Goal: Information Seeking & Learning: Learn about a topic

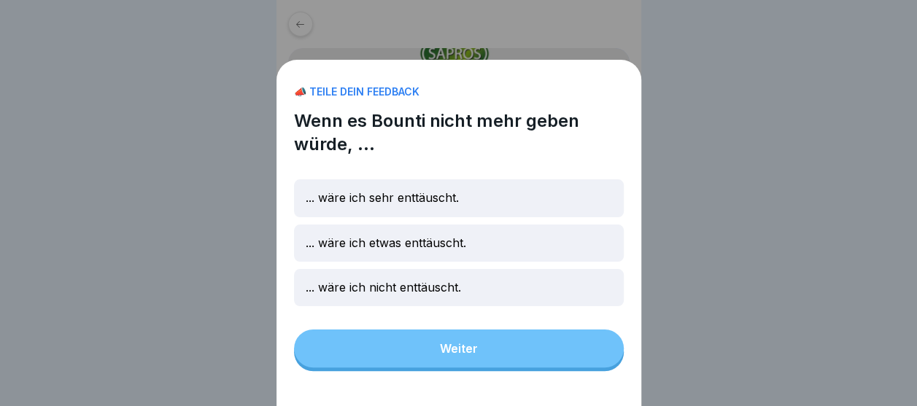
click at [399, 250] on p "... wäre ich etwas enttäuscht." at bounding box center [386, 243] width 161 height 14
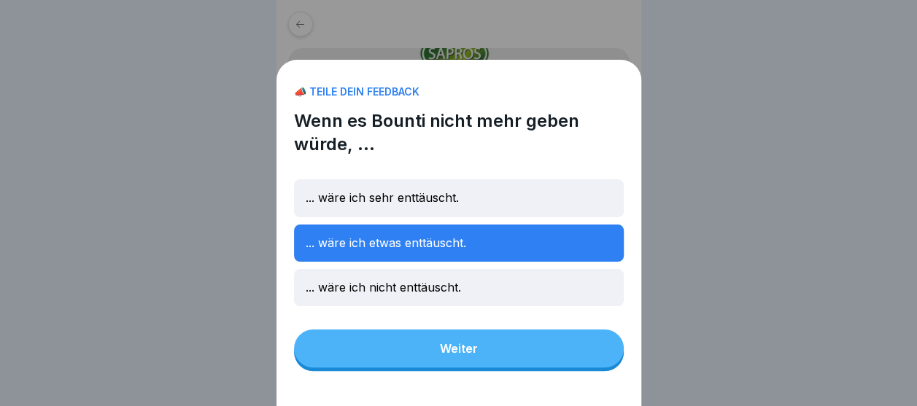
click at [423, 364] on button "Weiter" at bounding box center [459, 349] width 330 height 38
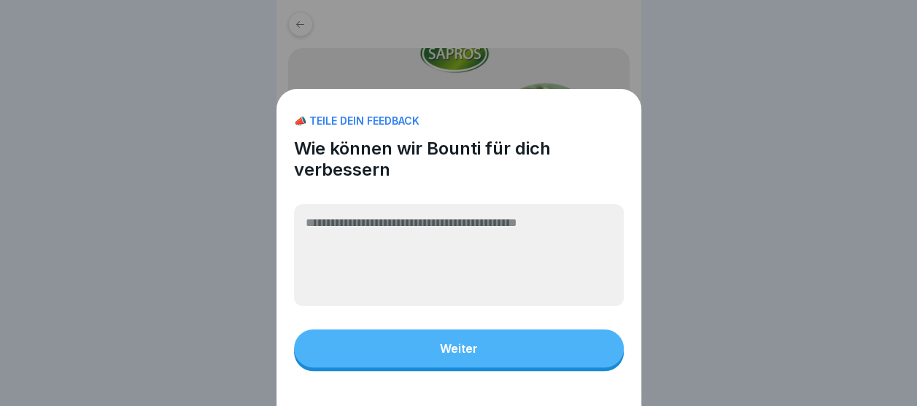
click at [441, 264] on textarea at bounding box center [459, 255] width 330 height 102
type textarea "**********"
click at [436, 346] on button "Weiter" at bounding box center [459, 349] width 330 height 38
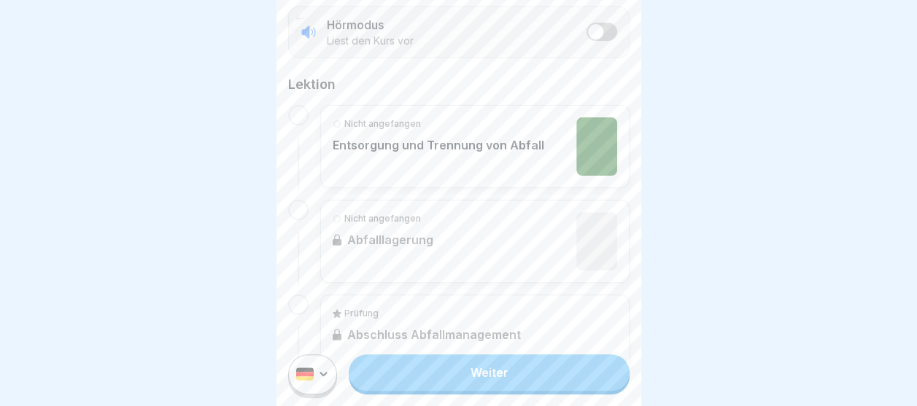
scroll to position [292, 0]
click at [460, 130] on div "Nicht angefangen Entsorgung und Trennung von Abfall" at bounding box center [439, 144] width 212 height 58
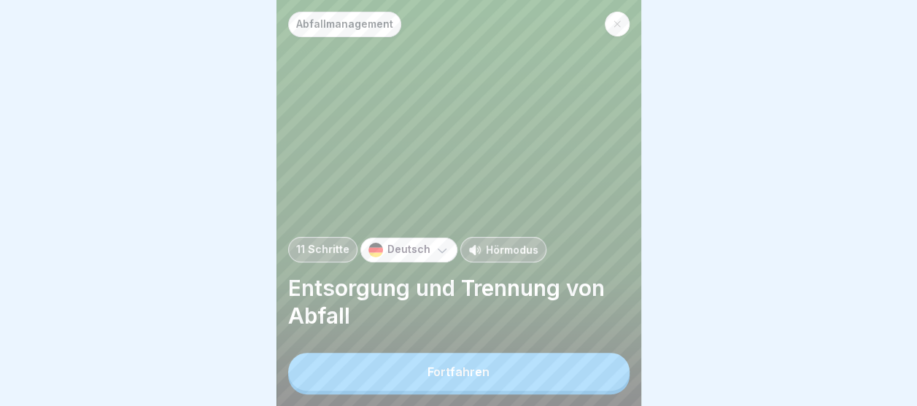
scroll to position [11, 0]
click at [476, 369] on div "Fortfahren" at bounding box center [459, 372] width 62 height 13
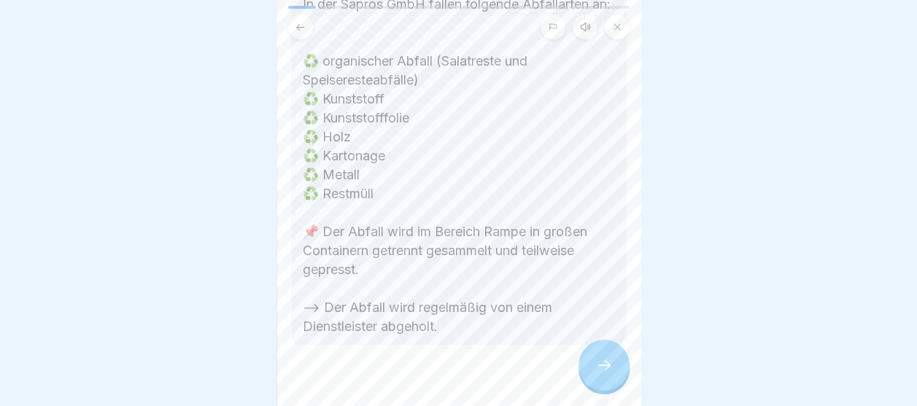
scroll to position [350, 0]
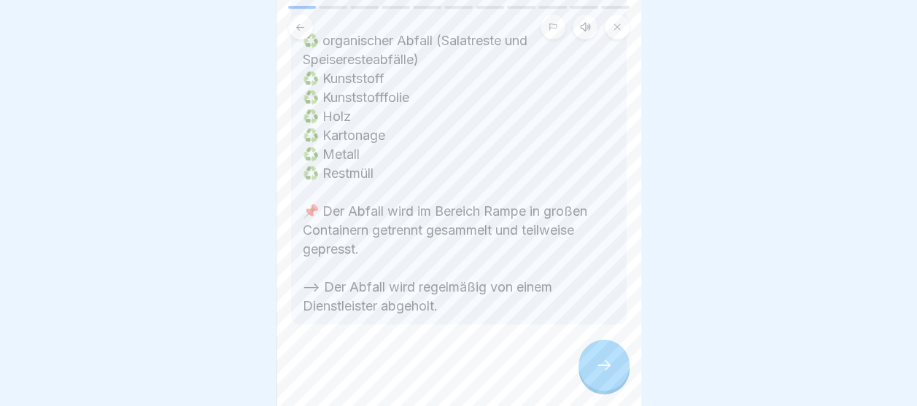
click at [592, 375] on div at bounding box center [604, 365] width 51 height 51
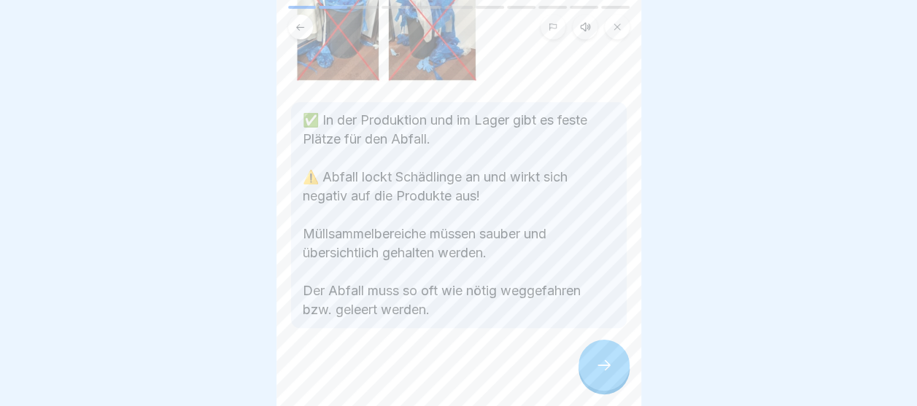
scroll to position [296, 0]
click at [607, 372] on icon at bounding box center [604, 366] width 18 height 18
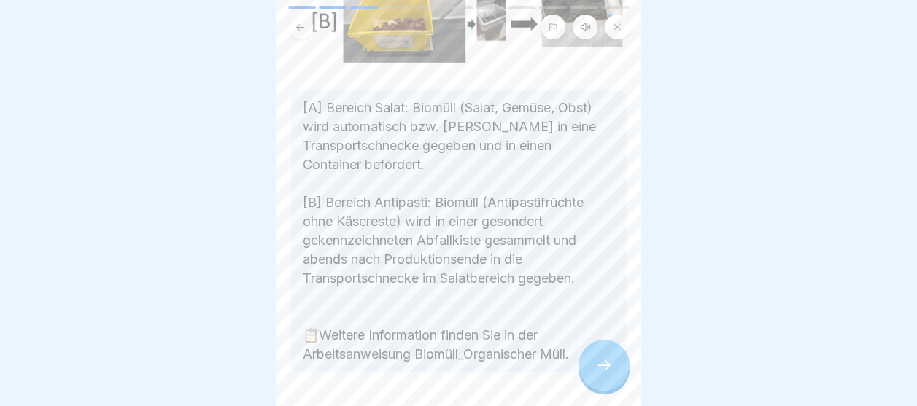
scroll to position [292, 0]
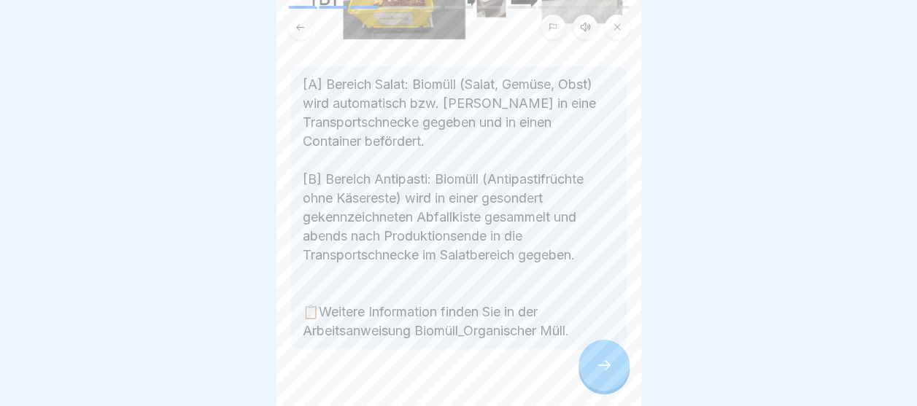
click at [601, 374] on icon at bounding box center [604, 366] width 18 height 18
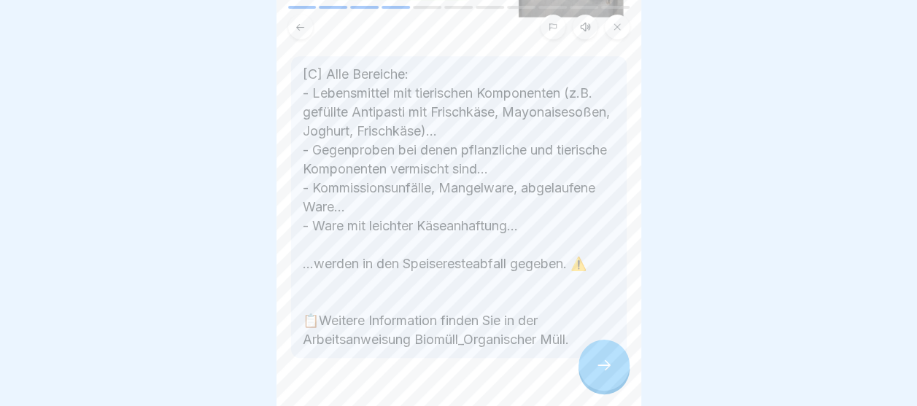
click at [610, 374] on icon at bounding box center [604, 366] width 18 height 18
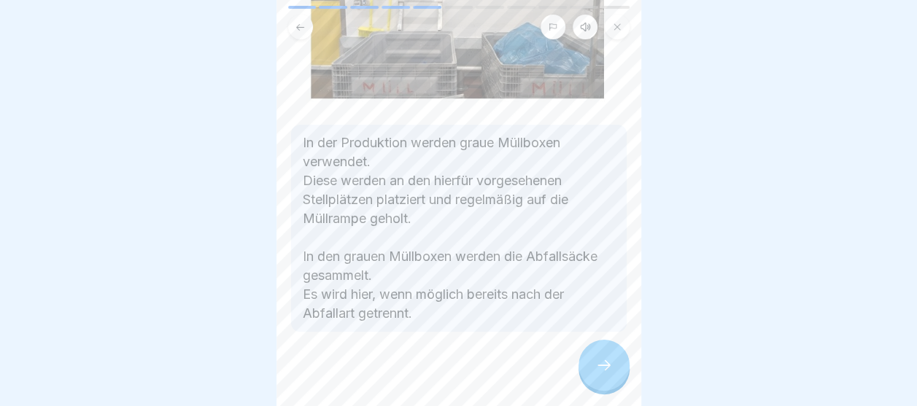
scroll to position [11, 0]
click at [603, 369] on icon at bounding box center [604, 366] width 18 height 18
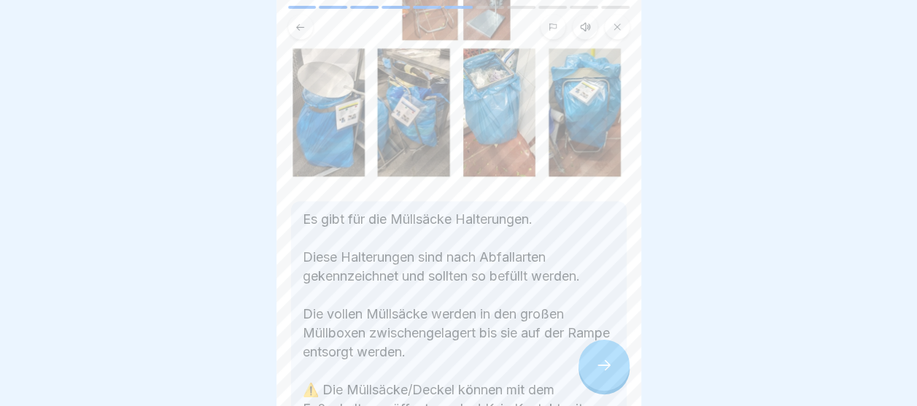
scroll to position [219, 0]
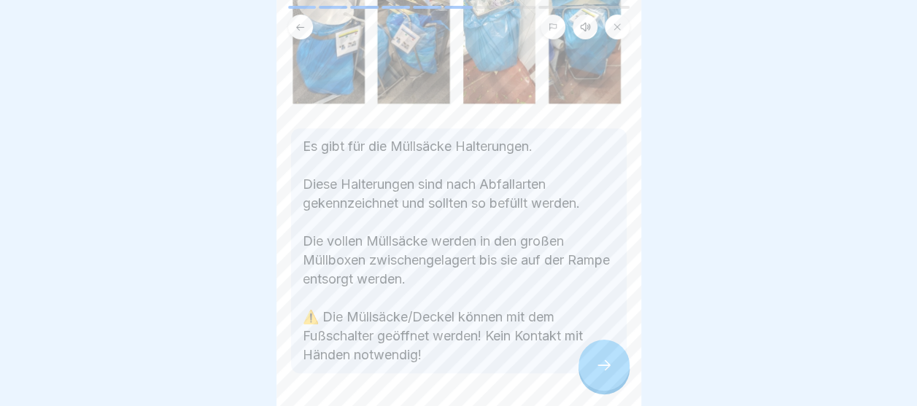
click at [594, 356] on div at bounding box center [604, 365] width 51 height 51
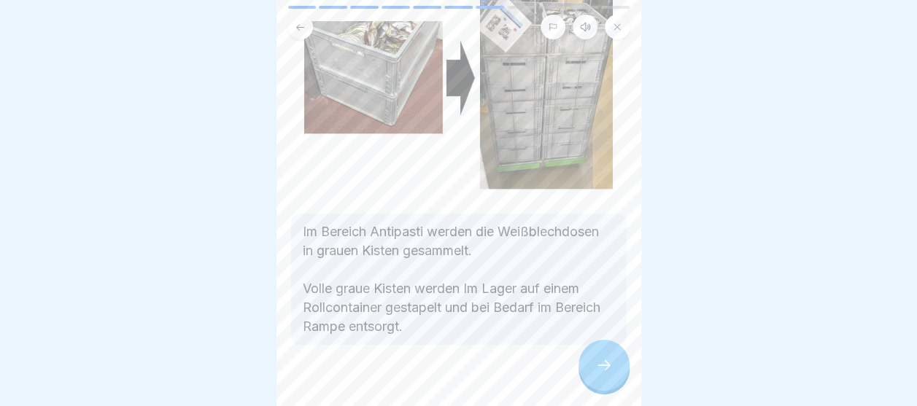
scroll to position [197, 0]
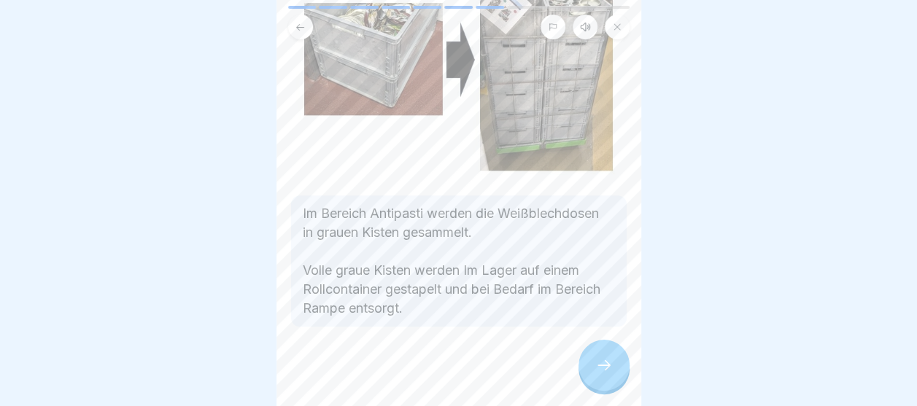
click at [617, 356] on div at bounding box center [604, 365] width 51 height 51
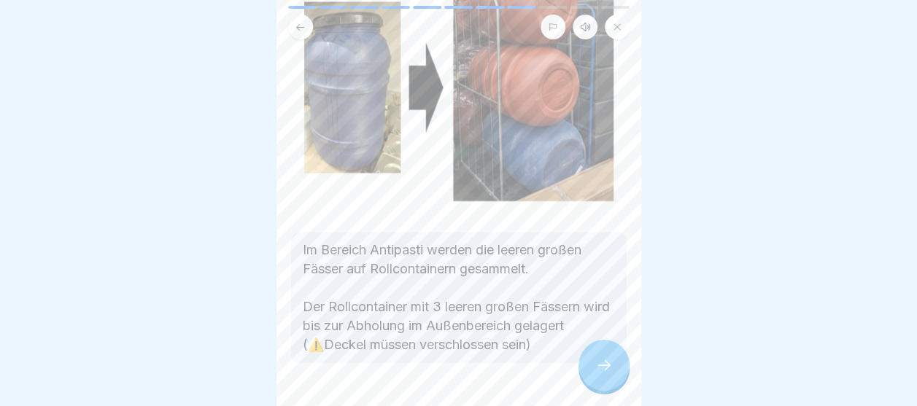
scroll to position [219, 0]
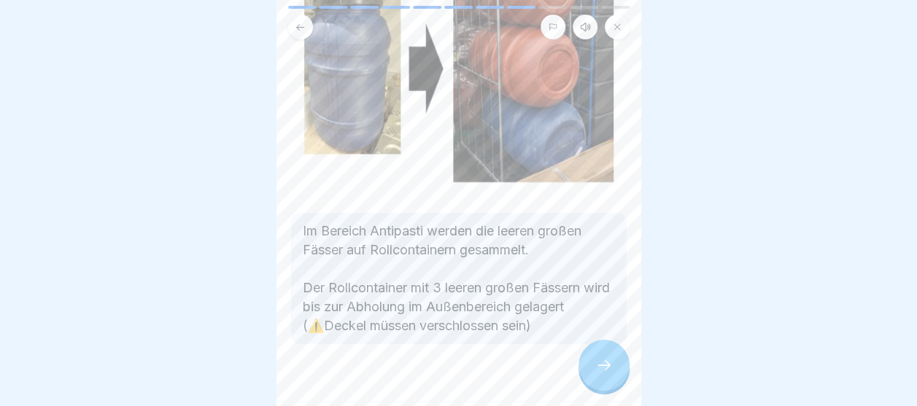
click at [596, 355] on div at bounding box center [604, 365] width 51 height 51
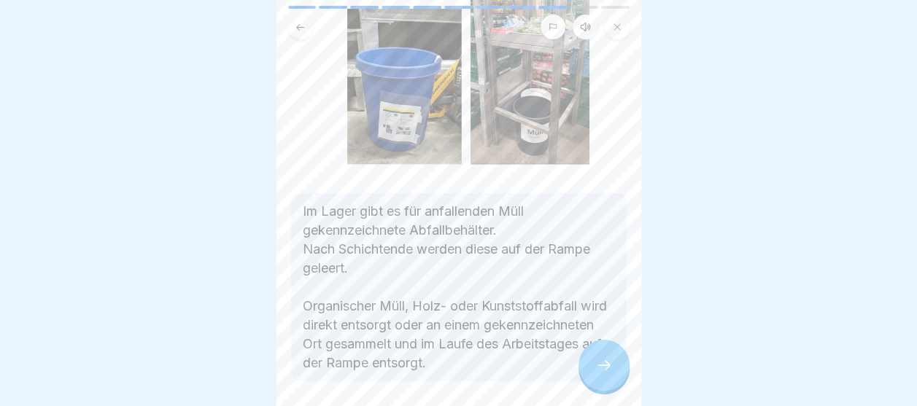
scroll to position [201, 0]
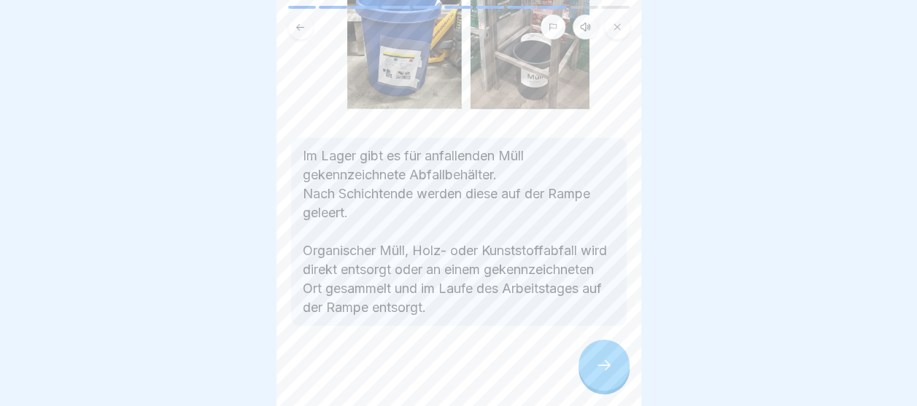
click at [594, 366] on div at bounding box center [604, 365] width 51 height 51
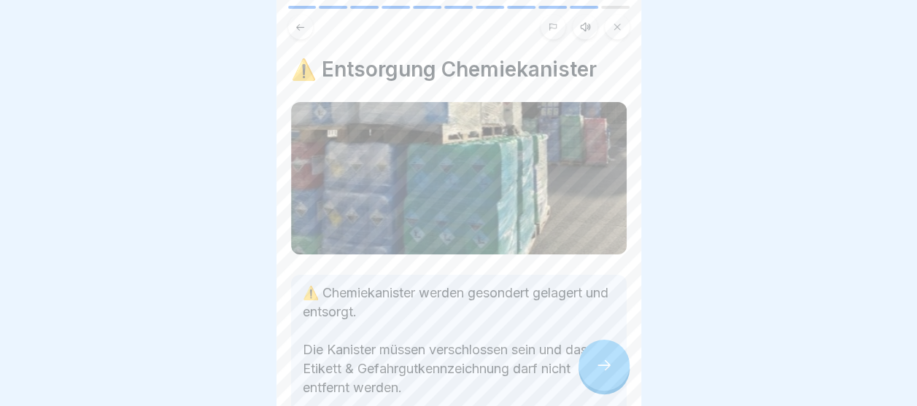
click at [594, 369] on div at bounding box center [604, 365] width 51 height 51
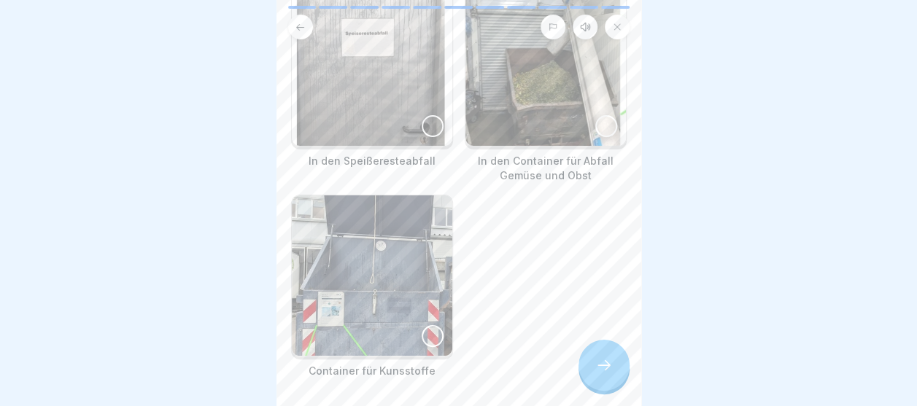
scroll to position [244, 0]
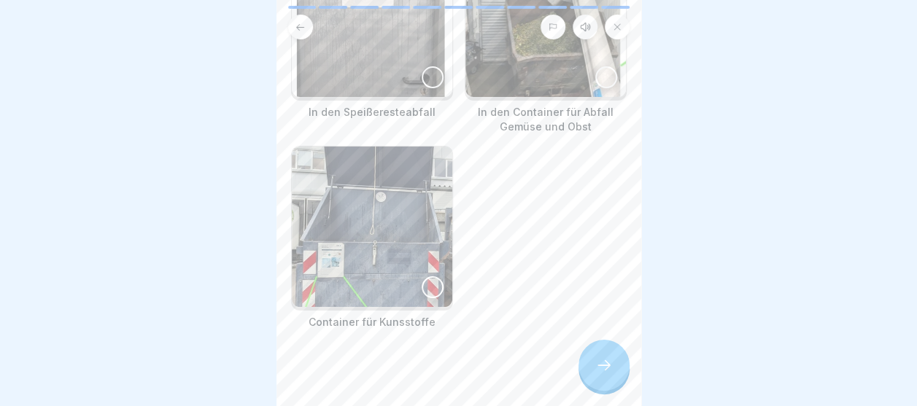
click at [610, 381] on div at bounding box center [604, 365] width 51 height 51
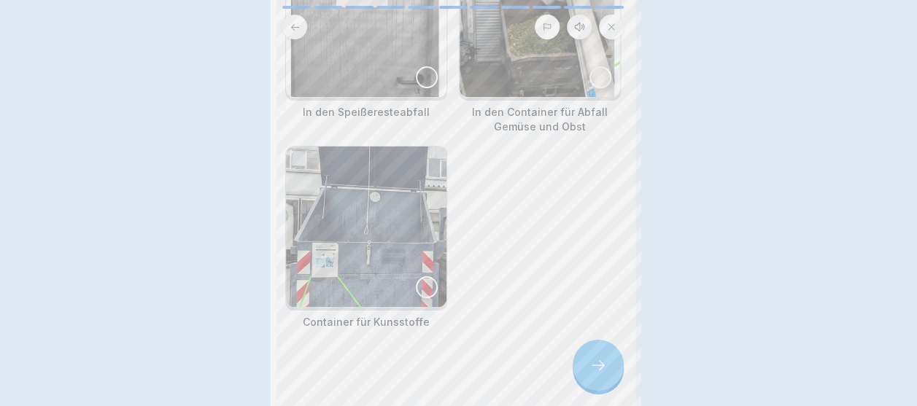
scroll to position [0, 0]
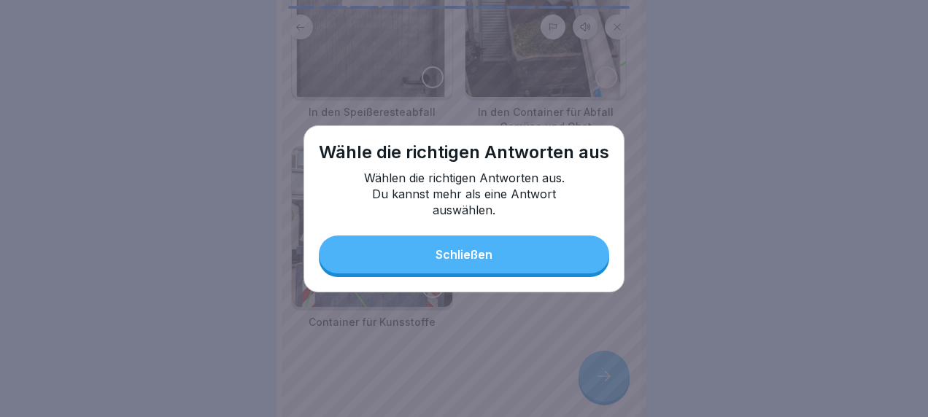
click at [497, 263] on button "Schließen" at bounding box center [464, 255] width 290 height 38
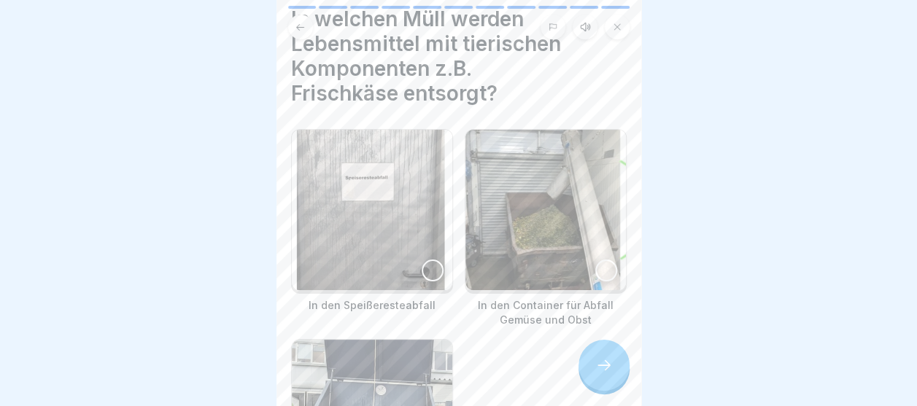
scroll to position [73, 0]
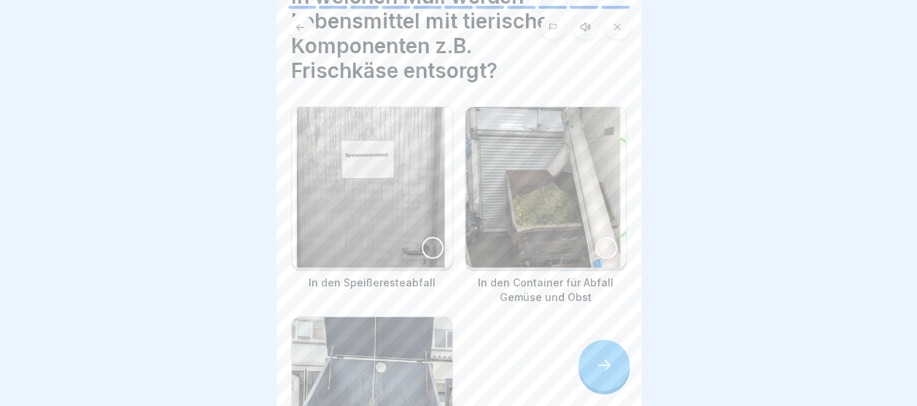
click at [420, 228] on img at bounding box center [372, 187] width 161 height 161
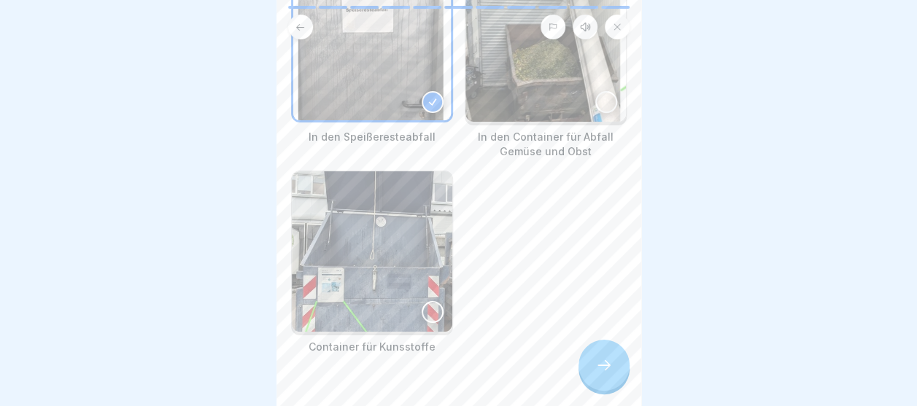
scroll to position [244, 0]
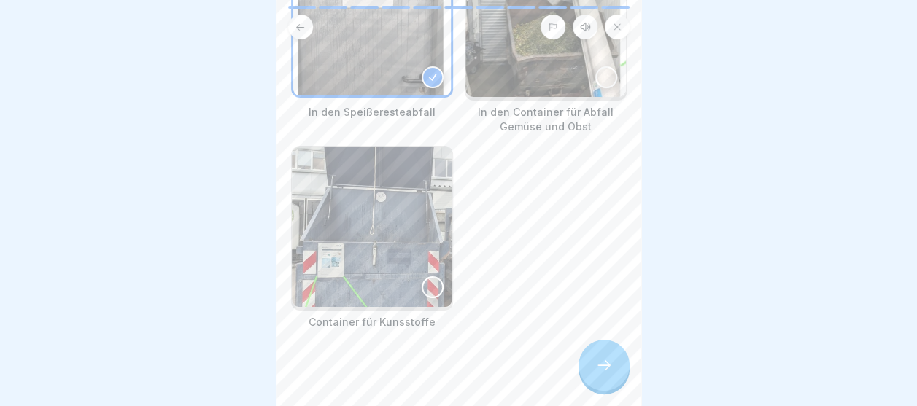
click at [614, 371] on div at bounding box center [604, 365] width 51 height 51
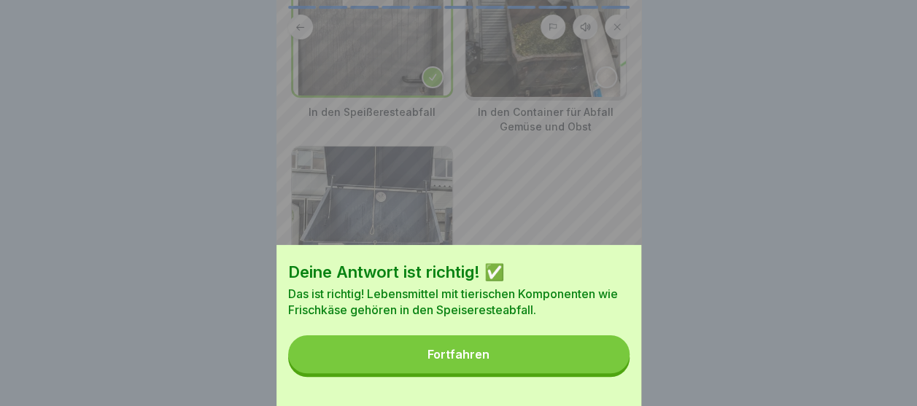
click at [517, 353] on button "Fortfahren" at bounding box center [458, 355] width 341 height 38
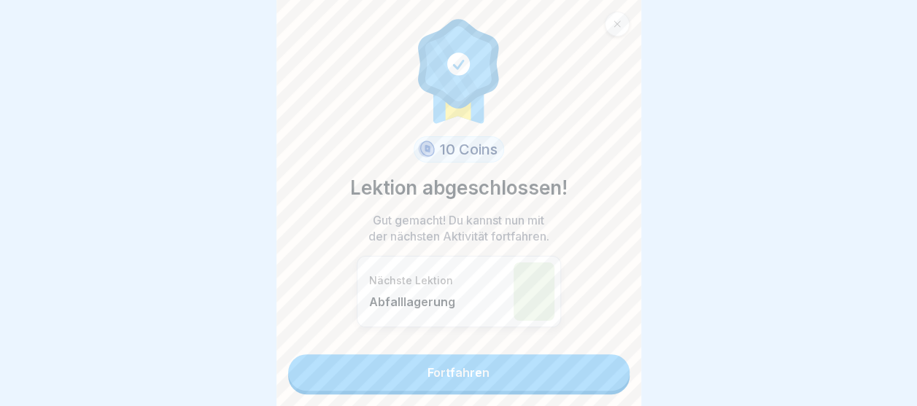
scroll to position [11, 0]
click at [471, 355] on link "Fortfahren" at bounding box center [458, 373] width 341 height 36
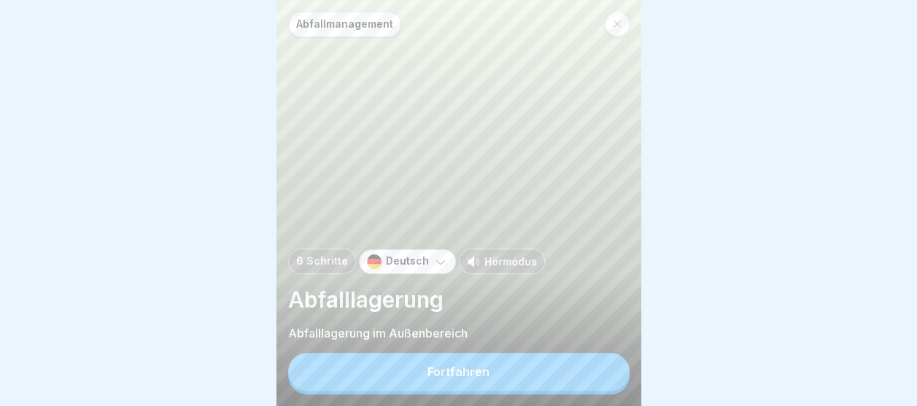
scroll to position [11, 0]
click at [444, 373] on div "Fortfahren" at bounding box center [459, 372] width 62 height 13
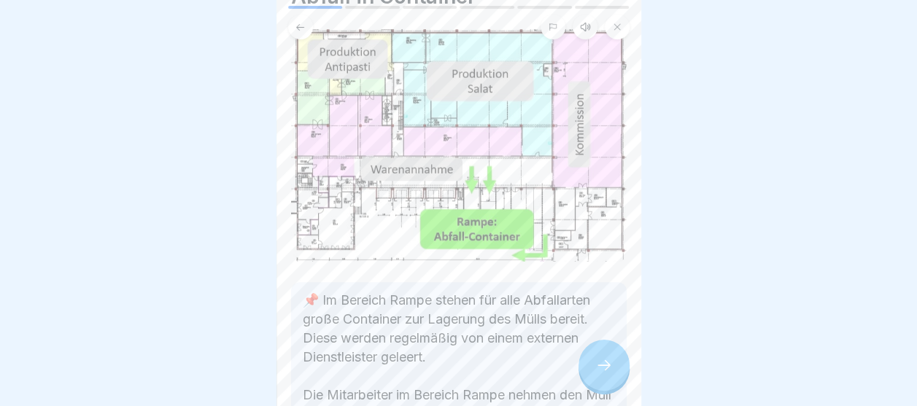
scroll to position [217, 0]
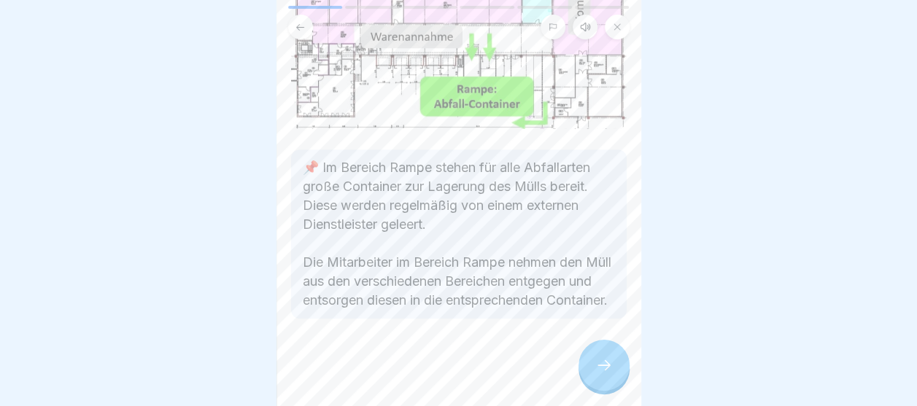
click at [620, 371] on div at bounding box center [604, 365] width 51 height 51
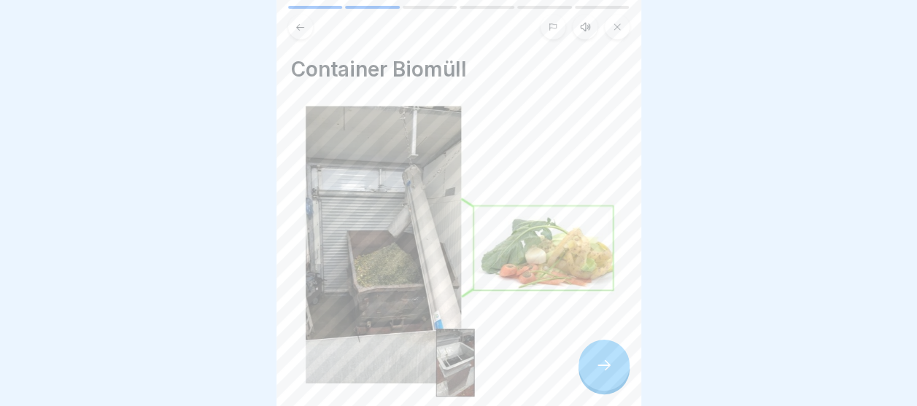
click at [620, 369] on div at bounding box center [604, 365] width 51 height 51
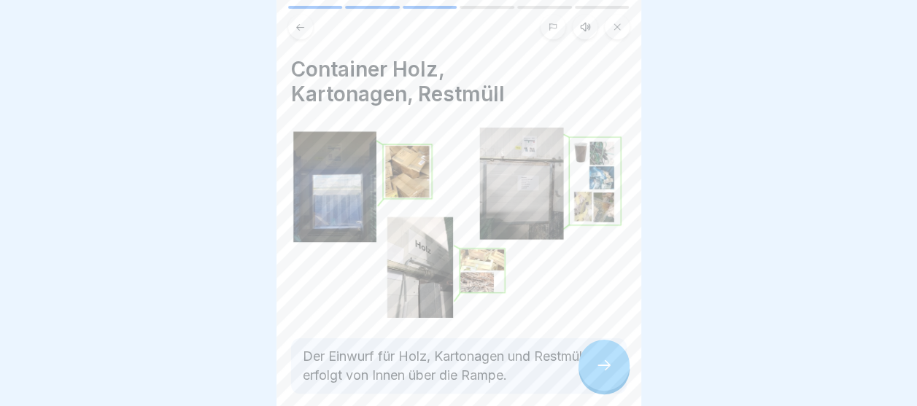
click at [620, 369] on div at bounding box center [604, 365] width 51 height 51
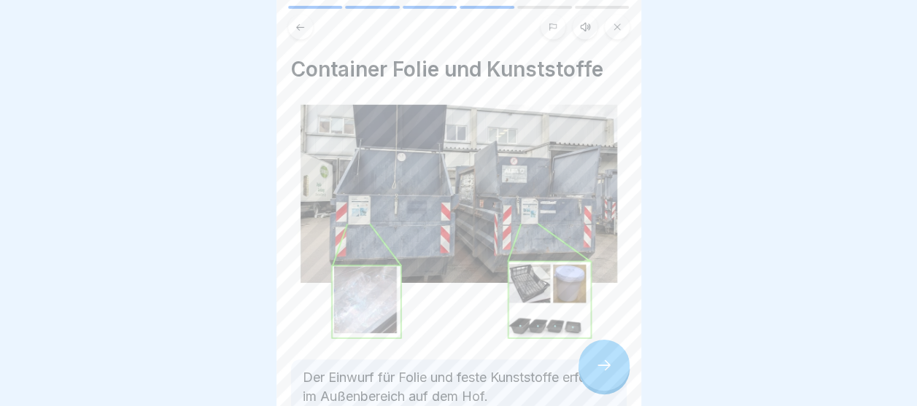
click at [620, 369] on div at bounding box center [604, 365] width 51 height 51
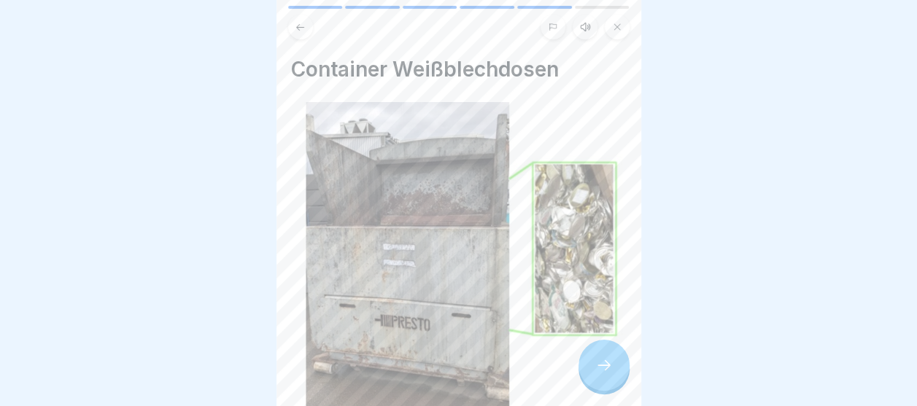
click at [620, 369] on div at bounding box center [604, 365] width 51 height 51
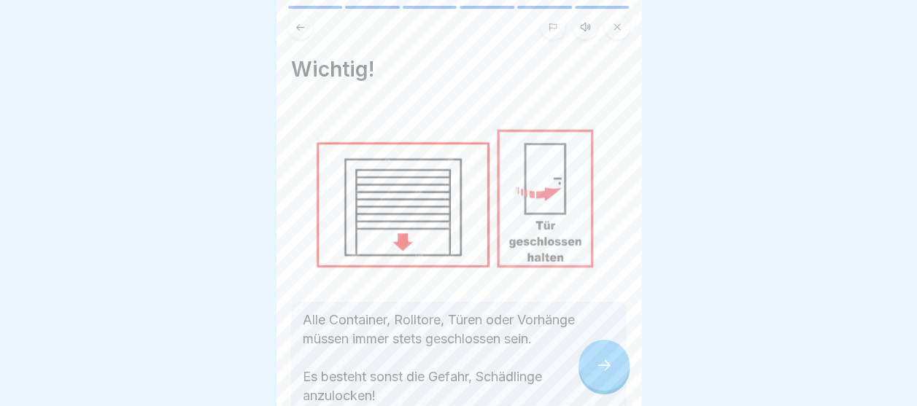
click at [620, 369] on div at bounding box center [604, 365] width 51 height 51
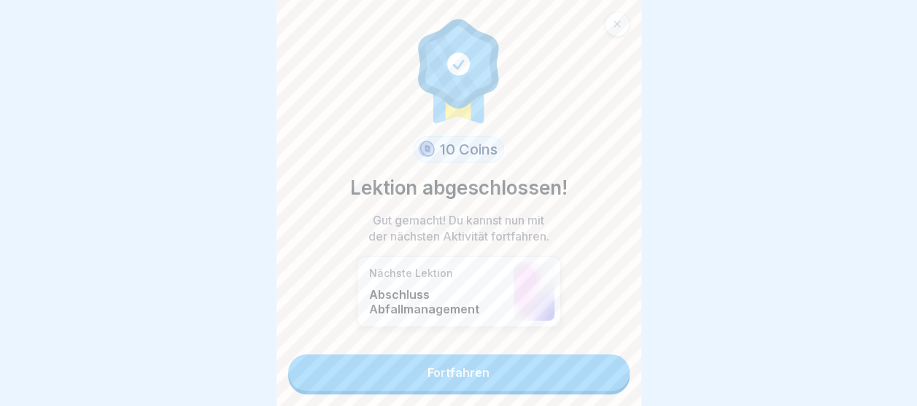
click at [541, 362] on link "Fortfahren" at bounding box center [458, 373] width 341 height 36
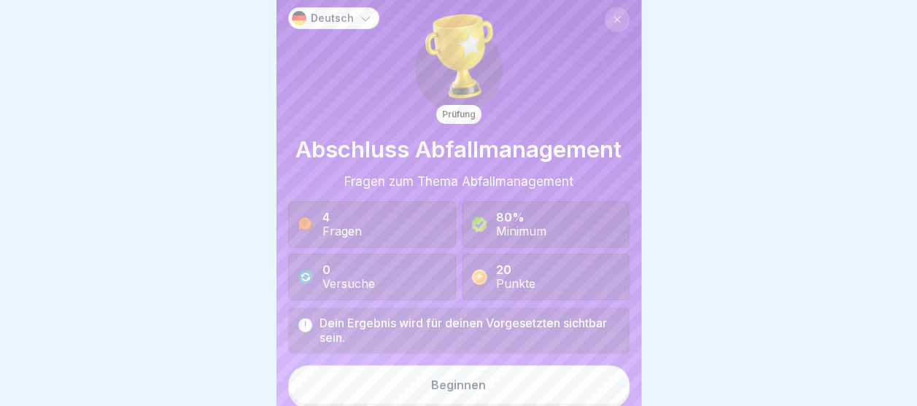
scroll to position [6, 0]
click at [441, 382] on div "Beginnen" at bounding box center [458, 383] width 55 height 13
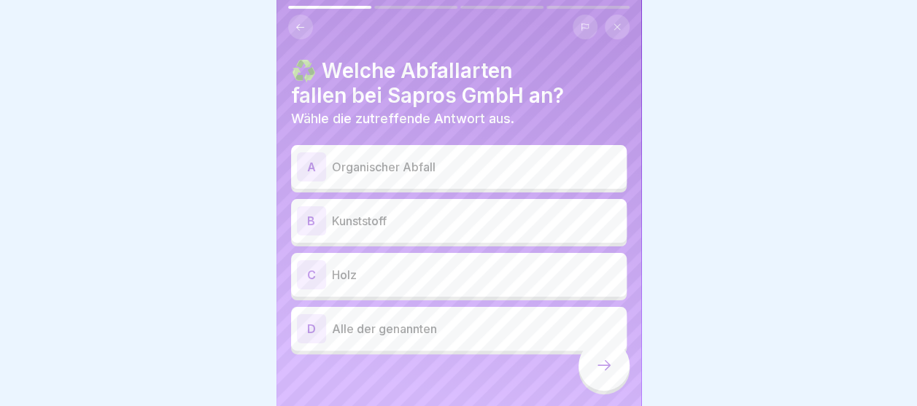
click at [374, 169] on p "Organischer Abfall" at bounding box center [476, 167] width 289 height 18
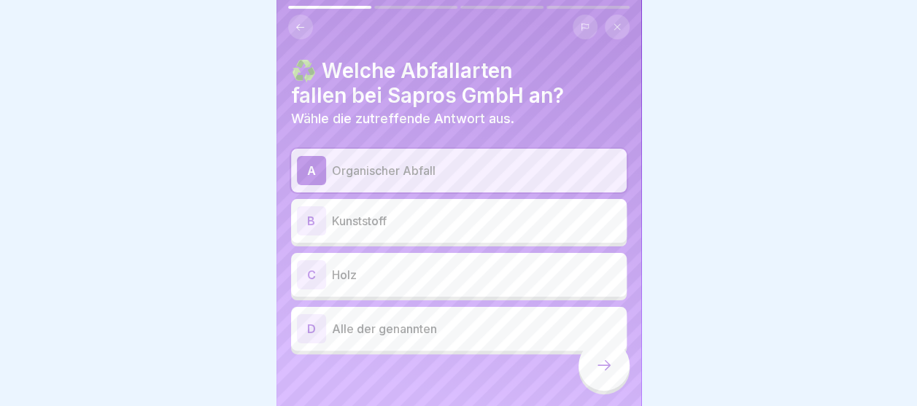
click at [365, 220] on p "Kunststoff" at bounding box center [476, 221] width 289 height 18
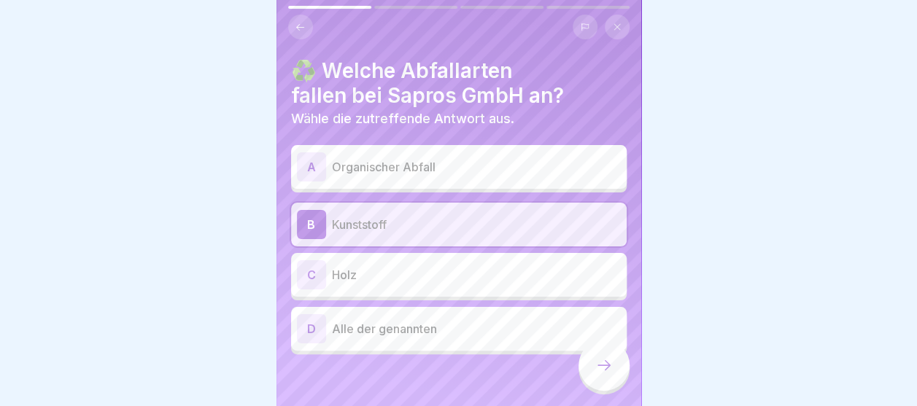
click at [368, 278] on p "Holz" at bounding box center [476, 275] width 289 height 18
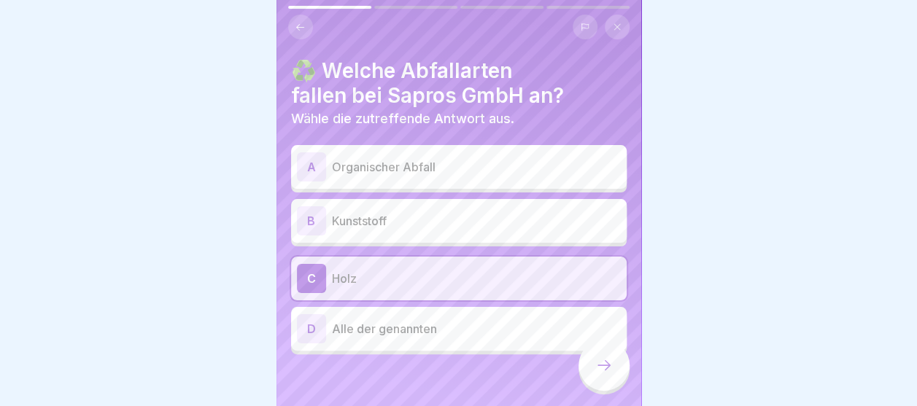
click at [371, 325] on p "Alle der genannten" at bounding box center [476, 329] width 289 height 18
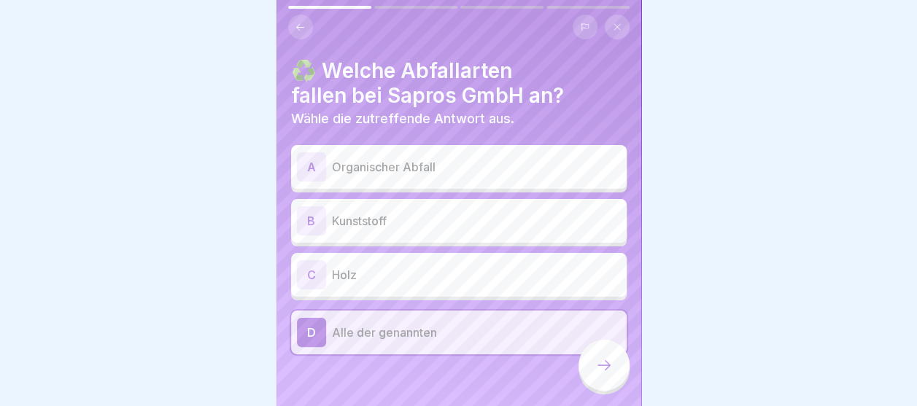
click at [602, 374] on icon at bounding box center [604, 366] width 18 height 18
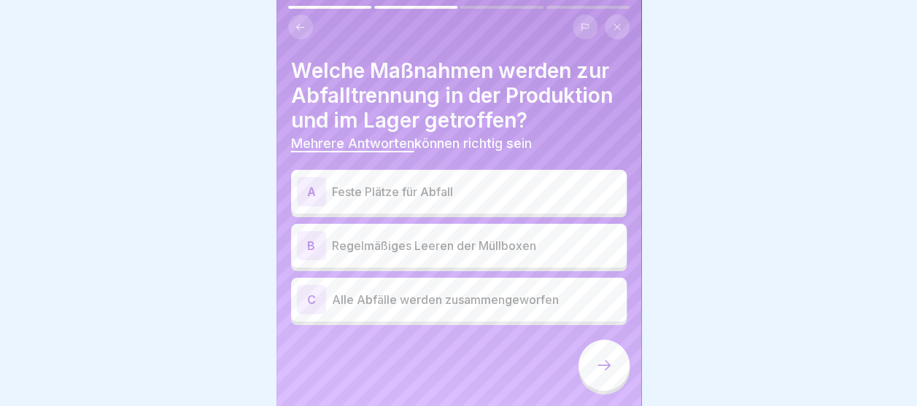
click at [376, 191] on p "Feste Plätze für Abfall" at bounding box center [476, 192] width 289 height 18
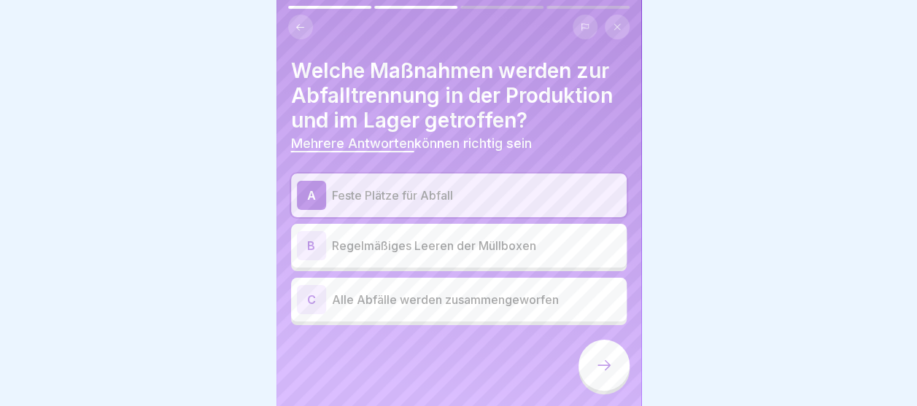
click at [502, 254] on p "Regelmäßiges Leeren der Müllboxen" at bounding box center [476, 246] width 289 height 18
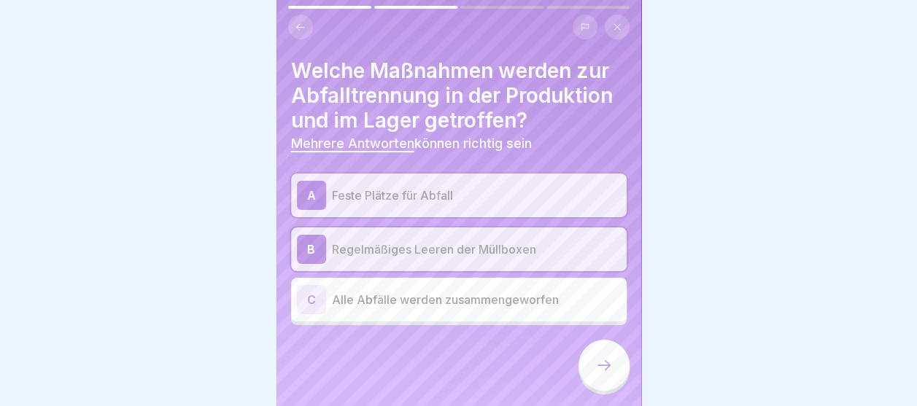
click at [602, 369] on icon at bounding box center [604, 366] width 18 height 18
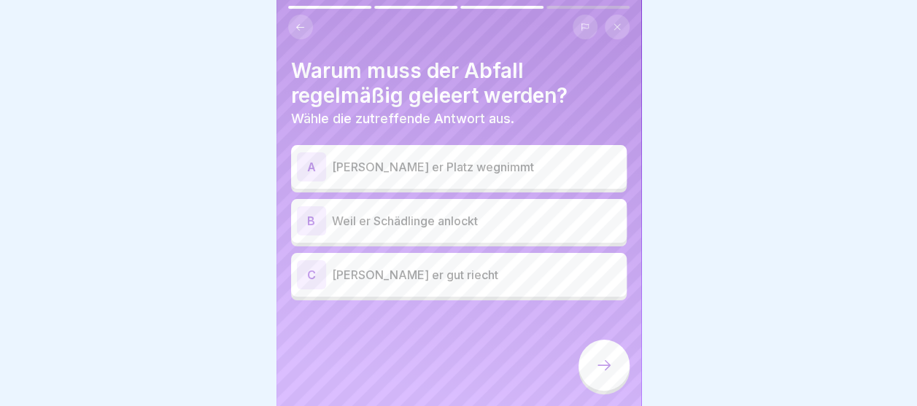
click at [363, 220] on p "Weil er Schädlinge anlockt" at bounding box center [476, 221] width 289 height 18
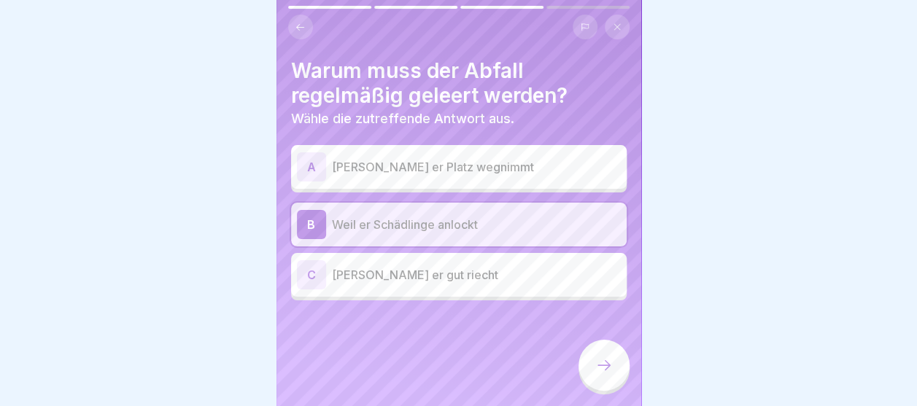
click at [382, 171] on p "Weil er Platz wegnimmt" at bounding box center [476, 167] width 289 height 18
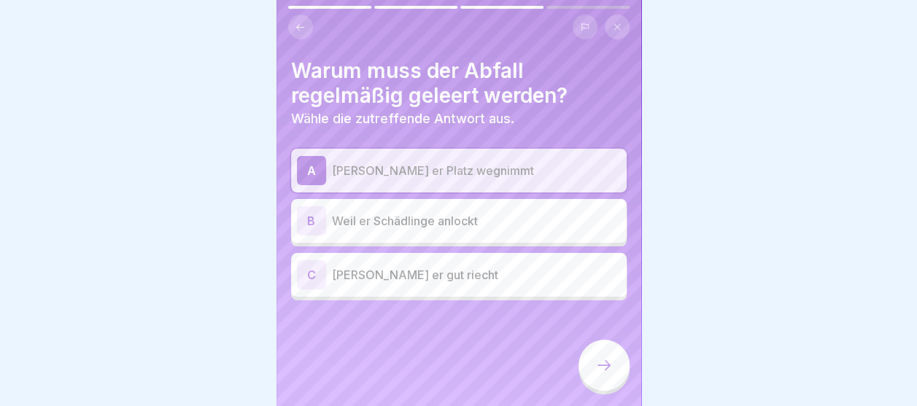
click at [450, 208] on div "B Weil er Schädlinge anlockt" at bounding box center [459, 220] width 324 height 29
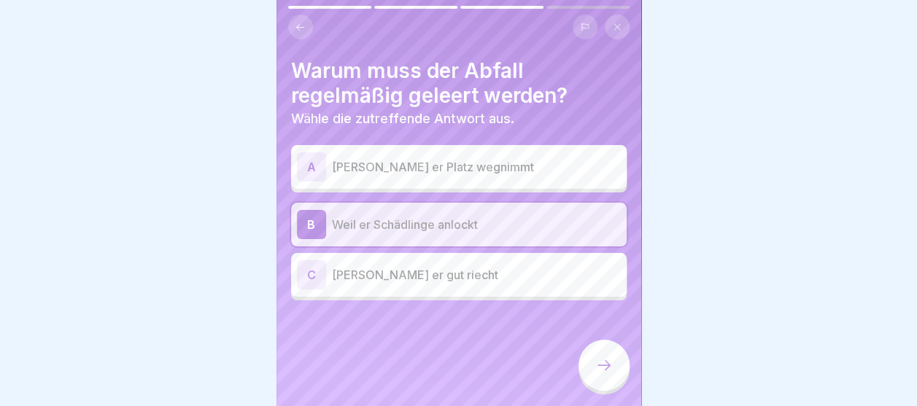
click at [592, 389] on div at bounding box center [604, 365] width 51 height 51
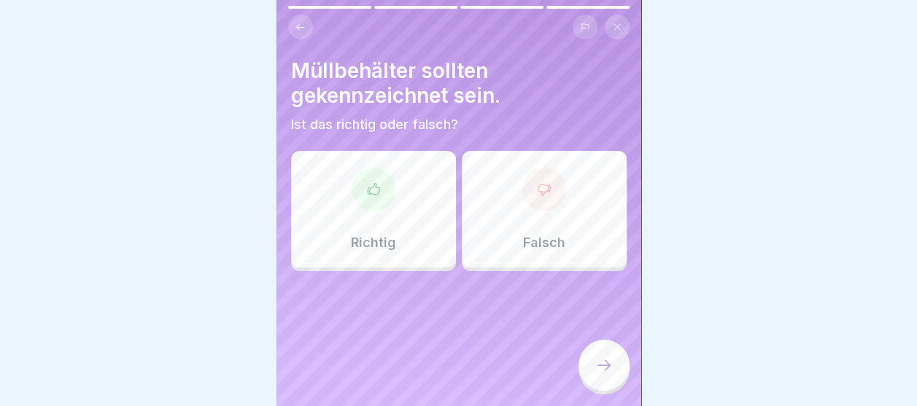
click at [369, 228] on div "Richtig" at bounding box center [373, 209] width 165 height 117
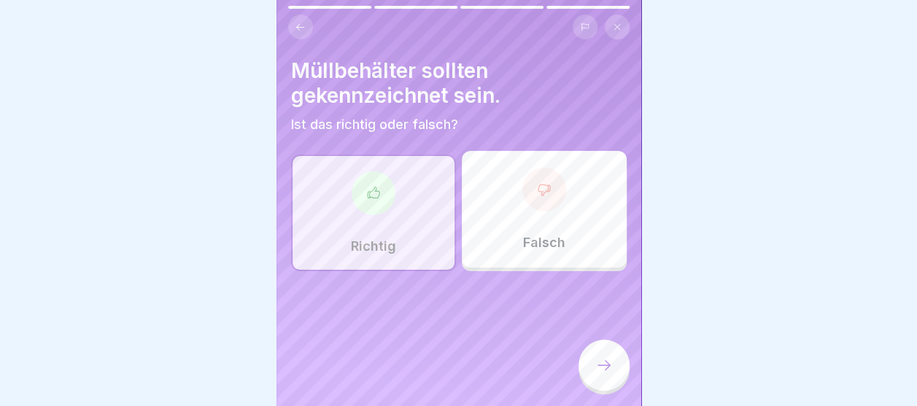
click at [582, 378] on div at bounding box center [604, 365] width 51 height 51
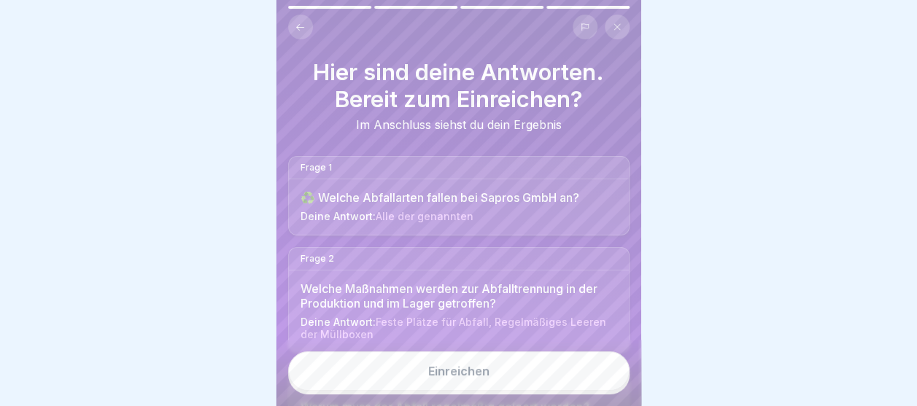
click at [490, 378] on button "Einreichen" at bounding box center [458, 371] width 341 height 39
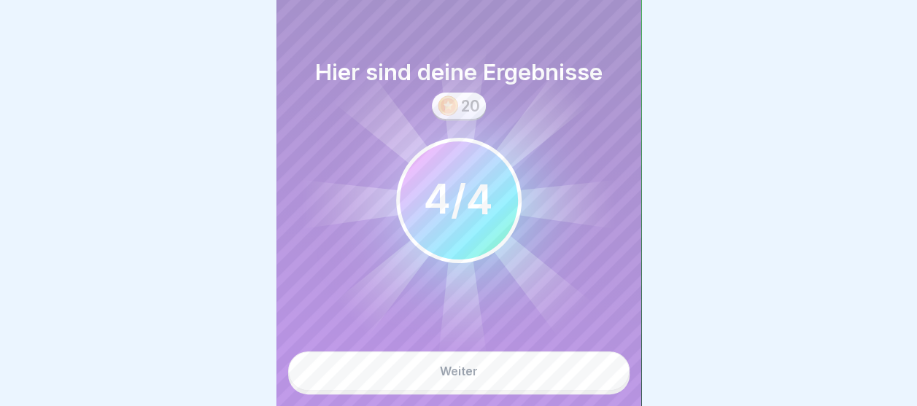
click at [465, 376] on button "Weiter" at bounding box center [458, 371] width 341 height 39
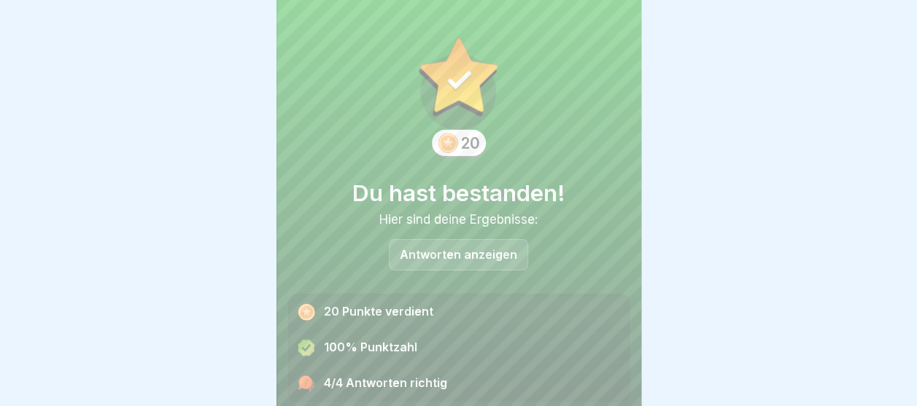
scroll to position [49, 0]
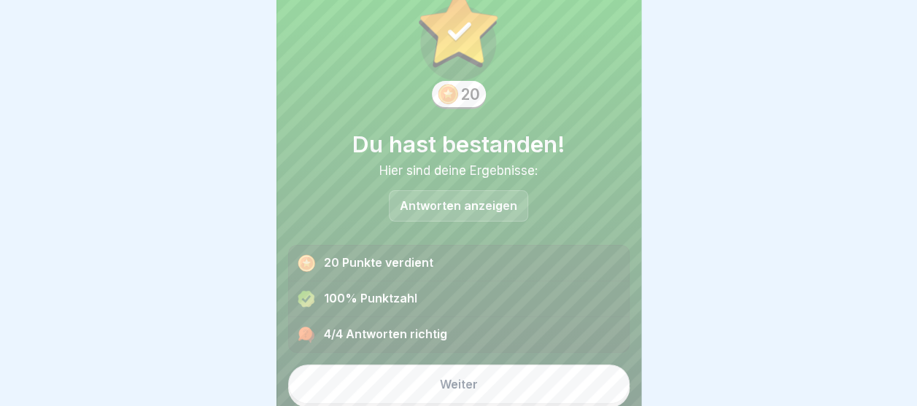
click at [419, 376] on button "Weiter" at bounding box center [458, 384] width 341 height 39
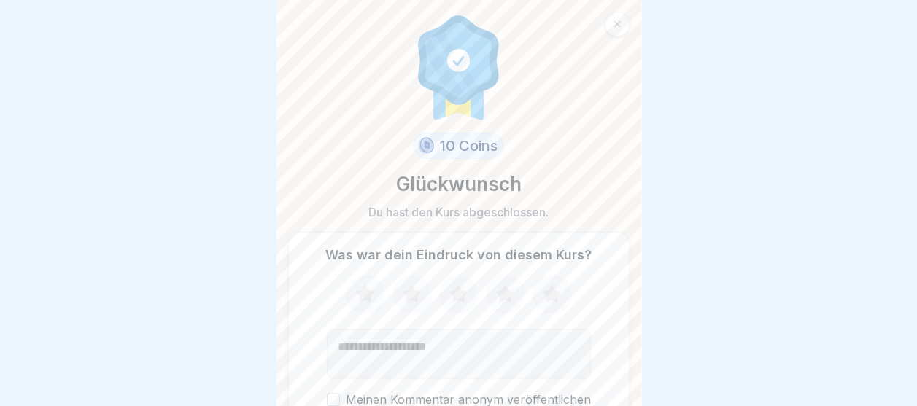
scroll to position [69, 0]
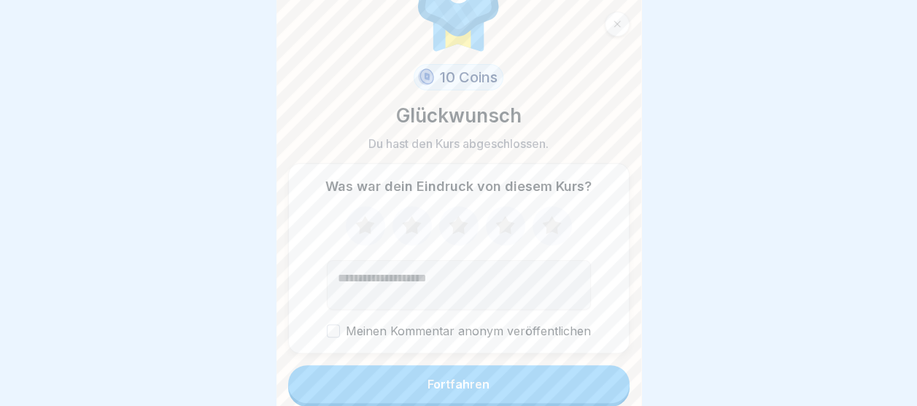
click at [446, 378] on div "Fortfahren" at bounding box center [459, 384] width 62 height 13
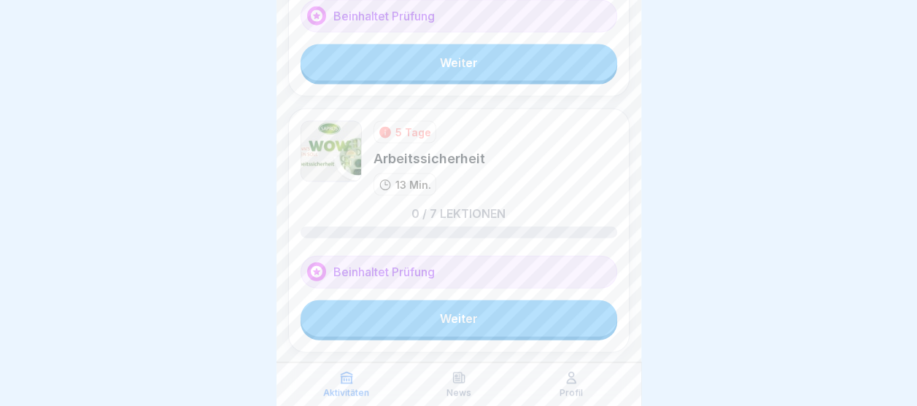
scroll to position [1526, 0]
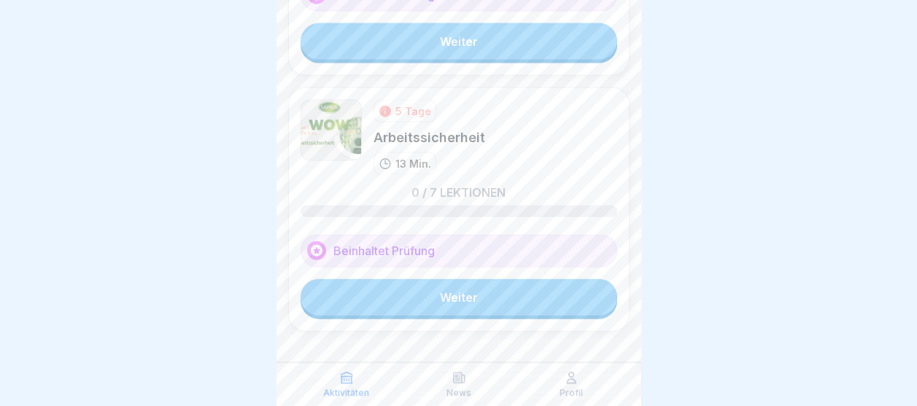
click at [447, 286] on link "Weiter" at bounding box center [459, 297] width 317 height 36
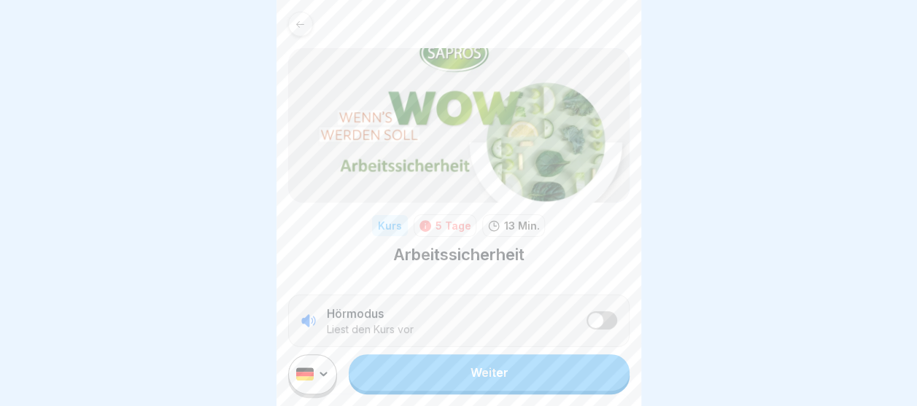
click at [500, 391] on link "Weiter" at bounding box center [489, 373] width 280 height 36
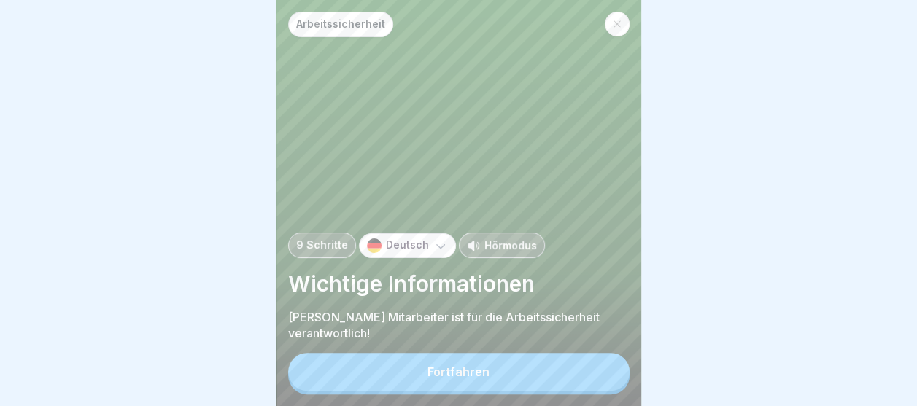
scroll to position [11, 0]
drag, startPoint x: 484, startPoint y: 358, endPoint x: 495, endPoint y: 328, distance: 31.9
click at [484, 357] on button "Fortfahren" at bounding box center [458, 372] width 341 height 38
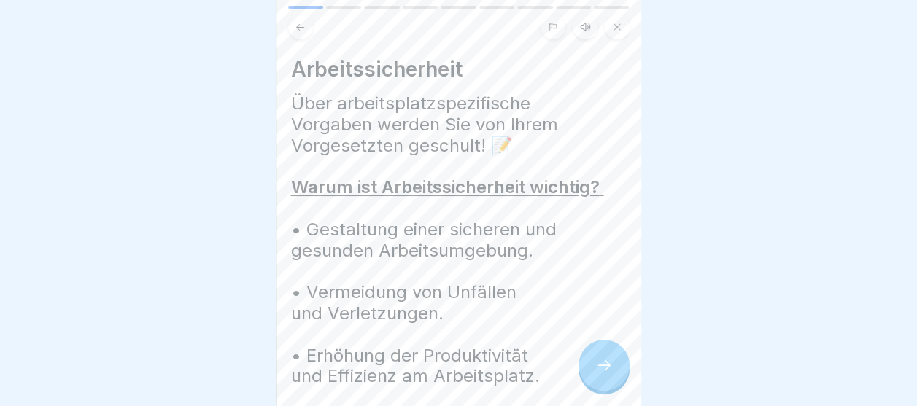
click at [590, 353] on div at bounding box center [604, 365] width 51 height 51
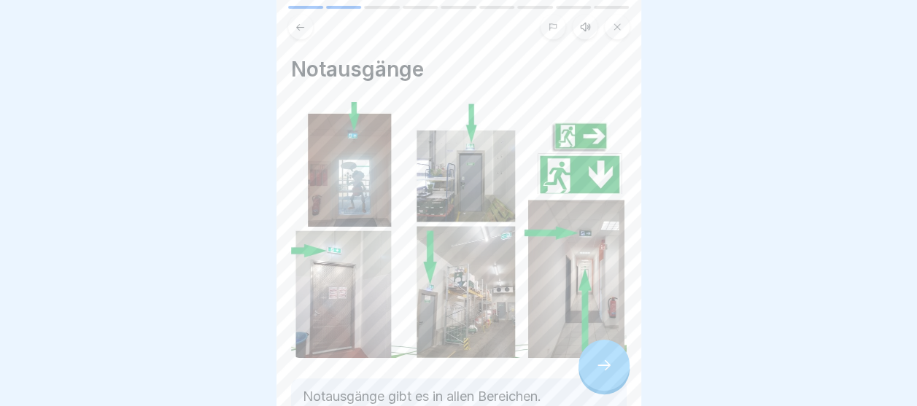
click at [617, 362] on div at bounding box center [604, 365] width 51 height 51
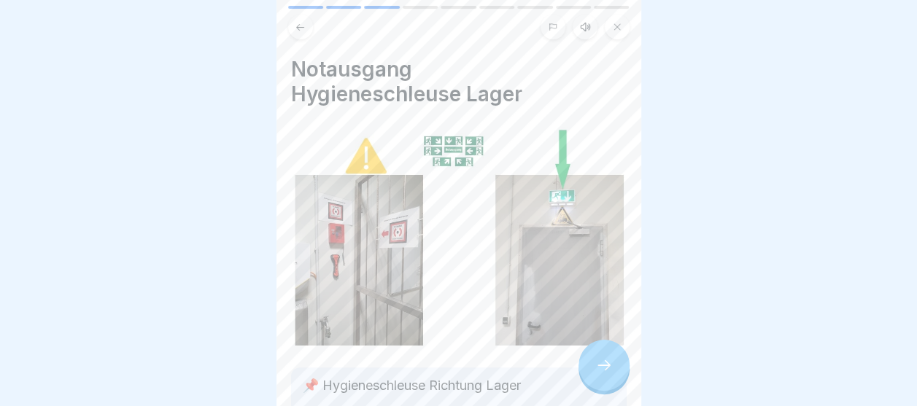
click at [601, 374] on div at bounding box center [604, 365] width 51 height 51
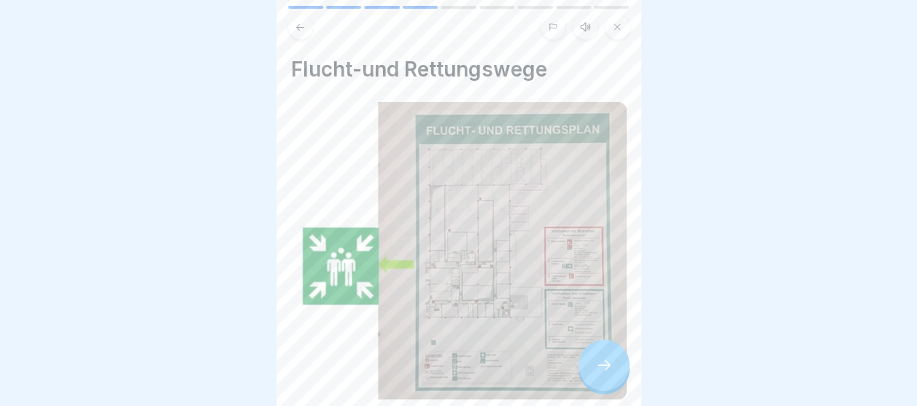
click at [591, 357] on div at bounding box center [604, 365] width 51 height 51
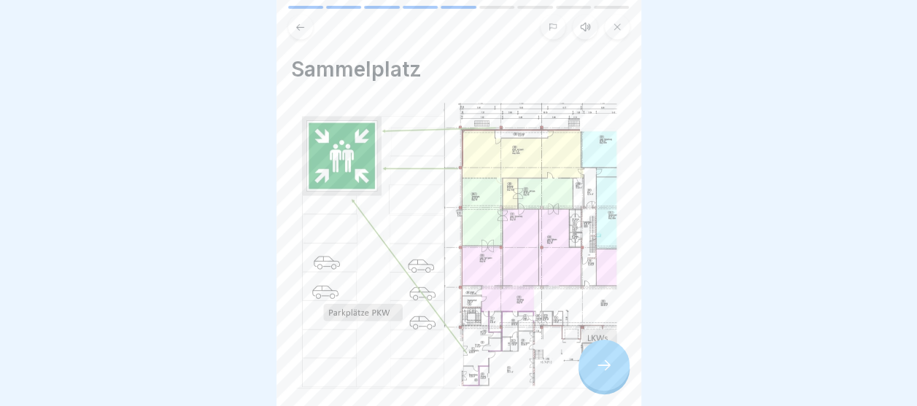
click at [618, 366] on div at bounding box center [604, 365] width 51 height 51
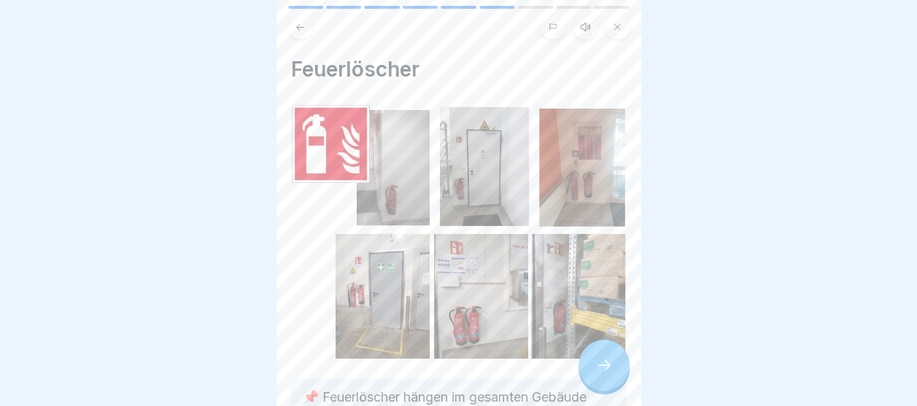
click at [597, 374] on div at bounding box center [604, 365] width 51 height 51
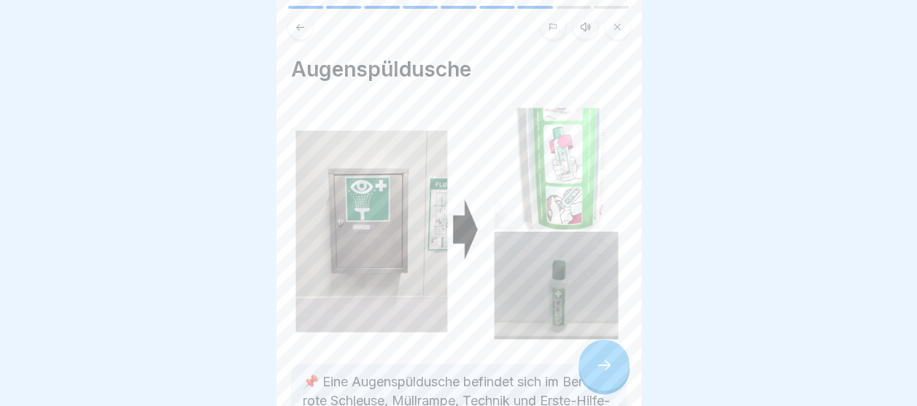
click at [606, 344] on div at bounding box center [604, 365] width 51 height 51
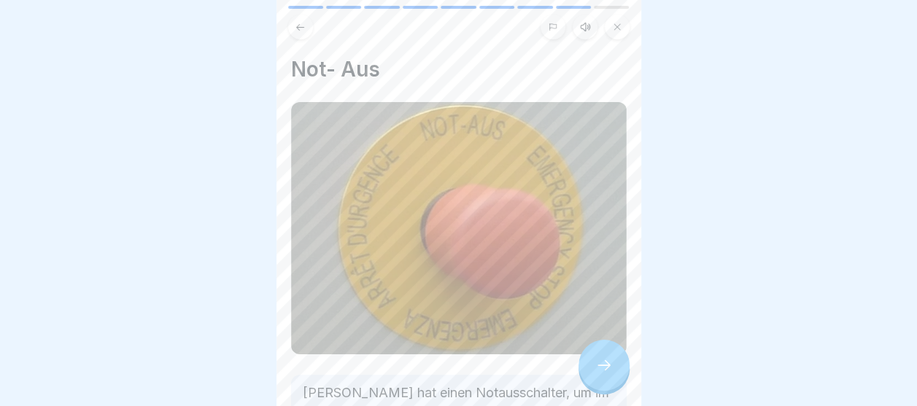
click at [591, 371] on div at bounding box center [604, 365] width 51 height 51
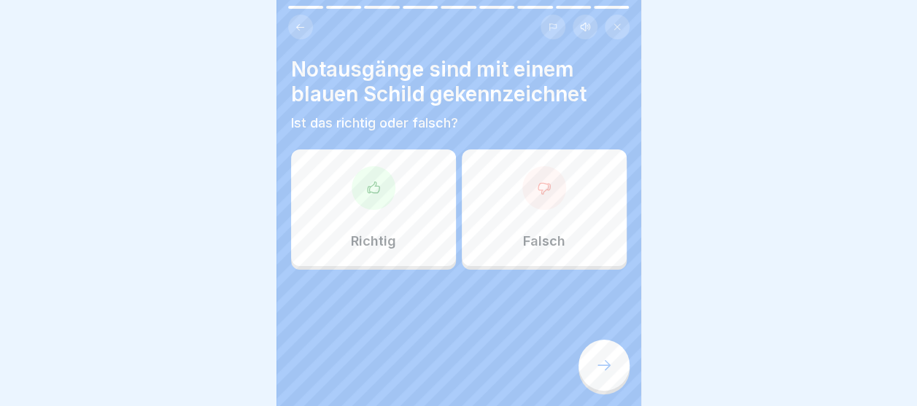
click at [522, 177] on div at bounding box center [544, 188] width 44 height 44
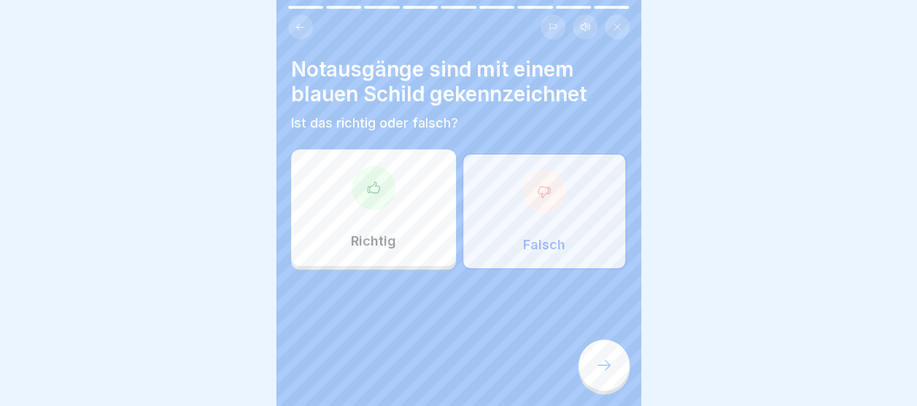
click at [595, 372] on icon at bounding box center [604, 366] width 18 height 18
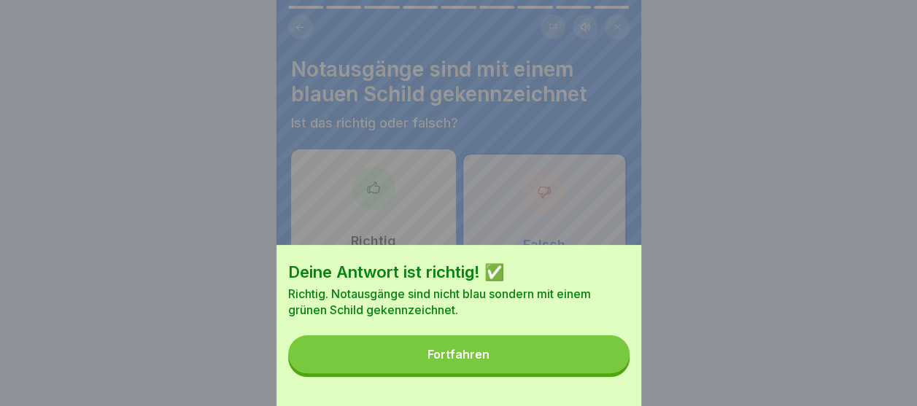
click at [517, 357] on button "Fortfahren" at bounding box center [458, 355] width 341 height 38
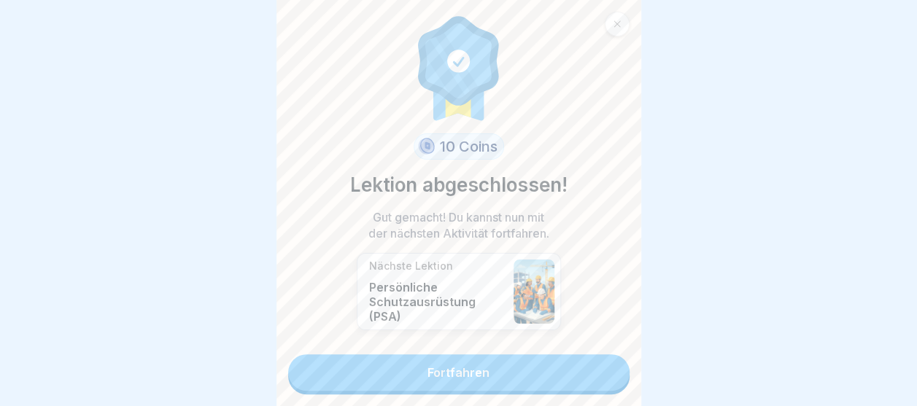
click at [455, 358] on link "Fortfahren" at bounding box center [458, 373] width 341 height 36
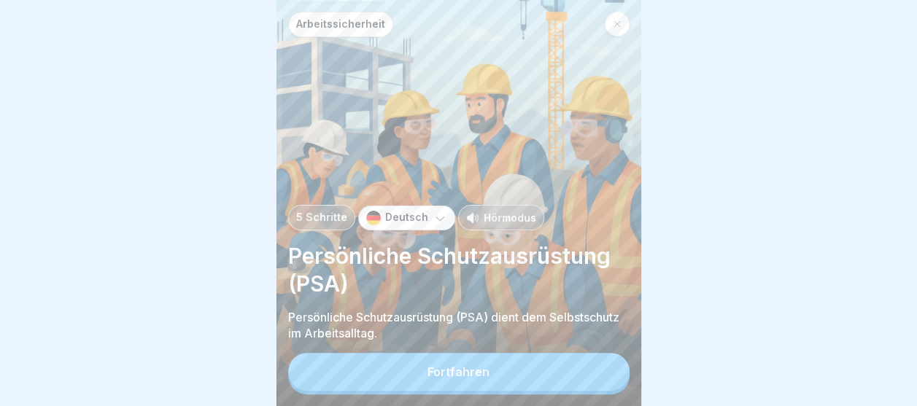
scroll to position [11, 0]
click at [438, 371] on div "Fortfahren" at bounding box center [459, 372] width 62 height 13
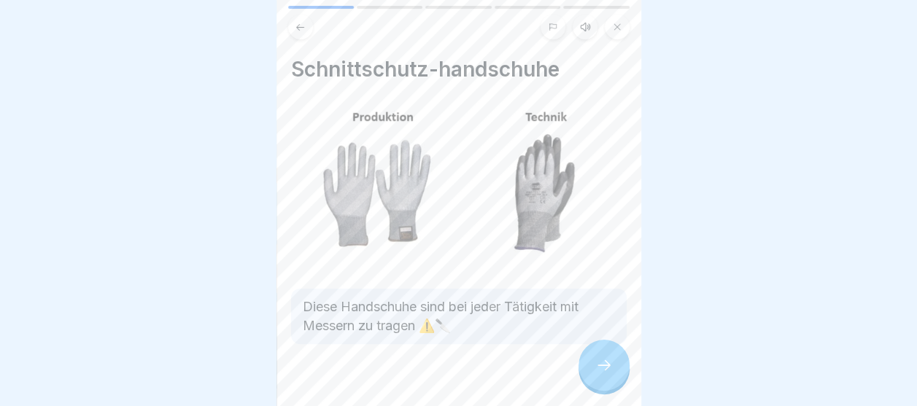
click at [595, 362] on icon at bounding box center [604, 366] width 18 height 18
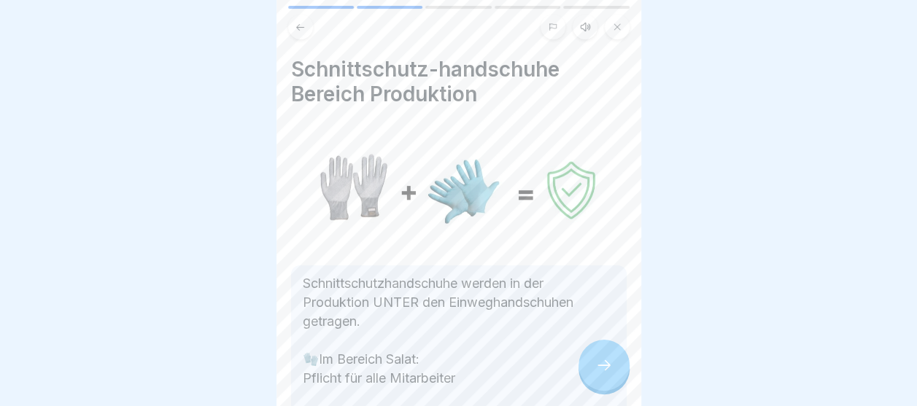
click at [600, 372] on icon at bounding box center [604, 366] width 18 height 18
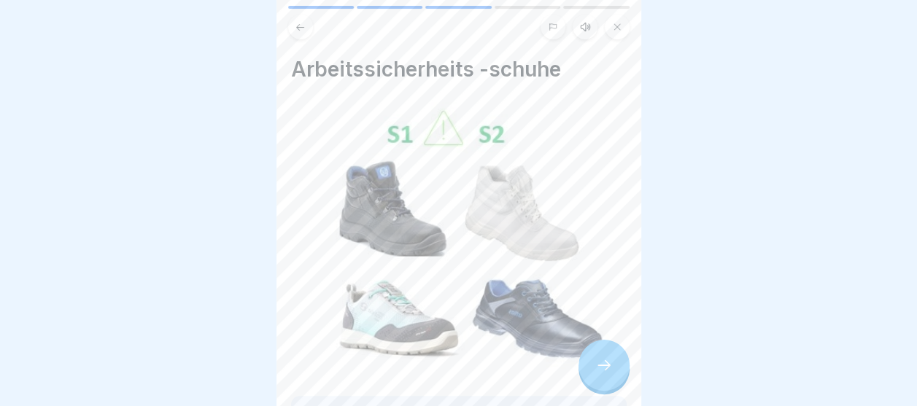
click at [601, 366] on icon at bounding box center [604, 366] width 18 height 18
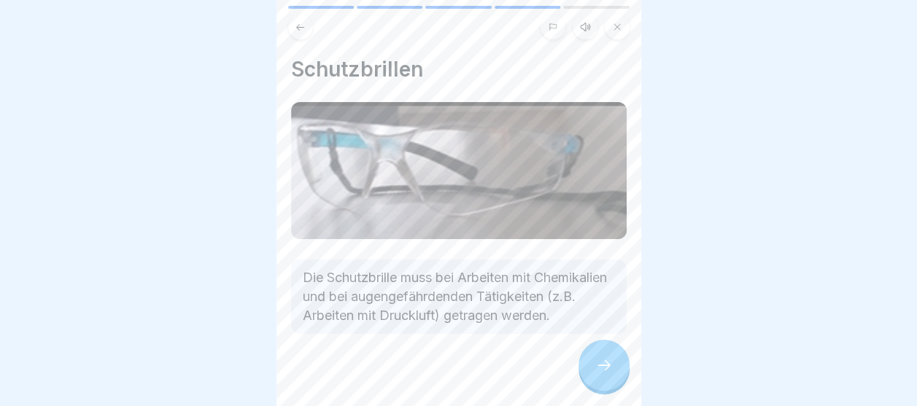
click at [616, 369] on div at bounding box center [604, 365] width 51 height 51
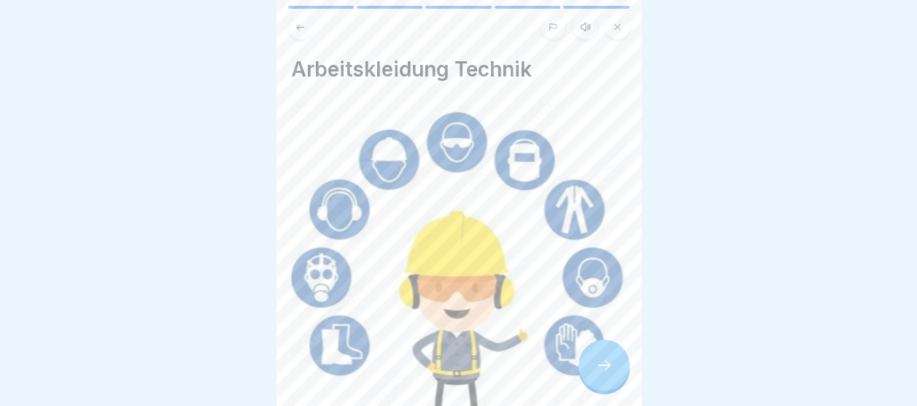
click at [615, 369] on div at bounding box center [604, 365] width 51 height 51
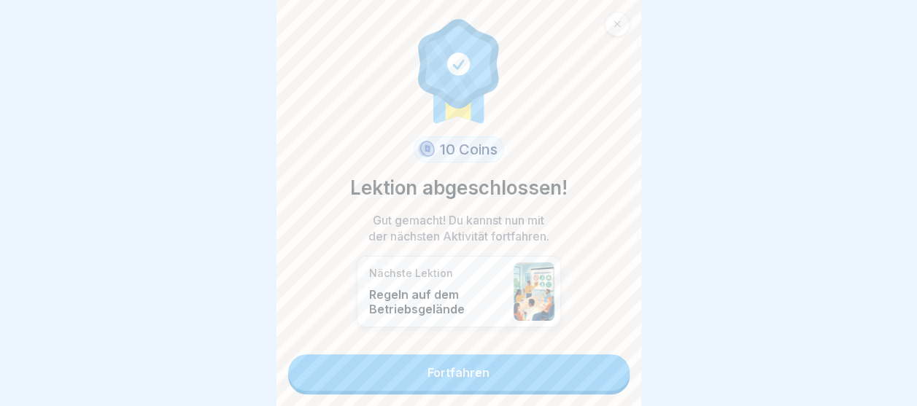
click at [517, 355] on link "Fortfahren" at bounding box center [458, 373] width 341 height 36
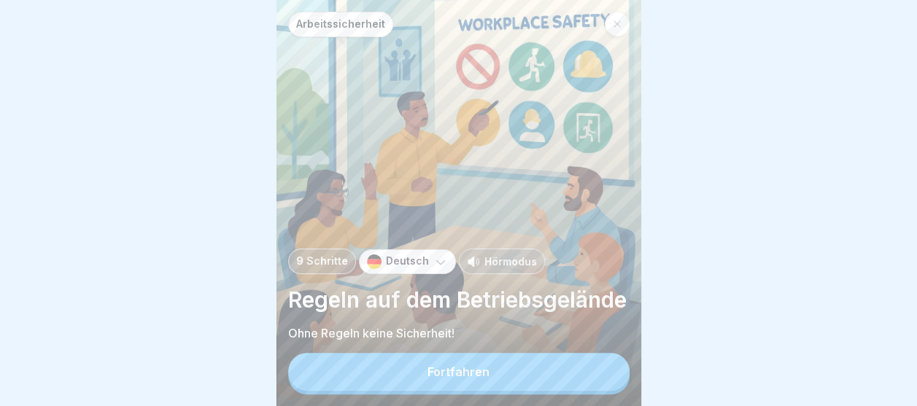
click at [490, 379] on button "Fortfahren" at bounding box center [458, 372] width 341 height 38
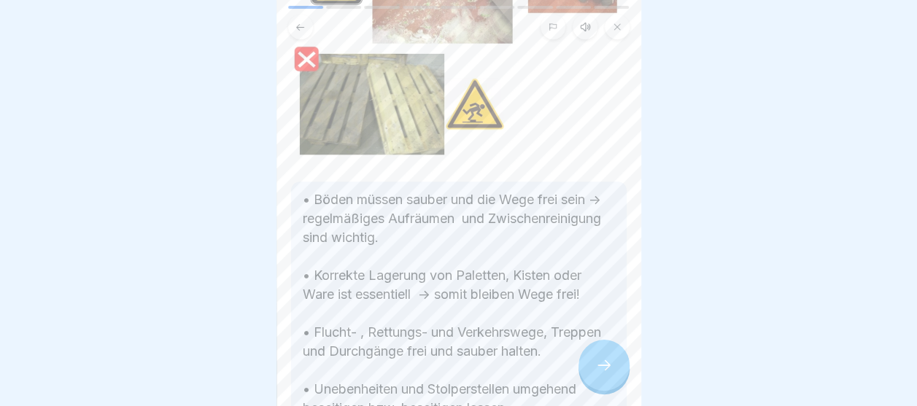
scroll to position [274, 0]
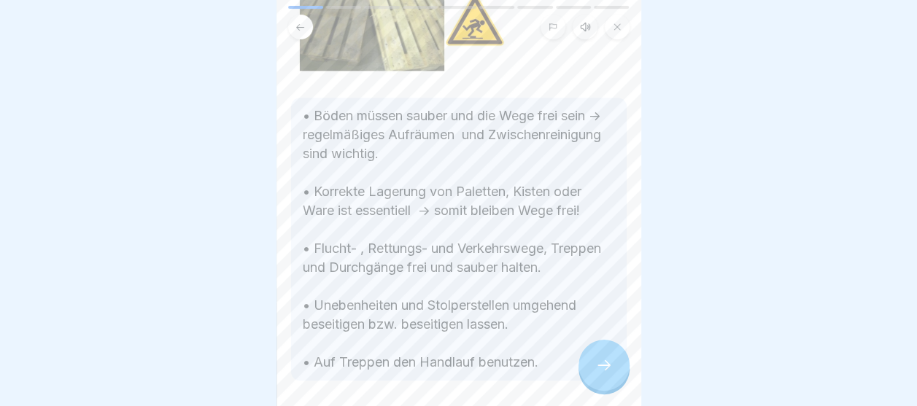
click at [585, 377] on div at bounding box center [604, 365] width 51 height 51
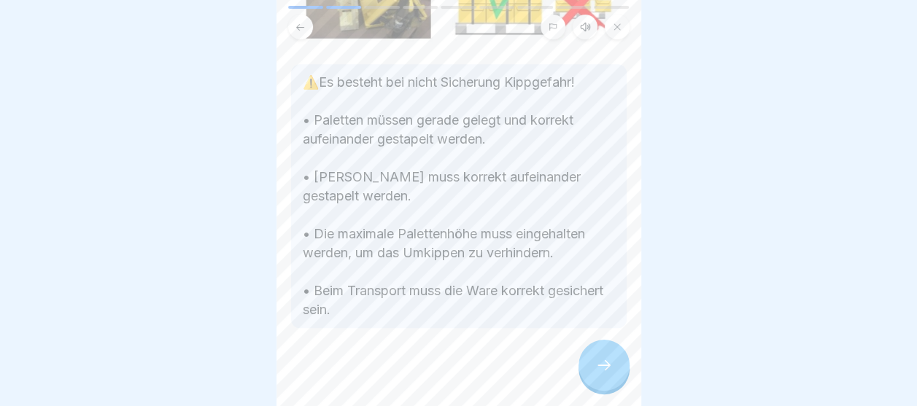
scroll to position [309, 0]
click at [591, 377] on div at bounding box center [604, 365] width 51 height 51
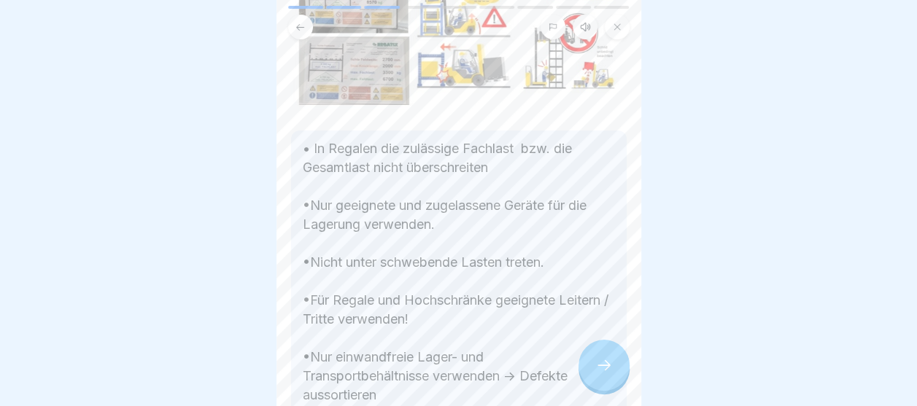
scroll to position [0, 0]
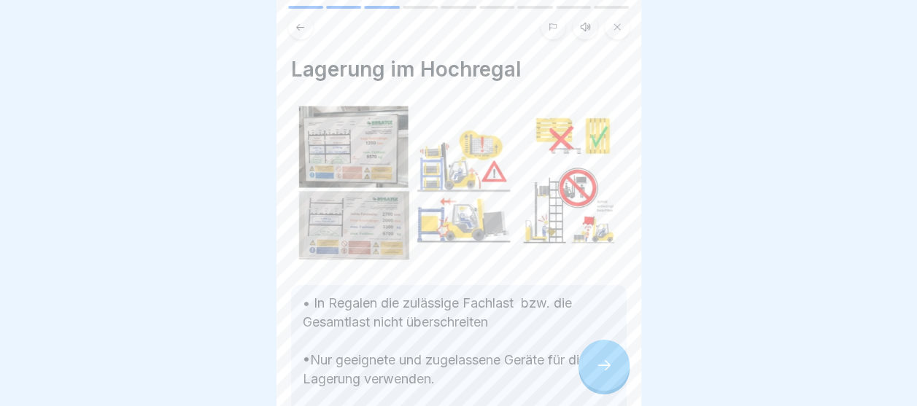
click at [605, 390] on div at bounding box center [604, 365] width 51 height 51
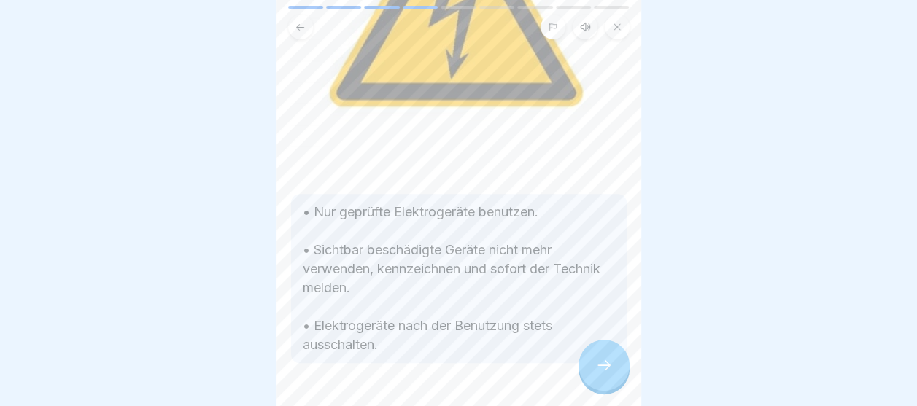
scroll to position [286, 0]
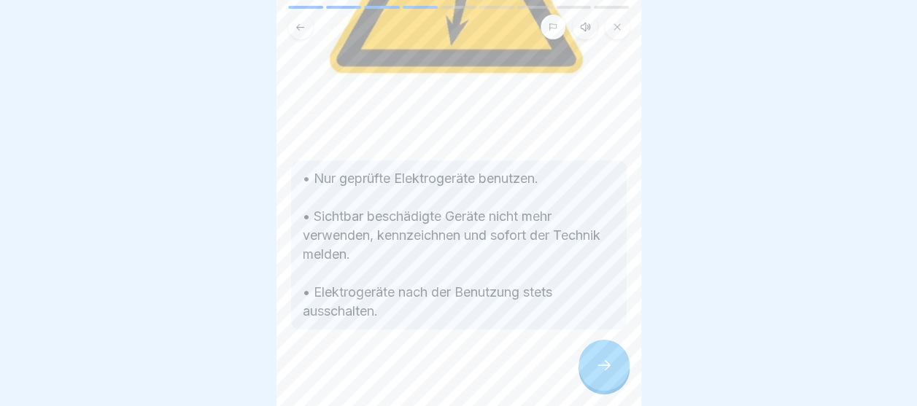
click at [603, 364] on div at bounding box center [604, 365] width 51 height 51
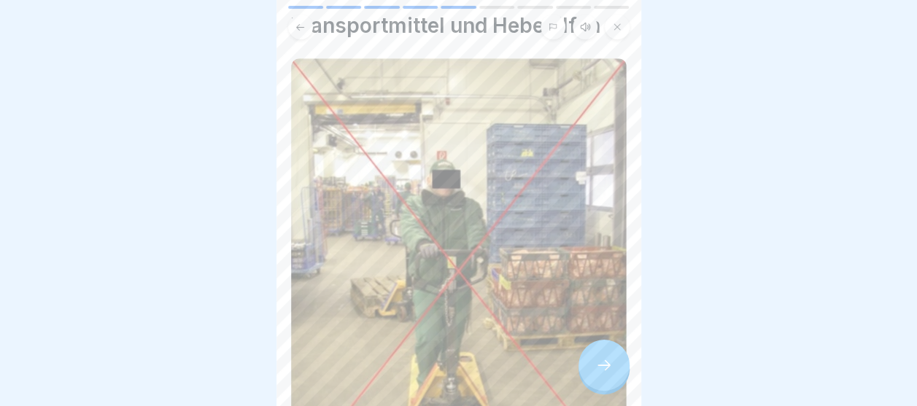
scroll to position [73, 0]
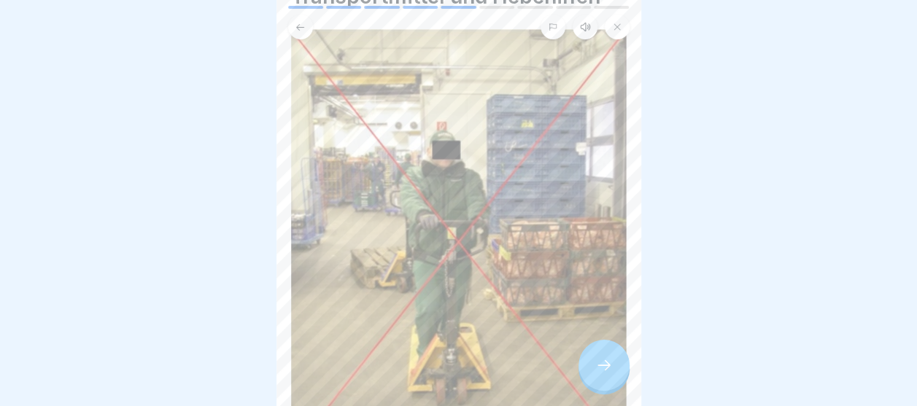
click at [717, 213] on div at bounding box center [458, 203] width 917 height 406
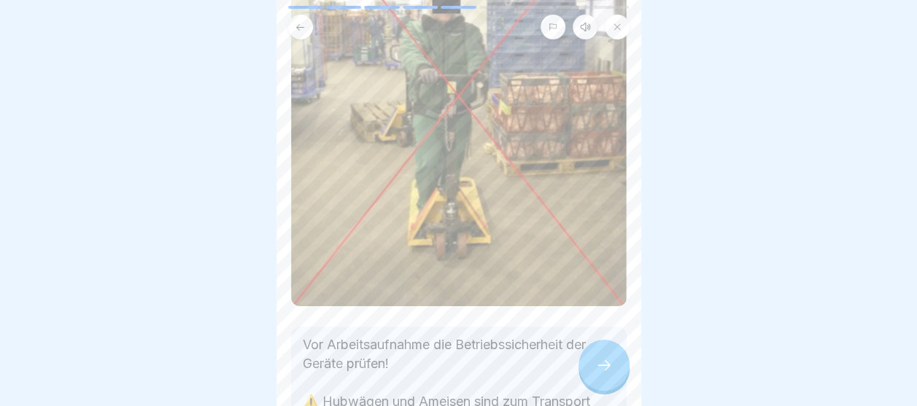
scroll to position [146, 0]
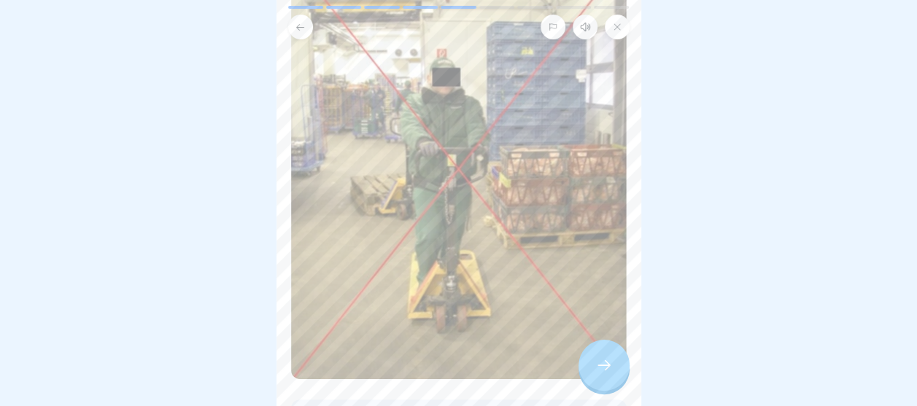
click at [597, 356] on div at bounding box center [604, 365] width 51 height 51
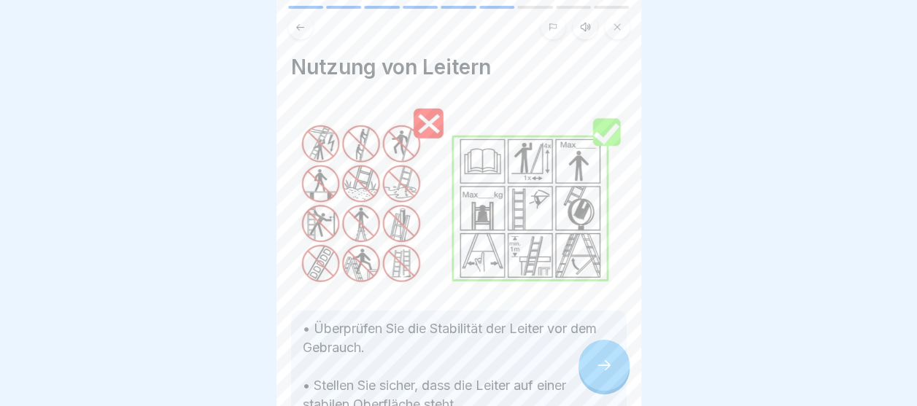
scroll to position [0, 0]
click at [585, 352] on div at bounding box center [604, 365] width 51 height 51
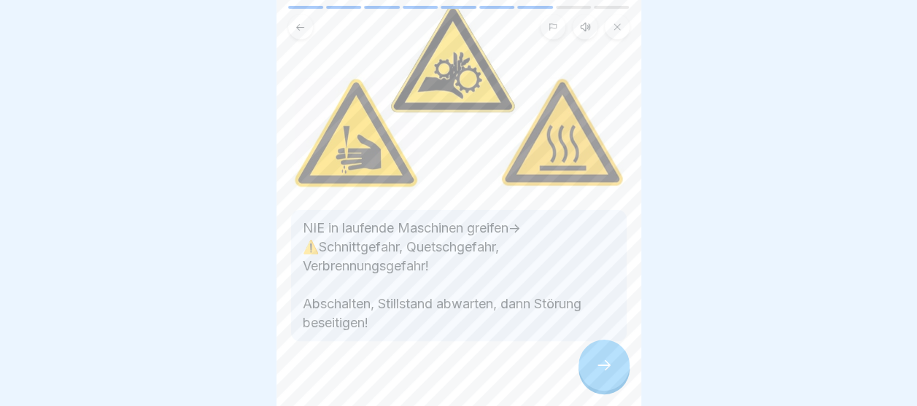
scroll to position [118, 0]
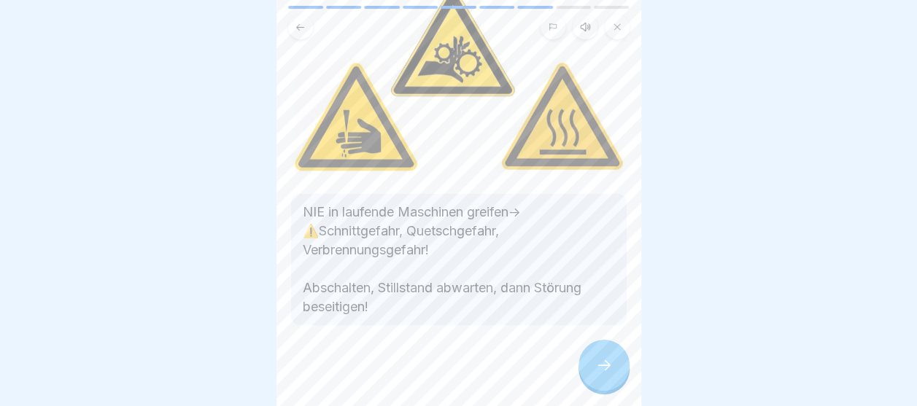
click at [606, 374] on div at bounding box center [604, 365] width 51 height 51
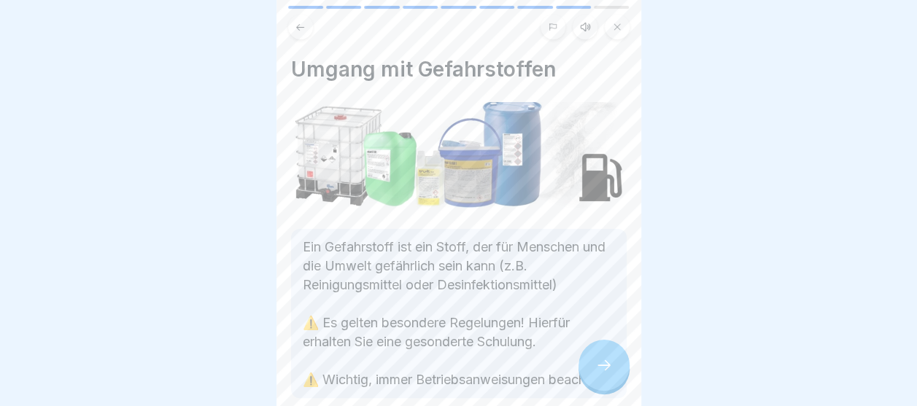
scroll to position [73, 0]
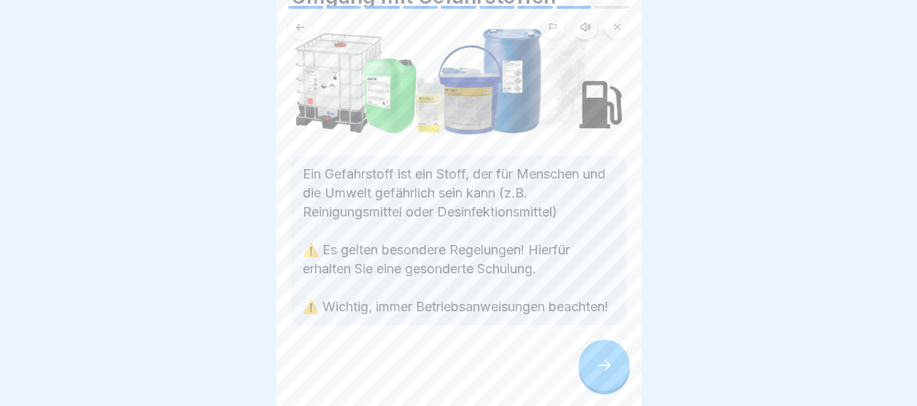
click at [597, 366] on icon at bounding box center [604, 366] width 18 height 18
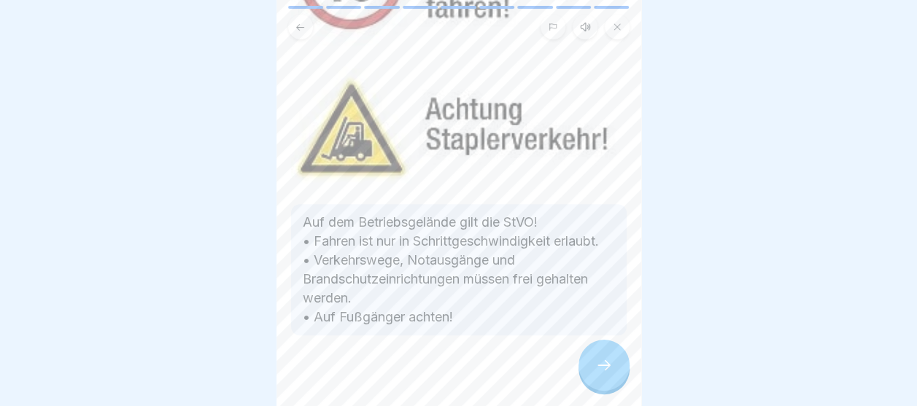
scroll to position [363, 0]
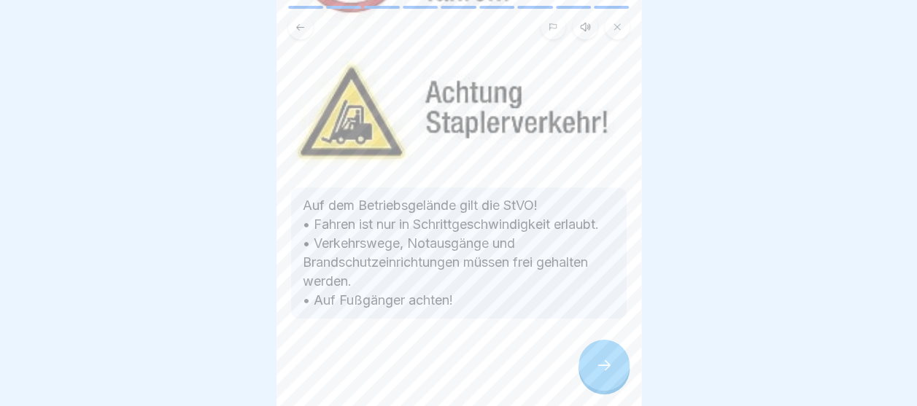
click at [597, 361] on icon at bounding box center [604, 366] width 18 height 18
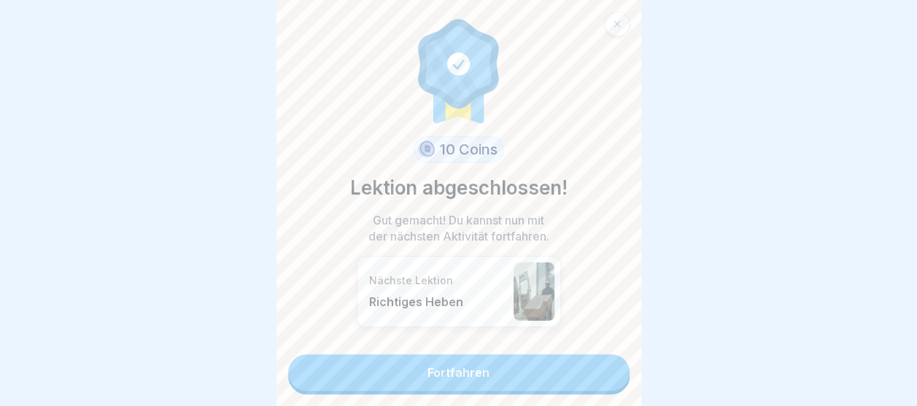
click at [494, 355] on link "Fortfahren" at bounding box center [458, 373] width 341 height 36
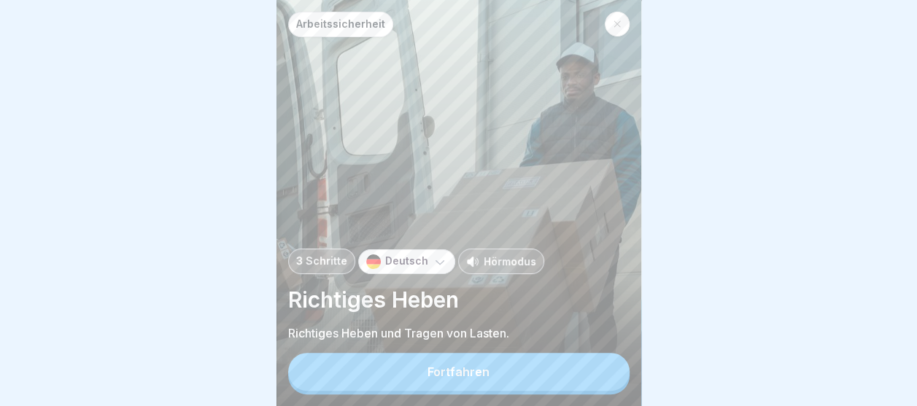
click at [458, 379] on div "Fortfahren" at bounding box center [459, 372] width 62 height 13
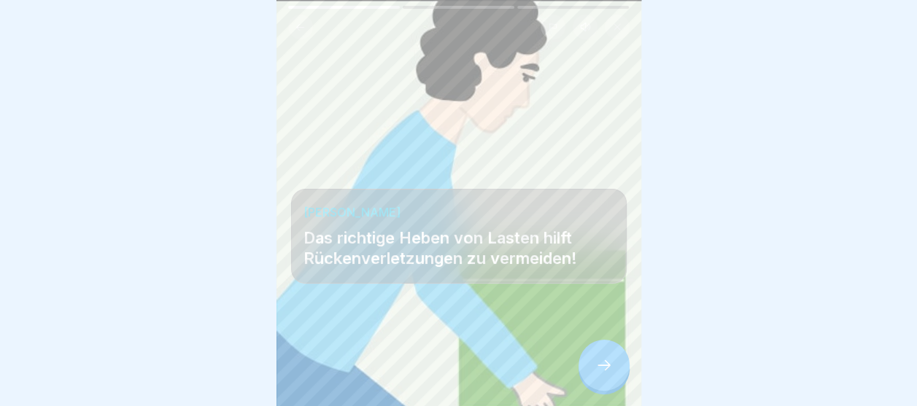
click at [582, 369] on div at bounding box center [604, 365] width 51 height 51
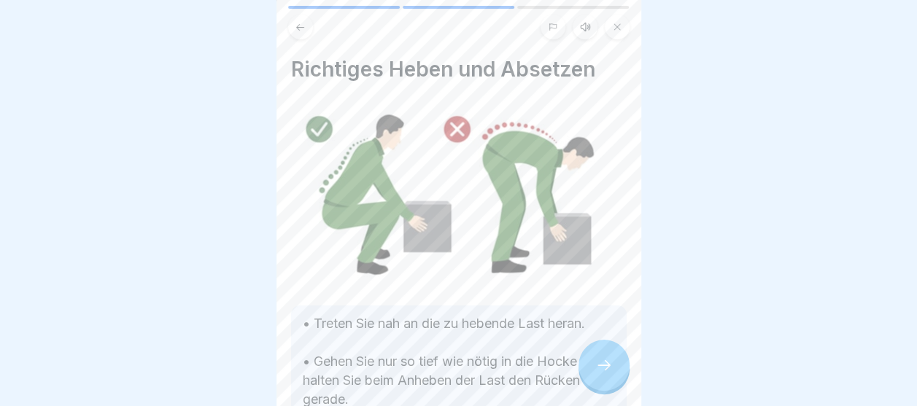
click at [604, 363] on div at bounding box center [604, 365] width 51 height 51
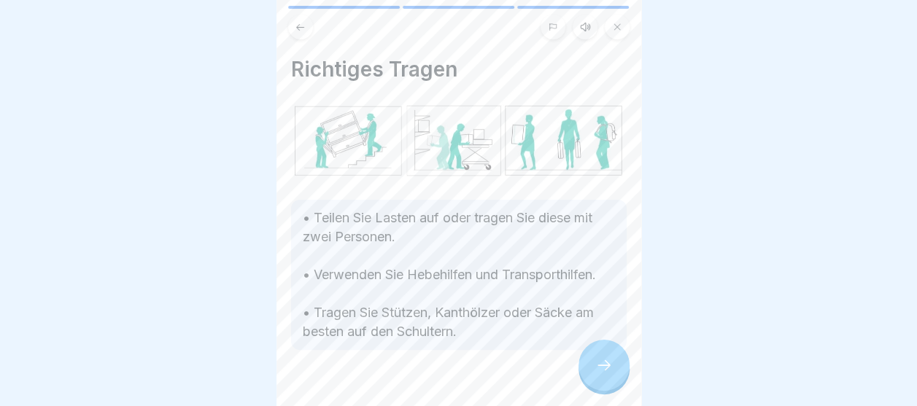
click at [607, 364] on div at bounding box center [604, 365] width 51 height 51
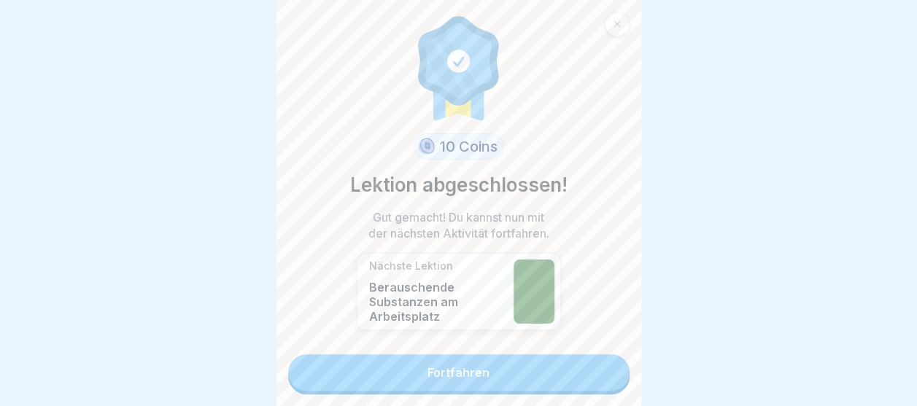
click at [573, 386] on link "Fortfahren" at bounding box center [458, 373] width 341 height 36
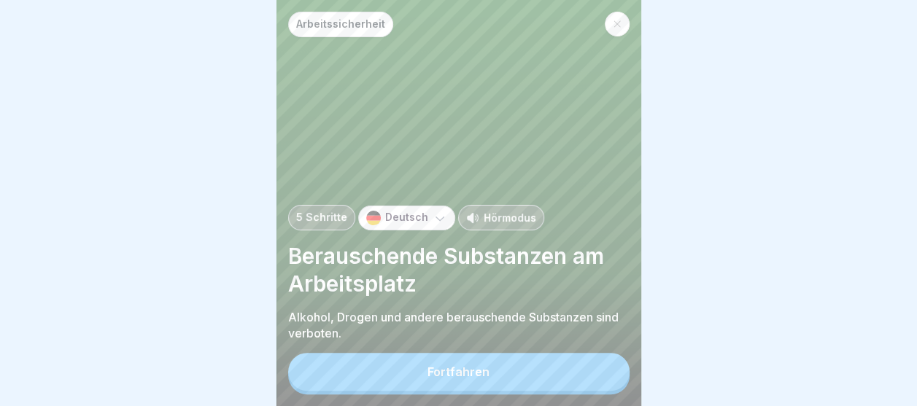
click at [425, 371] on button "Fortfahren" at bounding box center [458, 372] width 341 height 38
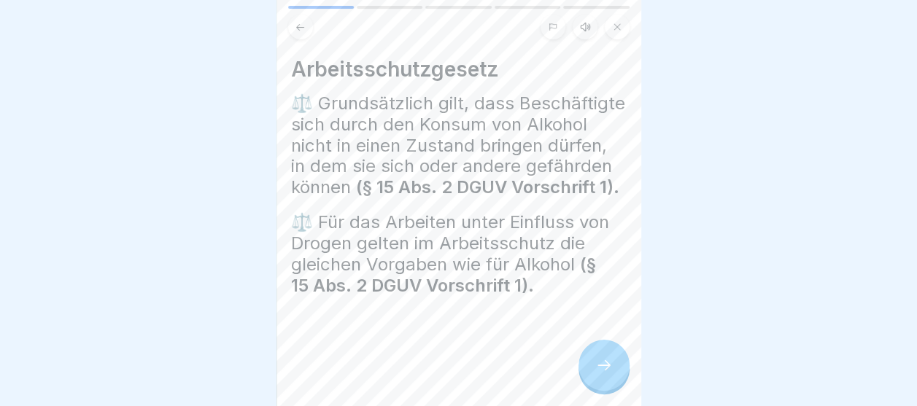
click at [304, 25] on icon at bounding box center [300, 27] width 11 height 11
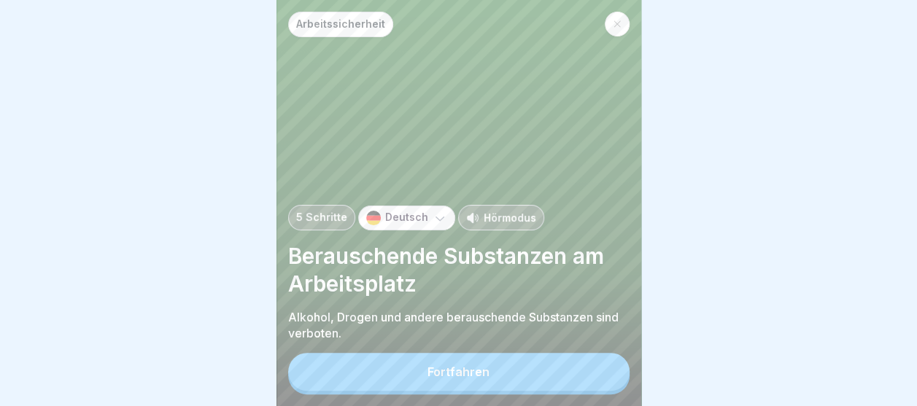
click at [482, 360] on div "Arbeitssicherheit 5 Schritte Deutsch Hörmodus Berauschende Substanzen am Arbeit…" at bounding box center [459, 203] width 365 height 406
click at [475, 379] on div "Fortfahren" at bounding box center [459, 372] width 62 height 13
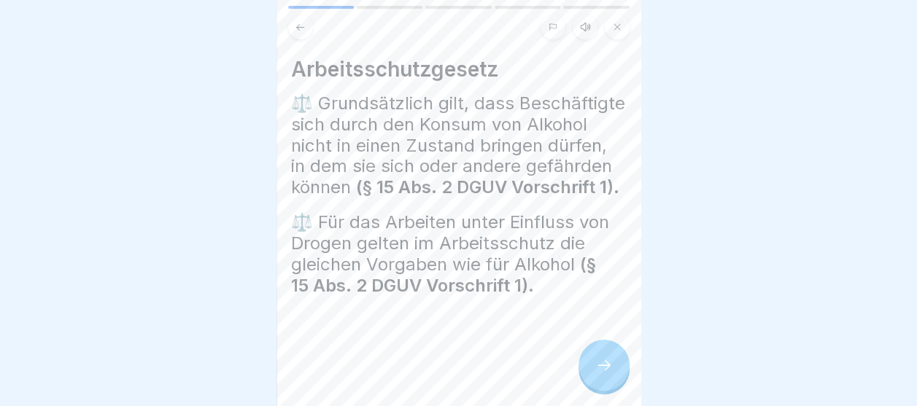
click at [614, 381] on div at bounding box center [604, 365] width 51 height 51
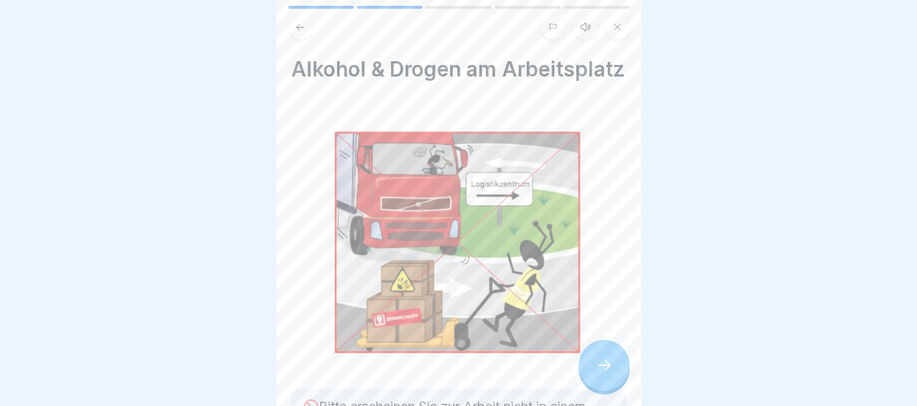
click at [606, 373] on icon at bounding box center [604, 366] width 18 height 18
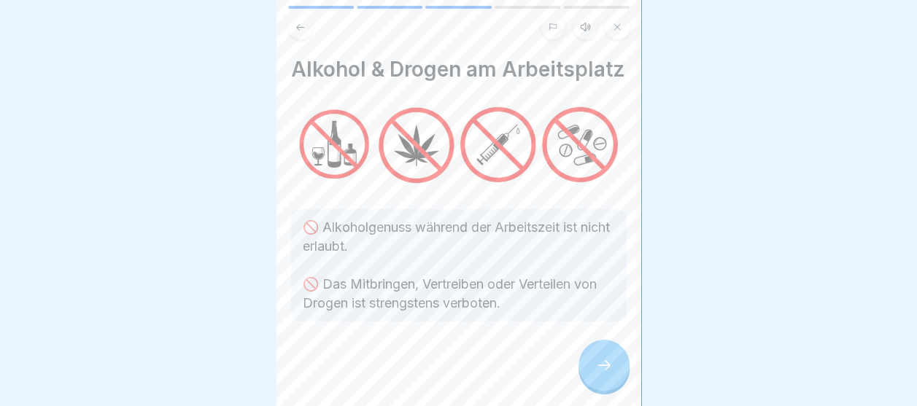
click at [597, 374] on icon at bounding box center [604, 366] width 18 height 18
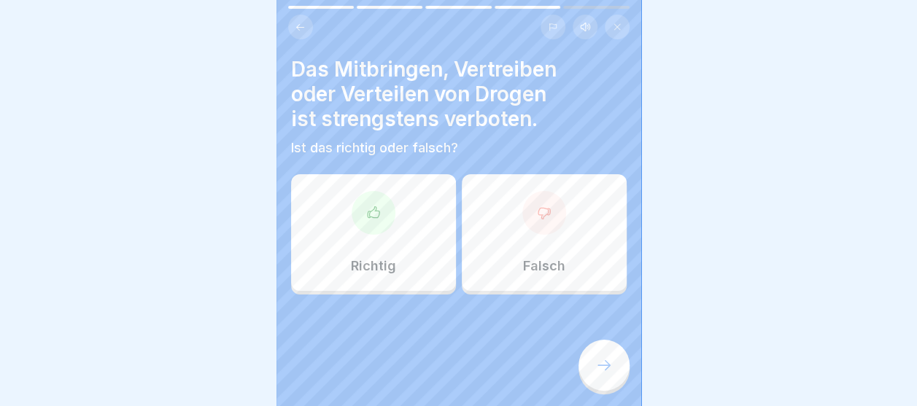
click at [379, 201] on div at bounding box center [374, 213] width 44 height 44
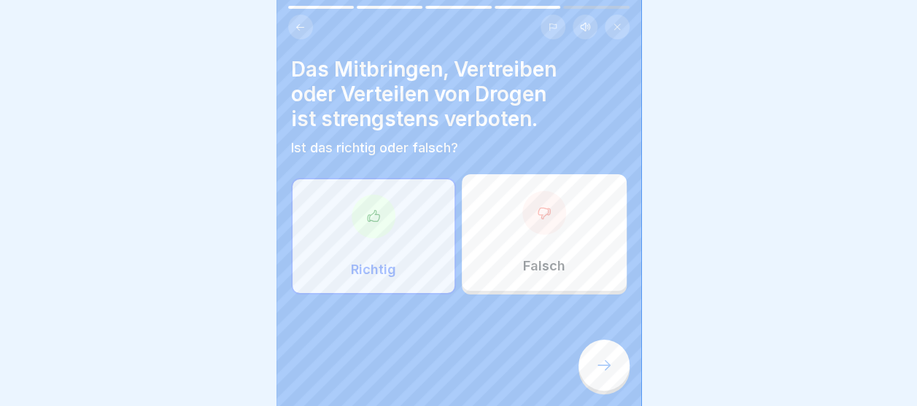
click at [374, 222] on icon at bounding box center [373, 216] width 15 height 15
click at [378, 256] on div "Richtig" at bounding box center [373, 236] width 165 height 117
click at [371, 195] on div at bounding box center [374, 217] width 44 height 44
click at [363, 224] on div at bounding box center [374, 217] width 44 height 44
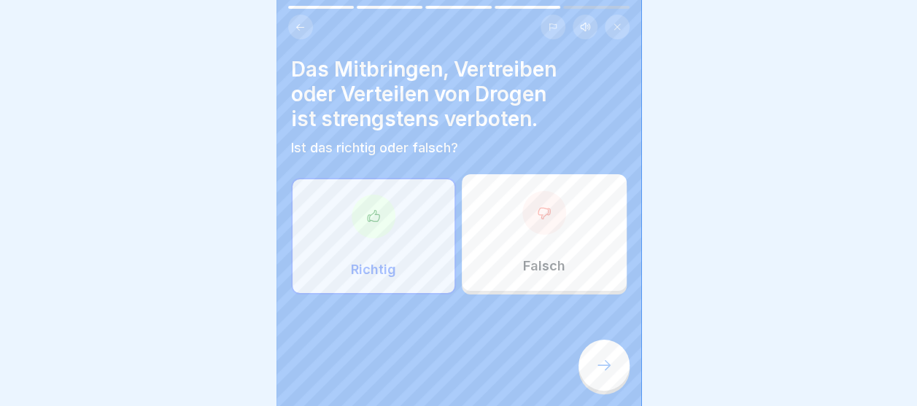
click at [363, 224] on div at bounding box center [374, 217] width 44 height 44
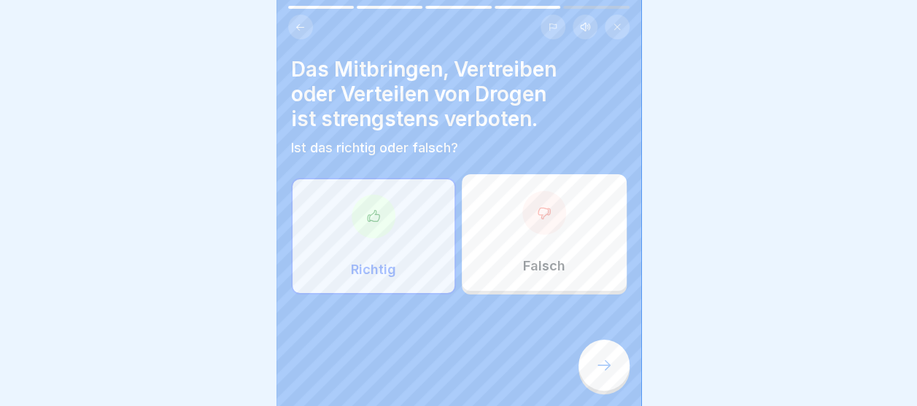
click at [363, 224] on div at bounding box center [374, 217] width 44 height 44
click at [371, 230] on div "Richtig" at bounding box center [373, 236] width 165 height 117
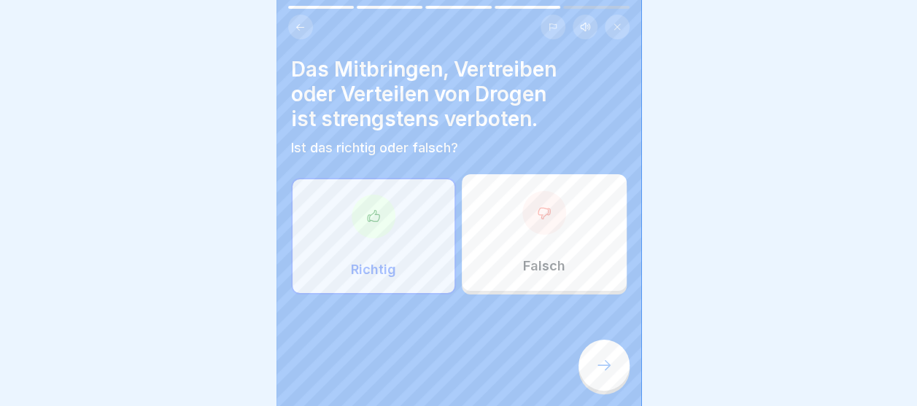
click at [371, 230] on div "Richtig" at bounding box center [373, 236] width 165 height 117
click at [430, 219] on div "Richtig" at bounding box center [373, 236] width 165 height 117
click at [411, 221] on div "Richtig" at bounding box center [373, 236] width 165 height 117
click at [608, 360] on icon at bounding box center [604, 366] width 18 height 18
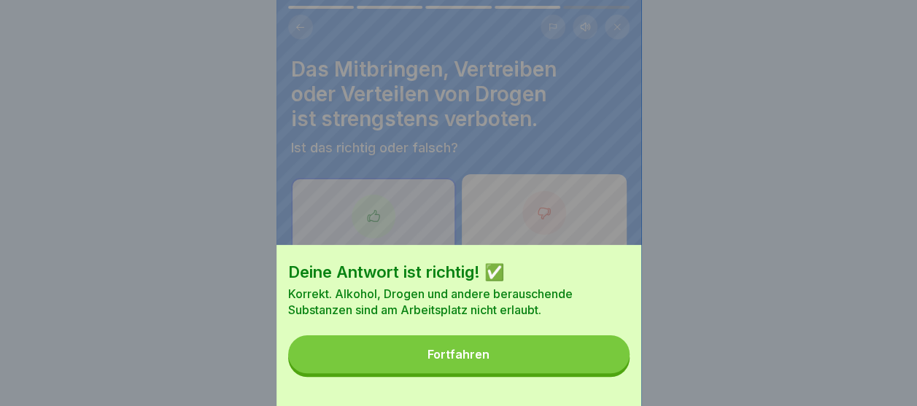
click at [448, 358] on button "Fortfahren" at bounding box center [458, 355] width 341 height 38
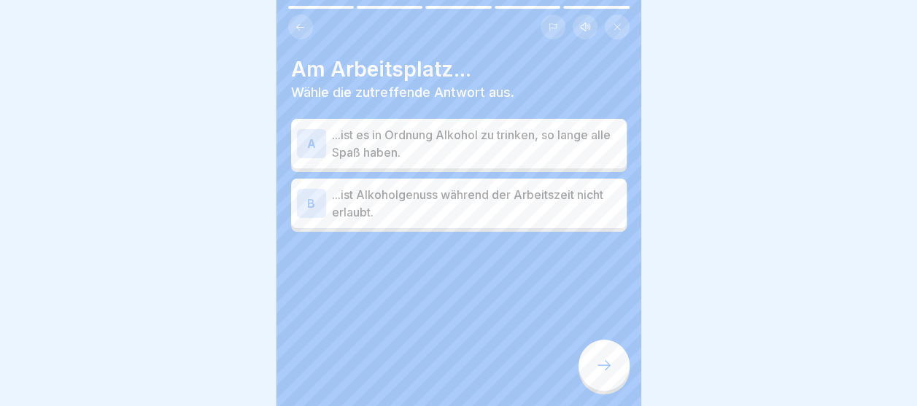
scroll to position [0, 0]
click at [374, 147] on p "...ist es in Ordnung Alkohol zu trinken, so lange alle Spaß haben." at bounding box center [476, 143] width 289 height 35
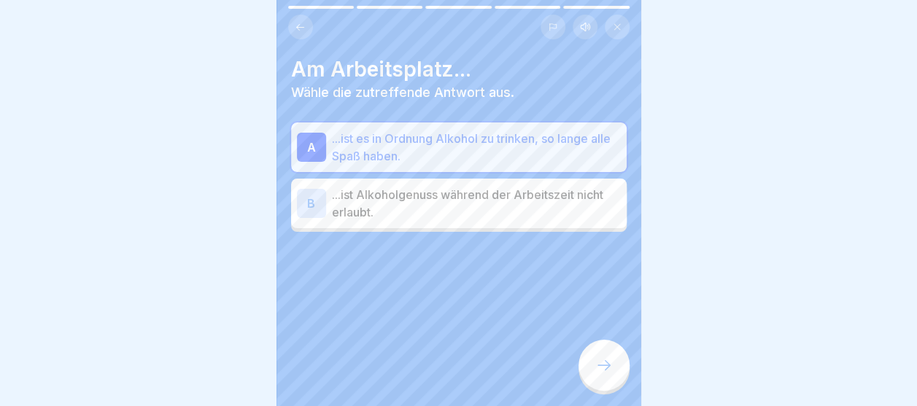
click at [407, 210] on p "...ist Alkoholgenuss während der Arbeitszeit nicht erlaubt." at bounding box center [476, 203] width 289 height 35
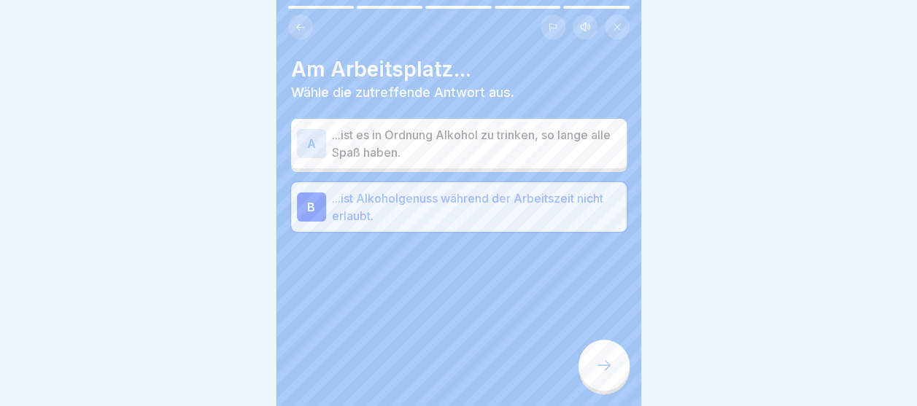
click at [589, 376] on div at bounding box center [604, 365] width 51 height 51
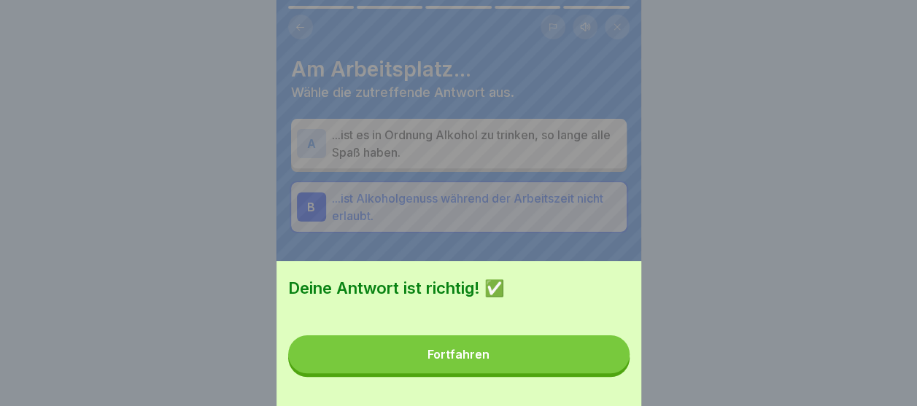
click at [541, 374] on button "Fortfahren" at bounding box center [458, 355] width 341 height 38
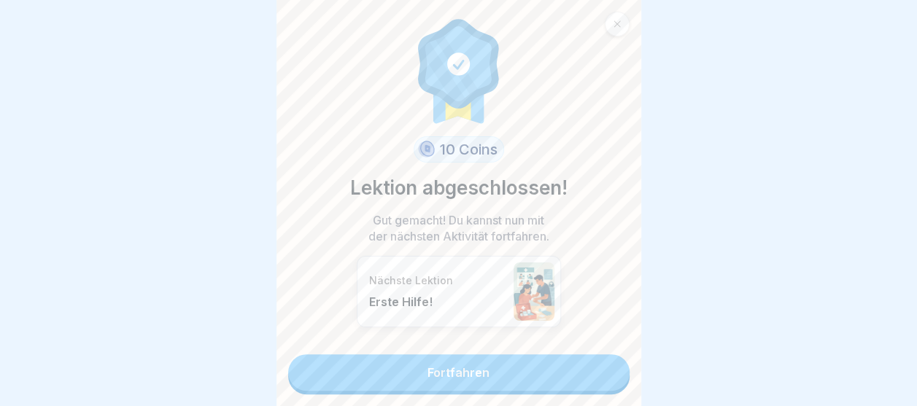
click at [446, 357] on link "Fortfahren" at bounding box center [458, 373] width 341 height 36
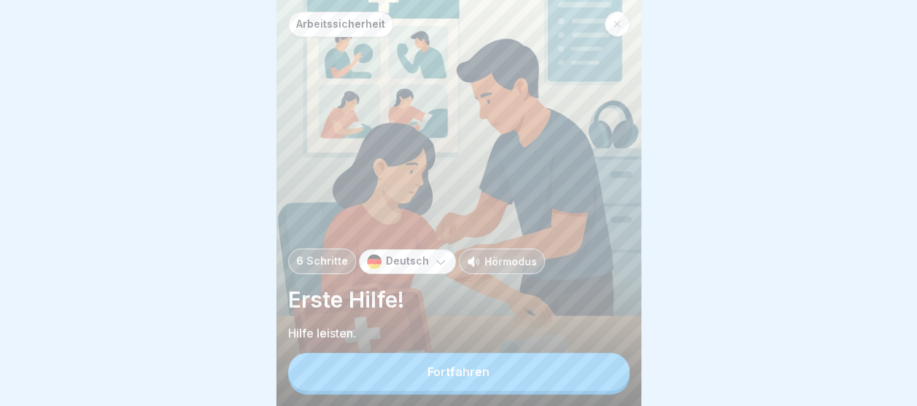
click at [449, 379] on div "Fortfahren" at bounding box center [459, 372] width 62 height 13
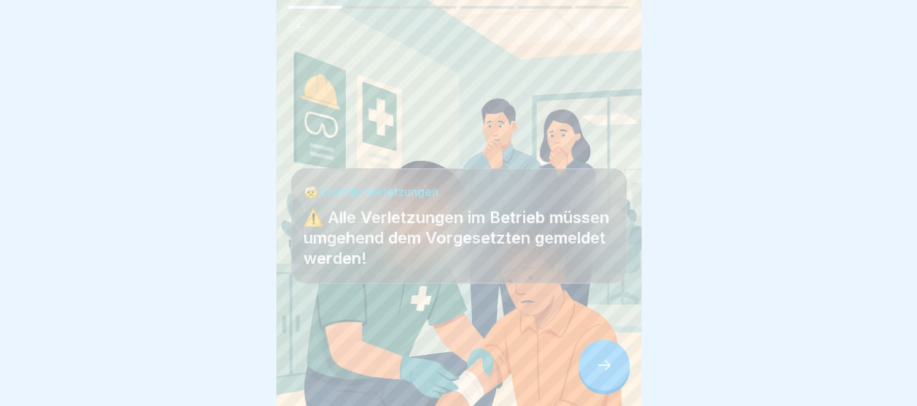
click at [598, 374] on icon at bounding box center [604, 366] width 18 height 18
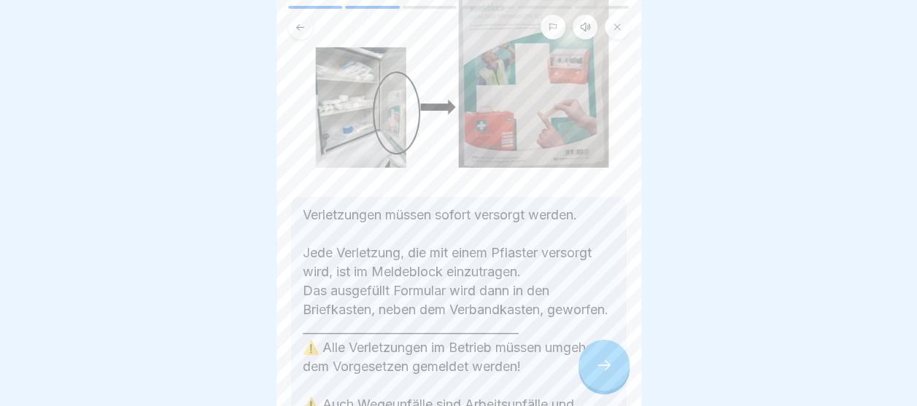
scroll to position [219, 0]
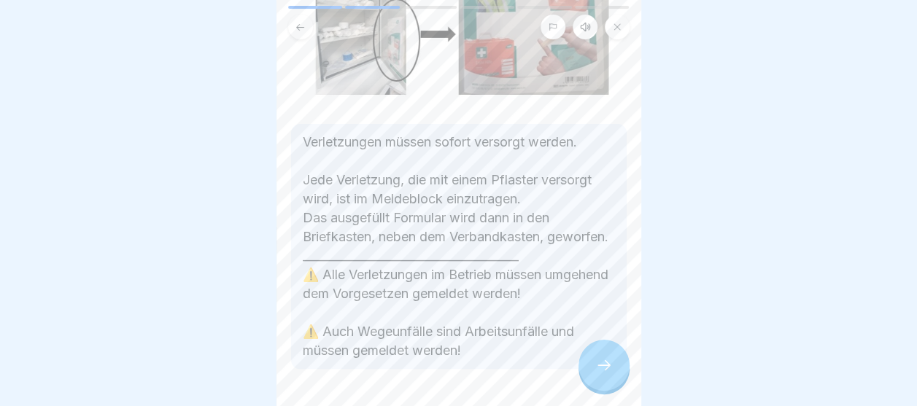
click at [595, 362] on icon at bounding box center [604, 366] width 18 height 18
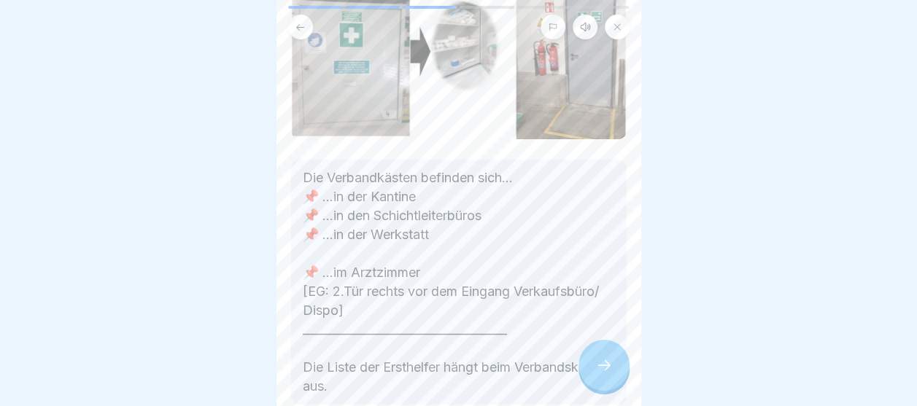
scroll to position [146, 0]
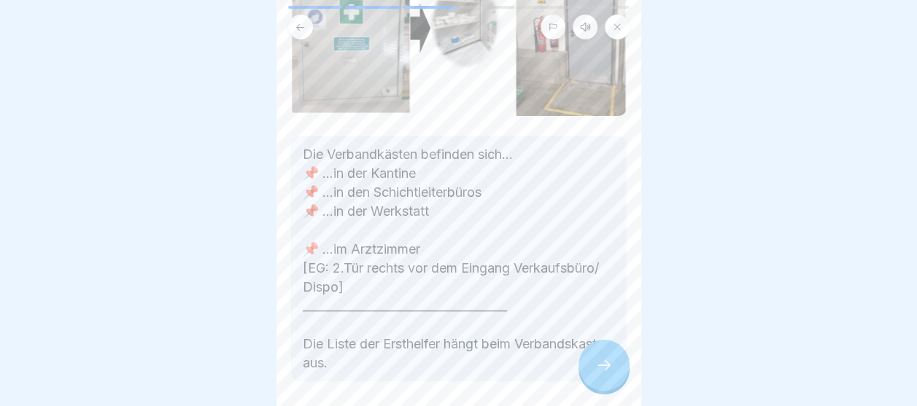
click at [591, 357] on div at bounding box center [604, 365] width 51 height 51
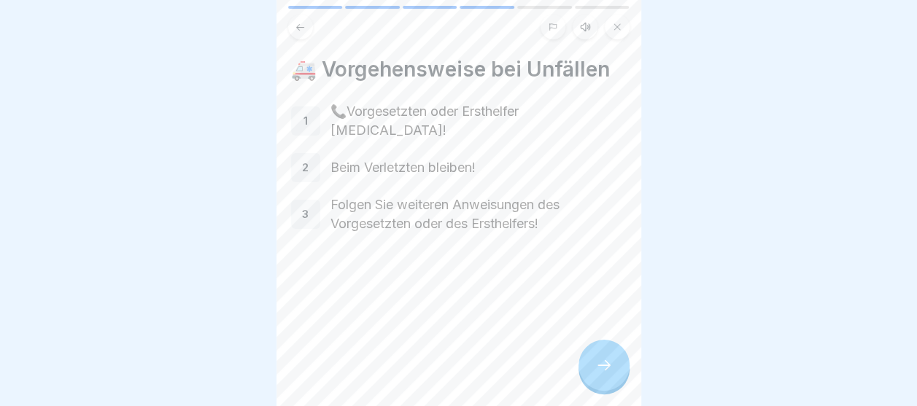
click at [584, 347] on div "Arbeitssicherheit 6 Schritte Deutsch Hörmodus Erste Hilfe! Hilfe leisten. Fortf…" at bounding box center [459, 203] width 365 height 406
click at [591, 360] on div at bounding box center [604, 365] width 51 height 51
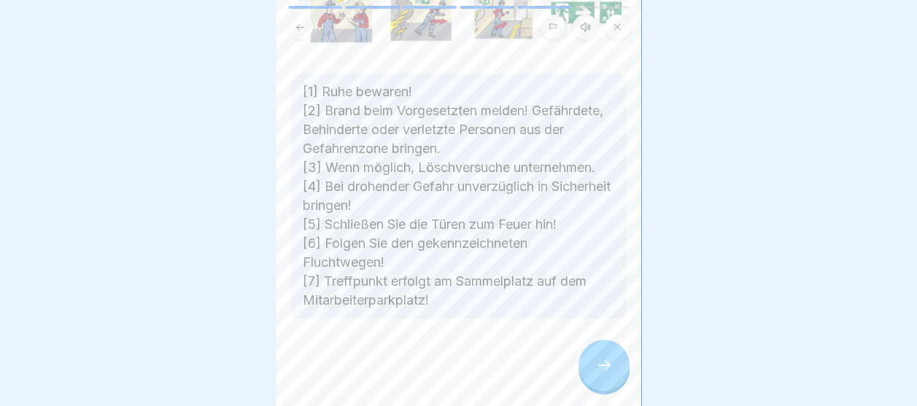
scroll to position [195, 0]
click at [592, 370] on div at bounding box center [604, 365] width 51 height 51
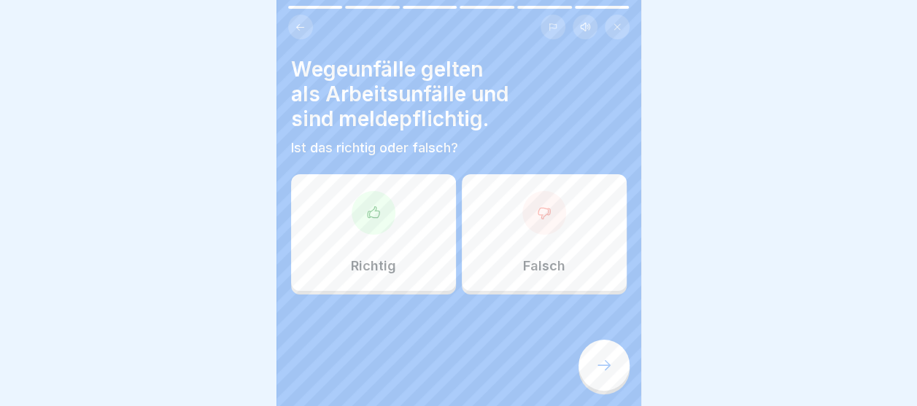
click at [409, 222] on div "Richtig" at bounding box center [373, 232] width 165 height 117
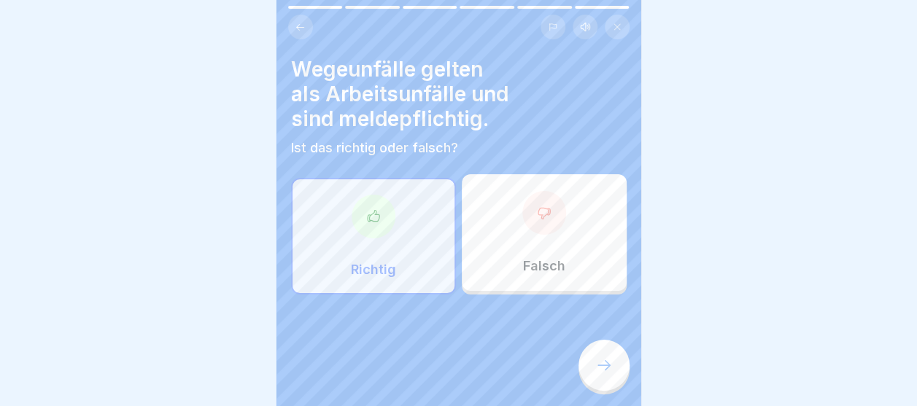
click at [597, 360] on icon at bounding box center [604, 366] width 18 height 18
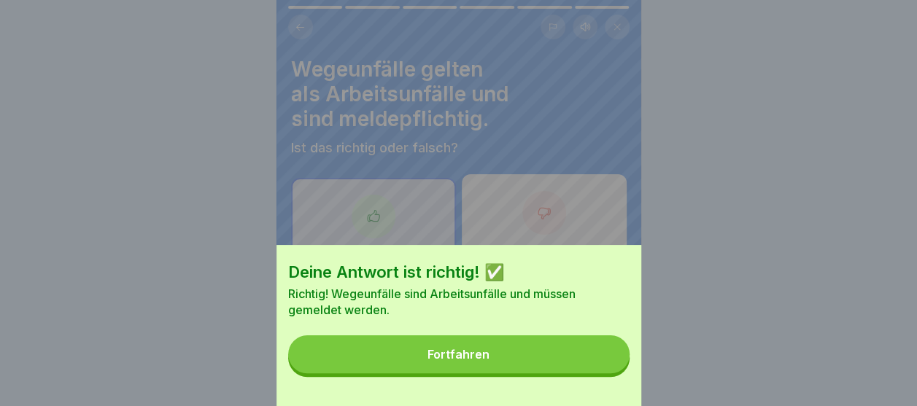
click at [571, 357] on button "Fortfahren" at bounding box center [458, 355] width 341 height 38
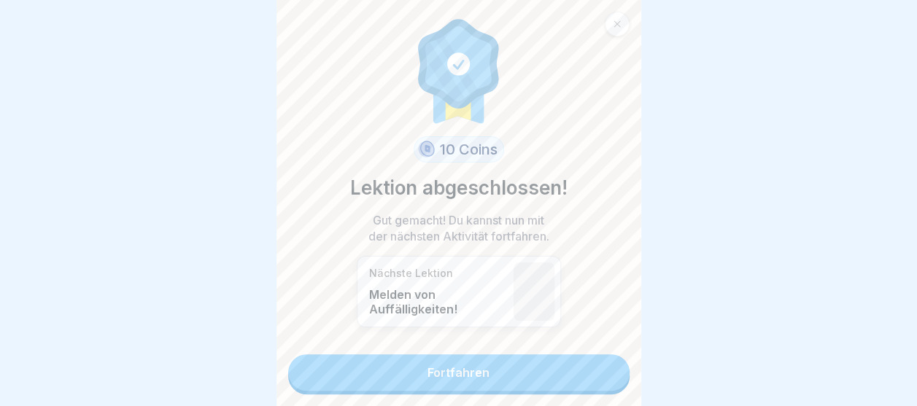
click at [445, 369] on link "Fortfahren" at bounding box center [458, 373] width 341 height 36
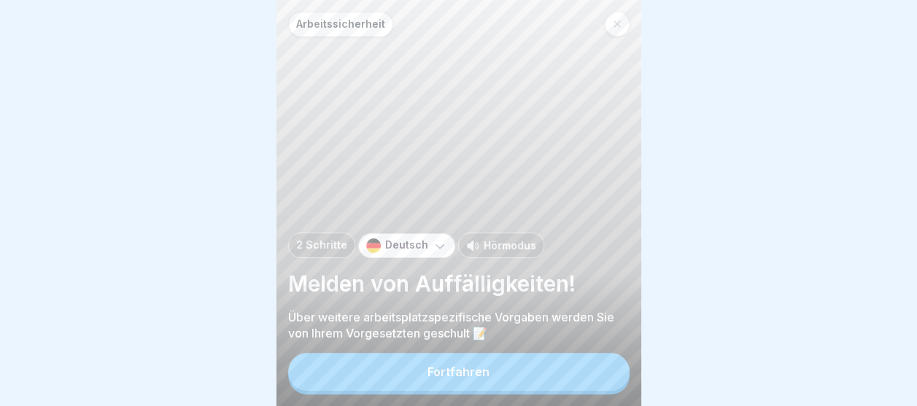
scroll to position [11, 0]
click at [439, 385] on button "Fortfahren" at bounding box center [458, 372] width 341 height 38
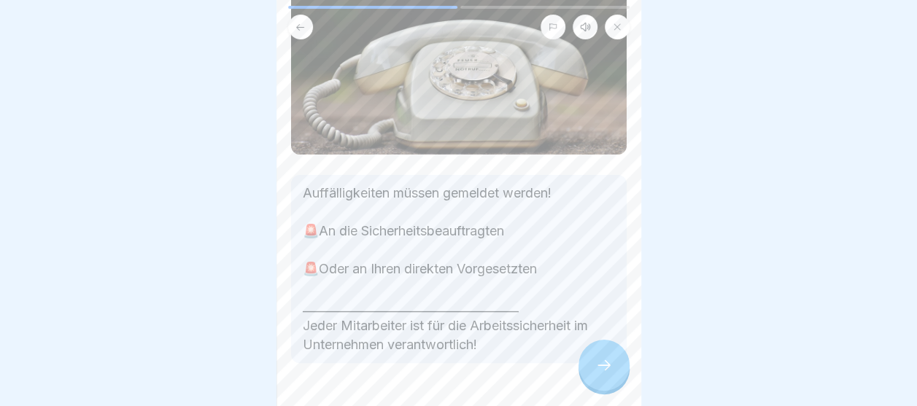
scroll to position [146, 0]
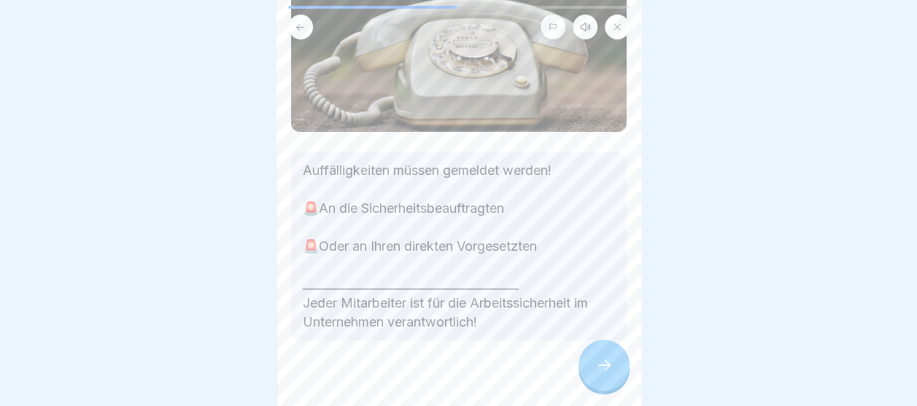
click at [603, 360] on icon at bounding box center [604, 366] width 18 height 18
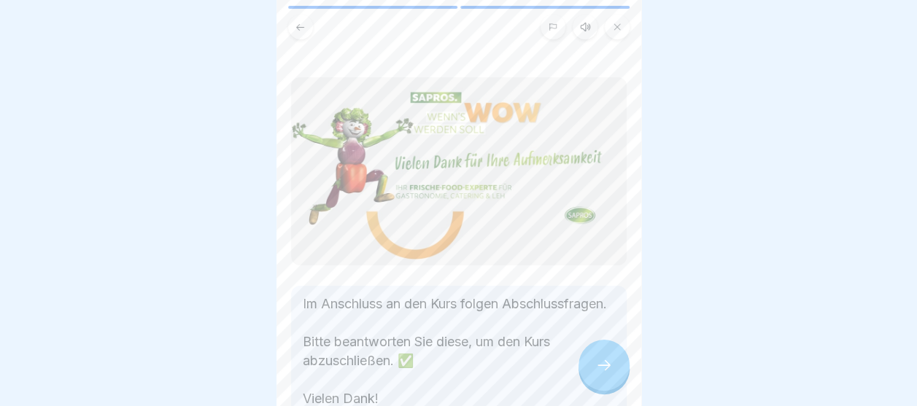
click at [603, 360] on icon at bounding box center [604, 366] width 18 height 18
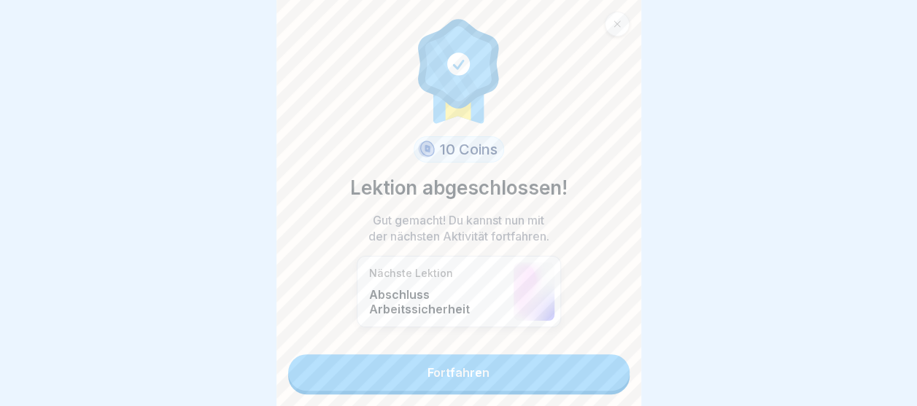
click at [582, 360] on link "Fortfahren" at bounding box center [458, 373] width 341 height 36
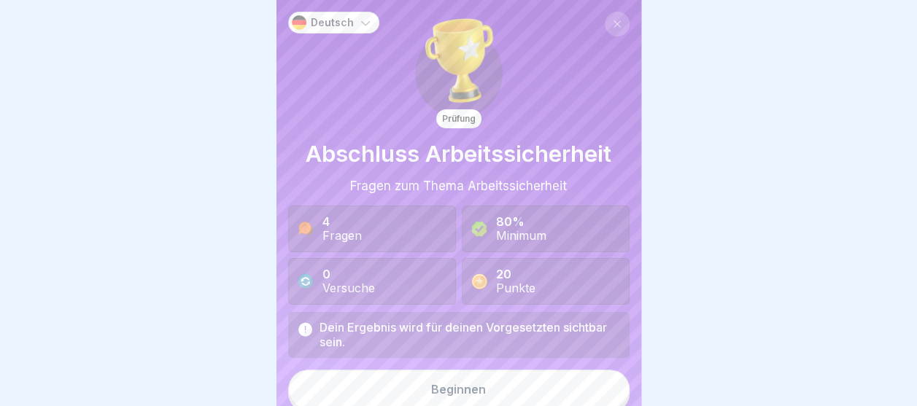
click at [460, 383] on div "Beginnen" at bounding box center [458, 389] width 55 height 13
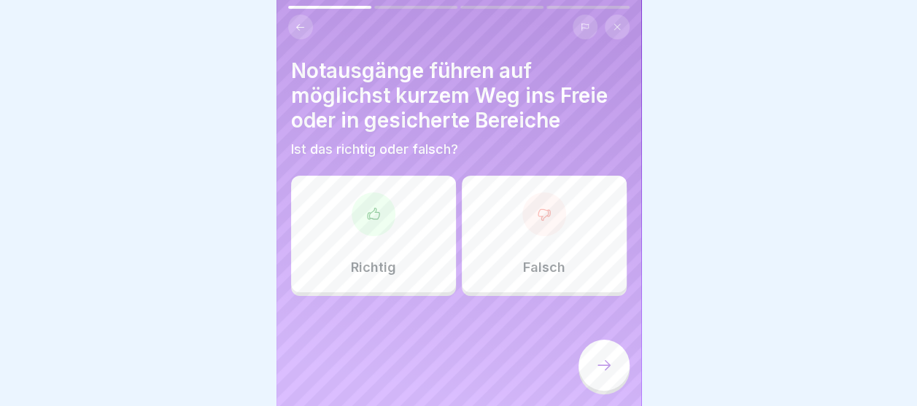
click at [285, 7] on div at bounding box center [459, 23] width 365 height 34
click at [295, 23] on icon at bounding box center [300, 27] width 11 height 11
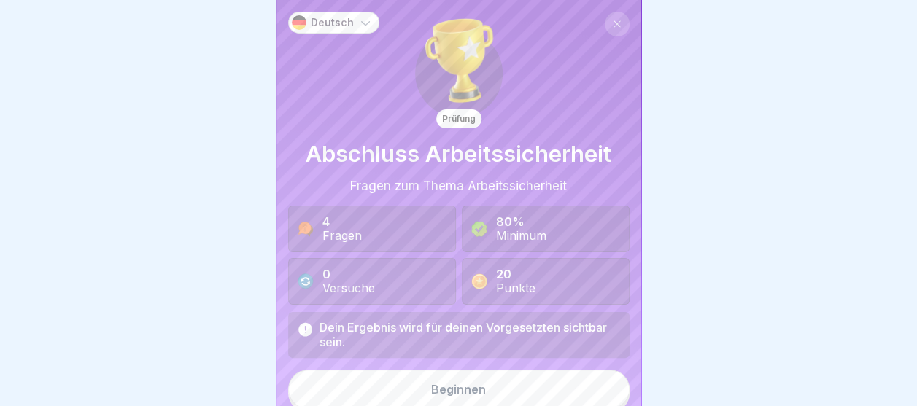
click at [486, 401] on button "Beginnen" at bounding box center [458, 389] width 341 height 39
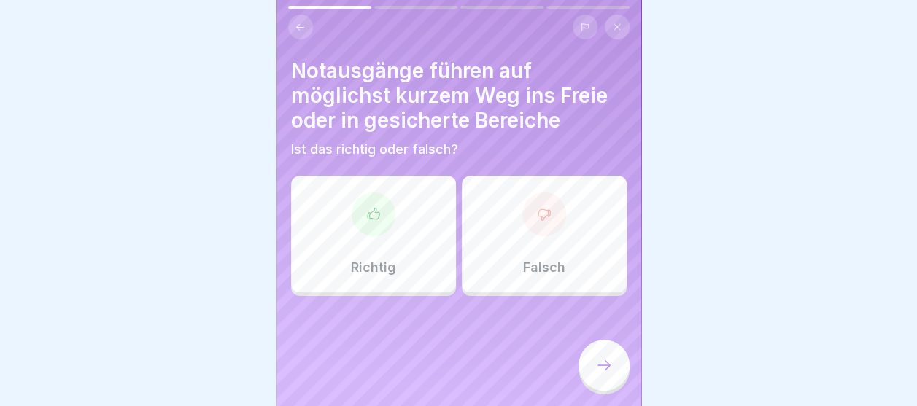
click at [441, 270] on div "Richtig" at bounding box center [373, 234] width 165 height 117
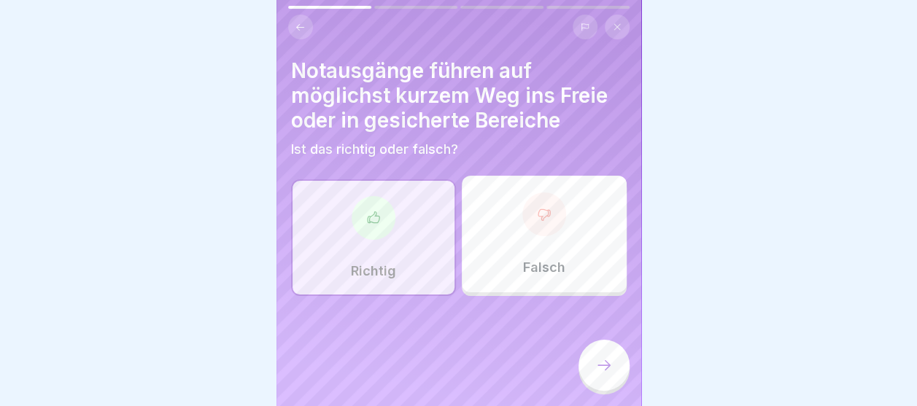
click at [607, 374] on icon at bounding box center [604, 366] width 18 height 18
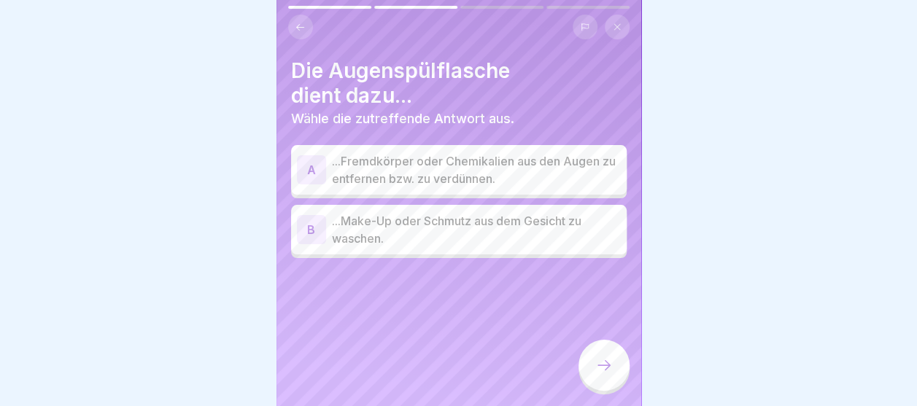
click at [431, 165] on p "...Fremdkörper oder Chemikalien aus den Augen zu entfernen bzw. zu verdünnen." at bounding box center [476, 169] width 289 height 35
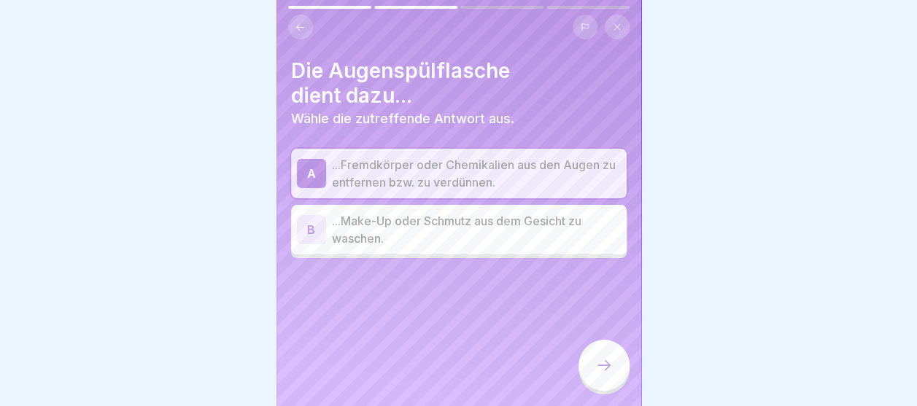
click at [592, 391] on div at bounding box center [604, 365] width 51 height 51
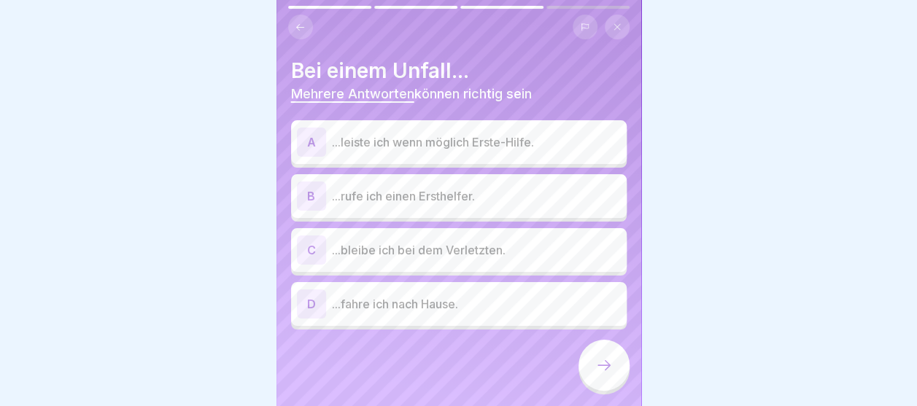
click at [423, 147] on p "...leiste ich wenn möglich Erste-Hilfe." at bounding box center [476, 143] width 289 height 18
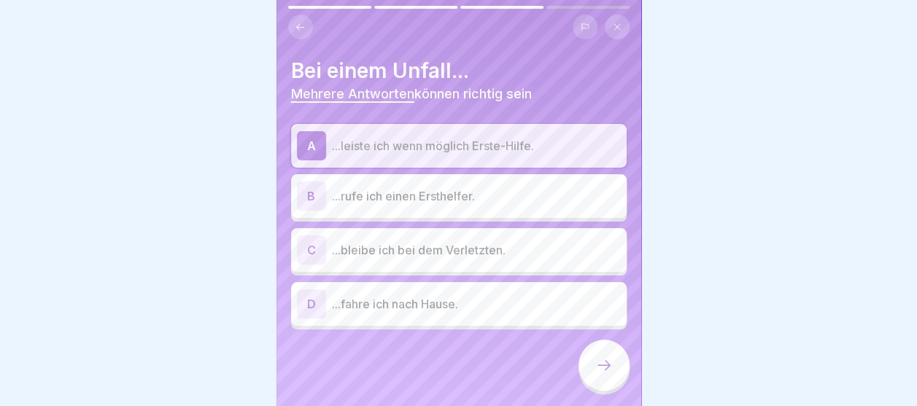
click at [402, 196] on p "...rufe ich einen Ersthelfer." at bounding box center [476, 196] width 289 height 18
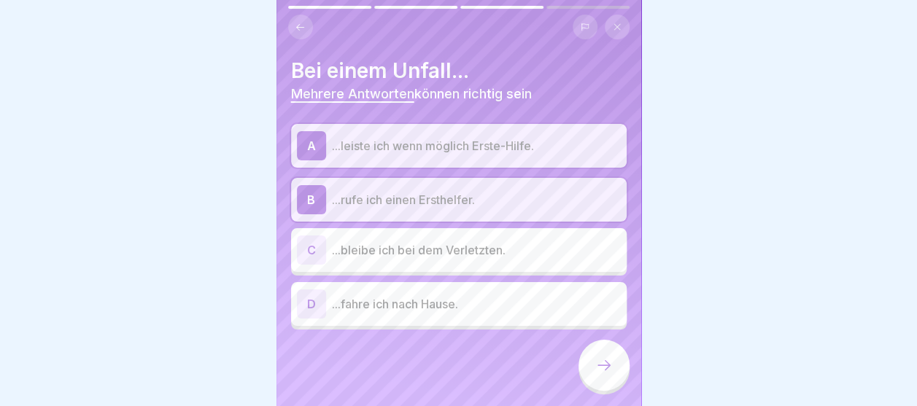
click at [394, 239] on div "C ...bleibe ich bei dem Verletzten." at bounding box center [459, 250] width 324 height 29
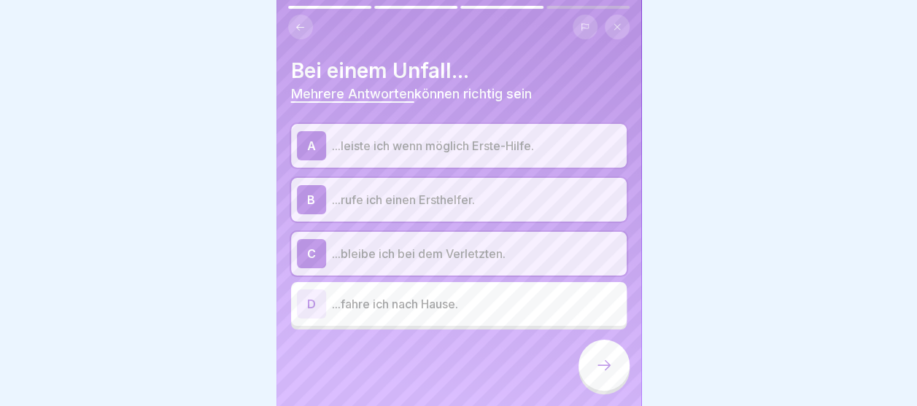
click at [623, 374] on div at bounding box center [604, 365] width 51 height 51
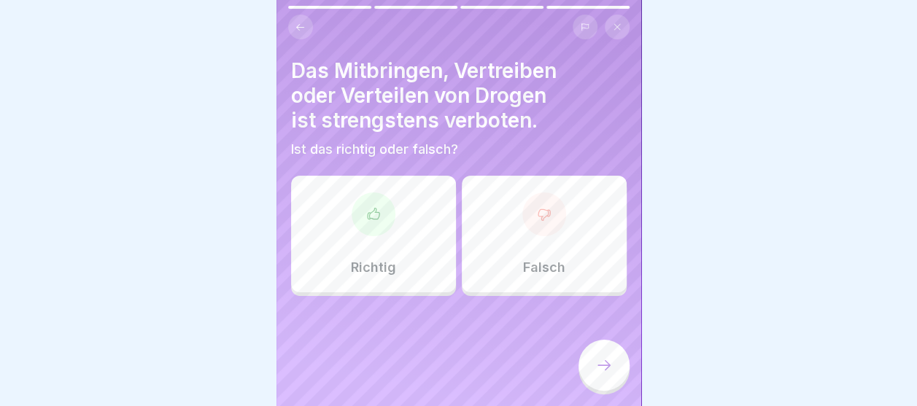
click at [402, 206] on div "Richtig" at bounding box center [373, 234] width 165 height 117
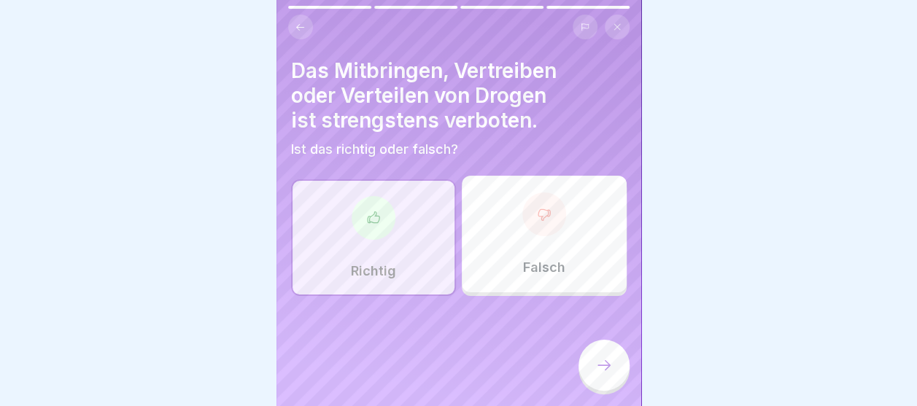
click at [611, 374] on icon at bounding box center [604, 366] width 18 height 18
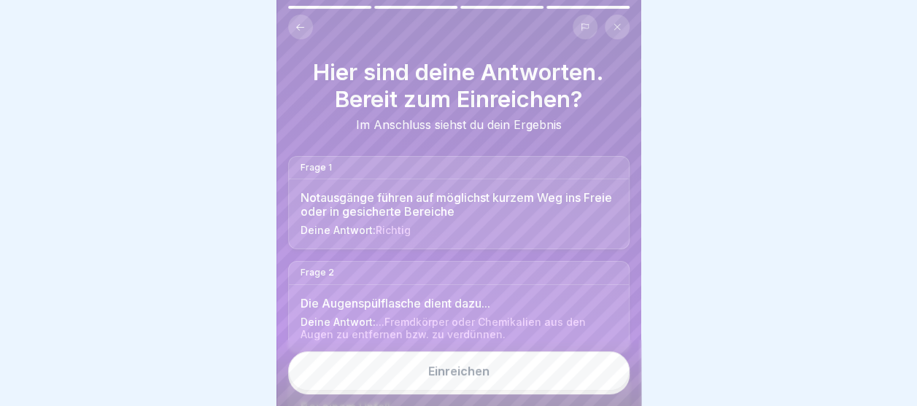
click at [418, 368] on button "Einreichen" at bounding box center [458, 371] width 341 height 39
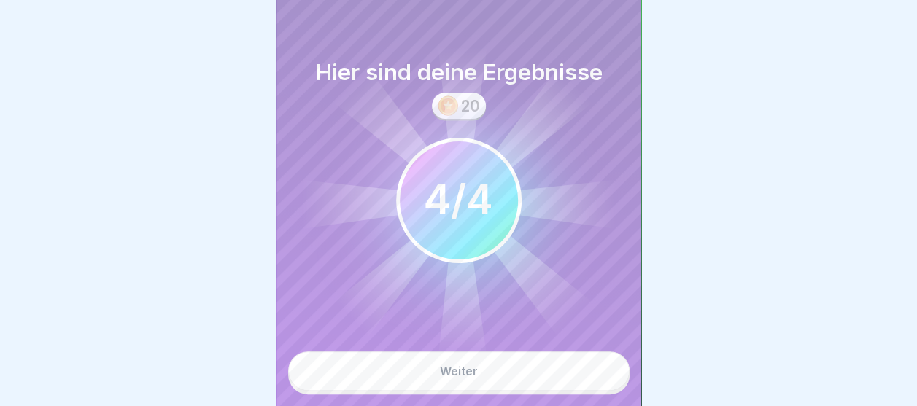
click at [477, 384] on button "Weiter" at bounding box center [458, 371] width 341 height 39
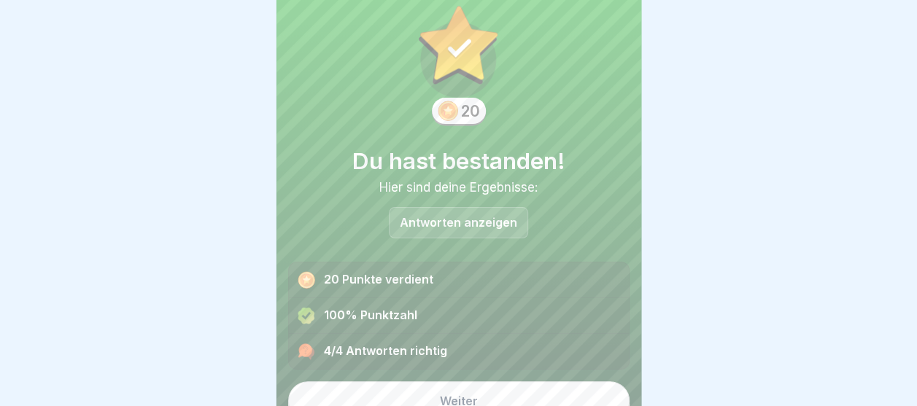
scroll to position [49, 0]
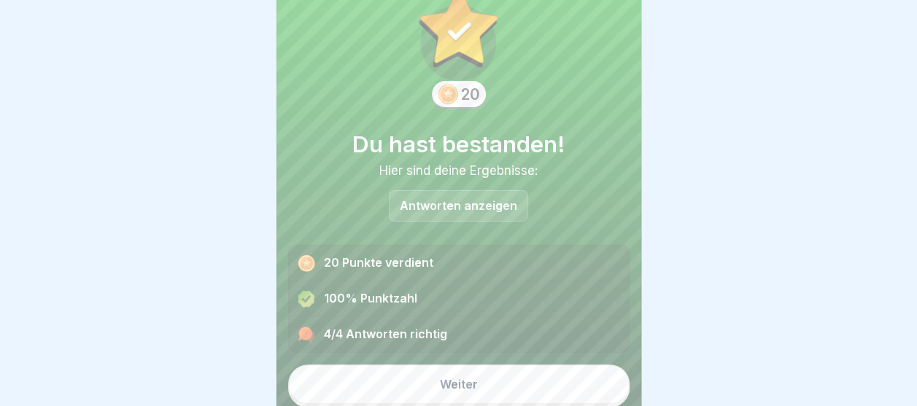
click at [443, 373] on button "Weiter" at bounding box center [458, 384] width 341 height 39
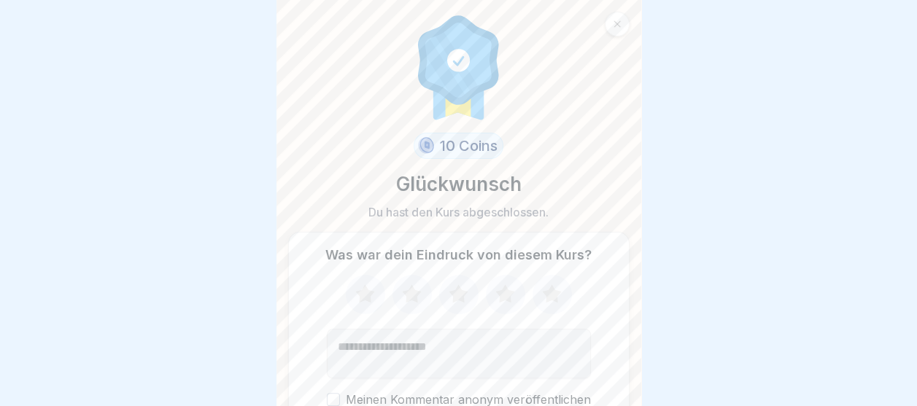
scroll to position [69, 0]
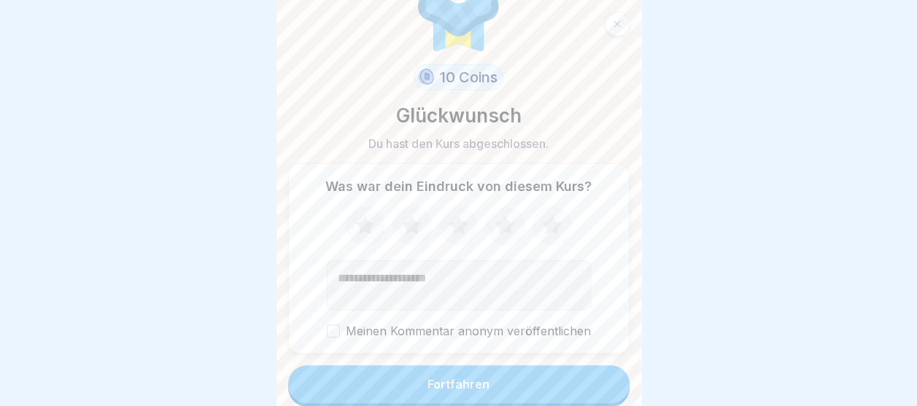
click at [426, 366] on div "Fortfahren" at bounding box center [458, 387] width 341 height 42
click at [476, 385] on div "Fortfahren" at bounding box center [459, 384] width 62 height 13
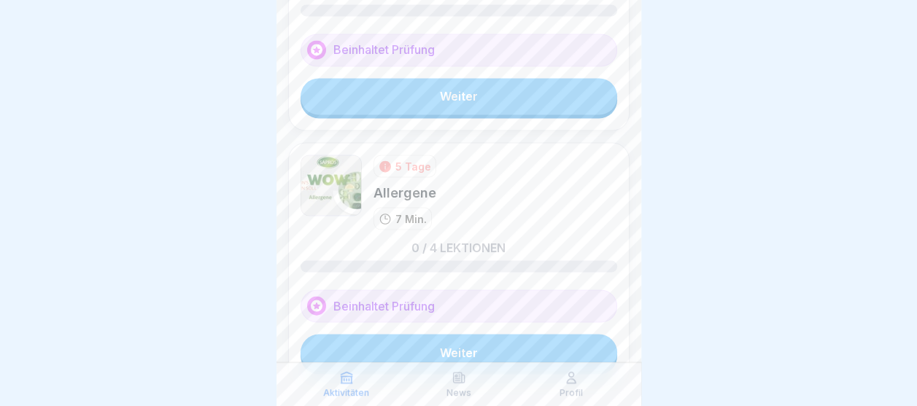
scroll to position [1272, 0]
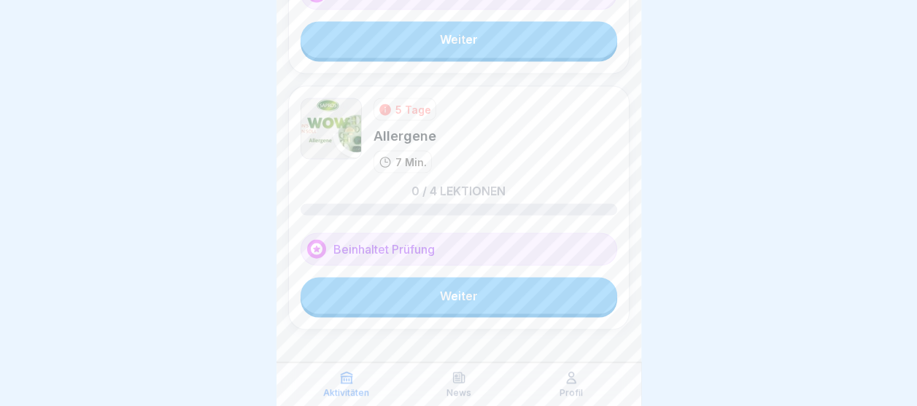
click at [414, 285] on link "Weiter" at bounding box center [459, 295] width 317 height 36
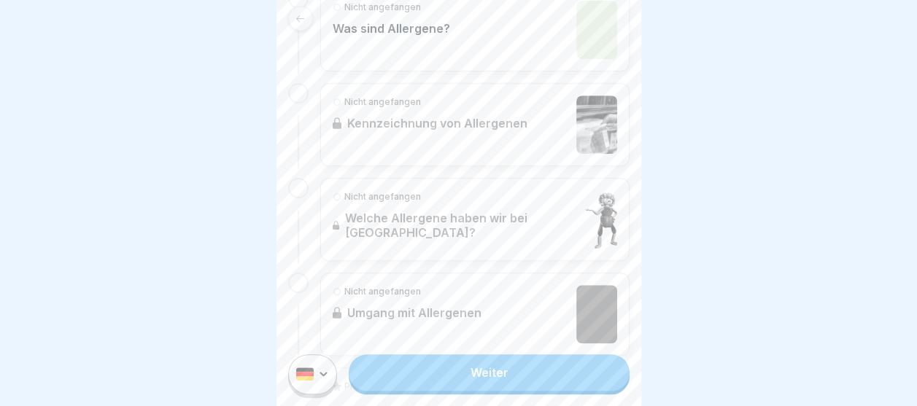
scroll to position [554, 0]
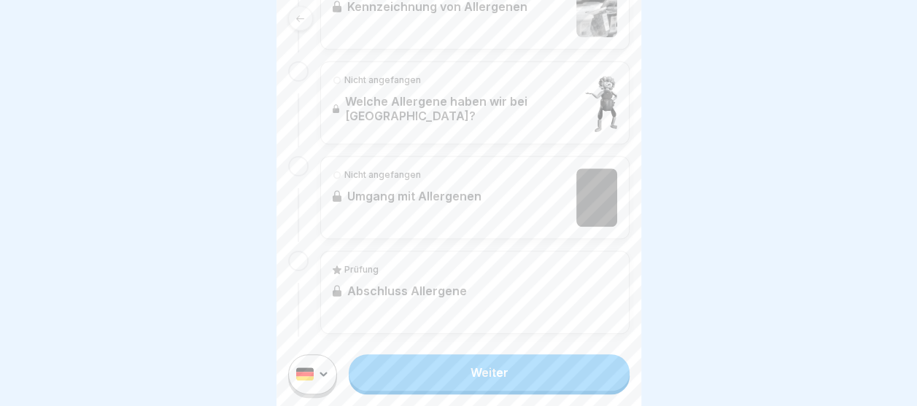
click at [431, 389] on link "Weiter" at bounding box center [489, 373] width 280 height 36
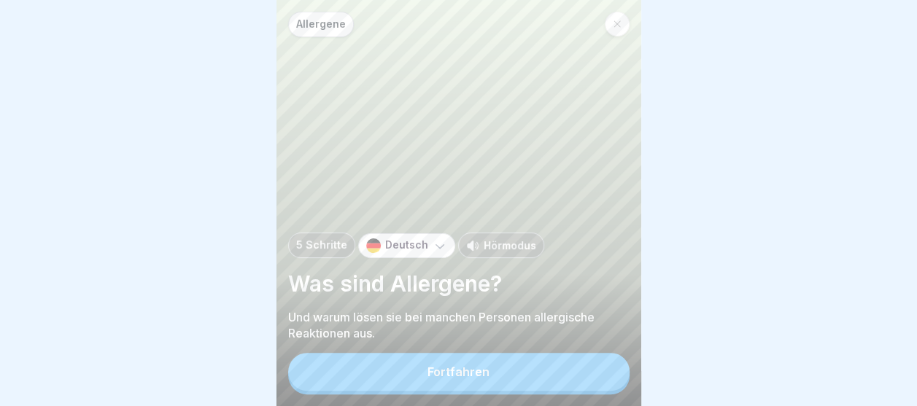
scroll to position [11, 0]
click at [430, 359] on button "Fortfahren" at bounding box center [458, 372] width 341 height 38
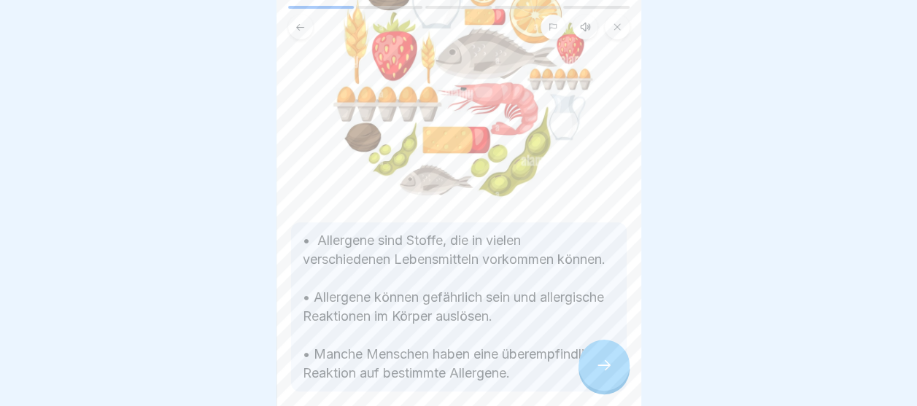
scroll to position [219, 0]
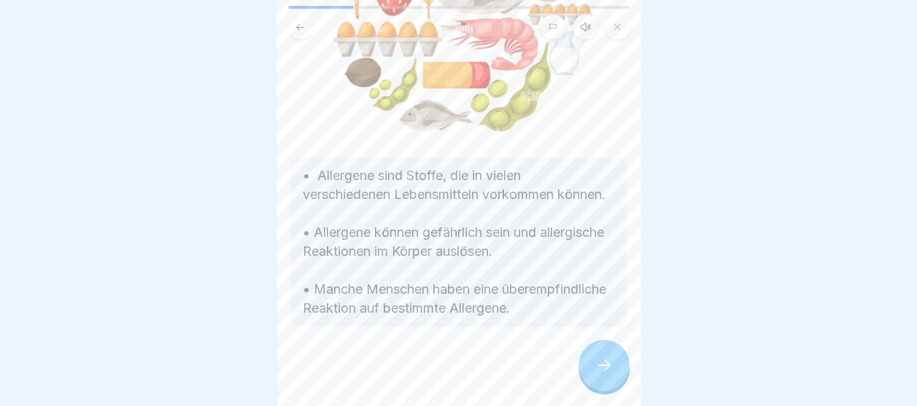
click at [587, 365] on div at bounding box center [604, 365] width 51 height 51
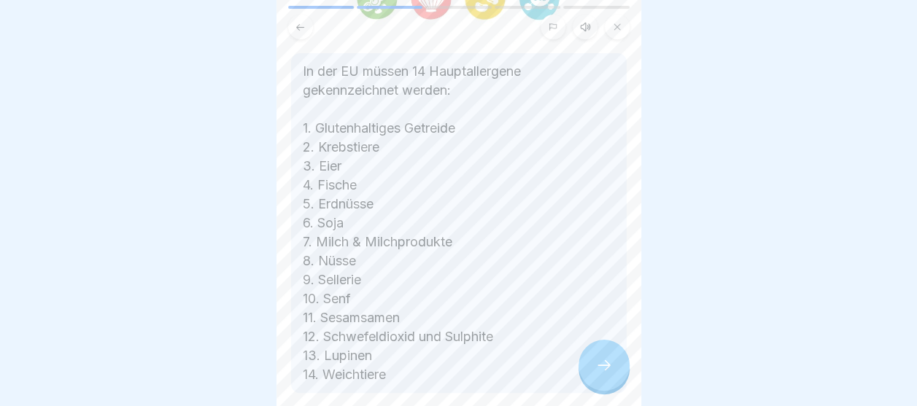
scroll to position [292, 0]
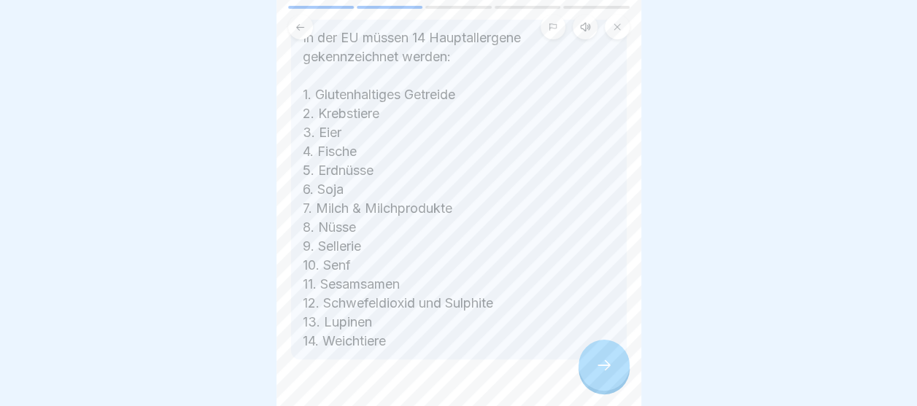
click at [609, 379] on div at bounding box center [604, 365] width 51 height 51
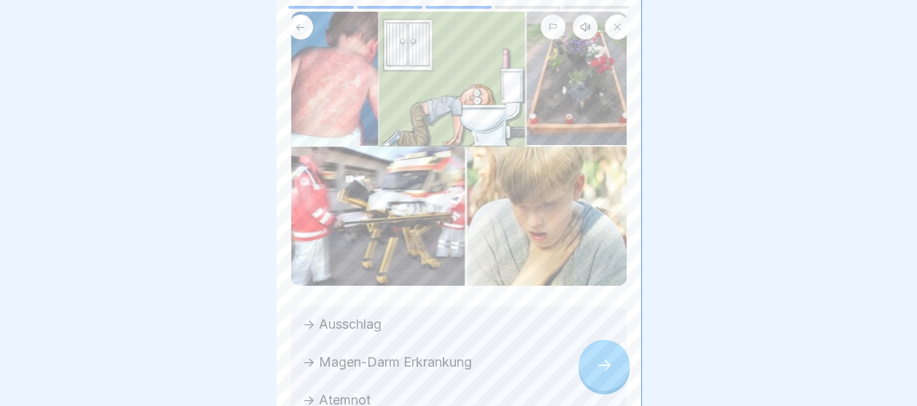
scroll to position [63, 0]
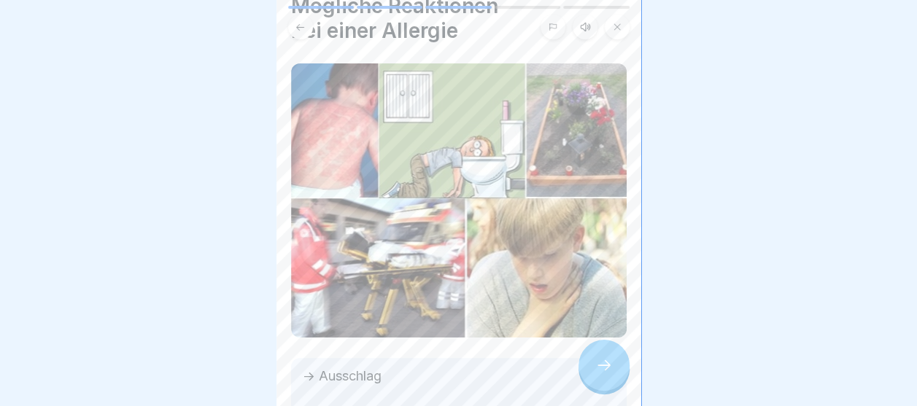
click at [599, 373] on icon at bounding box center [604, 366] width 18 height 18
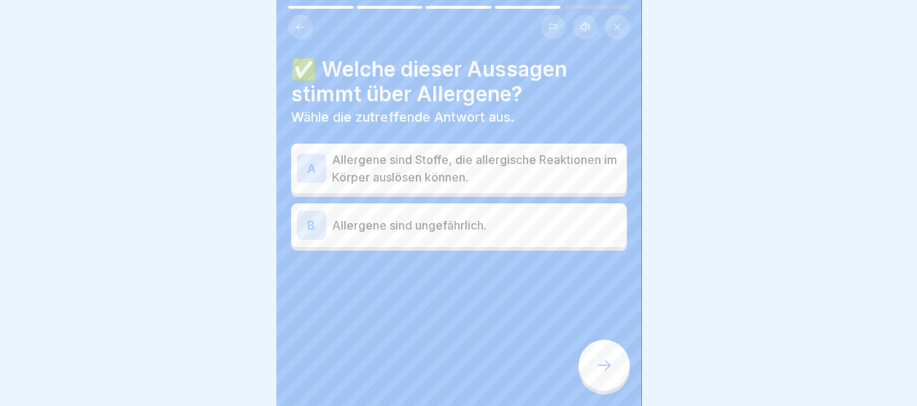
click at [481, 161] on p "Allergene sind Stoffe, die allergische Reaktionen im Körper auslösen können." at bounding box center [476, 168] width 289 height 35
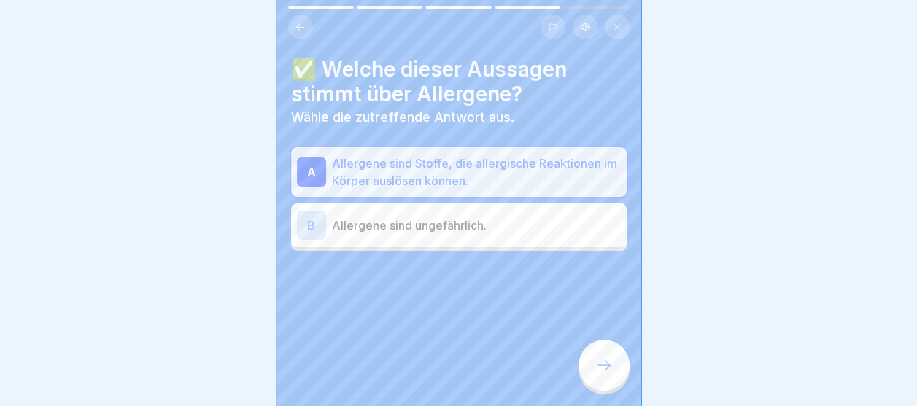
click at [584, 368] on div at bounding box center [604, 365] width 51 height 51
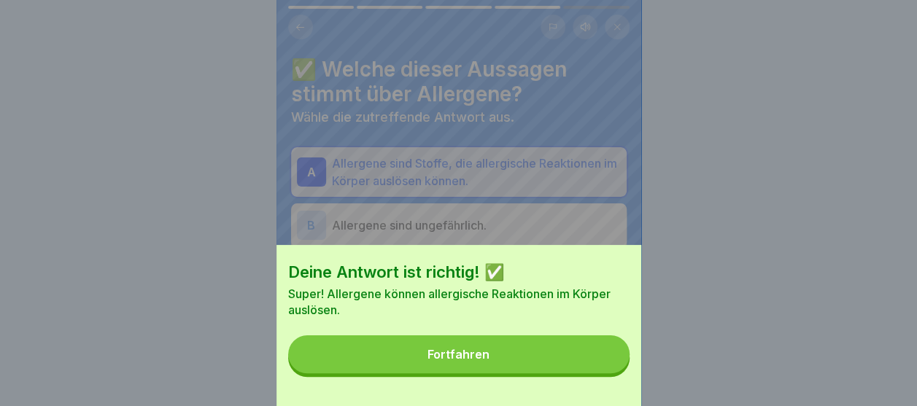
click at [584, 368] on button "Fortfahren" at bounding box center [458, 355] width 341 height 38
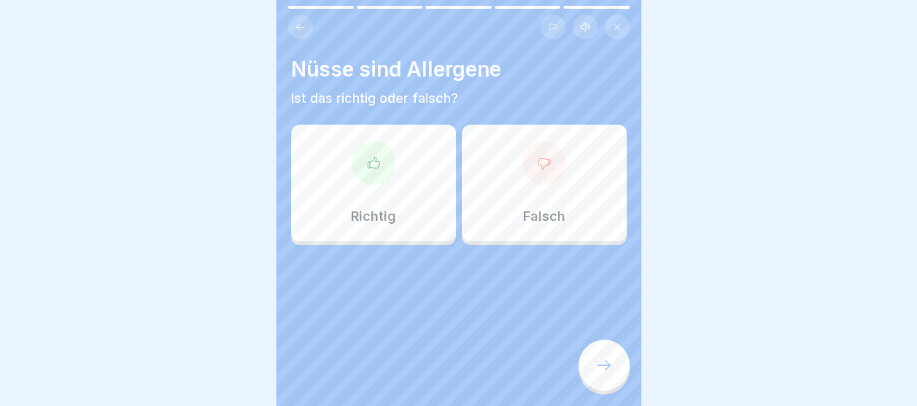
click at [411, 163] on div "Richtig" at bounding box center [373, 183] width 165 height 117
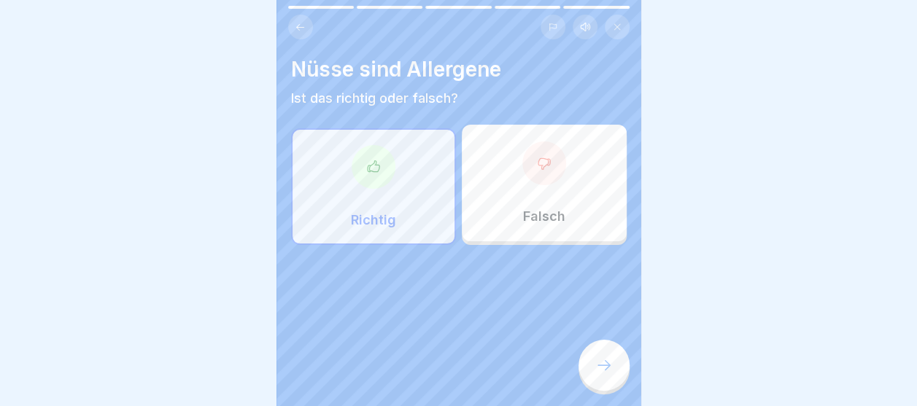
click at [598, 370] on icon at bounding box center [604, 366] width 18 height 18
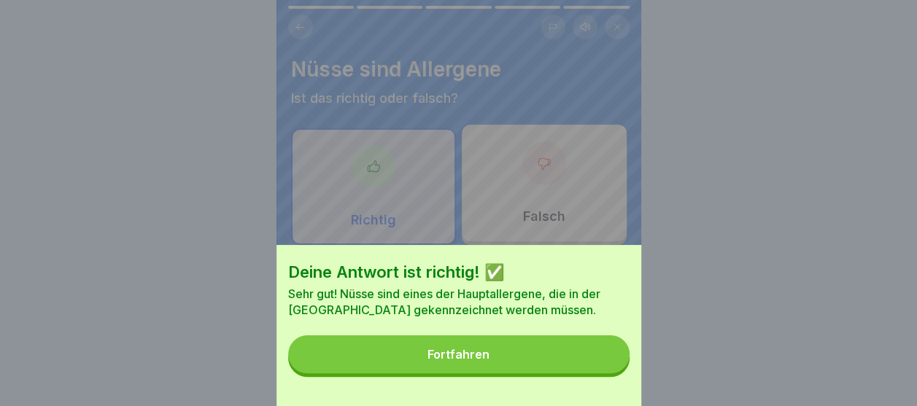
click at [584, 367] on button "Fortfahren" at bounding box center [458, 355] width 341 height 38
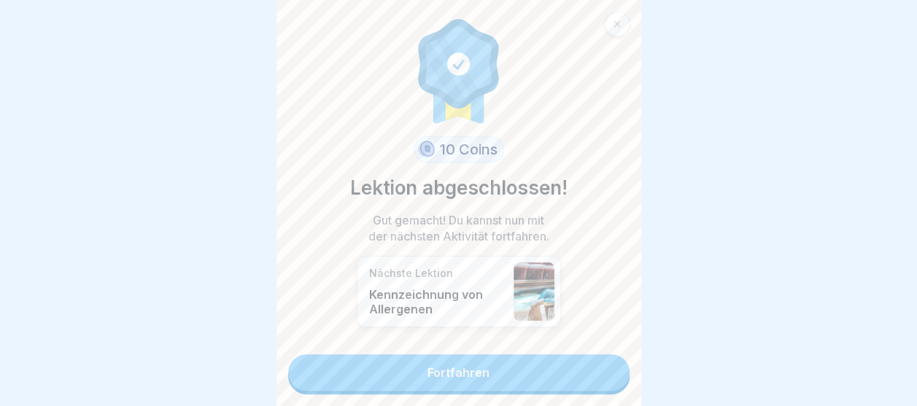
click at [557, 366] on link "Fortfahren" at bounding box center [458, 373] width 341 height 36
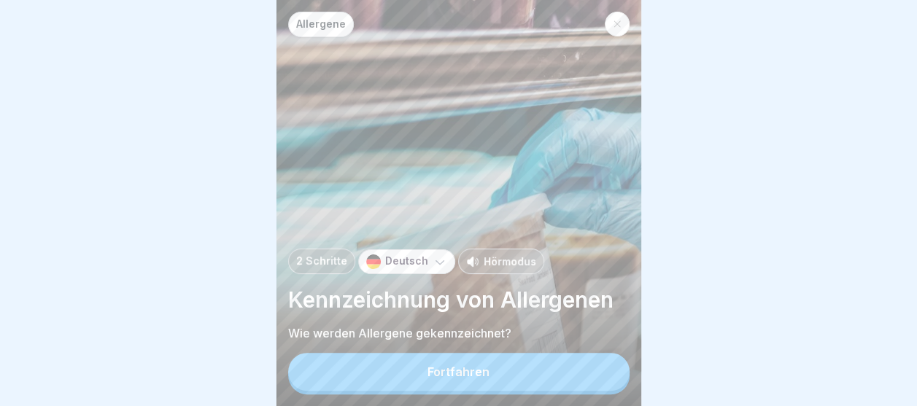
click at [557, 366] on button "Fortfahren" at bounding box center [458, 372] width 341 height 38
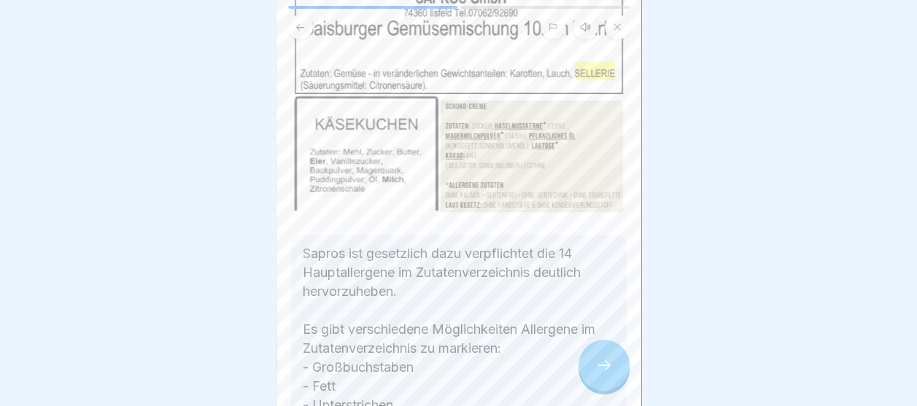
scroll to position [146, 0]
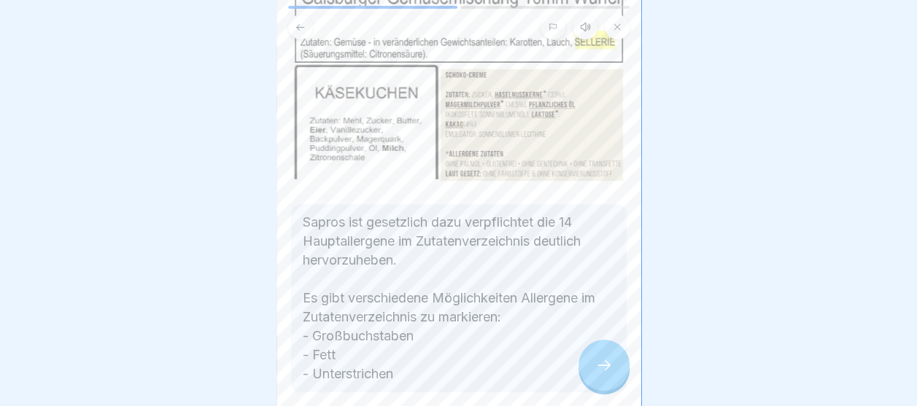
click at [597, 366] on div at bounding box center [604, 365] width 51 height 51
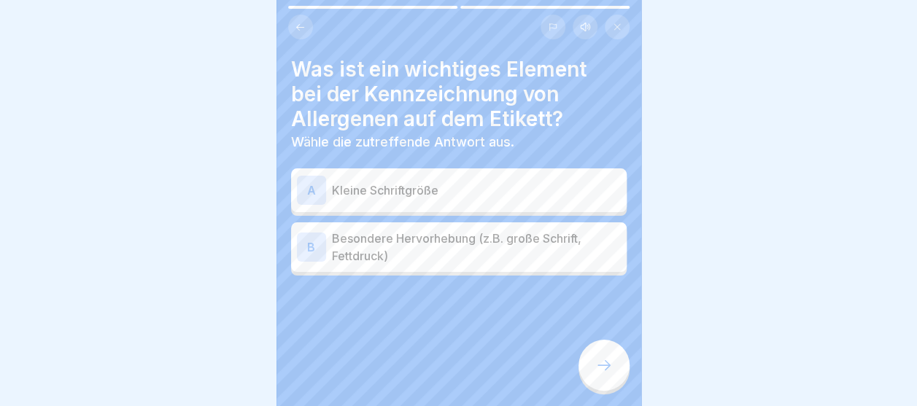
click at [471, 241] on p "Besondere Hervorhebung (z.B. große Schrift, Fettdruck)" at bounding box center [476, 247] width 289 height 35
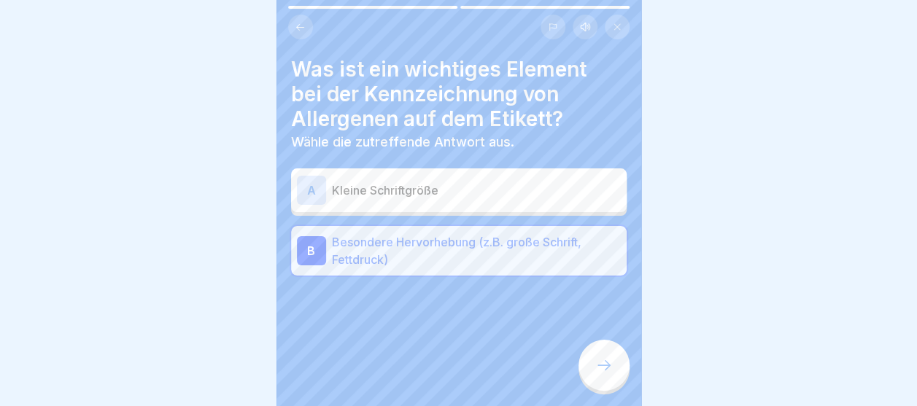
click at [610, 371] on icon at bounding box center [604, 366] width 18 height 18
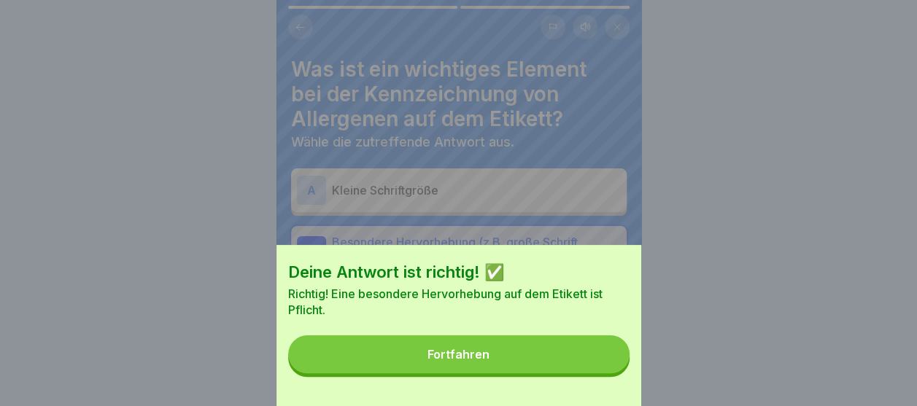
click at [581, 367] on button "Fortfahren" at bounding box center [458, 355] width 341 height 38
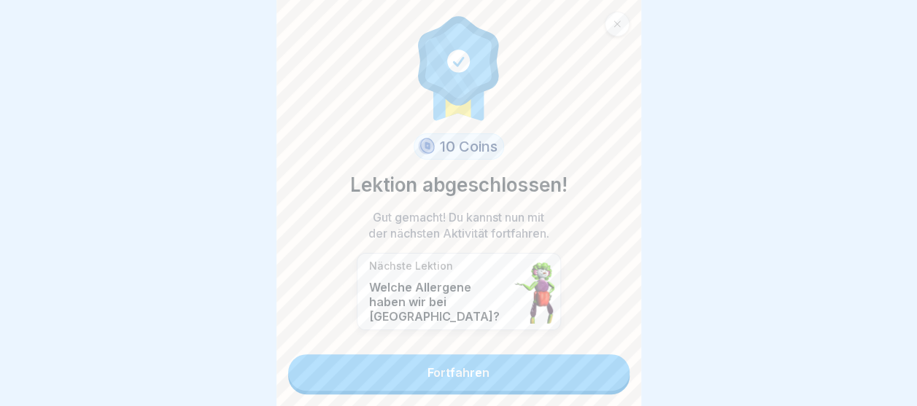
click at [581, 367] on link "Fortfahren" at bounding box center [458, 373] width 341 height 36
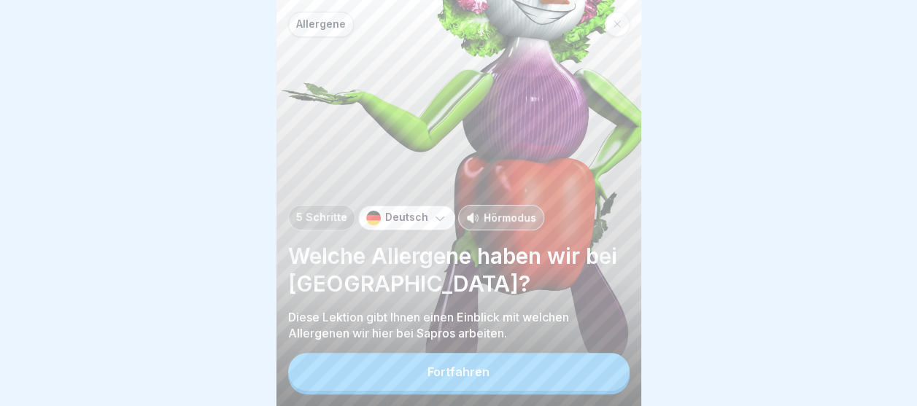
scroll to position [11, 0]
click at [487, 371] on div "Fortfahren" at bounding box center [459, 372] width 62 height 13
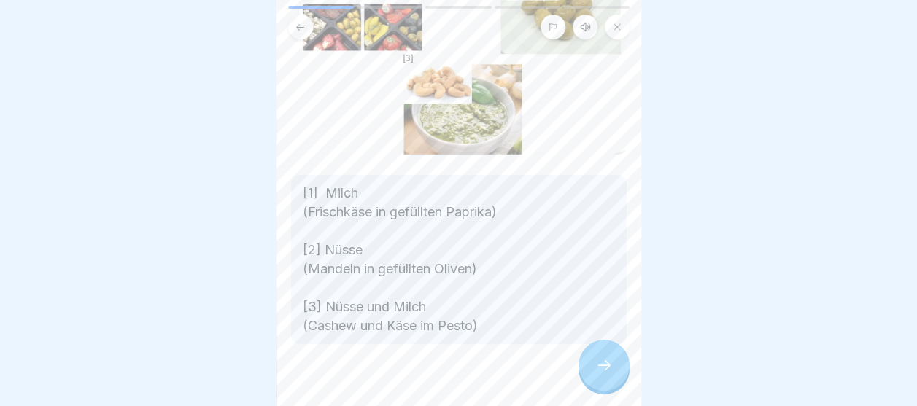
scroll to position [181, 0]
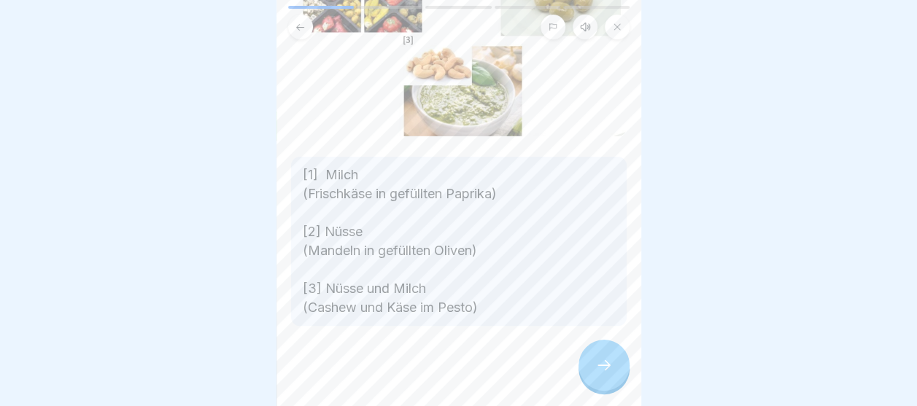
click at [609, 371] on icon at bounding box center [604, 366] width 18 height 18
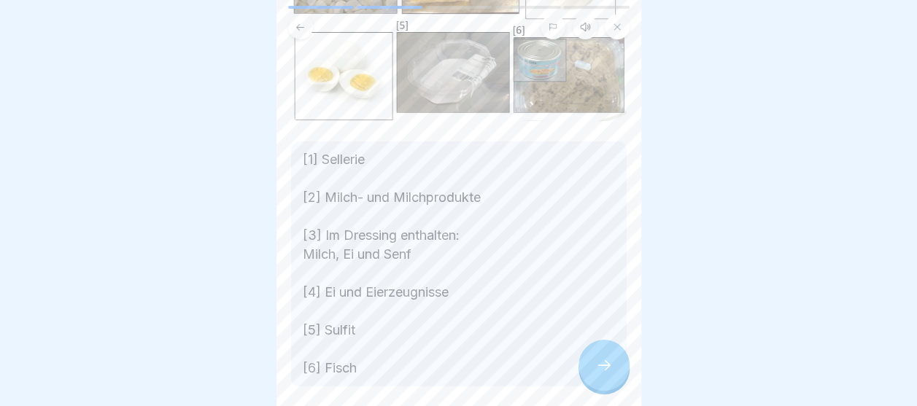
scroll to position [219, 0]
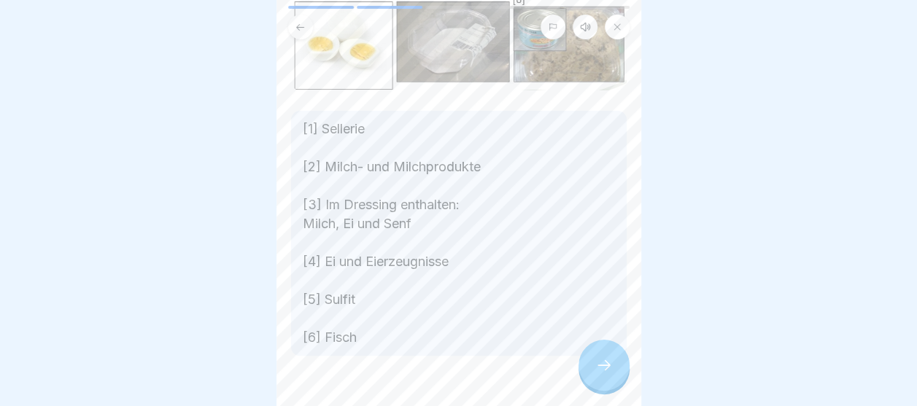
click at [597, 362] on icon at bounding box center [604, 366] width 18 height 18
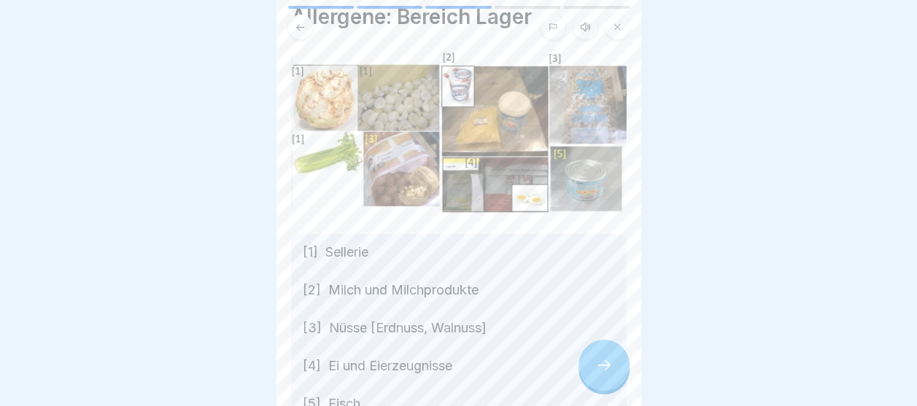
scroll to position [73, 0]
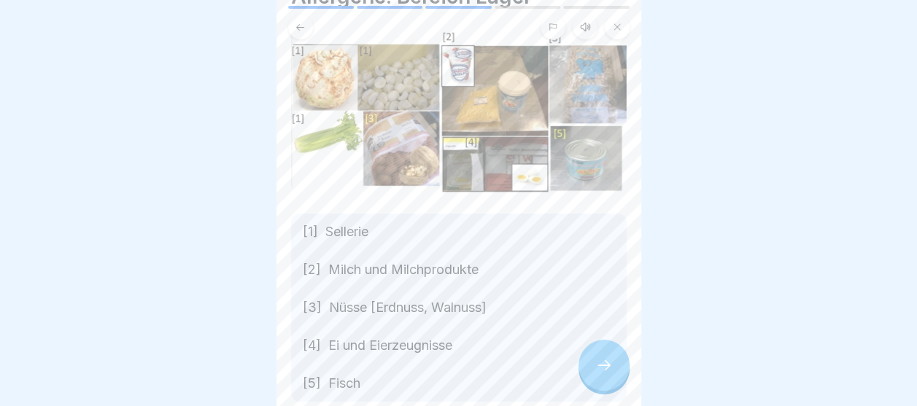
click at [595, 363] on icon at bounding box center [604, 366] width 18 height 18
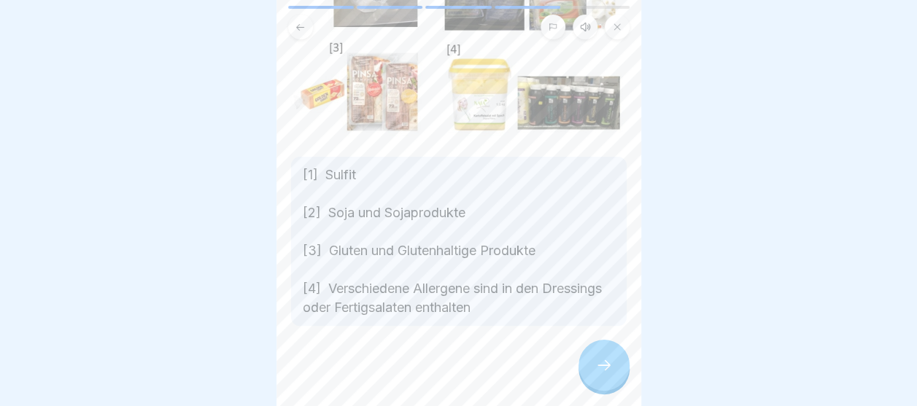
scroll to position [152, 0]
click at [620, 360] on div at bounding box center [604, 365] width 51 height 51
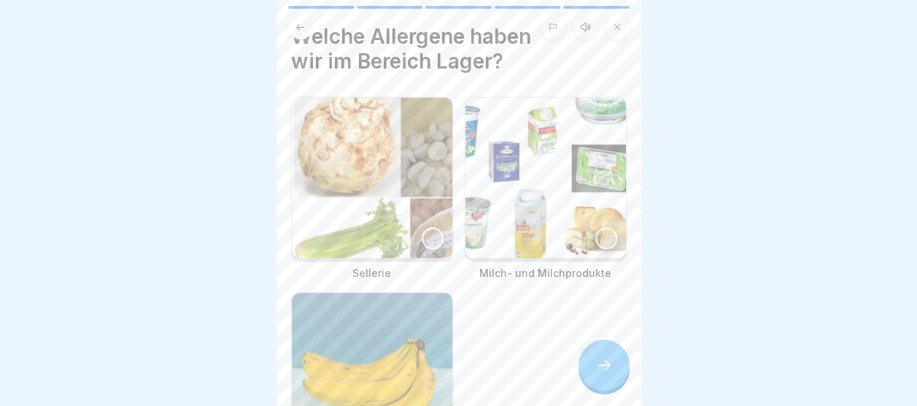
scroll to position [0, 0]
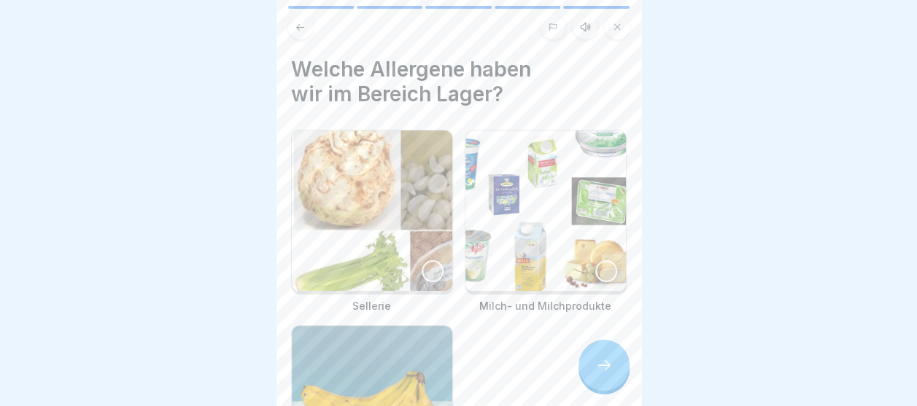
click at [299, 22] on icon at bounding box center [300, 27] width 11 height 11
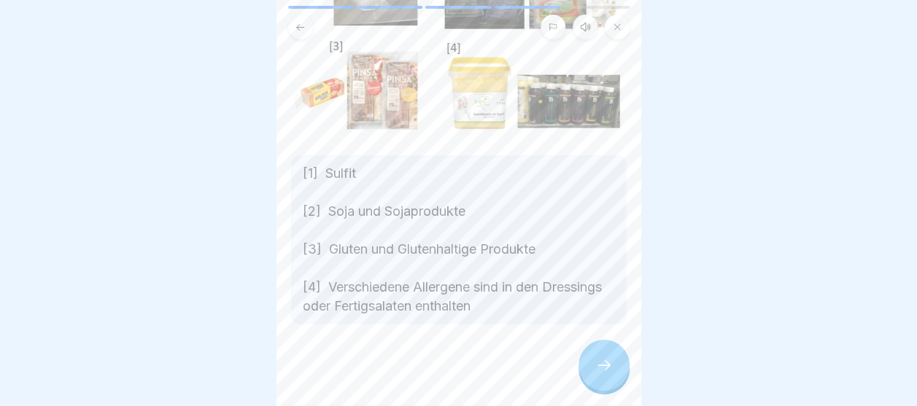
click at [299, 23] on icon at bounding box center [300, 26] width 8 height 7
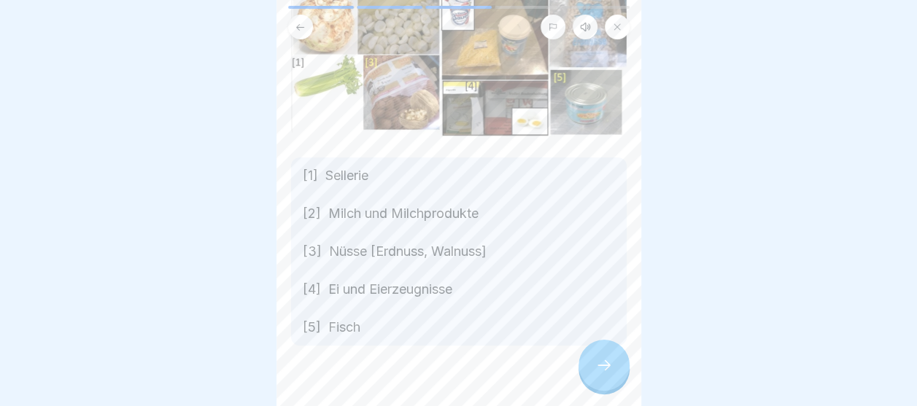
scroll to position [146, 0]
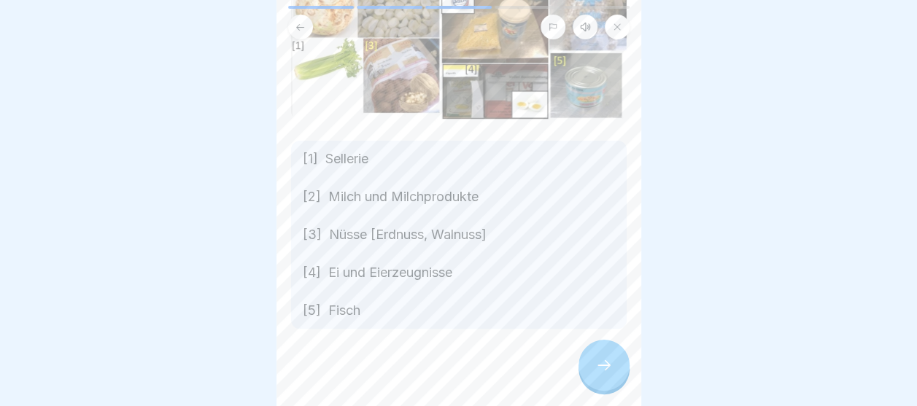
click at [594, 371] on div at bounding box center [604, 365] width 51 height 51
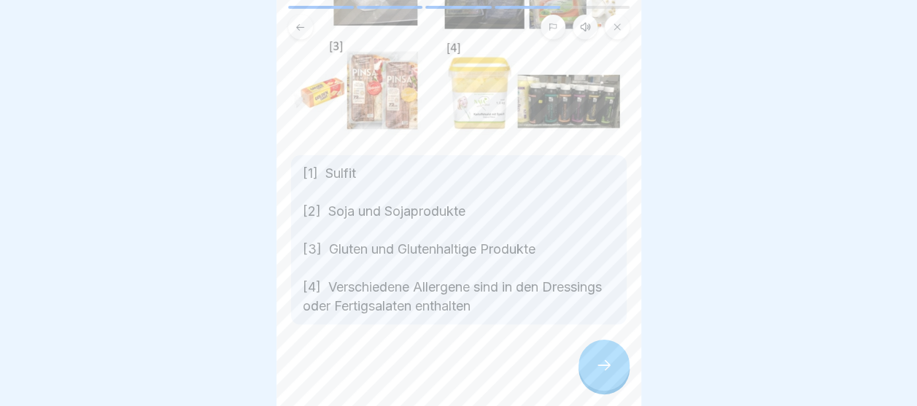
click at [594, 371] on div at bounding box center [604, 365] width 51 height 51
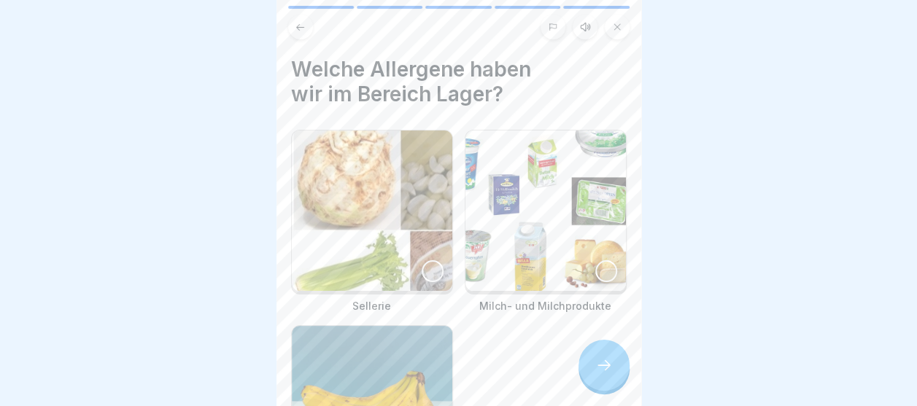
scroll to position [73, 0]
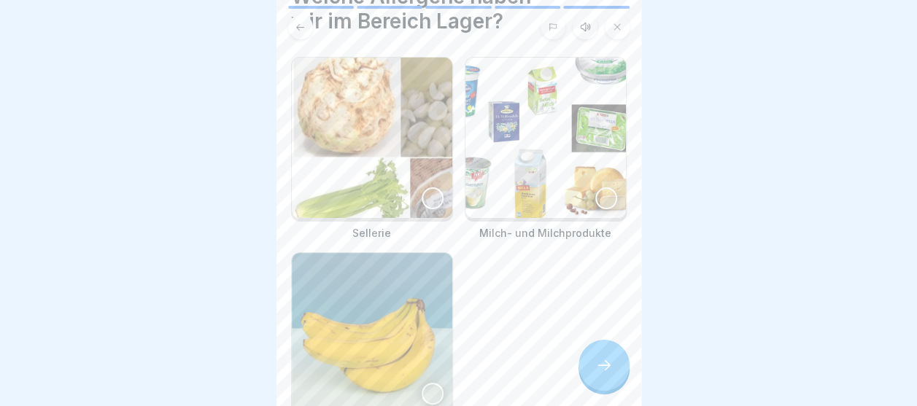
click at [427, 188] on div at bounding box center [433, 198] width 22 height 22
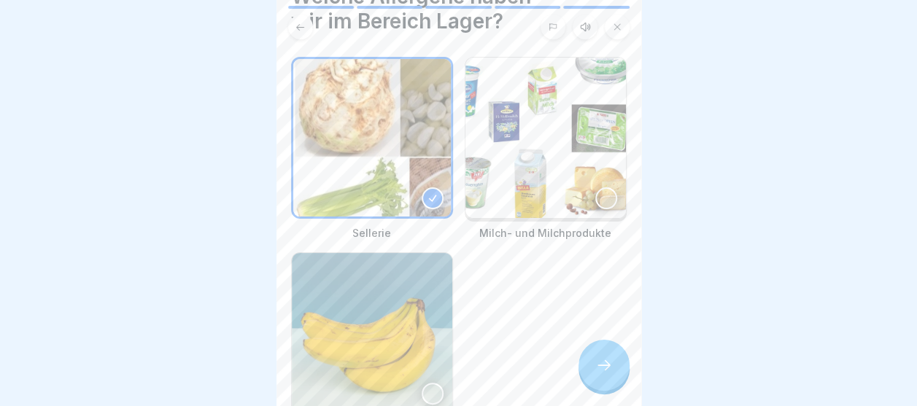
click at [568, 185] on img at bounding box center [545, 138] width 161 height 161
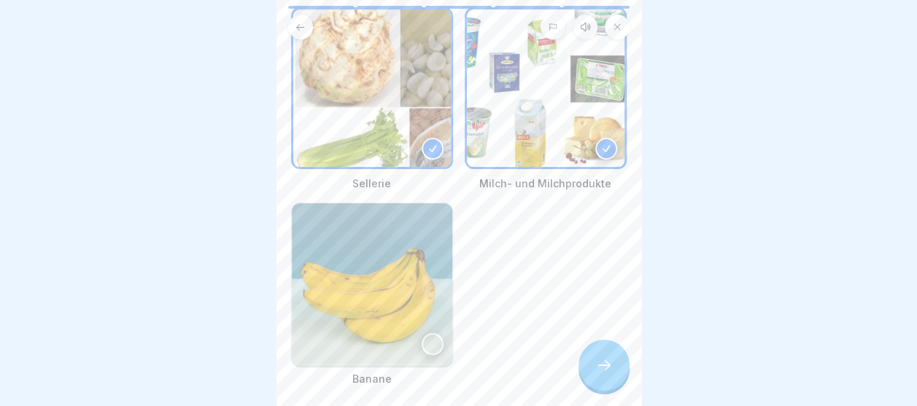
scroll to position [146, 0]
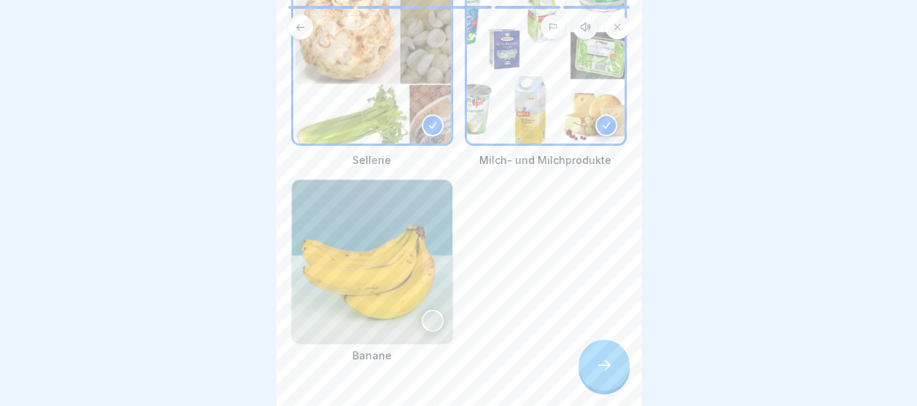
click at [622, 379] on div at bounding box center [604, 365] width 51 height 51
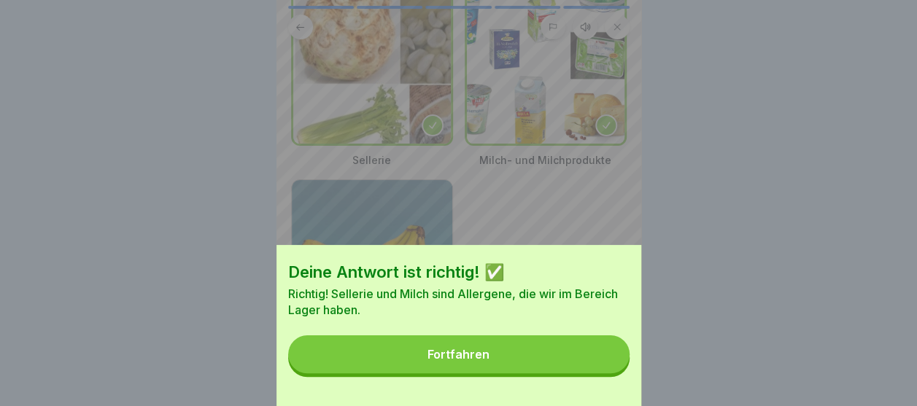
click at [587, 371] on button "Fortfahren" at bounding box center [458, 355] width 341 height 38
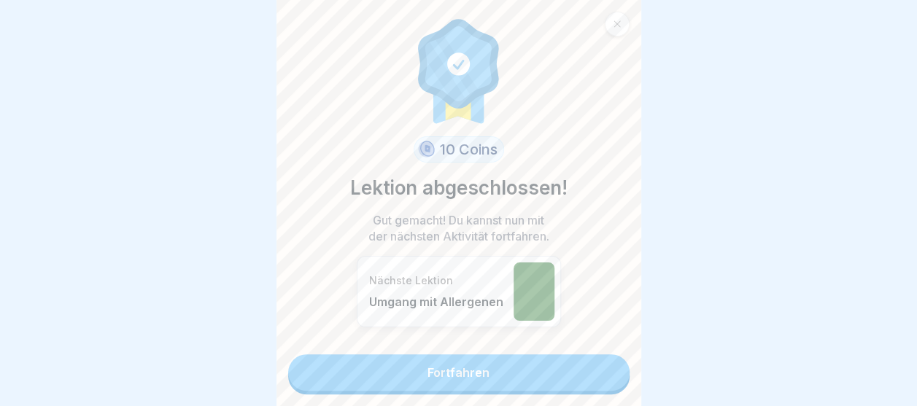
click at [499, 366] on link "Fortfahren" at bounding box center [458, 373] width 341 height 36
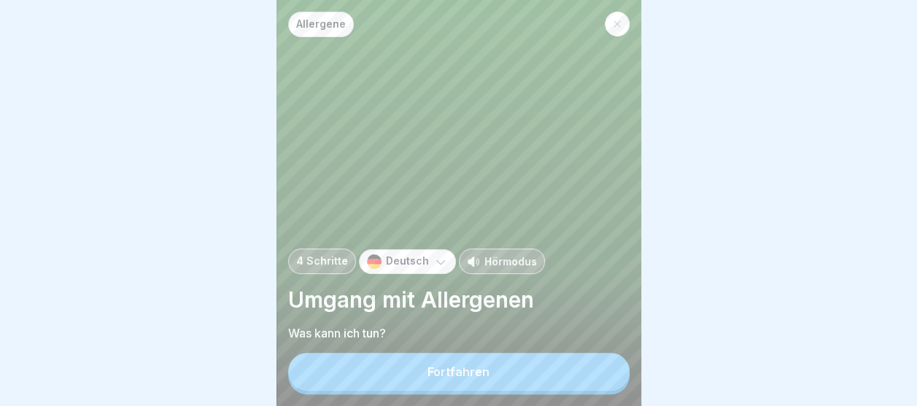
scroll to position [11, 0]
click at [471, 399] on div "Allergene 4 Schritte Deutsch Hörmodus Umgang mit Allergenen Was kann ich tun? F…" at bounding box center [459, 203] width 365 height 406
click at [470, 371] on div "Fortfahren" at bounding box center [459, 372] width 62 height 13
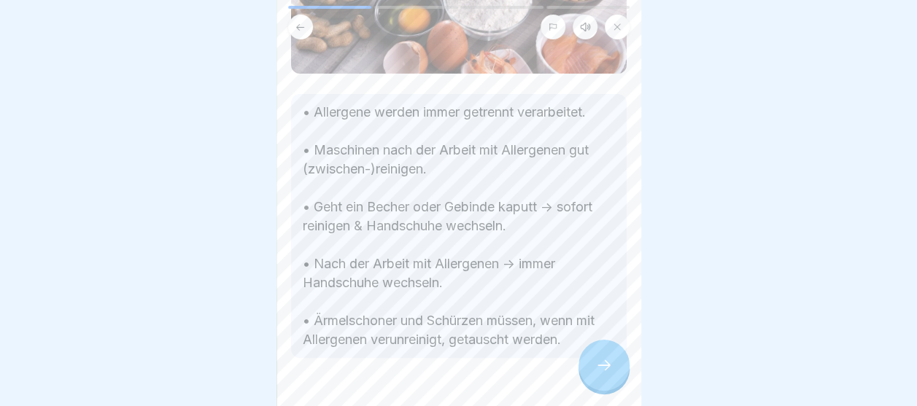
scroll to position [219, 0]
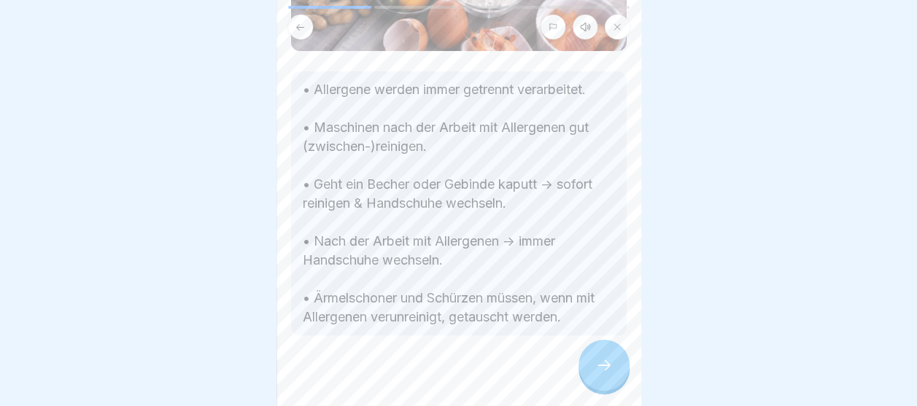
click at [588, 367] on div at bounding box center [604, 365] width 51 height 51
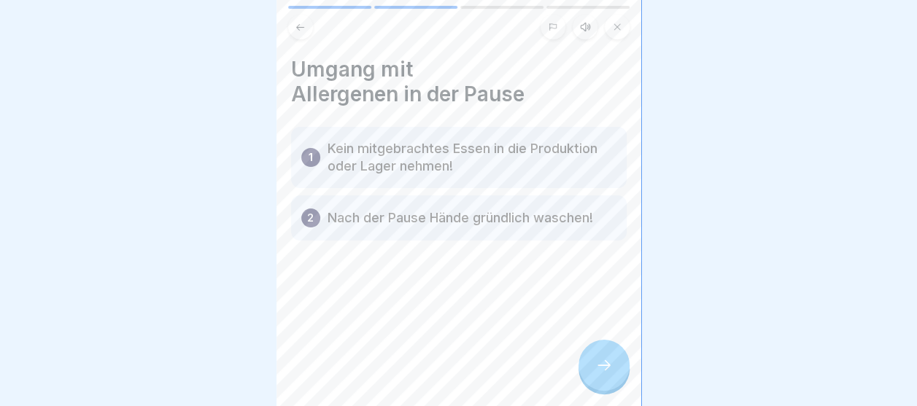
click at [411, 142] on p "Kein mitgebrachtes Essen in die Produktion oder Lager nehmen!" at bounding box center [472, 157] width 289 height 35
click at [322, 139] on div "1 Kein mitgebrachtes Essen in die Produktion oder Lager nehmen!" at bounding box center [459, 157] width 336 height 61
click at [608, 341] on div "Allergene 4 Schritte Deutsch Hörmodus Umgang mit Allergenen Was kann ich tun? F…" at bounding box center [459, 203] width 365 height 406
click at [594, 371] on div at bounding box center [604, 365] width 51 height 51
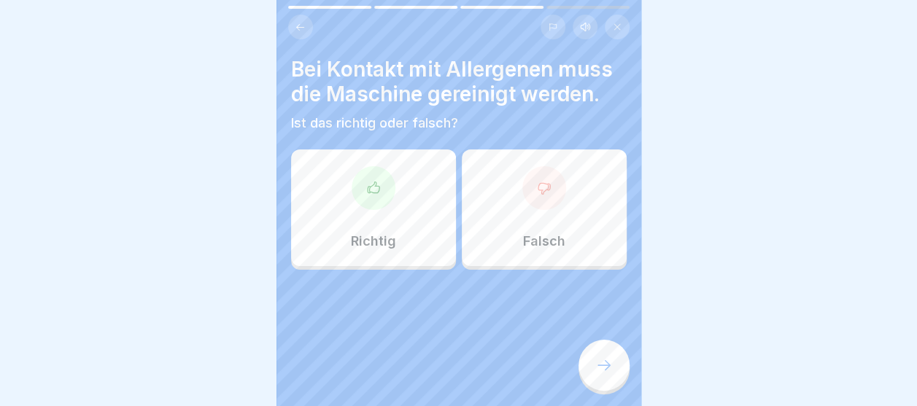
click at [393, 168] on div "Richtig" at bounding box center [373, 208] width 165 height 117
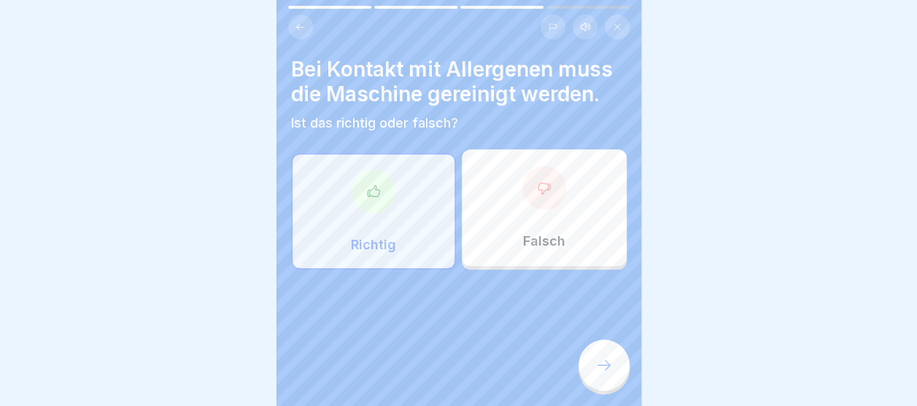
click at [616, 376] on div at bounding box center [604, 365] width 51 height 51
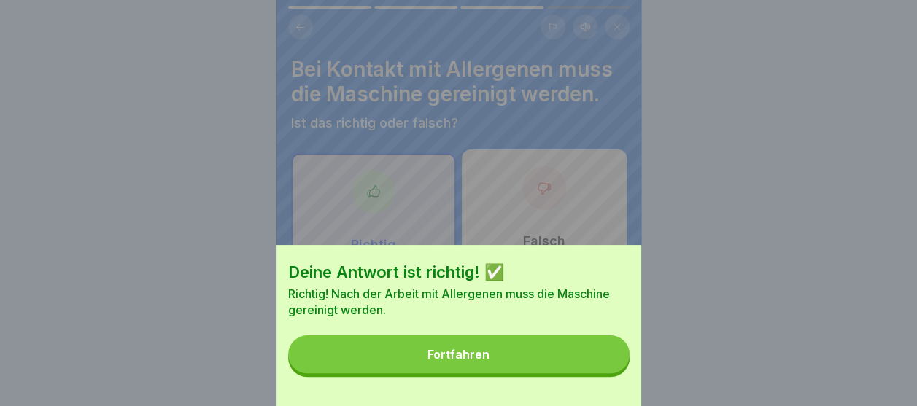
click at [599, 368] on button "Fortfahren" at bounding box center [458, 355] width 341 height 38
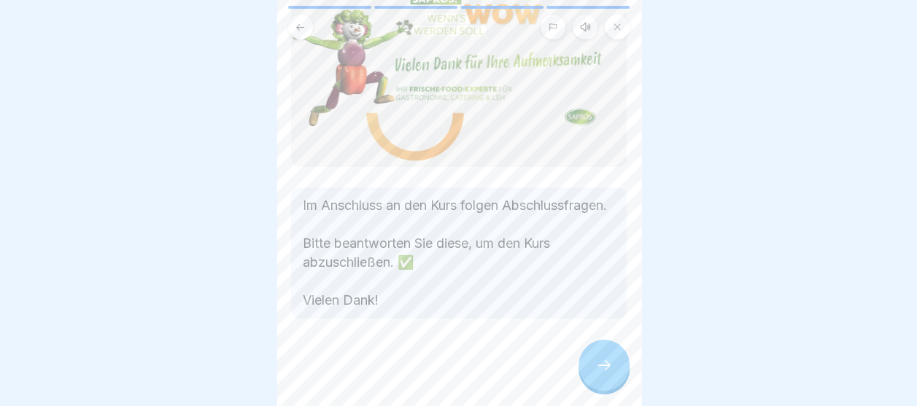
scroll to position [111, 0]
click at [622, 356] on div at bounding box center [604, 365] width 51 height 51
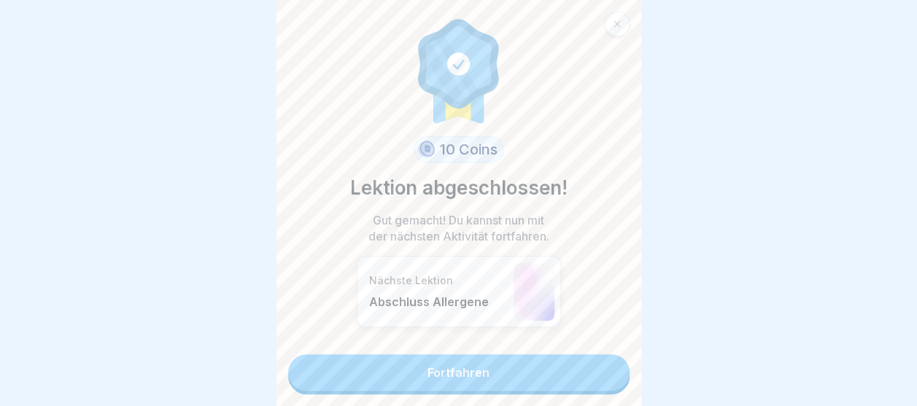
click at [490, 366] on link "Fortfahren" at bounding box center [458, 373] width 341 height 36
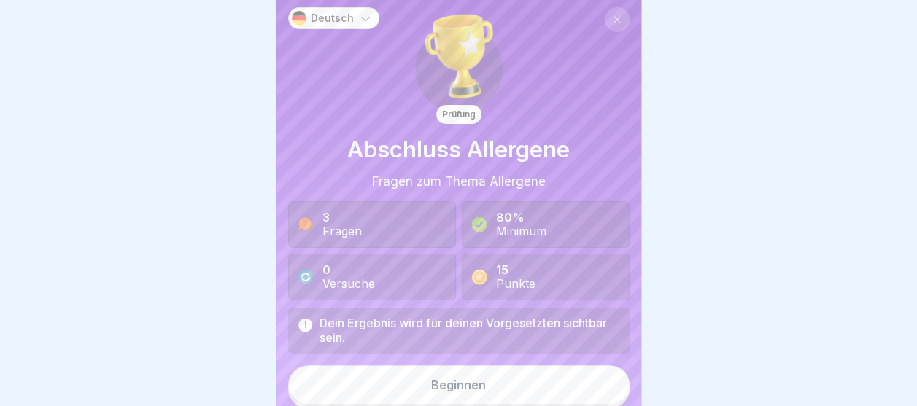
scroll to position [6, 0]
click at [451, 375] on button "Beginnen" at bounding box center [458, 383] width 341 height 39
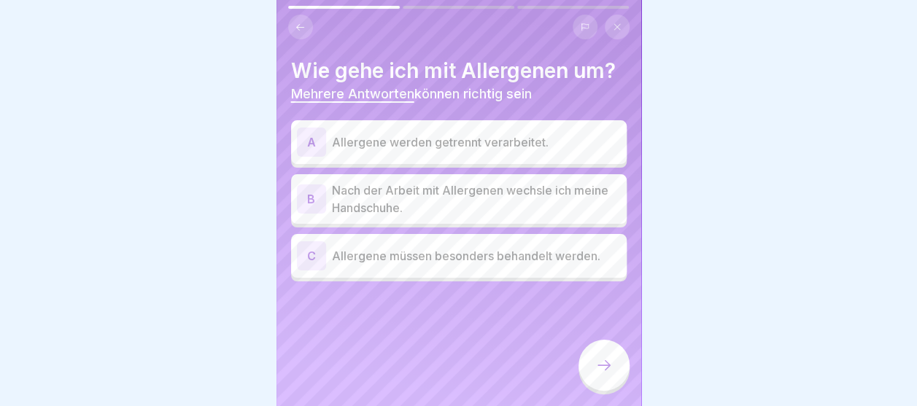
click at [352, 204] on p "Nach der Arbeit mit Allergenen wechsle ich meine Handschuhe." at bounding box center [476, 199] width 289 height 35
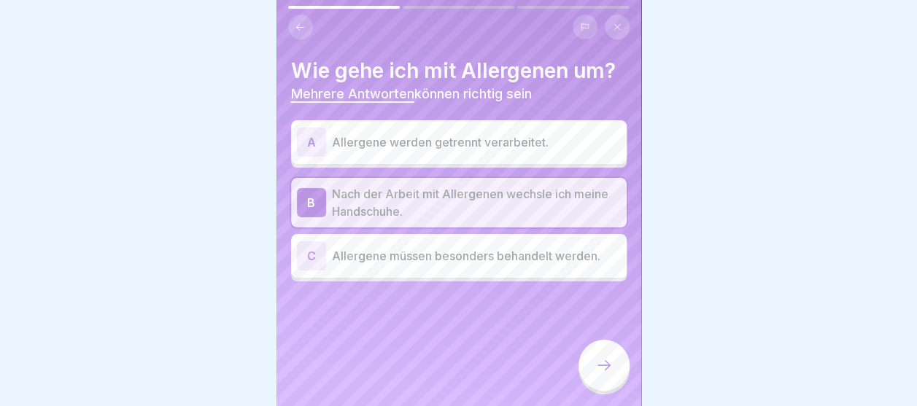
click at [346, 263] on p "Allergene müssen besonders behandelt werden." at bounding box center [476, 256] width 289 height 18
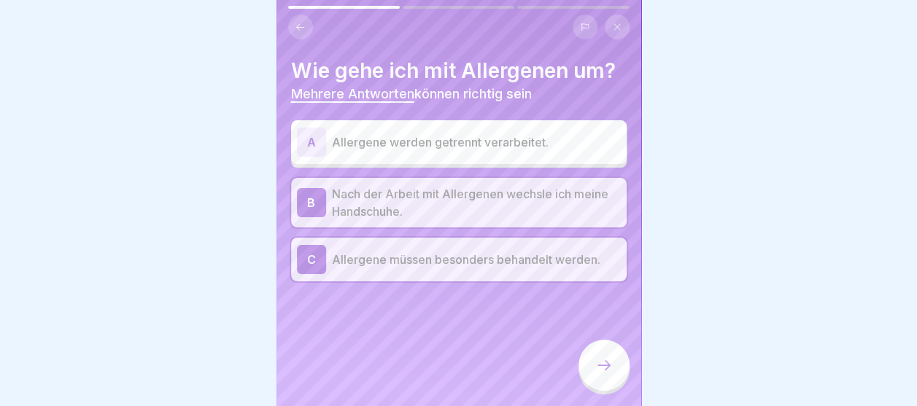
click at [611, 386] on div at bounding box center [604, 365] width 51 height 51
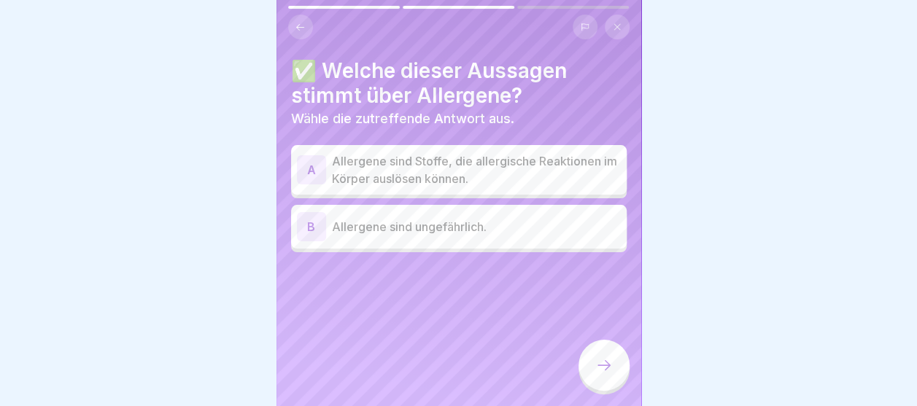
click at [430, 177] on p "Allergene sind Stoffe, die allergische Reaktionen im Körper auslösen können." at bounding box center [476, 169] width 289 height 35
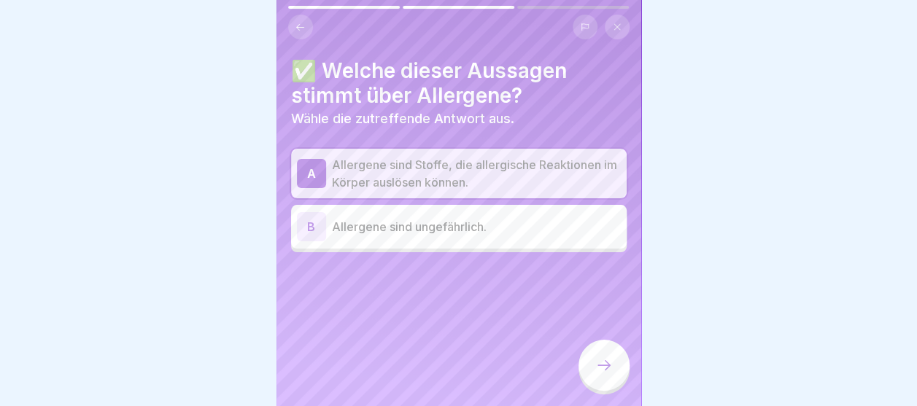
click at [606, 374] on icon at bounding box center [604, 366] width 18 height 18
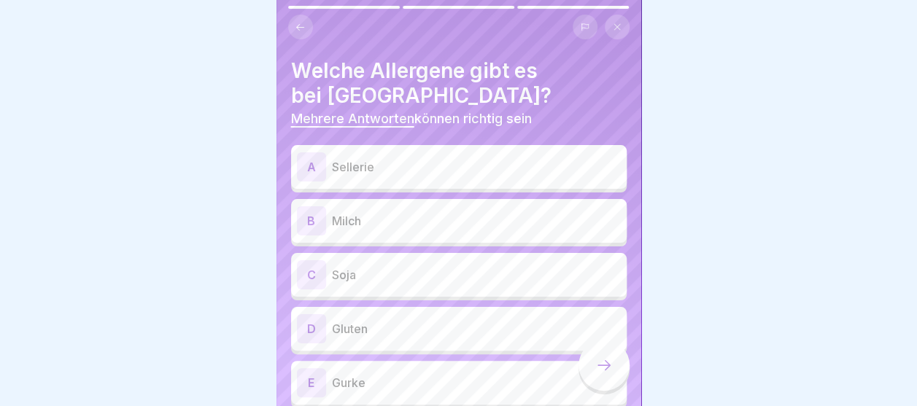
click at [374, 159] on p "Sellerie" at bounding box center [476, 167] width 289 height 18
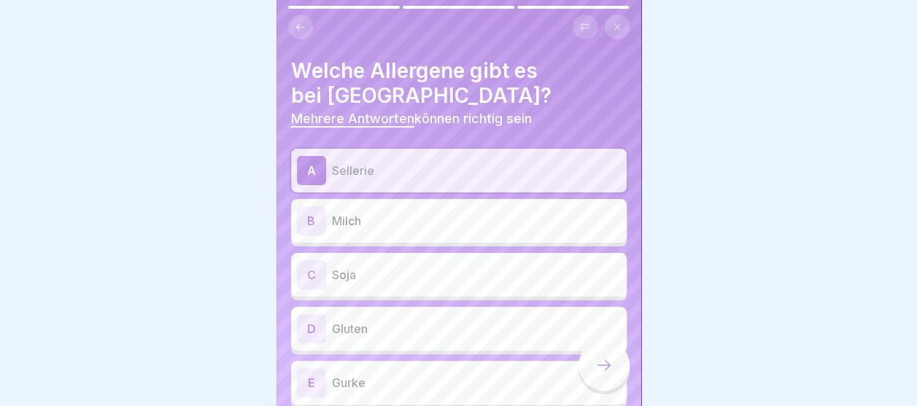
click at [360, 217] on p "Milch" at bounding box center [476, 221] width 289 height 18
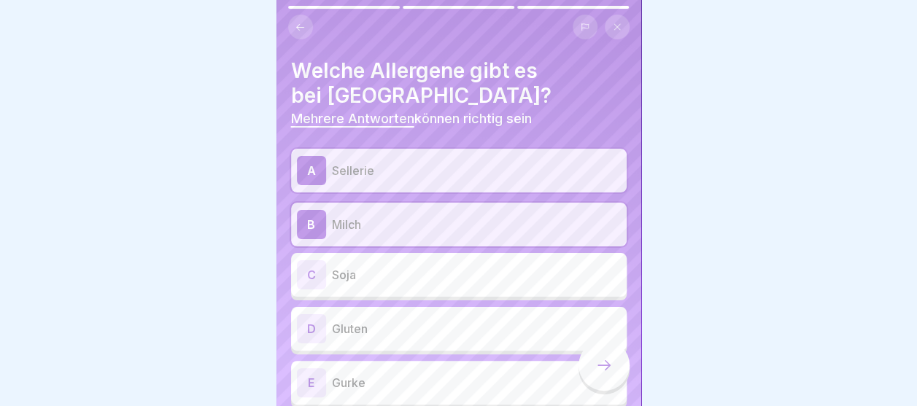
click at [354, 266] on p "Soja" at bounding box center [476, 275] width 289 height 18
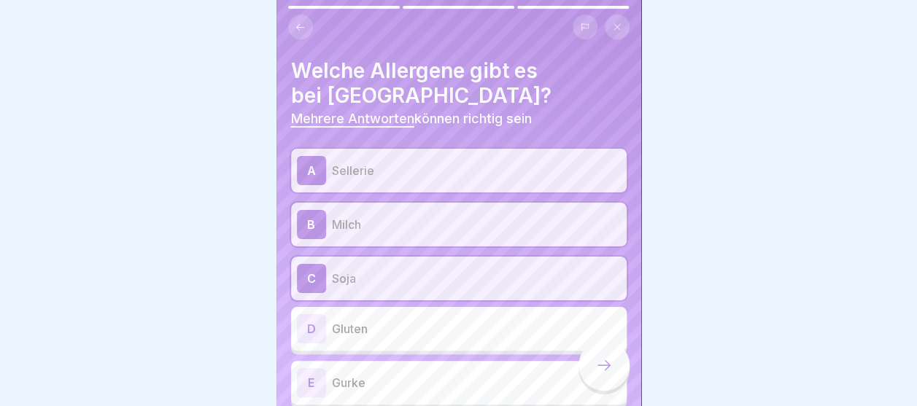
scroll to position [60, 0]
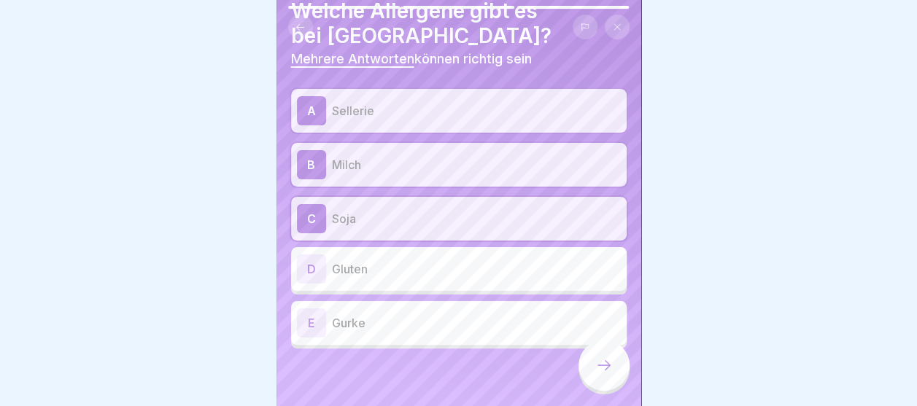
click at [349, 334] on div "E Gurke" at bounding box center [459, 323] width 324 height 29
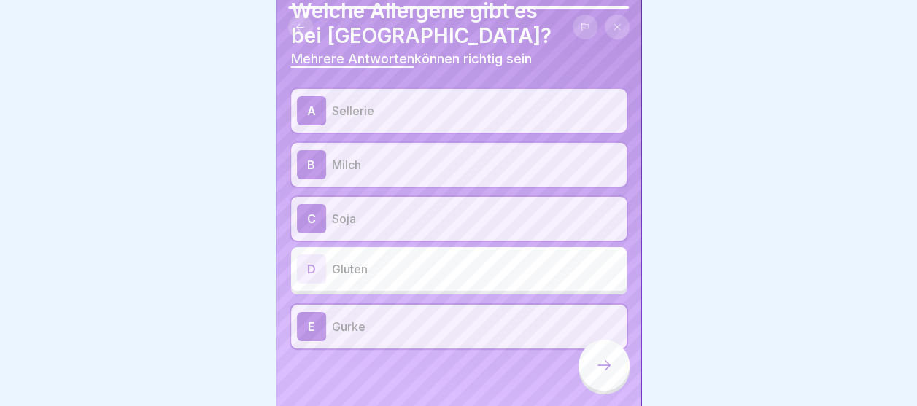
click at [609, 374] on icon at bounding box center [604, 366] width 18 height 18
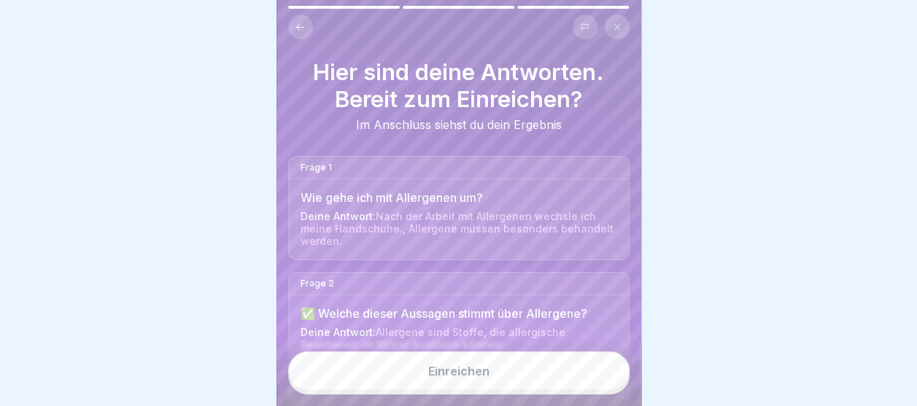
click at [493, 374] on button "Einreichen" at bounding box center [458, 371] width 341 height 39
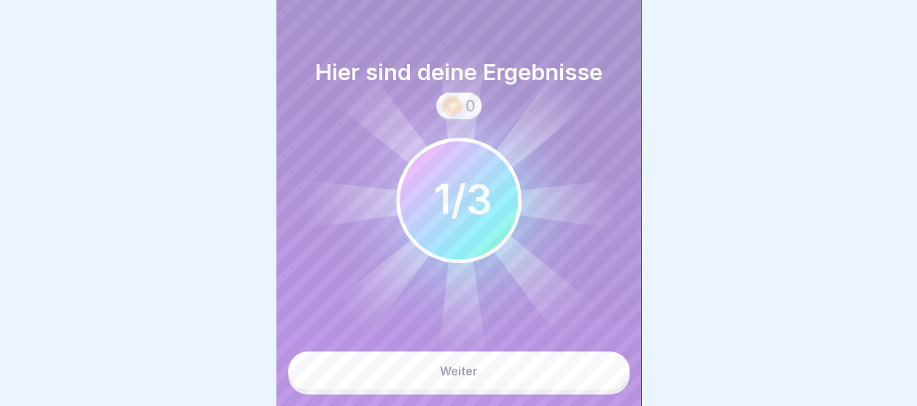
click at [460, 378] on div "Weiter" at bounding box center [459, 371] width 38 height 13
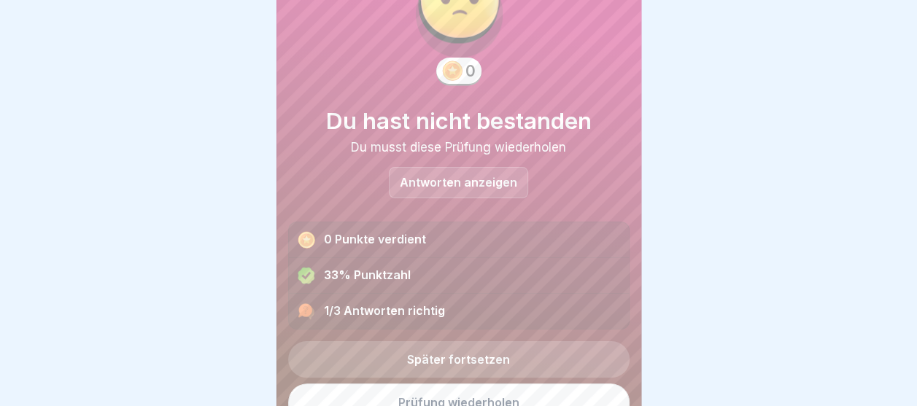
scroll to position [90, 0]
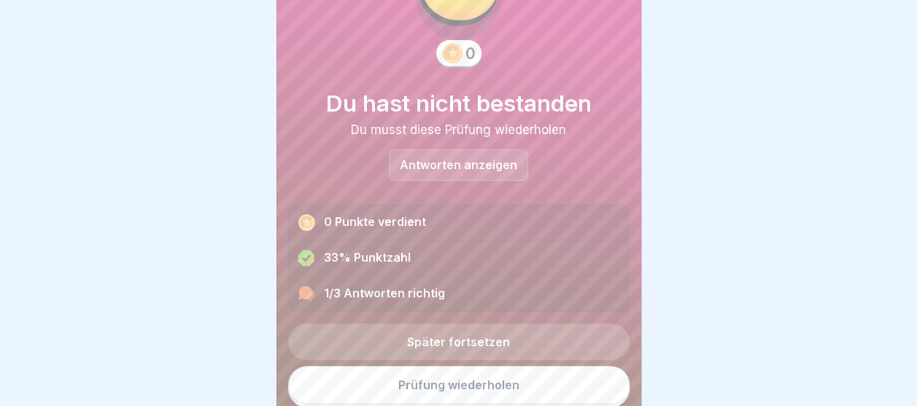
click at [425, 374] on link "Prüfung wiederholen" at bounding box center [458, 385] width 341 height 38
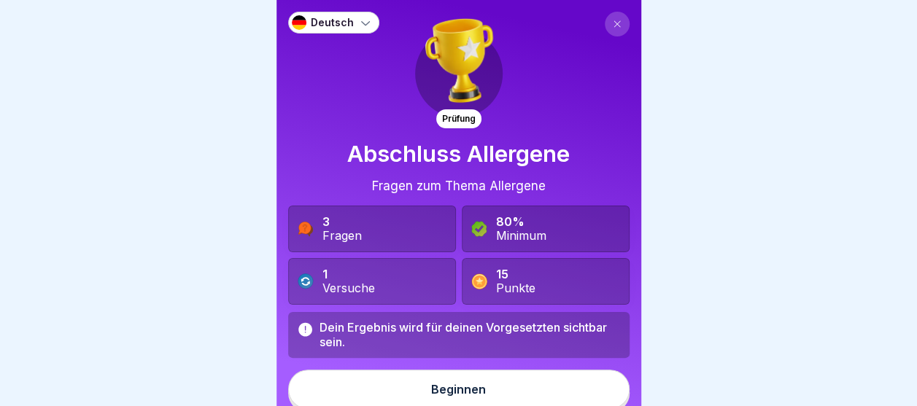
click at [431, 389] on div "Beginnen" at bounding box center [458, 389] width 55 height 13
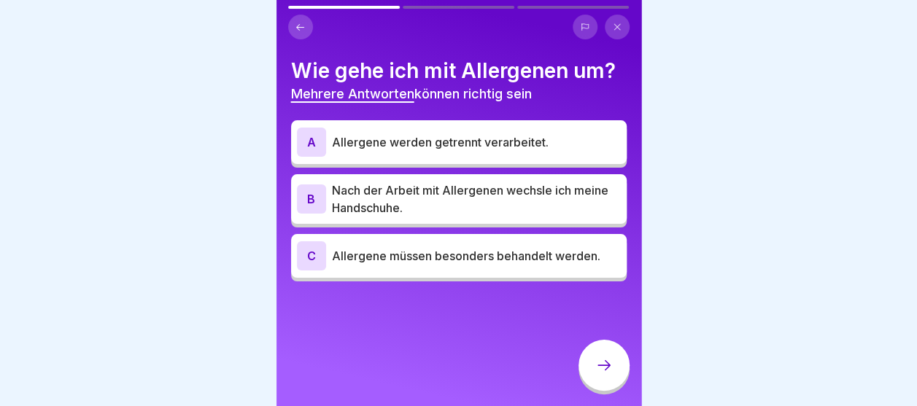
click at [447, 201] on p "Nach der Arbeit mit Allergenen wechsle ich meine Handschuhe." at bounding box center [476, 199] width 289 height 35
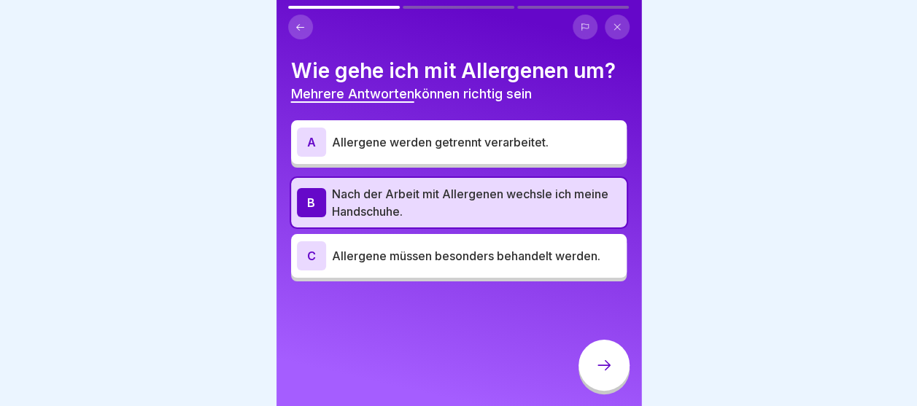
click at [411, 268] on div "C Allergene müssen besonders behandelt werden." at bounding box center [459, 255] width 324 height 29
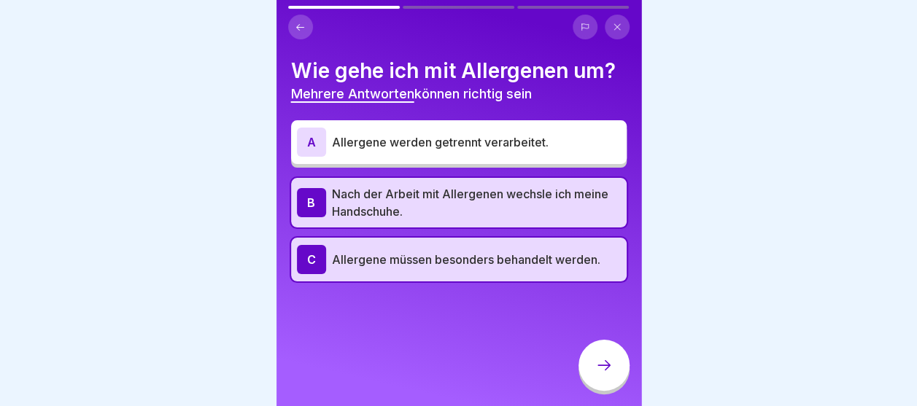
click at [433, 124] on div "A Allergene werden getrennt verarbeitet." at bounding box center [459, 142] width 336 height 44
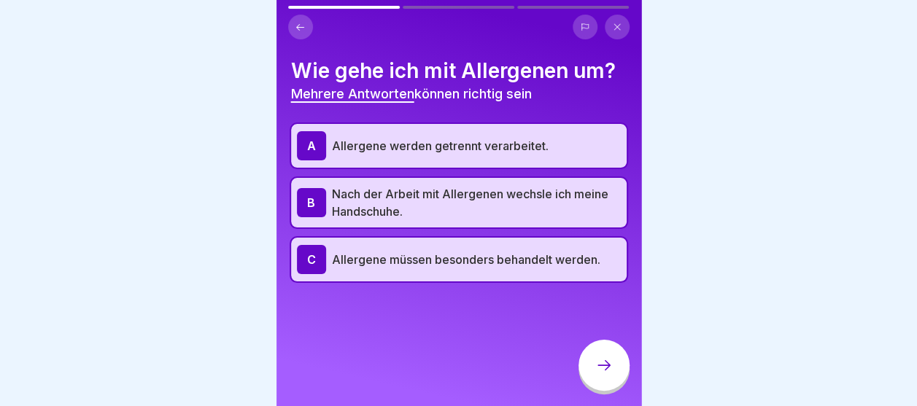
click at [573, 366] on div "Wie gehe ich mit Allergenen um? Mehrere Antworten können richtig sein A Allerge…" at bounding box center [459, 203] width 365 height 406
click at [603, 371] on icon at bounding box center [604, 366] width 18 height 18
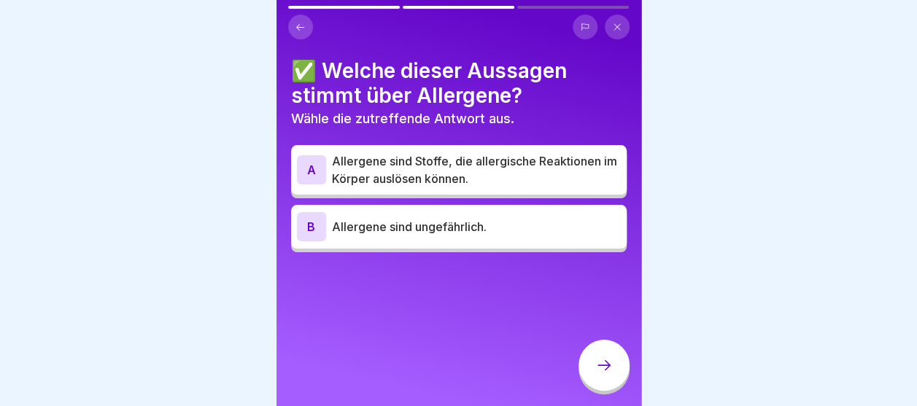
click at [436, 185] on p "Allergene sind Stoffe, die allergische Reaktionen im Körper auslösen können." at bounding box center [476, 169] width 289 height 35
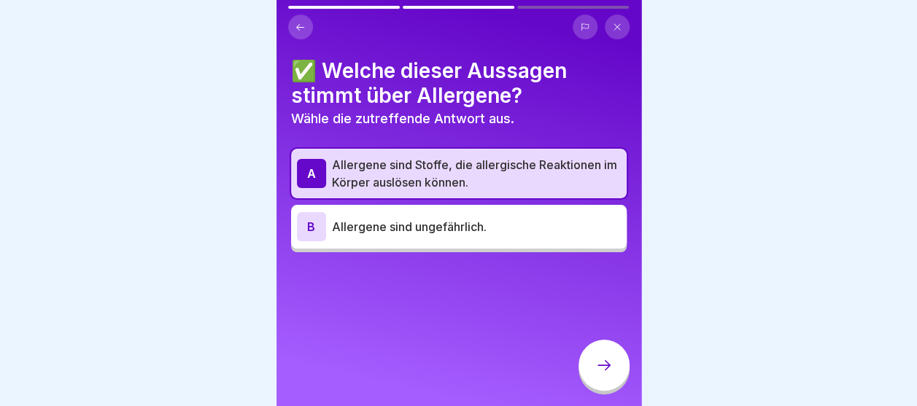
click at [594, 373] on div at bounding box center [604, 365] width 51 height 51
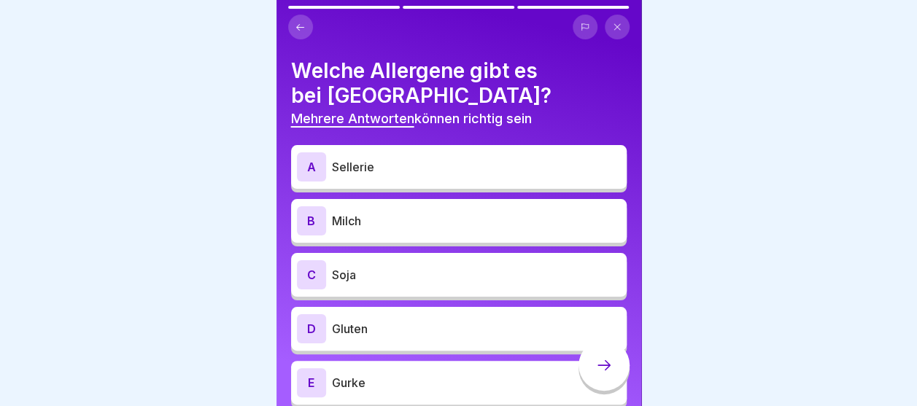
click at [438, 163] on p "Sellerie" at bounding box center [476, 167] width 289 height 18
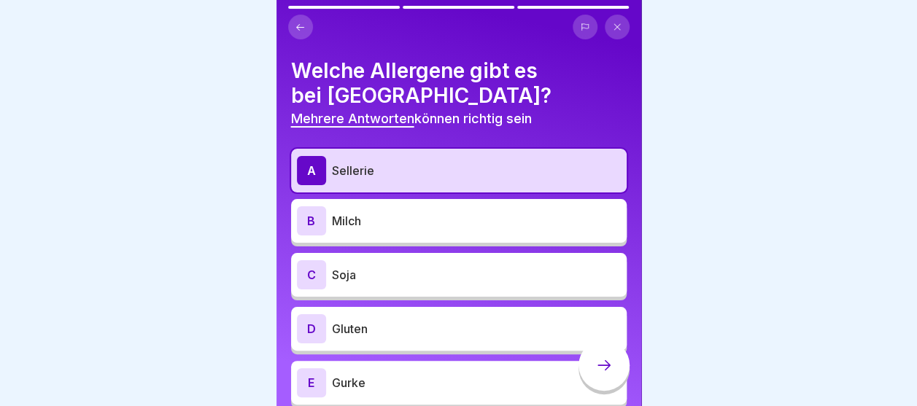
click at [411, 231] on div "B Milch" at bounding box center [459, 220] width 324 height 29
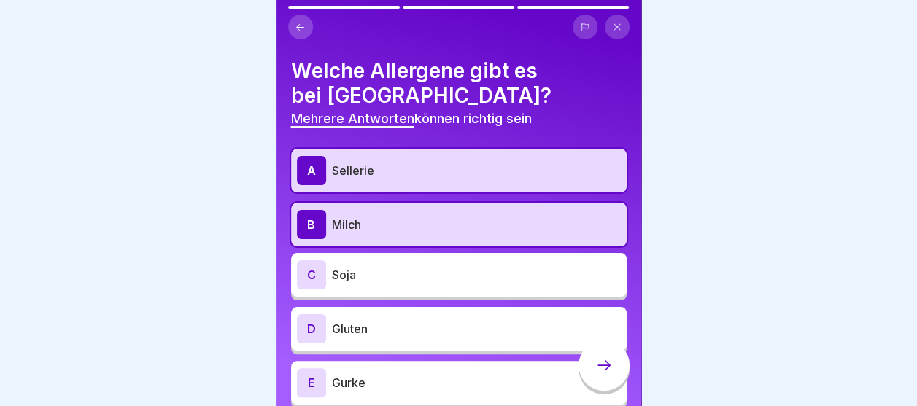
click at [403, 265] on div "C Soja" at bounding box center [459, 274] width 324 height 29
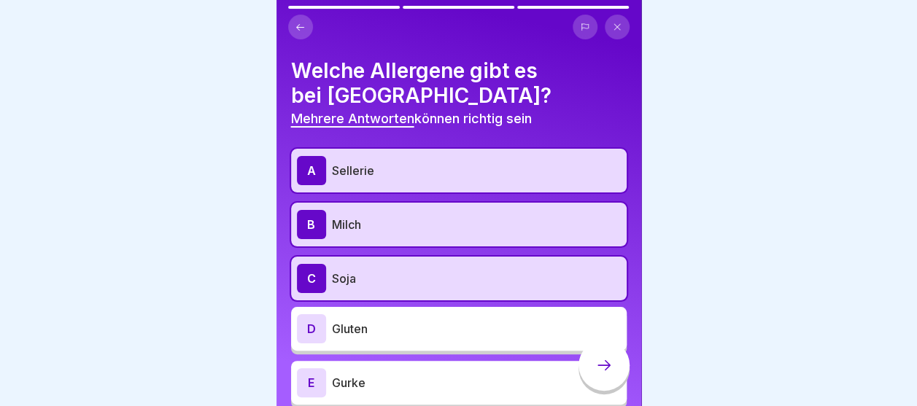
click at [384, 330] on p "Gluten" at bounding box center [476, 329] width 289 height 18
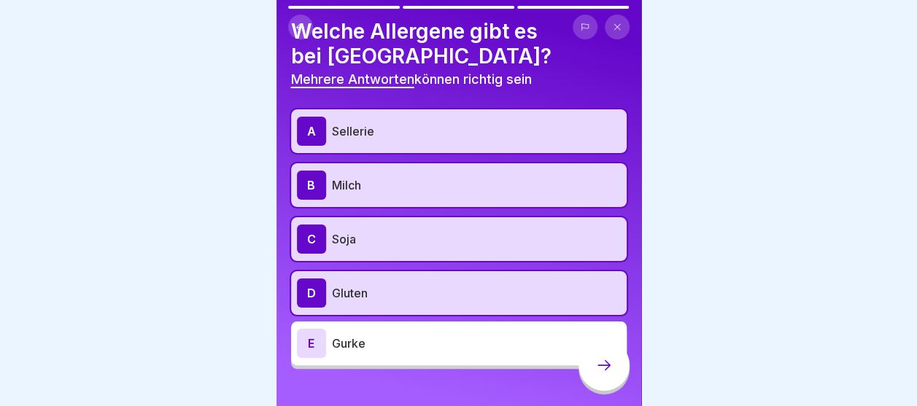
scroll to position [60, 0]
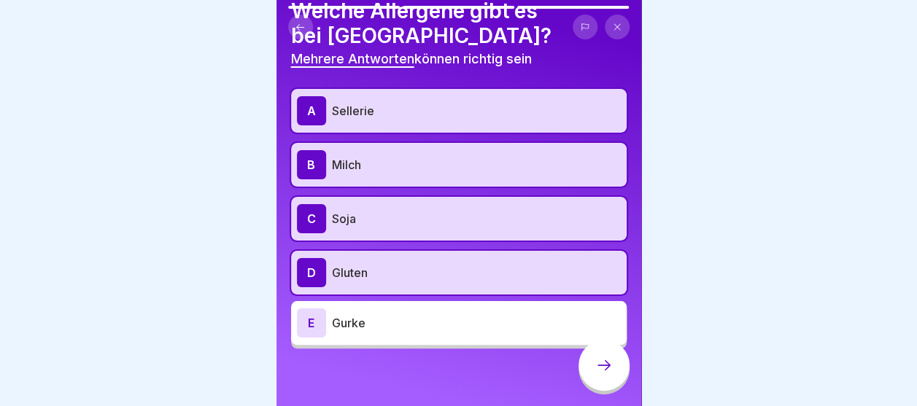
click at [379, 336] on div "E Gurke" at bounding box center [459, 323] width 324 height 29
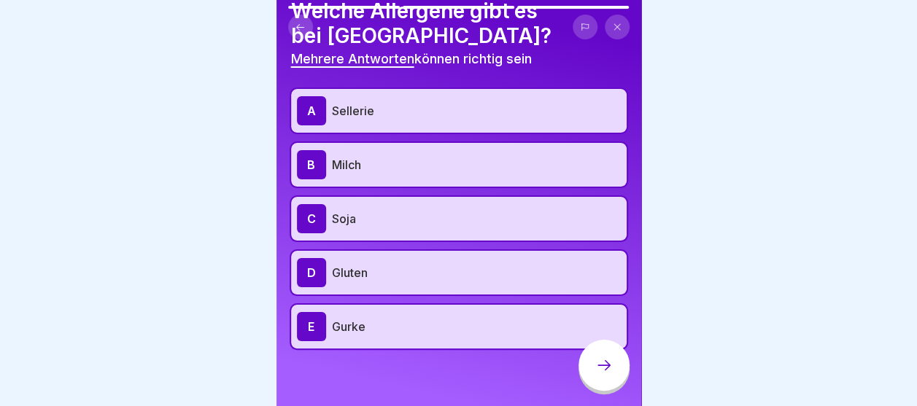
click at [598, 374] on icon at bounding box center [604, 366] width 18 height 18
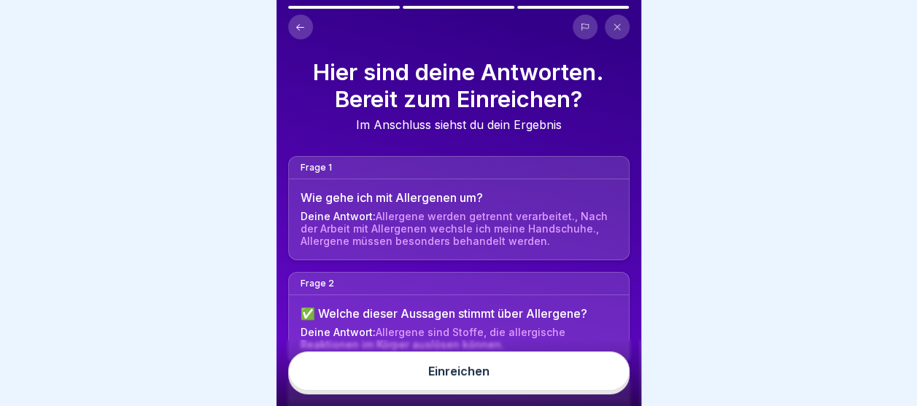
click at [522, 377] on button "Einreichen" at bounding box center [458, 371] width 341 height 39
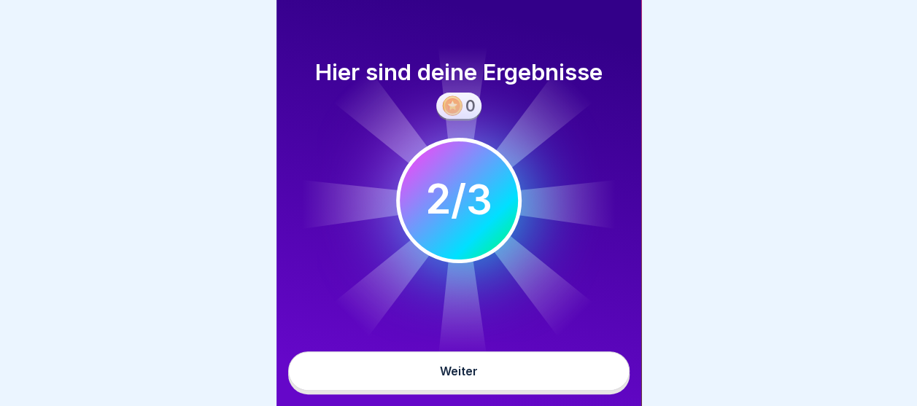
click at [518, 377] on button "Weiter" at bounding box center [458, 371] width 341 height 39
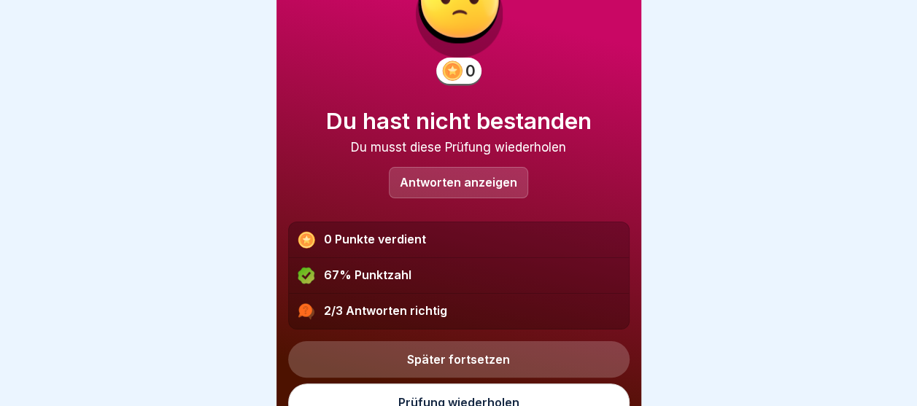
scroll to position [90, 0]
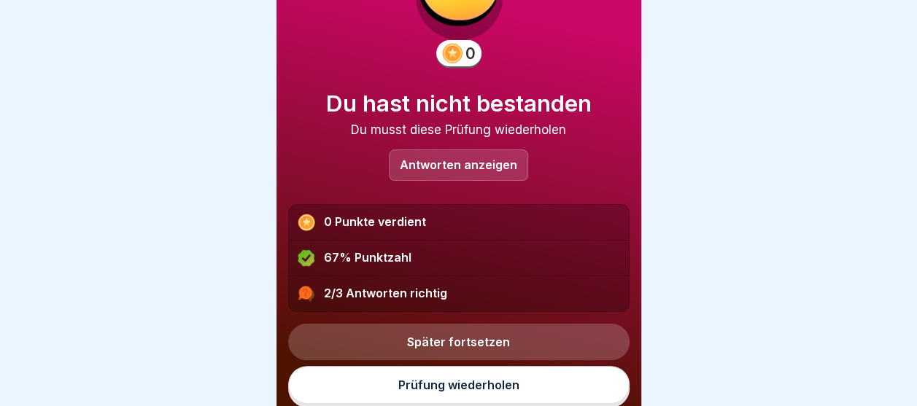
click at [459, 378] on link "Prüfung wiederholen" at bounding box center [458, 385] width 341 height 38
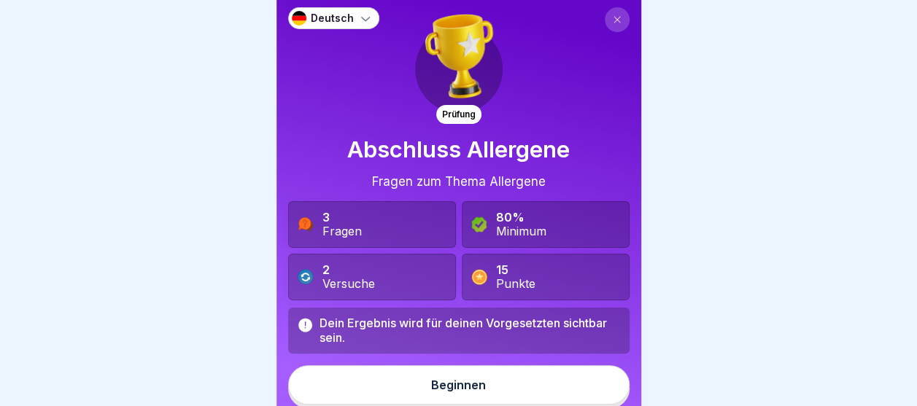
scroll to position [6, 0]
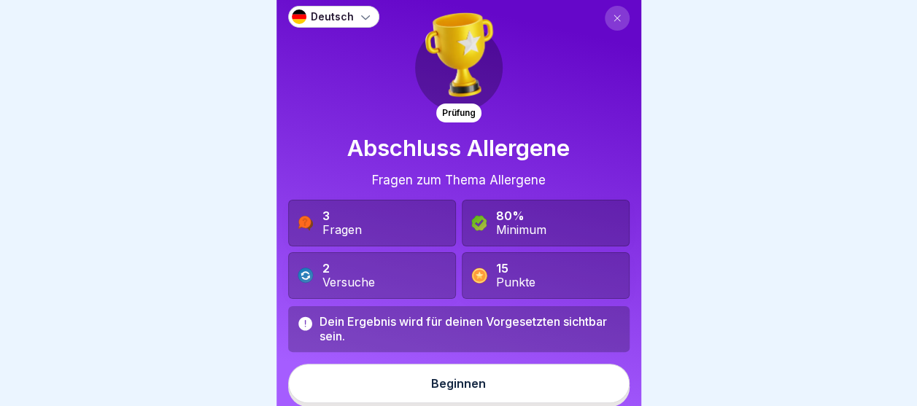
click at [420, 377] on button "Beginnen" at bounding box center [458, 383] width 341 height 39
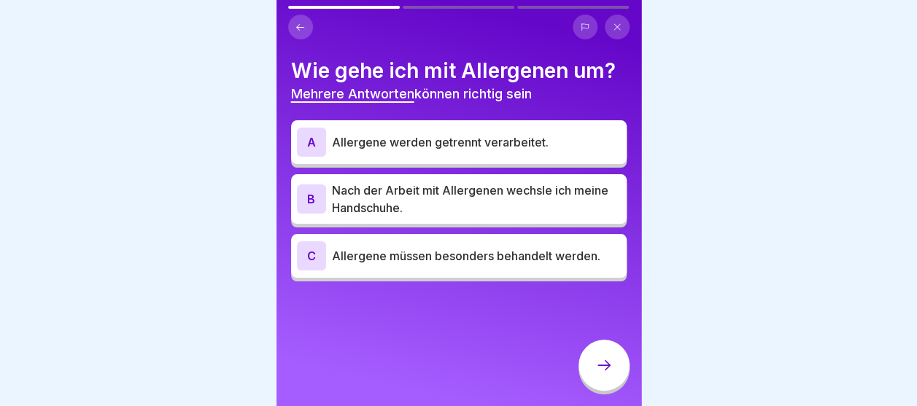
click at [390, 201] on p "Nach der Arbeit mit Allergenen wechsle ich meine Handschuhe." at bounding box center [476, 199] width 289 height 35
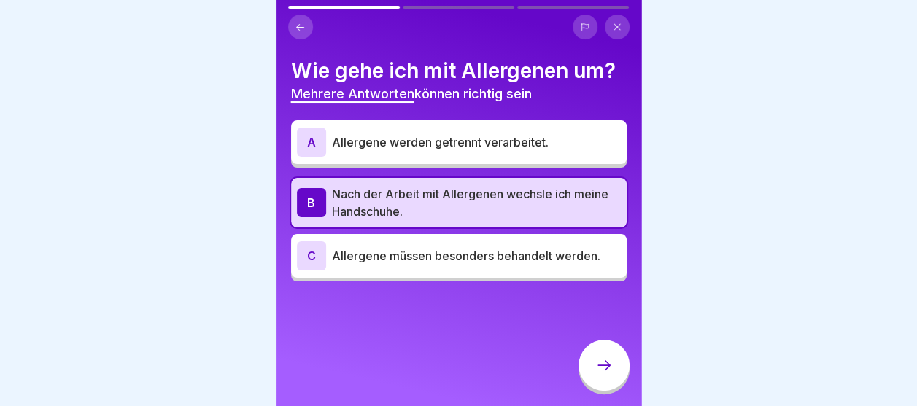
click at [384, 143] on p "Allergene werden getrennt verarbeitet." at bounding box center [476, 143] width 289 height 18
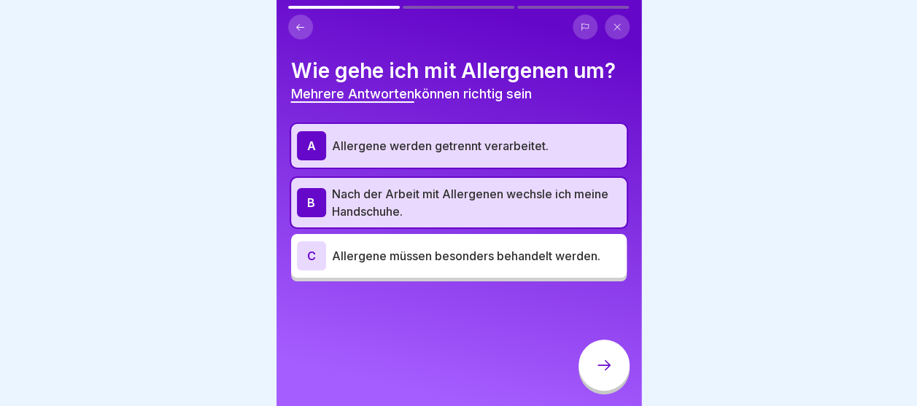
click at [593, 368] on div at bounding box center [604, 365] width 51 height 51
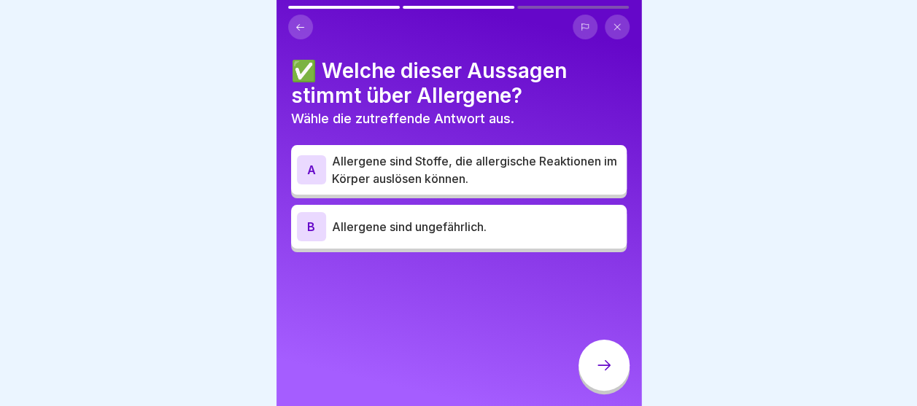
click at [441, 166] on p "Allergene sind Stoffe, die allergische Reaktionen im Körper auslösen können." at bounding box center [476, 169] width 289 height 35
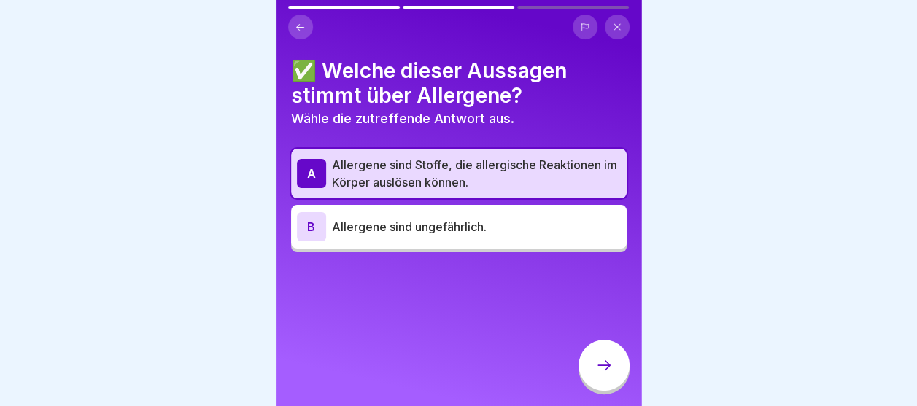
click at [606, 374] on icon at bounding box center [604, 366] width 18 height 18
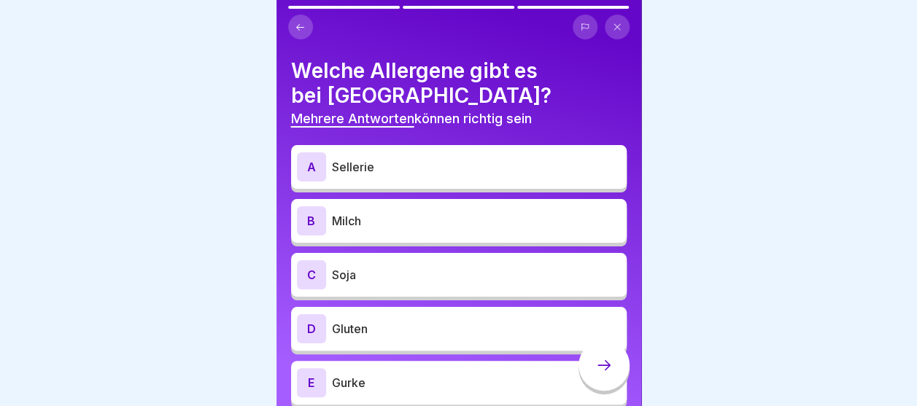
click at [449, 149] on div "A Sellerie" at bounding box center [459, 167] width 336 height 44
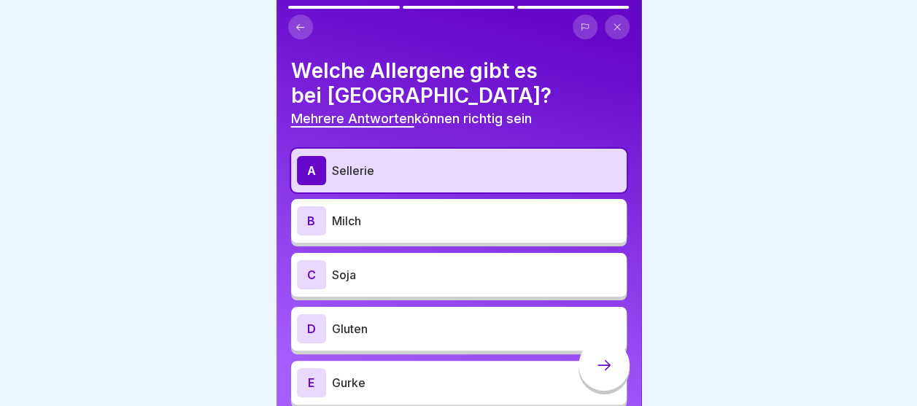
click at [411, 204] on div "B Milch" at bounding box center [459, 221] width 336 height 44
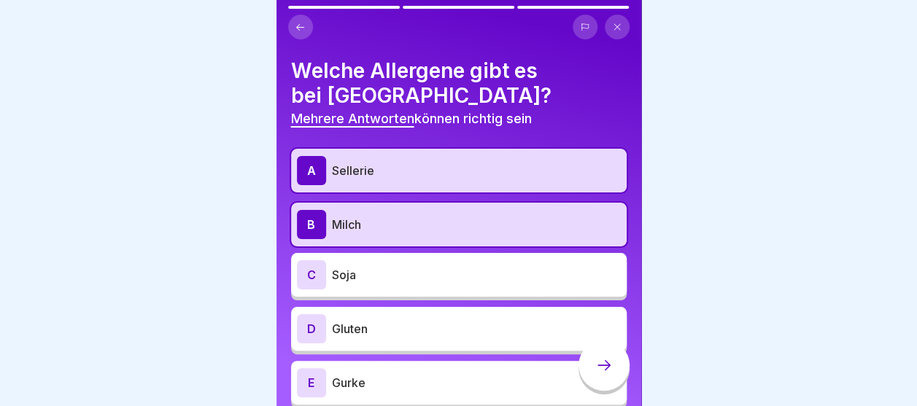
click at [374, 297] on div "A Sellerie B Milch C Soja D Gluten E Gurke" at bounding box center [459, 279] width 336 height 260
click at [366, 264] on div "C Soja" at bounding box center [459, 274] width 324 height 29
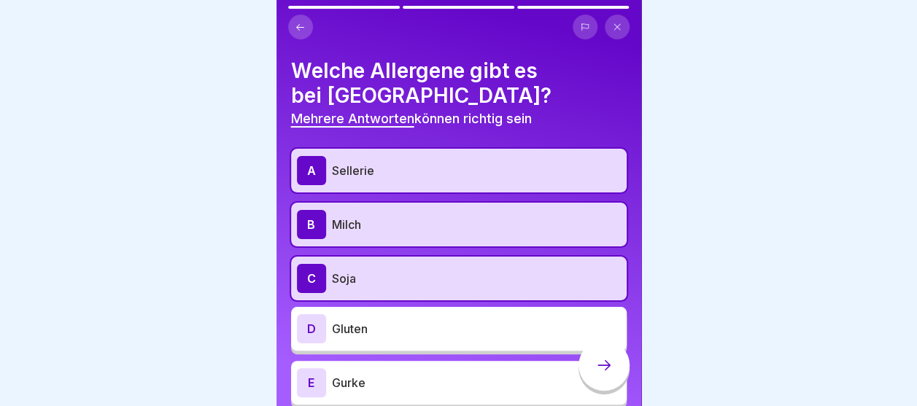
click at [366, 339] on div "D Gluten" at bounding box center [459, 328] width 324 height 29
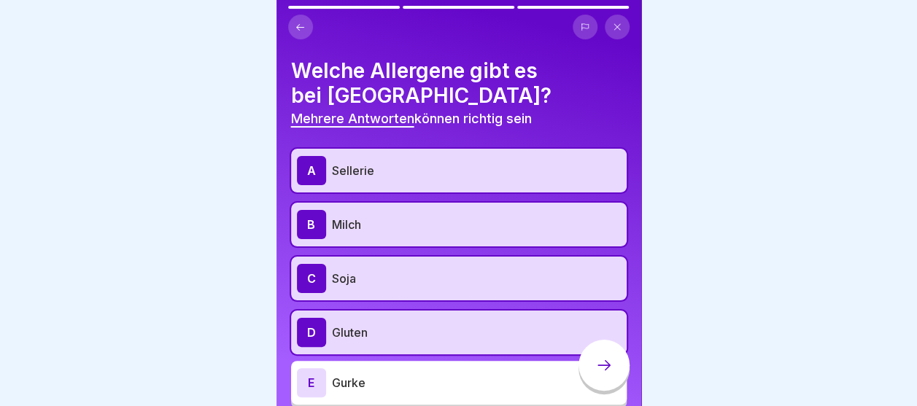
scroll to position [60, 0]
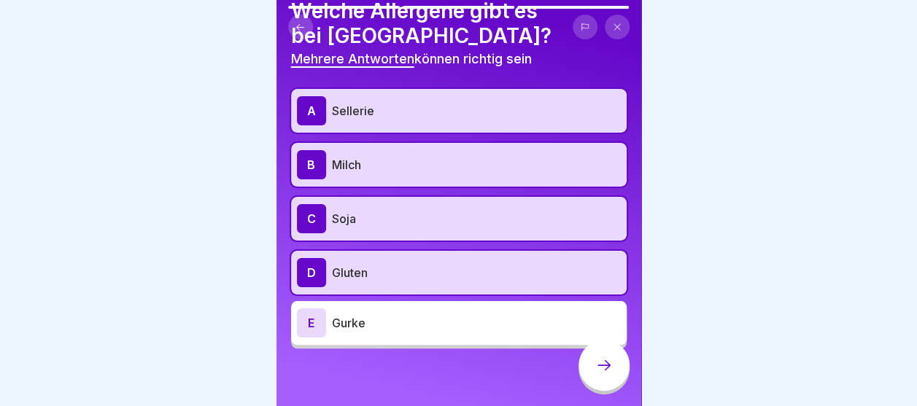
click at [377, 336] on div "E Gurke" at bounding box center [459, 323] width 324 height 29
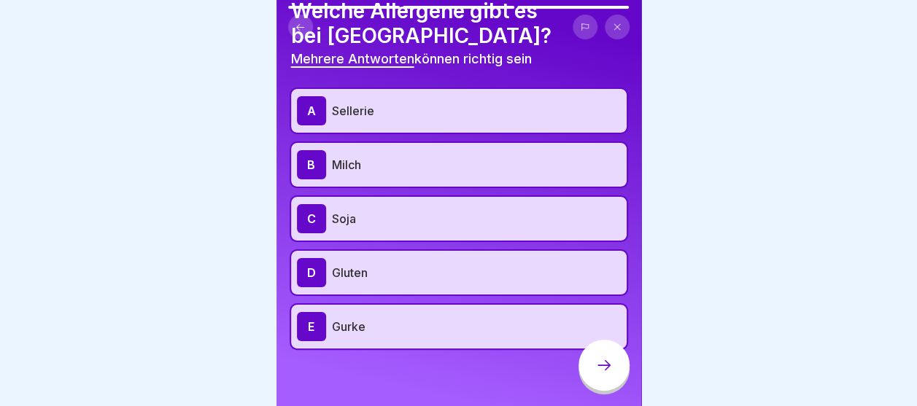
click at [601, 391] on div at bounding box center [604, 365] width 51 height 51
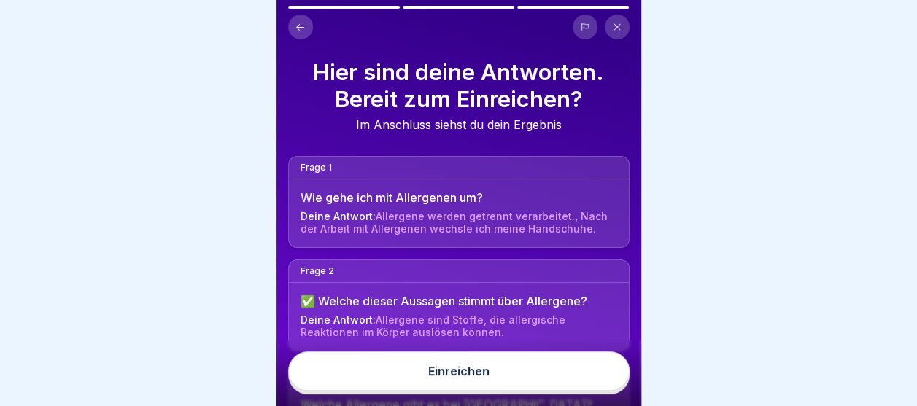
click at [416, 382] on button "Einreichen" at bounding box center [458, 371] width 341 height 39
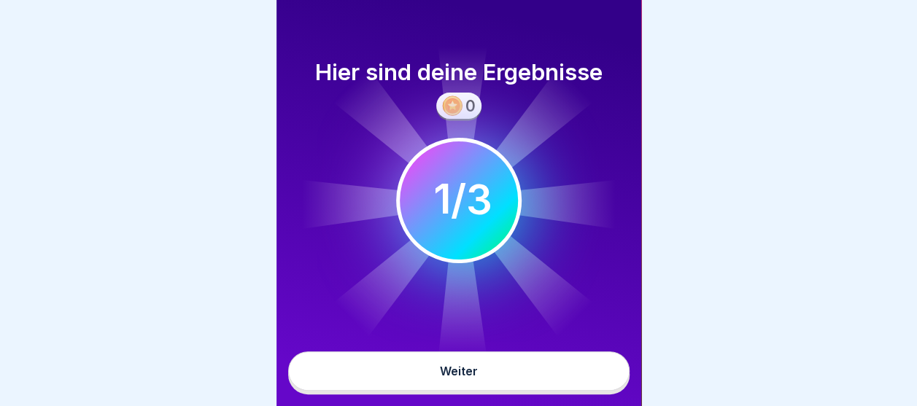
click at [476, 378] on div "Weiter" at bounding box center [459, 371] width 38 height 13
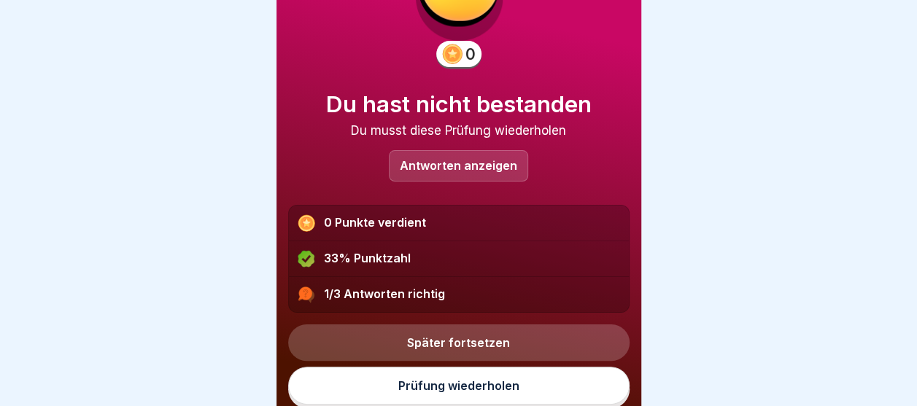
scroll to position [90, 0]
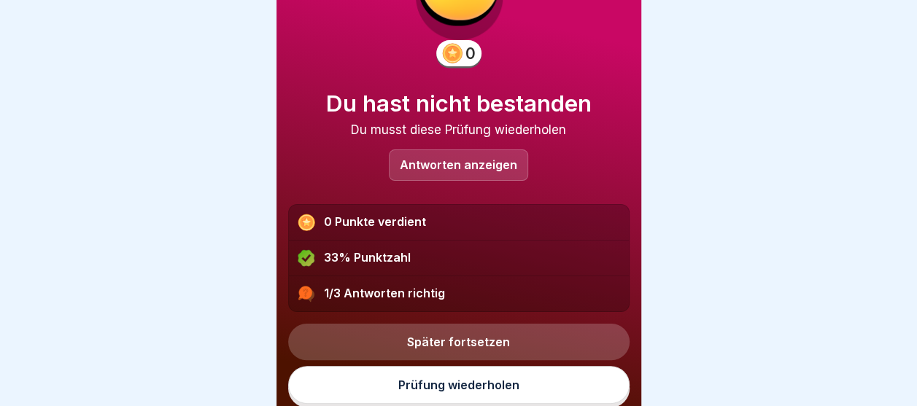
click at [435, 372] on link "Prüfung wiederholen" at bounding box center [458, 385] width 341 height 38
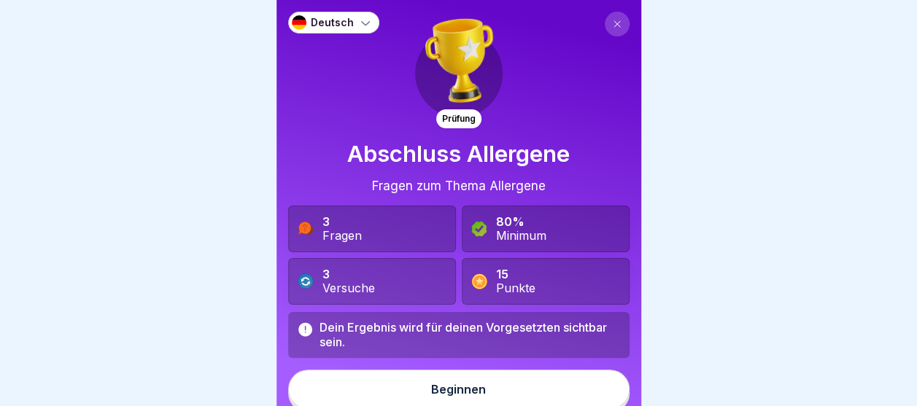
click at [437, 394] on div "Beginnen" at bounding box center [458, 389] width 55 height 13
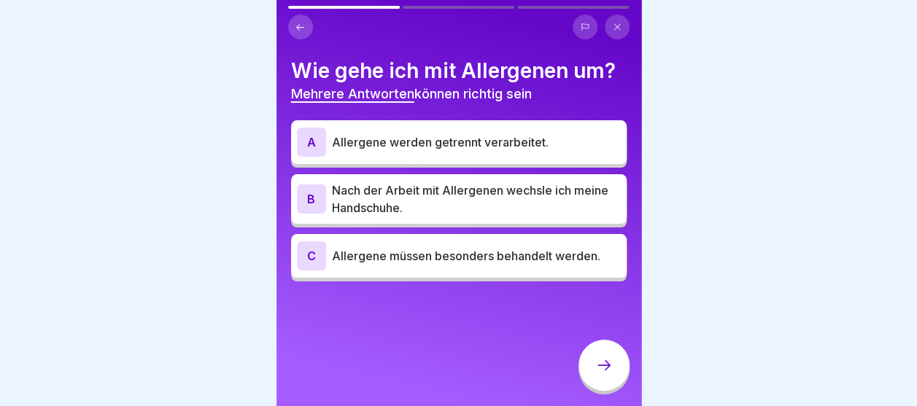
click at [444, 151] on div "A Allergene werden getrennt verarbeitet." at bounding box center [459, 142] width 324 height 29
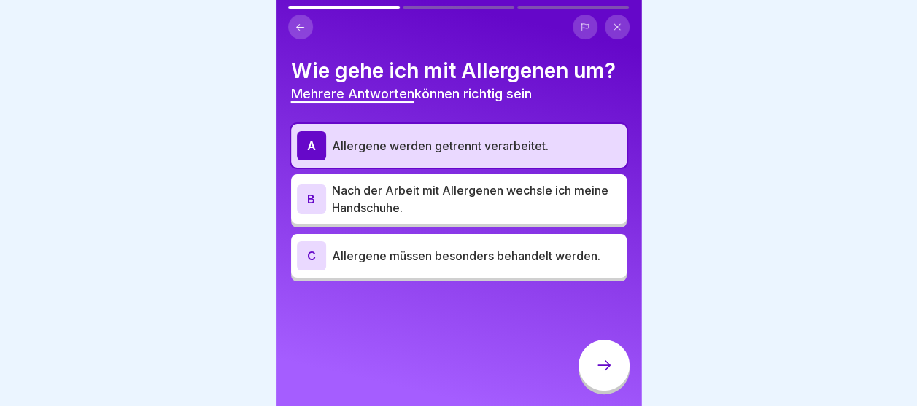
click at [446, 191] on p "Nach der Arbeit mit Allergenen wechsle ich meine Handschuhe." at bounding box center [476, 199] width 289 height 35
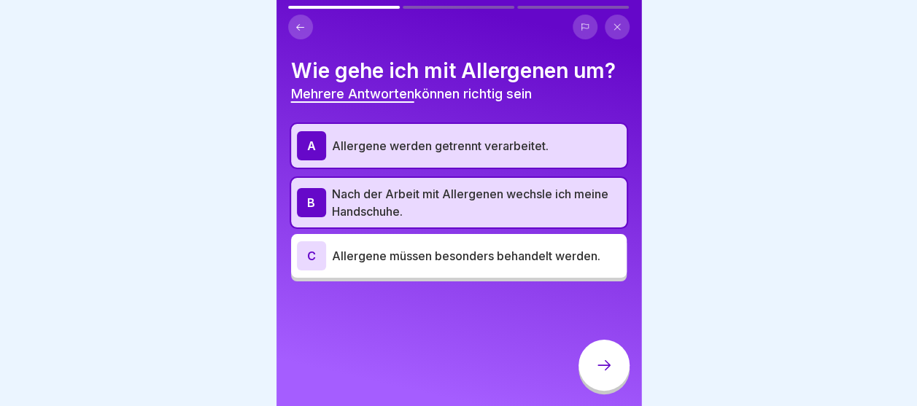
click at [588, 366] on div at bounding box center [604, 365] width 51 height 51
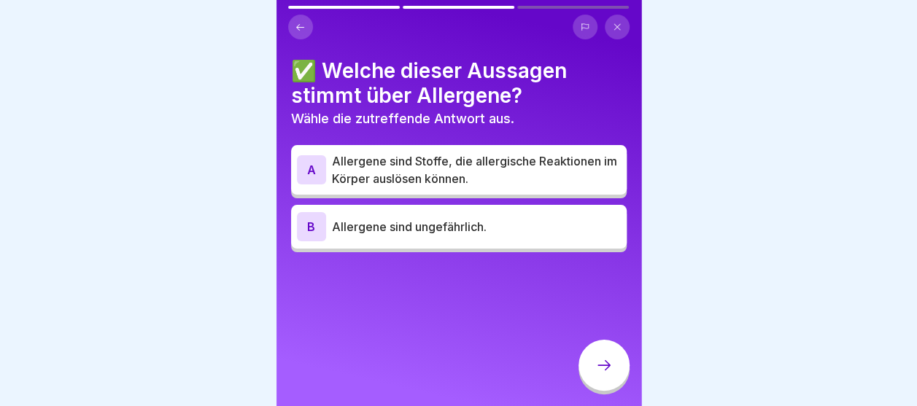
click at [296, 28] on icon at bounding box center [300, 27] width 11 height 11
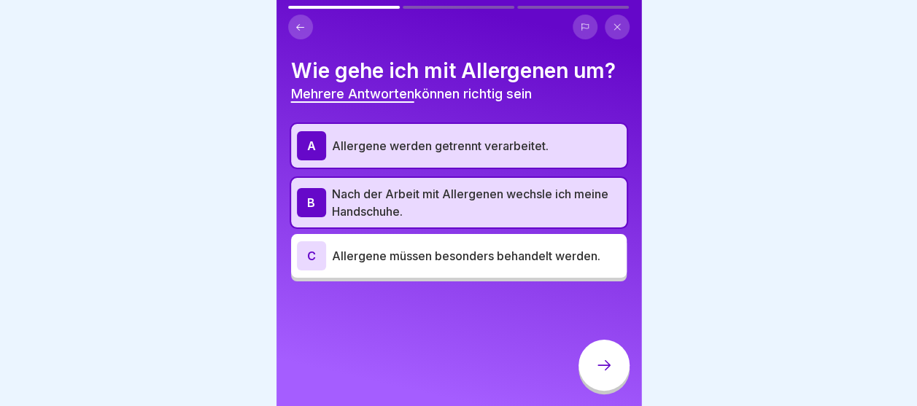
click at [404, 270] on div "C Allergene müssen besonders behandelt werden." at bounding box center [459, 256] width 336 height 44
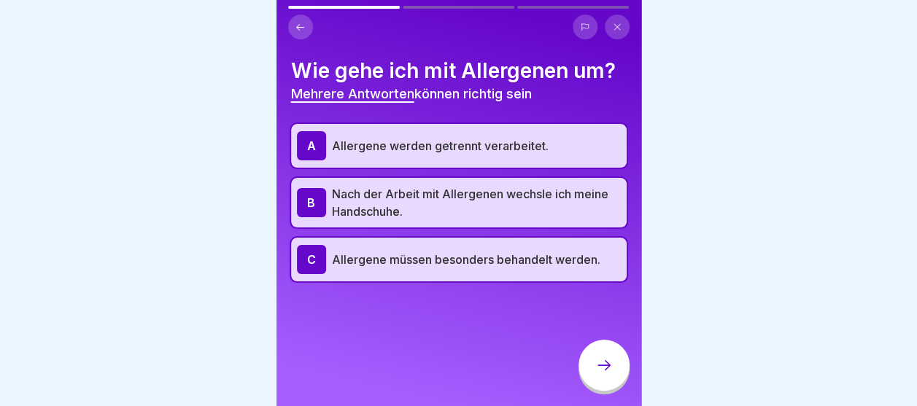
click at [614, 358] on div at bounding box center [604, 365] width 51 height 51
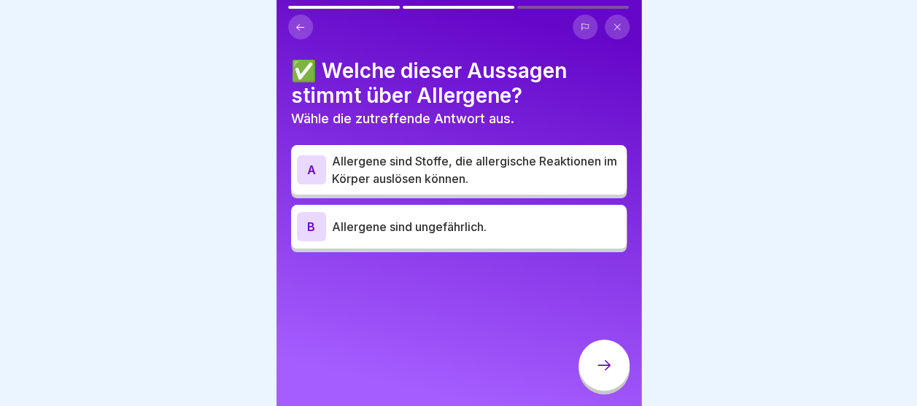
click at [419, 155] on p "Allergene sind Stoffe, die allergische Reaktionen im Körper auslösen können." at bounding box center [476, 169] width 289 height 35
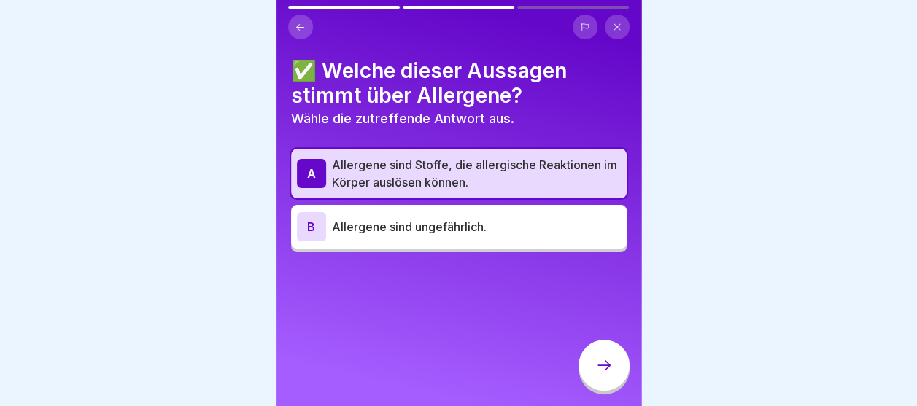
click at [606, 374] on icon at bounding box center [604, 366] width 18 height 18
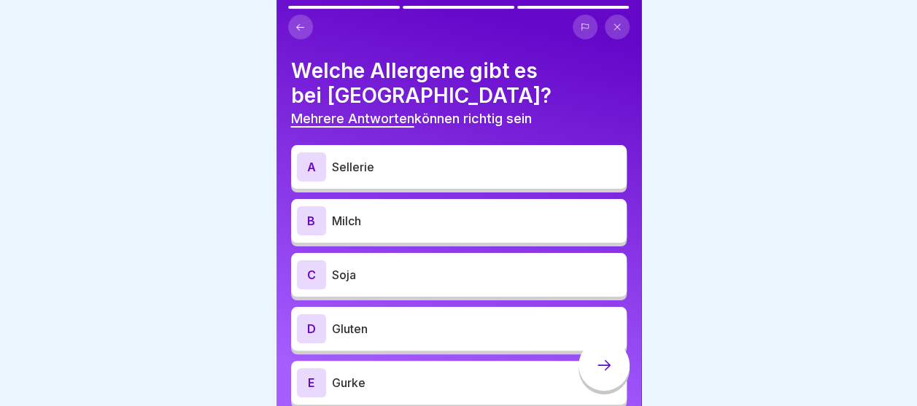
click at [451, 157] on div "A Sellerie" at bounding box center [459, 166] width 324 height 29
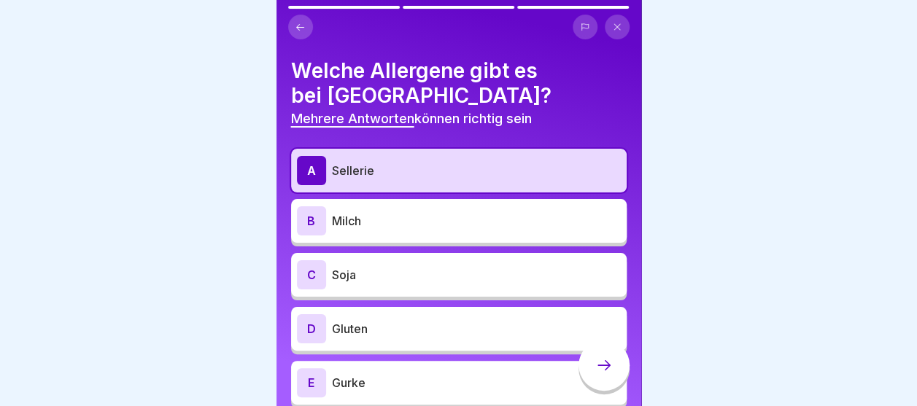
click at [428, 210] on div "B Milch" at bounding box center [459, 220] width 324 height 29
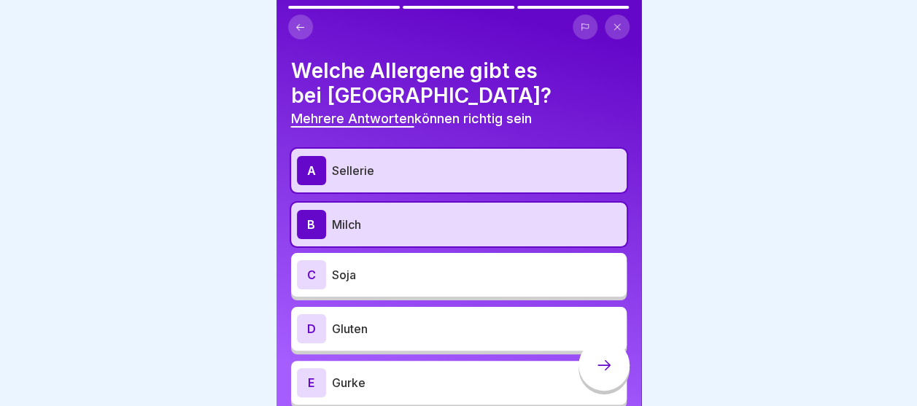
click at [419, 280] on p "Soja" at bounding box center [476, 275] width 289 height 18
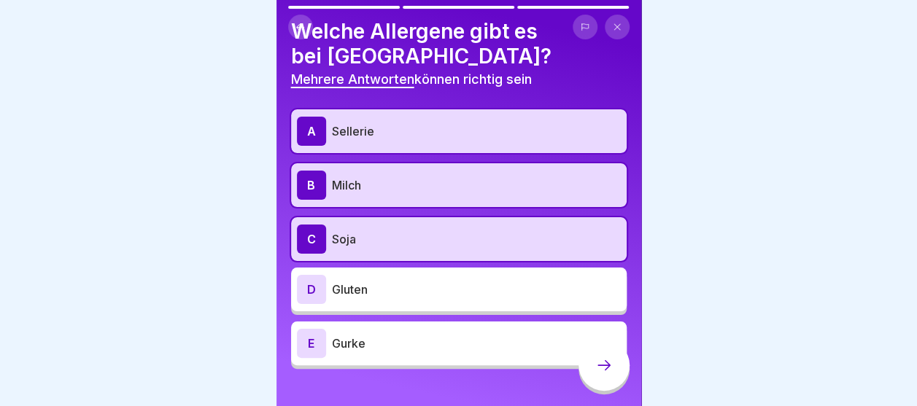
scroll to position [60, 0]
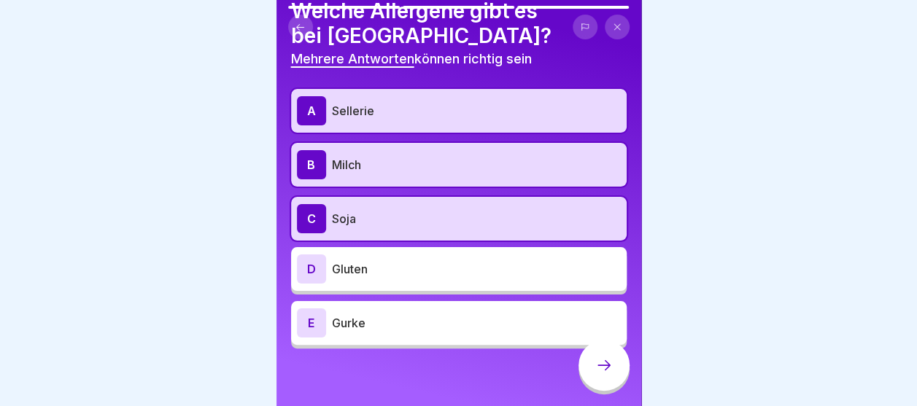
click at [416, 277] on div "D Gluten" at bounding box center [459, 269] width 324 height 29
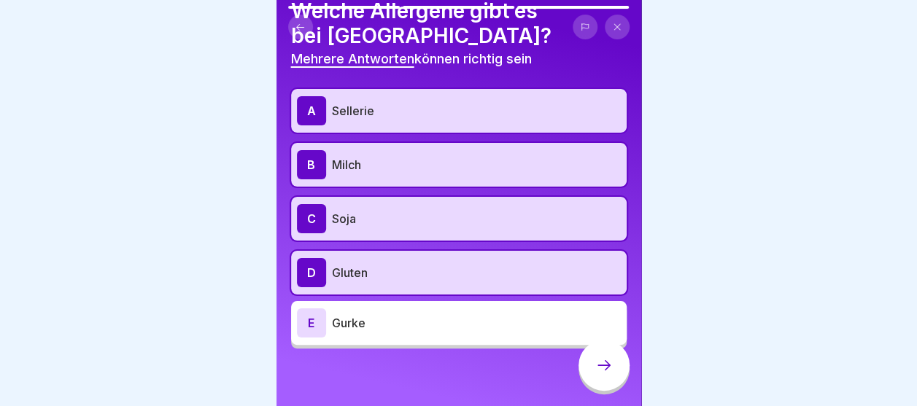
click at [361, 170] on p "Milch" at bounding box center [476, 165] width 289 height 18
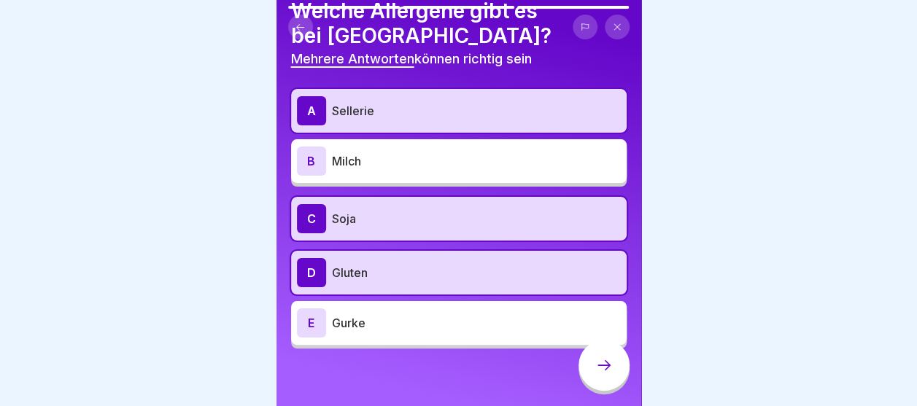
click at [380, 327] on p "Gurke" at bounding box center [476, 323] width 289 height 18
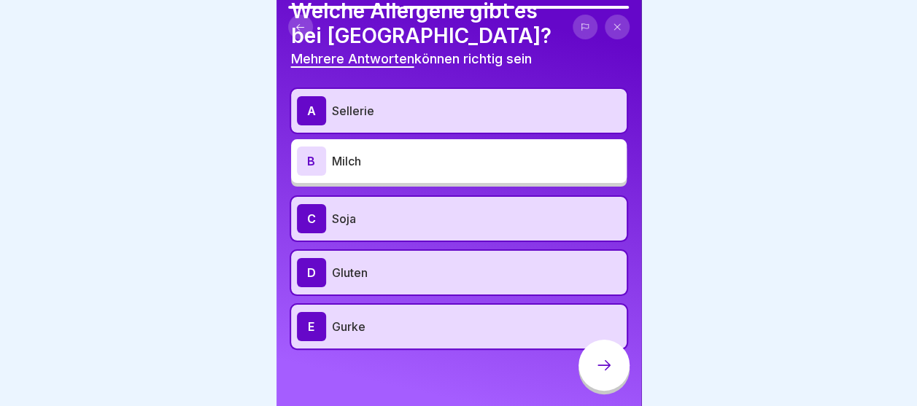
click at [607, 387] on div at bounding box center [604, 365] width 51 height 51
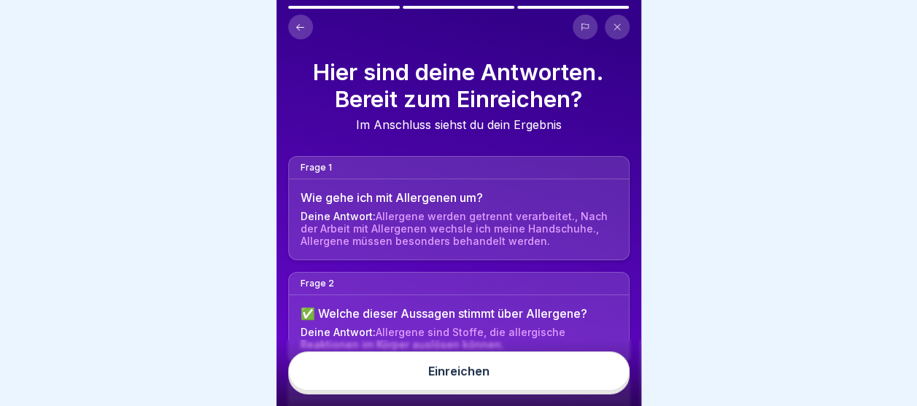
click at [530, 382] on button "Einreichen" at bounding box center [458, 371] width 341 height 39
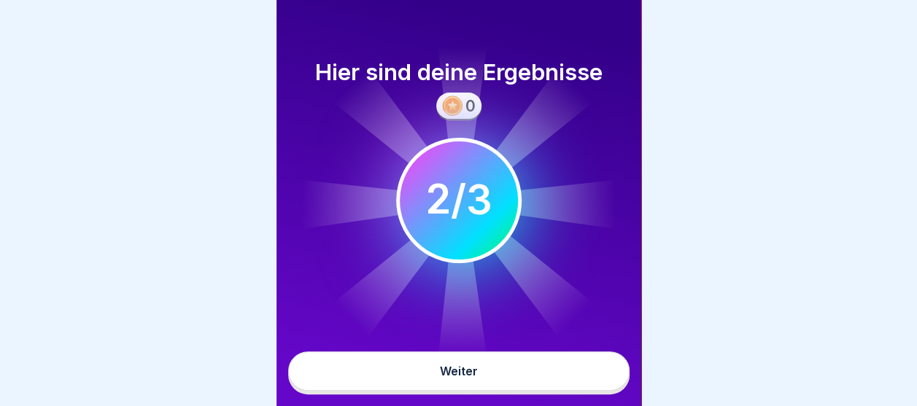
scroll to position [11, 0]
click at [460, 360] on button "Weiter" at bounding box center [458, 371] width 341 height 39
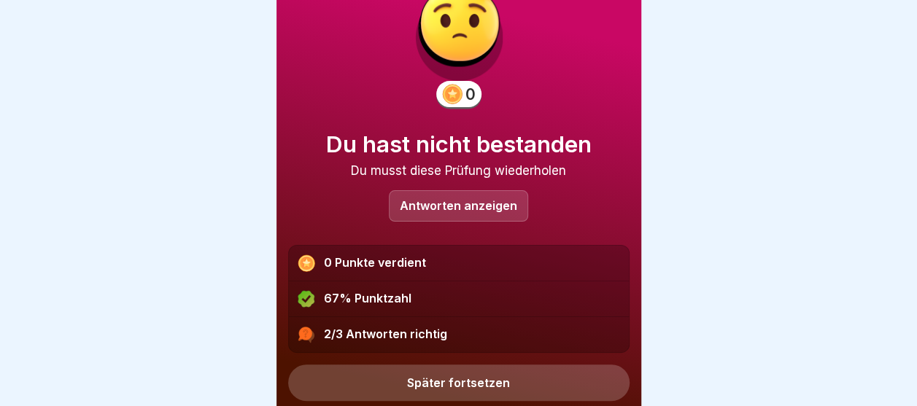
scroll to position [90, 0]
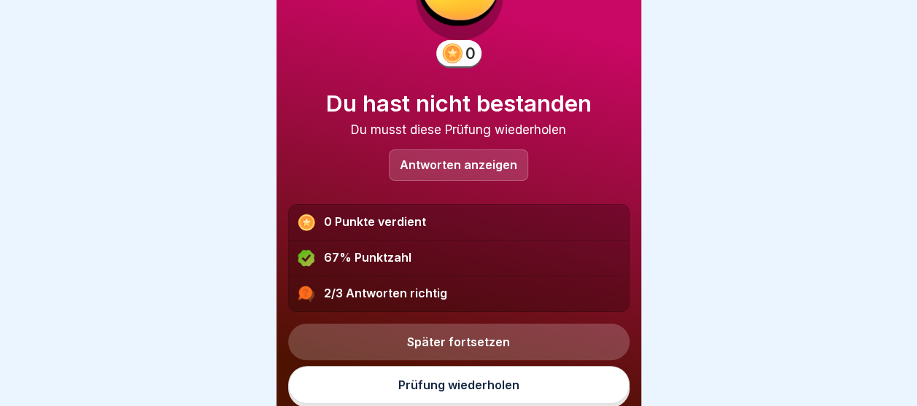
click at [449, 376] on link "Prüfung wiederholen" at bounding box center [458, 385] width 341 height 38
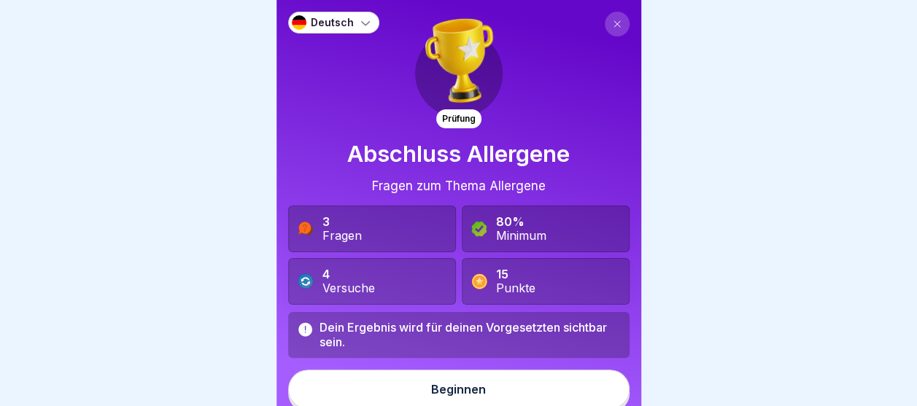
click at [449, 376] on button "Beginnen" at bounding box center [458, 389] width 341 height 39
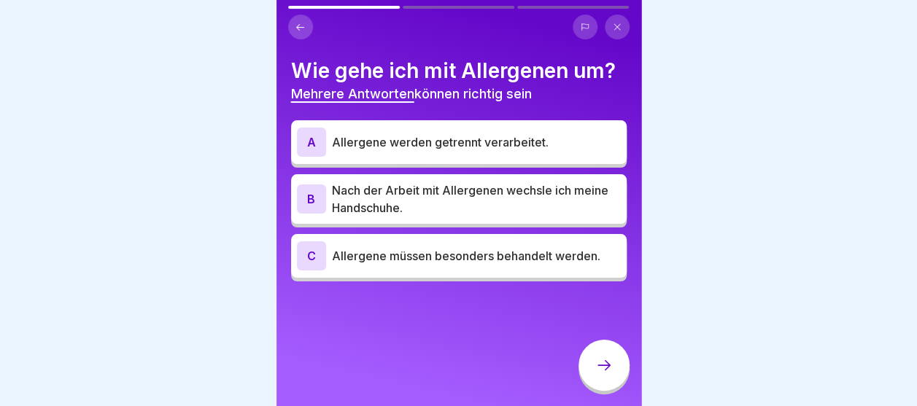
click at [458, 166] on div "A Allergene werden getrennt verarbeitet. B Nach der Arbeit mit Allergenen wechs…" at bounding box center [459, 203] width 336 height 158
click at [459, 147] on p "Allergene werden getrennt verarbeitet." at bounding box center [476, 143] width 289 height 18
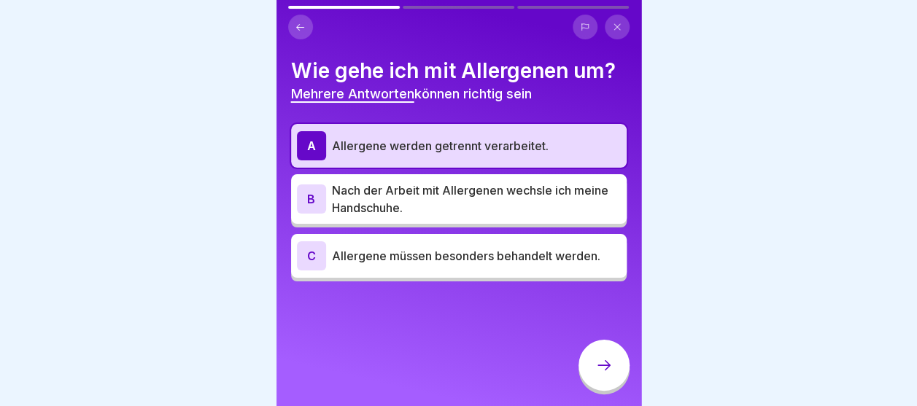
click at [446, 192] on p "Nach der Arbeit mit Allergenen wechsle ich meine Handschuhe." at bounding box center [476, 199] width 289 height 35
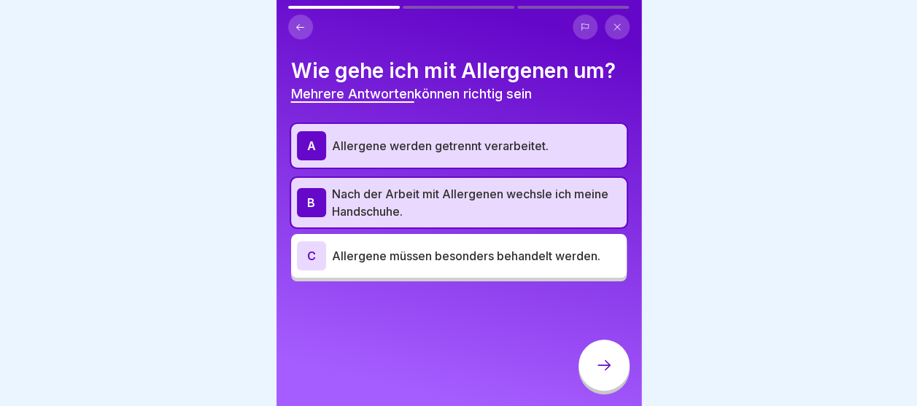
click at [395, 213] on p "Nach der Arbeit mit Allergenen wechsle ich meine Handschuhe." at bounding box center [476, 202] width 289 height 35
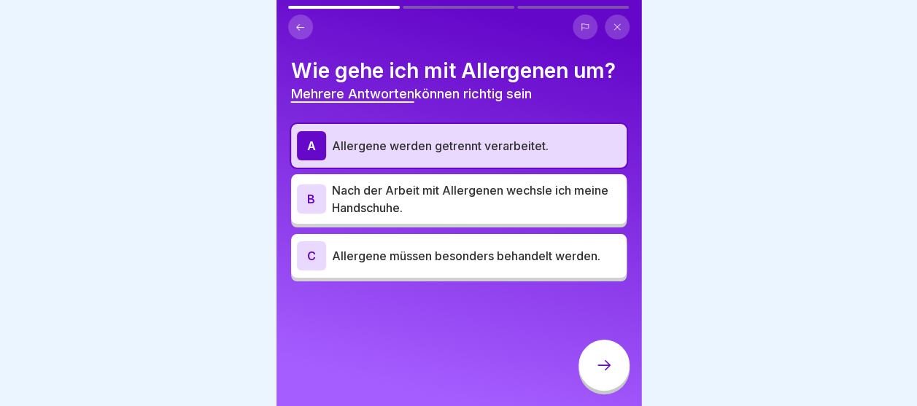
click at [400, 182] on p "Nach der Arbeit mit Allergenen wechsle ich meine Handschuhe." at bounding box center [476, 199] width 289 height 35
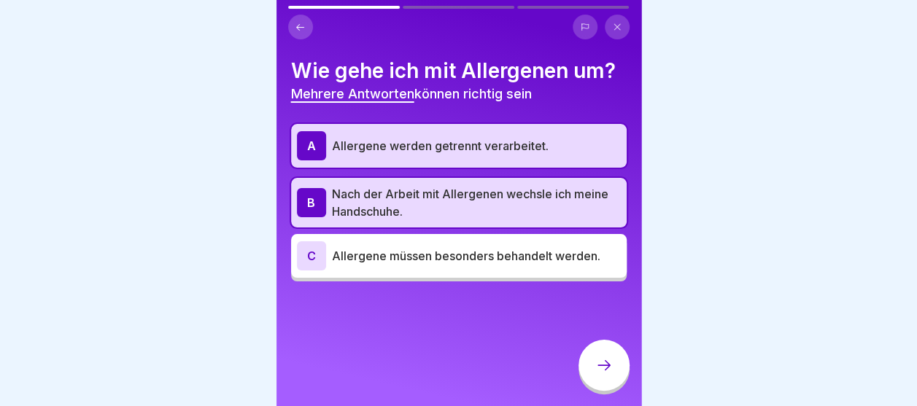
click at [400, 243] on div "C Allergene müssen besonders behandelt werden." at bounding box center [459, 255] width 324 height 29
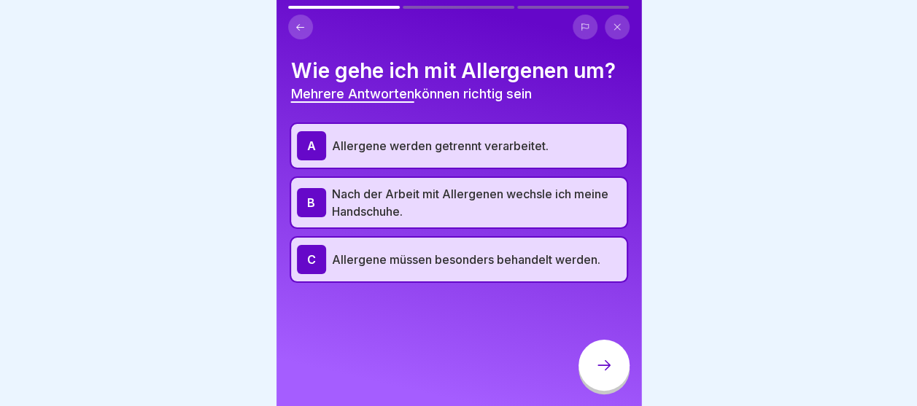
click at [591, 378] on div at bounding box center [604, 365] width 51 height 51
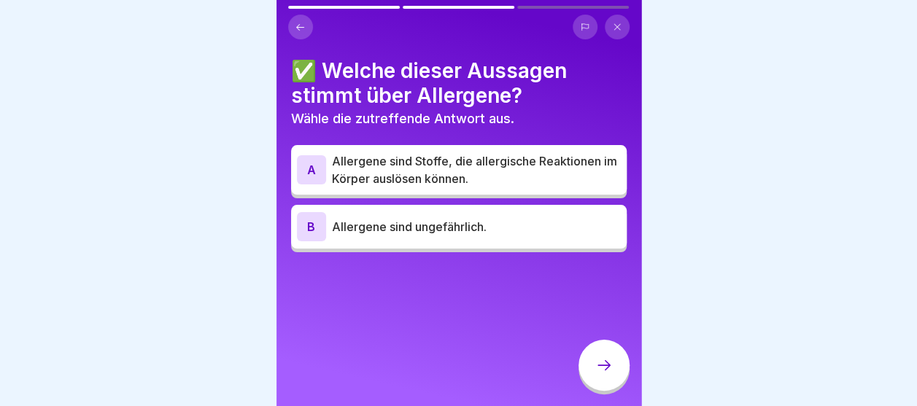
click at [473, 155] on p "Allergene sind Stoffe, die allergische Reaktionen im Körper auslösen können." at bounding box center [476, 169] width 289 height 35
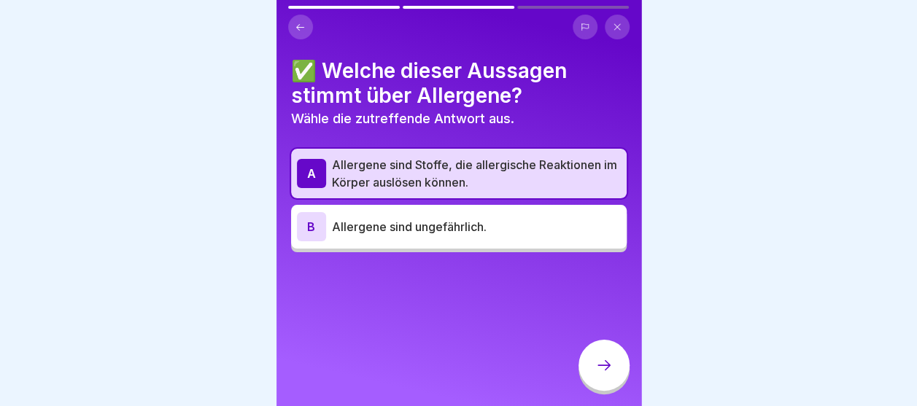
click at [597, 391] on div at bounding box center [604, 365] width 51 height 51
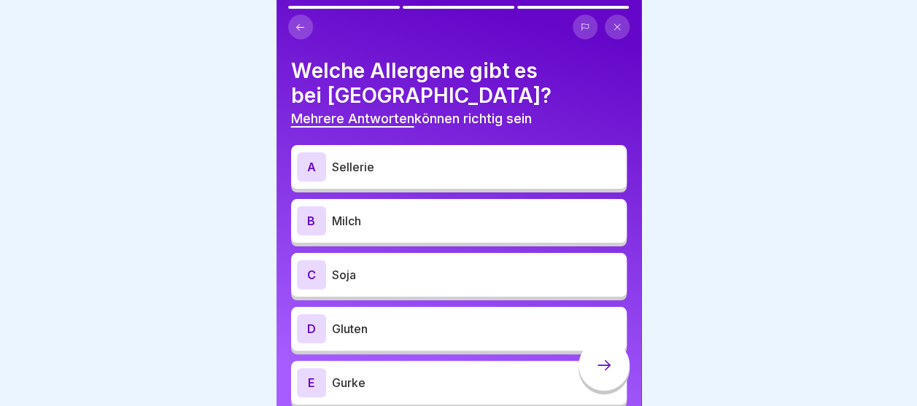
click at [443, 150] on div "A Sellerie" at bounding box center [459, 167] width 336 height 44
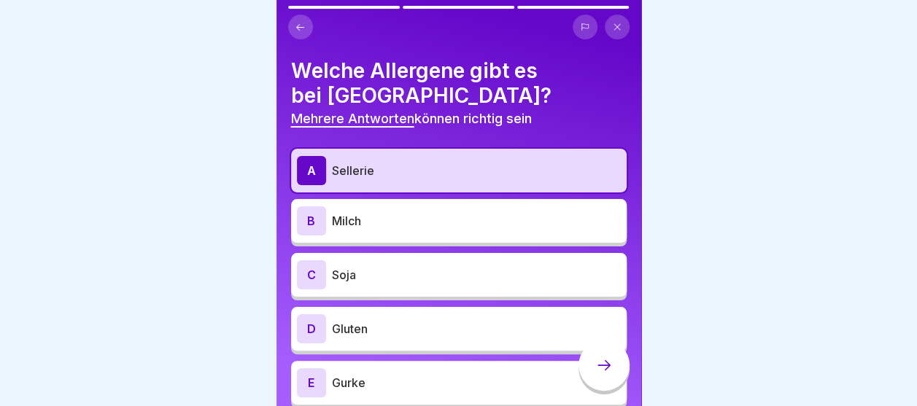
click at [401, 282] on p "Soja" at bounding box center [476, 275] width 289 height 18
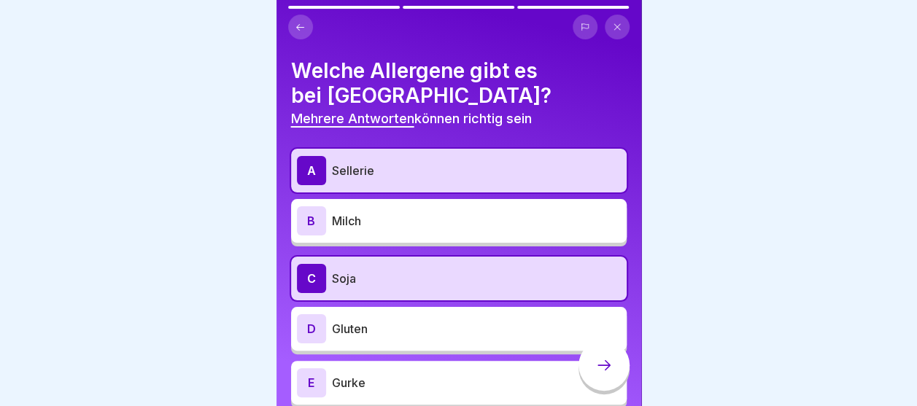
click at [387, 337] on p "Gluten" at bounding box center [476, 329] width 289 height 18
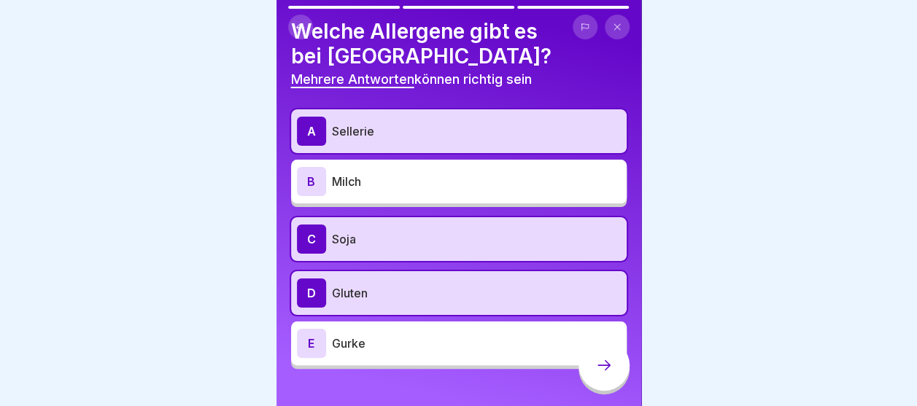
scroll to position [60, 0]
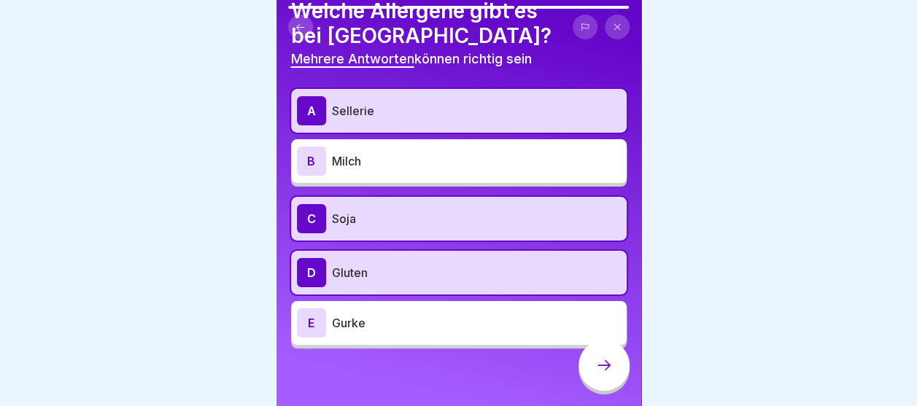
click at [387, 328] on p "Gurke" at bounding box center [476, 323] width 289 height 18
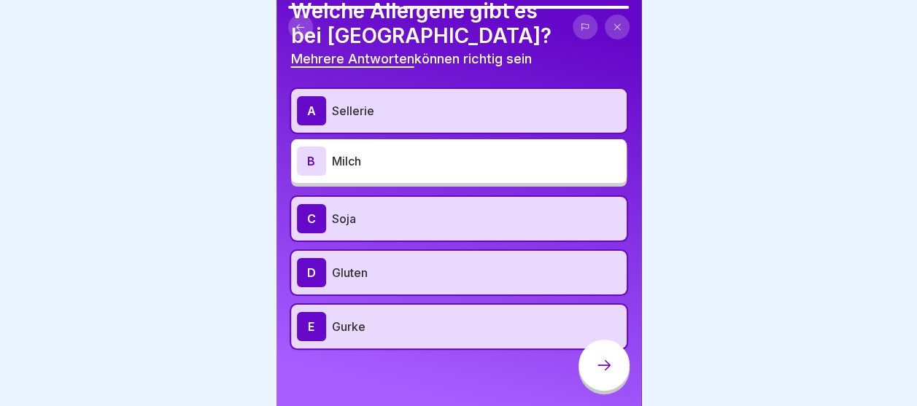
click at [608, 371] on icon at bounding box center [604, 365] width 13 height 10
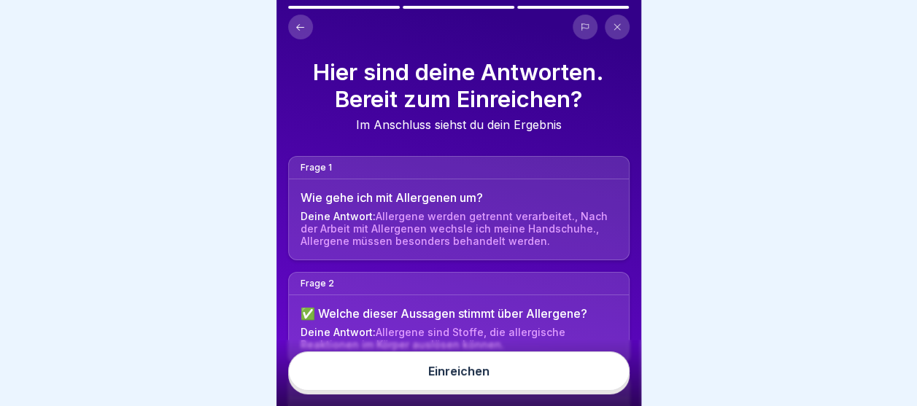
click at [492, 385] on button "Einreichen" at bounding box center [458, 371] width 341 height 39
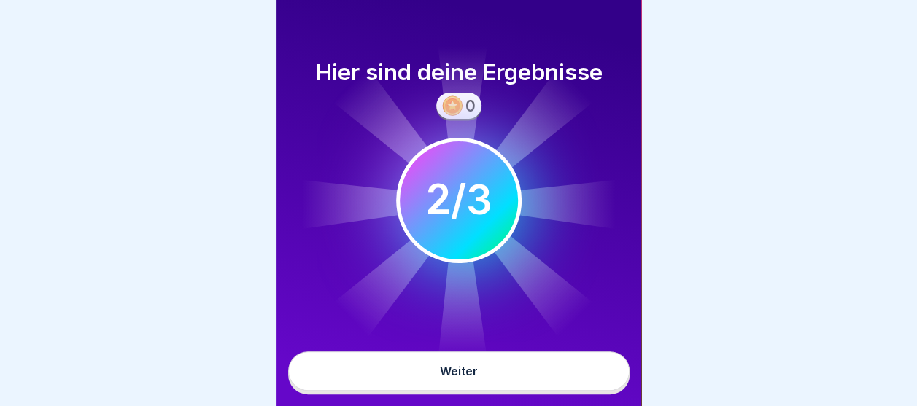
click at [412, 271] on icon at bounding box center [398, 269] width 131 height 135
click at [477, 384] on button "Weiter" at bounding box center [458, 371] width 341 height 39
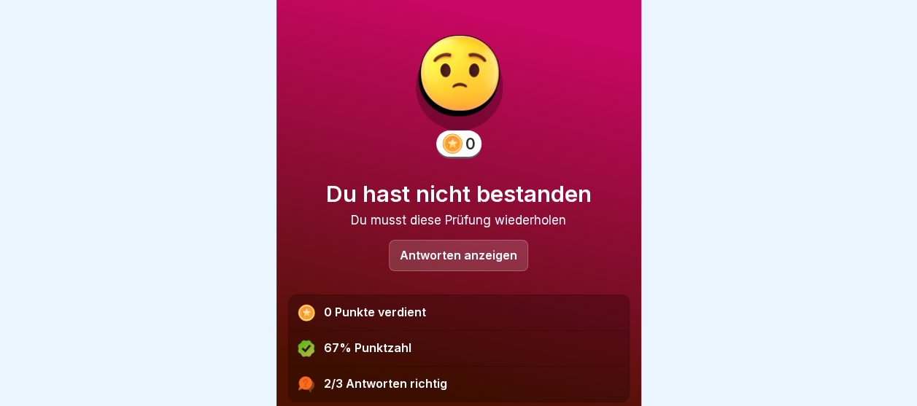
click at [441, 268] on div "Antworten anzeigen" at bounding box center [458, 255] width 139 height 31
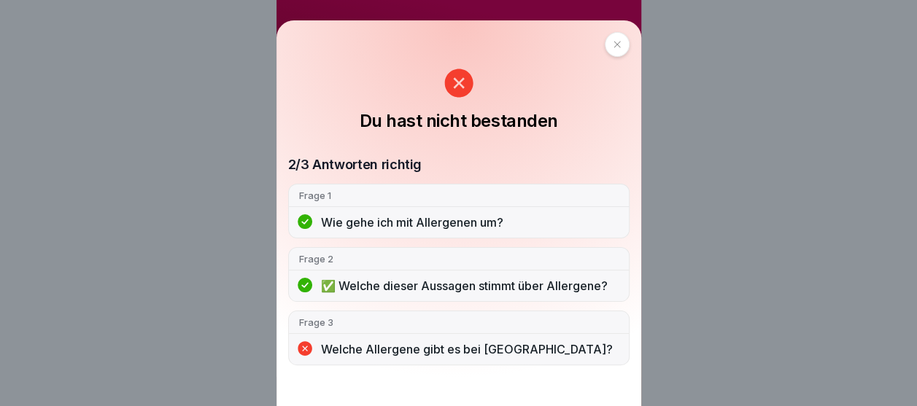
scroll to position [0, 0]
click at [622, 48] on icon at bounding box center [617, 44] width 9 height 9
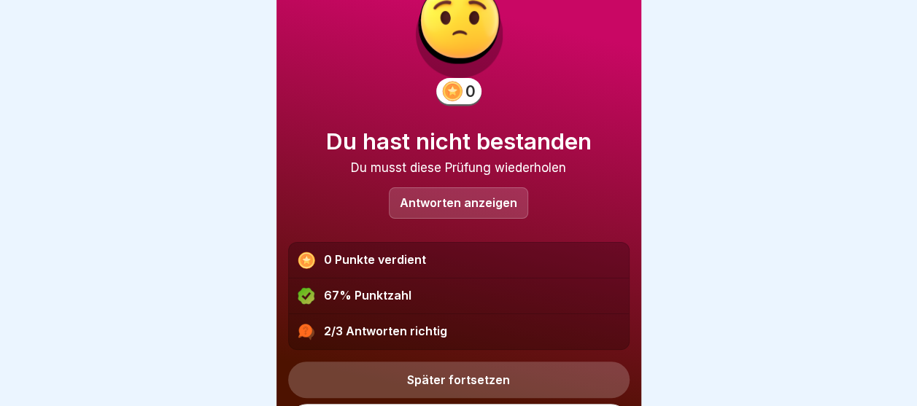
scroll to position [73, 0]
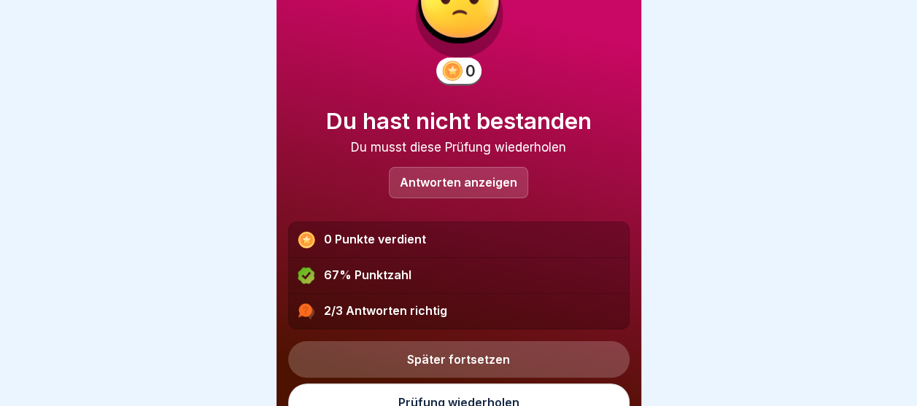
click at [442, 401] on link "Prüfung wiederholen" at bounding box center [458, 403] width 341 height 38
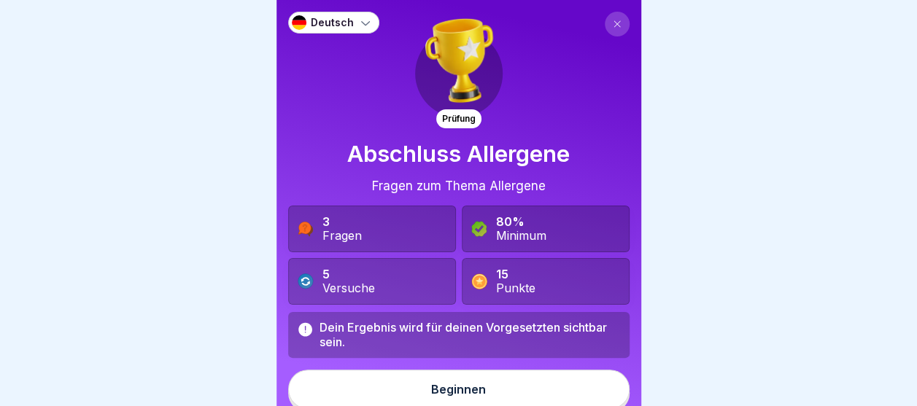
click at [395, 383] on button "Beginnen" at bounding box center [458, 389] width 341 height 39
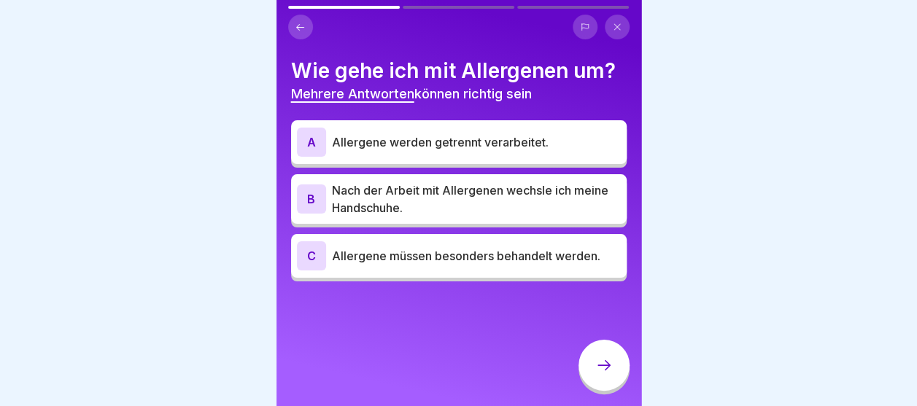
click at [341, 138] on p "Allergene werden getrennt verarbeitet." at bounding box center [476, 143] width 289 height 18
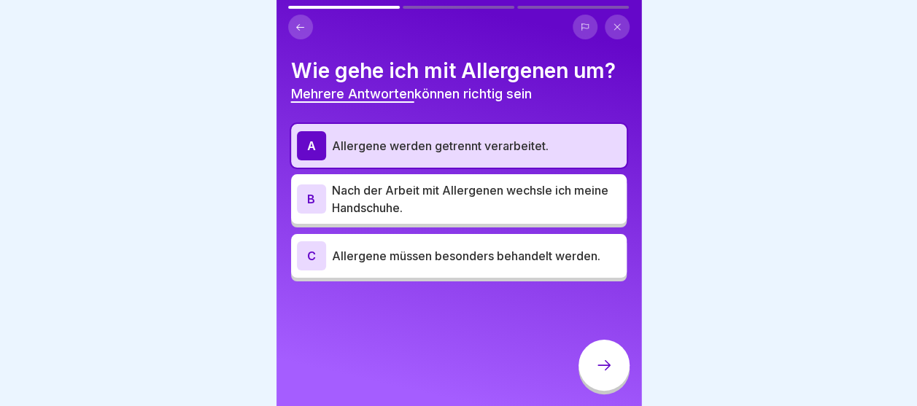
click at [366, 207] on p "Nach der Arbeit mit Allergenen wechsle ich meine Handschuhe." at bounding box center [476, 199] width 289 height 35
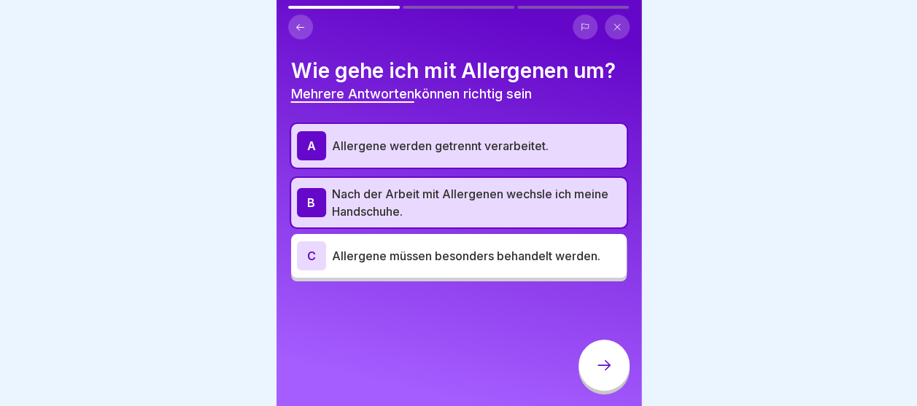
click at [527, 247] on p "Allergene müssen besonders behandelt werden." at bounding box center [476, 256] width 289 height 18
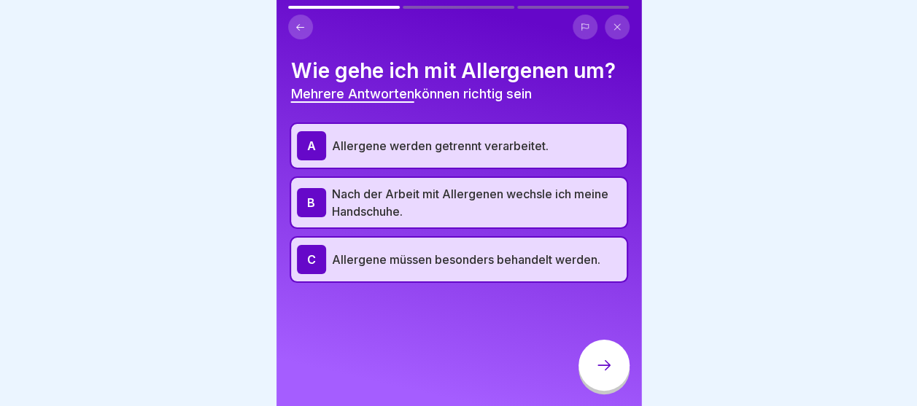
click at [616, 389] on div at bounding box center [604, 365] width 51 height 51
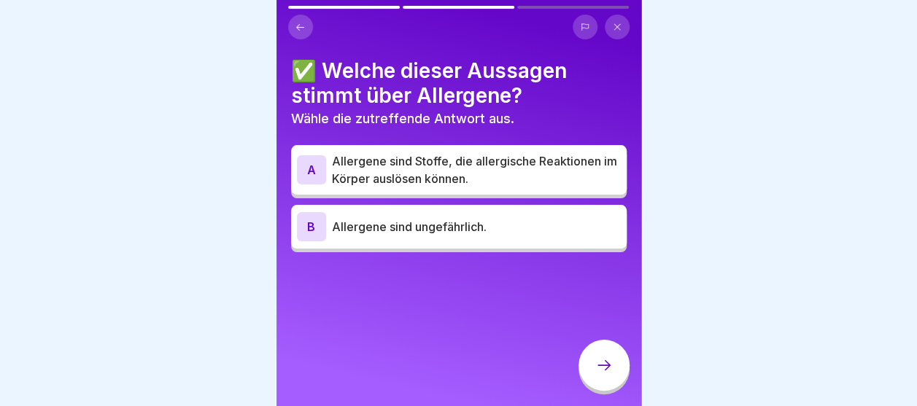
click at [449, 165] on p "Allergene sind Stoffe, die allergische Reaktionen im Körper auslösen können." at bounding box center [476, 169] width 289 height 35
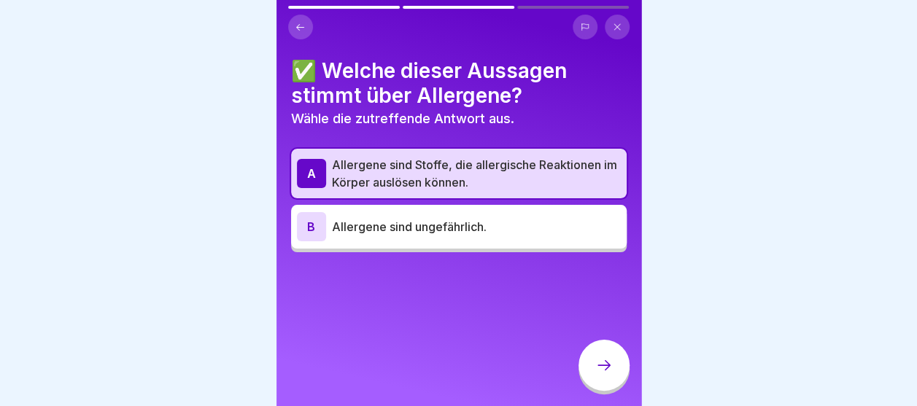
click at [603, 371] on icon at bounding box center [604, 365] width 13 height 10
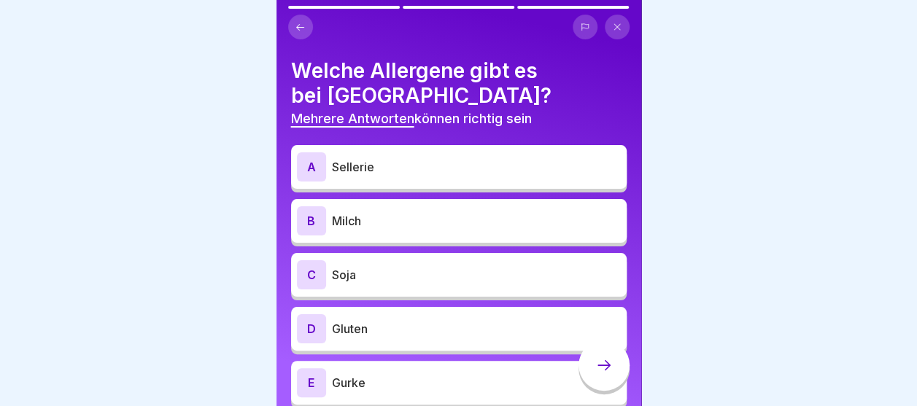
click at [417, 164] on p "Sellerie" at bounding box center [476, 167] width 289 height 18
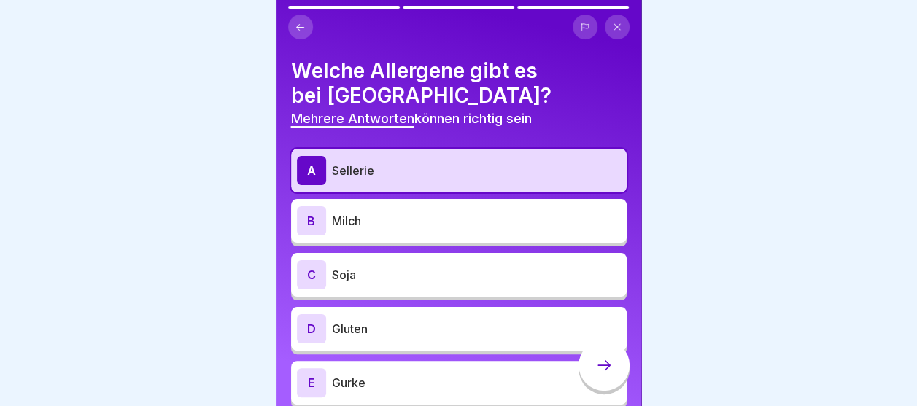
click at [406, 271] on p "Soja" at bounding box center [476, 275] width 289 height 18
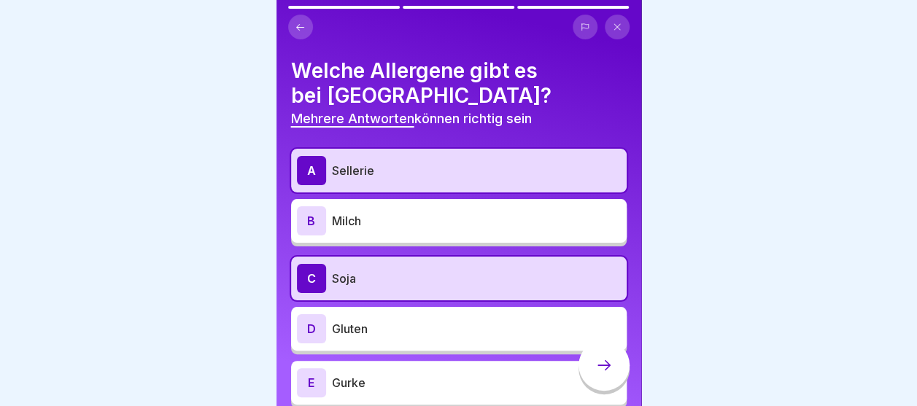
click at [403, 238] on div "B Milch" at bounding box center [459, 221] width 336 height 44
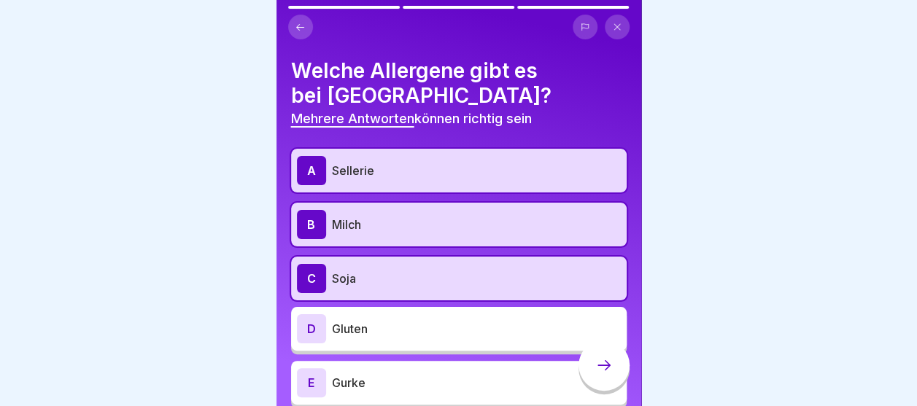
click at [387, 330] on p "Gluten" at bounding box center [476, 329] width 289 height 18
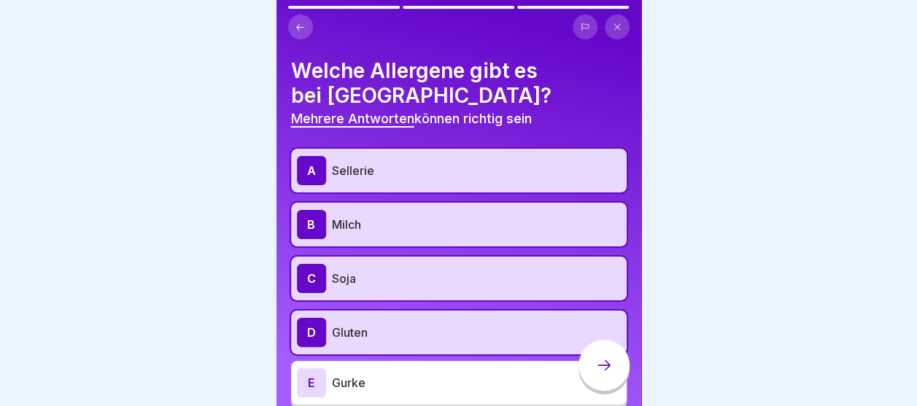
click at [376, 382] on p "Gurke" at bounding box center [476, 383] width 289 height 18
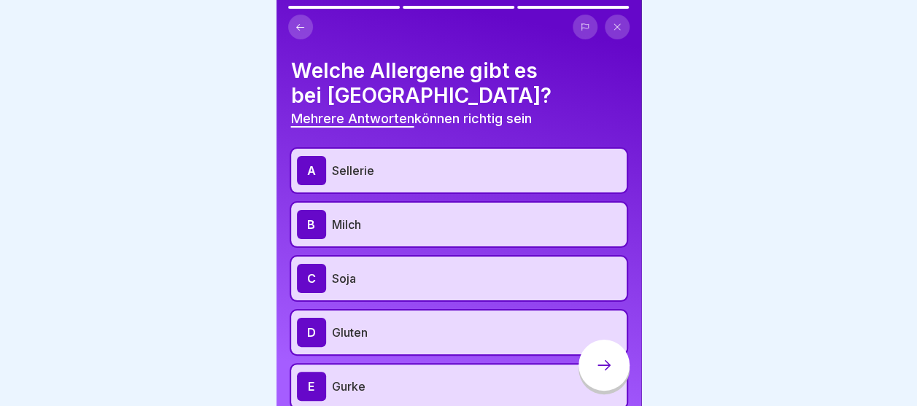
scroll to position [60, 0]
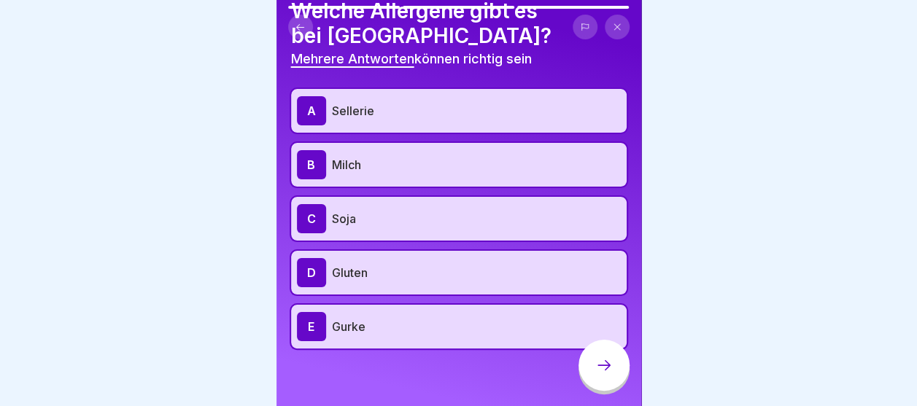
click at [595, 374] on icon at bounding box center [604, 366] width 18 height 18
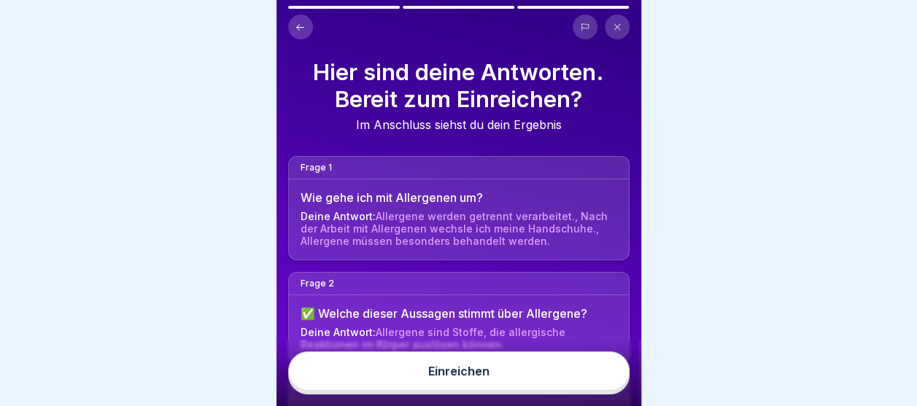
click at [301, 31] on icon at bounding box center [300, 27] width 11 height 11
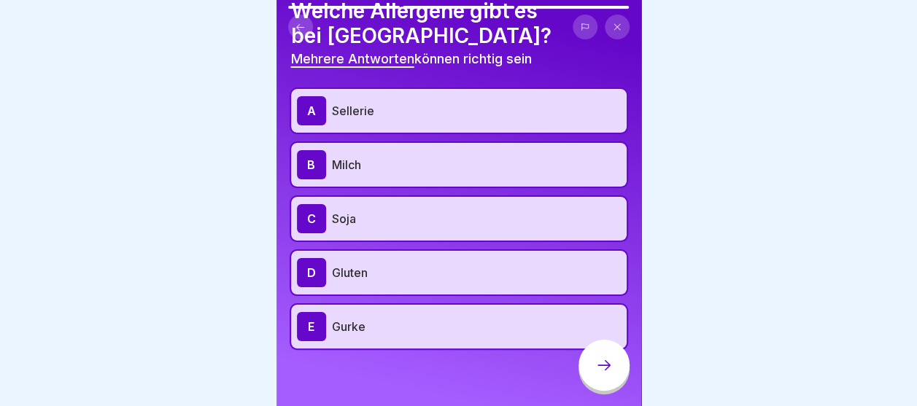
click at [371, 272] on p "Gluten" at bounding box center [476, 273] width 289 height 18
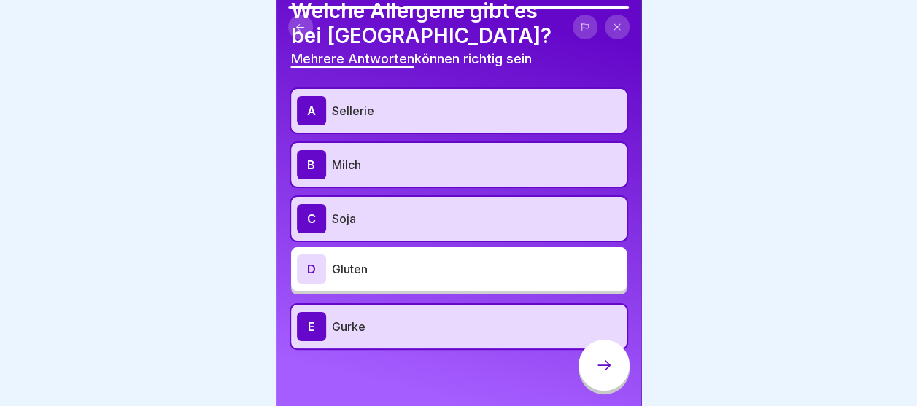
click at [611, 374] on icon at bounding box center [604, 366] width 18 height 18
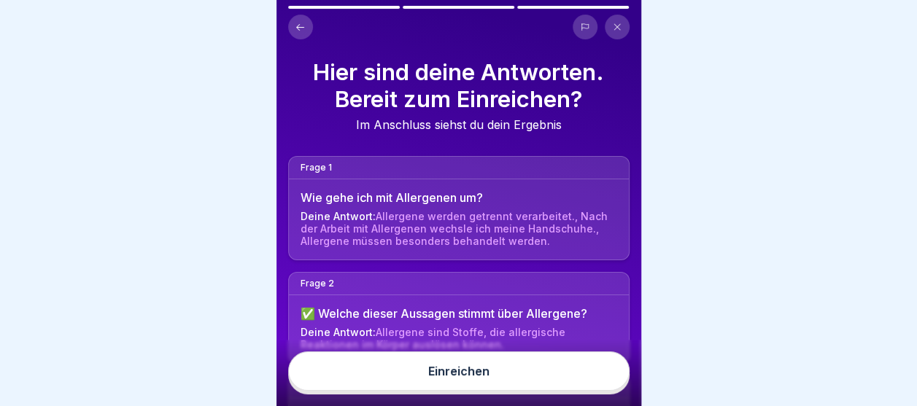
click at [452, 366] on button "Einreichen" at bounding box center [458, 371] width 341 height 39
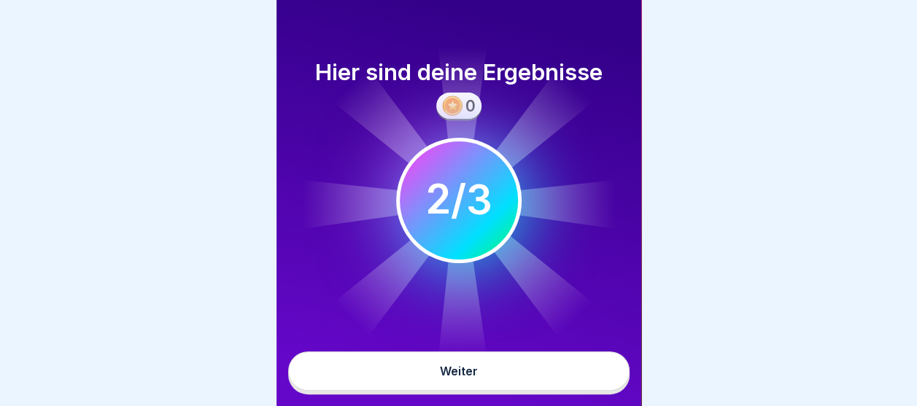
click at [487, 371] on button "Weiter" at bounding box center [458, 371] width 341 height 39
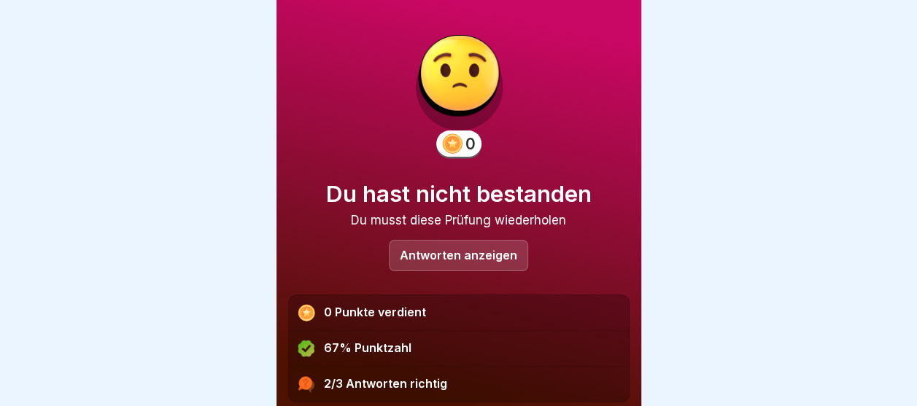
click at [464, 255] on p "Antworten anzeigen" at bounding box center [458, 256] width 117 height 12
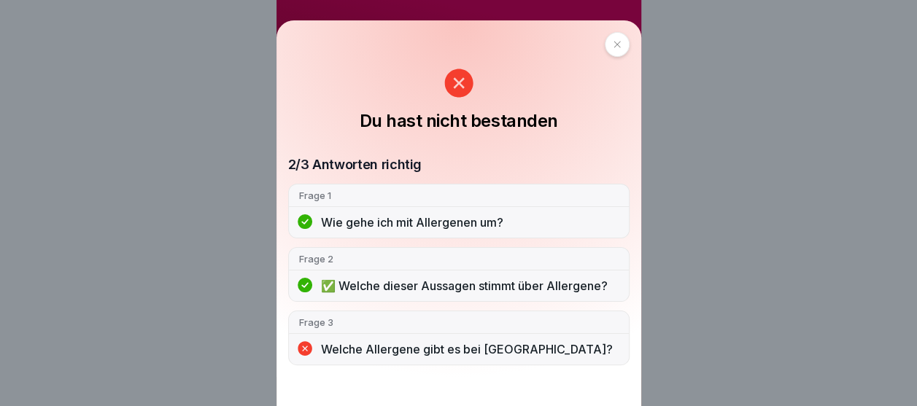
scroll to position [11, 0]
click at [622, 49] on icon at bounding box center [617, 44] width 9 height 9
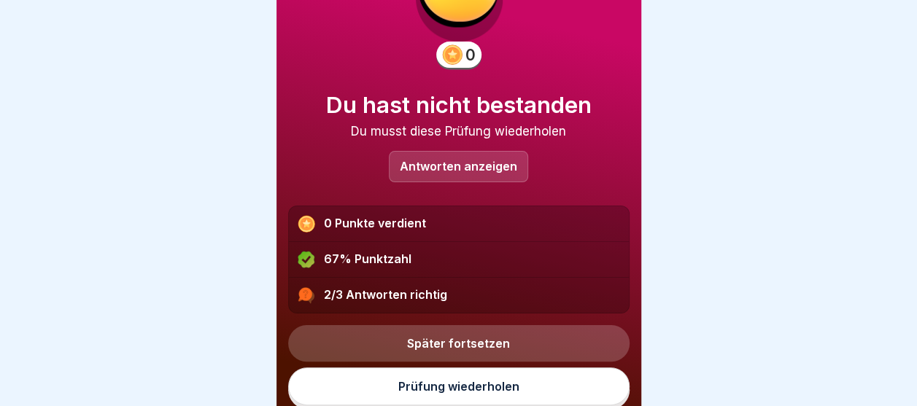
scroll to position [90, 0]
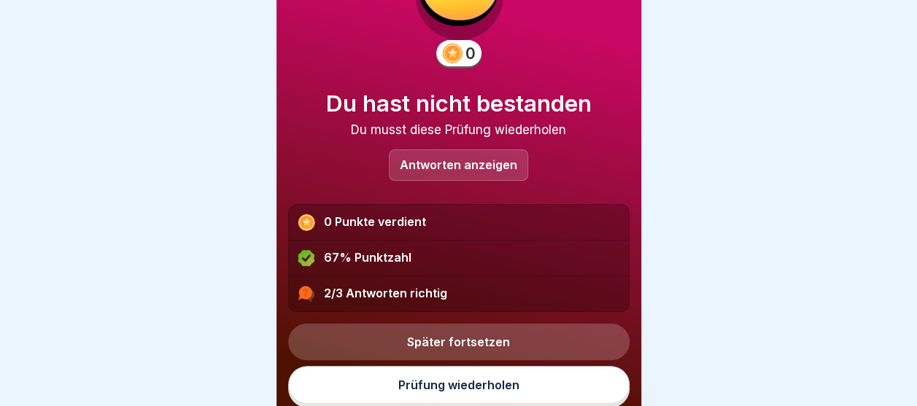
click at [441, 377] on link "Prüfung wiederholen" at bounding box center [458, 385] width 341 height 38
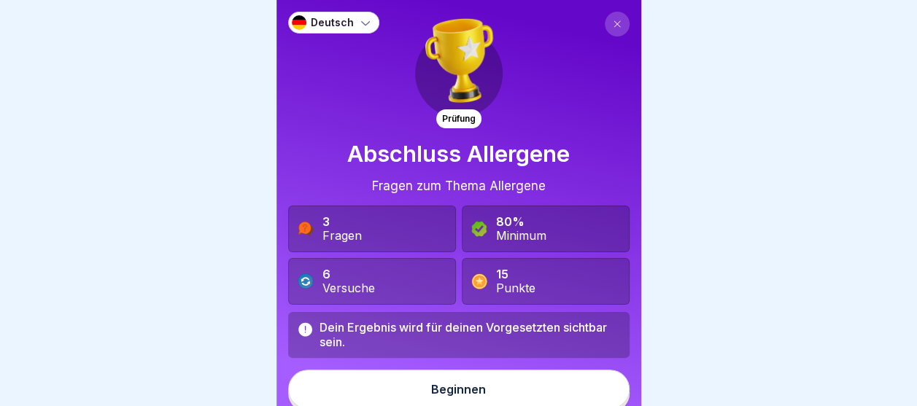
click at [449, 393] on div "Beginnen" at bounding box center [458, 389] width 55 height 13
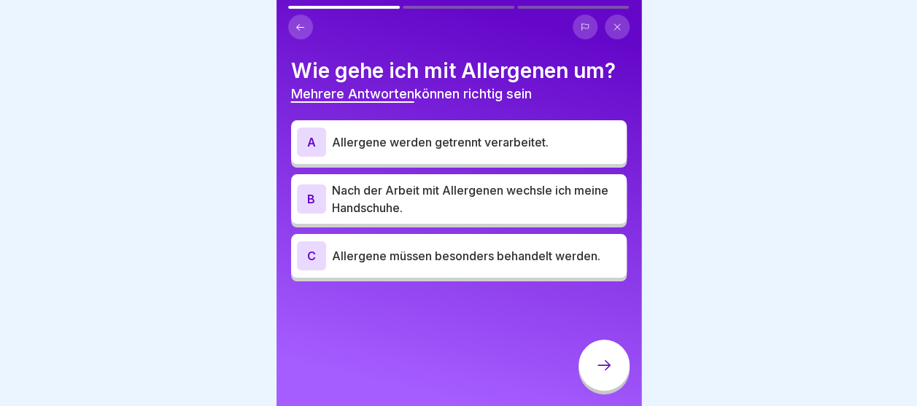
click at [409, 138] on p "Allergene werden getrennt verarbeitet." at bounding box center [476, 143] width 289 height 18
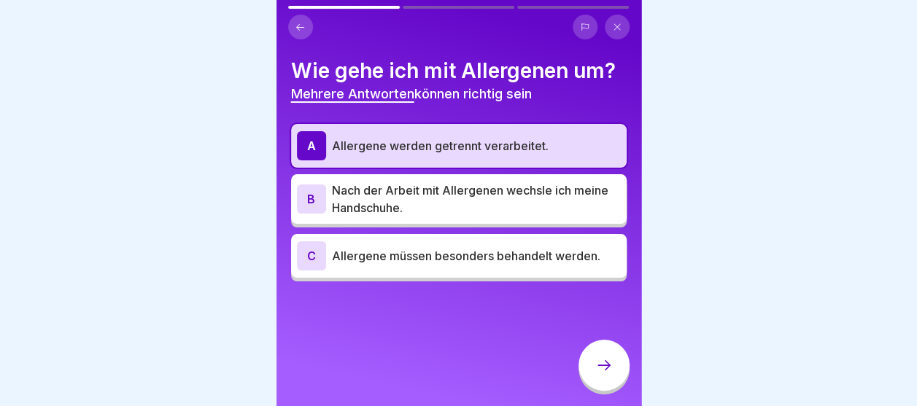
click at [405, 190] on p "Nach der Arbeit mit Allergenen wechsle ich meine Handschuhe." at bounding box center [476, 199] width 289 height 35
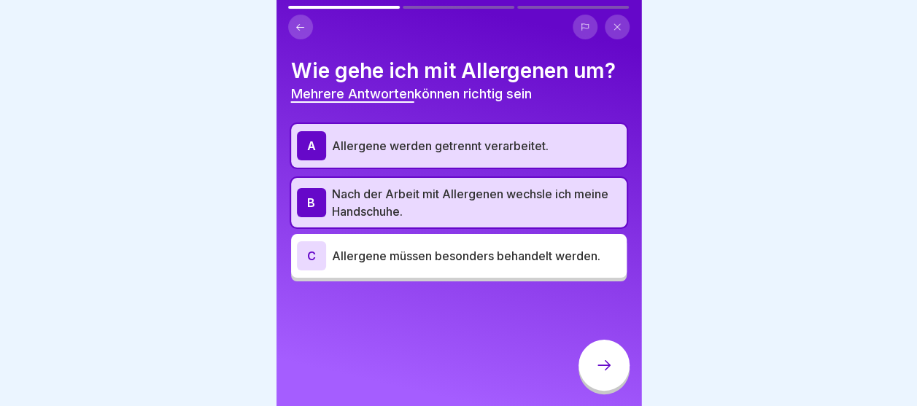
click at [392, 228] on div "A Allergene werden getrennt verarbeitet. B Nach der Arbeit mit Allergenen wechs…" at bounding box center [459, 203] width 336 height 158
click at [394, 241] on div "C Allergene müssen besonders behandelt werden." at bounding box center [459, 255] width 324 height 29
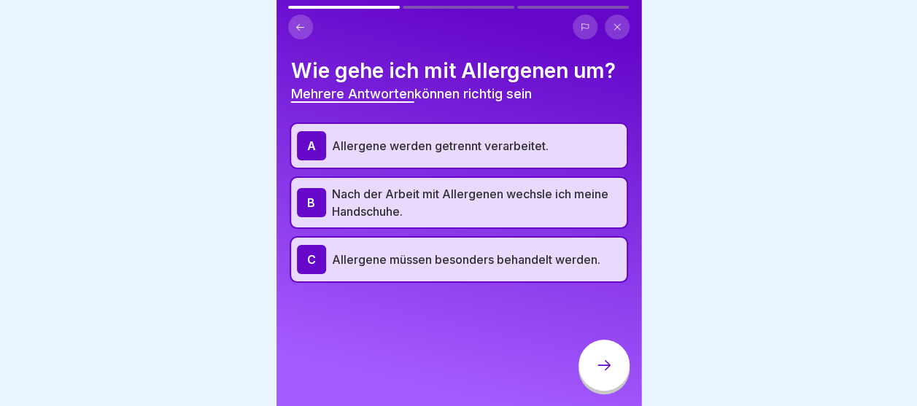
click at [599, 373] on icon at bounding box center [604, 366] width 18 height 18
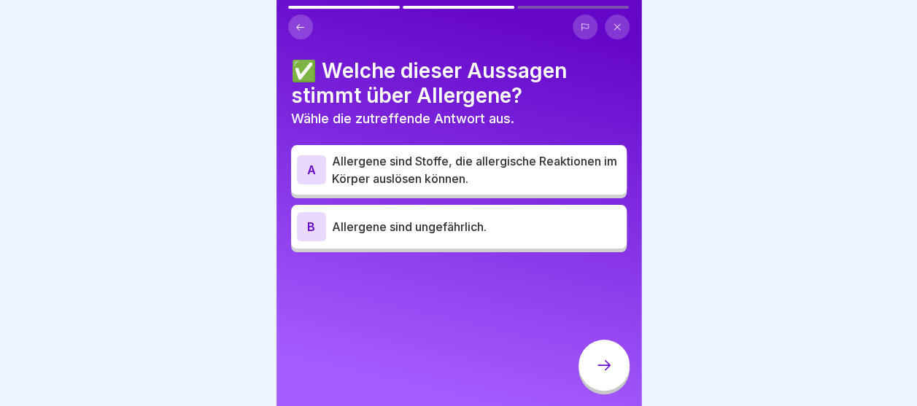
click at [407, 166] on p "Allergene sind Stoffe, die allergische Reaktionen im Körper auslösen können." at bounding box center [476, 169] width 289 height 35
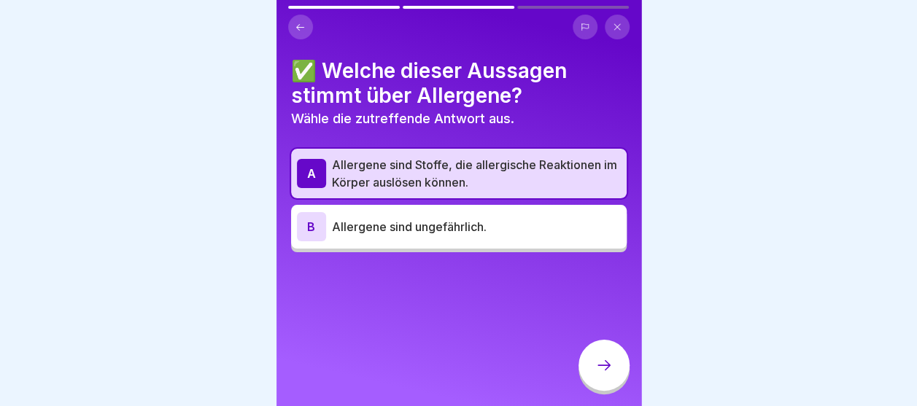
click at [600, 374] on icon at bounding box center [604, 366] width 18 height 18
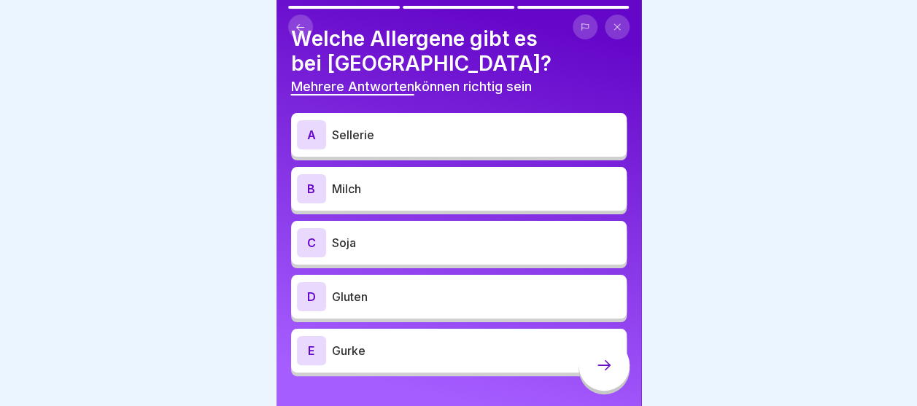
scroll to position [60, 0]
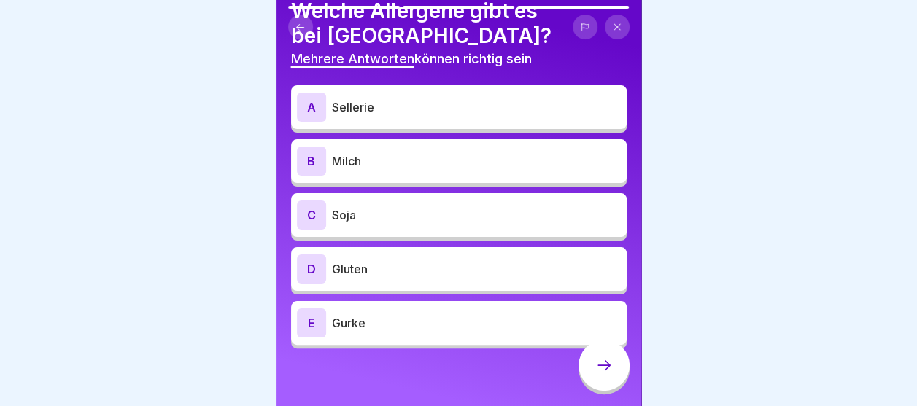
click at [425, 102] on p "Sellerie" at bounding box center [476, 107] width 289 height 18
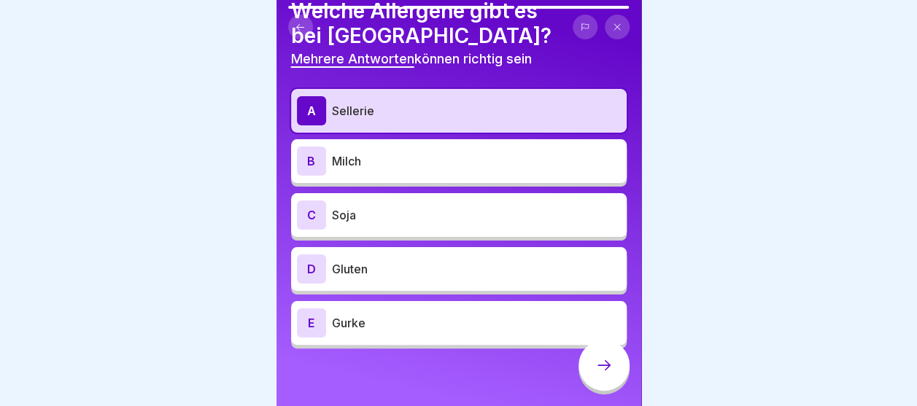
click at [378, 166] on p "Milch" at bounding box center [476, 161] width 289 height 18
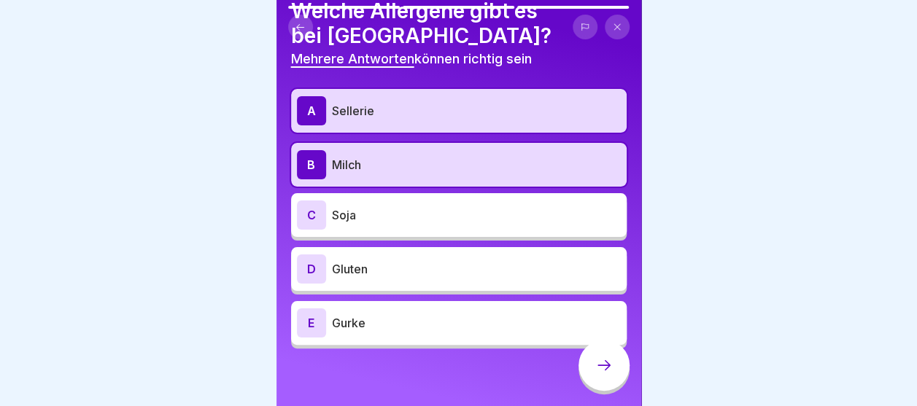
click at [371, 201] on div "C Soja" at bounding box center [459, 215] width 324 height 29
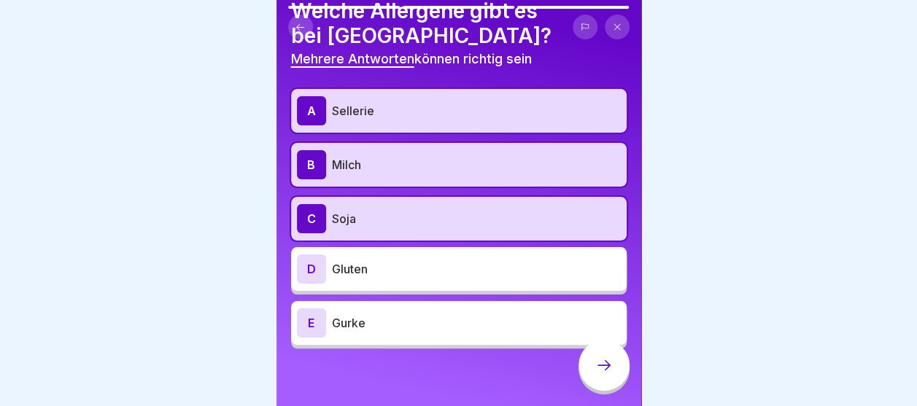
click at [362, 262] on p "Gluten" at bounding box center [476, 269] width 289 height 18
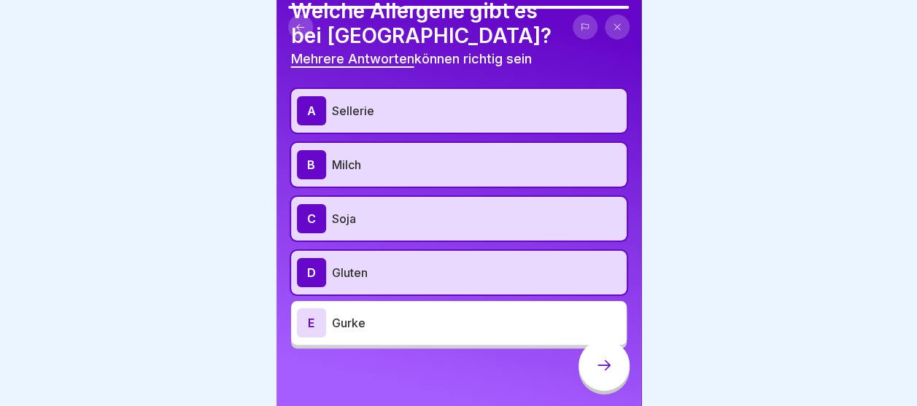
click at [364, 324] on p "Gurke" at bounding box center [476, 323] width 289 height 18
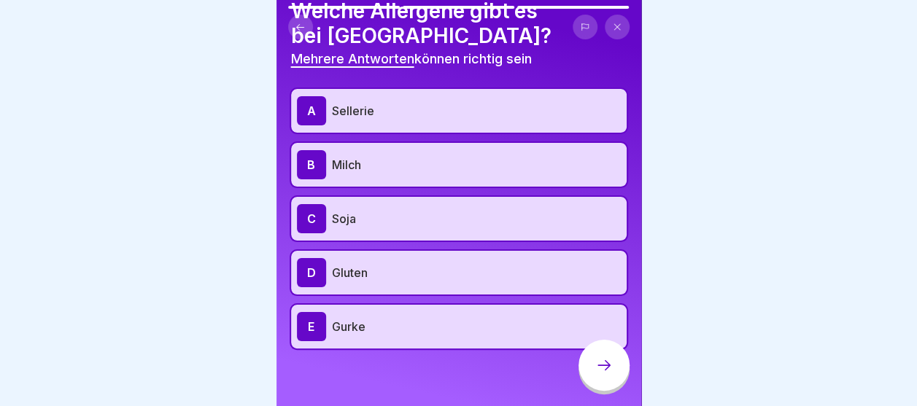
click at [614, 385] on div at bounding box center [604, 365] width 51 height 51
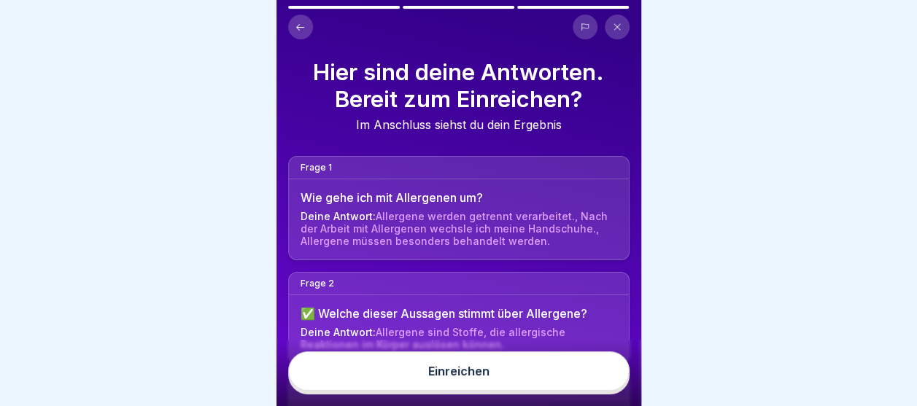
click at [454, 391] on button "Einreichen" at bounding box center [458, 371] width 341 height 39
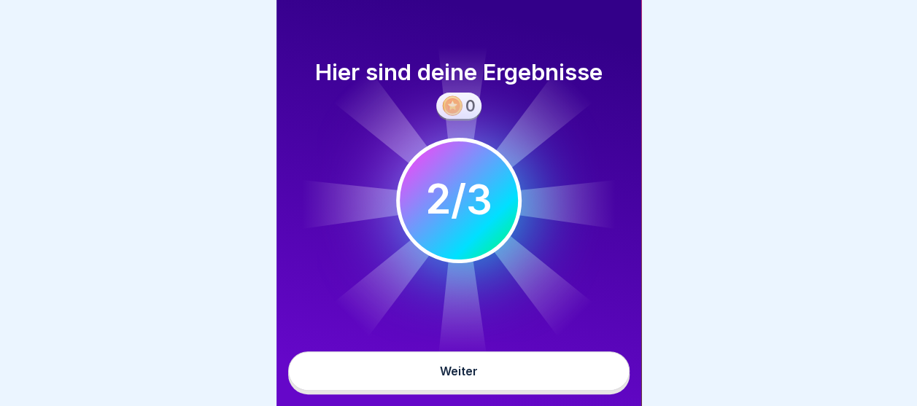
click at [444, 378] on div "Weiter" at bounding box center [459, 371] width 38 height 13
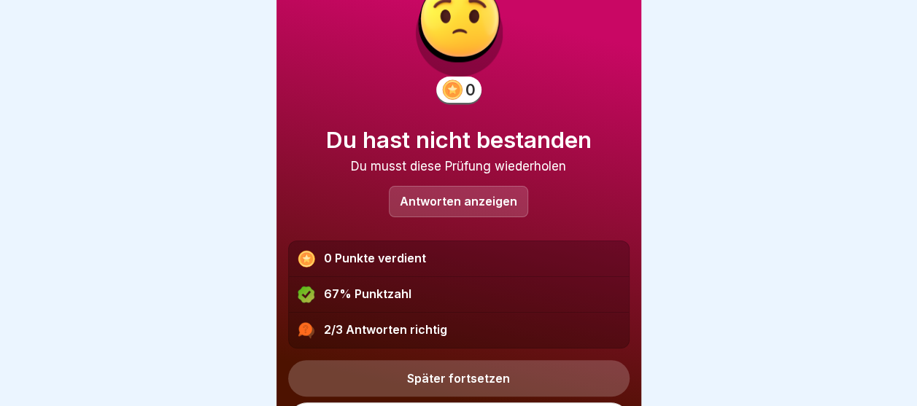
scroll to position [90, 0]
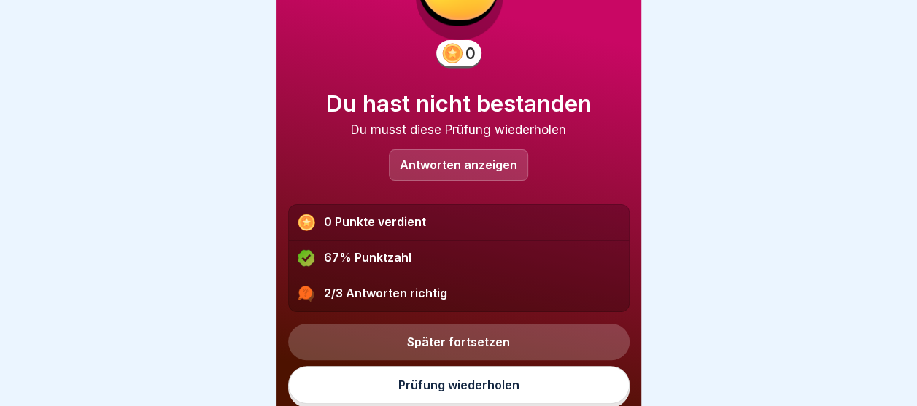
click at [452, 379] on link "Prüfung wiederholen" at bounding box center [458, 385] width 341 height 38
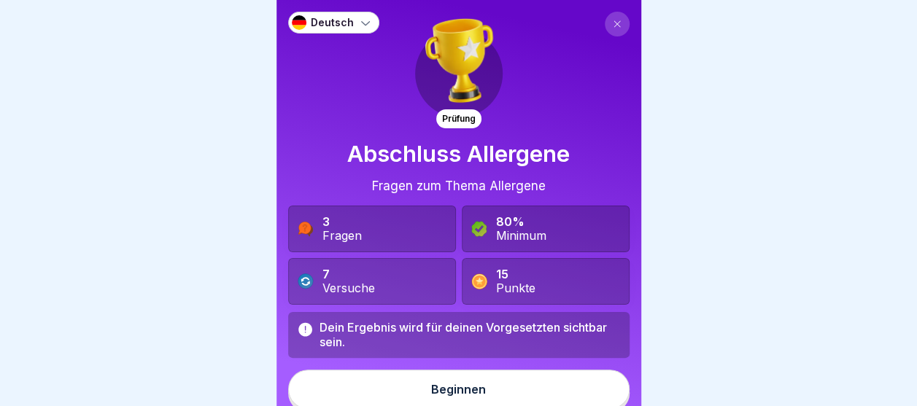
click at [433, 371] on button "Beginnen" at bounding box center [458, 389] width 341 height 39
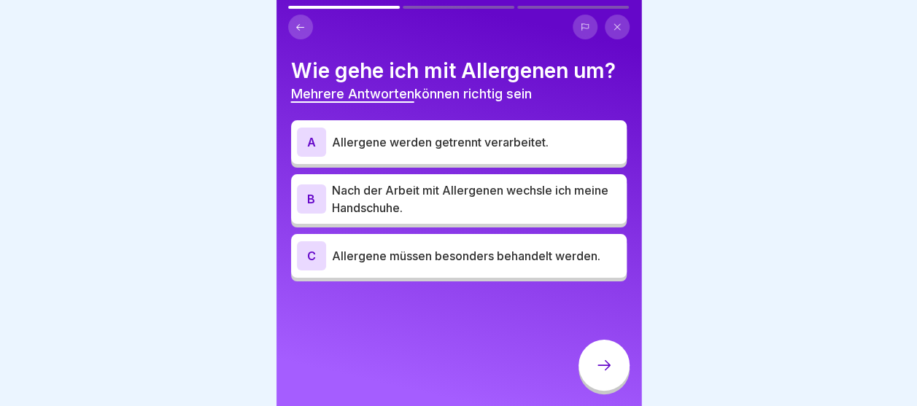
click at [422, 151] on div "A Allergene werden getrennt verarbeitet." at bounding box center [459, 142] width 324 height 29
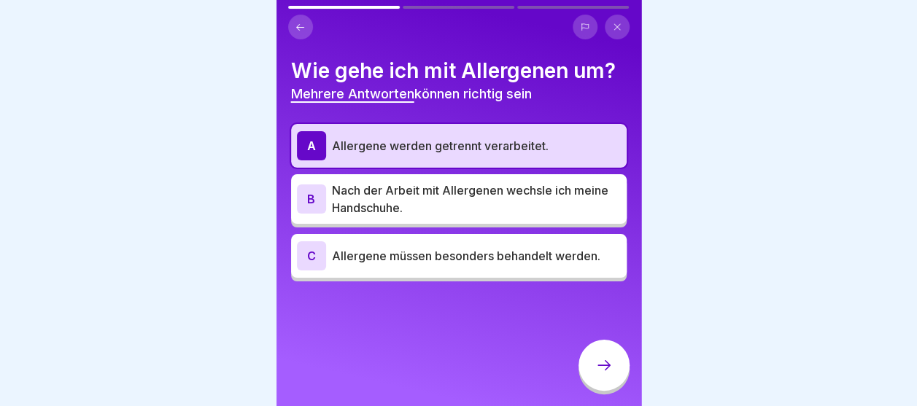
click at [429, 198] on p "Nach der Arbeit mit Allergenen wechsle ich meine Handschuhe." at bounding box center [476, 199] width 289 height 35
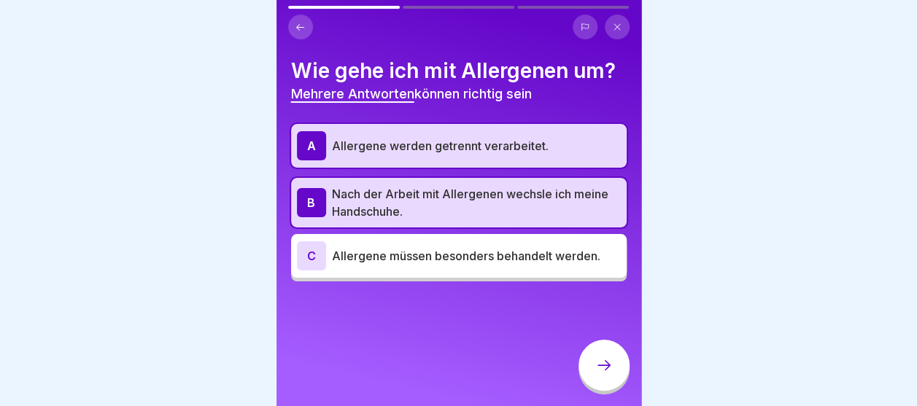
click at [433, 258] on p "Allergene müssen besonders behandelt werden." at bounding box center [476, 256] width 289 height 18
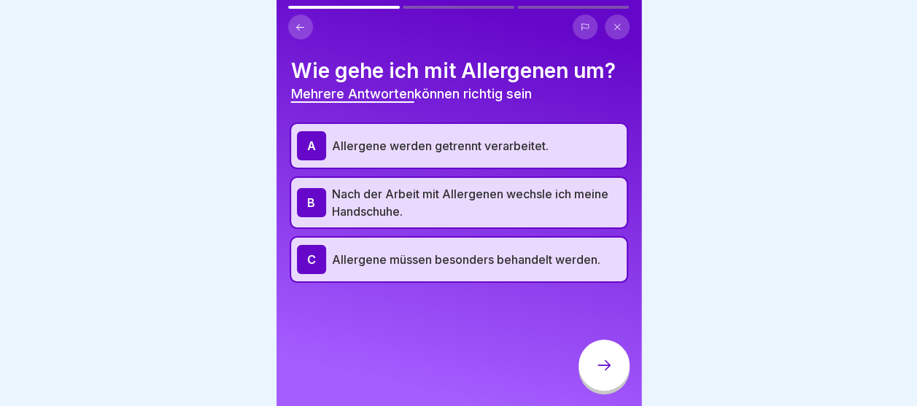
click at [601, 387] on div at bounding box center [604, 365] width 51 height 51
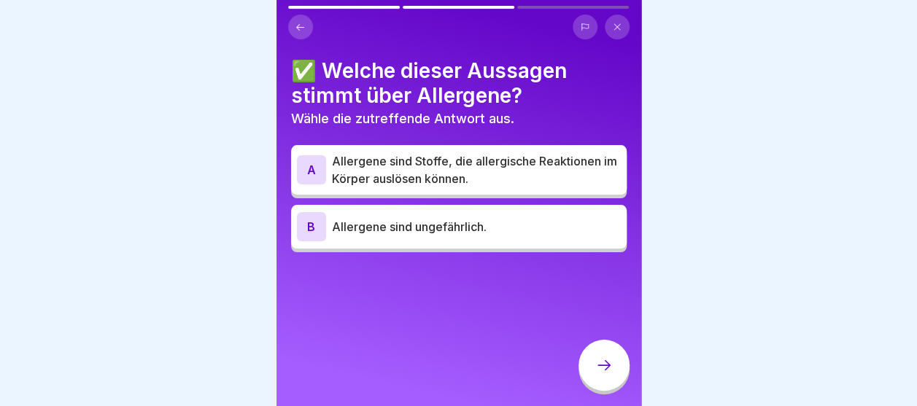
click at [436, 181] on p "Allergene sind Stoffe, die allergische Reaktionen im Körper auslösen können." at bounding box center [476, 169] width 289 height 35
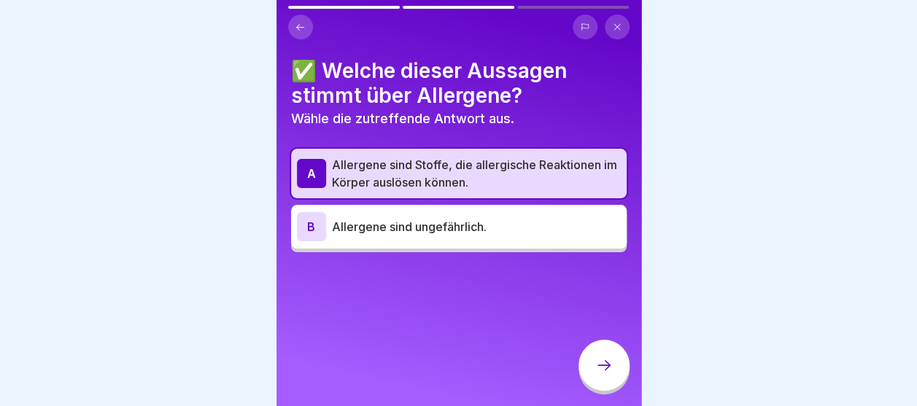
click at [590, 388] on div at bounding box center [604, 365] width 51 height 51
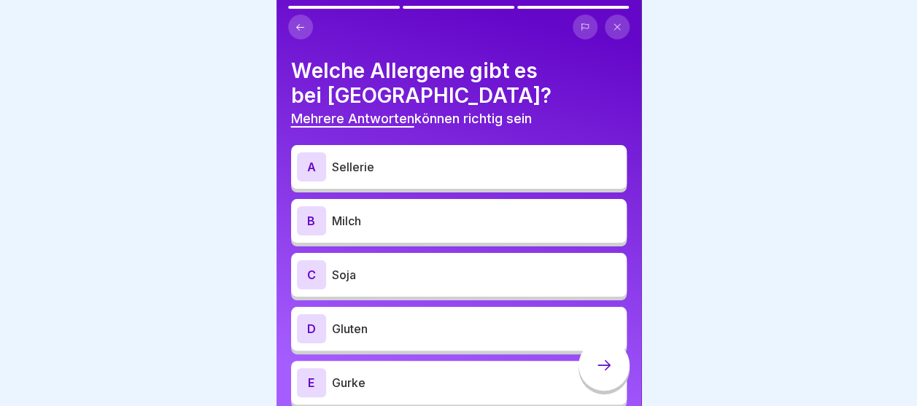
click at [449, 171] on p "Sellerie" at bounding box center [476, 167] width 289 height 18
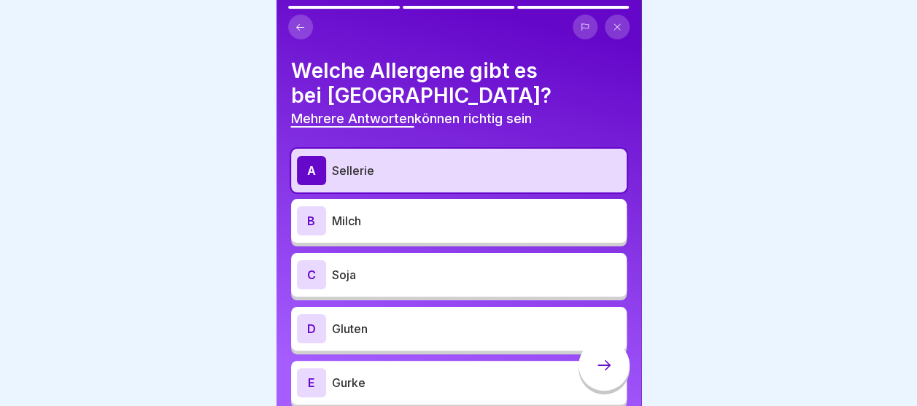
click at [434, 210] on div "B Milch" at bounding box center [459, 220] width 324 height 29
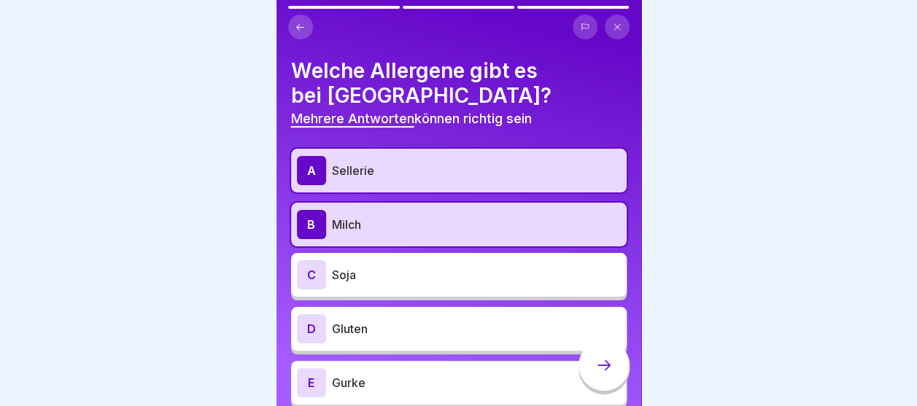
scroll to position [60, 0]
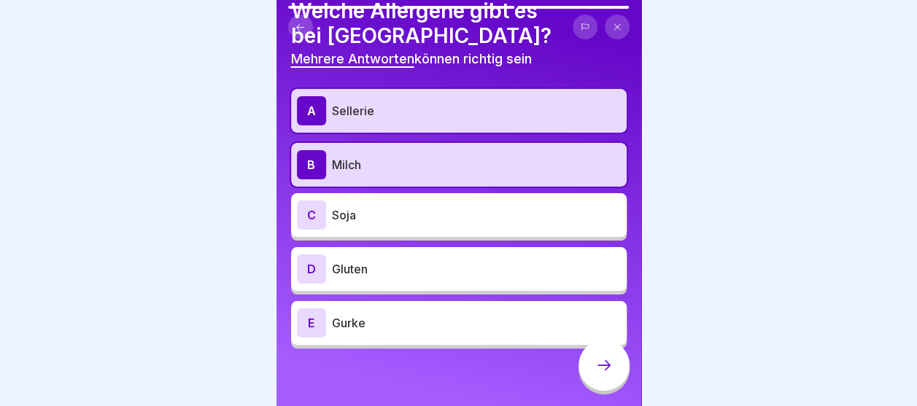
click at [420, 175] on div "B Milch" at bounding box center [459, 164] width 324 height 29
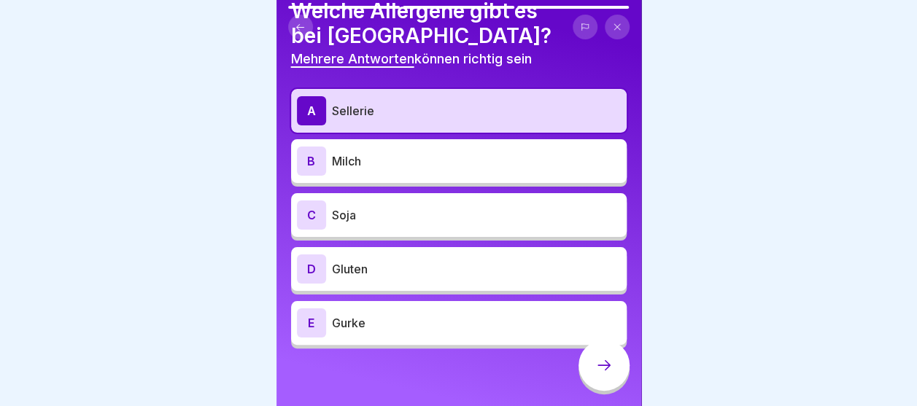
click at [410, 129] on div "A Sellerie" at bounding box center [459, 111] width 336 height 44
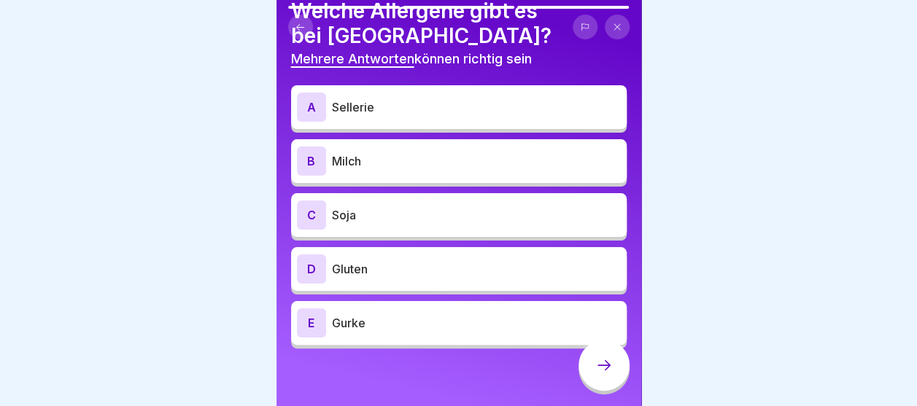
click at [407, 101] on p "Sellerie" at bounding box center [476, 107] width 289 height 18
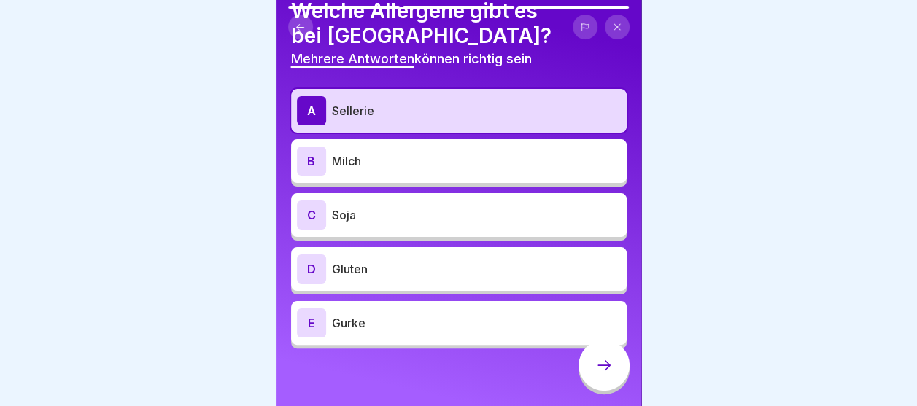
click at [389, 152] on p "Milch" at bounding box center [476, 161] width 289 height 18
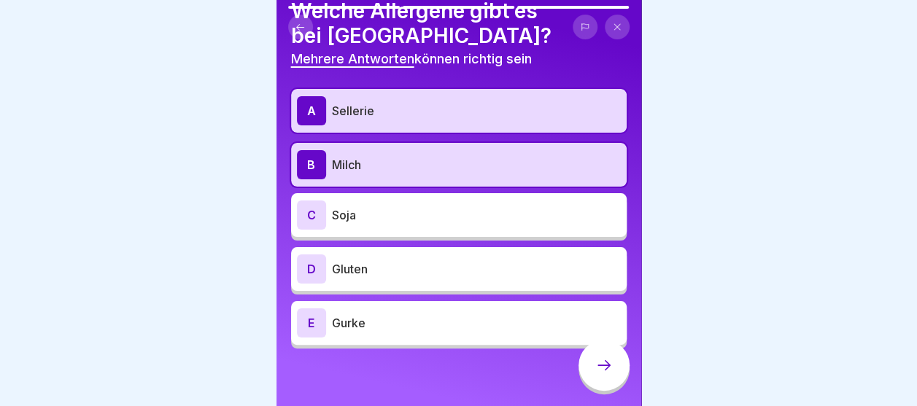
click at [387, 274] on p "Gluten" at bounding box center [476, 269] width 289 height 18
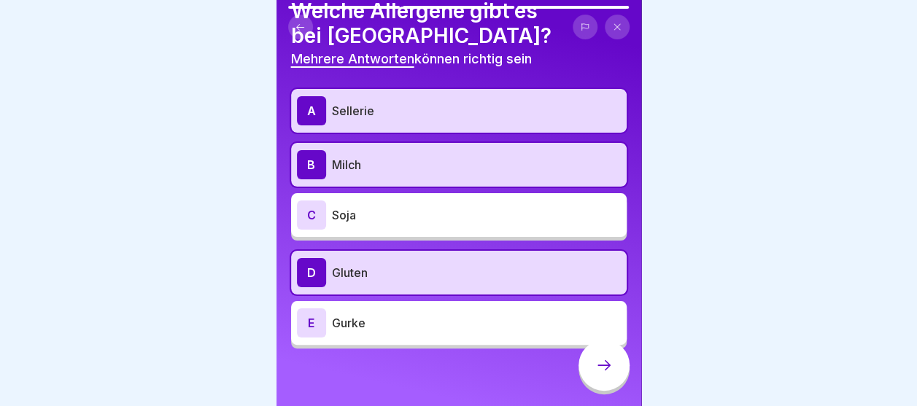
click at [376, 322] on p "Gurke" at bounding box center [476, 323] width 289 height 18
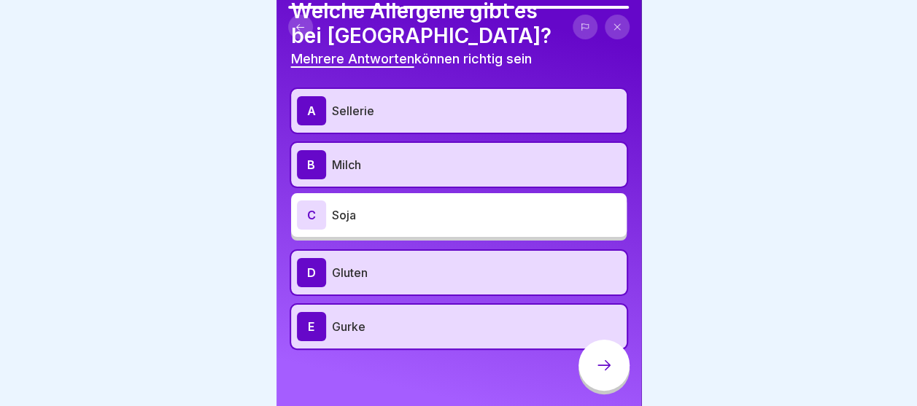
click at [596, 374] on icon at bounding box center [604, 366] width 18 height 18
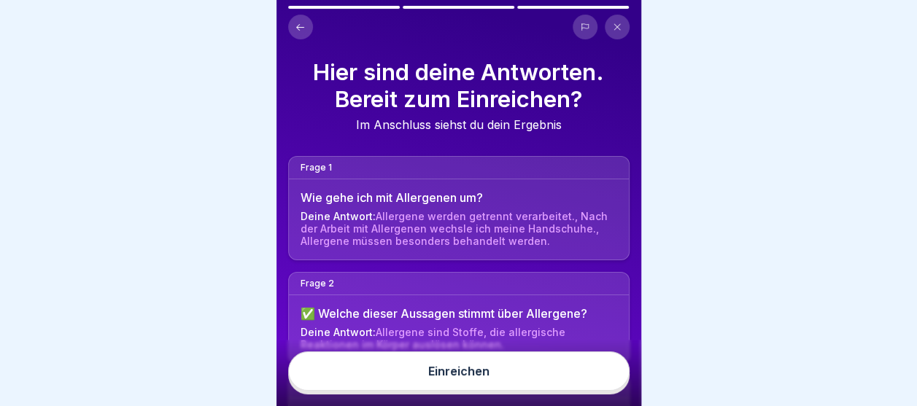
click at [556, 376] on button "Einreichen" at bounding box center [458, 371] width 341 height 39
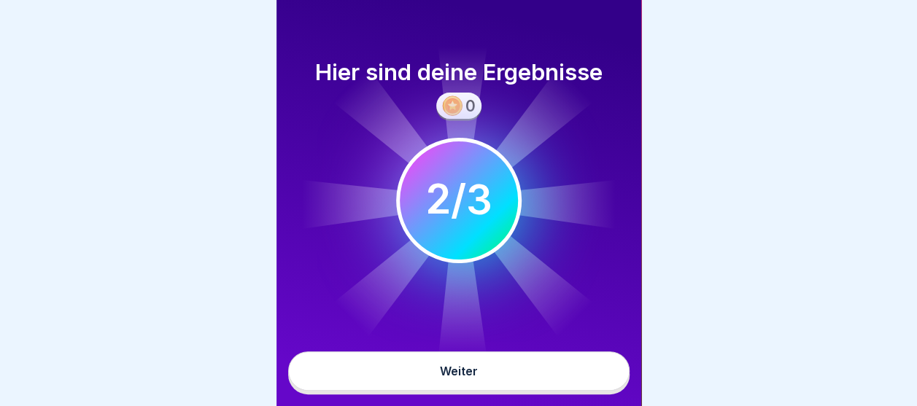
click at [556, 376] on button "Weiter" at bounding box center [458, 371] width 341 height 39
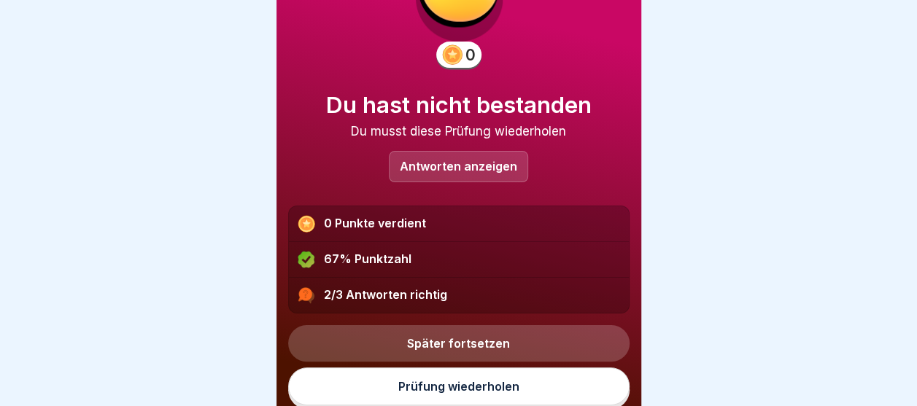
scroll to position [90, 0]
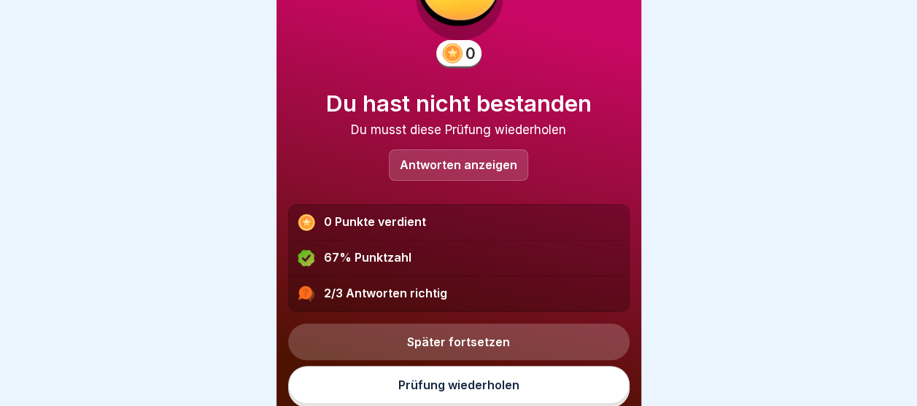
click at [473, 367] on link "Prüfung wiederholen" at bounding box center [458, 385] width 341 height 38
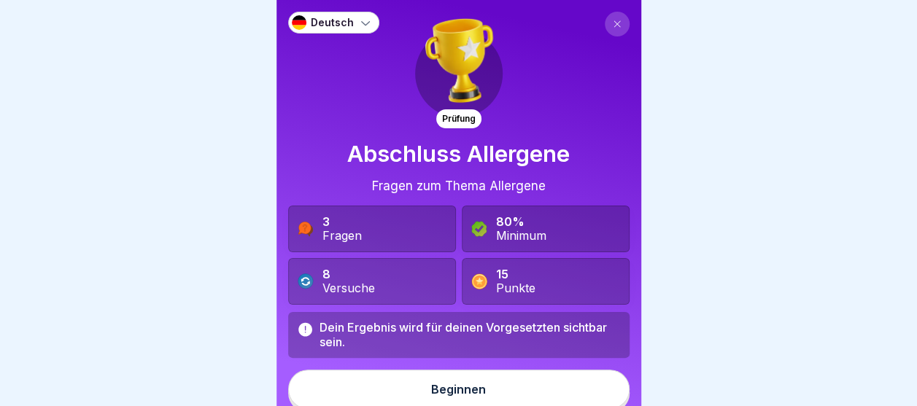
click at [429, 375] on button "Beginnen" at bounding box center [458, 389] width 341 height 39
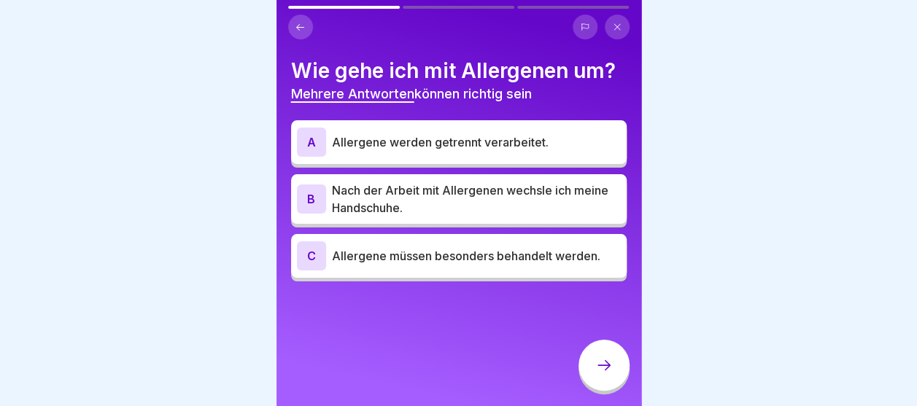
click at [436, 143] on p "Allergene werden getrennt verarbeitet." at bounding box center [476, 143] width 289 height 18
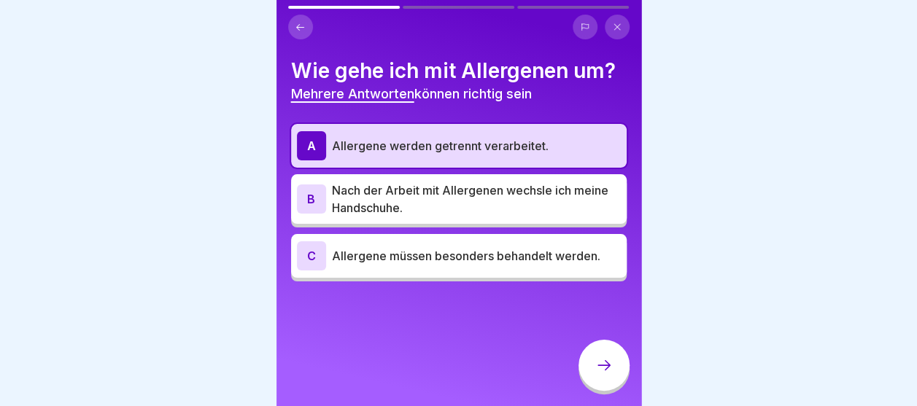
click at [438, 191] on p "Nach der Arbeit mit Allergenen wechsle ich meine Handschuhe." at bounding box center [476, 199] width 289 height 35
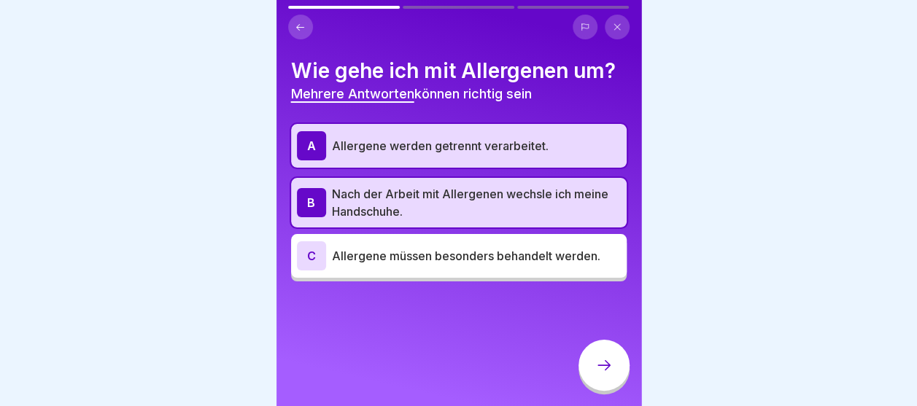
click at [440, 292] on div "Wie gehe ich mit Allergenen um? Mehrere Antworten können richtig sein A Allerge…" at bounding box center [459, 203] width 365 height 406
click at [468, 261] on p "Allergene müssen besonders behandelt werden." at bounding box center [476, 256] width 289 height 18
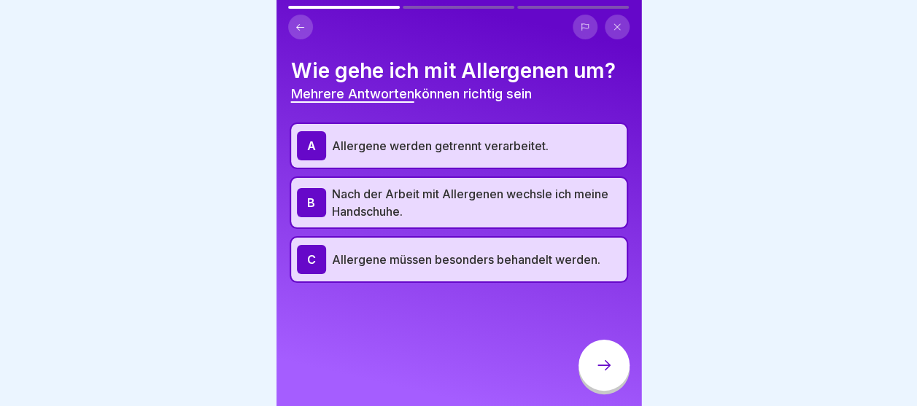
click at [611, 391] on div at bounding box center [604, 365] width 51 height 51
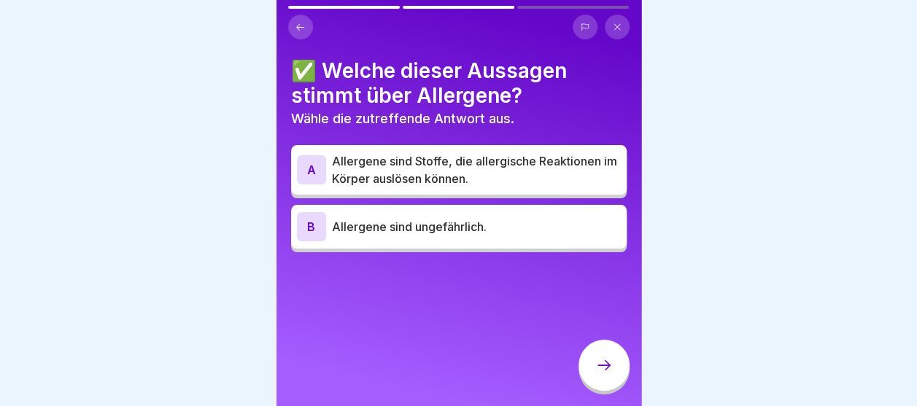
click at [468, 173] on p "Allergene sind Stoffe, die allergische Reaktionen im Körper auslösen können." at bounding box center [476, 169] width 289 height 35
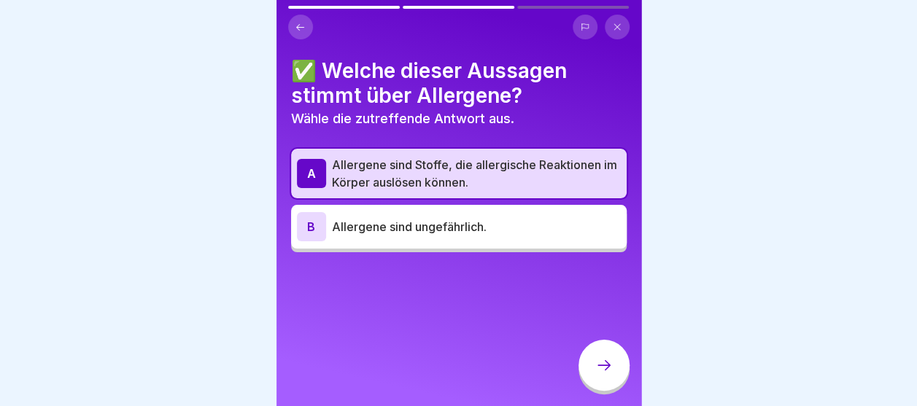
click at [589, 374] on div at bounding box center [604, 365] width 51 height 51
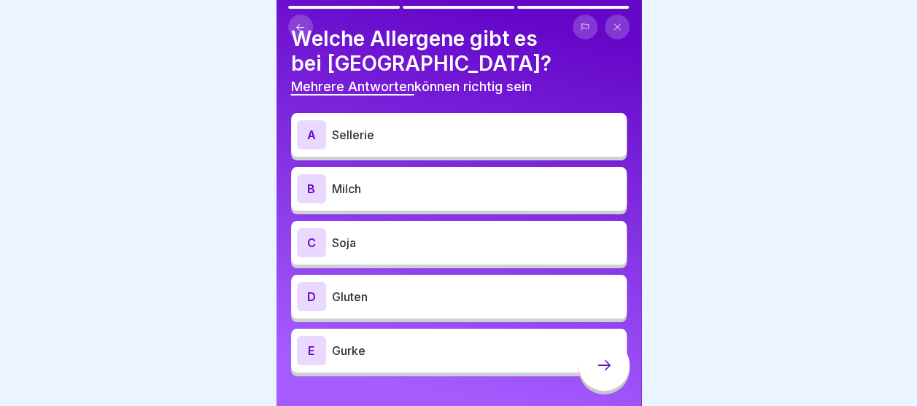
scroll to position [60, 0]
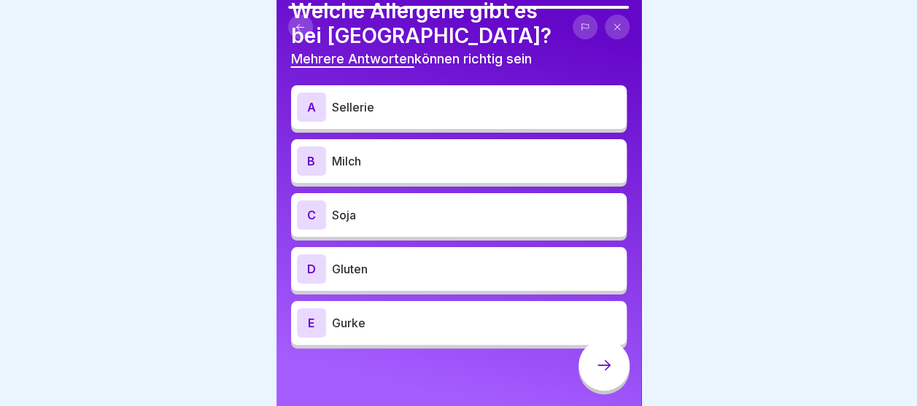
click at [357, 331] on div "E Gurke" at bounding box center [459, 323] width 324 height 29
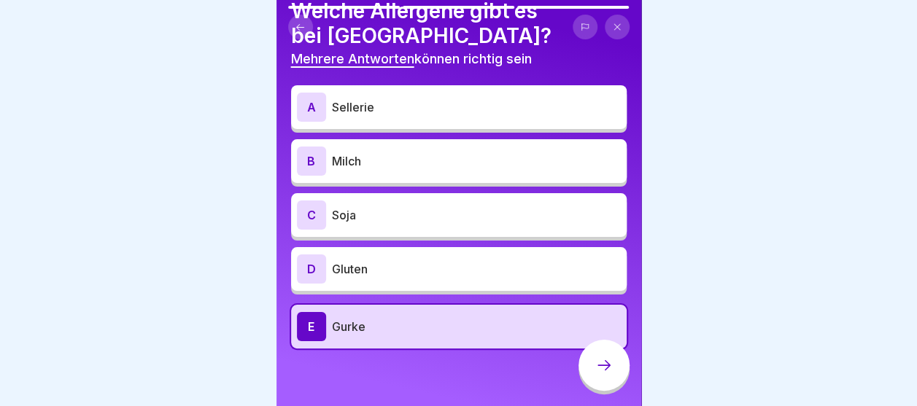
click at [386, 109] on p "Sellerie" at bounding box center [476, 107] width 289 height 18
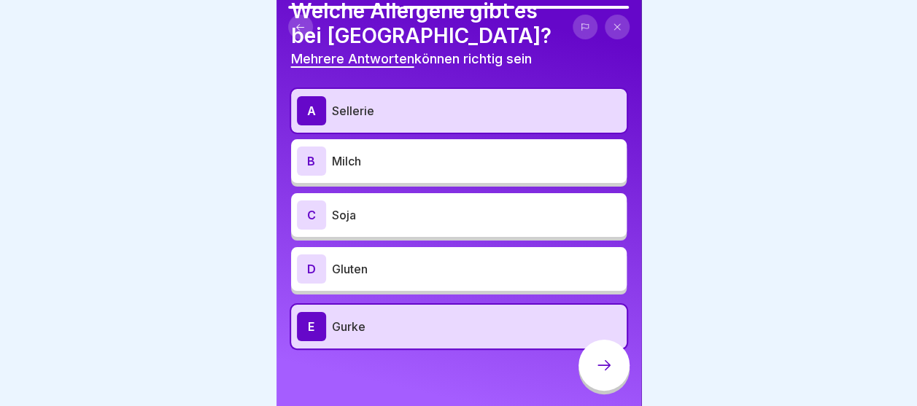
click at [345, 220] on p "Soja" at bounding box center [476, 215] width 289 height 18
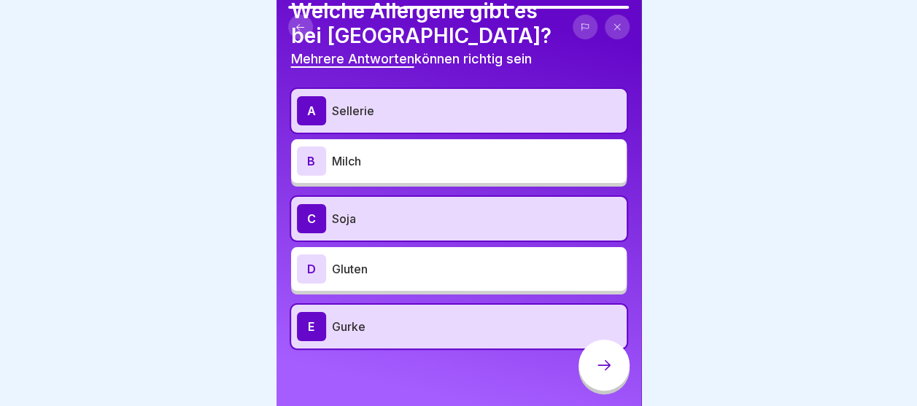
click at [407, 234] on div "C Soja" at bounding box center [459, 219] width 336 height 44
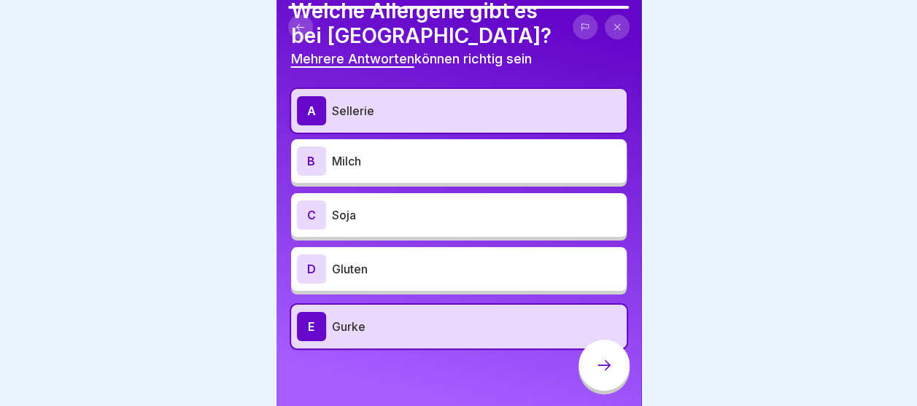
click at [328, 165] on div "B Milch" at bounding box center [459, 161] width 324 height 29
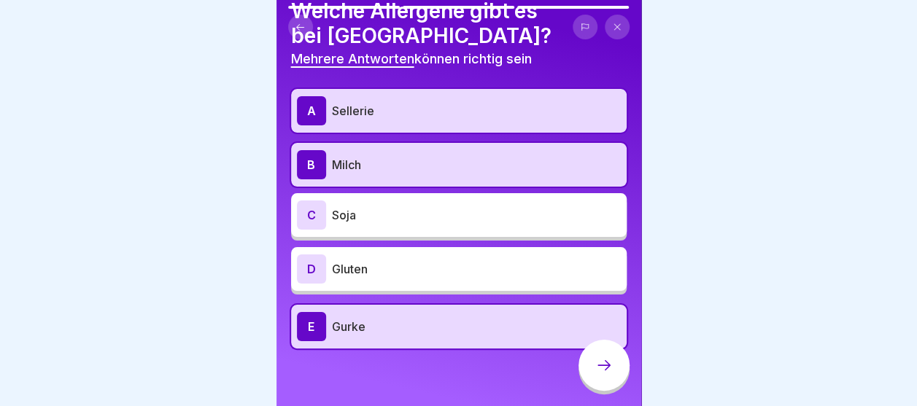
click at [374, 276] on p "Gluten" at bounding box center [476, 269] width 289 height 18
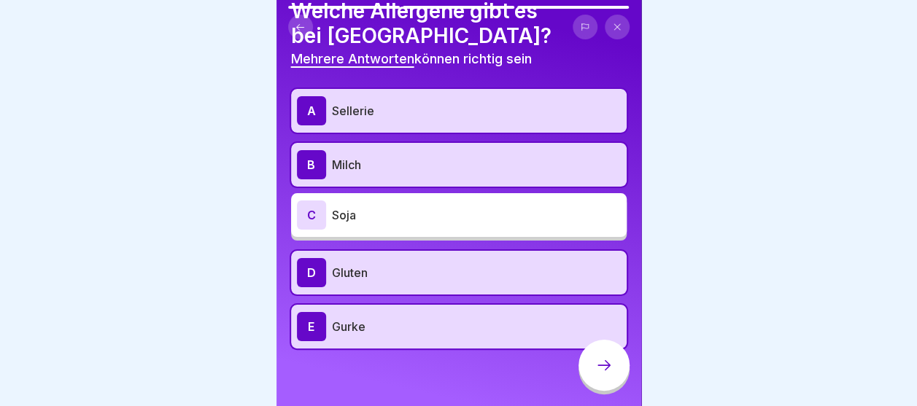
click at [604, 374] on icon at bounding box center [604, 366] width 18 height 18
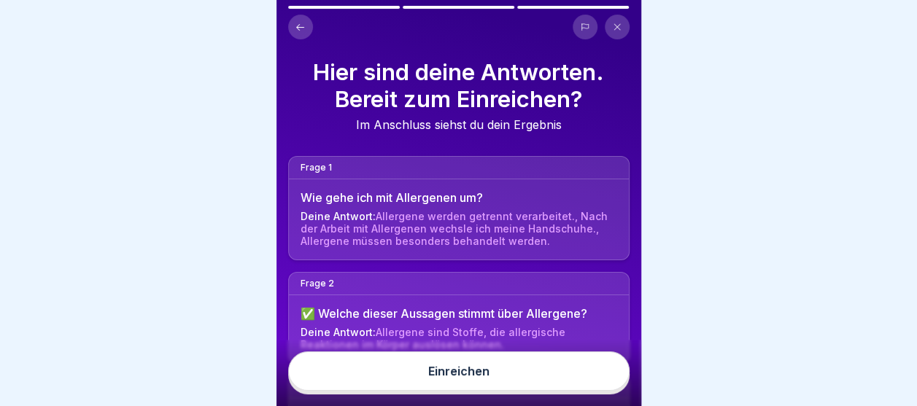
click at [505, 374] on button "Einreichen" at bounding box center [458, 371] width 341 height 39
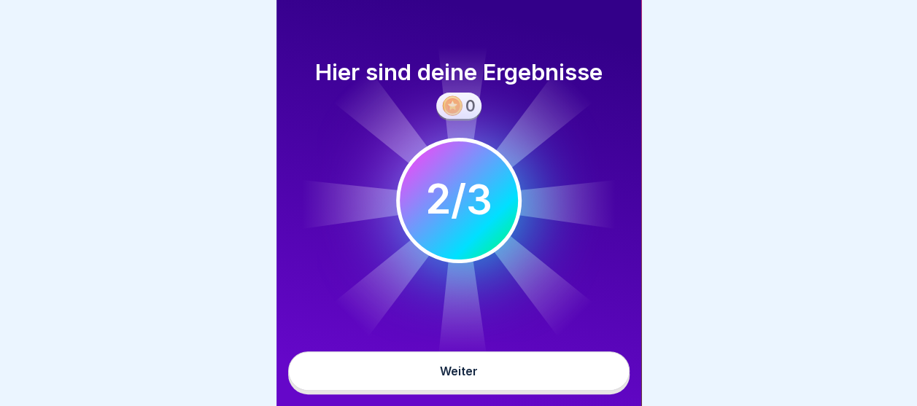
click at [498, 374] on button "Weiter" at bounding box center [458, 371] width 341 height 39
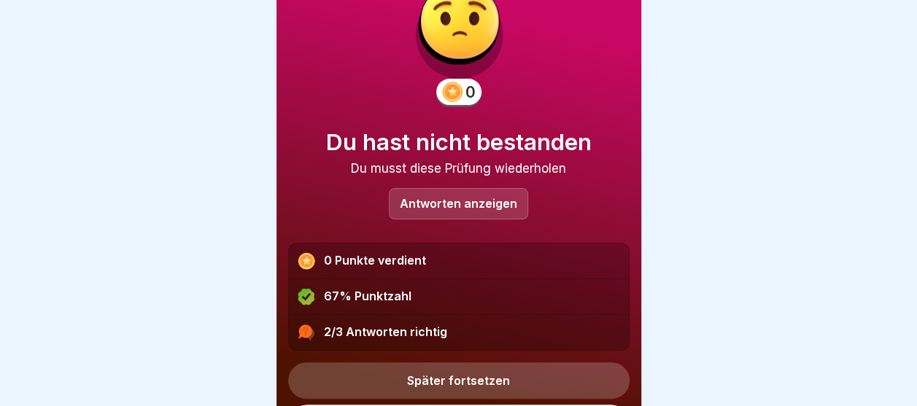
scroll to position [90, 0]
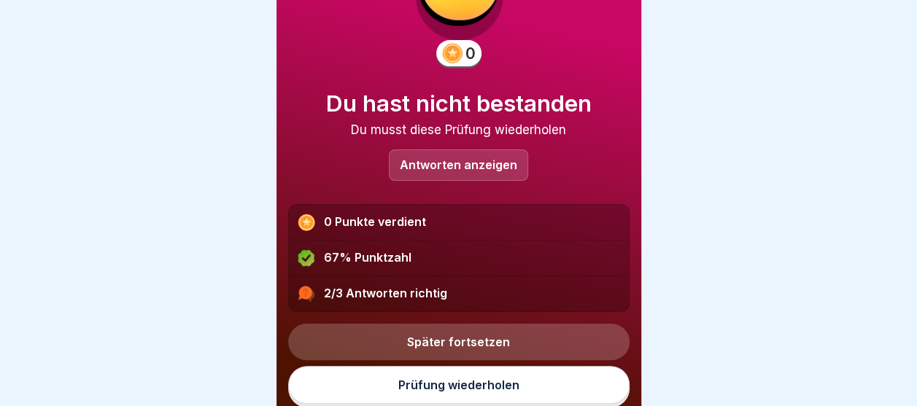
click at [461, 394] on link "Prüfung wiederholen" at bounding box center [458, 385] width 341 height 38
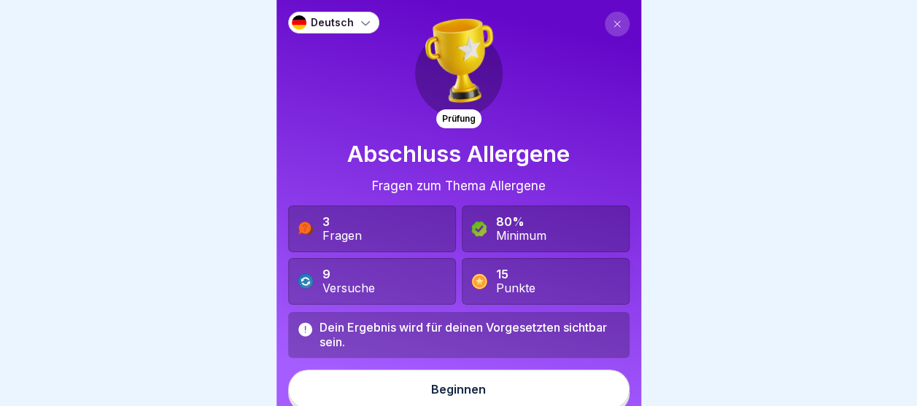
click at [471, 376] on button "Beginnen" at bounding box center [458, 389] width 341 height 39
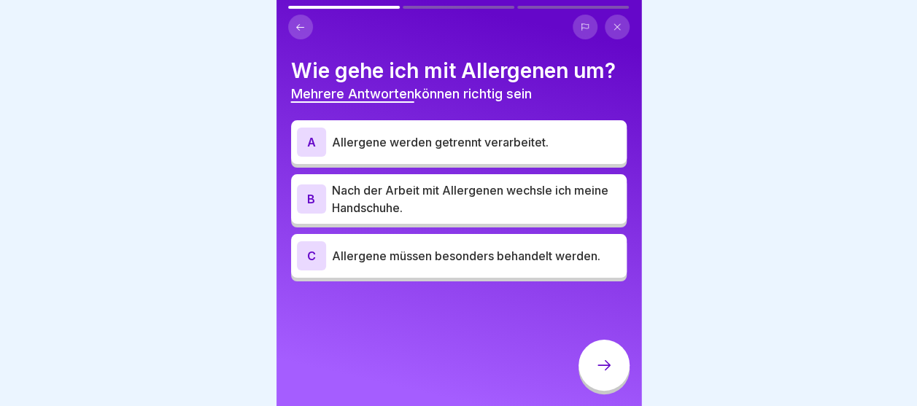
click at [431, 139] on p "Allergene werden getrennt verarbeitet." at bounding box center [476, 143] width 289 height 18
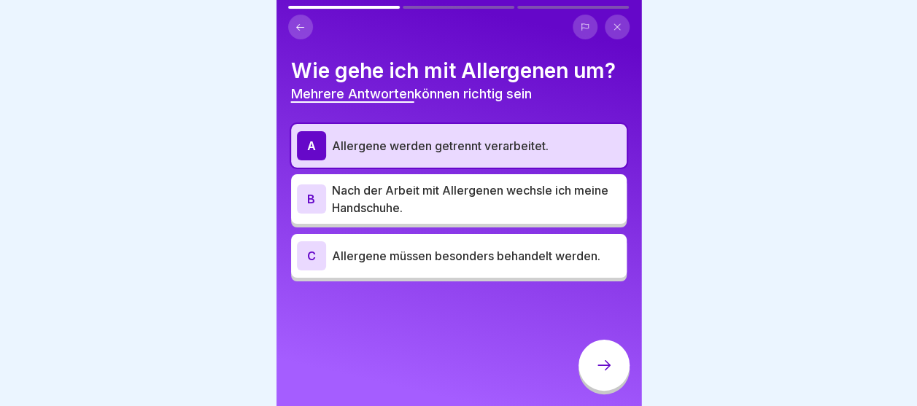
click at [417, 189] on p "Nach der Arbeit mit Allergenen wechsle ich meine Handschuhe." at bounding box center [476, 199] width 289 height 35
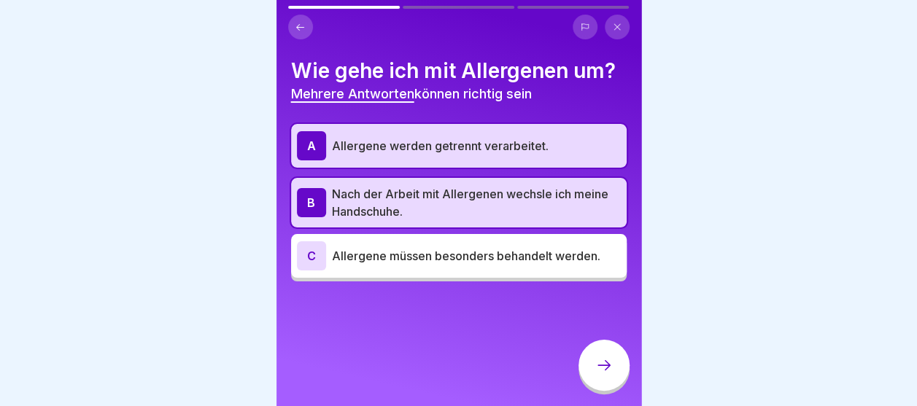
click at [419, 285] on div "Wie gehe ich mit Allergenen um? Mehrere Antworten können richtig sein A Allerge…" at bounding box center [459, 203] width 365 height 406
click at [422, 255] on p "Allergene müssen besonders behandelt werden." at bounding box center [476, 256] width 289 height 18
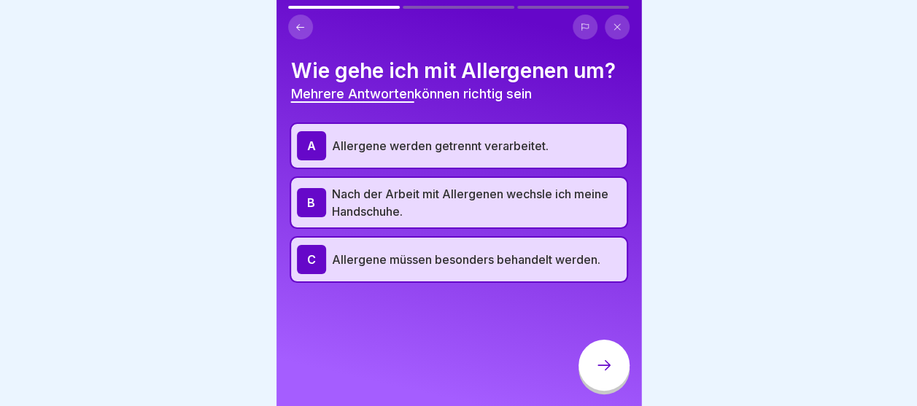
drag, startPoint x: 596, startPoint y: 369, endPoint x: 508, endPoint y: 296, distance: 114.5
click at [596, 368] on div at bounding box center [604, 365] width 51 height 51
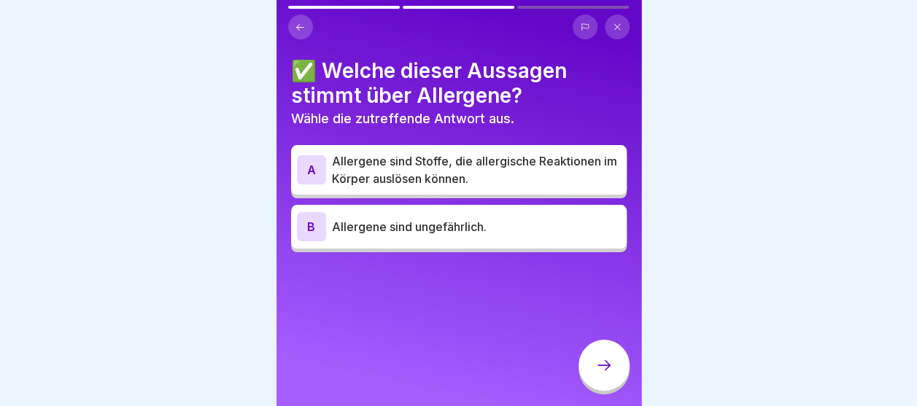
click at [421, 172] on p "Allergene sind Stoffe, die allergische Reaktionen im Körper auslösen können." at bounding box center [476, 169] width 289 height 35
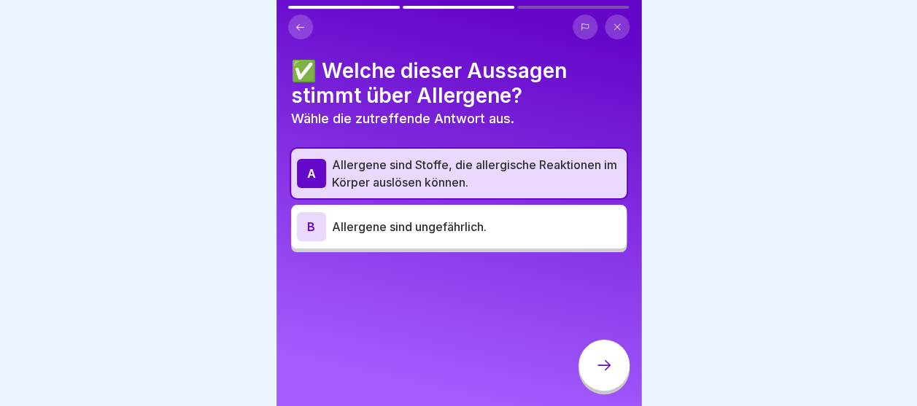
click at [619, 380] on div at bounding box center [604, 365] width 51 height 51
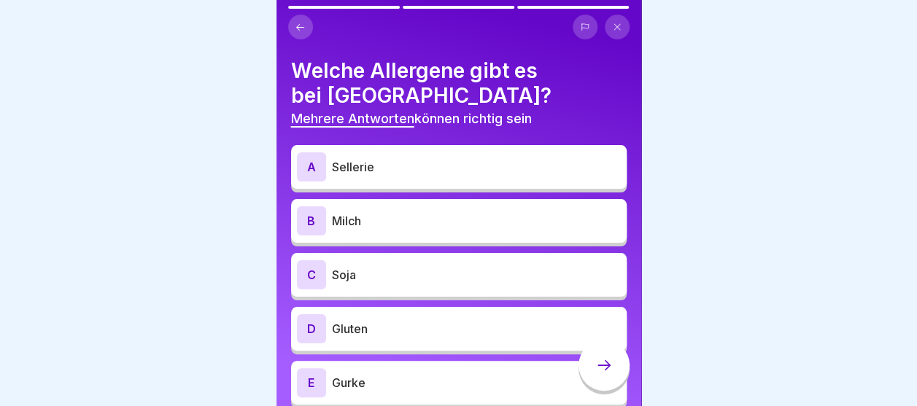
click at [401, 176] on div "A Sellerie" at bounding box center [459, 166] width 324 height 29
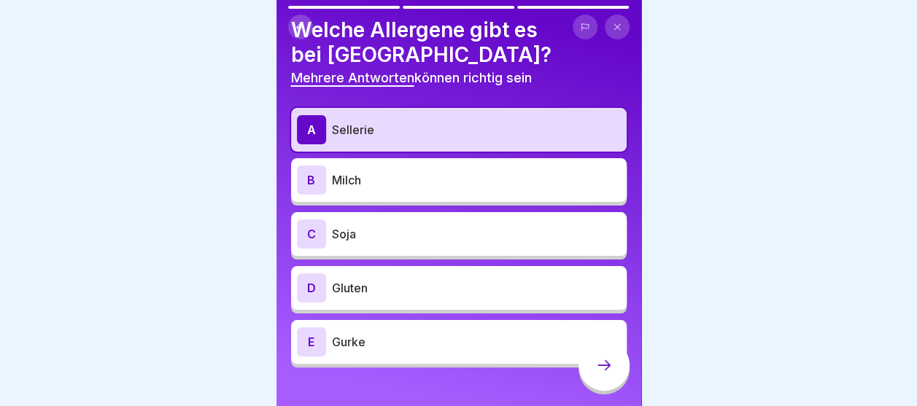
scroll to position [60, 0]
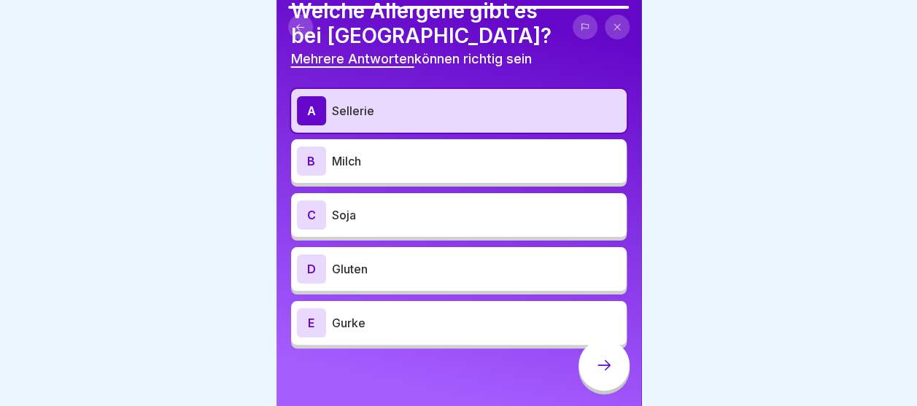
click at [371, 317] on p "Gurke" at bounding box center [476, 323] width 289 height 18
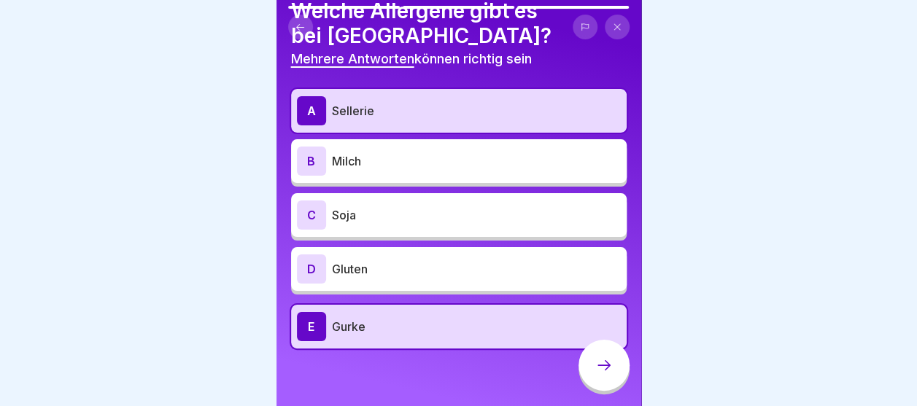
click at [396, 159] on p "Milch" at bounding box center [476, 161] width 289 height 18
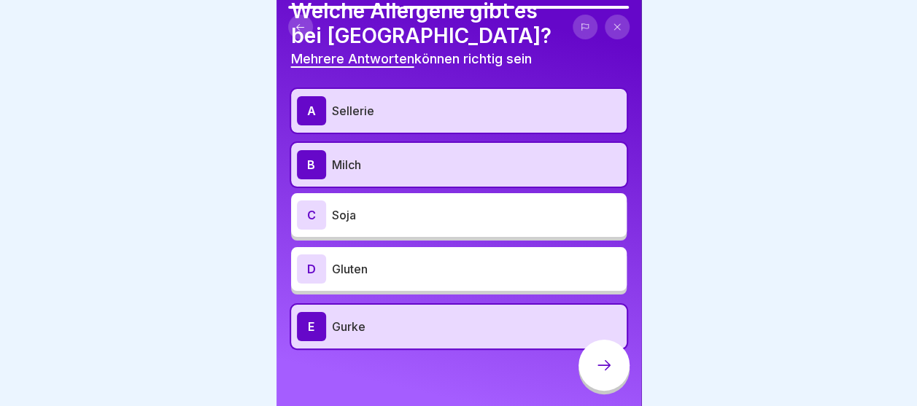
click at [487, 214] on p "Soja" at bounding box center [476, 215] width 289 height 18
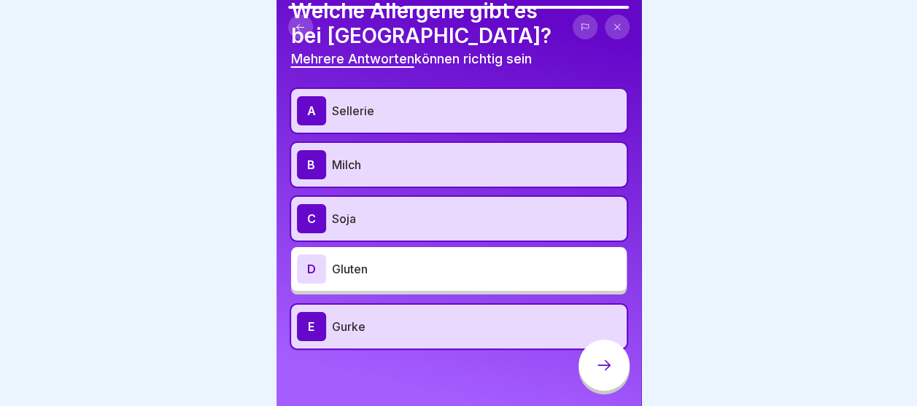
click at [603, 374] on icon at bounding box center [604, 366] width 18 height 18
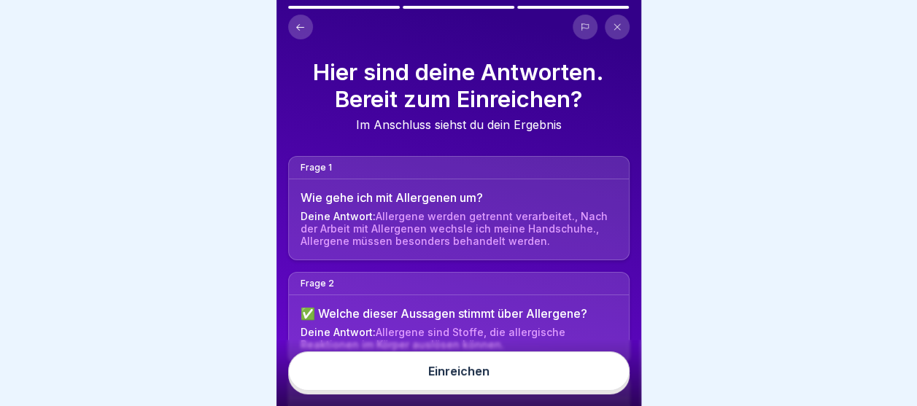
scroll to position [106, 0]
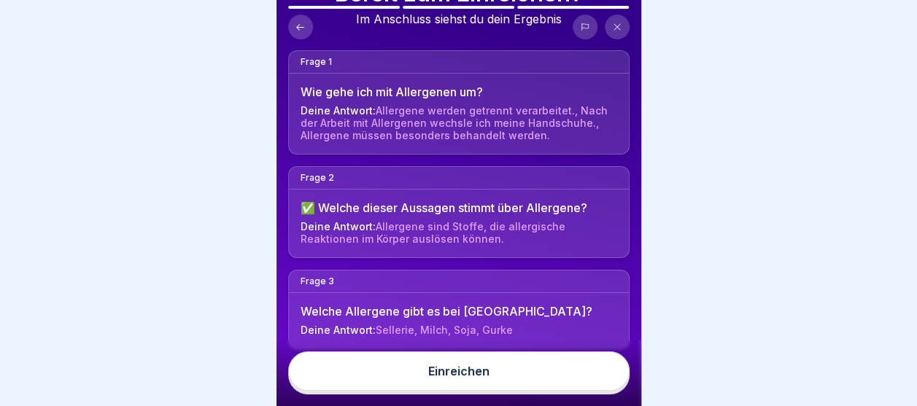
click at [308, 25] on button at bounding box center [300, 27] width 25 height 25
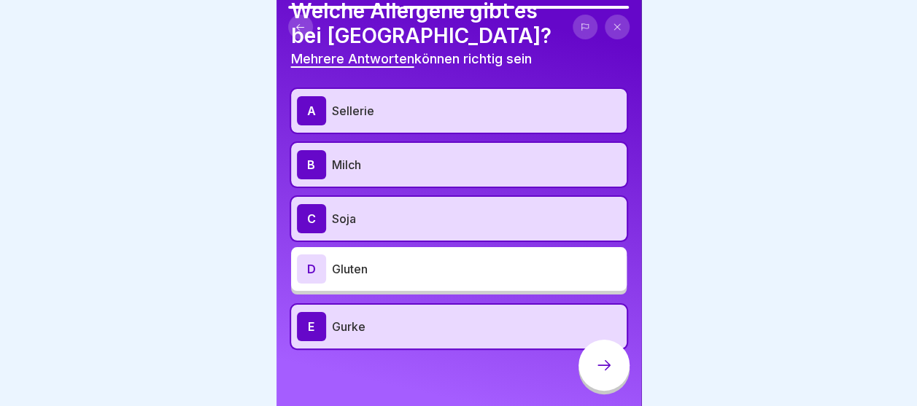
scroll to position [11, 0]
click at [403, 156] on p "Milch" at bounding box center [476, 165] width 289 height 18
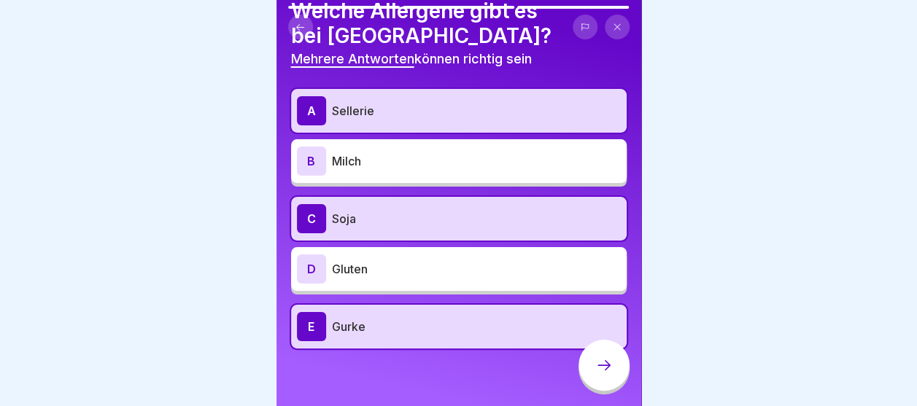
click at [397, 152] on p "Milch" at bounding box center [476, 161] width 289 height 18
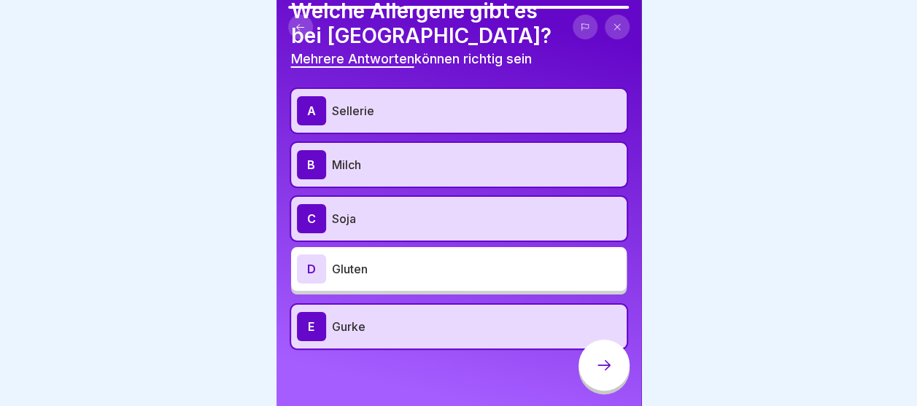
click at [397, 156] on p "Milch" at bounding box center [476, 165] width 289 height 18
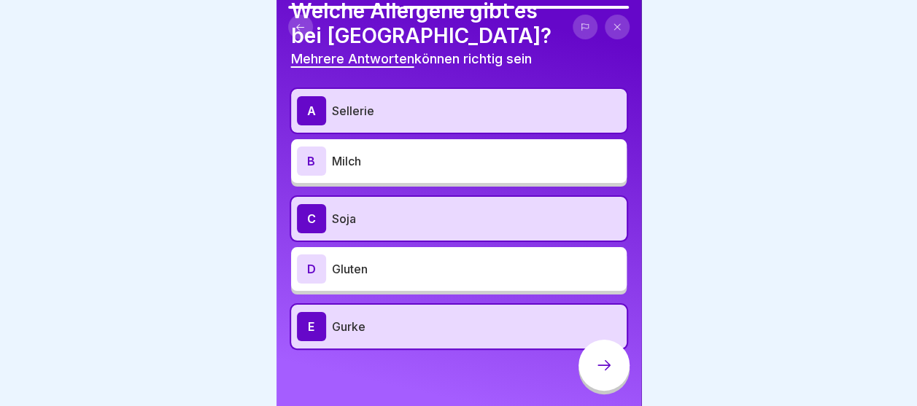
click at [397, 152] on p "Milch" at bounding box center [476, 161] width 289 height 18
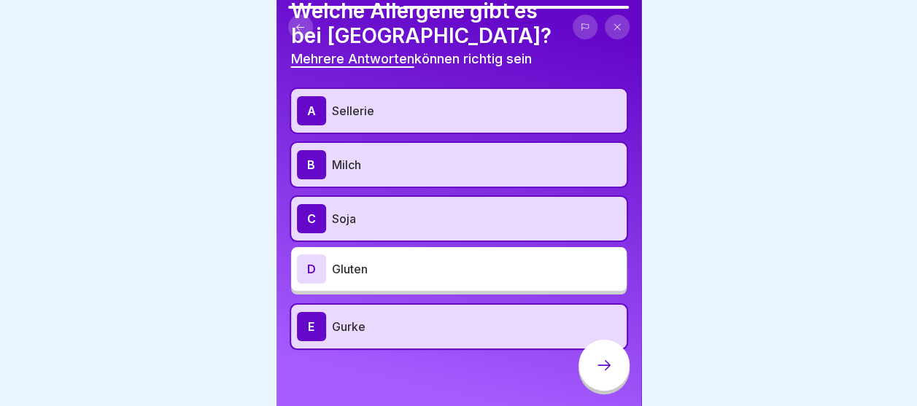
click at [397, 156] on p "Milch" at bounding box center [476, 165] width 289 height 18
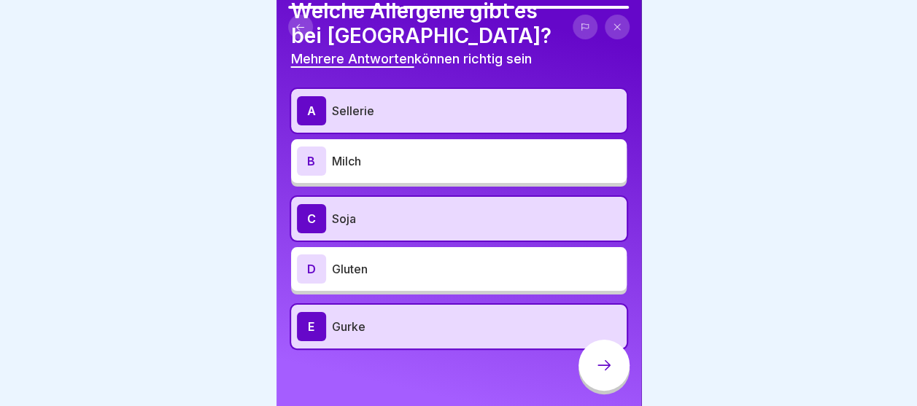
click at [396, 152] on p "Milch" at bounding box center [476, 161] width 289 height 18
click at [395, 152] on p "Milch" at bounding box center [476, 161] width 289 height 18
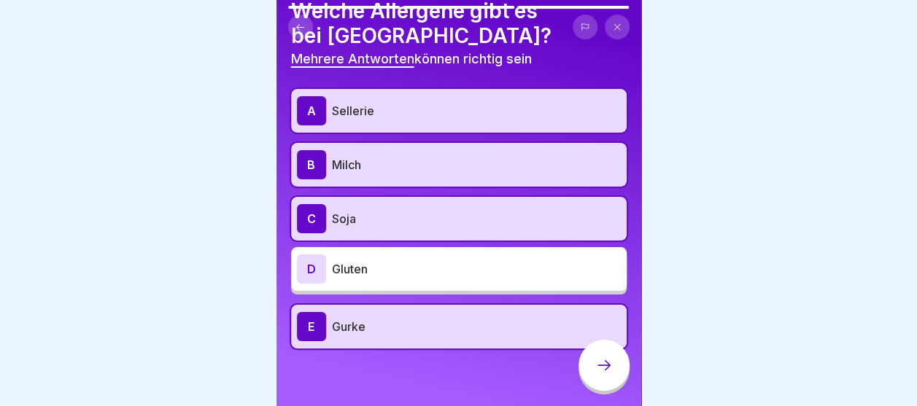
click at [395, 156] on p "Milch" at bounding box center [476, 165] width 289 height 18
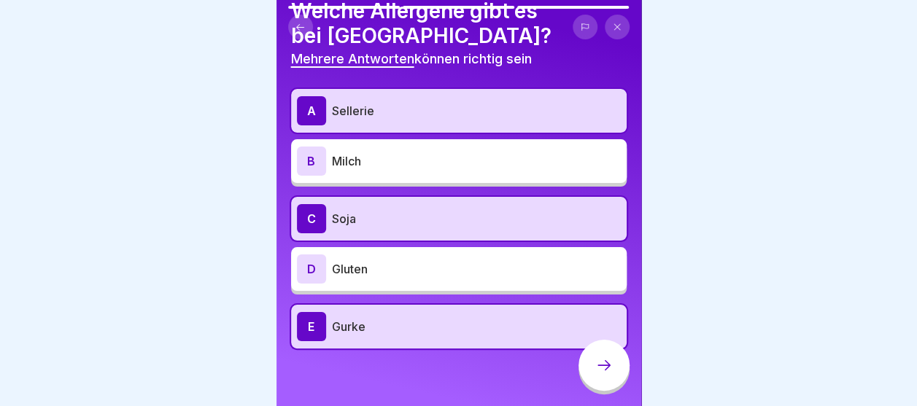
click at [395, 152] on p "Milch" at bounding box center [476, 161] width 289 height 18
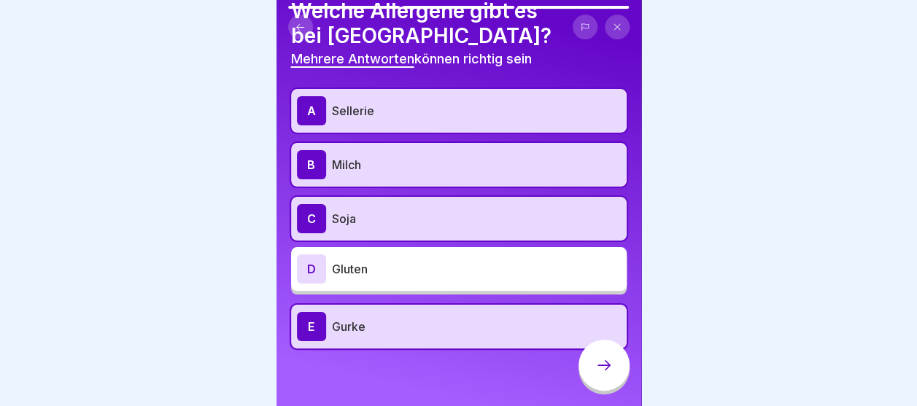
click at [395, 156] on p "Milch" at bounding box center [476, 165] width 289 height 18
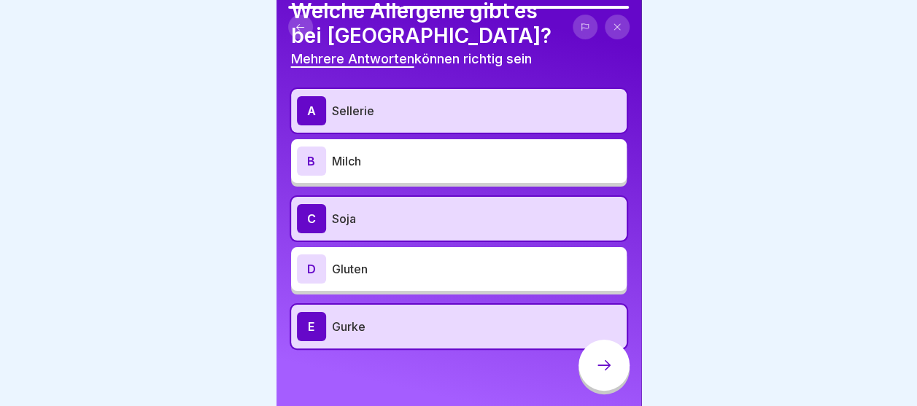
click at [395, 152] on p "Milch" at bounding box center [476, 161] width 289 height 18
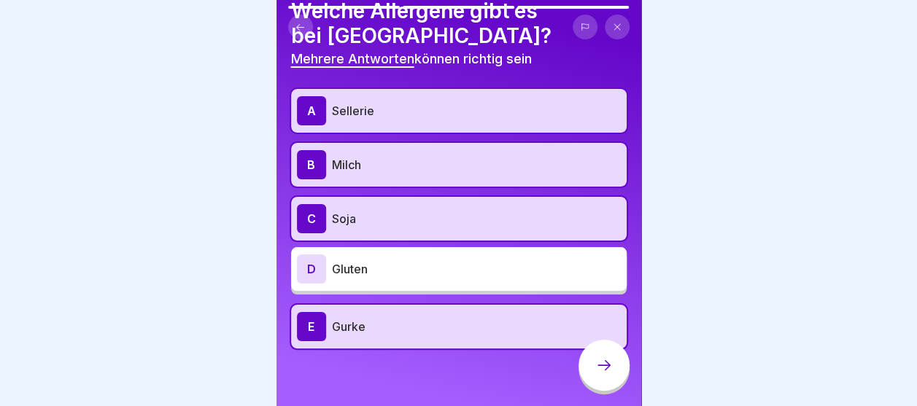
click at [395, 156] on p "Milch" at bounding box center [476, 165] width 289 height 18
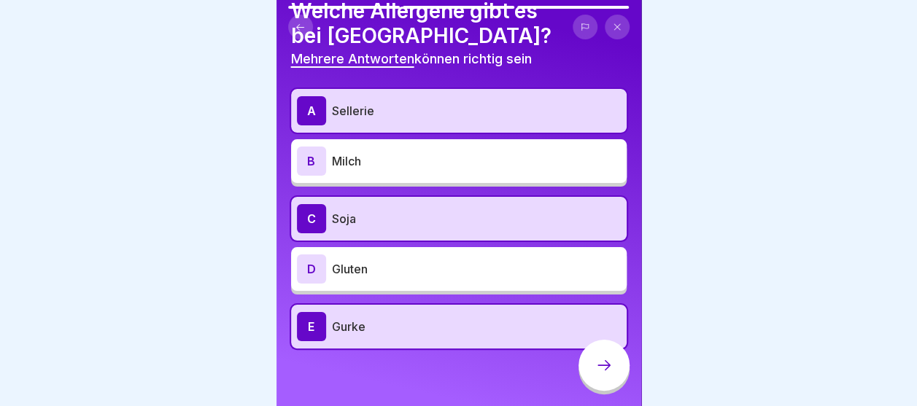
click at [393, 152] on p "Milch" at bounding box center [476, 161] width 289 height 18
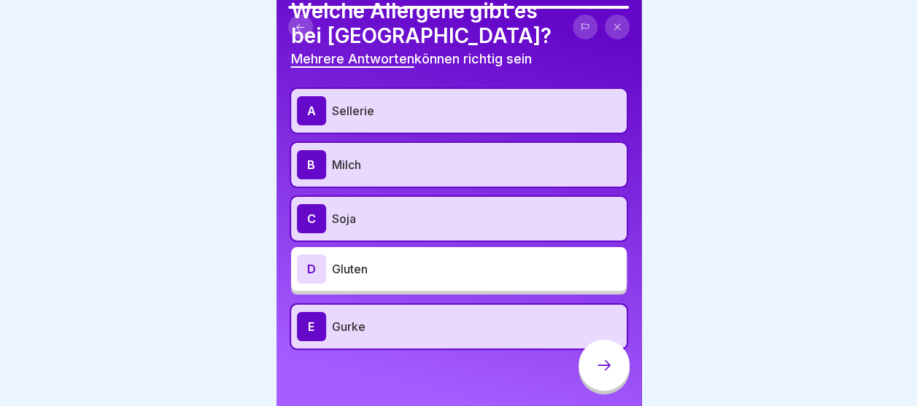
click at [391, 156] on p "Milch" at bounding box center [476, 165] width 289 height 18
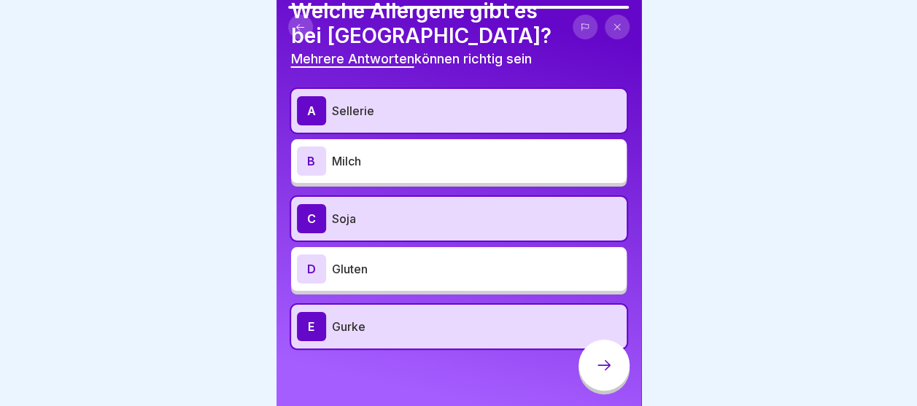
click at [390, 152] on p "Milch" at bounding box center [476, 161] width 289 height 18
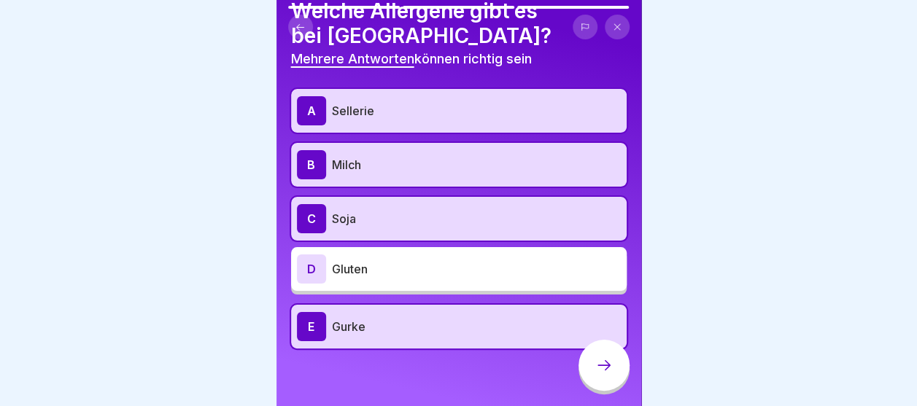
click at [391, 156] on p "Milch" at bounding box center [476, 165] width 289 height 18
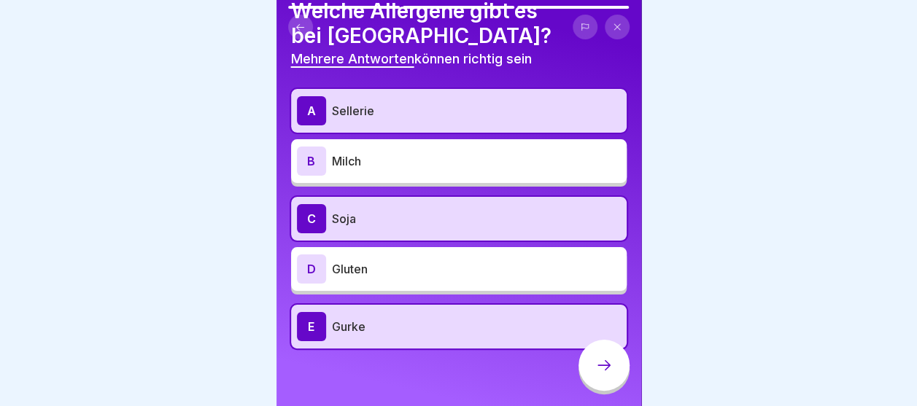
click at [396, 152] on p "Milch" at bounding box center [476, 161] width 289 height 18
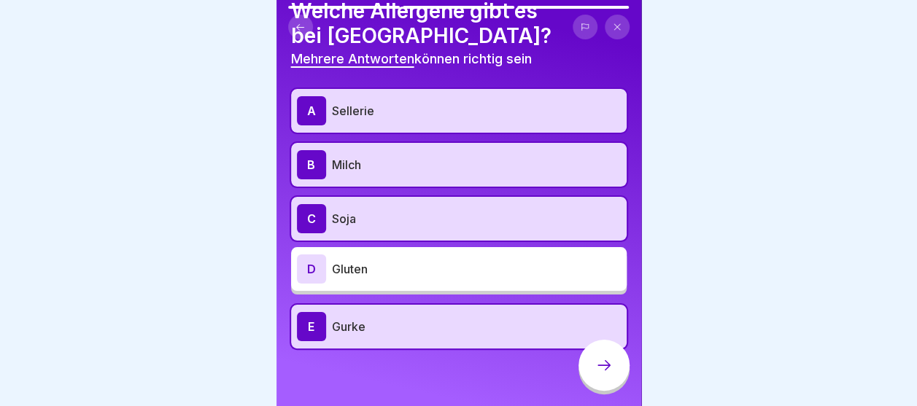
click at [396, 150] on div "B Milch" at bounding box center [459, 164] width 324 height 29
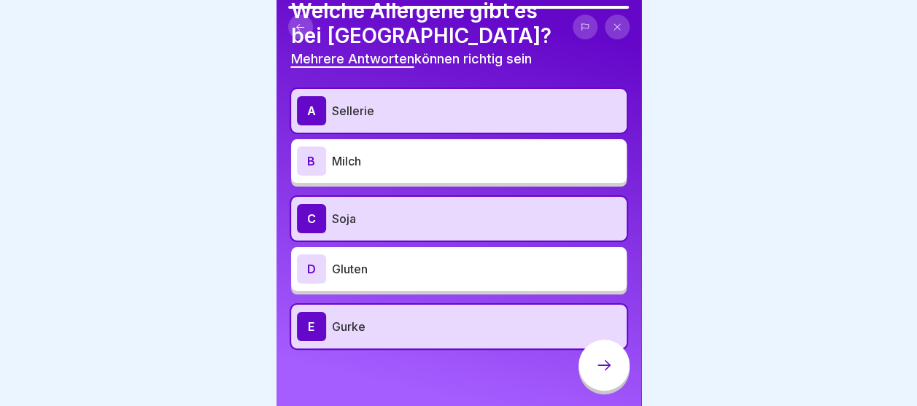
click at [397, 152] on p "Milch" at bounding box center [476, 161] width 289 height 18
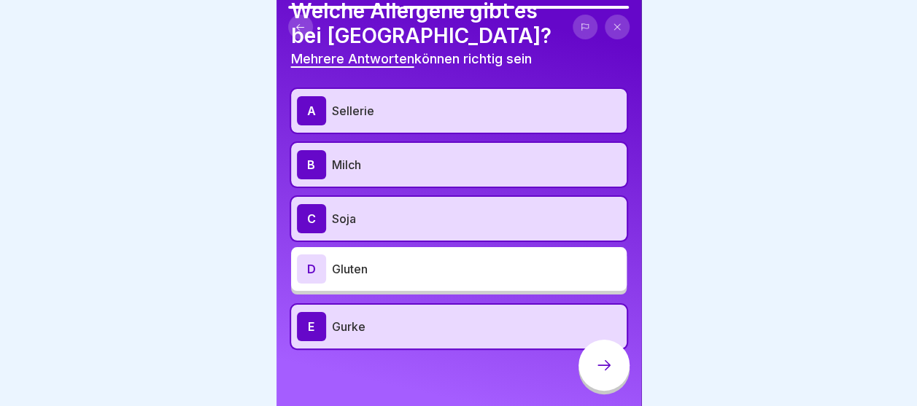
click at [355, 150] on div "B Milch" at bounding box center [459, 164] width 324 height 29
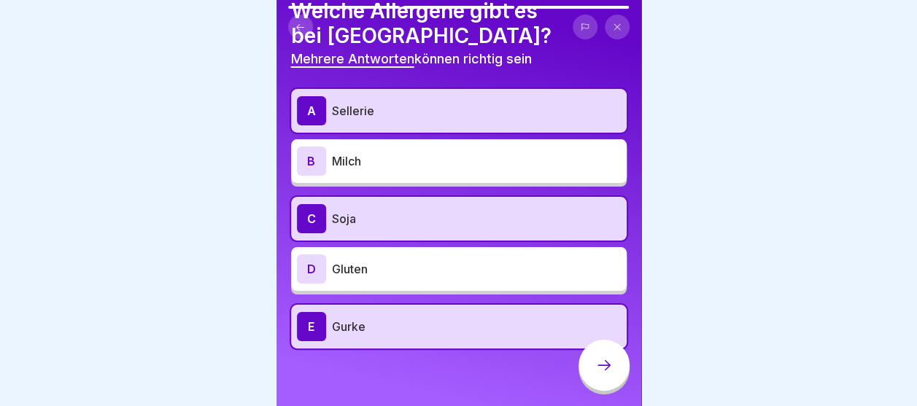
click at [355, 147] on div "B Milch" at bounding box center [459, 161] width 324 height 29
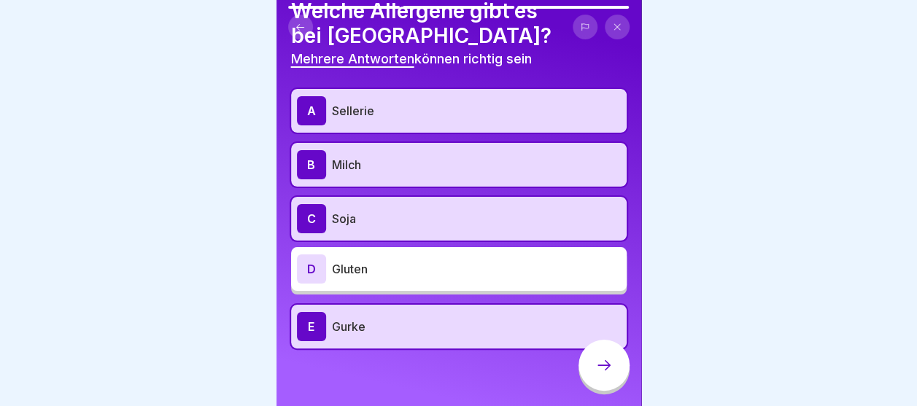
click at [354, 150] on div "B Milch" at bounding box center [459, 164] width 324 height 29
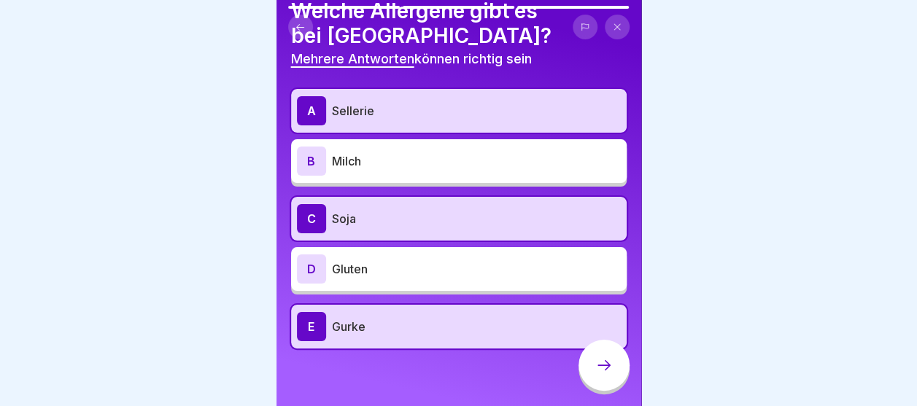
click at [347, 157] on p "Milch" at bounding box center [476, 161] width 289 height 18
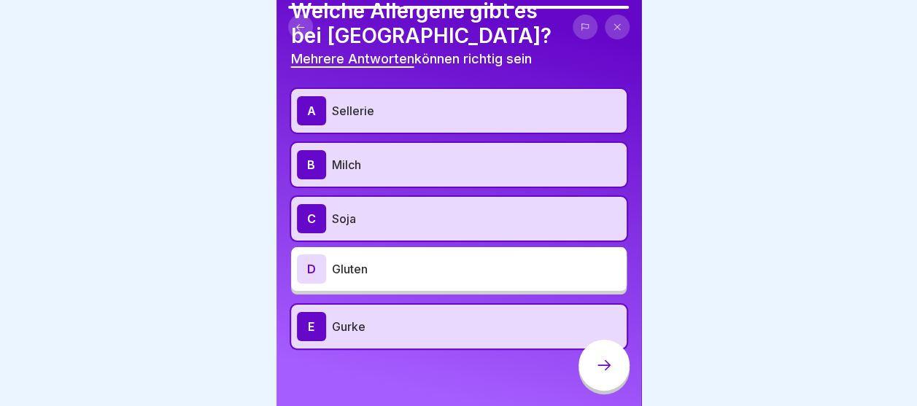
click at [337, 210] on p "Soja" at bounding box center [476, 219] width 289 height 18
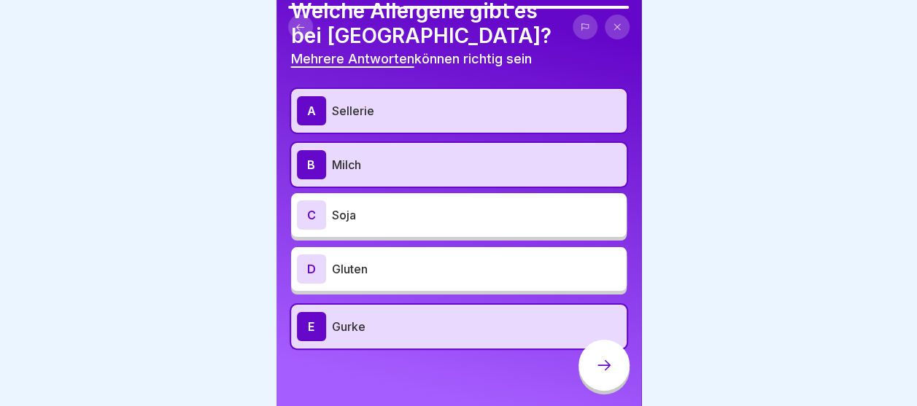
click at [337, 213] on div "C Soja" at bounding box center [459, 215] width 324 height 29
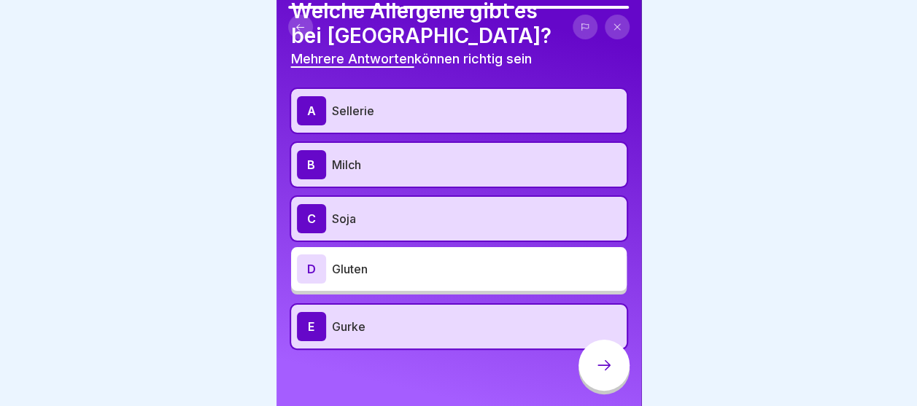
click at [336, 214] on p "Soja" at bounding box center [476, 219] width 289 height 18
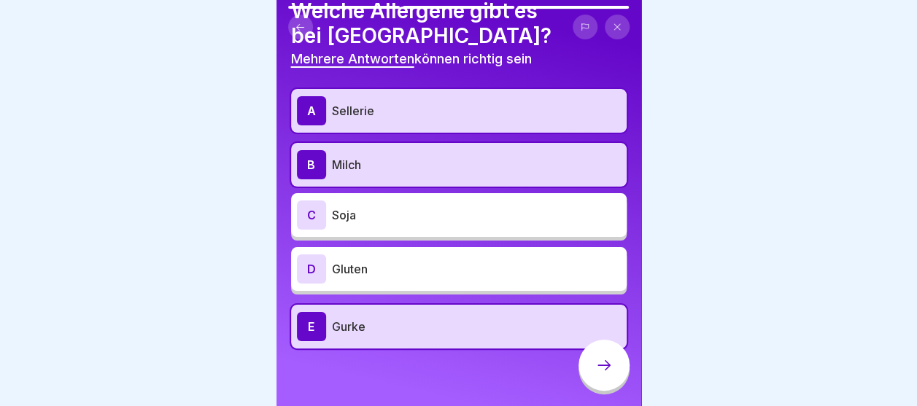
click at [336, 214] on div "C Soja" at bounding box center [459, 215] width 324 height 29
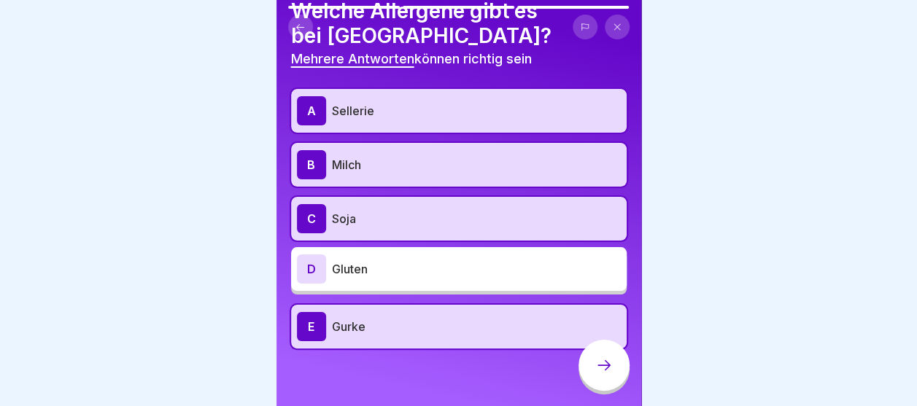
click at [335, 214] on p "Soja" at bounding box center [476, 219] width 289 height 18
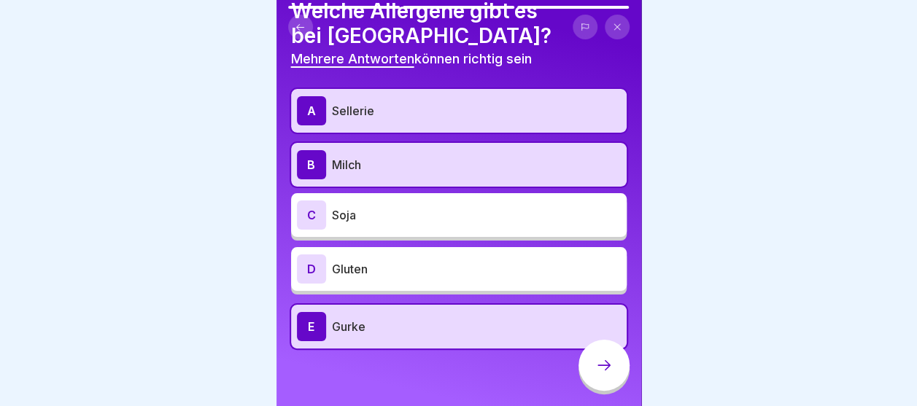
click at [335, 214] on div "C Soja" at bounding box center [459, 215] width 324 height 29
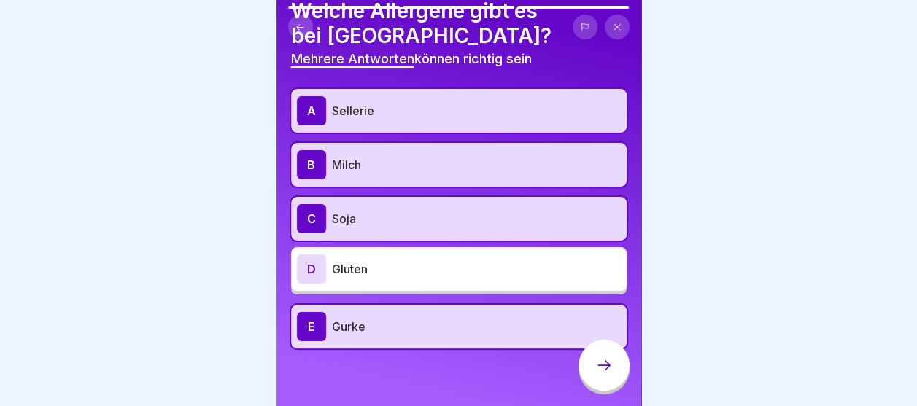
click at [334, 214] on p "Soja" at bounding box center [476, 219] width 289 height 18
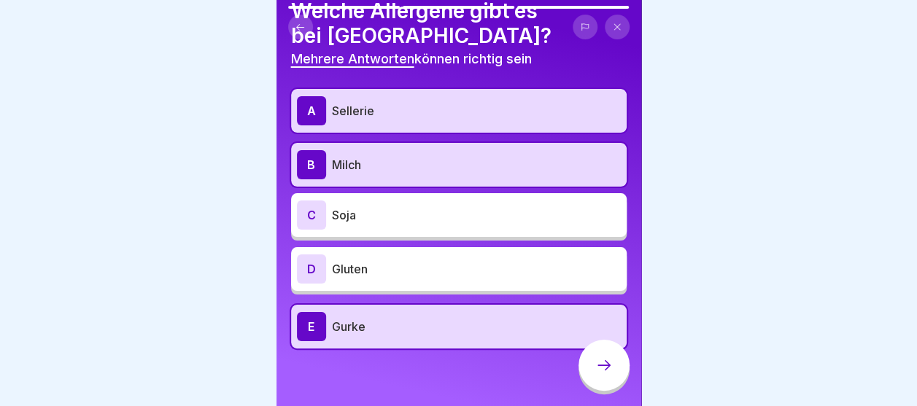
click at [333, 214] on div "C Soja" at bounding box center [459, 215] width 324 height 29
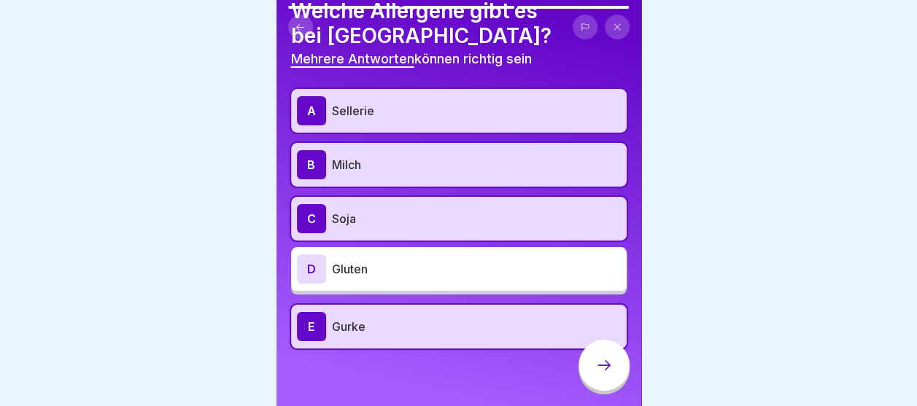
click at [333, 214] on p "Soja" at bounding box center [476, 219] width 289 height 18
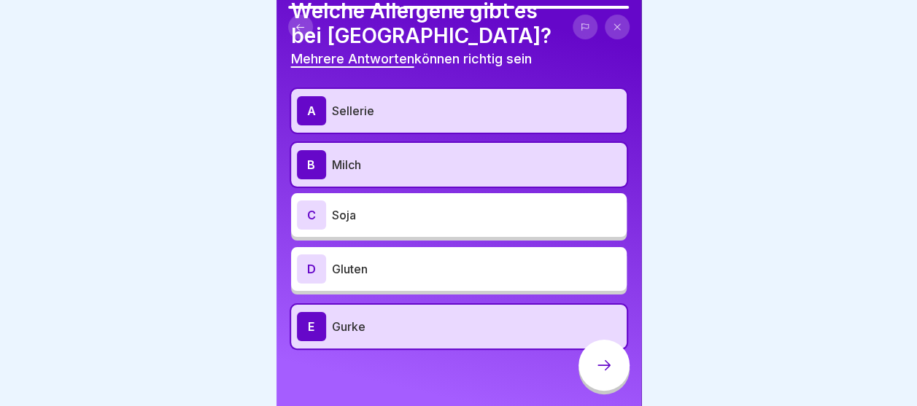
click at [333, 214] on div "C Soja" at bounding box center [459, 215] width 324 height 29
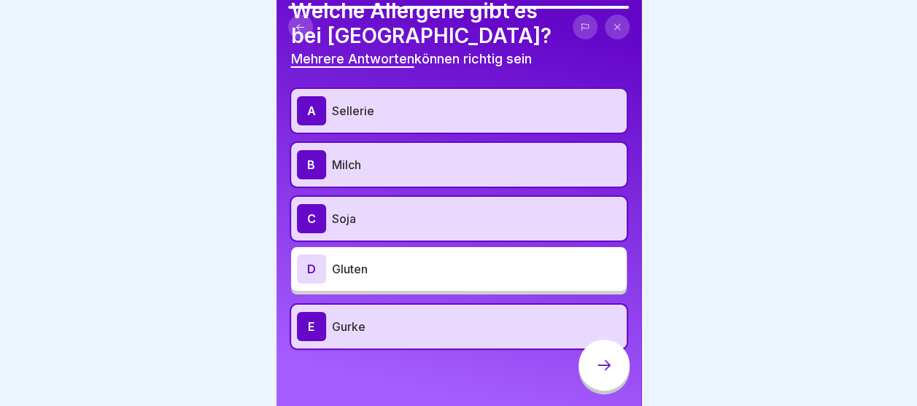
click at [333, 214] on p "Soja" at bounding box center [476, 219] width 289 height 18
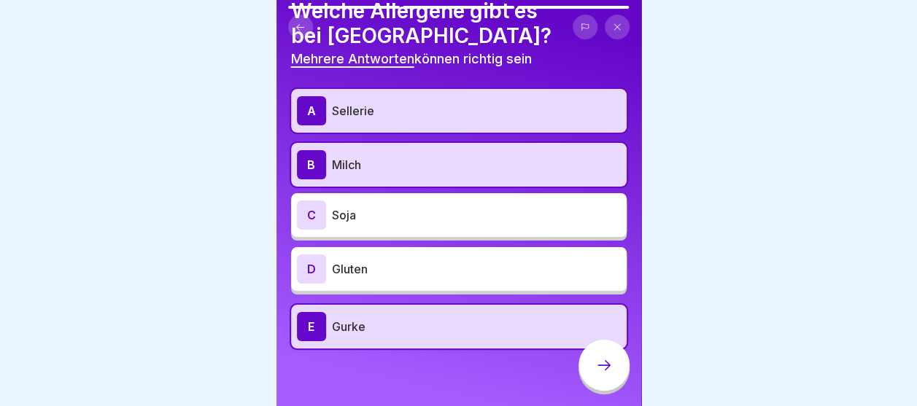
click at [333, 214] on div "C Soja" at bounding box center [459, 215] width 324 height 29
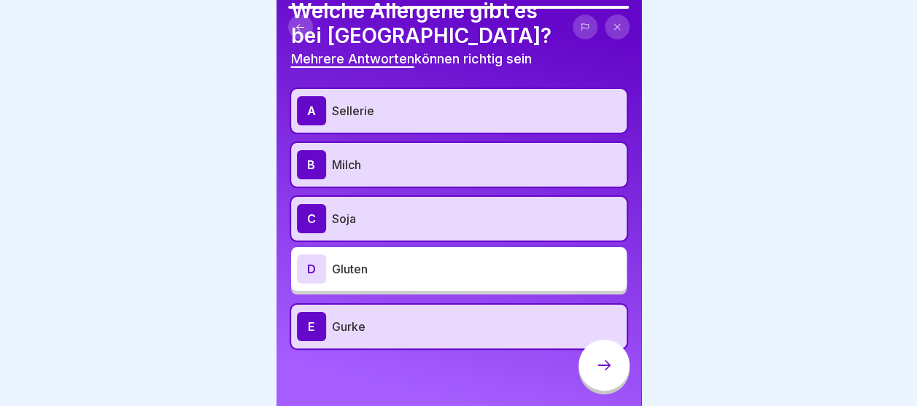
click at [333, 214] on p "Soja" at bounding box center [476, 219] width 289 height 18
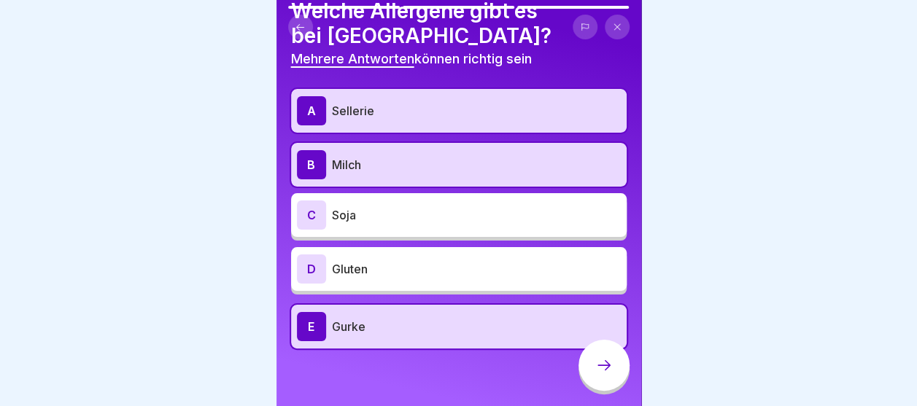
click at [334, 214] on div "C Soja" at bounding box center [459, 215] width 324 height 29
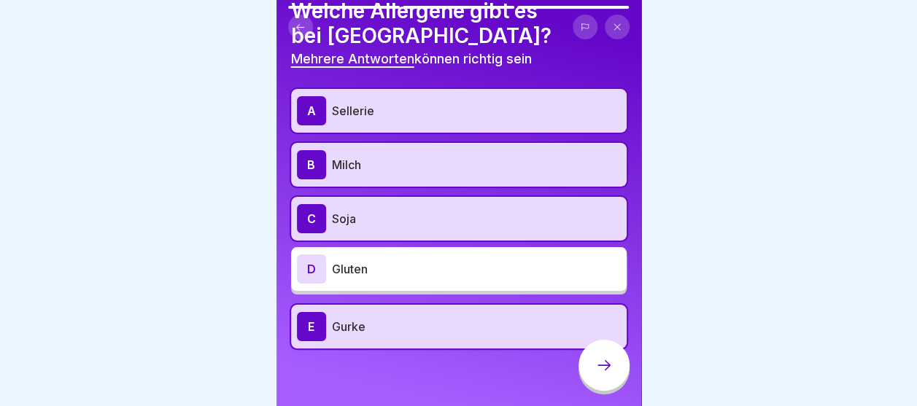
click at [336, 214] on p "Soja" at bounding box center [476, 219] width 289 height 18
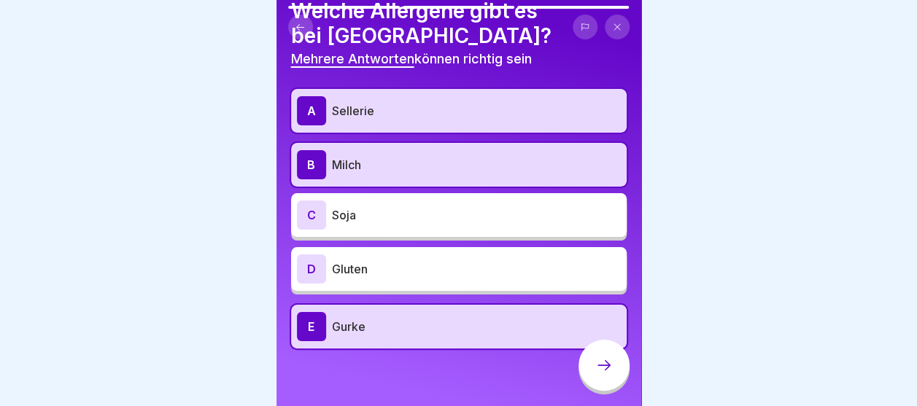
click at [338, 217] on div "C Soja" at bounding box center [459, 215] width 324 height 29
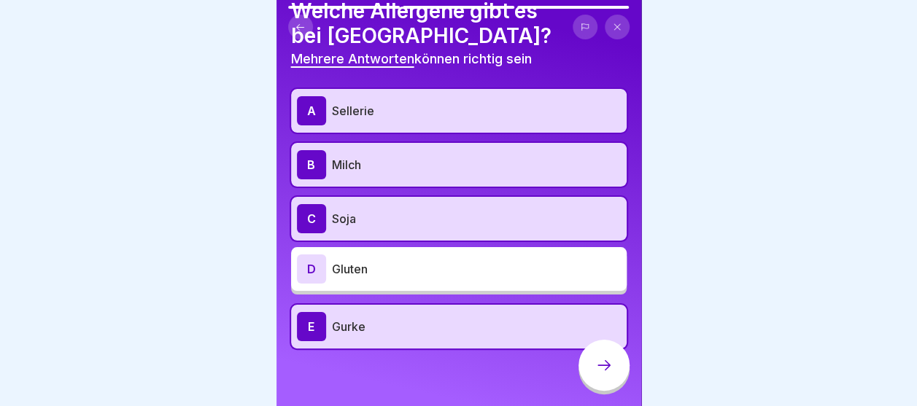
click at [338, 217] on div "C Soja" at bounding box center [459, 218] width 324 height 29
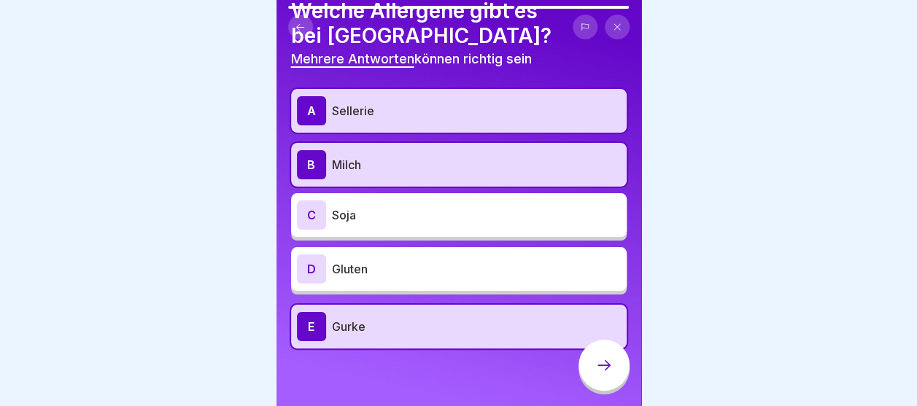
click at [338, 217] on div "C Soja" at bounding box center [459, 215] width 324 height 29
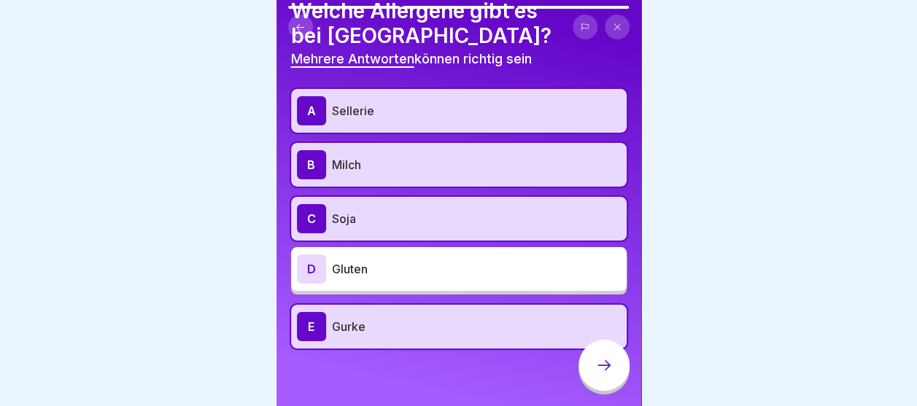
click at [408, 204] on div "C Soja" at bounding box center [459, 218] width 324 height 29
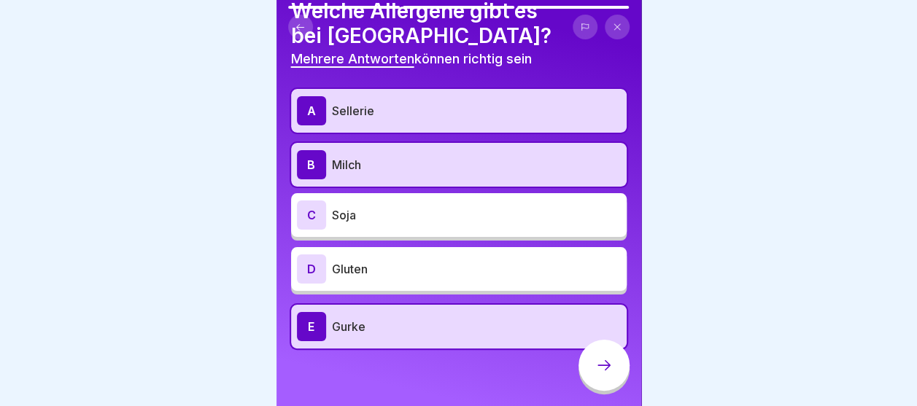
click at [594, 363] on div at bounding box center [604, 365] width 51 height 51
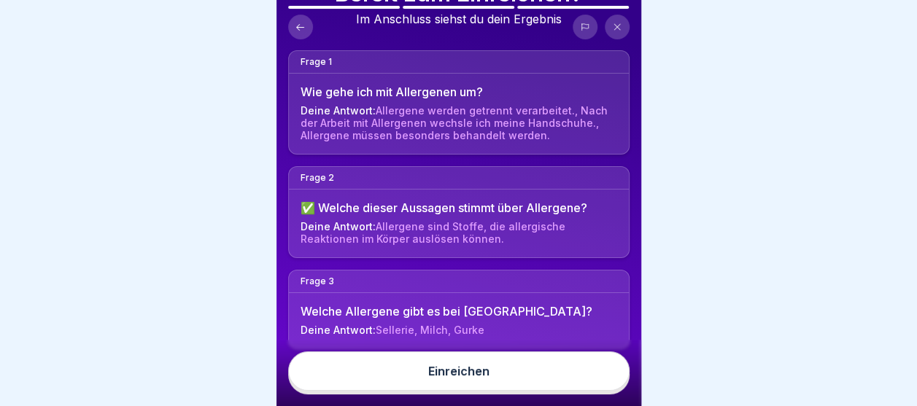
click at [606, 368] on button "Einreichen" at bounding box center [458, 371] width 341 height 39
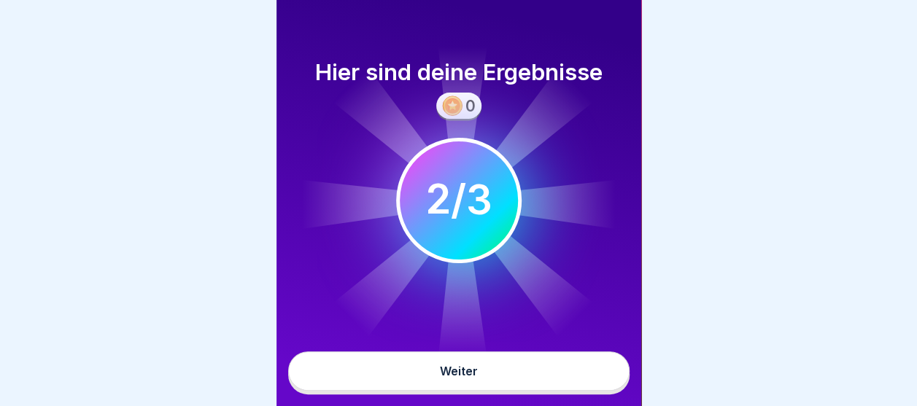
click at [449, 366] on div "Weiter" at bounding box center [459, 371] width 38 height 13
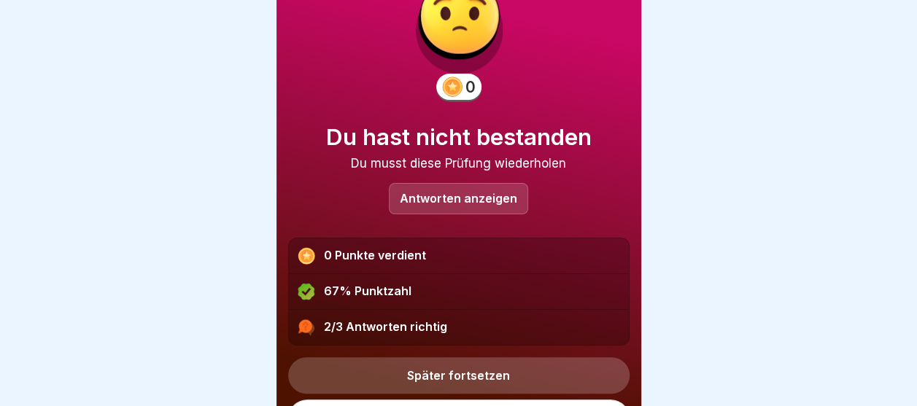
scroll to position [90, 0]
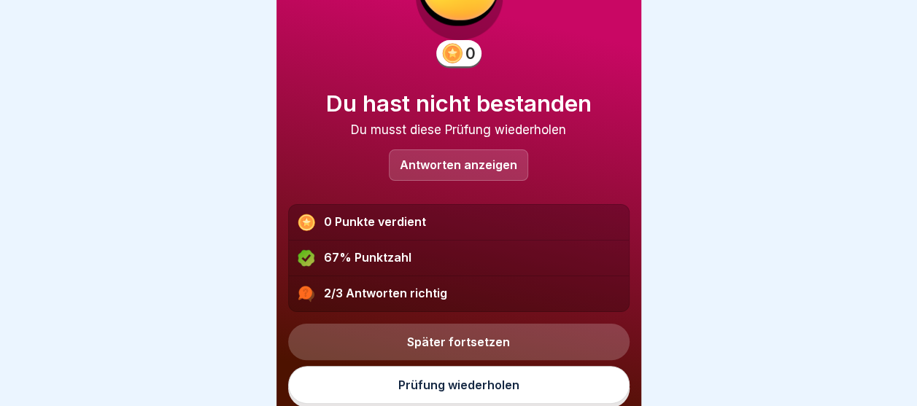
click at [436, 366] on link "Prüfung wiederholen" at bounding box center [458, 385] width 341 height 38
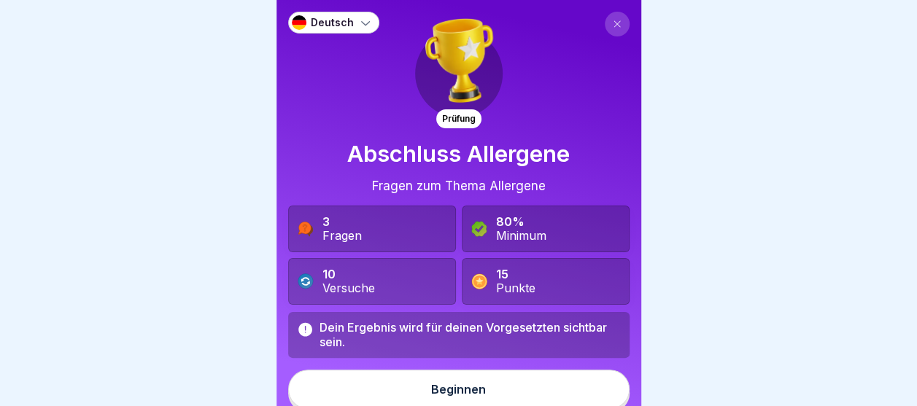
click at [437, 376] on button "Beginnen" at bounding box center [458, 389] width 341 height 39
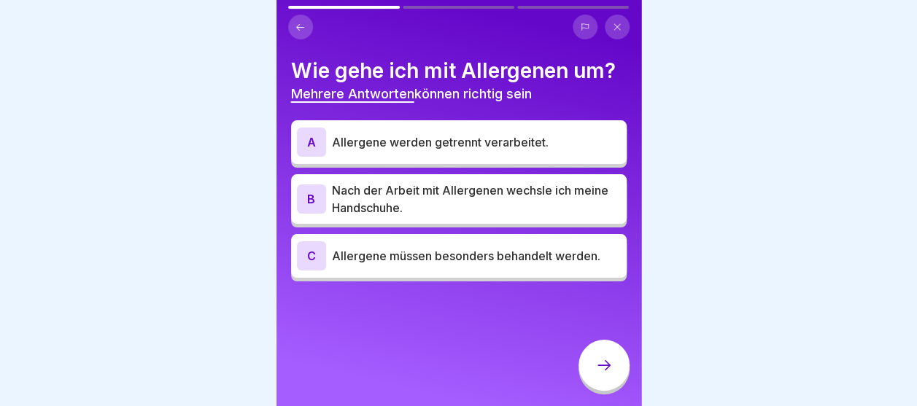
click at [438, 144] on p "Allergene werden getrennt verarbeitet." at bounding box center [476, 143] width 289 height 18
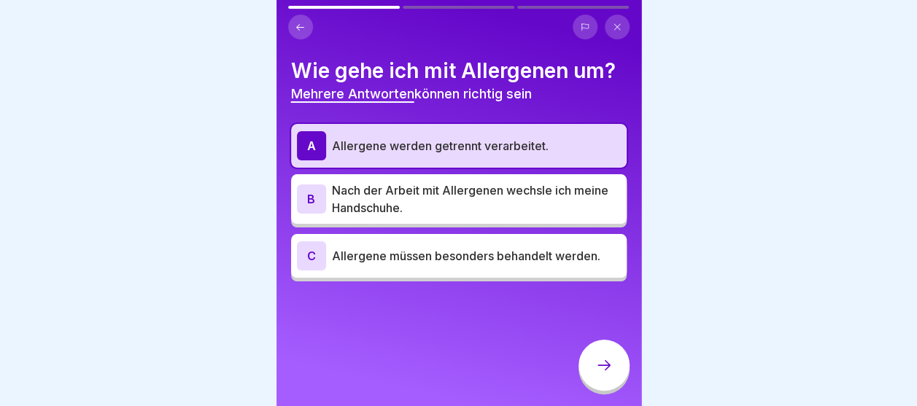
click at [433, 173] on div "A Allergene werden getrennt verarbeitet. B Nach der Arbeit mit Allergenen wechs…" at bounding box center [459, 203] width 336 height 158
click at [449, 190] on p "Nach der Arbeit mit Allergenen wechsle ich meine Handschuhe." at bounding box center [476, 199] width 289 height 35
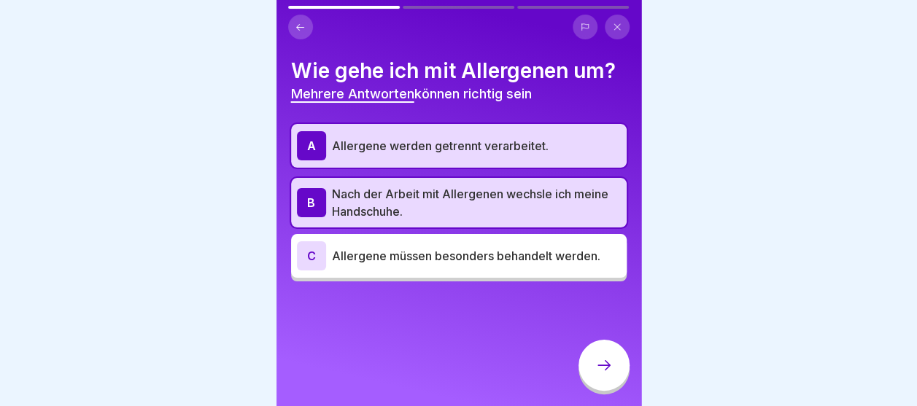
click at [434, 263] on p "Allergene müssen besonders behandelt werden." at bounding box center [476, 256] width 289 height 18
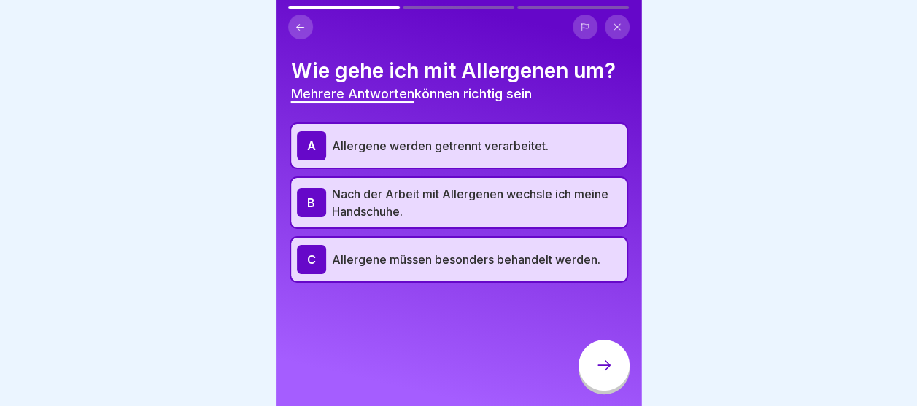
click at [616, 372] on div at bounding box center [604, 365] width 51 height 51
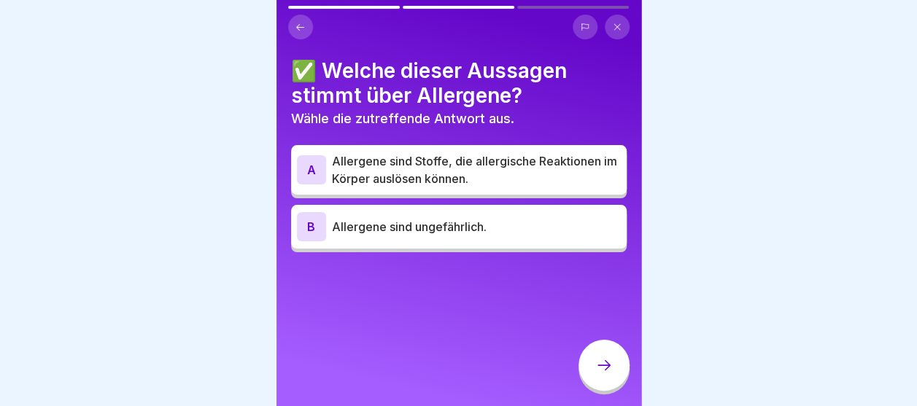
click at [504, 158] on p "Allergene sind Stoffe, die allergische Reaktionen im Körper auslösen können." at bounding box center [476, 169] width 289 height 35
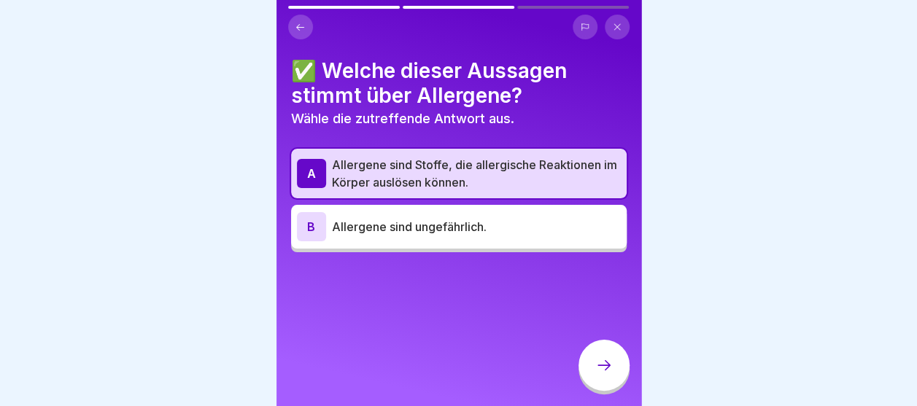
click at [589, 374] on div at bounding box center [604, 365] width 51 height 51
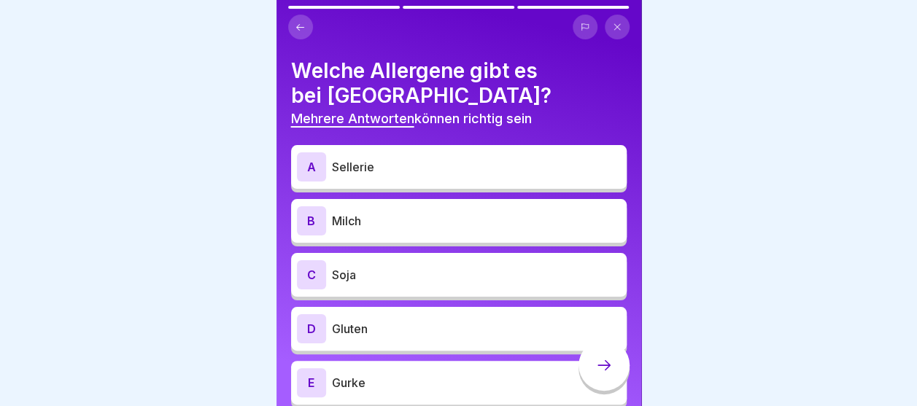
click at [504, 168] on p "Sellerie" at bounding box center [476, 167] width 289 height 18
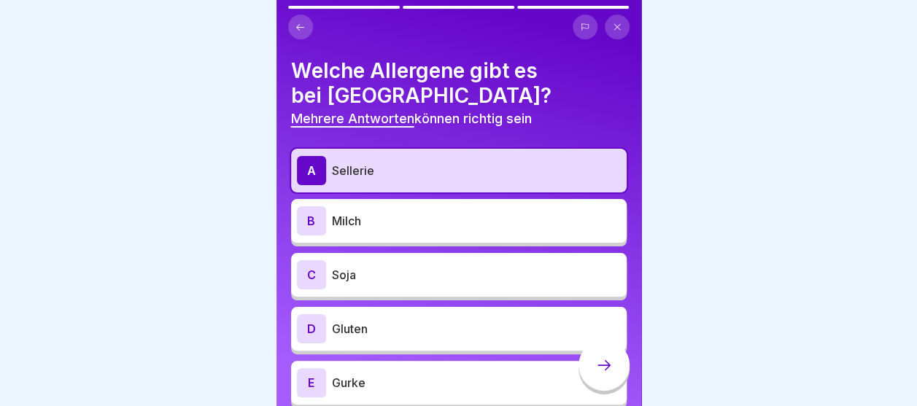
scroll to position [60, 0]
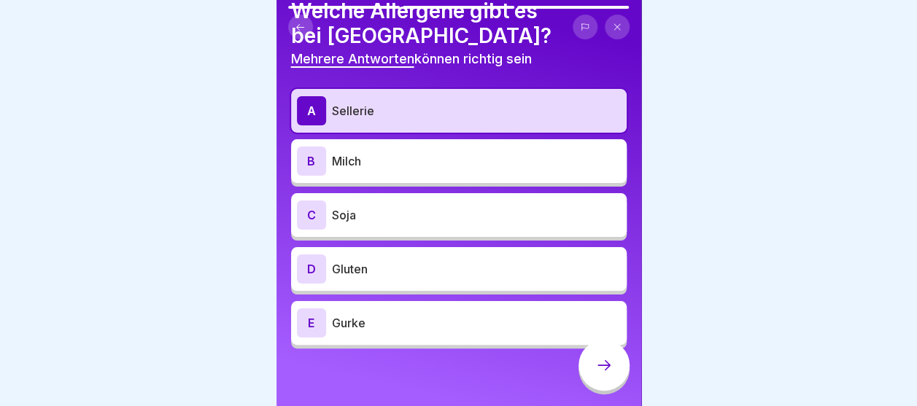
click at [407, 317] on p "Gurke" at bounding box center [476, 323] width 289 height 18
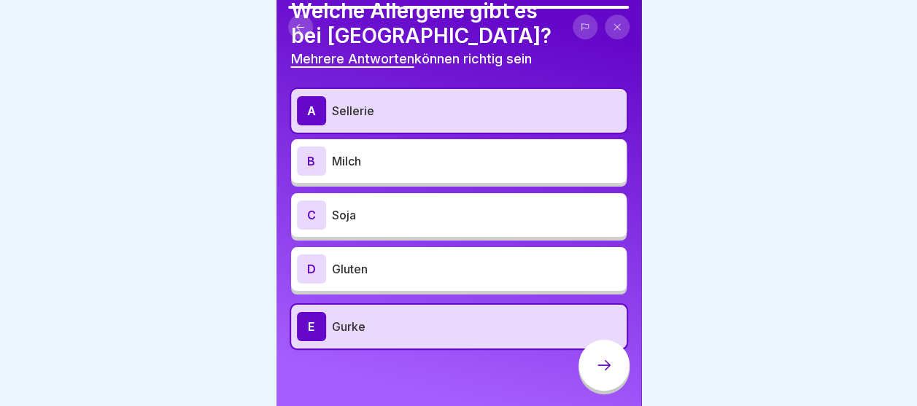
click at [394, 263] on p "Gluten" at bounding box center [476, 269] width 289 height 18
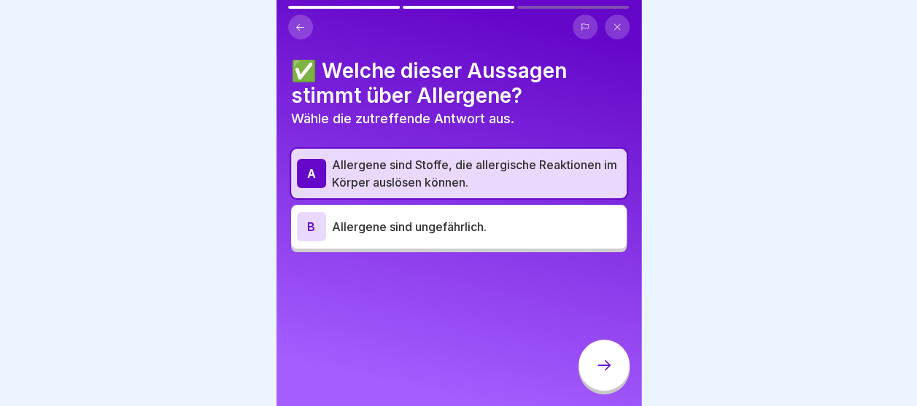
click at [602, 371] on icon at bounding box center [604, 366] width 18 height 18
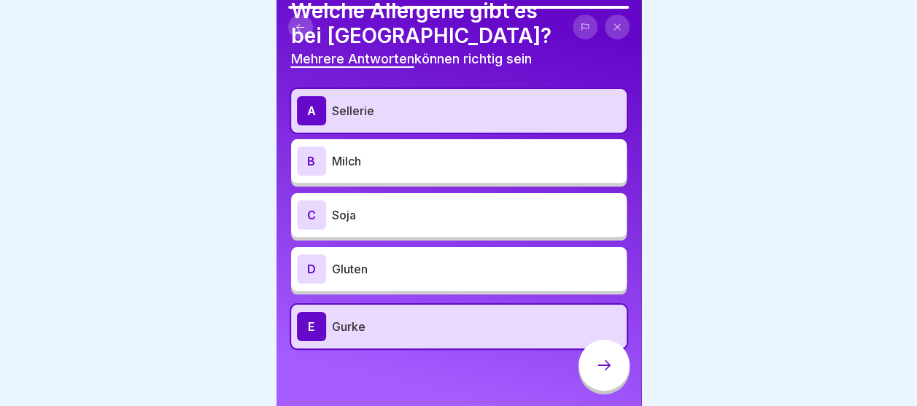
click at [441, 275] on p "Gluten" at bounding box center [476, 269] width 289 height 18
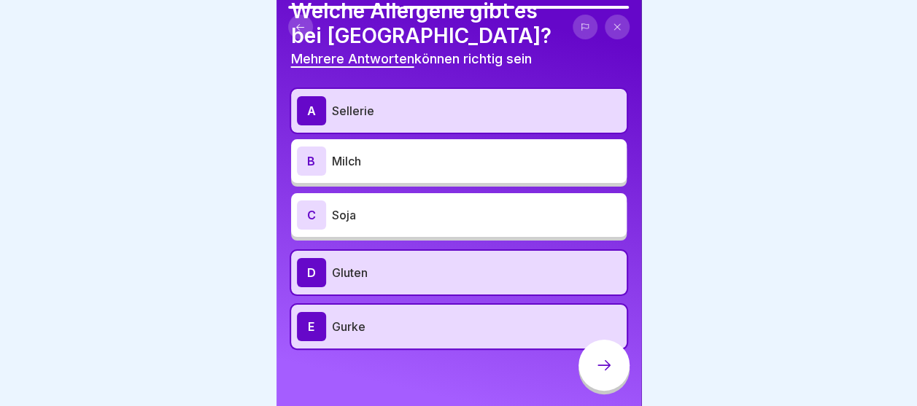
click at [428, 223] on div "C Soja" at bounding box center [459, 215] width 324 height 29
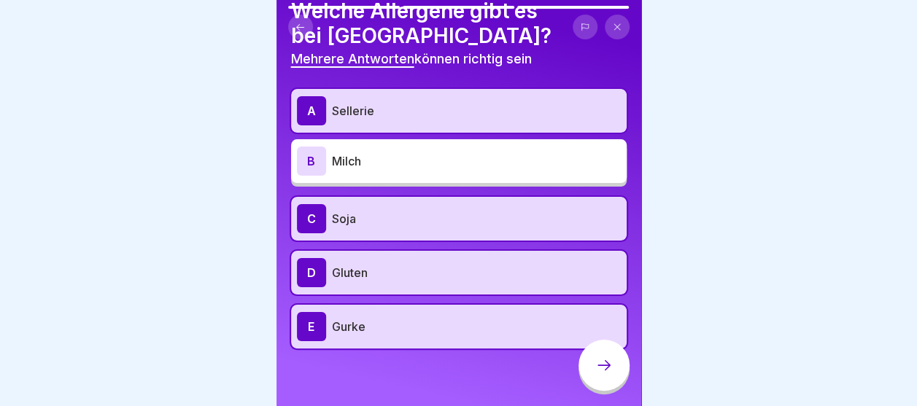
click at [598, 374] on icon at bounding box center [604, 366] width 18 height 18
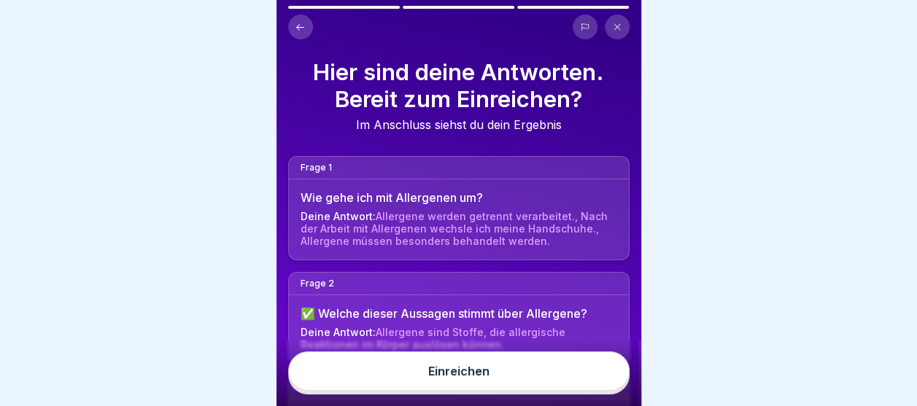
click at [598, 382] on button "Einreichen" at bounding box center [458, 371] width 341 height 39
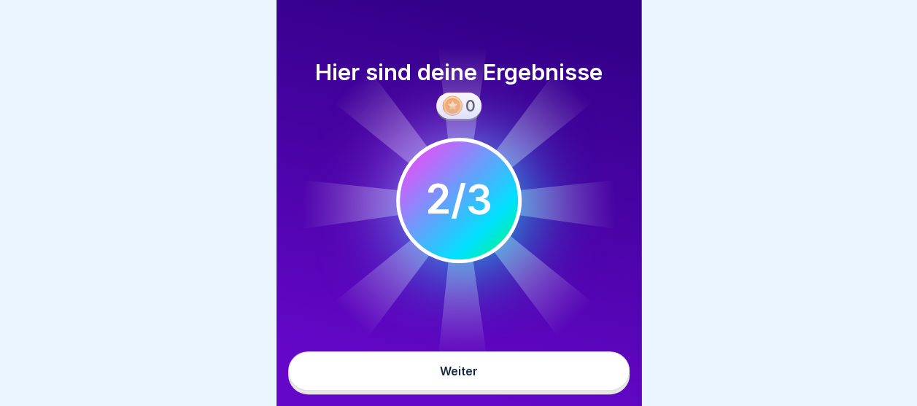
click at [586, 381] on button "Weiter" at bounding box center [458, 371] width 341 height 39
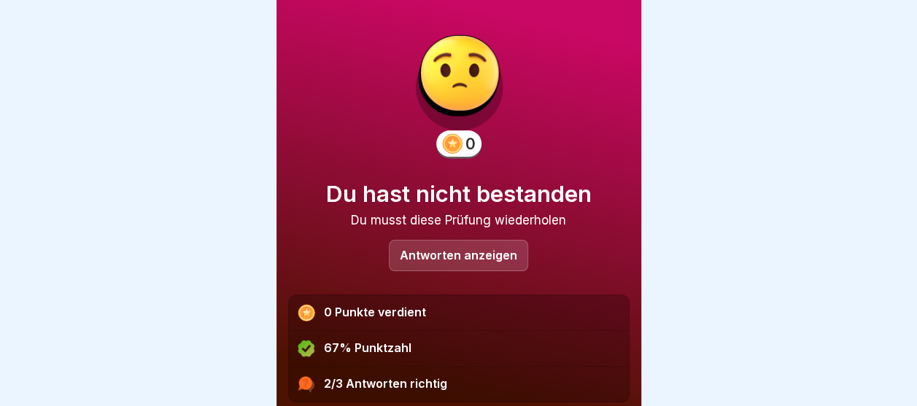
scroll to position [90, 0]
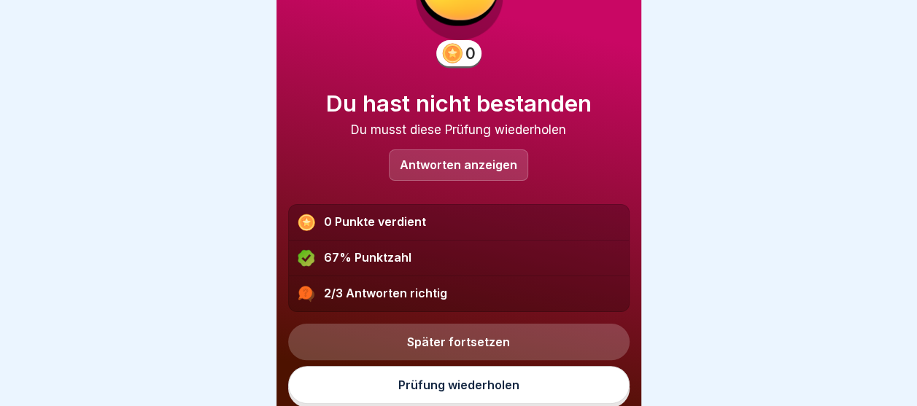
click at [472, 374] on link "Prüfung wiederholen" at bounding box center [458, 385] width 341 height 38
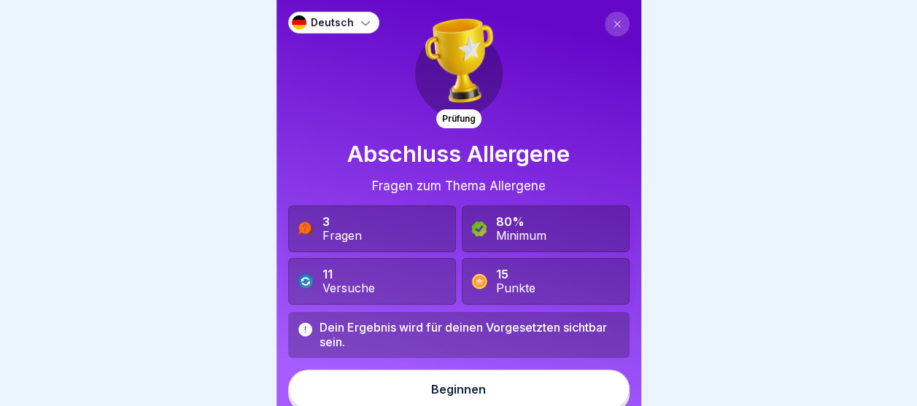
click at [460, 393] on div "Beginnen" at bounding box center [458, 389] width 55 height 13
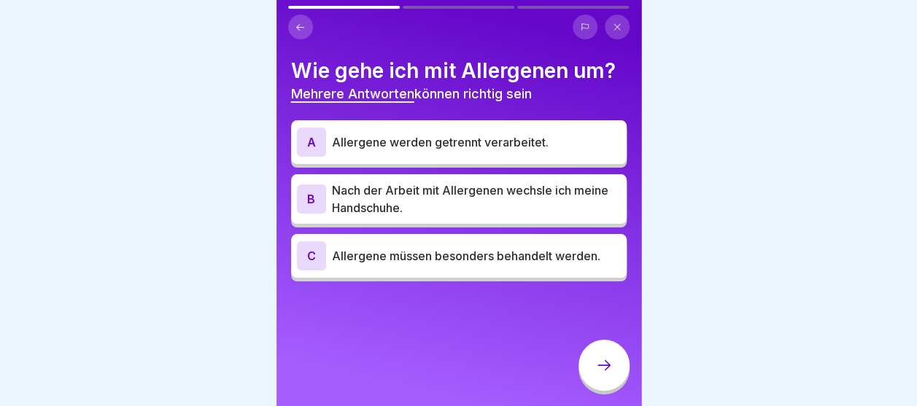
click at [446, 252] on p "Allergene müssen besonders behandelt werden." at bounding box center [476, 256] width 289 height 18
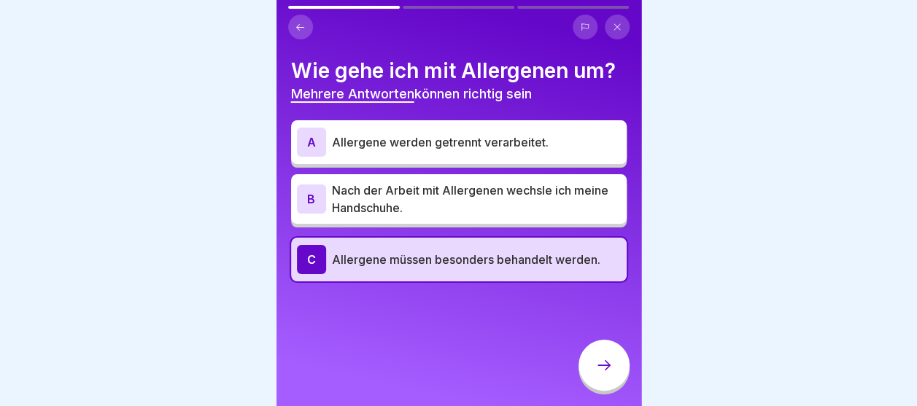
click at [440, 203] on p "Nach der Arbeit mit Allergenen wechsle ich meine Handschuhe." at bounding box center [476, 199] width 289 height 35
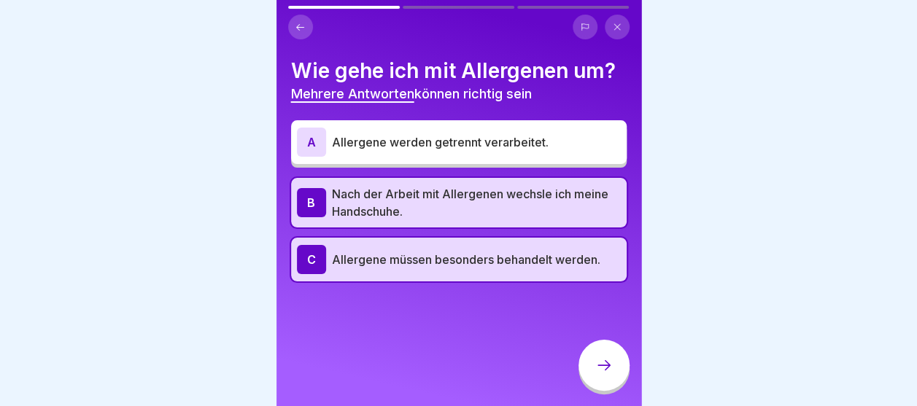
click at [446, 161] on div "A Allergene werden getrennt verarbeitet." at bounding box center [459, 142] width 336 height 44
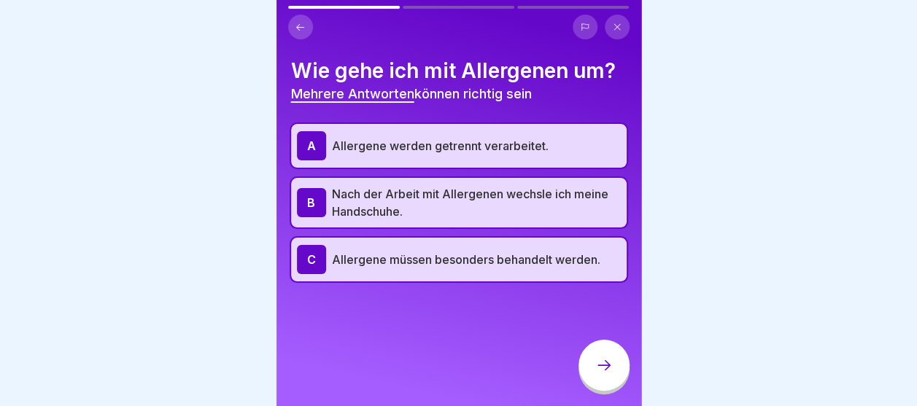
click at [591, 379] on div at bounding box center [604, 365] width 51 height 51
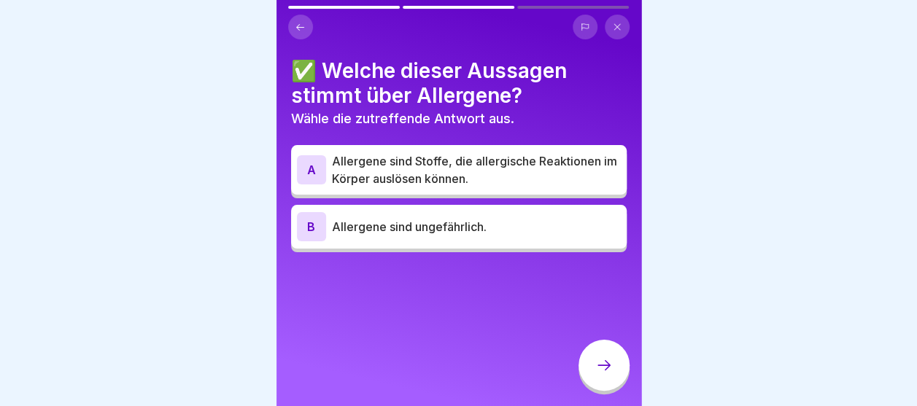
click at [490, 162] on p "Allergene sind Stoffe, die allergische Reaktionen im Körper auslösen können." at bounding box center [476, 169] width 289 height 35
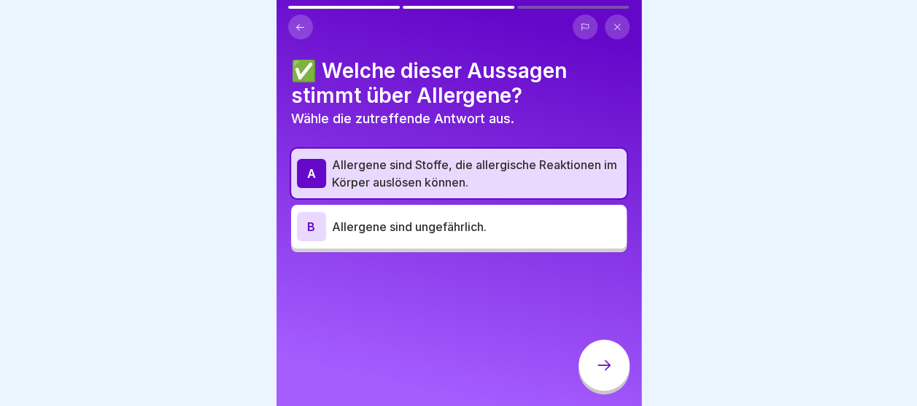
click at [584, 371] on div at bounding box center [604, 365] width 51 height 51
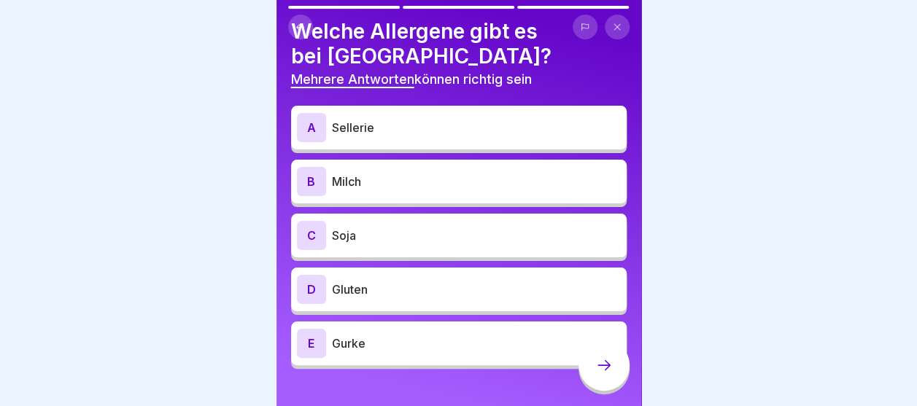
scroll to position [60, 0]
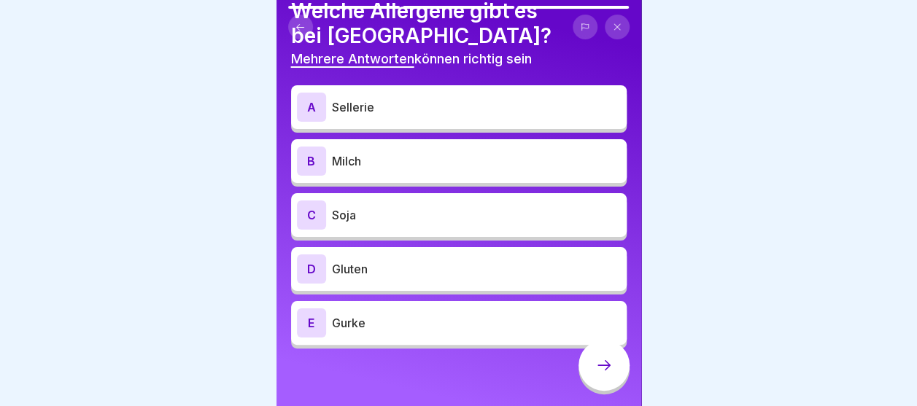
click at [379, 335] on div "E Gurke" at bounding box center [459, 323] width 324 height 29
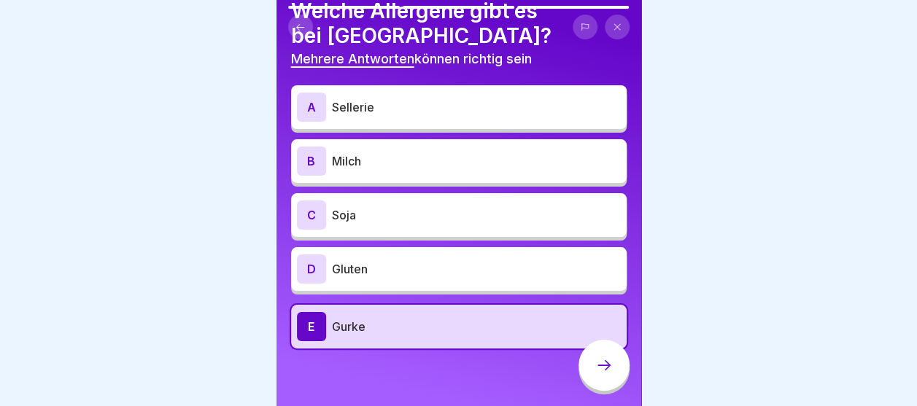
click at [374, 109] on p "Sellerie" at bounding box center [476, 107] width 289 height 18
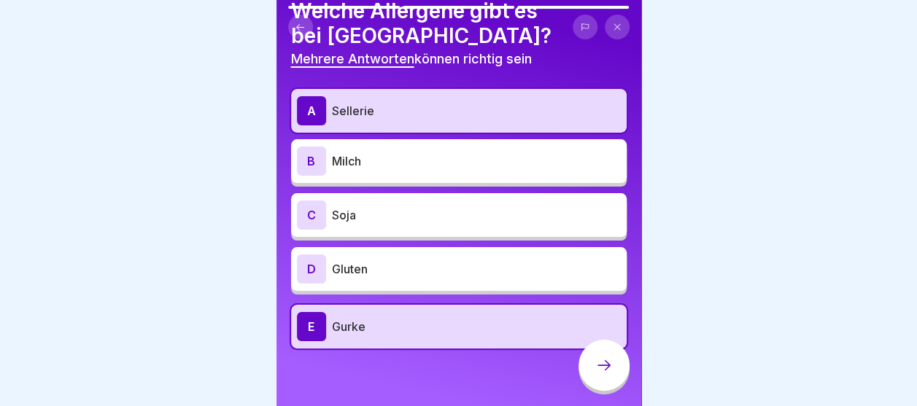
click at [607, 387] on div at bounding box center [604, 365] width 51 height 51
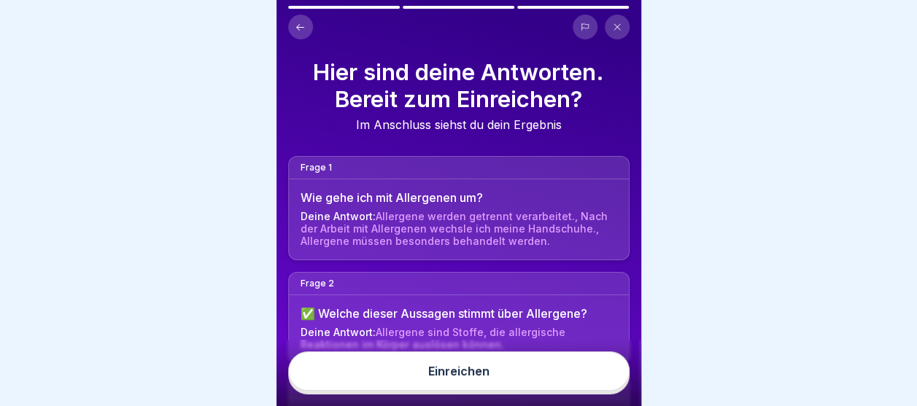
click at [517, 404] on div "Einreichen" at bounding box center [459, 373] width 365 height 66
click at [519, 384] on button "Einreichen" at bounding box center [458, 371] width 341 height 39
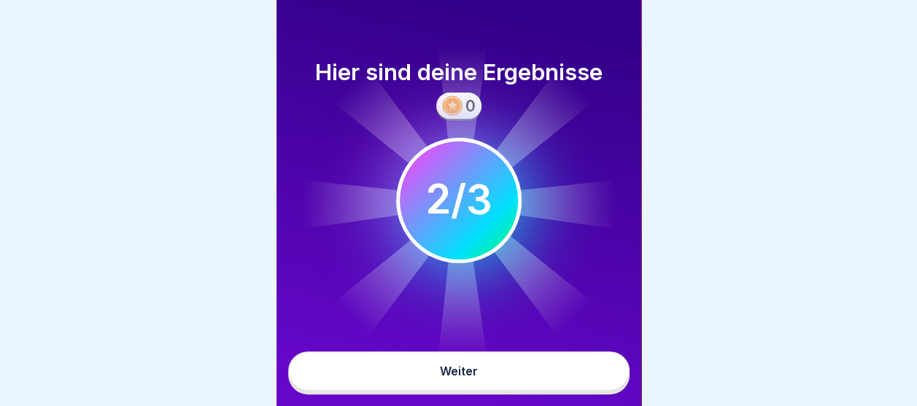
click at [517, 380] on button "Weiter" at bounding box center [458, 371] width 341 height 39
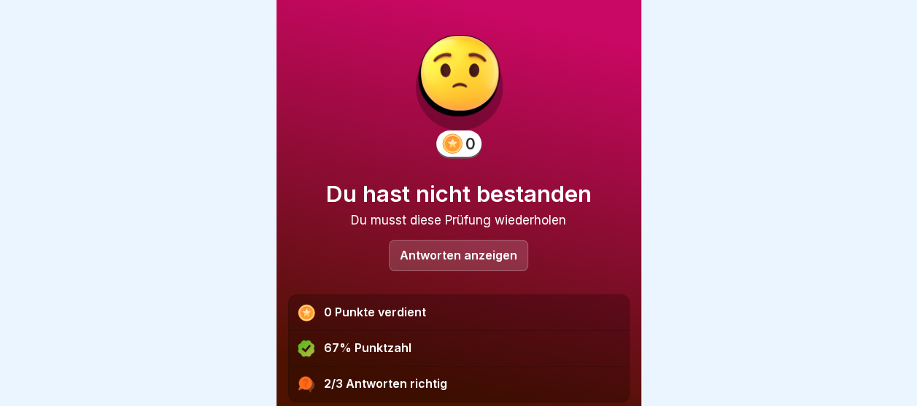
scroll to position [90, 0]
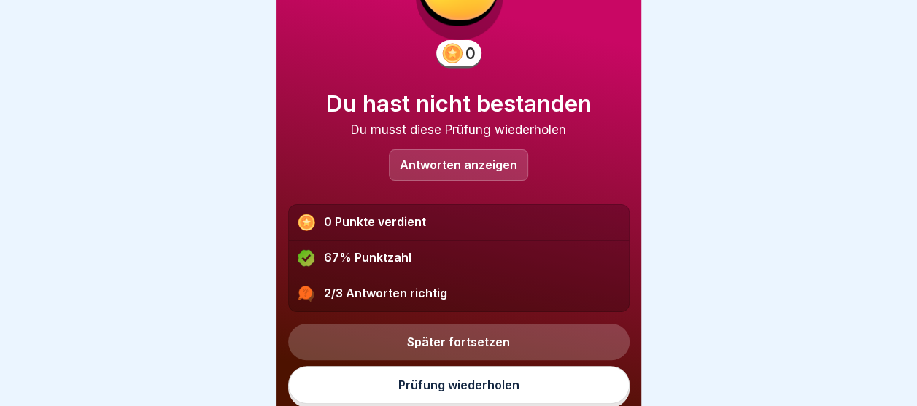
click at [464, 384] on link "Prüfung wiederholen" at bounding box center [458, 385] width 341 height 38
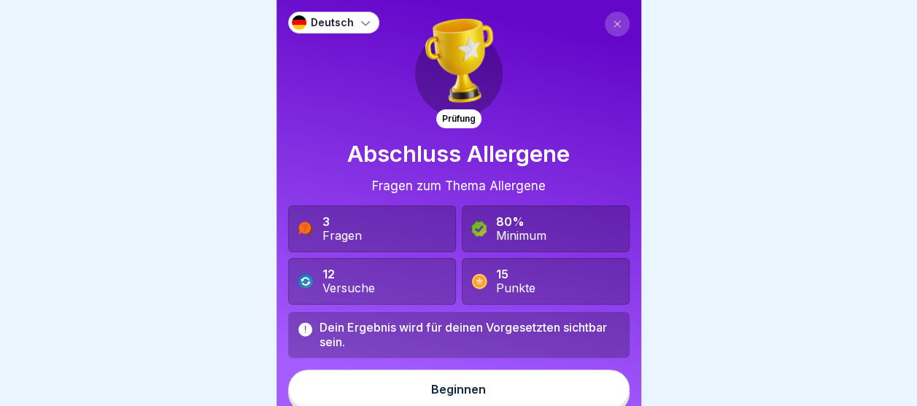
click at [487, 384] on button "Beginnen" at bounding box center [458, 389] width 341 height 39
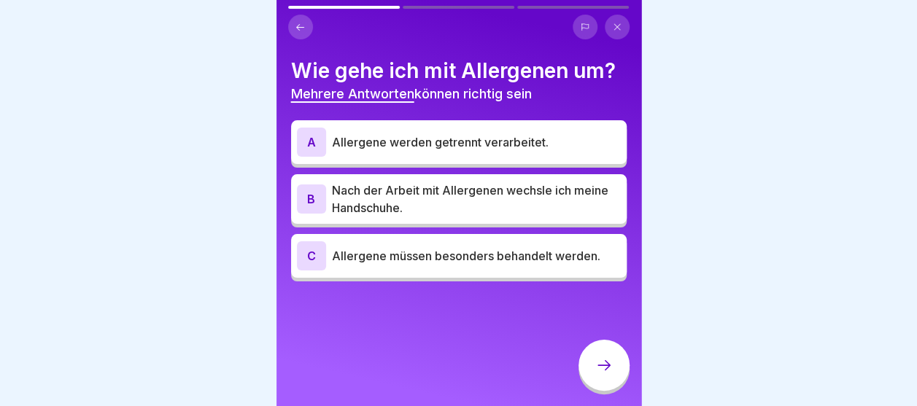
click at [379, 149] on p "Allergene werden getrennt verarbeitet." at bounding box center [476, 143] width 289 height 18
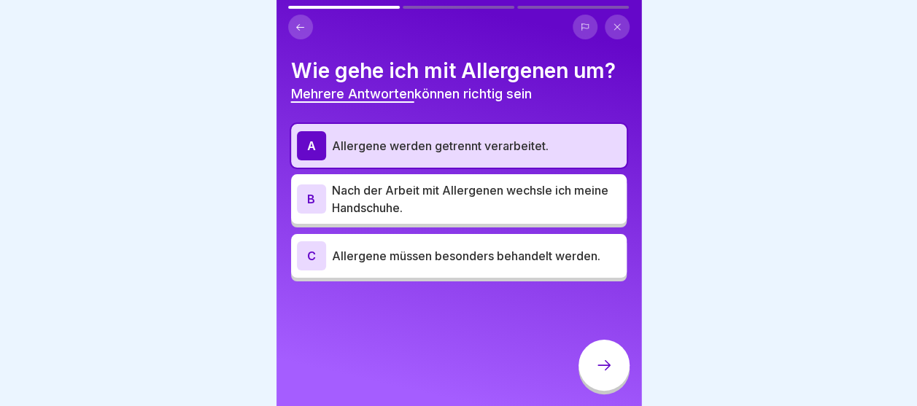
click at [368, 213] on p "Nach der Arbeit mit Allergenen wechsle ich meine Handschuhe." at bounding box center [476, 199] width 289 height 35
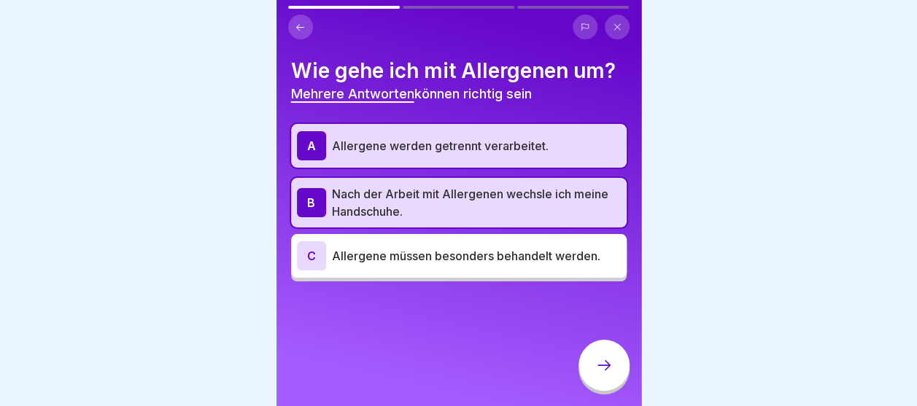
click at [374, 244] on div "C Allergene müssen besonders behandelt werden." at bounding box center [459, 255] width 324 height 29
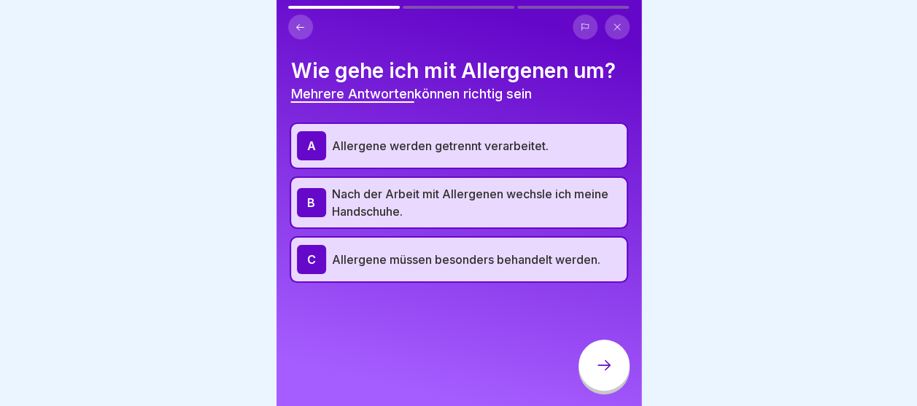
click at [613, 383] on div at bounding box center [604, 365] width 51 height 51
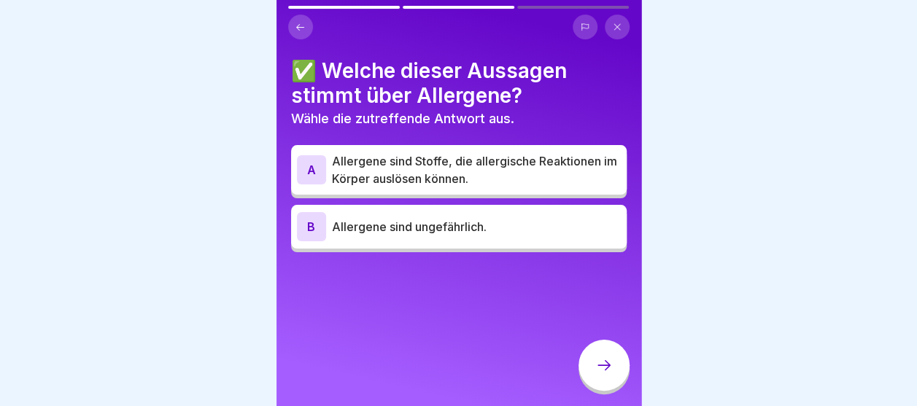
click at [449, 155] on p "Allergene sind Stoffe, die allergische Reaktionen im Körper auslösen können." at bounding box center [476, 169] width 289 height 35
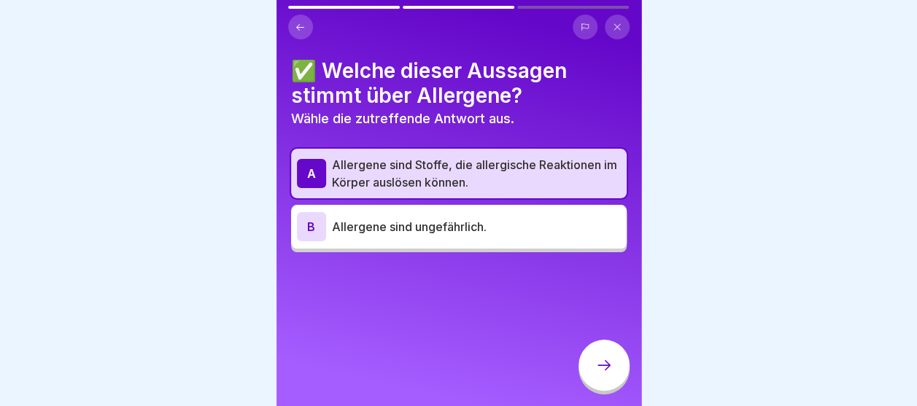
click at [586, 391] on div at bounding box center [604, 365] width 51 height 51
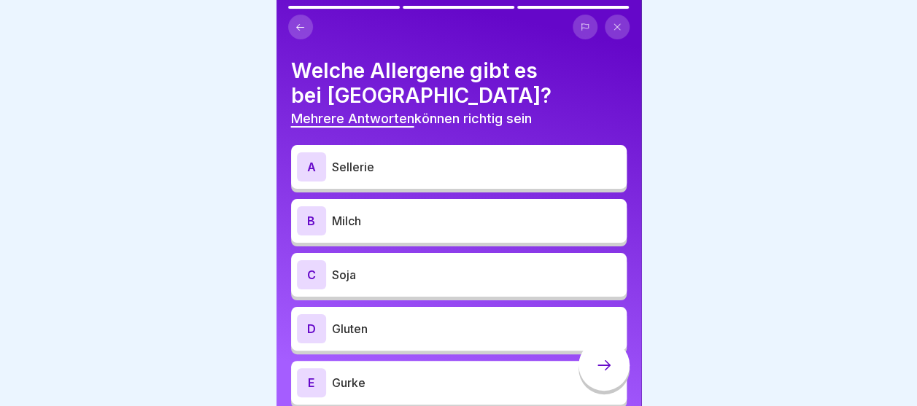
click at [469, 400] on div "E Gurke" at bounding box center [459, 383] width 336 height 44
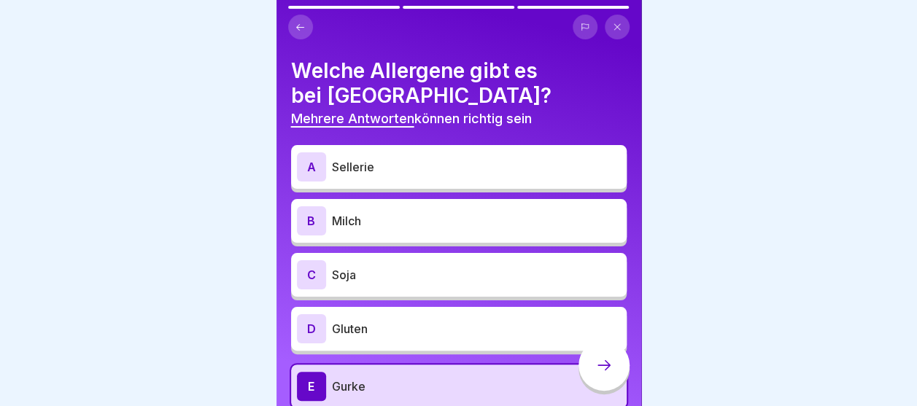
click at [441, 89] on h4 "Welche Allergene gibt es bei [GEOGRAPHIC_DATA]?" at bounding box center [459, 83] width 336 height 50
click at [428, 152] on div "A Sellerie" at bounding box center [459, 166] width 324 height 29
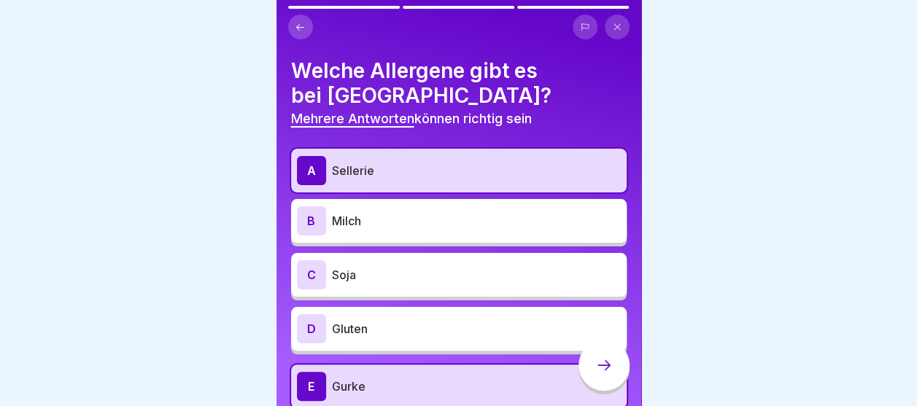
click at [396, 225] on p "Milch" at bounding box center [476, 221] width 289 height 18
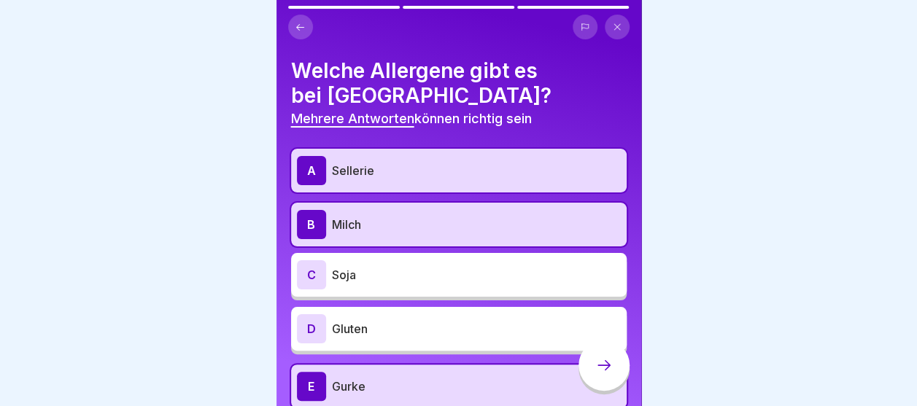
click at [482, 340] on div "D Gluten" at bounding box center [459, 328] width 324 height 29
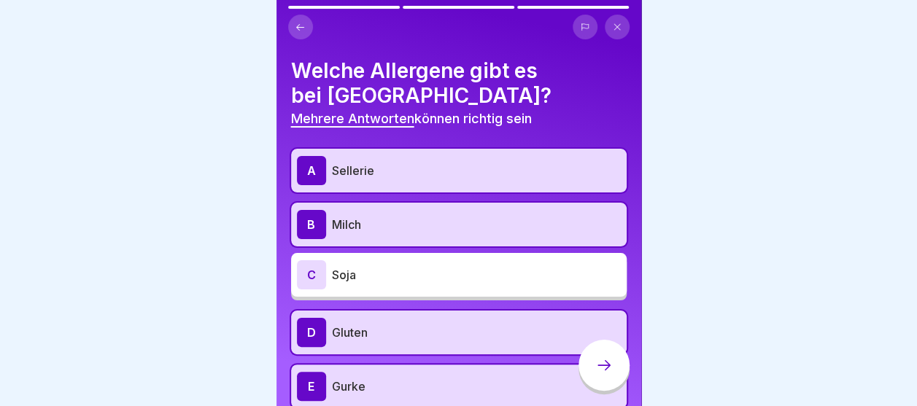
click at [613, 368] on div at bounding box center [604, 365] width 51 height 51
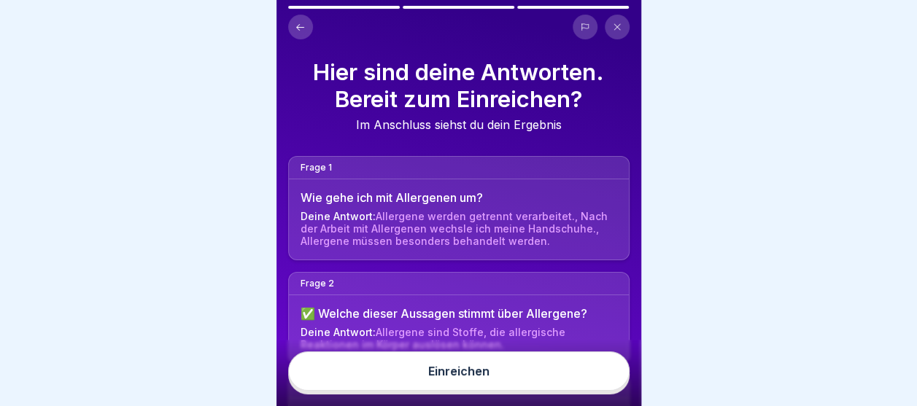
click at [521, 373] on button "Einreichen" at bounding box center [458, 371] width 341 height 39
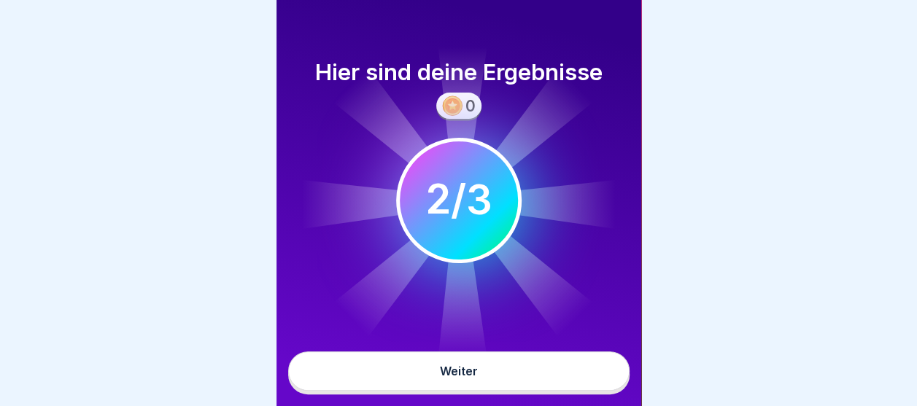
click at [450, 391] on button "Weiter" at bounding box center [458, 371] width 341 height 39
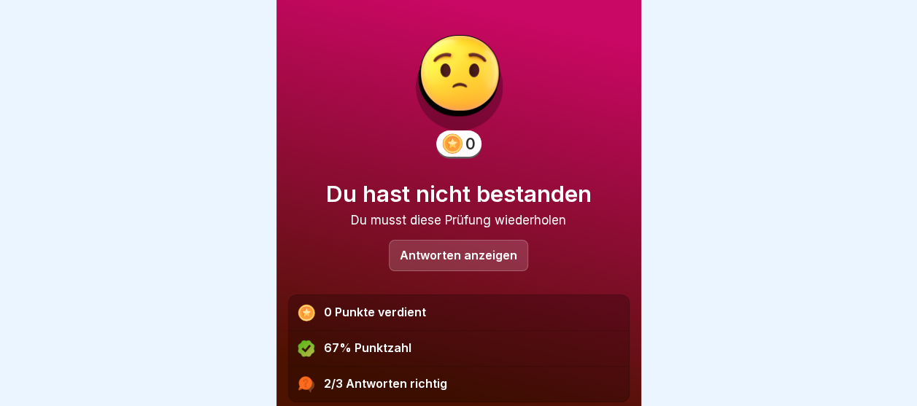
scroll to position [90, 0]
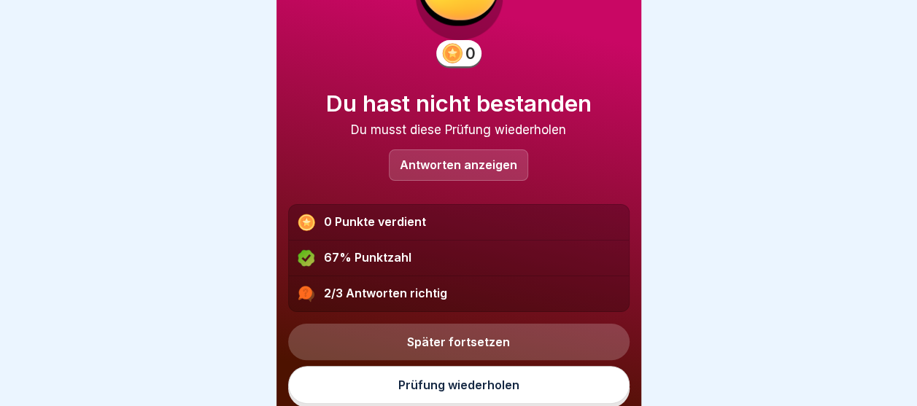
click at [488, 393] on link "Prüfung wiederholen" at bounding box center [458, 385] width 341 height 38
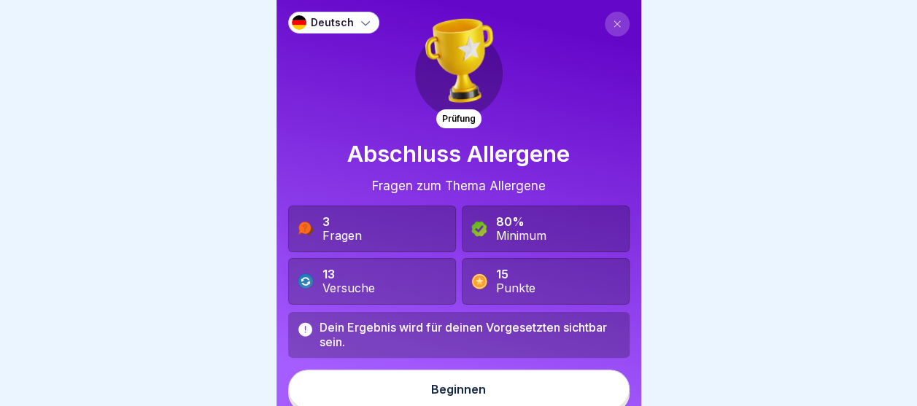
click at [449, 390] on div "Beginnen" at bounding box center [458, 389] width 55 height 13
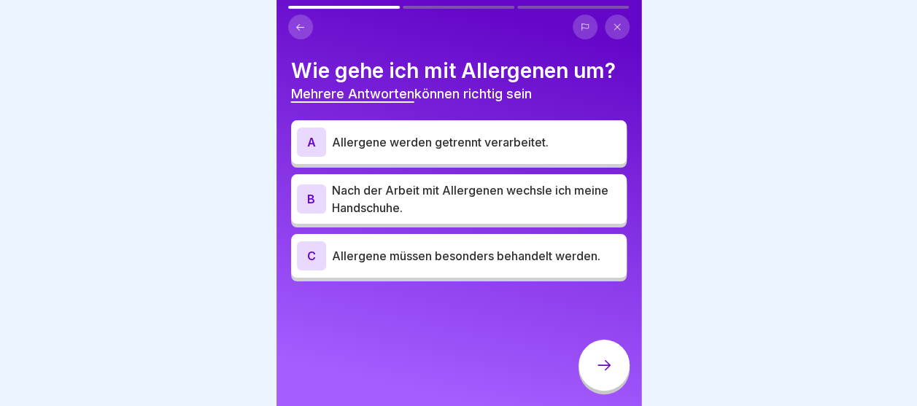
click at [419, 262] on p "Allergene müssen besonders behandelt werden." at bounding box center [476, 256] width 289 height 18
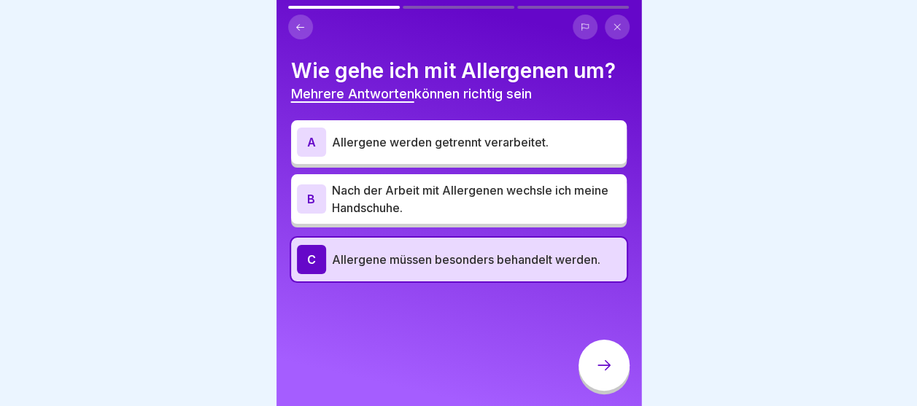
click at [416, 182] on p "Nach der Arbeit mit Allergenen wechsle ich meine Handschuhe." at bounding box center [476, 199] width 289 height 35
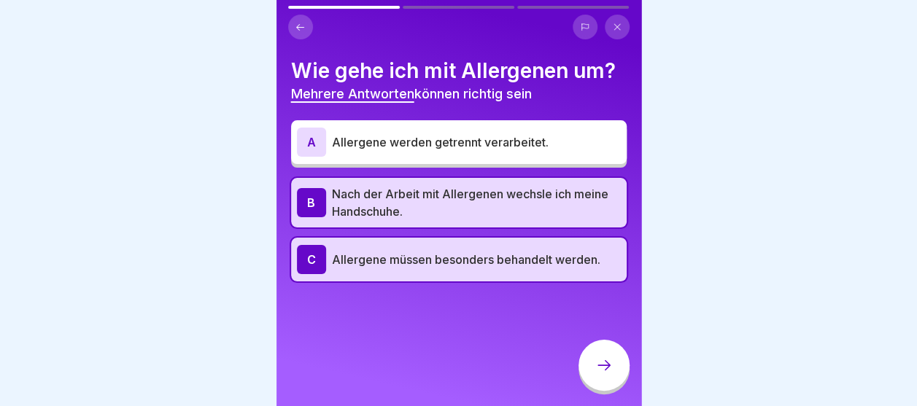
click at [416, 134] on p "Allergene werden getrennt verarbeitet." at bounding box center [476, 143] width 289 height 18
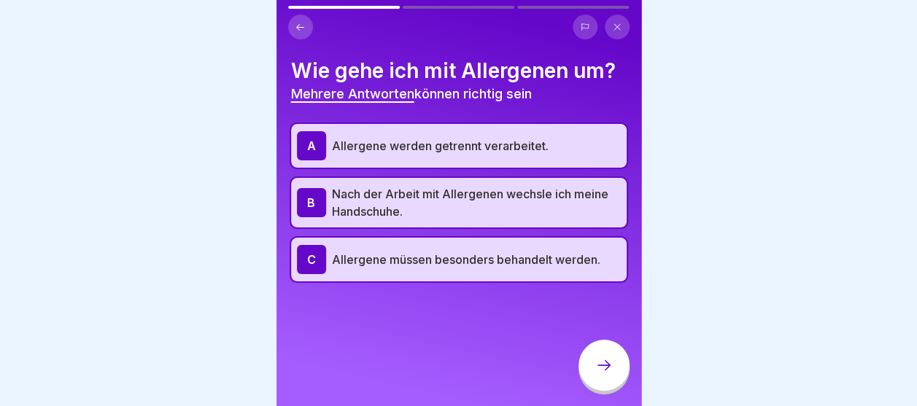
click at [597, 374] on icon at bounding box center [604, 366] width 18 height 18
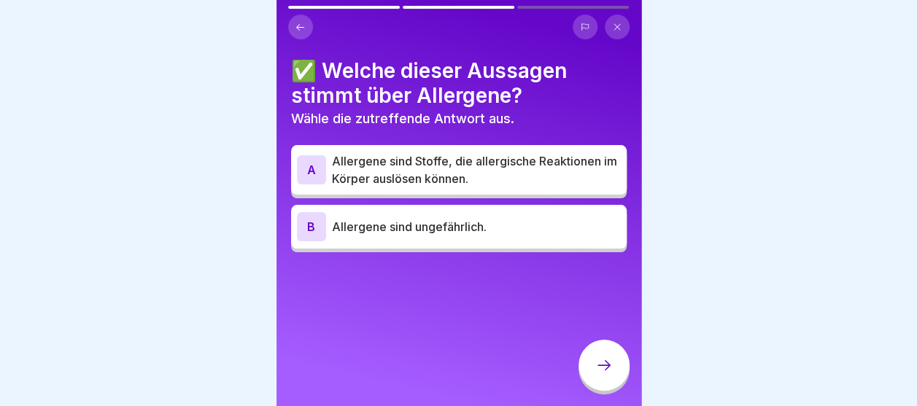
click at [512, 160] on p "Allergene sind Stoffe, die allergische Reaktionen im Körper auslösen können." at bounding box center [476, 169] width 289 height 35
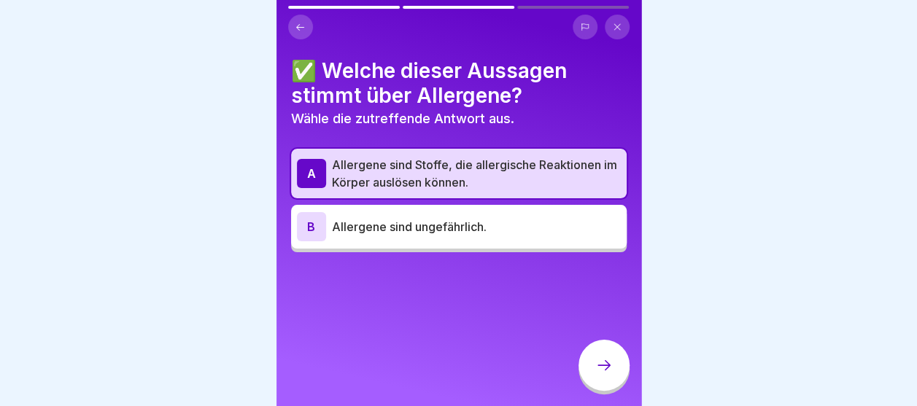
click at [596, 374] on icon at bounding box center [604, 366] width 18 height 18
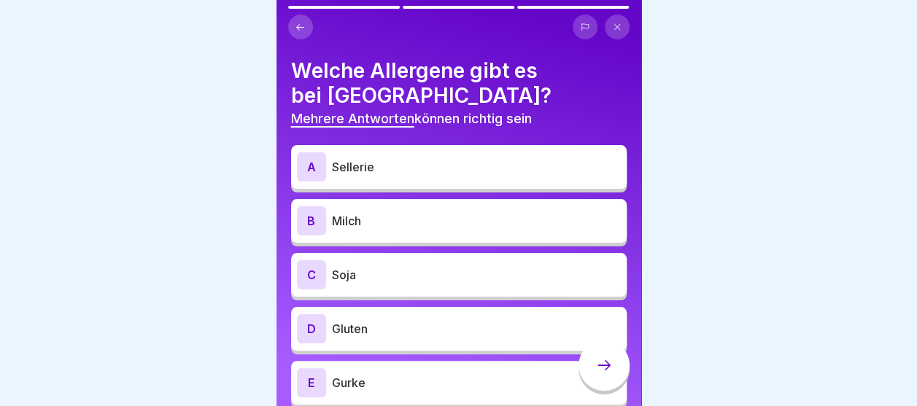
click at [457, 161] on p "Sellerie" at bounding box center [476, 167] width 289 height 18
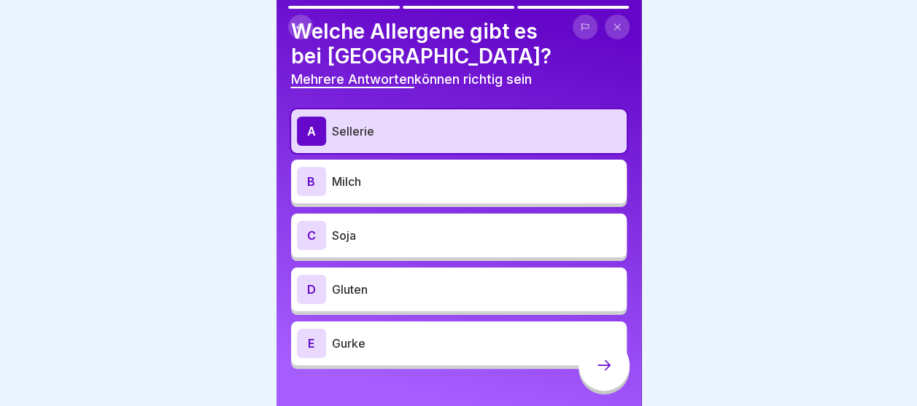
scroll to position [60, 0]
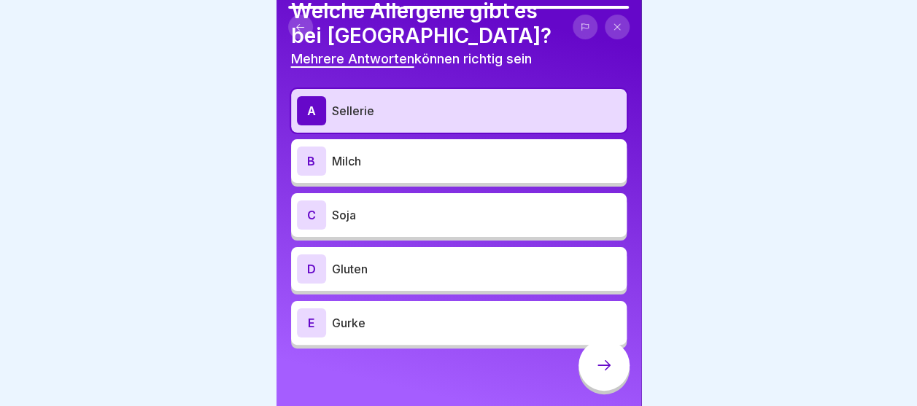
click at [382, 322] on p "Gurke" at bounding box center [476, 323] width 289 height 18
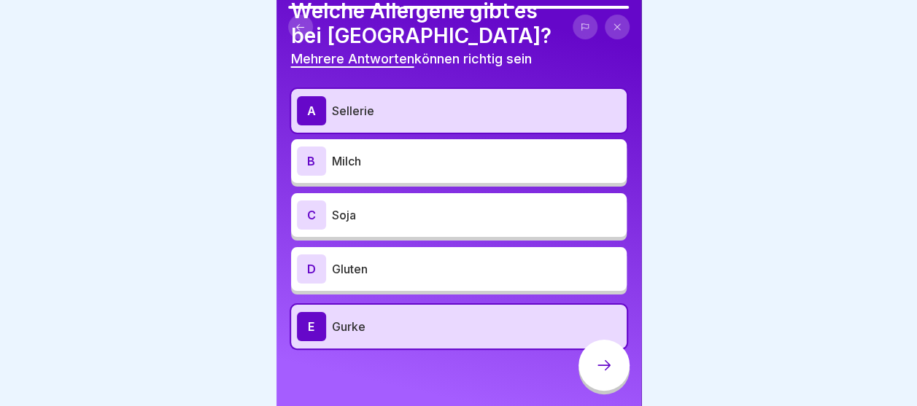
click at [375, 266] on p "Gluten" at bounding box center [476, 269] width 289 height 18
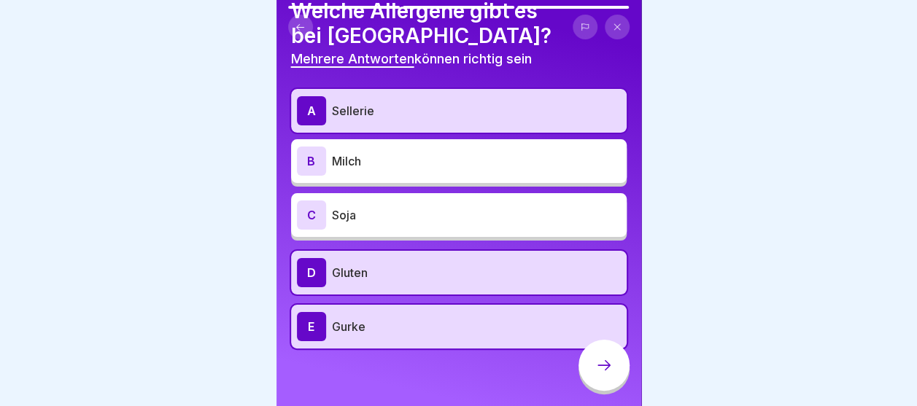
click at [369, 274] on p "Gluten" at bounding box center [476, 273] width 289 height 18
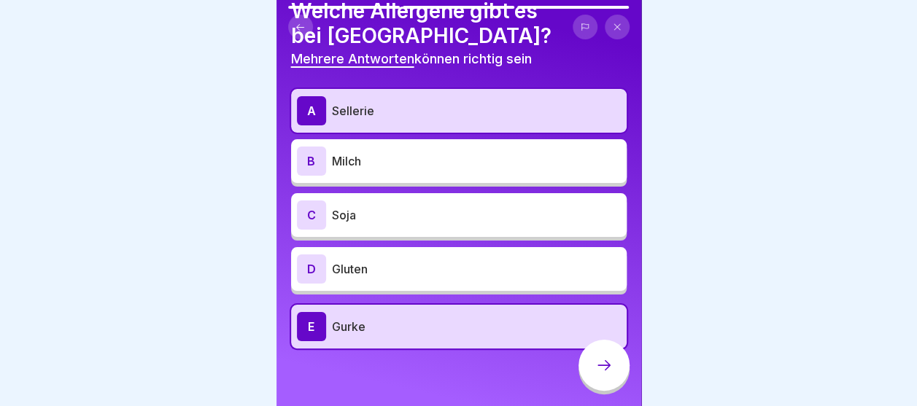
click at [382, 224] on div "C Soja" at bounding box center [459, 215] width 324 height 29
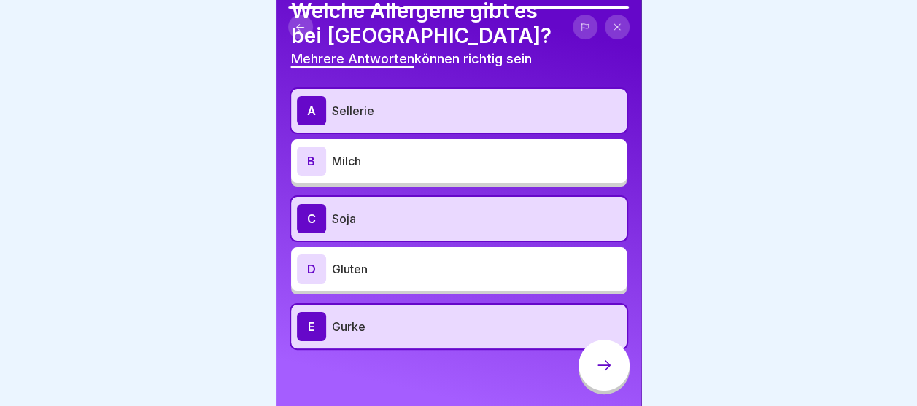
click at [395, 163] on p "Milch" at bounding box center [476, 161] width 289 height 18
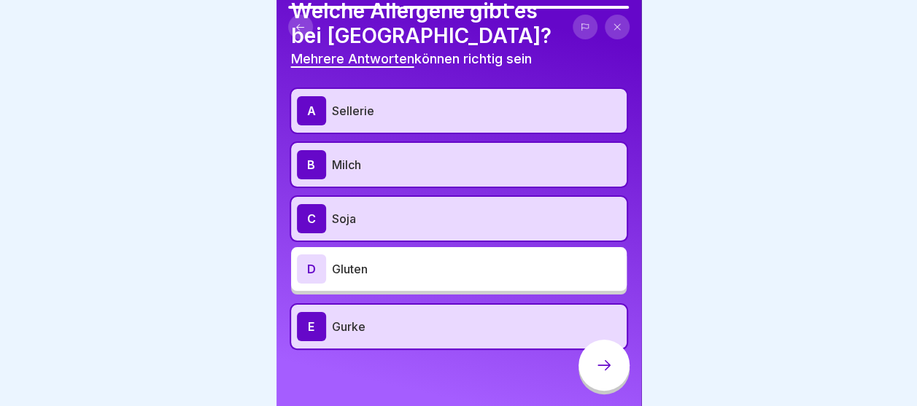
click at [595, 367] on div at bounding box center [604, 365] width 51 height 51
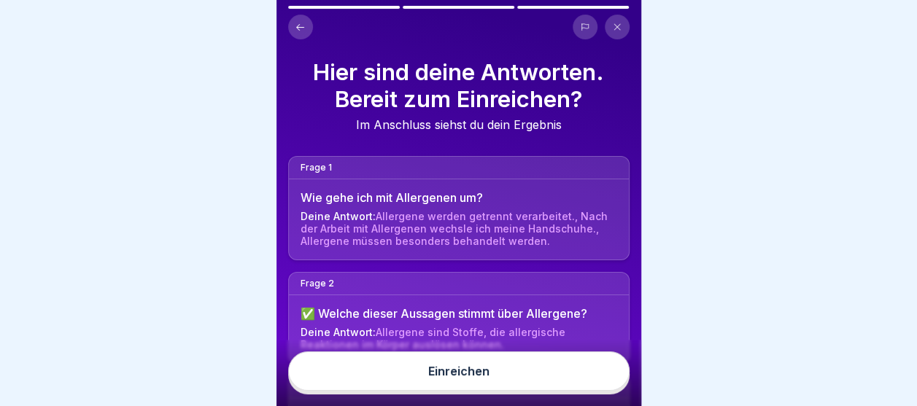
click at [527, 390] on button "Einreichen" at bounding box center [458, 371] width 341 height 39
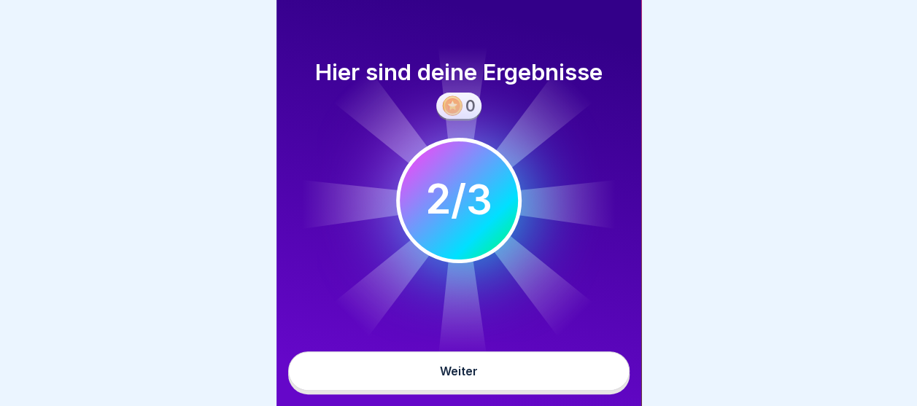
click at [460, 378] on div "Weiter" at bounding box center [459, 371] width 38 height 13
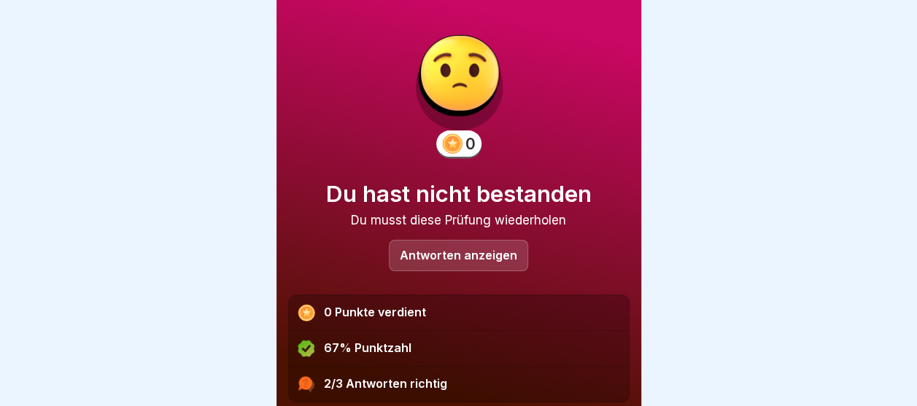
scroll to position [90, 0]
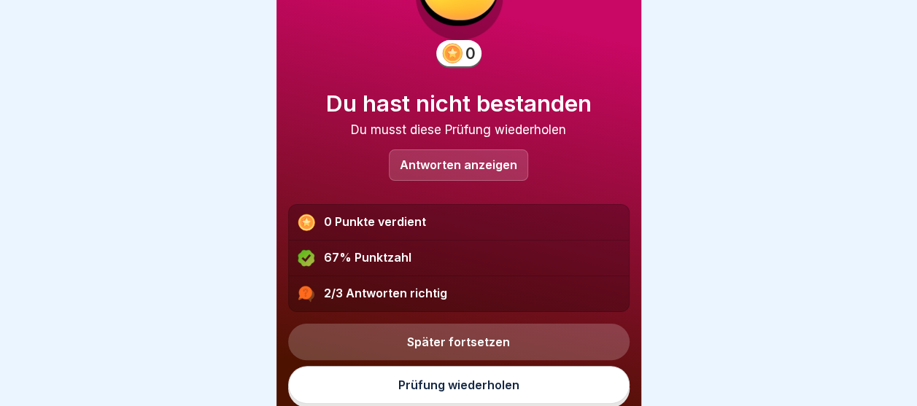
click at [452, 390] on link "Prüfung wiederholen" at bounding box center [458, 385] width 341 height 38
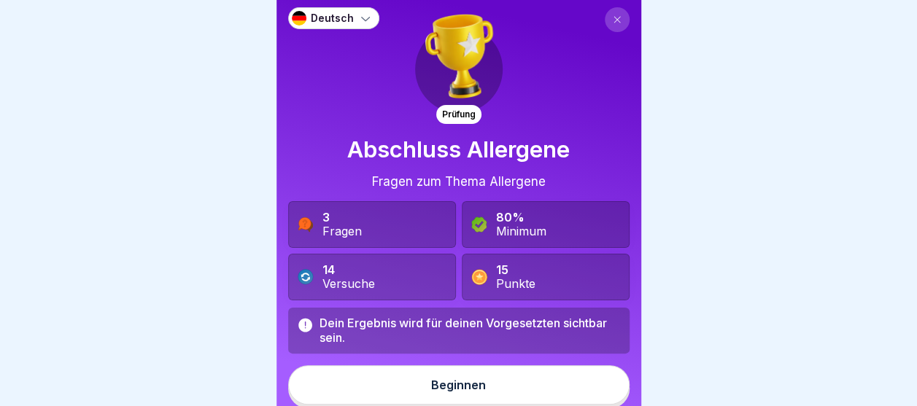
scroll to position [6, 0]
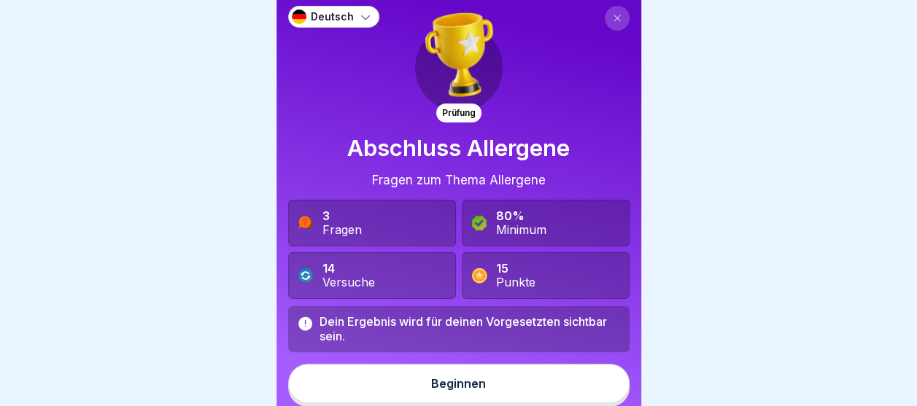
click at [439, 379] on div "Beginnen" at bounding box center [458, 383] width 55 height 13
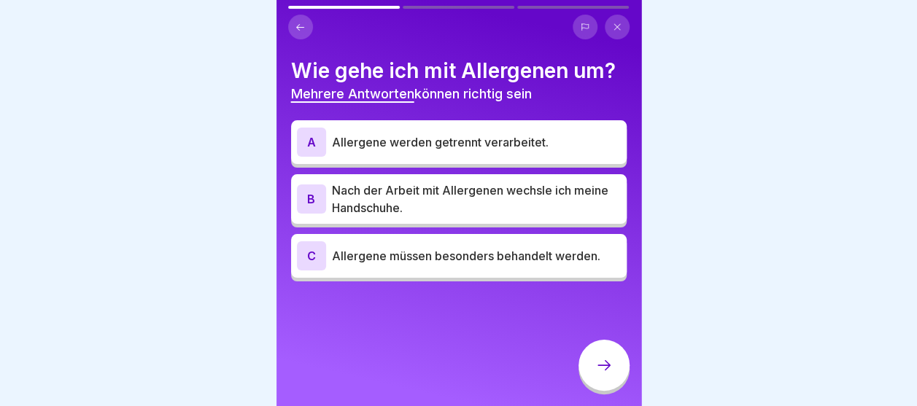
click at [423, 158] on div "A Allergene werden getrennt verarbeitet." at bounding box center [459, 142] width 336 height 44
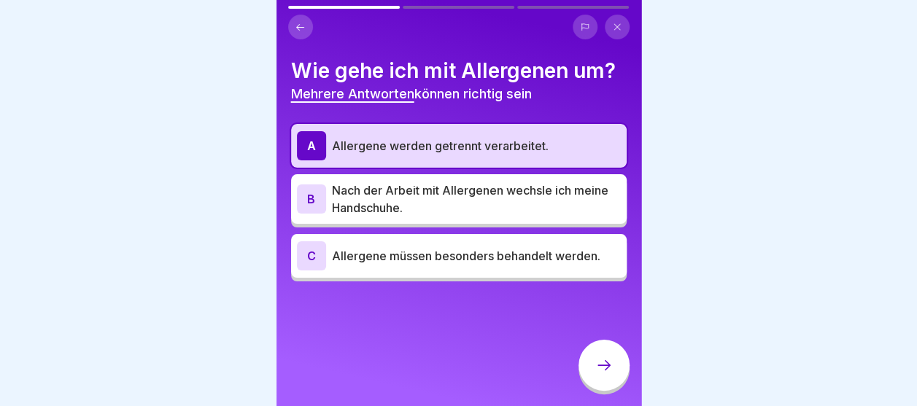
click at [423, 183] on p "Nach der Arbeit mit Allergenen wechsle ich meine Handschuhe." at bounding box center [476, 199] width 289 height 35
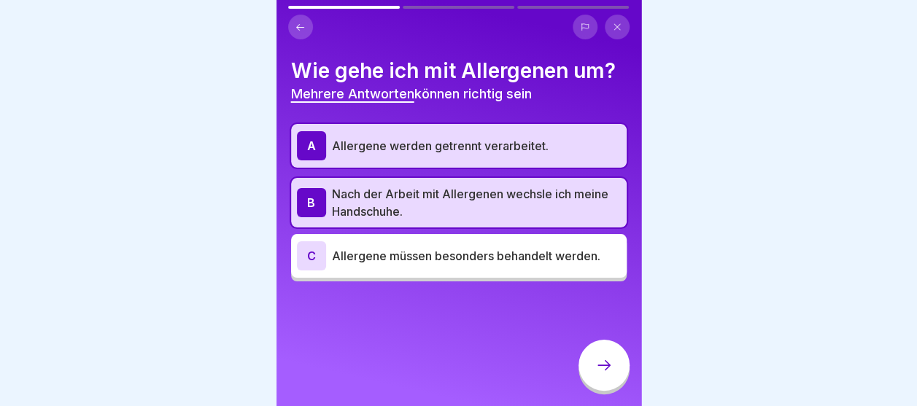
click at [435, 239] on div "C Allergene müssen besonders behandelt werden." at bounding box center [459, 256] width 336 height 44
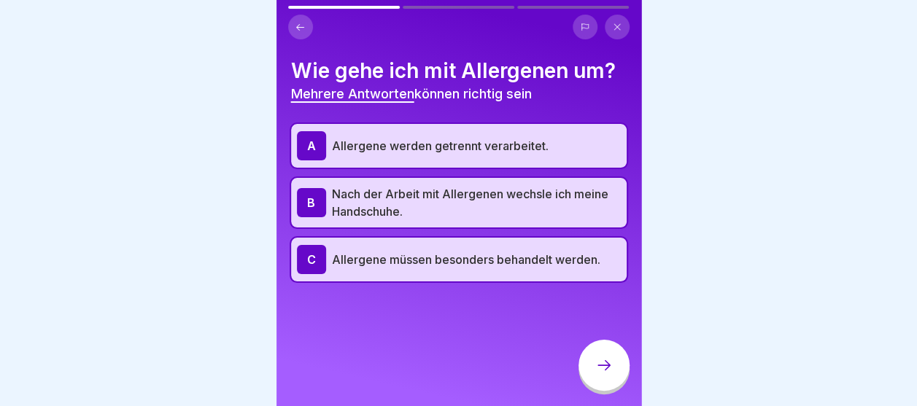
click at [614, 391] on div at bounding box center [604, 365] width 51 height 51
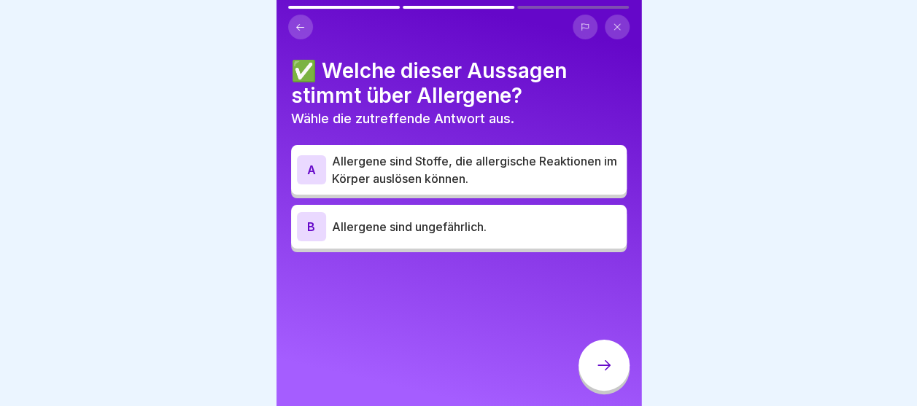
click at [521, 157] on p "Allergene sind Stoffe, die allergische Reaktionen im Körper auslösen können." at bounding box center [476, 169] width 289 height 35
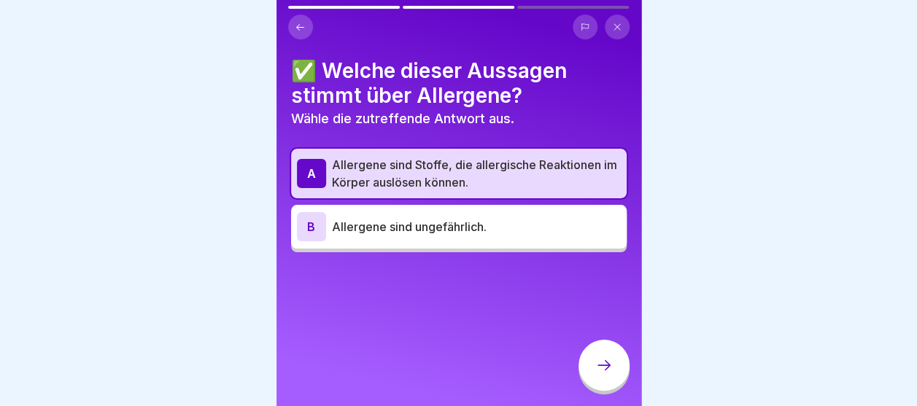
click at [593, 366] on div at bounding box center [604, 365] width 51 height 51
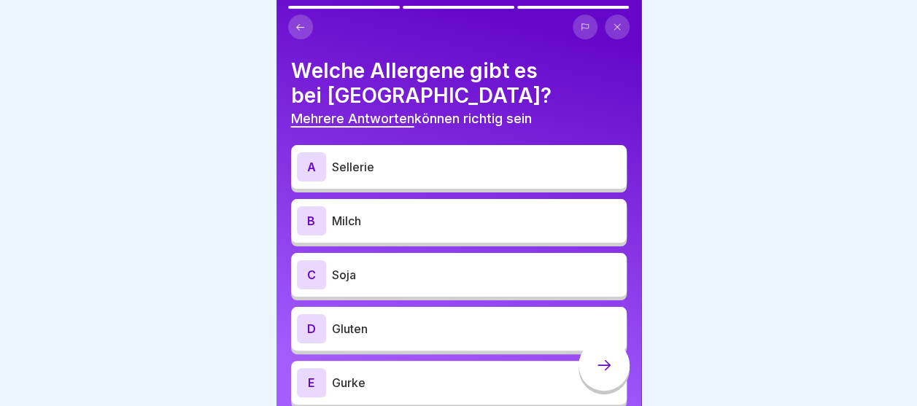
click at [433, 166] on p "Sellerie" at bounding box center [476, 167] width 289 height 18
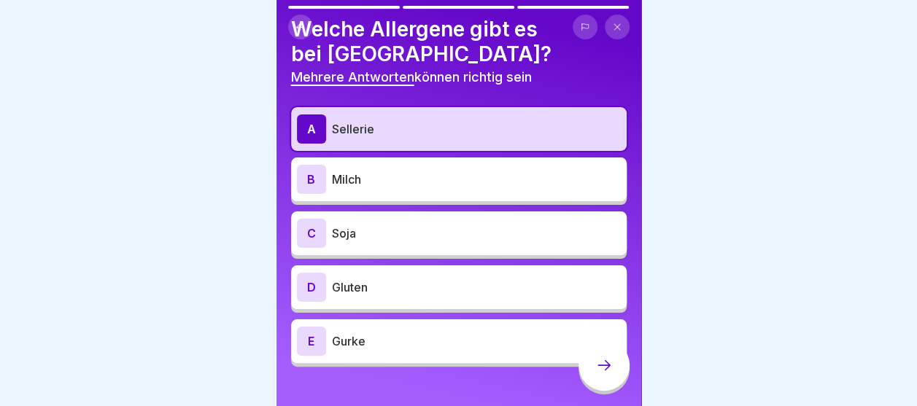
scroll to position [60, 0]
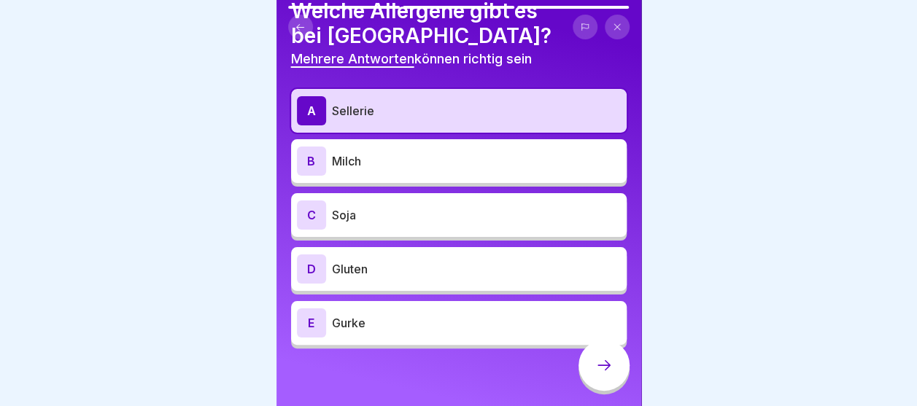
click at [398, 336] on div "E Gurke" at bounding box center [459, 323] width 324 height 29
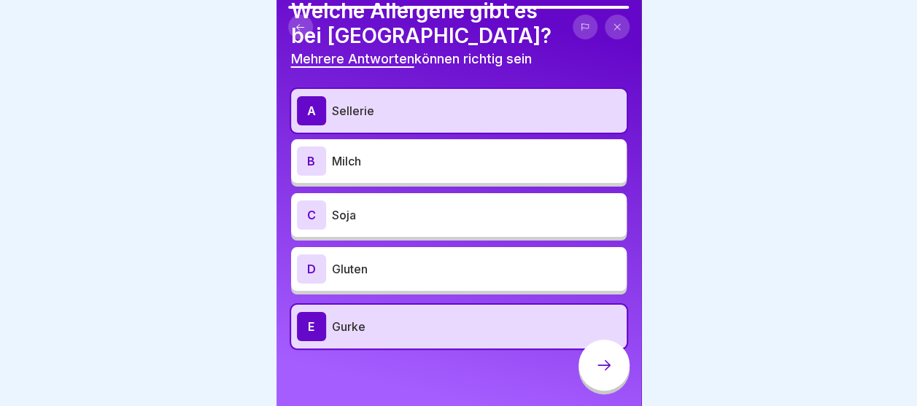
click at [375, 223] on div "C Soja" at bounding box center [459, 215] width 324 height 29
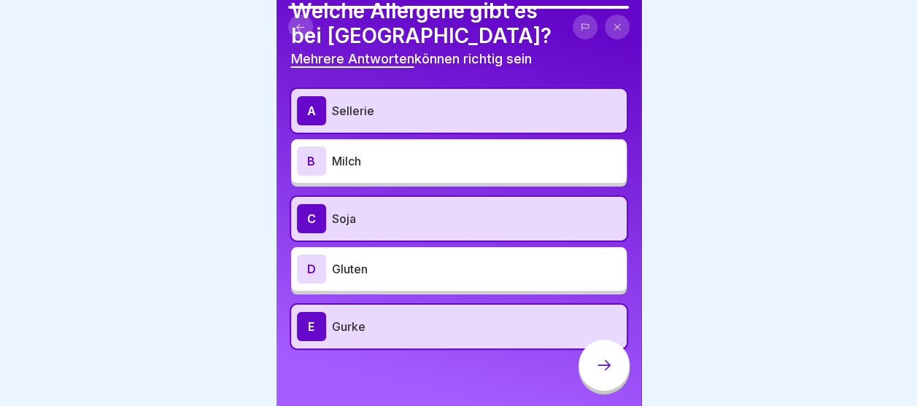
click at [601, 374] on icon at bounding box center [604, 366] width 18 height 18
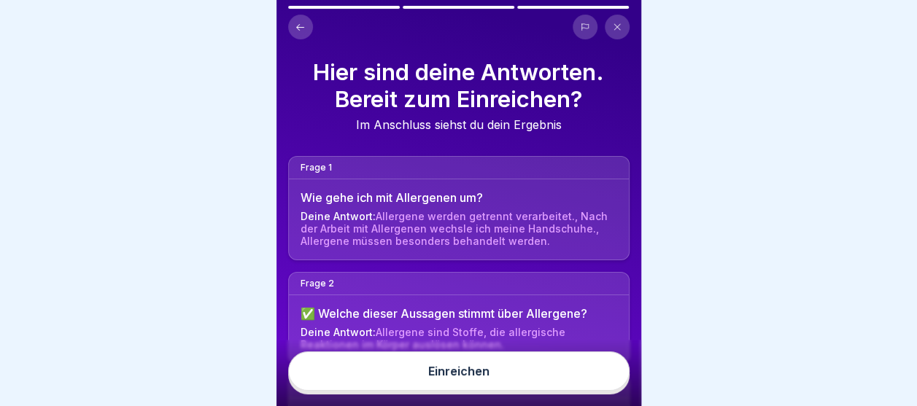
click at [565, 378] on button "Einreichen" at bounding box center [458, 371] width 341 height 39
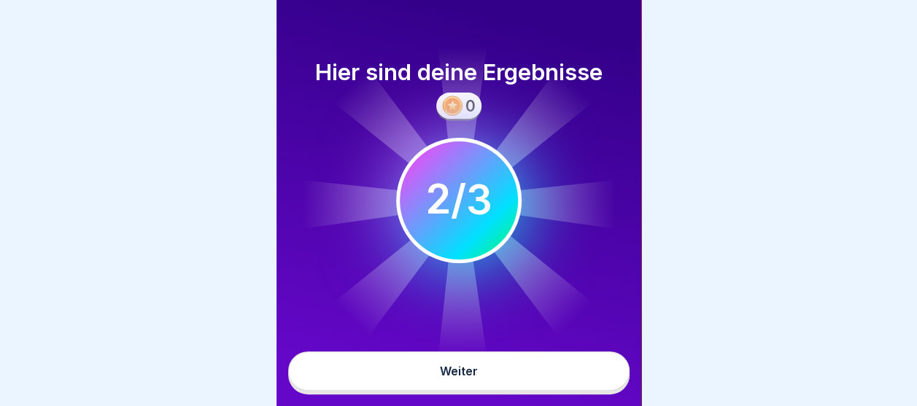
click at [547, 372] on button "Weiter" at bounding box center [458, 371] width 341 height 39
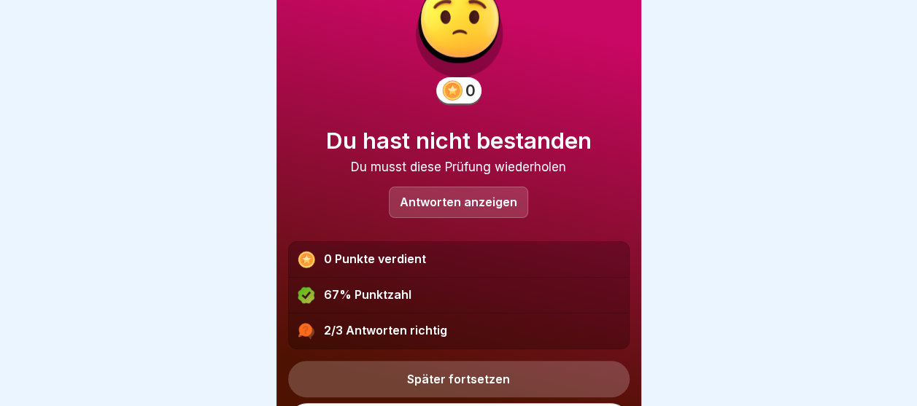
scroll to position [90, 0]
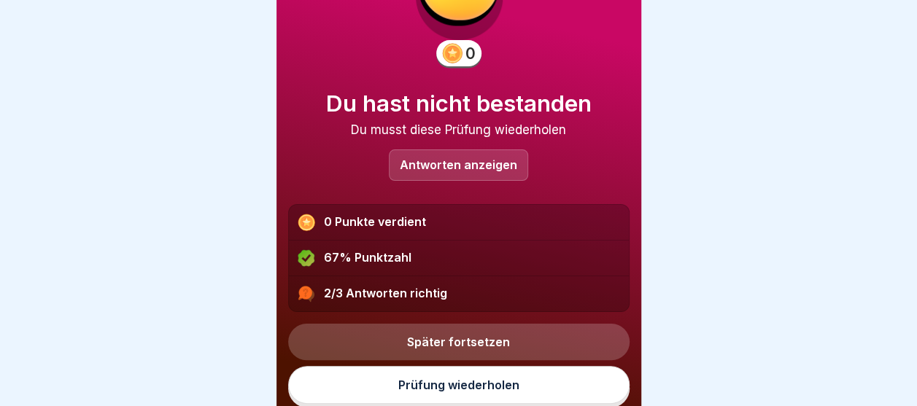
click at [503, 360] on div "Später fortsetzen Prüfung wiederholen" at bounding box center [458, 360] width 341 height 96
click at [503, 371] on link "Prüfung wiederholen" at bounding box center [458, 385] width 341 height 38
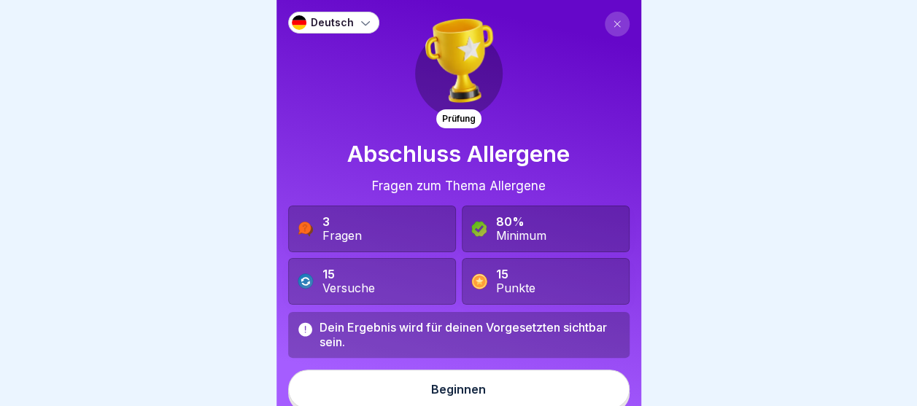
click at [436, 390] on div "Beginnen" at bounding box center [458, 389] width 55 height 13
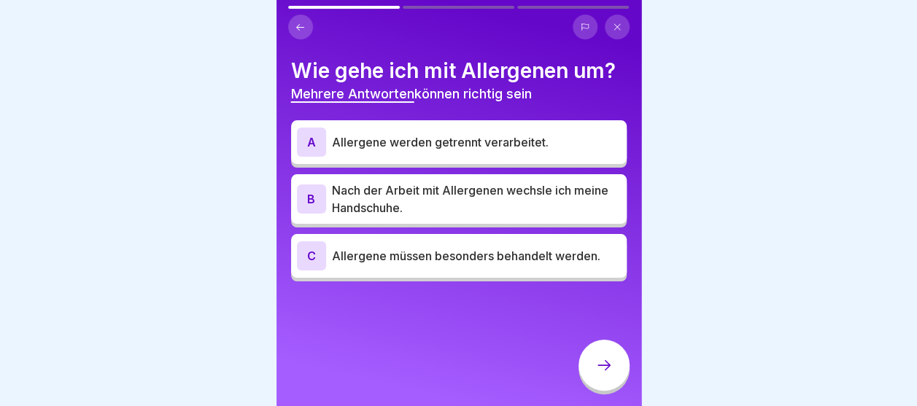
click at [433, 135] on p "Allergene werden getrennt verarbeitet." at bounding box center [476, 143] width 289 height 18
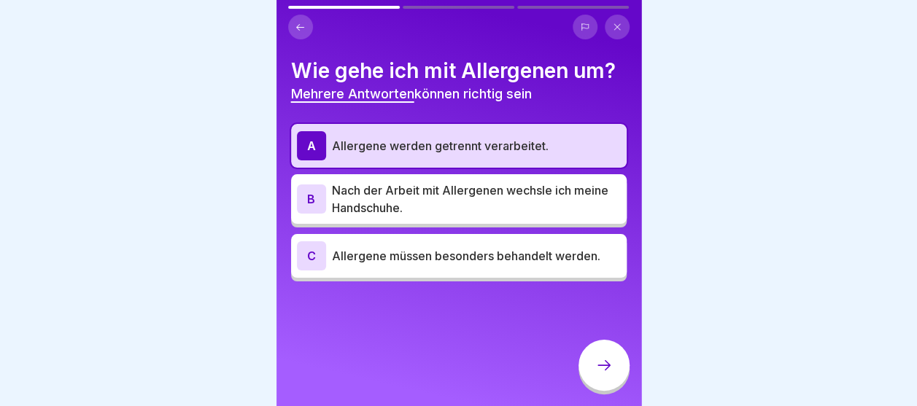
click at [420, 209] on p "Nach der Arbeit mit Allergenen wechsle ich meine Handschuhe." at bounding box center [476, 199] width 289 height 35
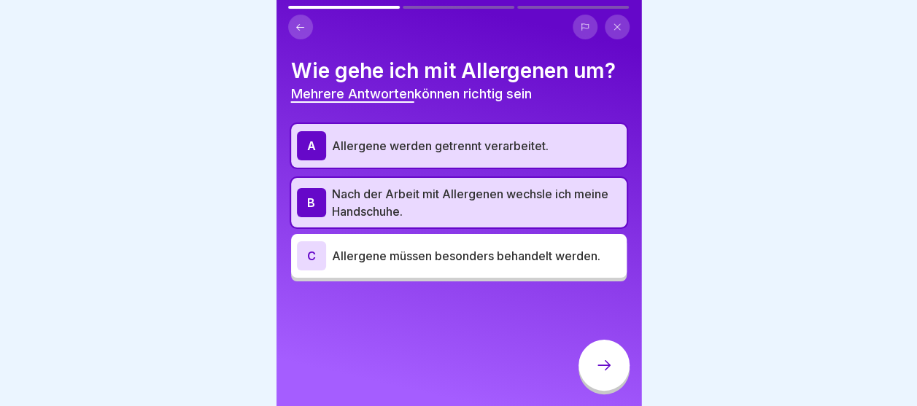
click at [417, 244] on div "C Allergene müssen besonders behandelt werden." at bounding box center [459, 255] width 324 height 29
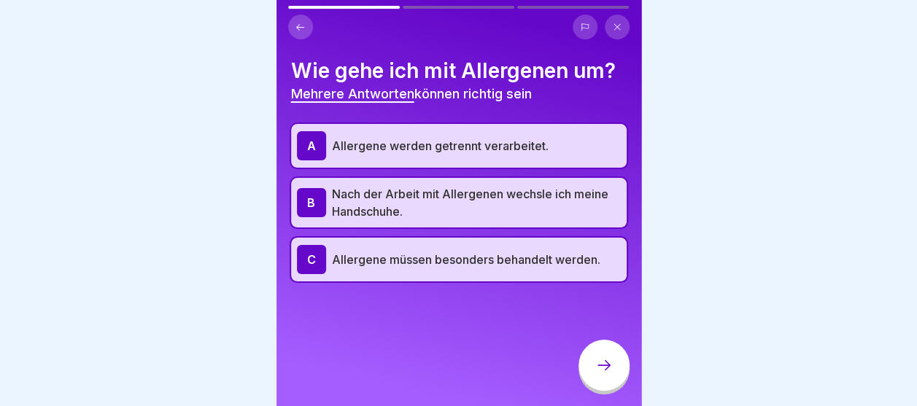
click at [582, 384] on div at bounding box center [604, 365] width 51 height 51
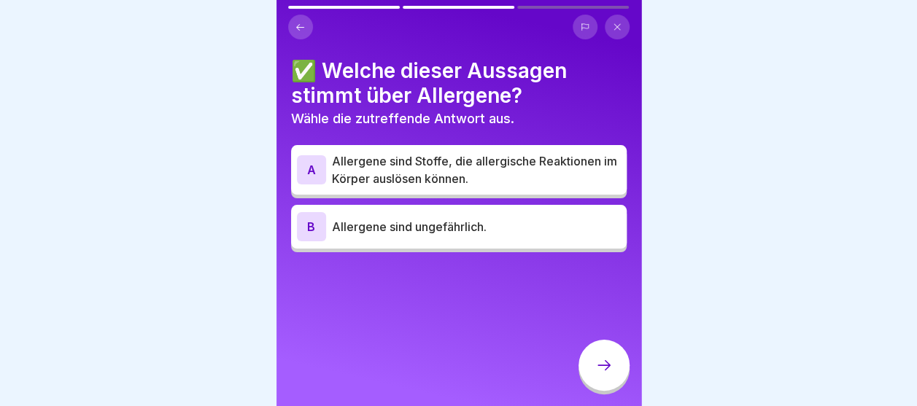
click at [484, 150] on div "A Allergene sind Stoffe, die allergische Reaktionen im Körper auslösen können." at bounding box center [459, 170] width 336 height 50
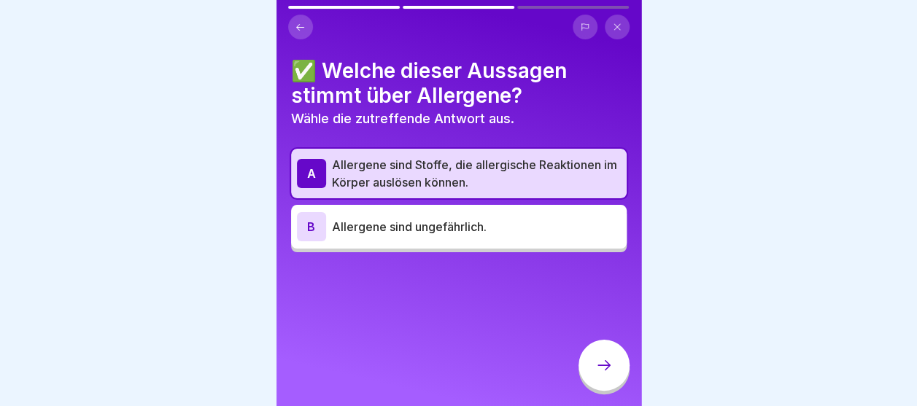
click at [594, 368] on div at bounding box center [604, 365] width 51 height 51
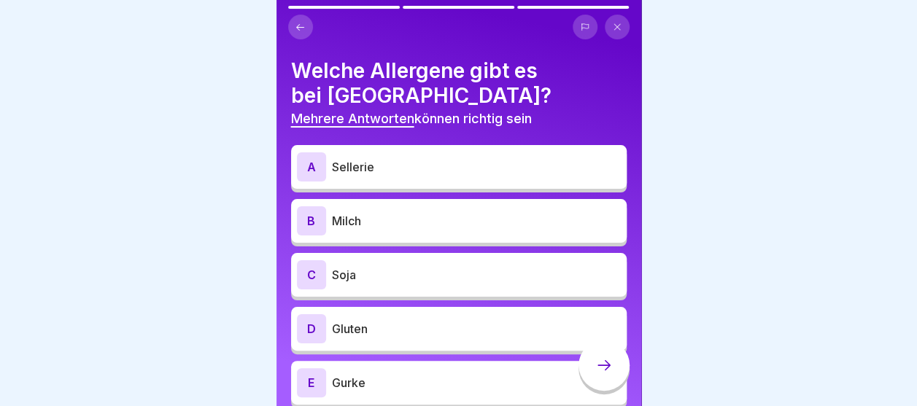
click at [413, 181] on div "A Sellerie" at bounding box center [459, 166] width 324 height 29
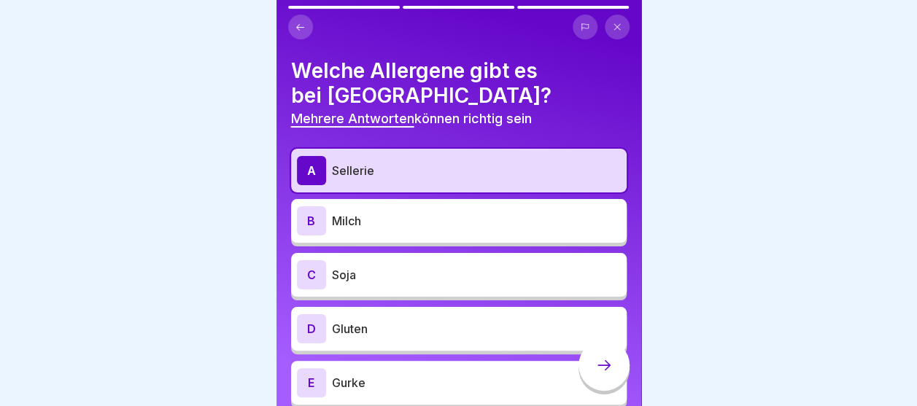
scroll to position [60, 0]
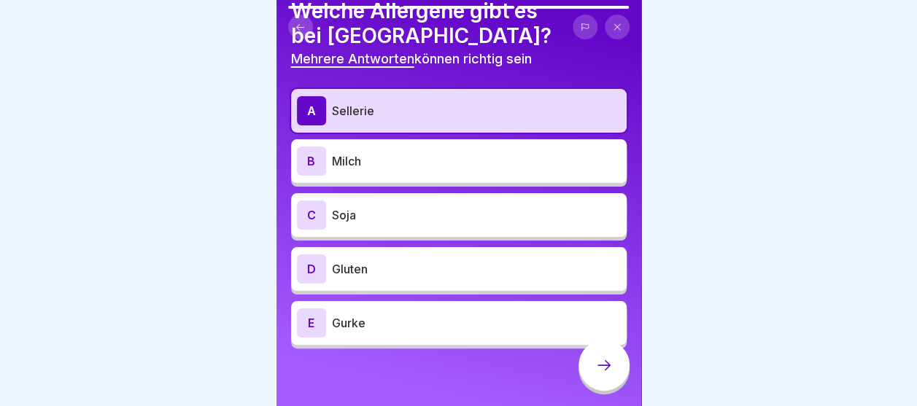
click at [411, 116] on p "Sellerie" at bounding box center [476, 111] width 289 height 18
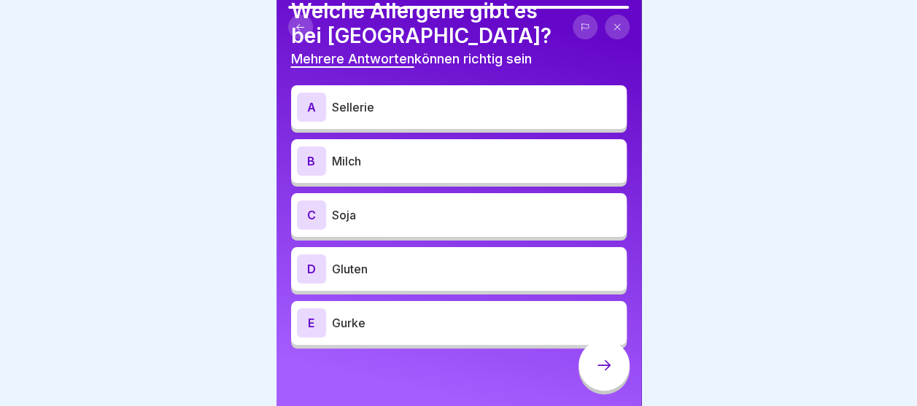
click at [401, 317] on p "Gurke" at bounding box center [476, 323] width 289 height 18
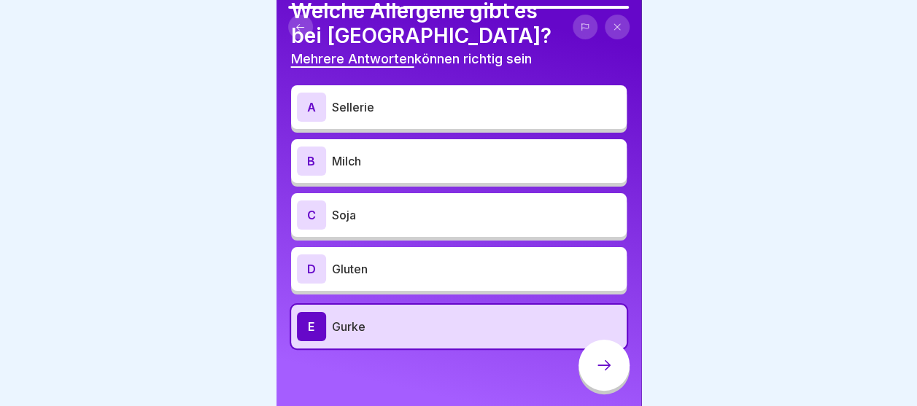
click at [410, 111] on p "Sellerie" at bounding box center [476, 107] width 289 height 18
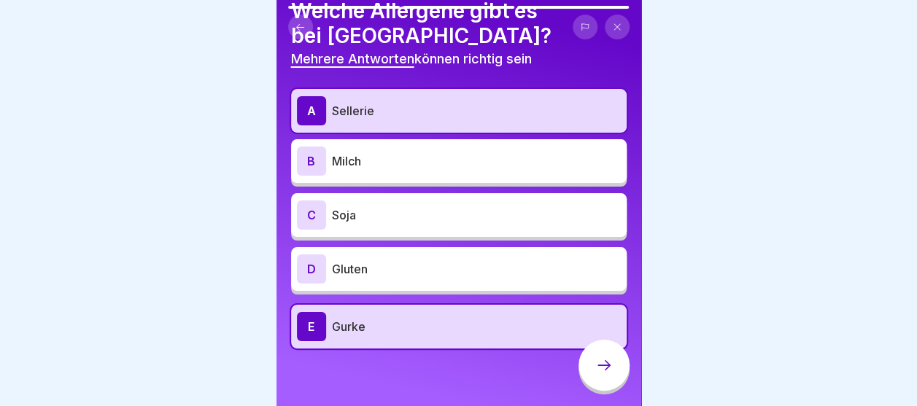
click at [587, 369] on div at bounding box center [604, 365] width 51 height 51
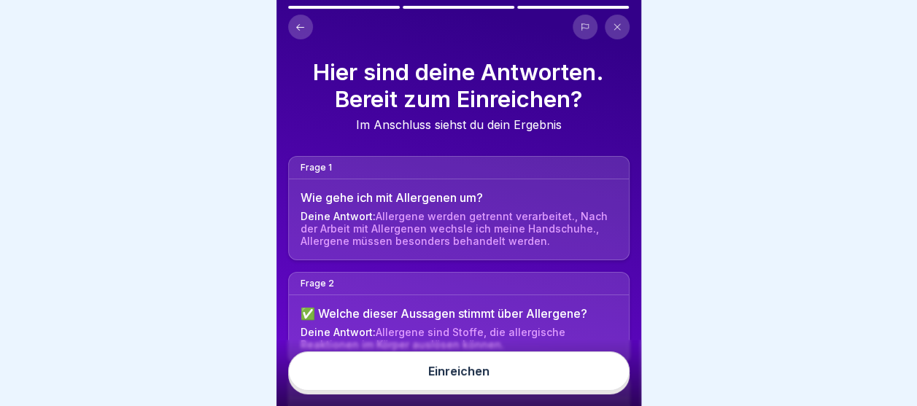
click at [509, 372] on button "Einreichen" at bounding box center [458, 371] width 341 height 39
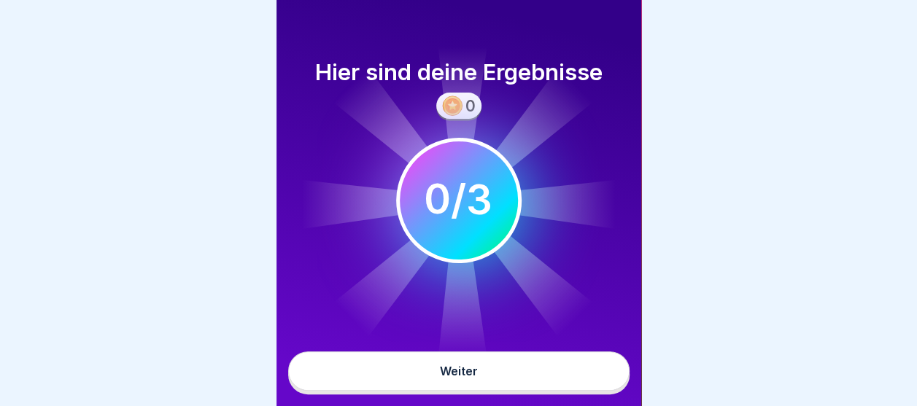
click at [523, 368] on button "Weiter" at bounding box center [458, 371] width 341 height 39
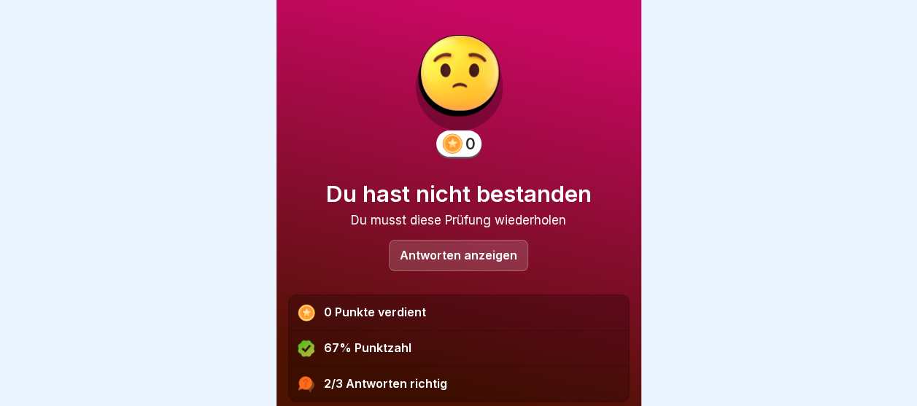
scroll to position [11, 0]
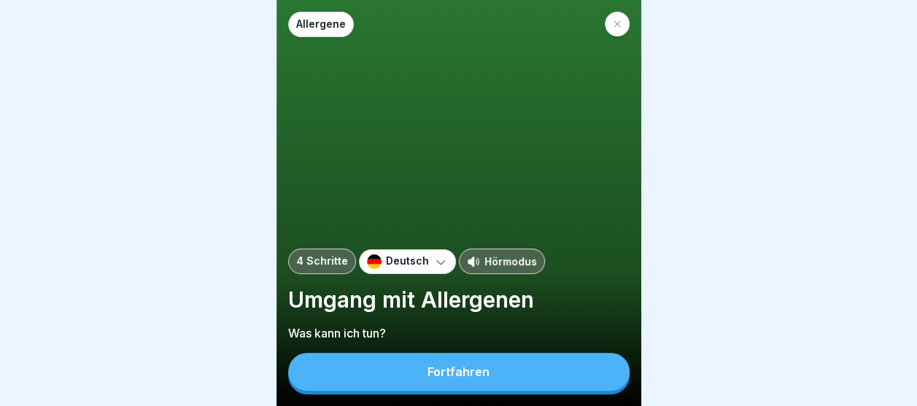
click at [492, 370] on button "Fortfahren" at bounding box center [458, 372] width 341 height 38
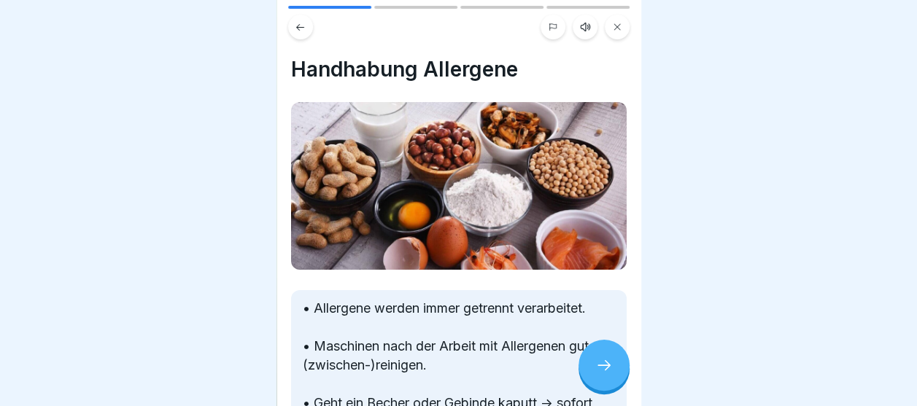
drag, startPoint x: 409, startPoint y: 282, endPoint x: 431, endPoint y: 255, distance: 34.7
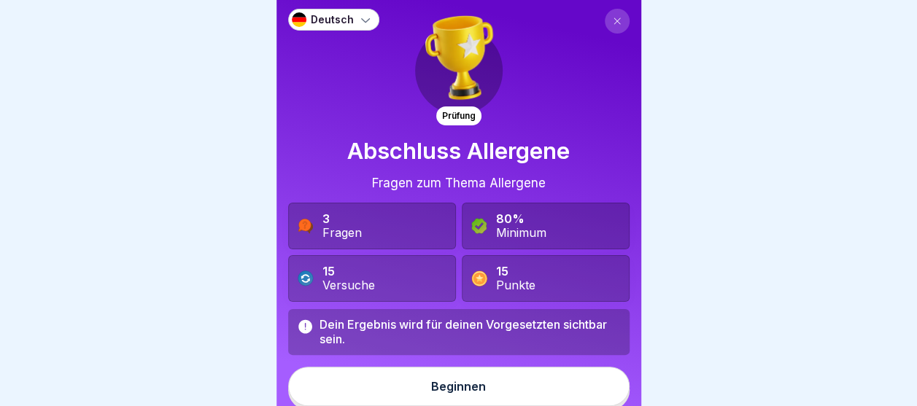
scroll to position [6, 0]
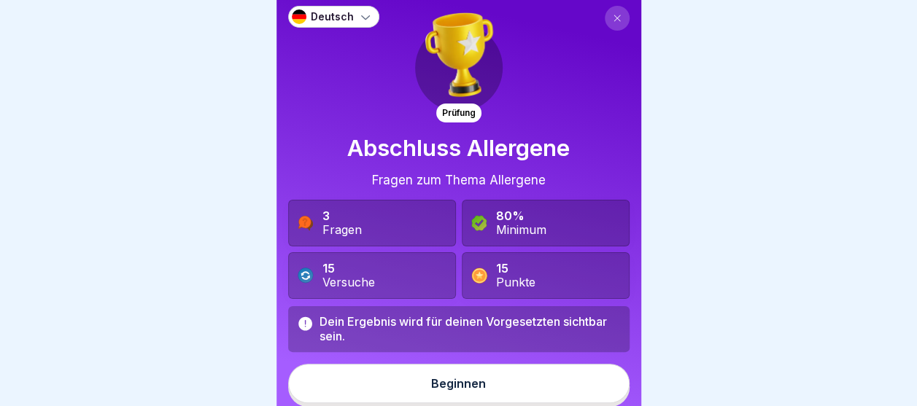
click at [475, 368] on button "Beginnen" at bounding box center [458, 383] width 341 height 39
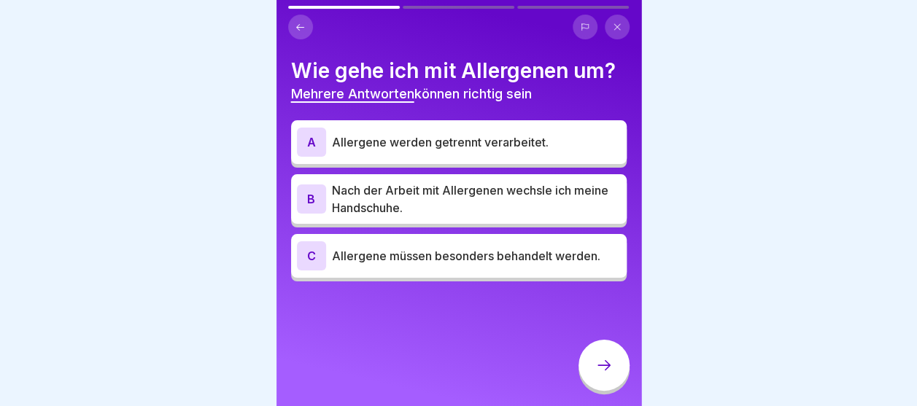
click at [458, 132] on div "A Allergene werden getrennt verarbeitet." at bounding box center [459, 142] width 324 height 29
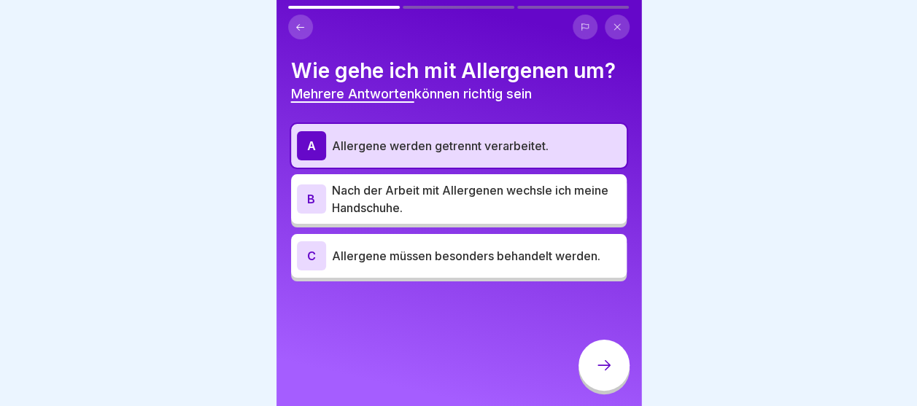
click at [458, 178] on div "B Nach der Arbeit mit Allergenen wechsle ich meine Handschuhe." at bounding box center [459, 199] width 336 height 50
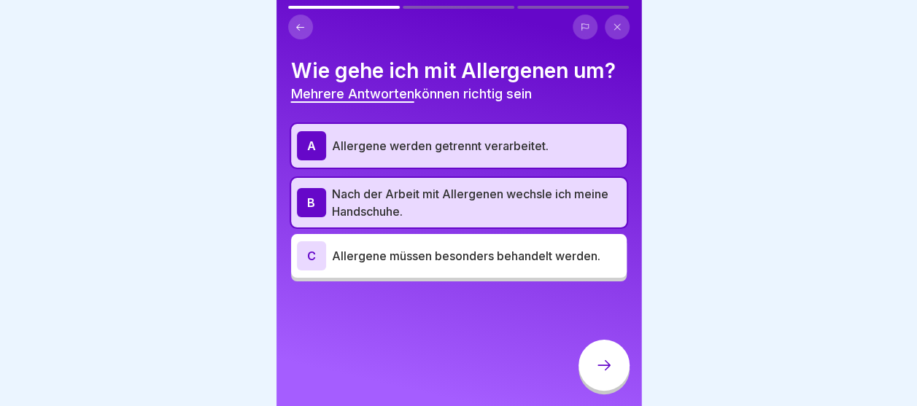
click at [455, 238] on div "C Allergene müssen besonders behandelt werden." at bounding box center [459, 256] width 336 height 44
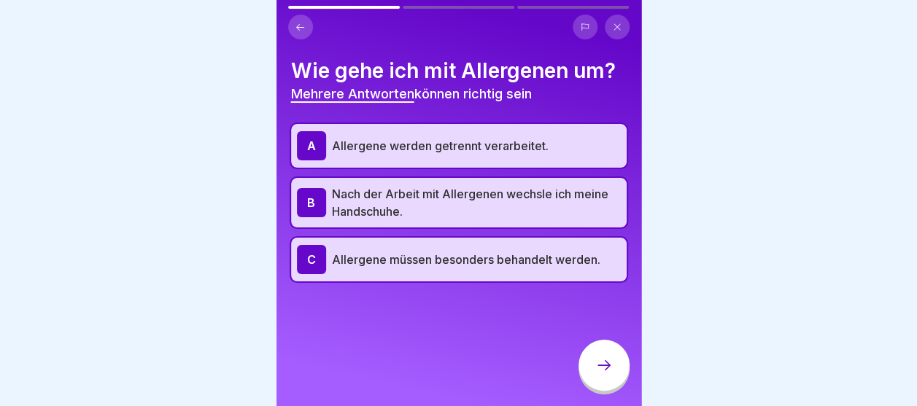
click at [622, 374] on div at bounding box center [604, 365] width 51 height 51
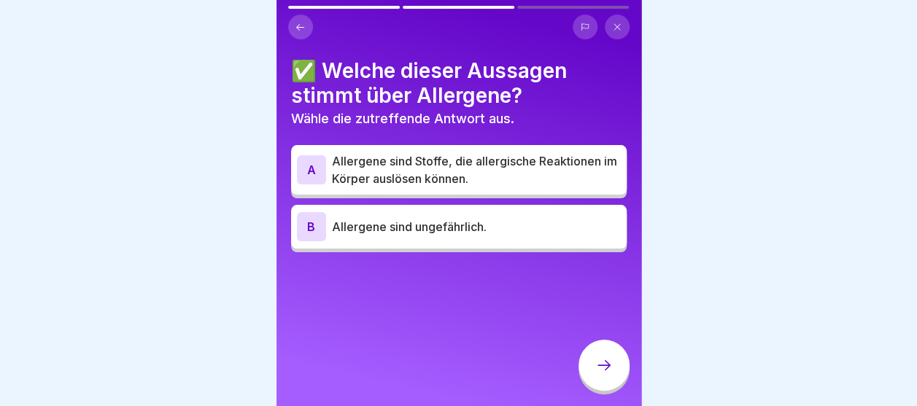
click at [482, 178] on p "Allergene sind Stoffe, die allergische Reaktionen im Körper auslösen können." at bounding box center [476, 169] width 289 height 35
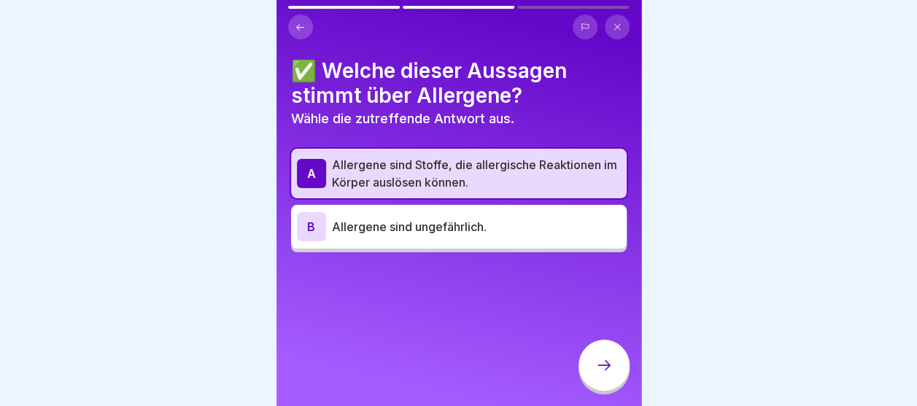
click at [606, 374] on icon at bounding box center [604, 366] width 18 height 18
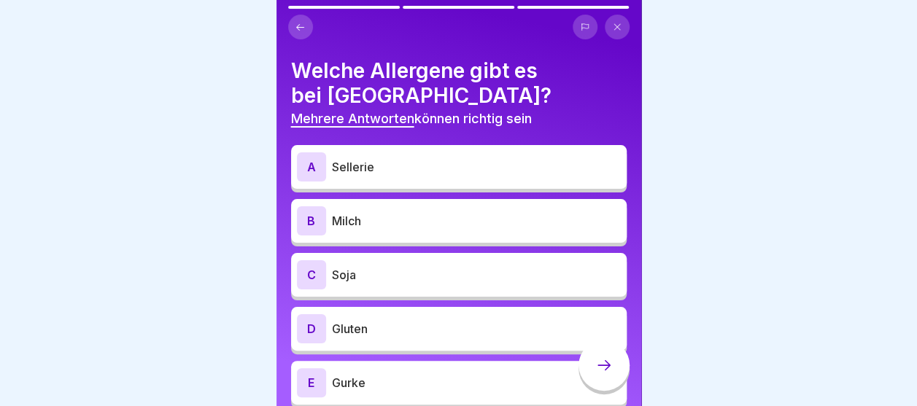
drag, startPoint x: 422, startPoint y: 180, endPoint x: 722, endPoint y: 118, distance: 306.2
click at [768, 105] on div at bounding box center [458, 203] width 917 height 406
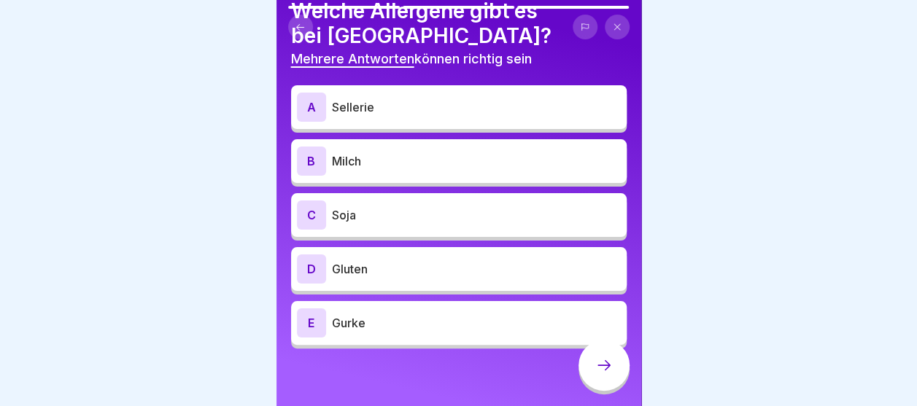
click at [417, 325] on p "Gurke" at bounding box center [476, 323] width 289 height 18
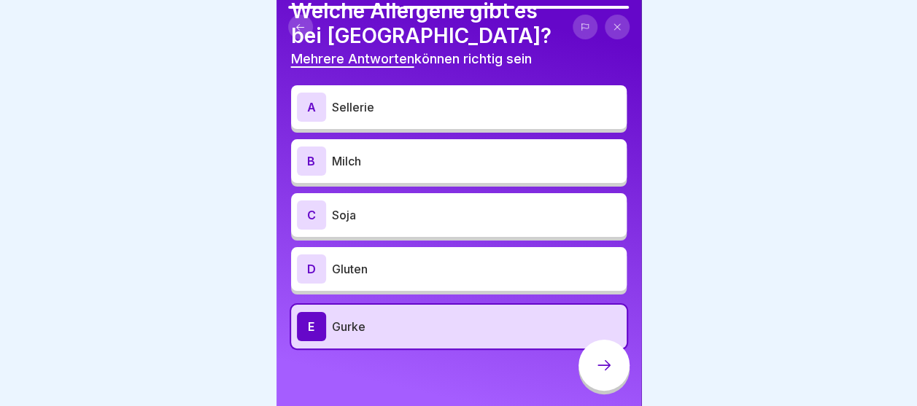
click at [346, 277] on div "D Gluten" at bounding box center [459, 269] width 324 height 29
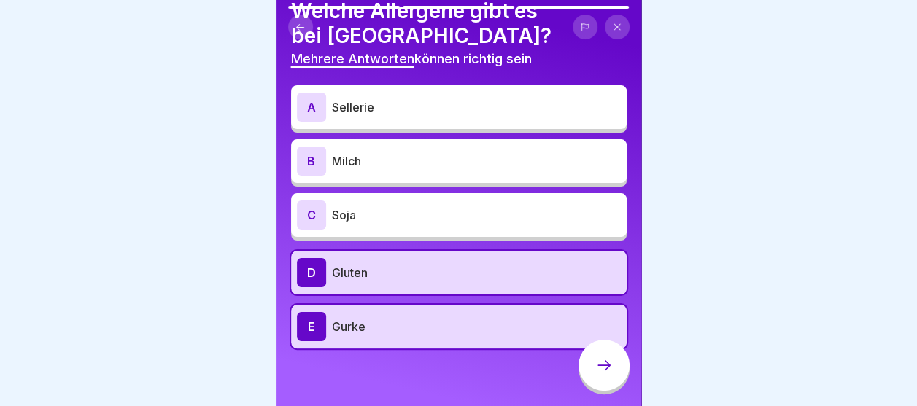
click at [402, 217] on p "Soja" at bounding box center [476, 215] width 289 height 18
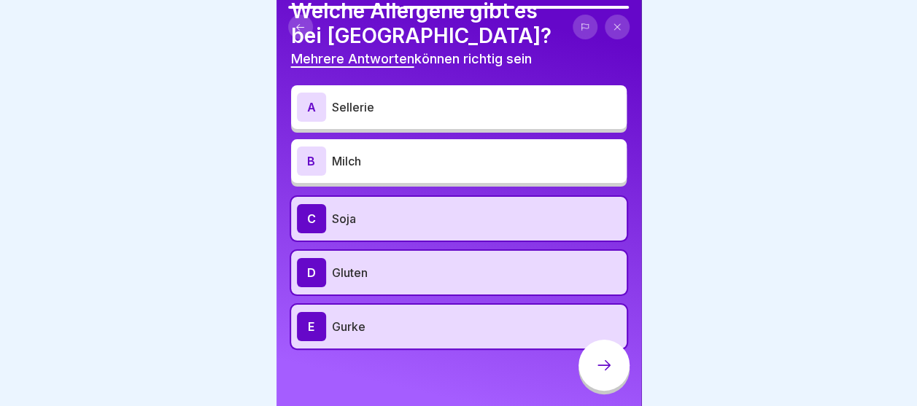
click at [413, 108] on p "Sellerie" at bounding box center [476, 107] width 289 height 18
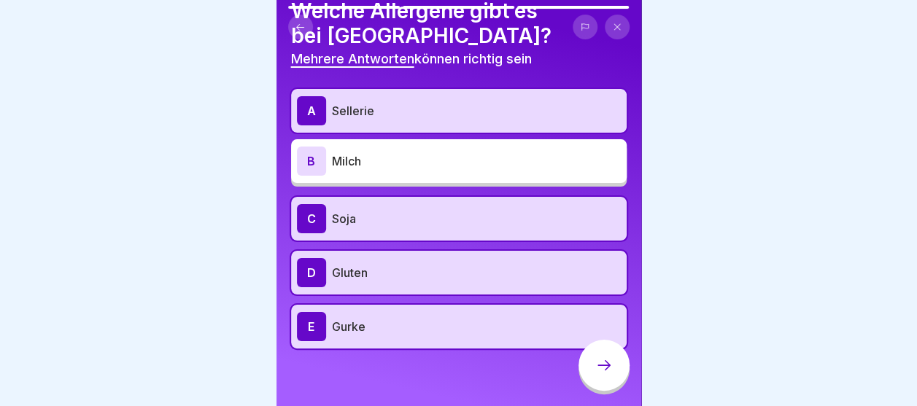
click at [440, 179] on div "B Milch" at bounding box center [459, 161] width 336 height 44
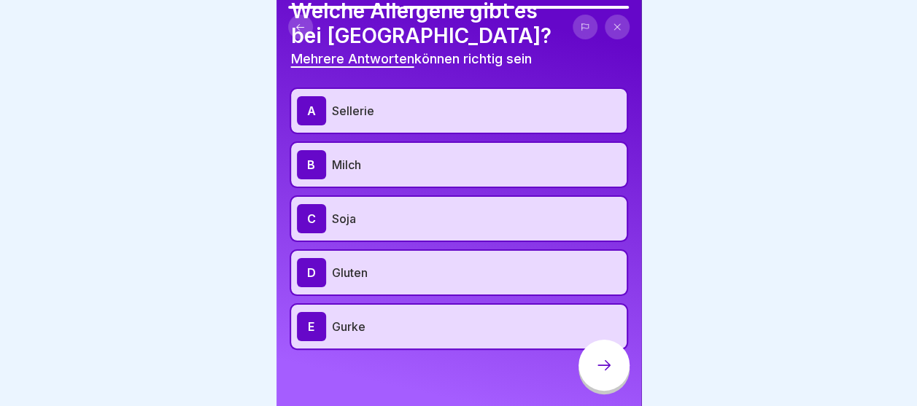
click at [437, 174] on div "B Milch" at bounding box center [459, 164] width 324 height 29
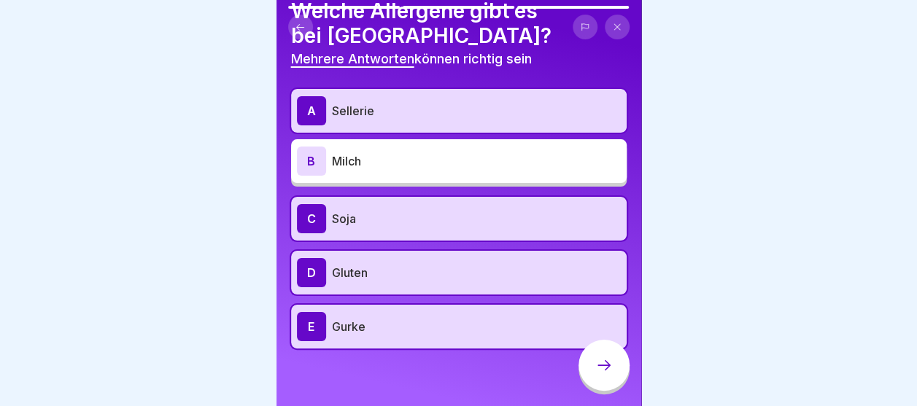
click at [434, 200] on div "C Soja" at bounding box center [459, 219] width 336 height 44
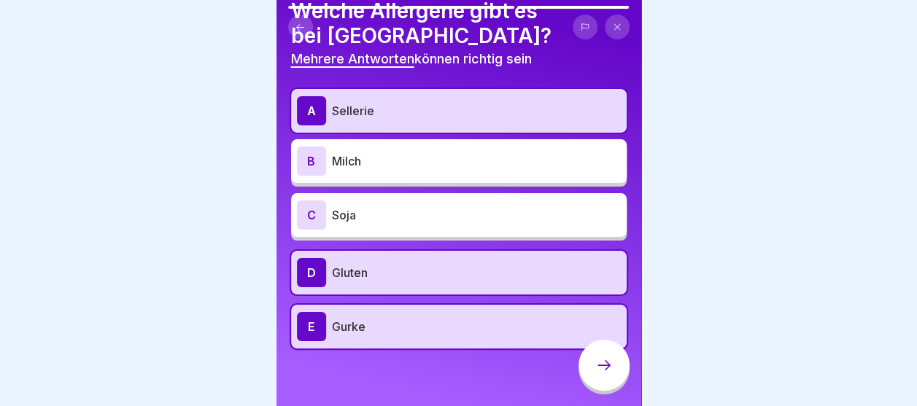
click at [457, 264] on p "Gluten" at bounding box center [476, 273] width 289 height 18
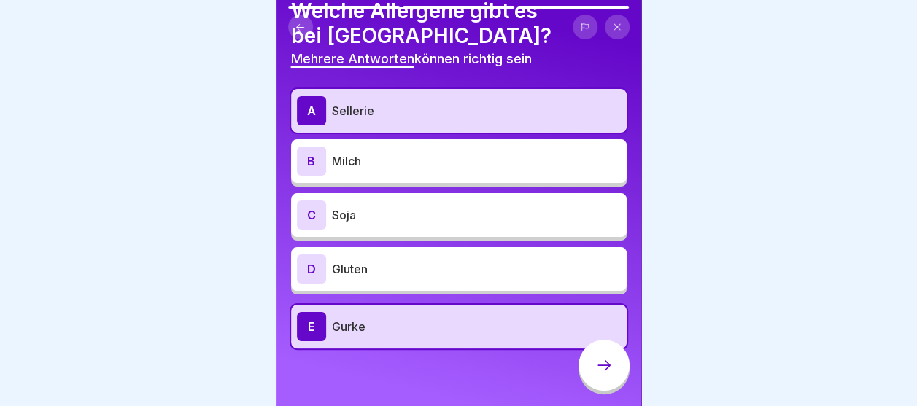
click at [352, 266] on p "Gluten" at bounding box center [476, 269] width 289 height 18
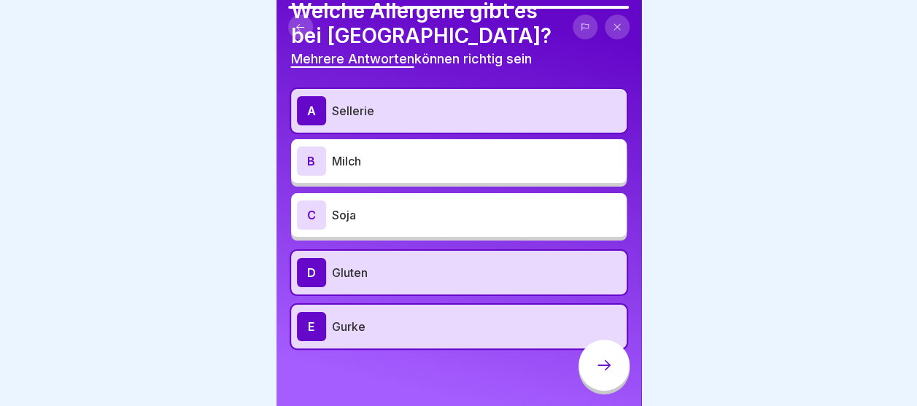
click at [382, 209] on p "Soja" at bounding box center [476, 215] width 289 height 18
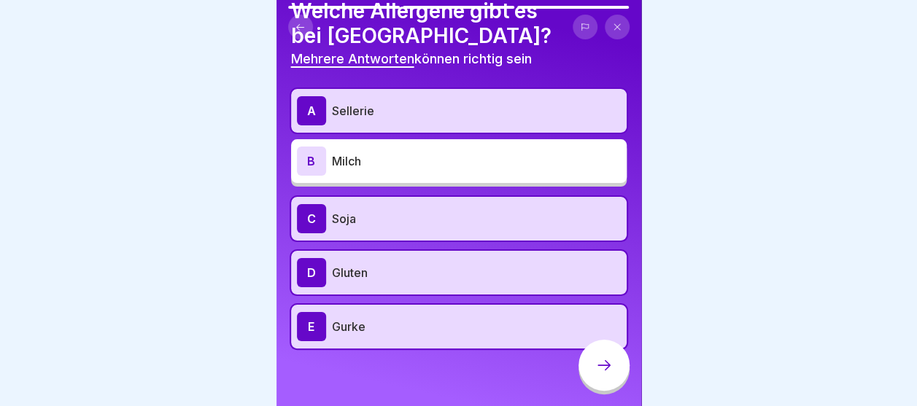
click at [610, 373] on icon at bounding box center [604, 366] width 18 height 18
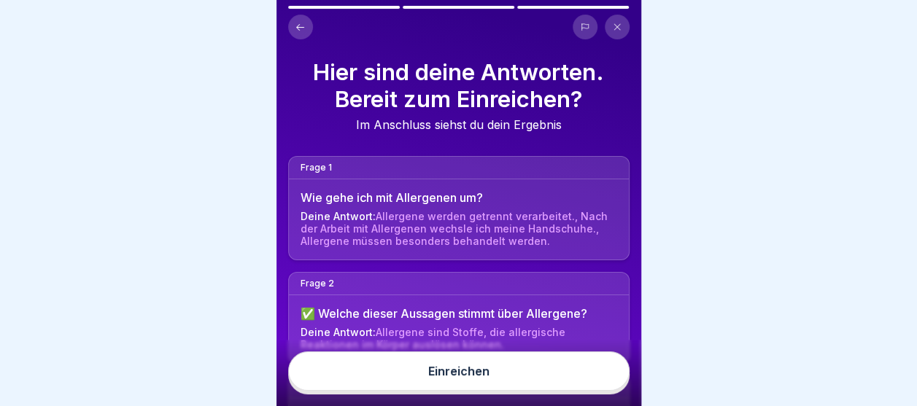
click at [458, 378] on div "Einreichen" at bounding box center [458, 371] width 61 height 13
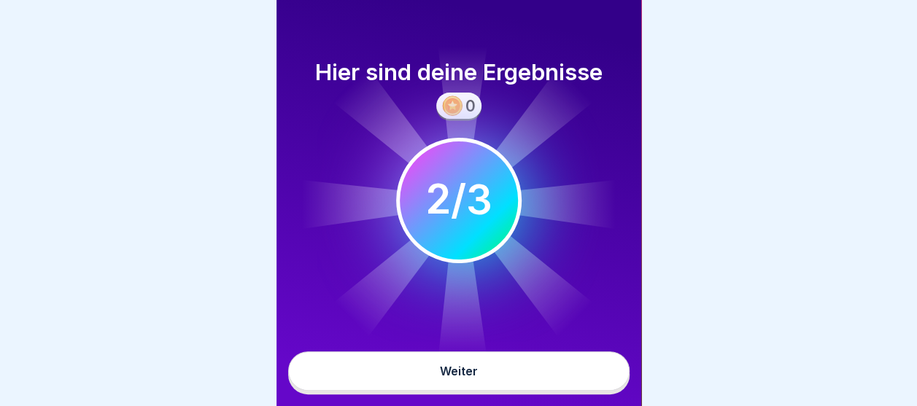
click at [483, 376] on button "Weiter" at bounding box center [458, 371] width 341 height 39
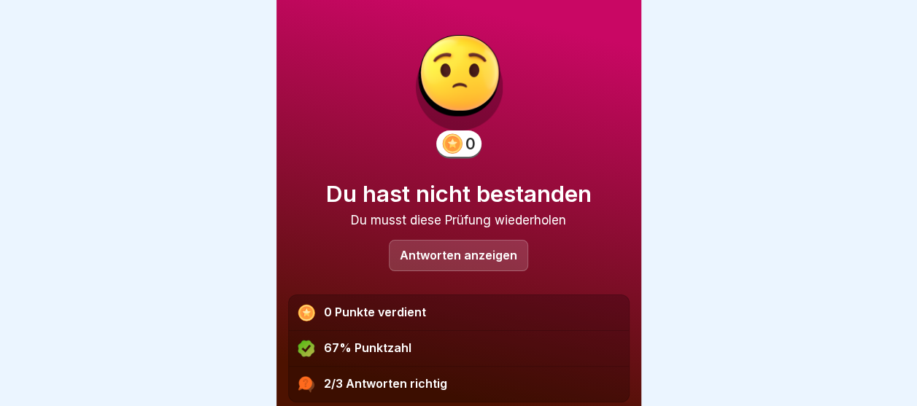
scroll to position [90, 0]
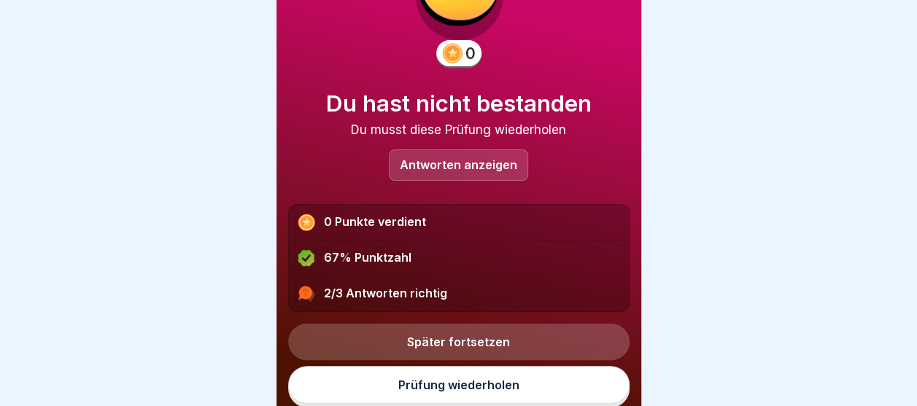
click at [465, 385] on link "Prüfung wiederholen" at bounding box center [458, 385] width 341 height 38
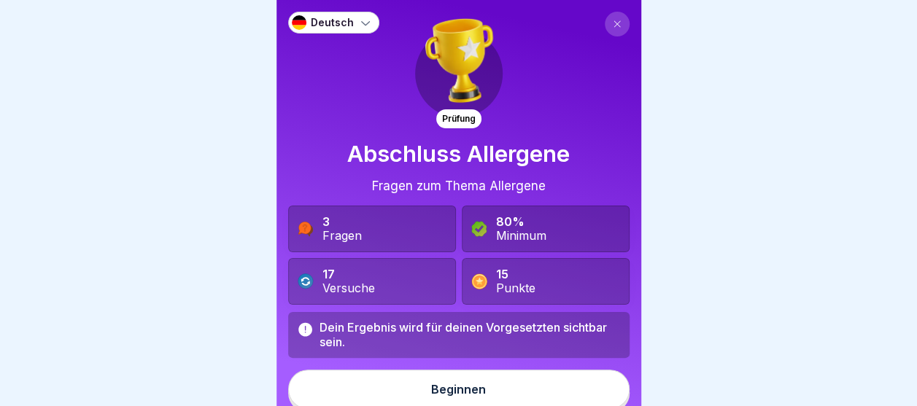
click at [465, 382] on button "Beginnen" at bounding box center [458, 389] width 341 height 39
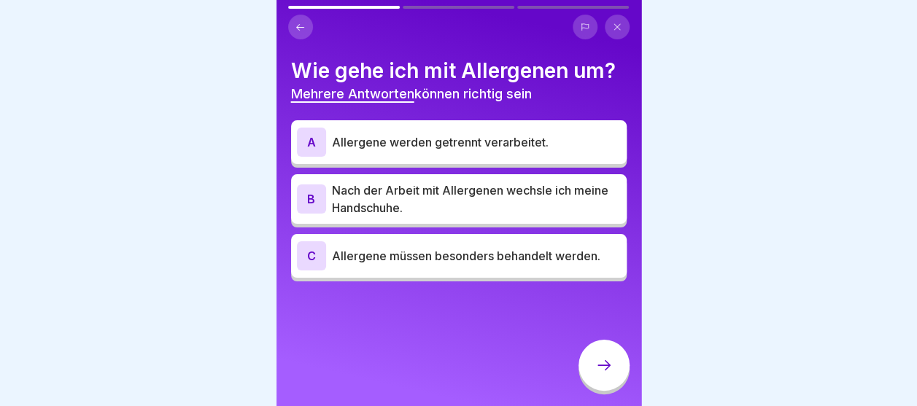
click at [409, 109] on div "Wie gehe ich mit Allergenen um? Mehrere Antworten können richtig sein A Allerge…" at bounding box center [459, 169] width 336 height 223
click at [409, 139] on p "Allergene werden getrennt verarbeitet." at bounding box center [476, 143] width 289 height 18
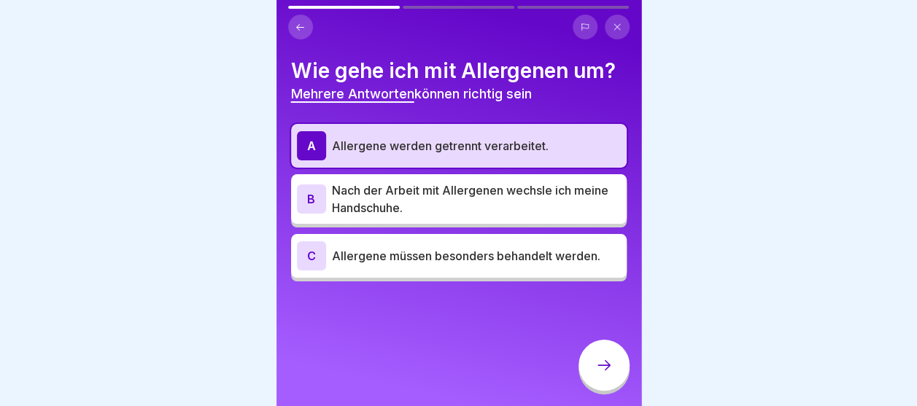
click at [407, 206] on p "Nach der Arbeit mit Allergenen wechsle ich meine Handschuhe." at bounding box center [476, 199] width 289 height 35
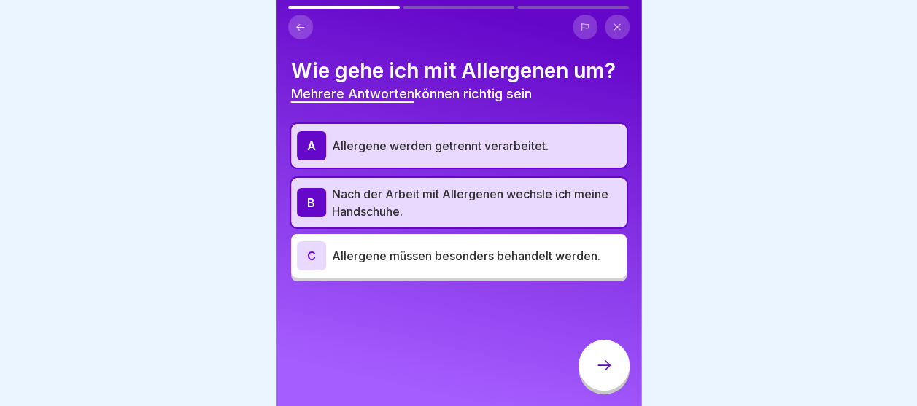
click at [406, 238] on div "C Allergene müssen besonders behandelt werden." at bounding box center [459, 256] width 336 height 44
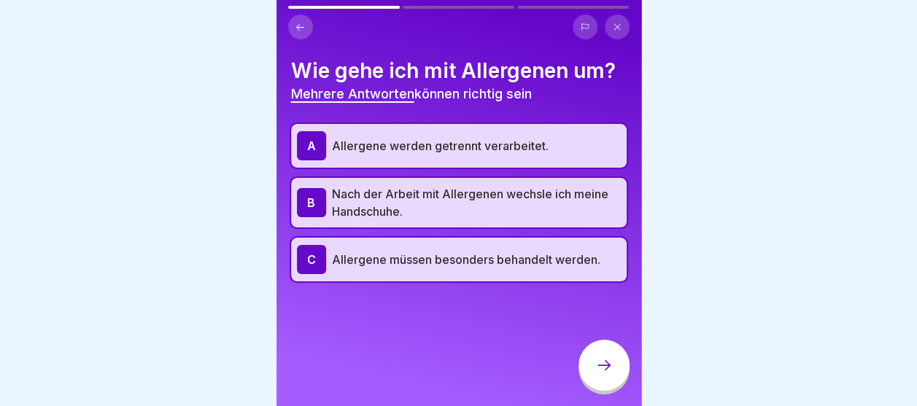
click at [593, 384] on div at bounding box center [604, 365] width 51 height 51
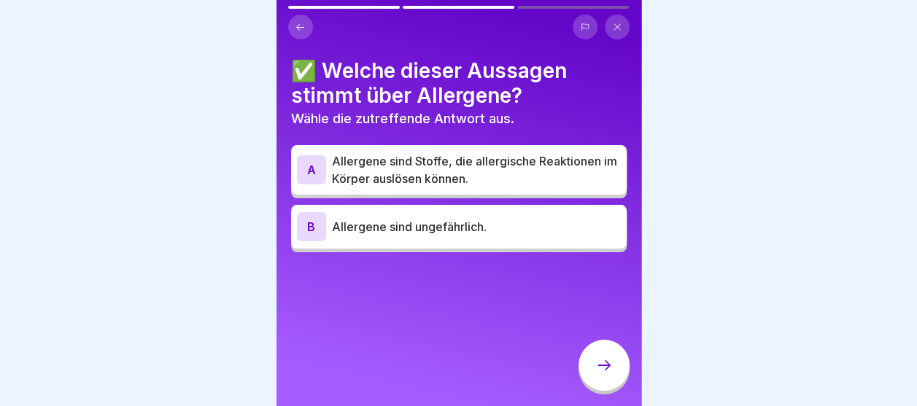
click at [485, 169] on p "Allergene sind Stoffe, die allergische Reaktionen im Körper auslösen können." at bounding box center [476, 169] width 289 height 35
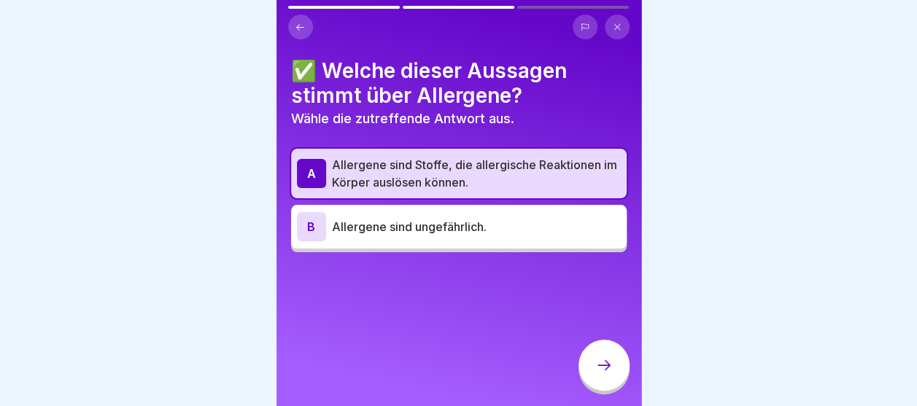
click at [603, 371] on icon at bounding box center [604, 366] width 18 height 18
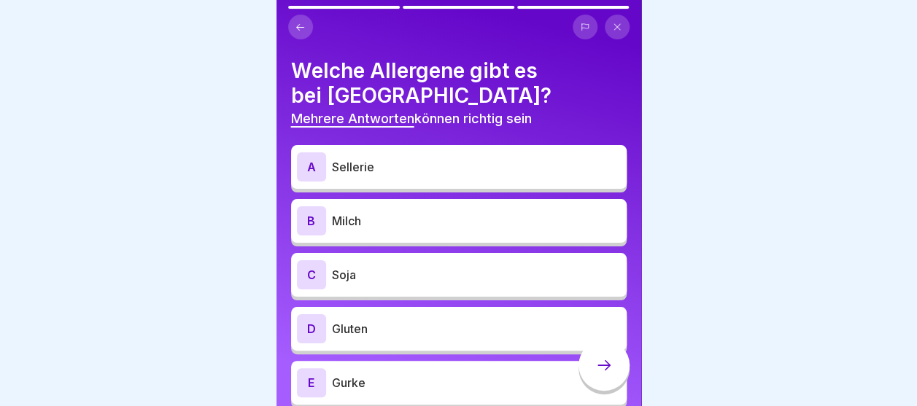
click at [406, 171] on p "Sellerie" at bounding box center [476, 167] width 289 height 18
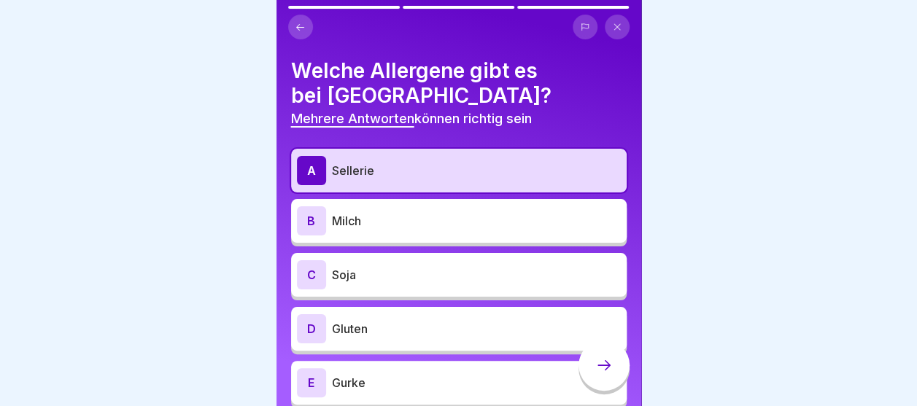
click at [399, 218] on p "Milch" at bounding box center [476, 221] width 289 height 18
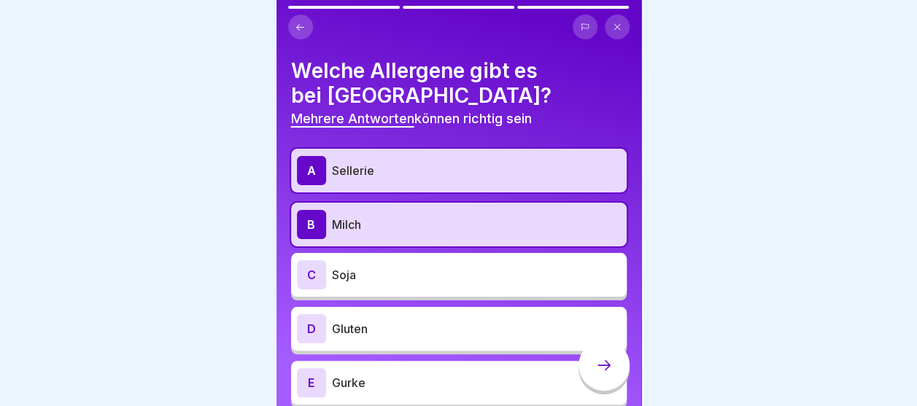
click at [384, 274] on p "Soja" at bounding box center [476, 275] width 289 height 18
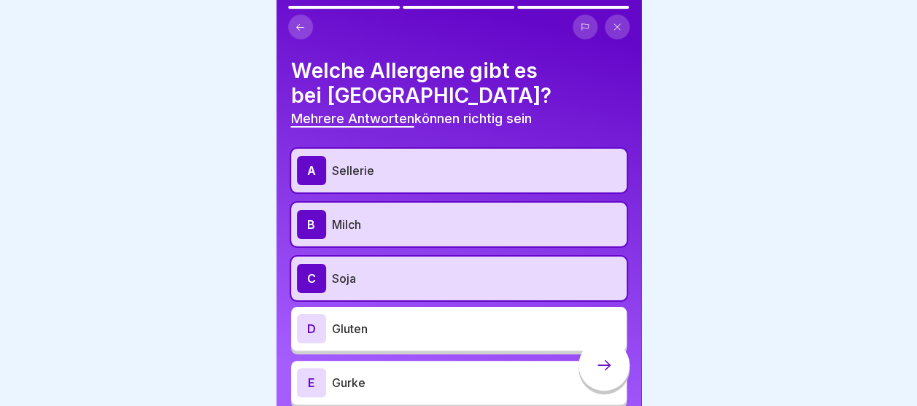
click at [382, 330] on p "Gluten" at bounding box center [476, 329] width 289 height 18
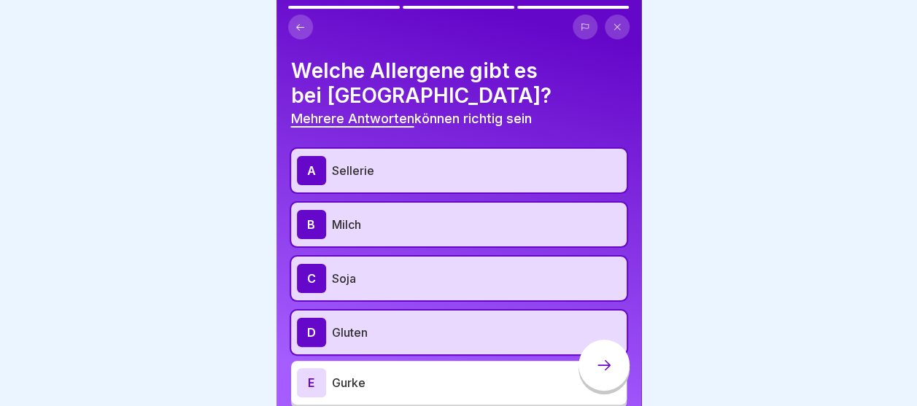
click at [606, 374] on icon at bounding box center [604, 366] width 18 height 18
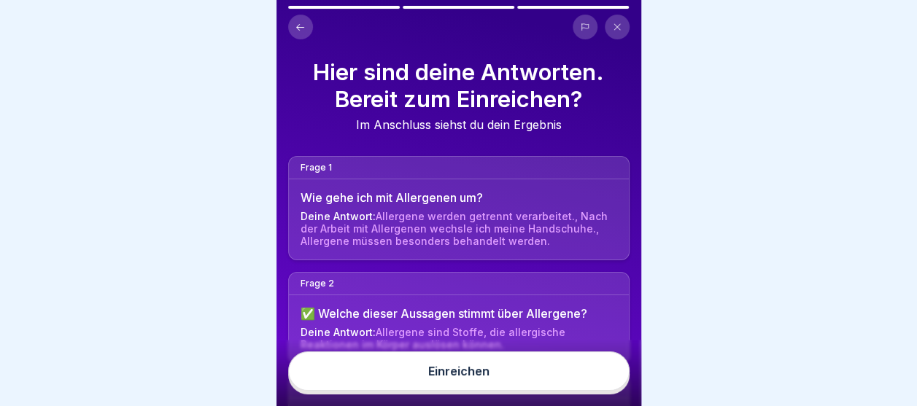
click at [507, 389] on button "Einreichen" at bounding box center [458, 371] width 341 height 39
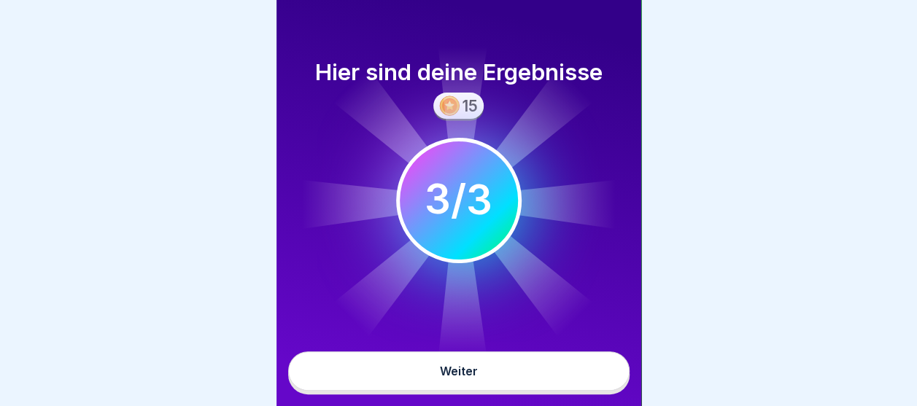
click at [483, 384] on button "Weiter" at bounding box center [458, 371] width 341 height 39
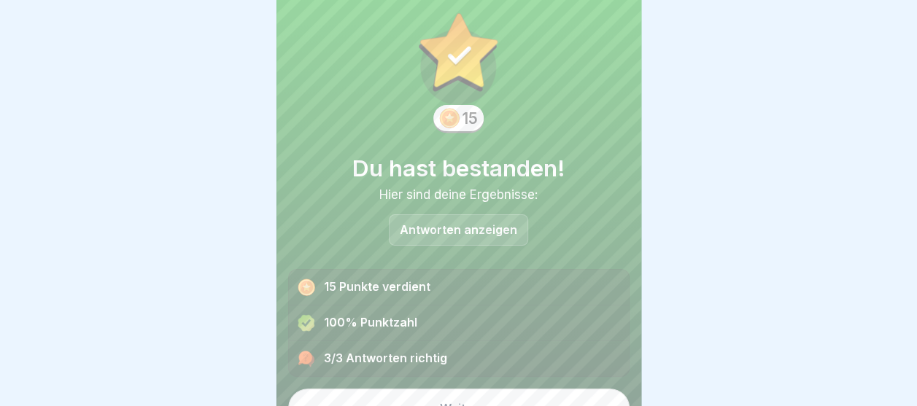
scroll to position [49, 0]
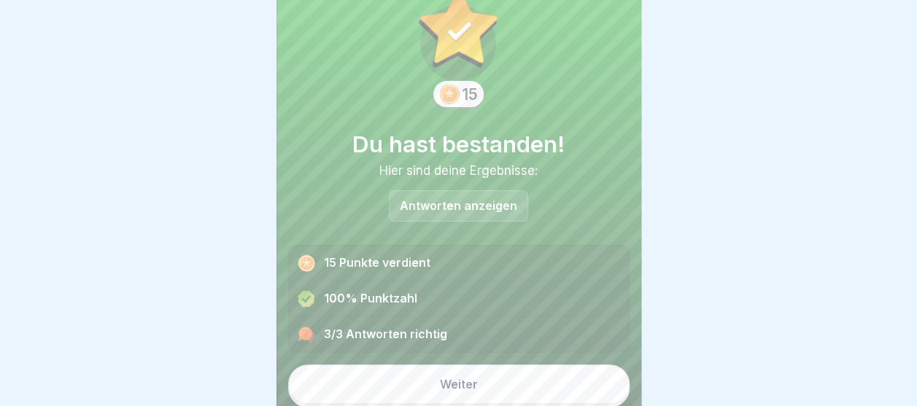
click at [462, 387] on div "Weiter" at bounding box center [459, 384] width 38 height 13
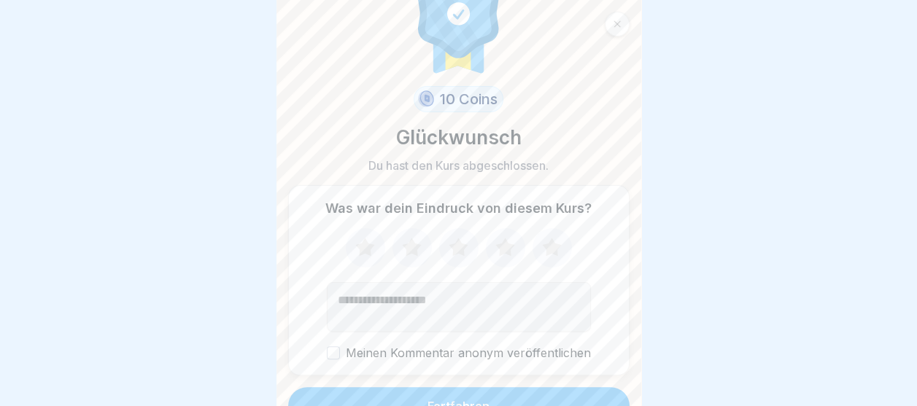
scroll to position [69, 0]
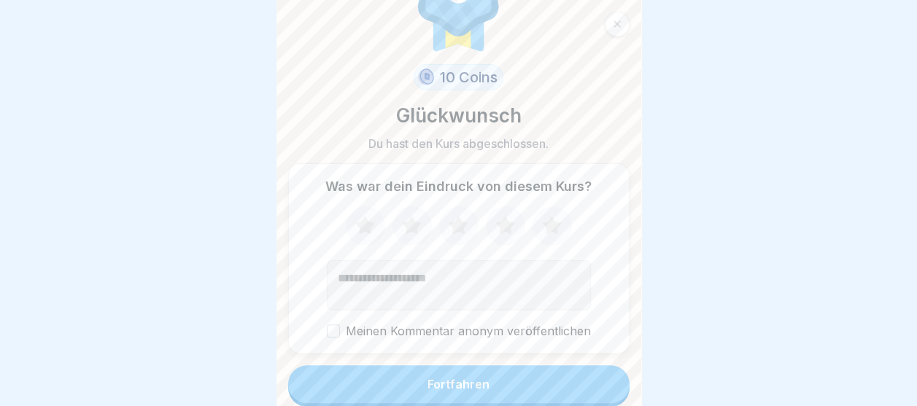
click at [454, 378] on div "Fortfahren" at bounding box center [459, 384] width 62 height 13
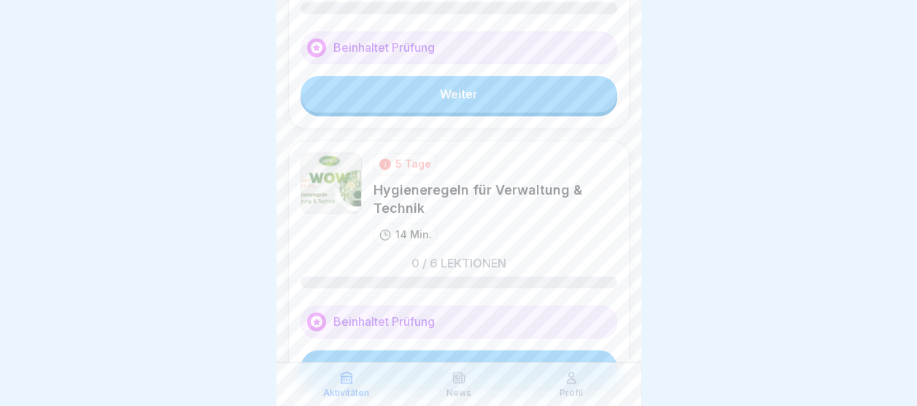
scroll to position [1017, 0]
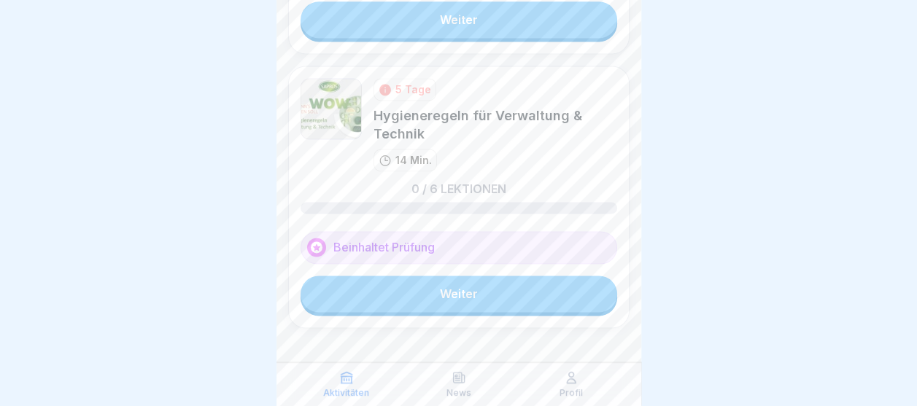
click at [451, 276] on link "Weiter" at bounding box center [459, 294] width 317 height 36
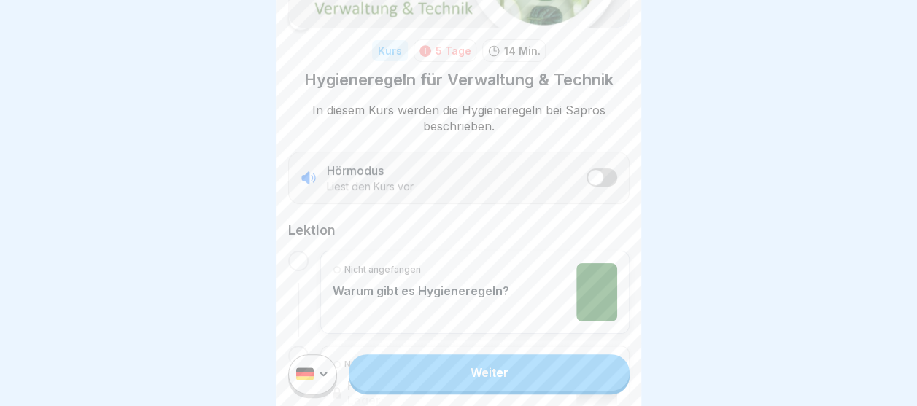
scroll to position [146, 0]
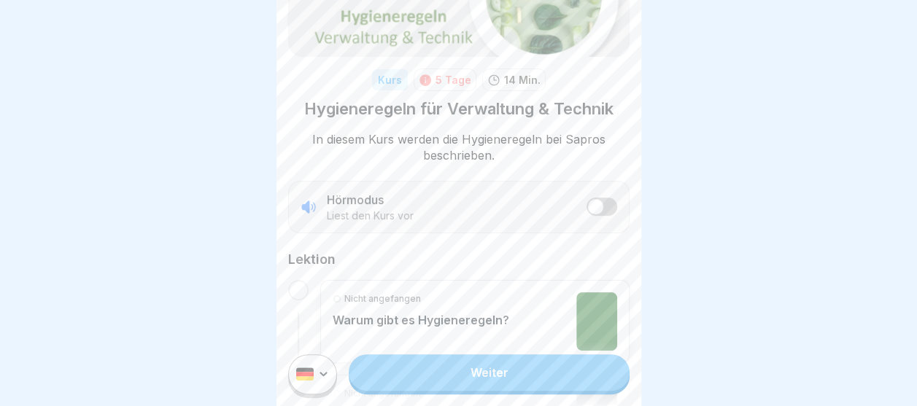
click at [487, 376] on link "Weiter" at bounding box center [489, 373] width 280 height 36
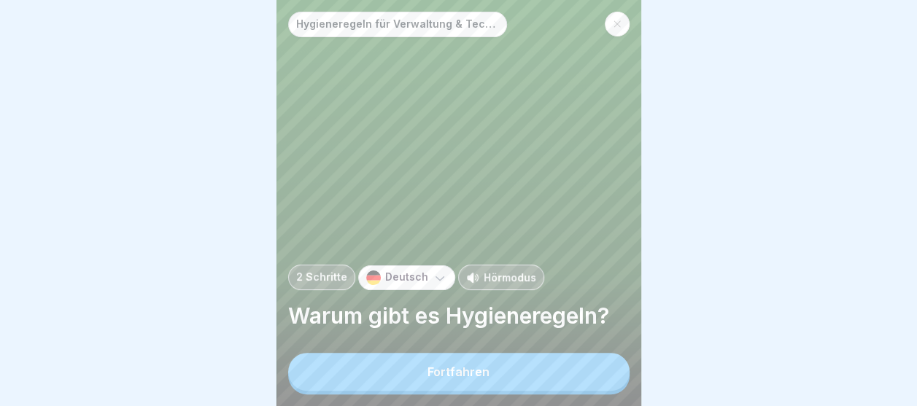
click at [486, 376] on button "Fortfahren" at bounding box center [458, 372] width 341 height 38
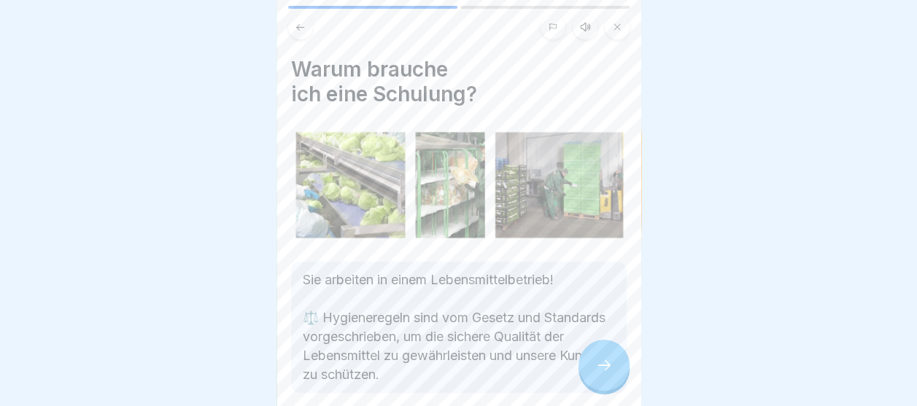
scroll to position [70, 0]
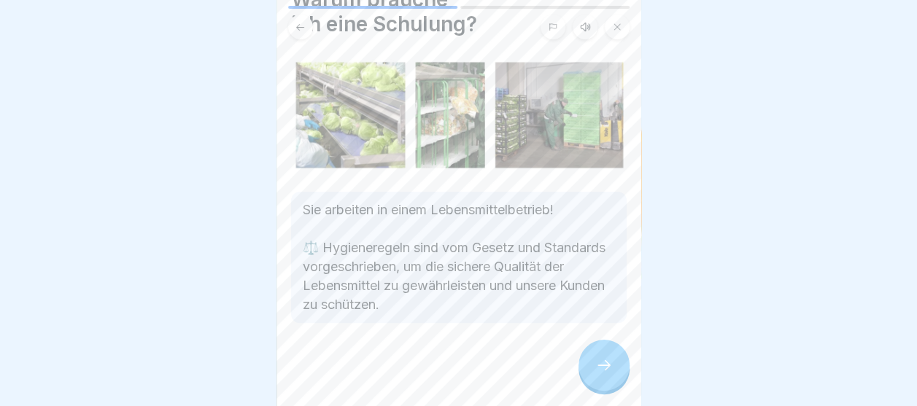
click at [599, 350] on div at bounding box center [604, 365] width 51 height 51
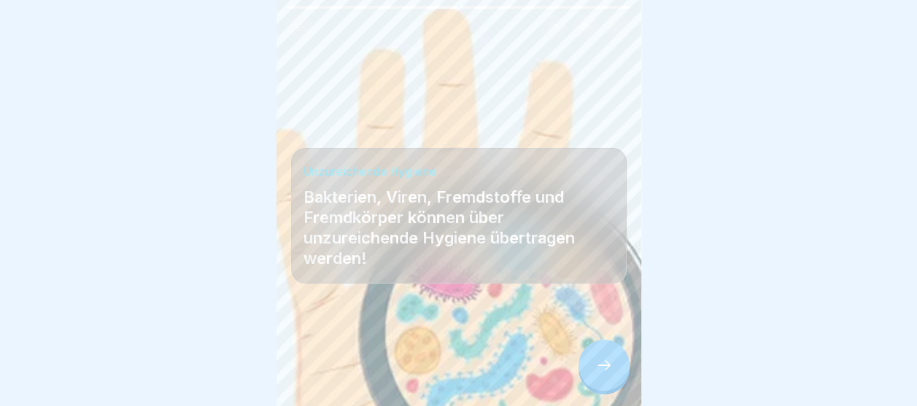
scroll to position [11, 0]
click at [604, 354] on div at bounding box center [604, 365] width 51 height 51
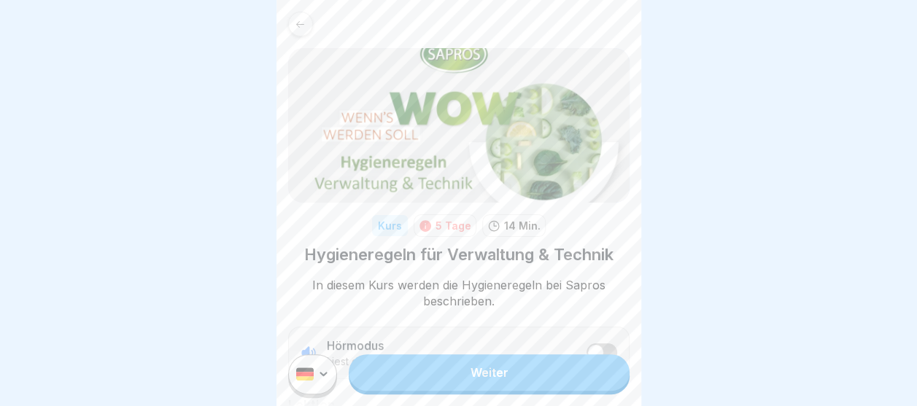
click at [477, 401] on div "Weiter" at bounding box center [459, 374] width 365 height 63
click at [473, 360] on div "Weiter" at bounding box center [459, 374] width 365 height 63
click at [474, 369] on link "Weiter" at bounding box center [489, 373] width 280 height 36
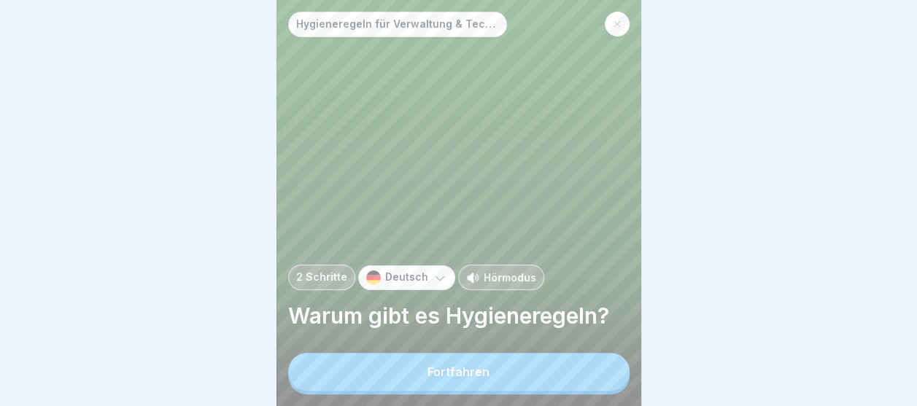
click at [474, 371] on button "Fortfahren" at bounding box center [458, 372] width 341 height 38
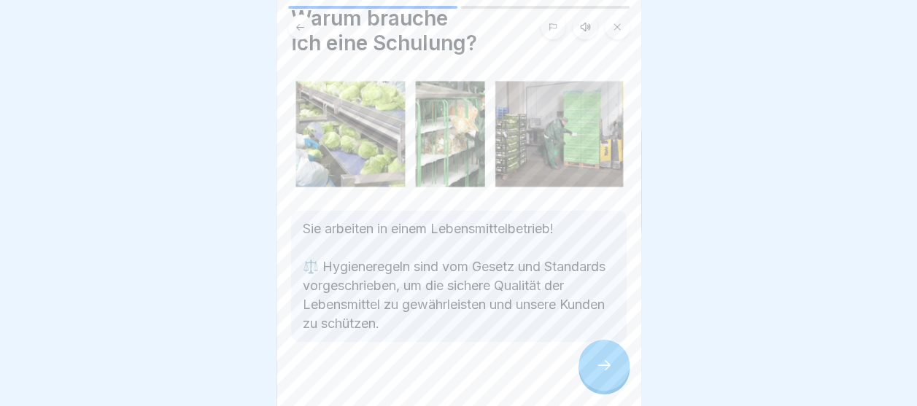
scroll to position [70, 0]
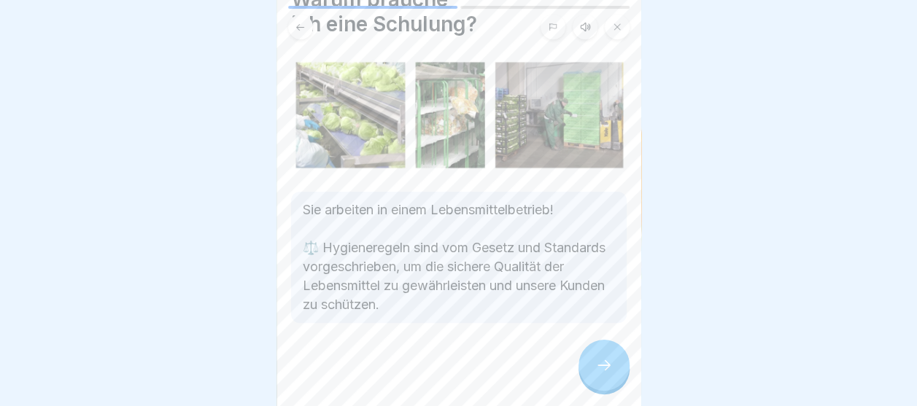
click at [598, 371] on icon at bounding box center [604, 366] width 18 height 18
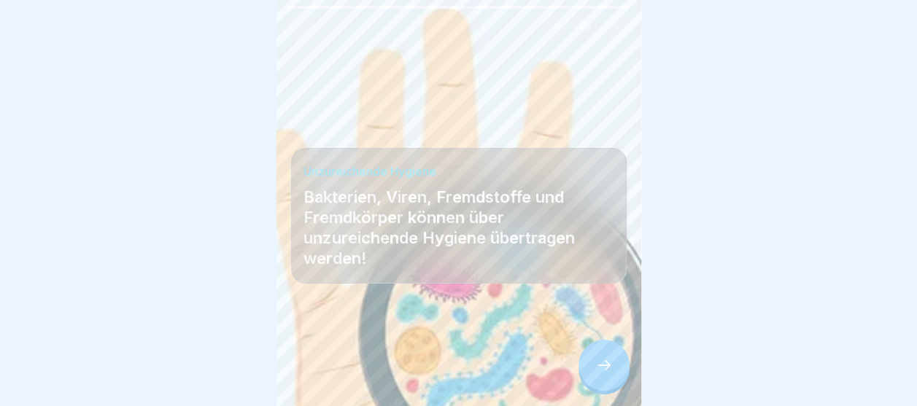
scroll to position [11, 0]
click at [614, 373] on div at bounding box center [604, 365] width 51 height 51
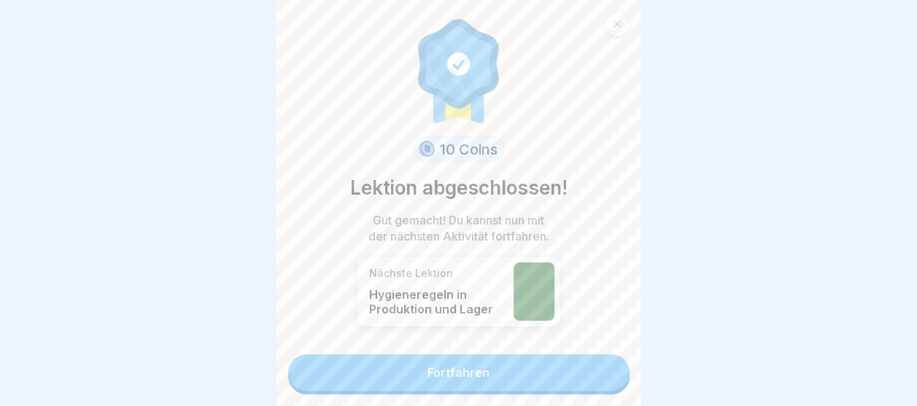
click at [562, 369] on link "Fortfahren" at bounding box center [458, 373] width 341 height 36
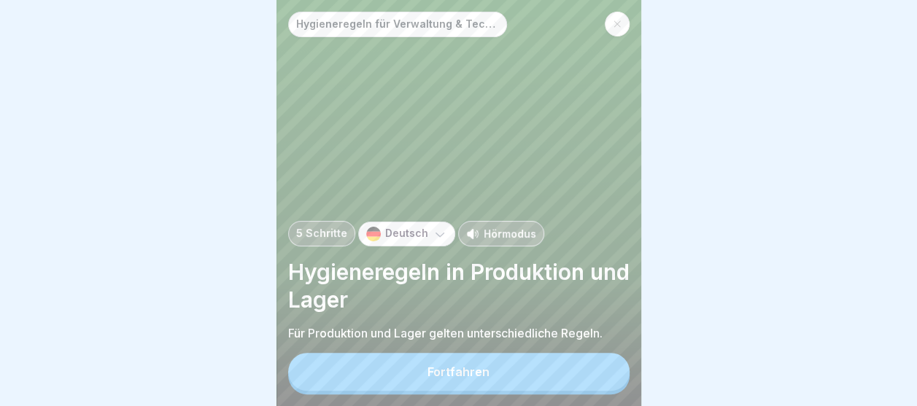
scroll to position [11, 0]
click at [468, 371] on div "Fortfahren" at bounding box center [459, 372] width 62 height 13
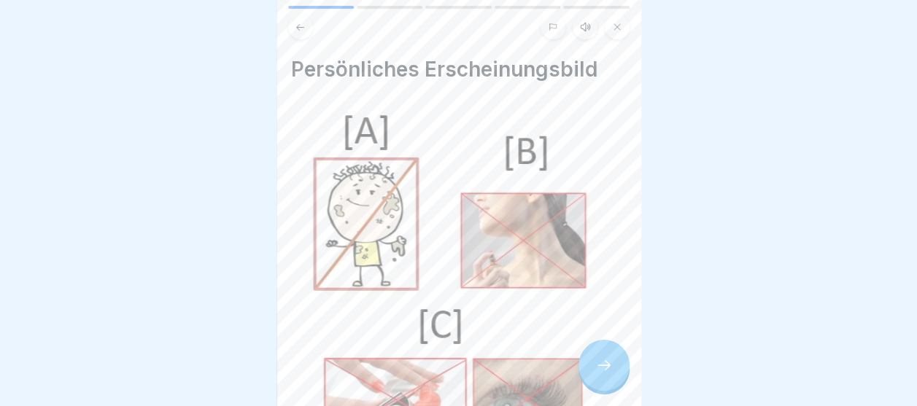
scroll to position [73, 0]
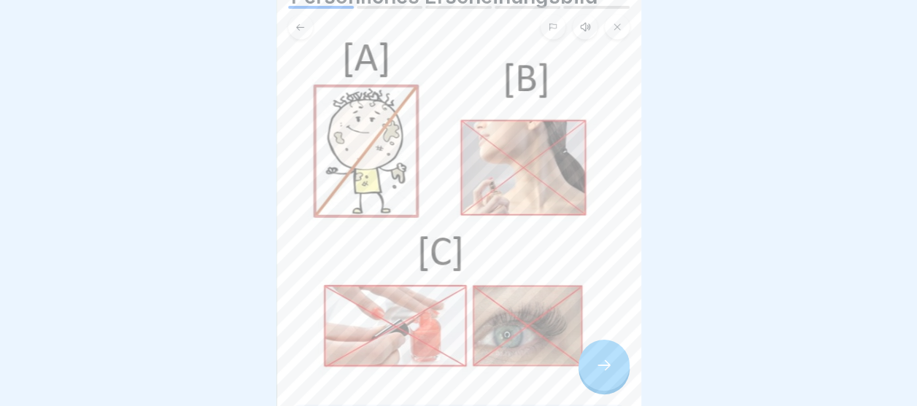
click at [592, 367] on div at bounding box center [604, 365] width 51 height 51
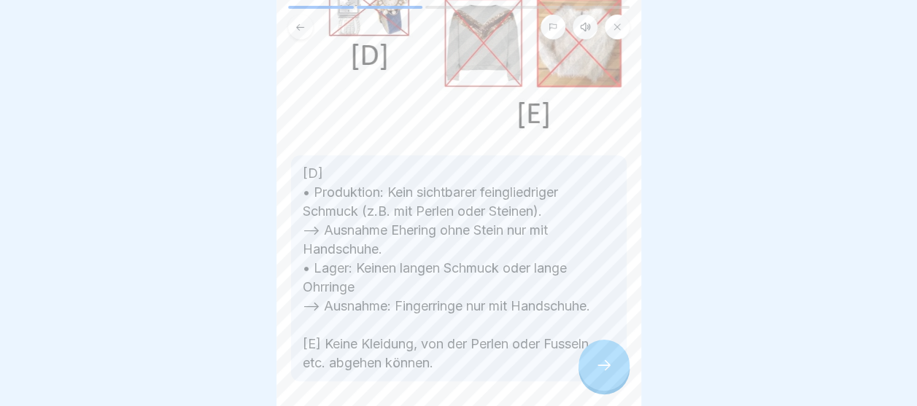
scroll to position [219, 0]
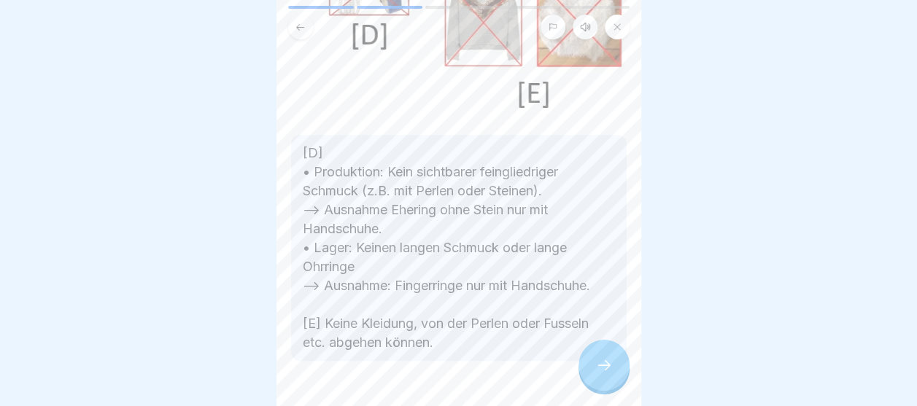
click at [606, 359] on icon at bounding box center [604, 366] width 18 height 18
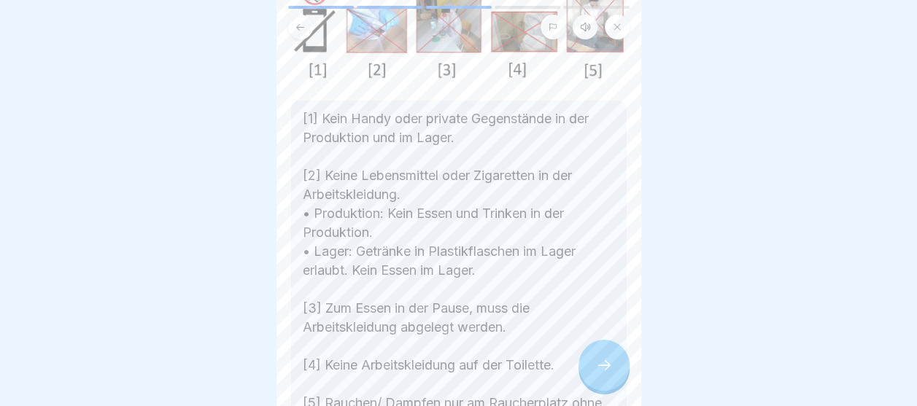
scroll to position [146, 0]
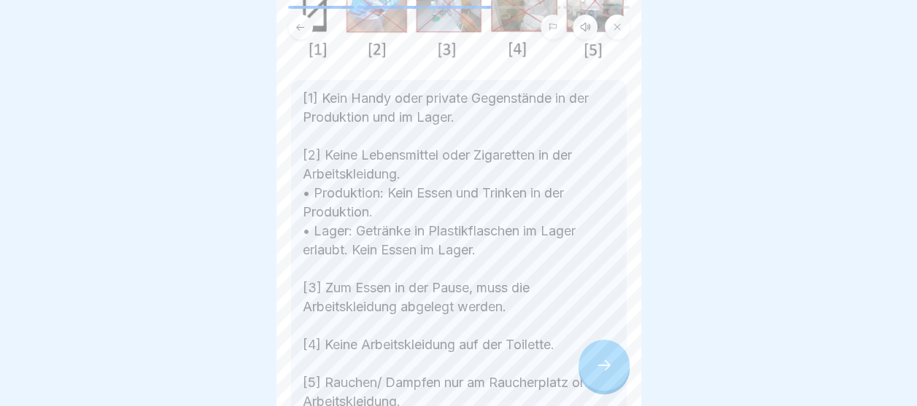
drag, startPoint x: 573, startPoint y: 309, endPoint x: 731, endPoint y: 375, distance: 171.7
click at [731, 375] on div at bounding box center [458, 203] width 917 height 406
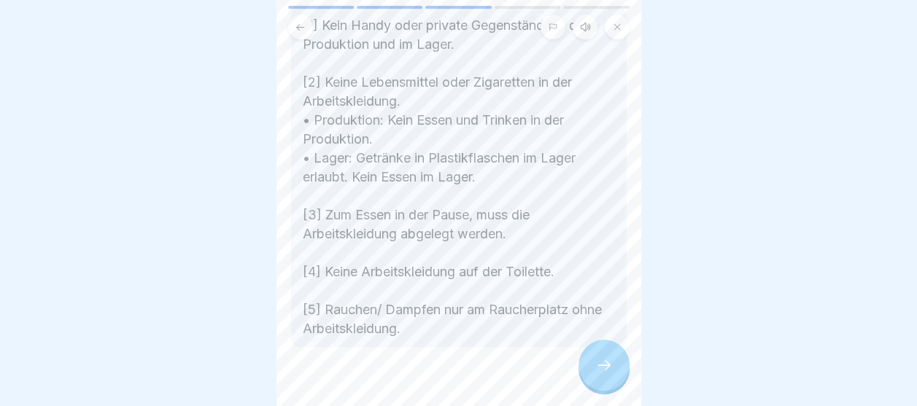
scroll to position [244, 0]
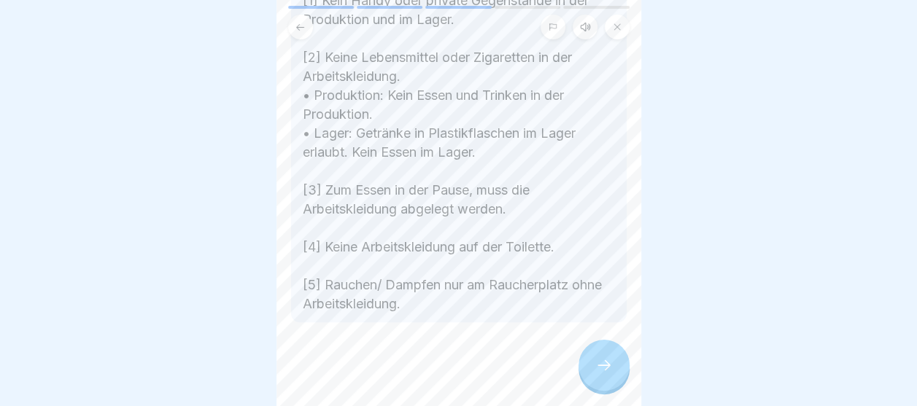
click at [589, 361] on div at bounding box center [604, 365] width 51 height 51
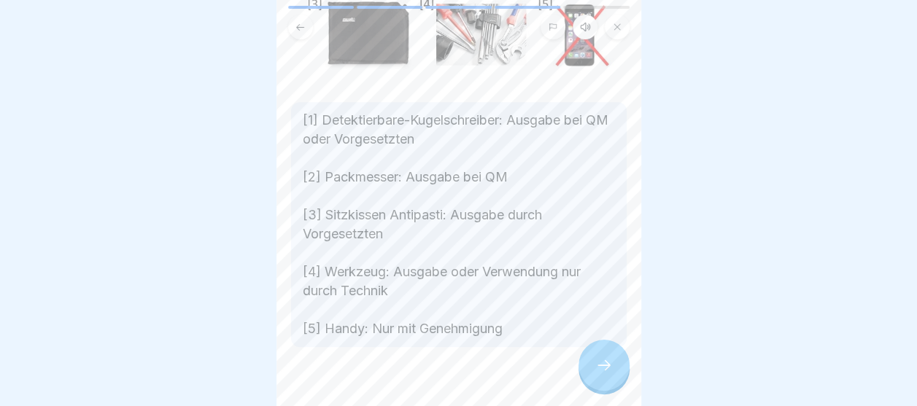
scroll to position [334, 0]
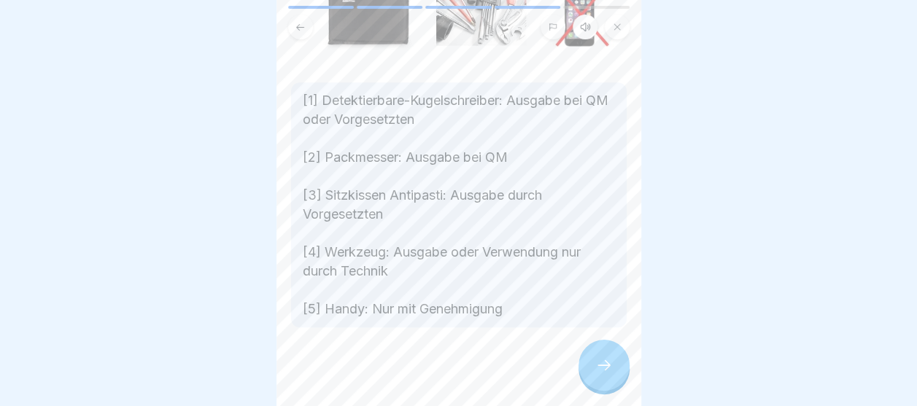
click at [606, 360] on icon at bounding box center [604, 366] width 18 height 18
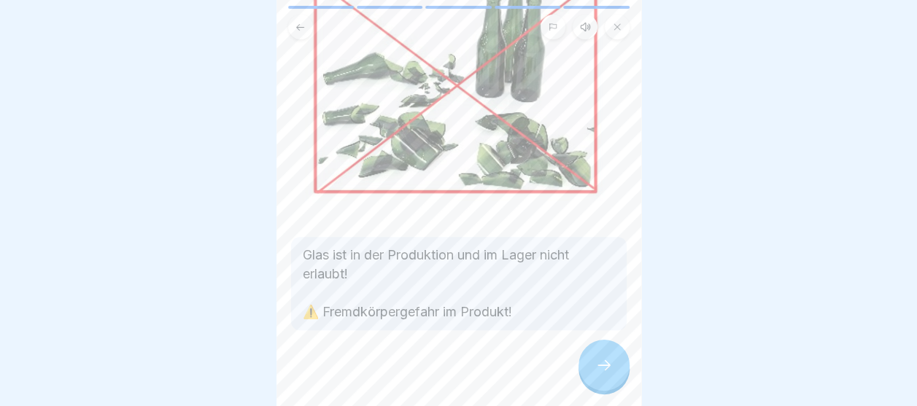
scroll to position [149, 0]
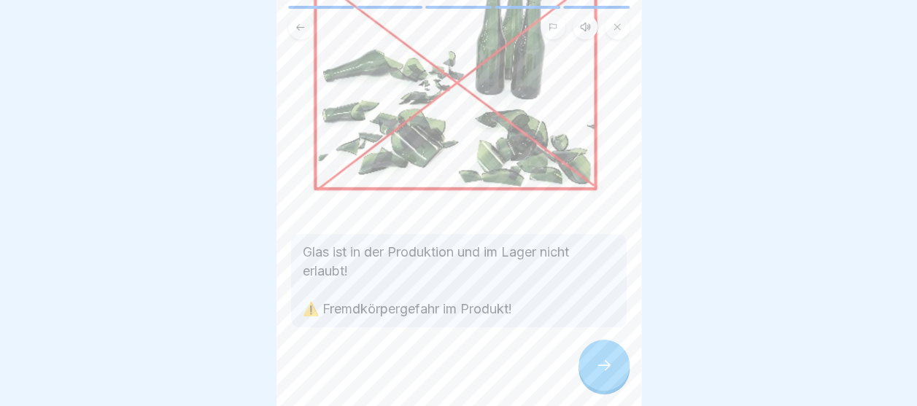
click at [598, 356] on div at bounding box center [604, 365] width 51 height 51
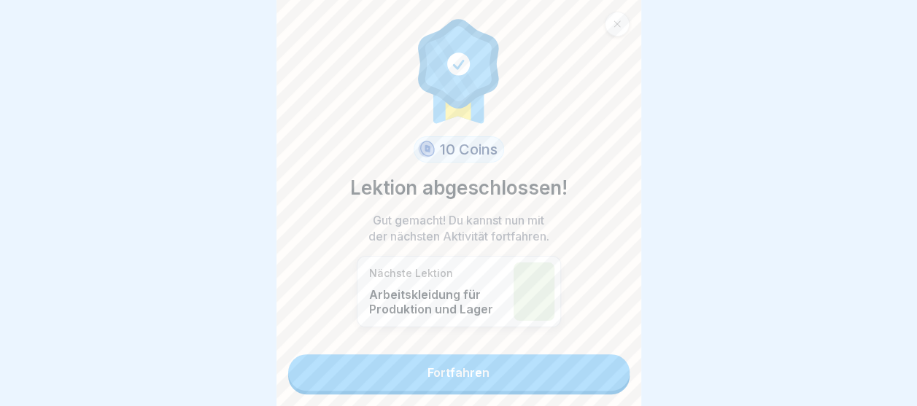
click at [566, 363] on link "Fortfahren" at bounding box center [458, 373] width 341 height 36
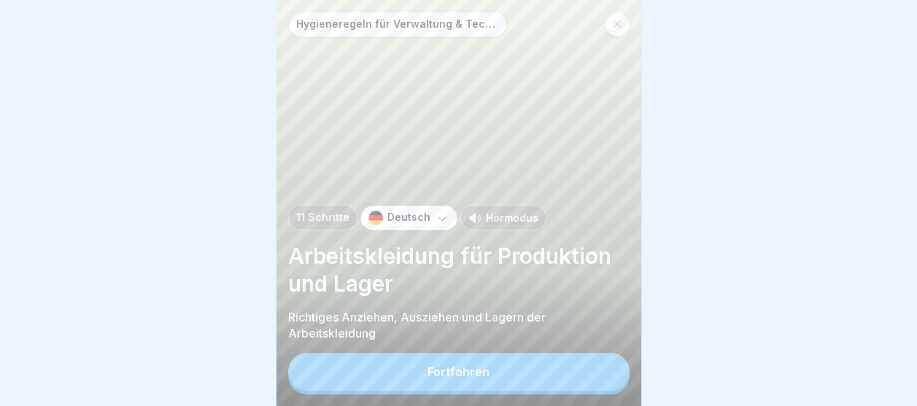
scroll to position [11, 0]
click at [527, 363] on button "Fortfahren" at bounding box center [458, 372] width 341 height 38
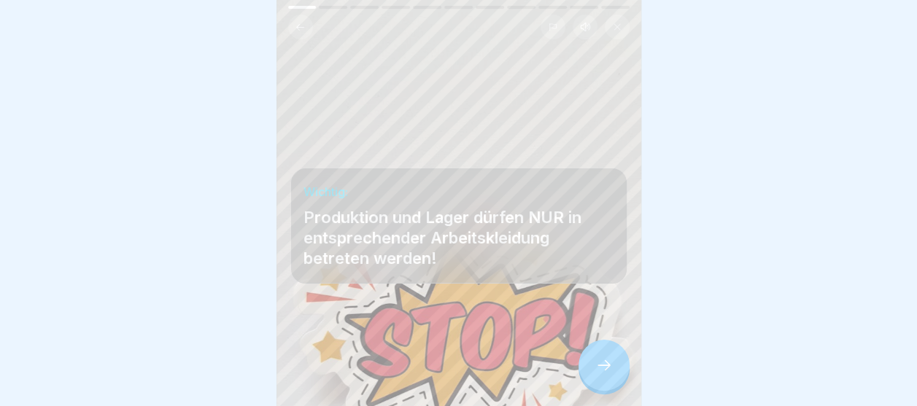
click at [606, 368] on icon at bounding box center [604, 366] width 18 height 18
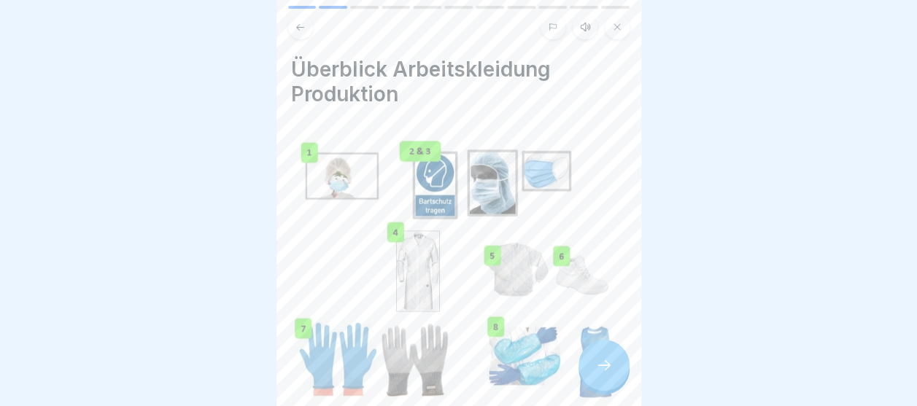
drag, startPoint x: 587, startPoint y: 331, endPoint x: 721, endPoint y: 92, distance: 274.0
click at [721, 92] on div at bounding box center [458, 203] width 917 height 406
click at [606, 349] on div at bounding box center [604, 365] width 51 height 51
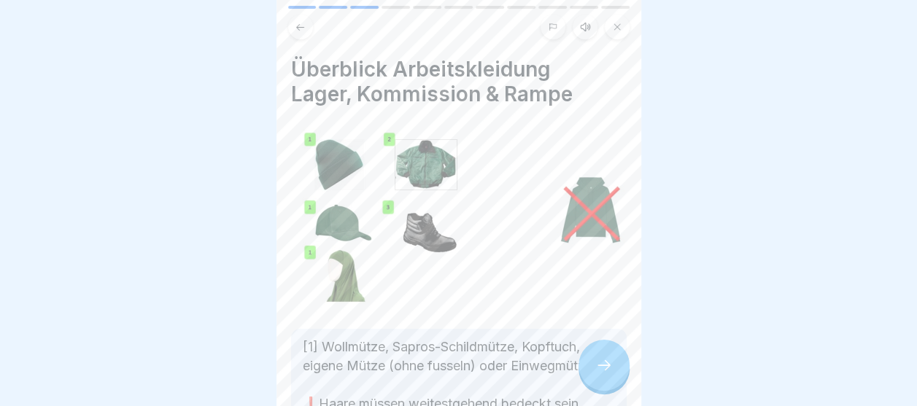
click at [611, 367] on icon at bounding box center [604, 366] width 18 height 18
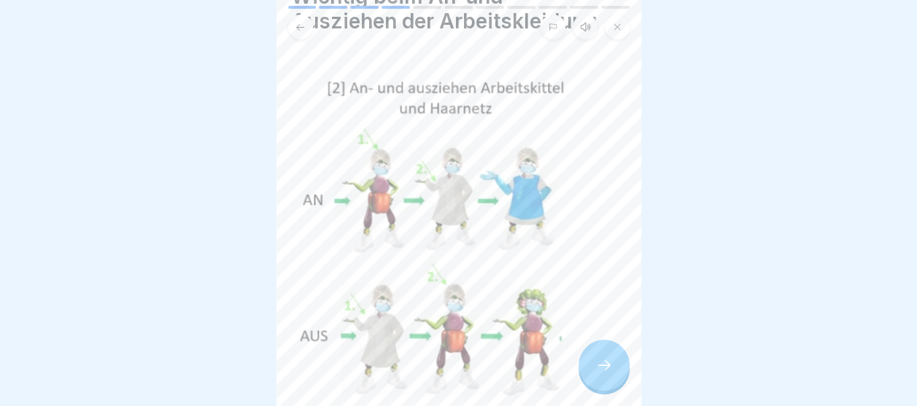
scroll to position [146, 0]
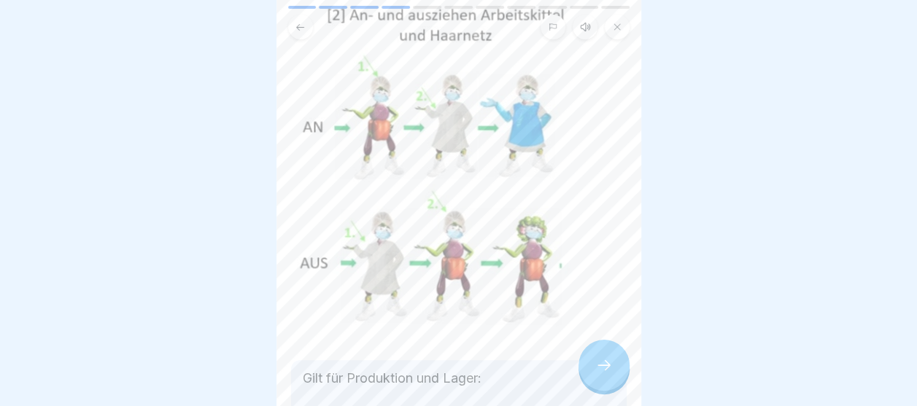
click at [604, 363] on icon at bounding box center [604, 366] width 18 height 18
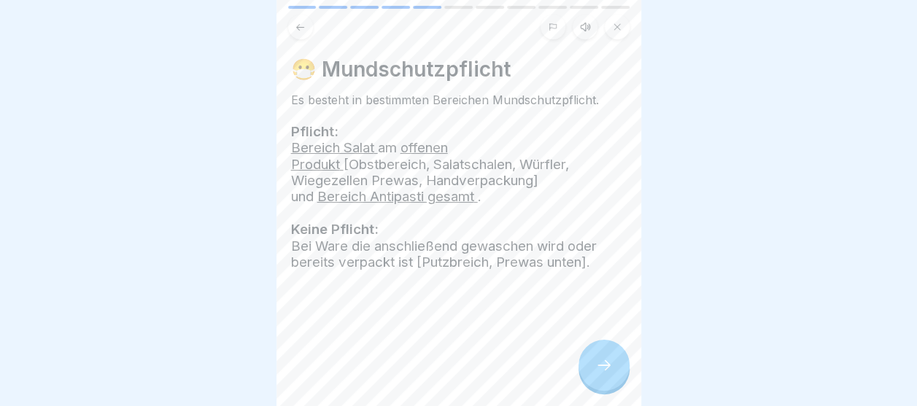
click at [604, 363] on icon at bounding box center [604, 366] width 18 height 18
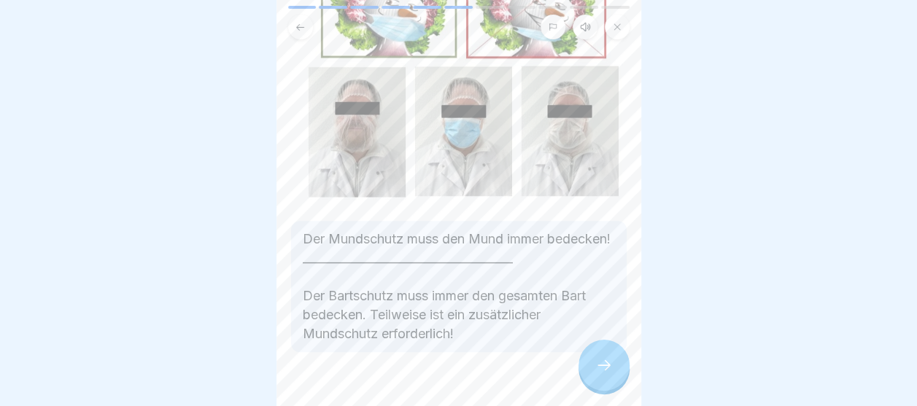
scroll to position [235, 0]
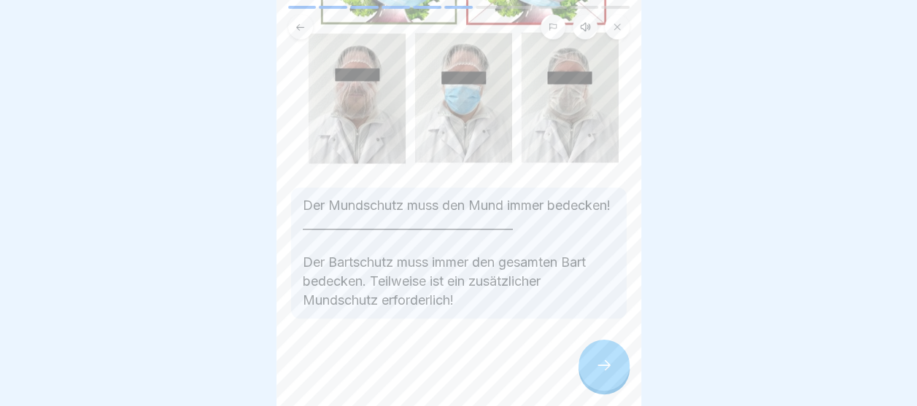
click at [587, 366] on div at bounding box center [604, 365] width 51 height 51
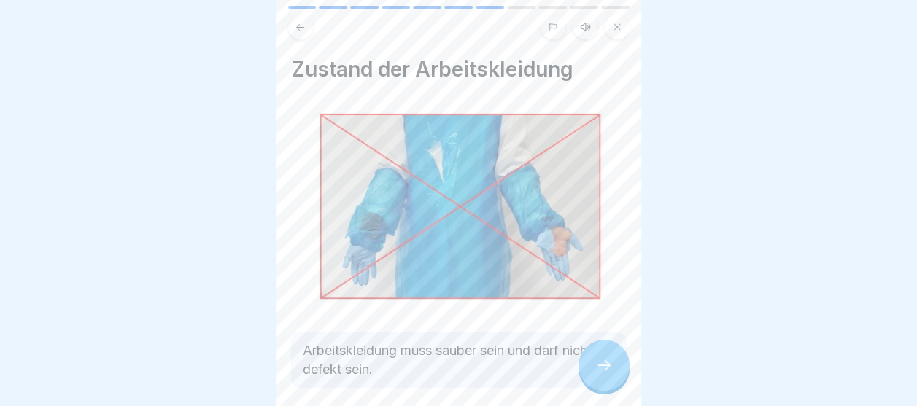
scroll to position [62, 0]
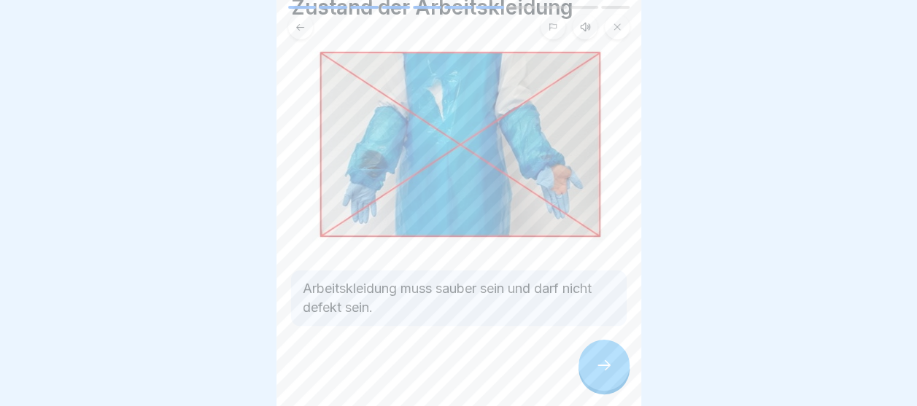
click at [587, 369] on div at bounding box center [604, 365] width 51 height 51
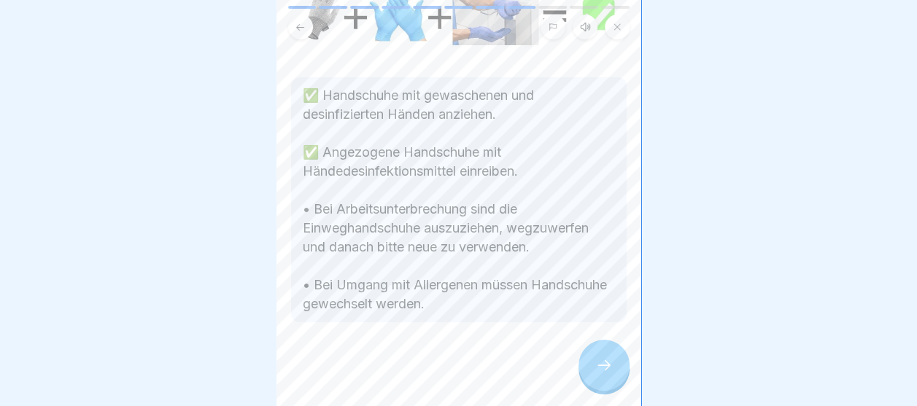
scroll to position [146, 0]
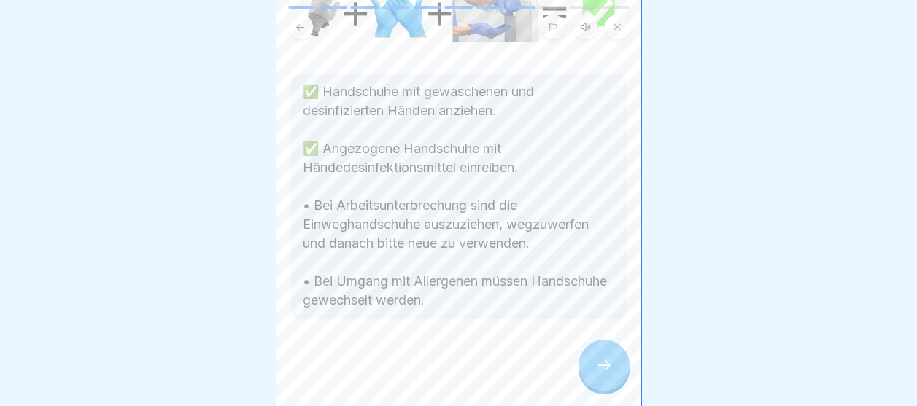
click at [600, 362] on icon at bounding box center [604, 366] width 18 height 18
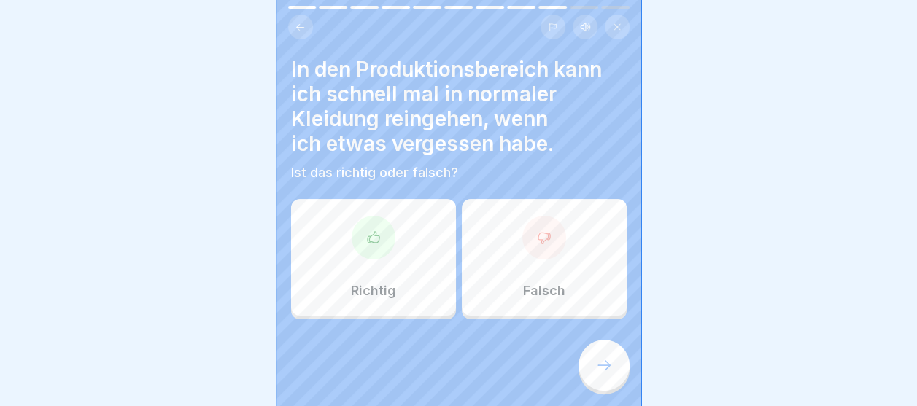
click at [527, 257] on div "Falsch" at bounding box center [544, 257] width 165 height 117
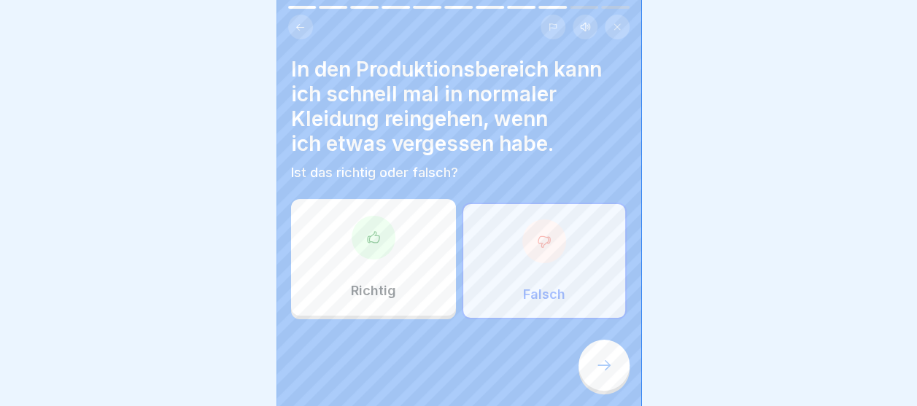
click at [595, 355] on div at bounding box center [604, 365] width 51 height 51
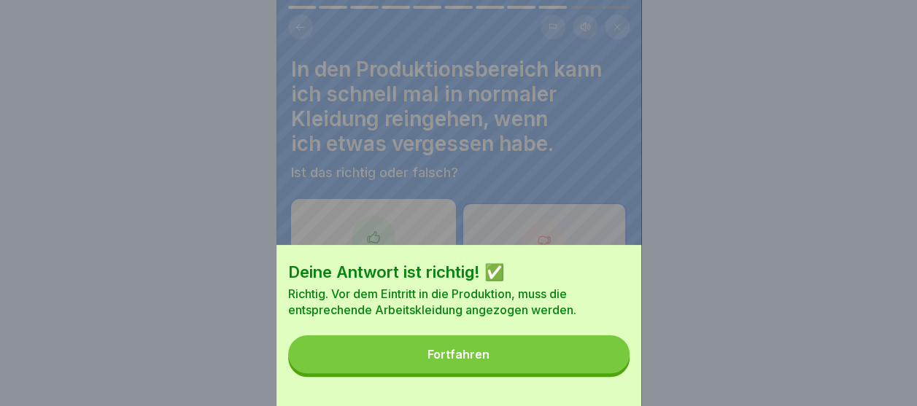
click at [537, 372] on button "Fortfahren" at bounding box center [458, 355] width 341 height 38
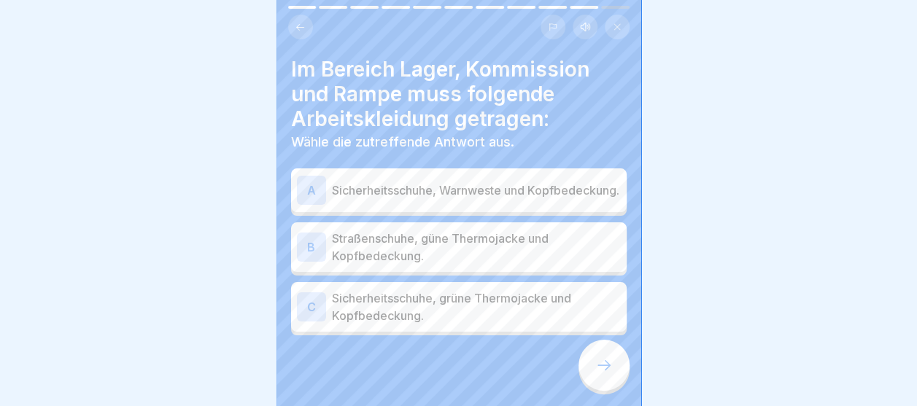
click at [413, 315] on p "Sicherheitsschuhe, grüne Thermojacke und Kopfbedeckung." at bounding box center [476, 307] width 289 height 35
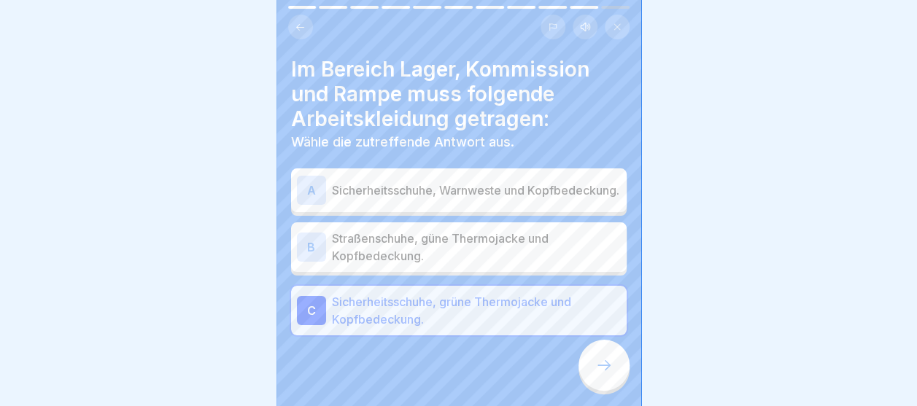
click at [496, 182] on p "Sicherheitsschuhe, Warnweste und Kopfbedeckung." at bounding box center [476, 191] width 289 height 18
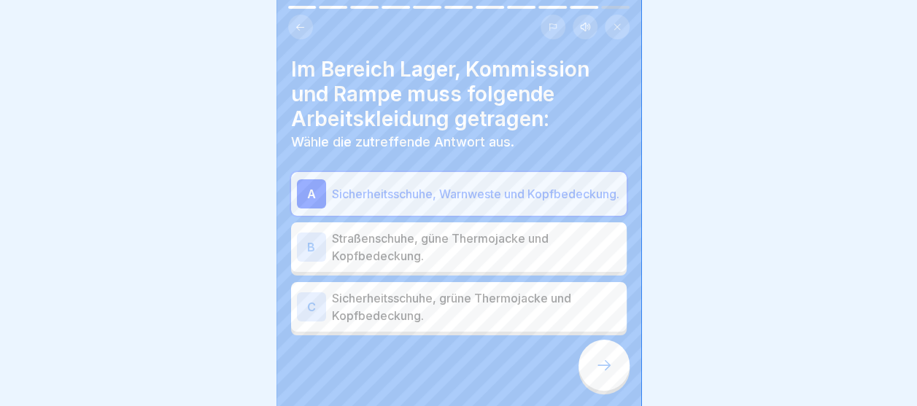
click at [458, 306] on p "Sicherheitsschuhe, grüne Thermojacke und Kopfbedeckung." at bounding box center [476, 307] width 289 height 35
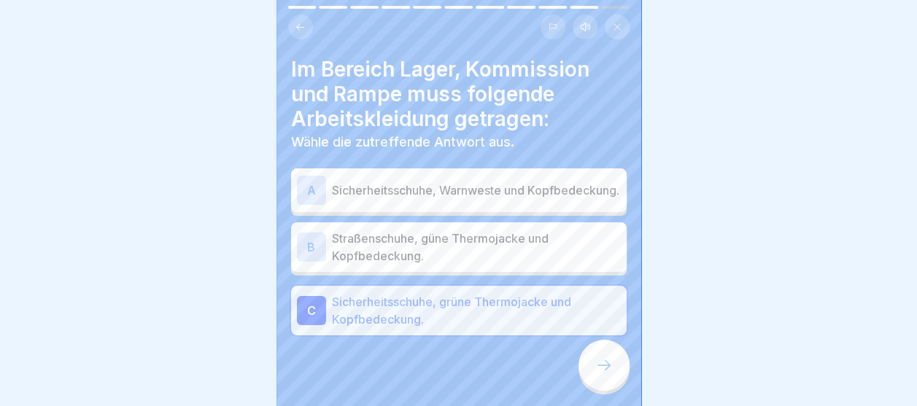
click at [609, 357] on div at bounding box center [604, 365] width 51 height 51
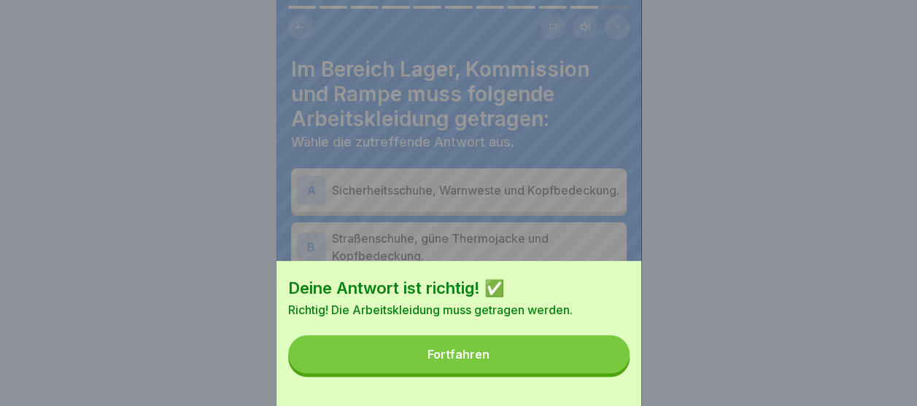
click at [571, 357] on button "Fortfahren" at bounding box center [458, 355] width 341 height 38
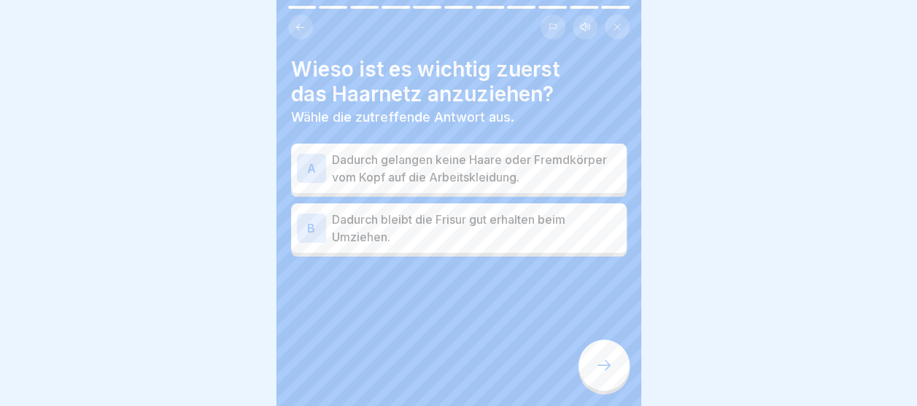
click at [502, 166] on p "Dadurch gelangen keine Haare oder Fremdkörper vom Kopf auf die Arbeitskleidung." at bounding box center [476, 168] width 289 height 35
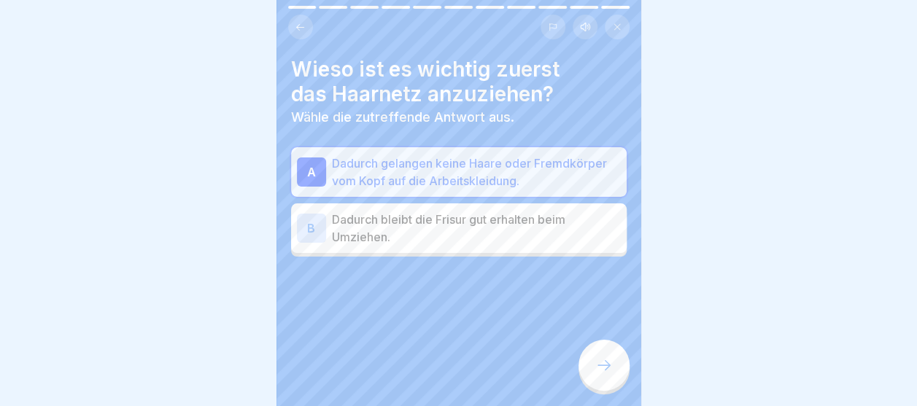
click at [611, 371] on icon at bounding box center [604, 366] width 18 height 18
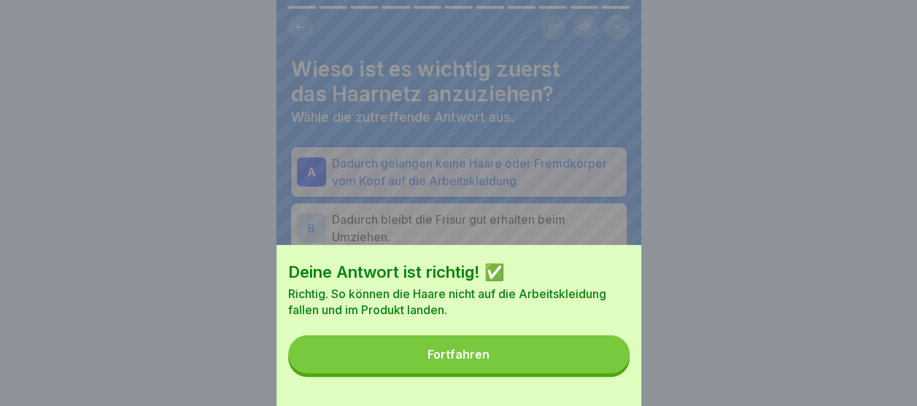
click at [609, 371] on button "Fortfahren" at bounding box center [458, 355] width 341 height 38
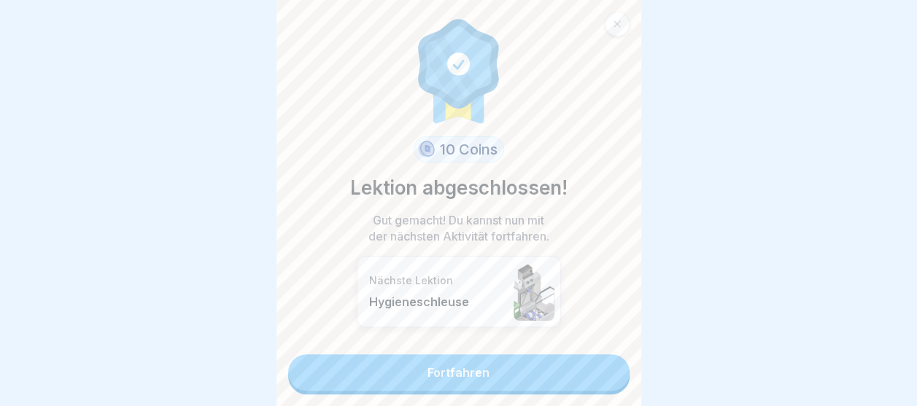
click at [592, 344] on div "10 Coins Lektion abgeschlossen! Gut gemacht! Du kannst nun mit der nächsten Akt…" at bounding box center [459, 203] width 365 height 406
click at [508, 357] on link "Fortfahren" at bounding box center [458, 373] width 341 height 36
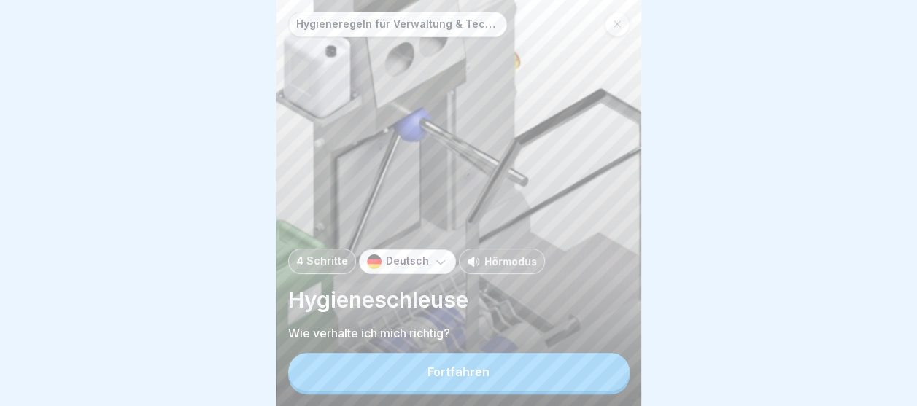
click at [492, 371] on button "Fortfahren" at bounding box center [458, 372] width 341 height 38
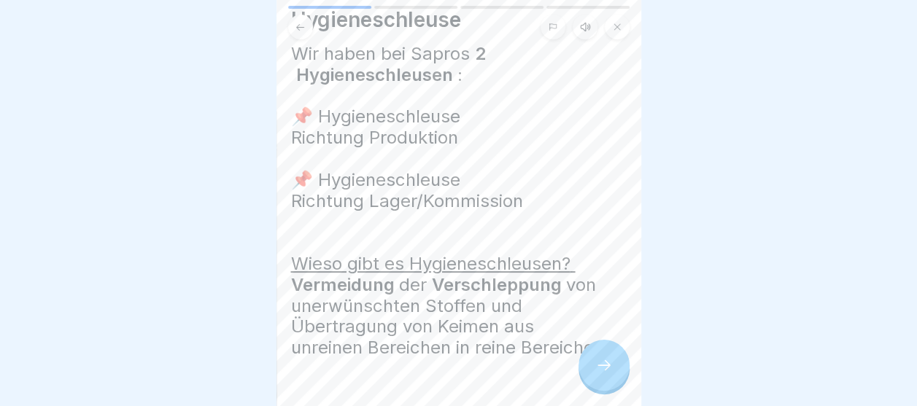
scroll to position [73, 0]
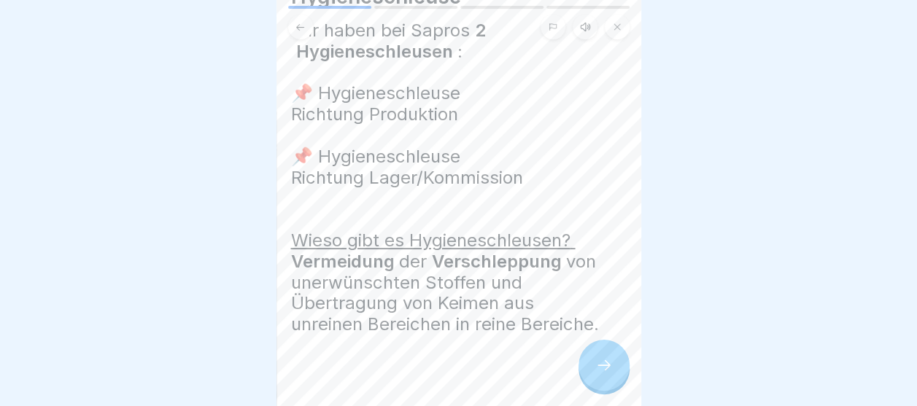
click at [600, 369] on icon at bounding box center [604, 366] width 18 height 18
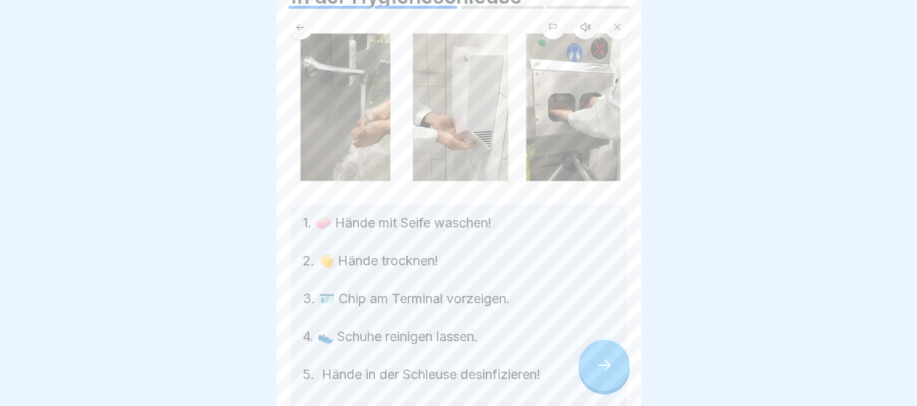
scroll to position [146, 0]
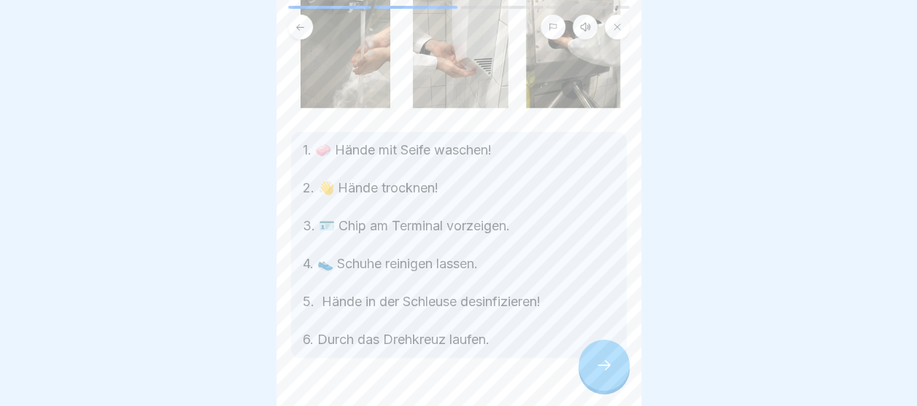
click at [585, 375] on div at bounding box center [604, 365] width 51 height 51
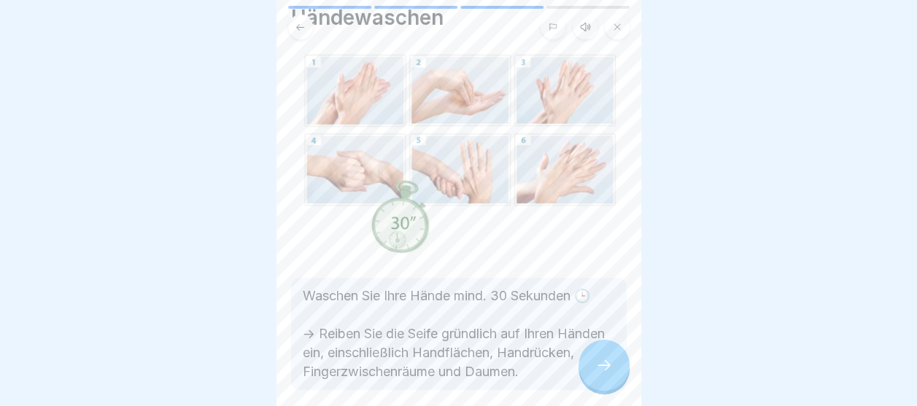
scroll to position [73, 0]
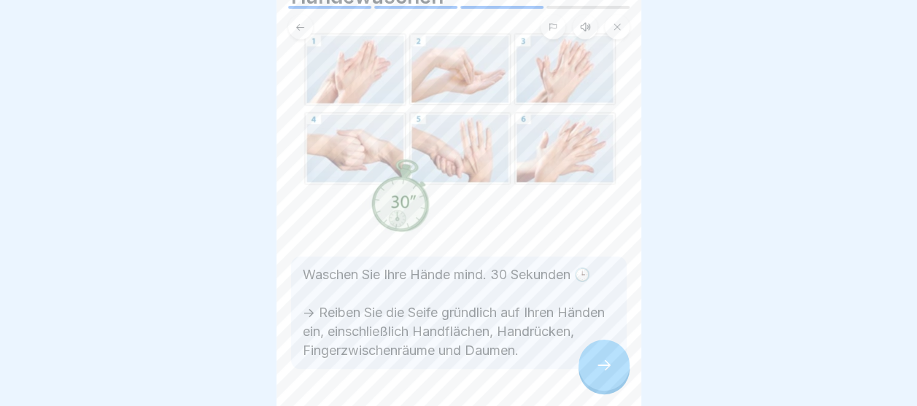
click at [590, 371] on div at bounding box center [604, 365] width 51 height 51
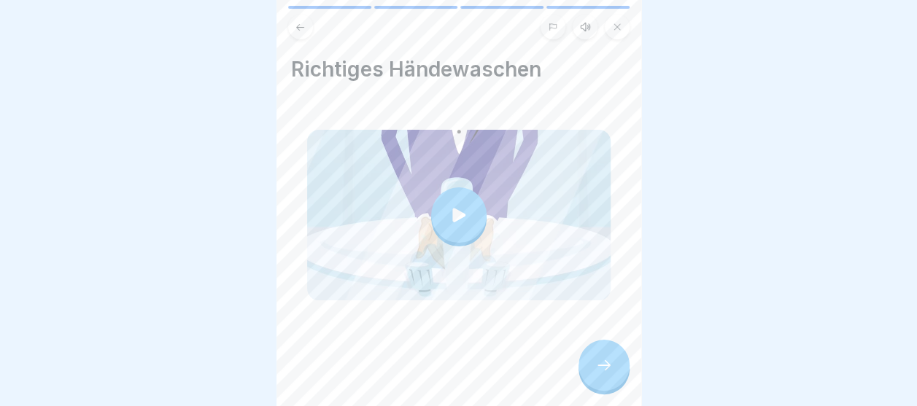
scroll to position [11, 0]
click at [458, 205] on icon at bounding box center [459, 215] width 20 height 20
click at [605, 361] on icon at bounding box center [604, 366] width 18 height 18
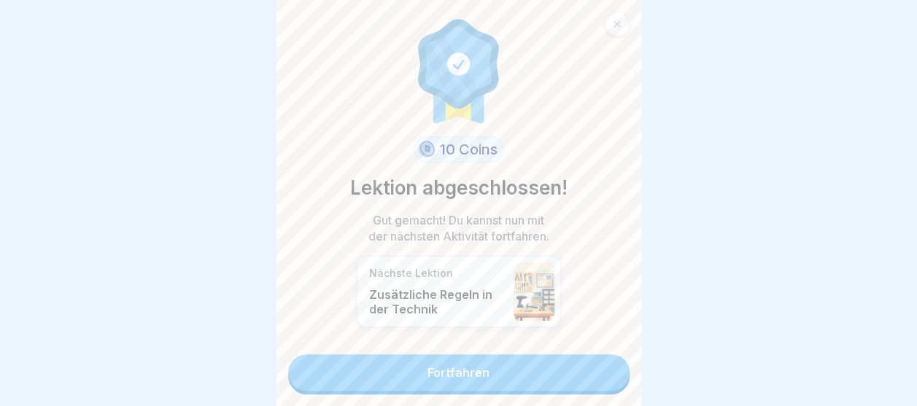
click at [525, 371] on link "Fortfahren" at bounding box center [458, 373] width 341 height 36
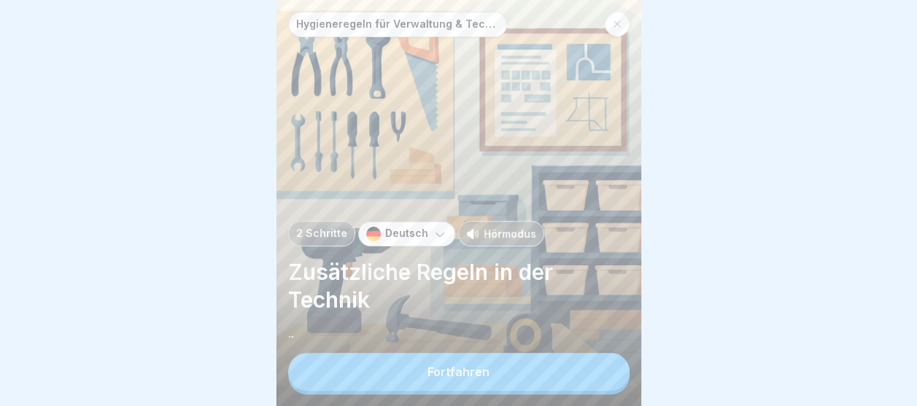
scroll to position [11, 0]
click at [490, 379] on button "Fortfahren" at bounding box center [458, 372] width 341 height 38
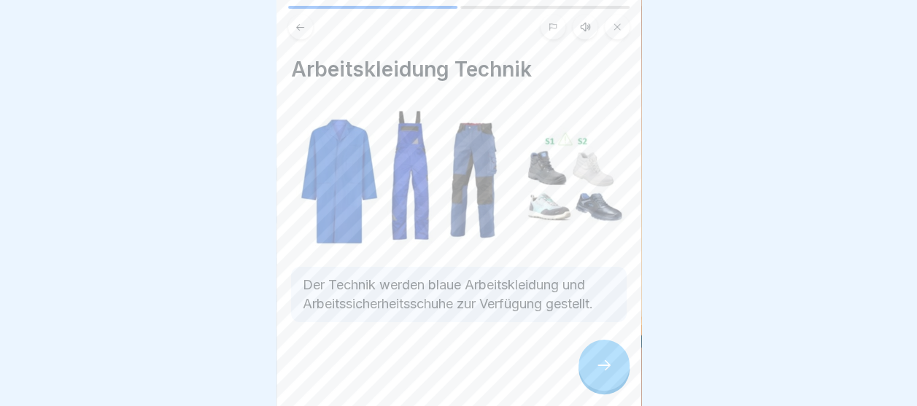
click at [604, 364] on icon at bounding box center [604, 366] width 18 height 18
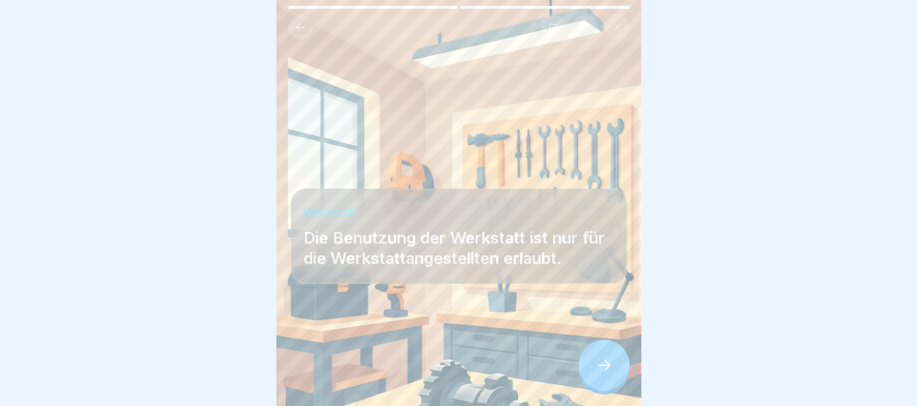
click at [603, 348] on div at bounding box center [604, 365] width 51 height 51
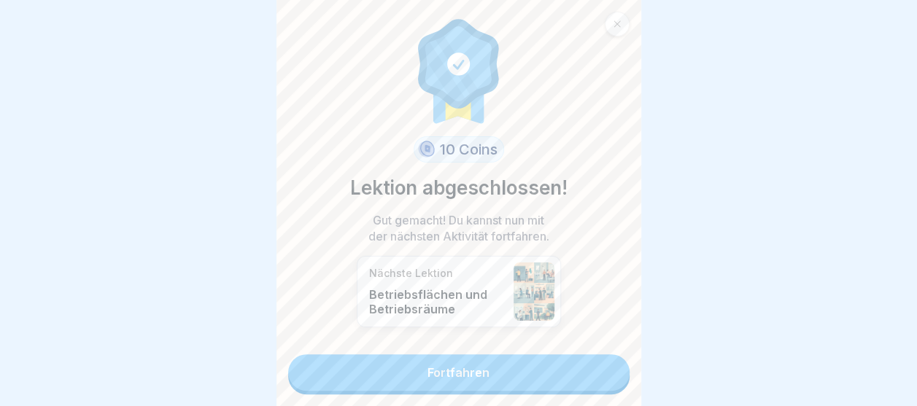
click at [544, 355] on link "Fortfahren" at bounding box center [458, 373] width 341 height 36
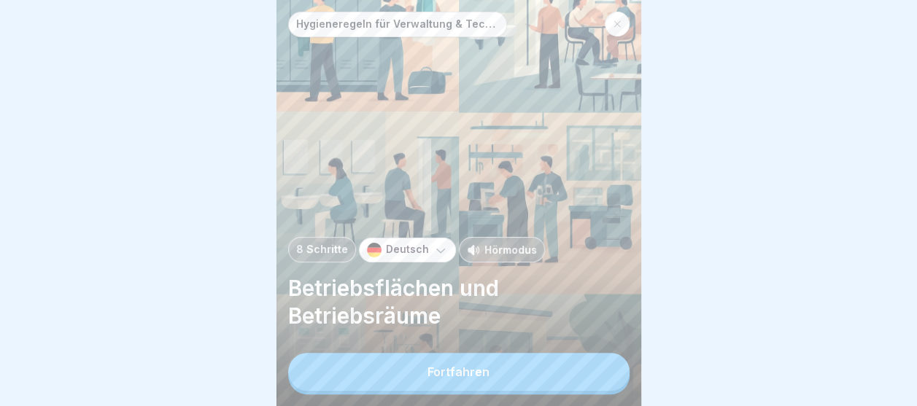
click at [498, 395] on div "Fortfahren" at bounding box center [458, 374] width 341 height 42
click at [498, 390] on button "Fortfahren" at bounding box center [458, 372] width 341 height 38
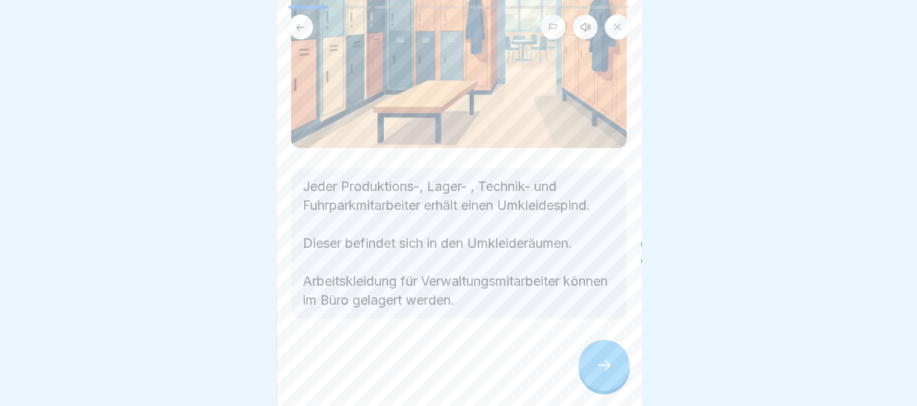
scroll to position [11, 0]
click at [589, 366] on div at bounding box center [604, 365] width 51 height 51
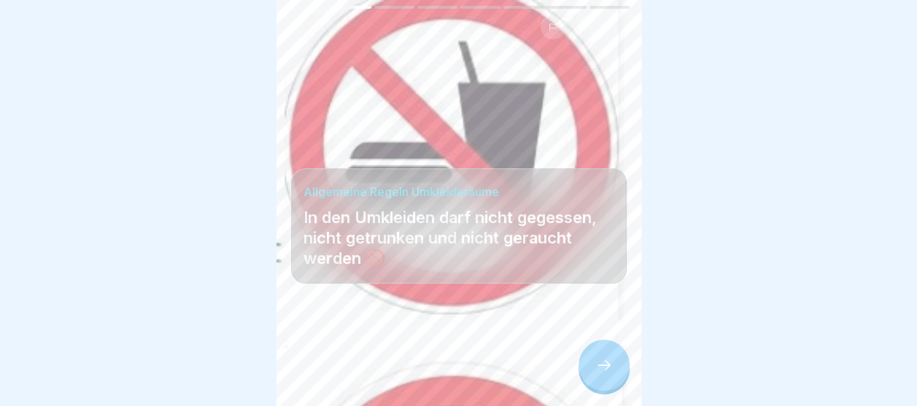
scroll to position [0, 0]
click at [601, 374] on icon at bounding box center [604, 366] width 18 height 18
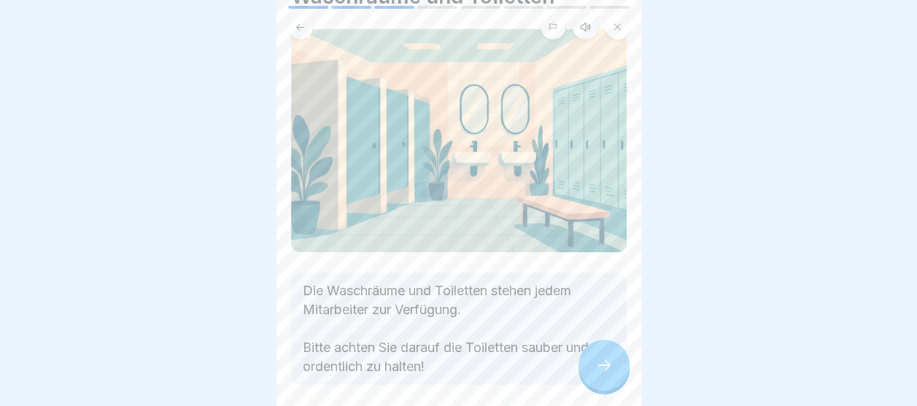
scroll to position [132, 0]
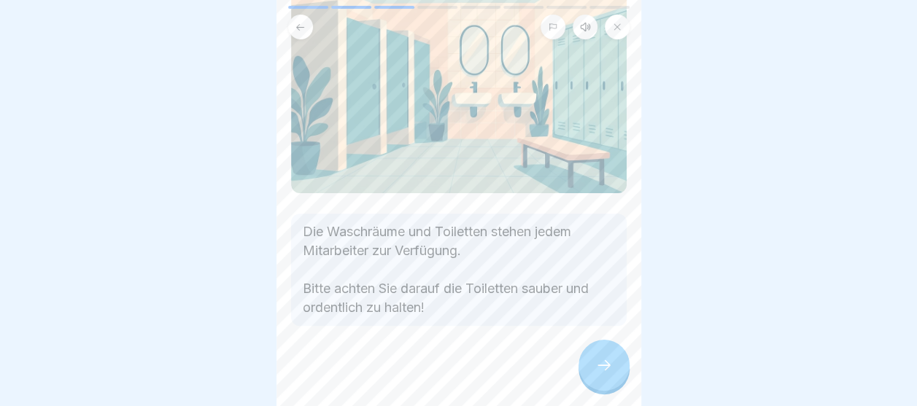
click at [624, 378] on div at bounding box center [604, 365] width 51 height 51
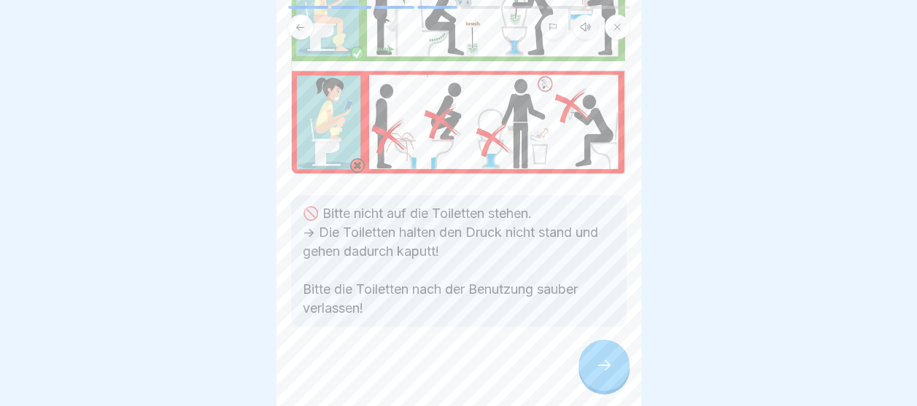
scroll to position [147, 0]
click at [595, 357] on div at bounding box center [604, 365] width 51 height 51
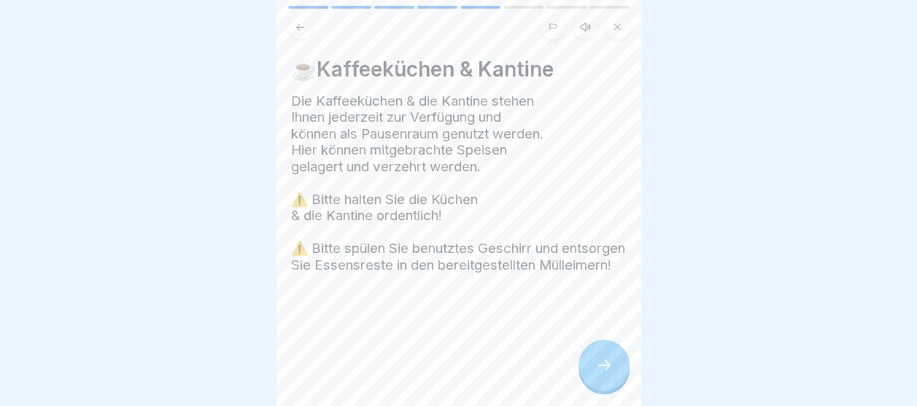
click at [608, 374] on icon at bounding box center [604, 366] width 18 height 18
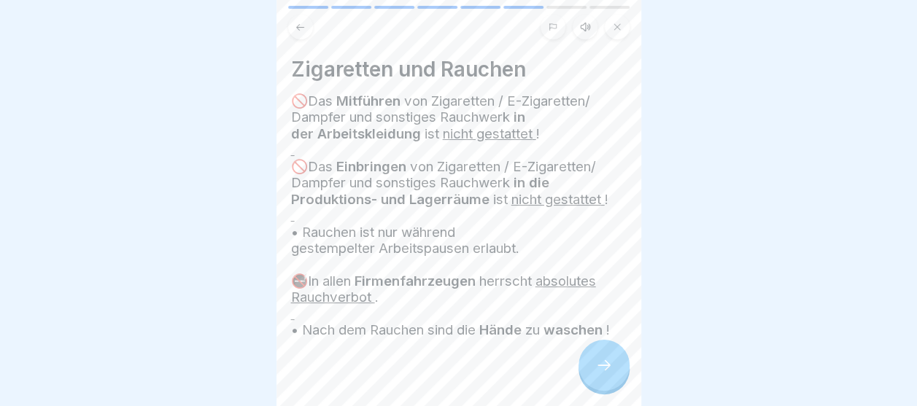
click at [606, 385] on div at bounding box center [604, 365] width 51 height 51
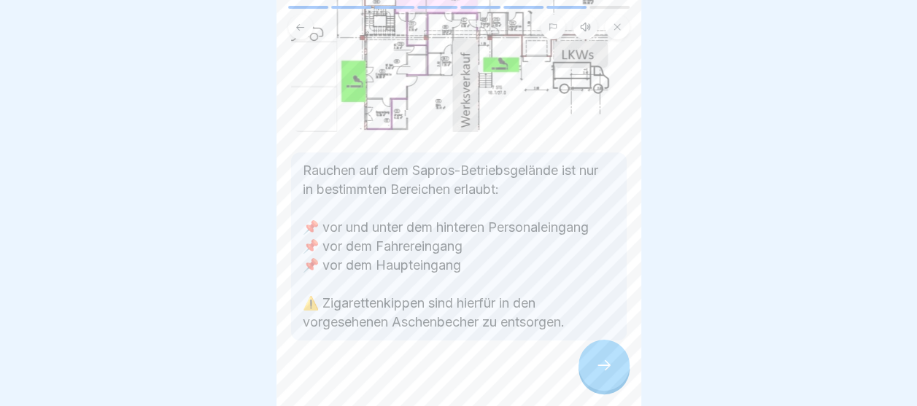
scroll to position [438, 0]
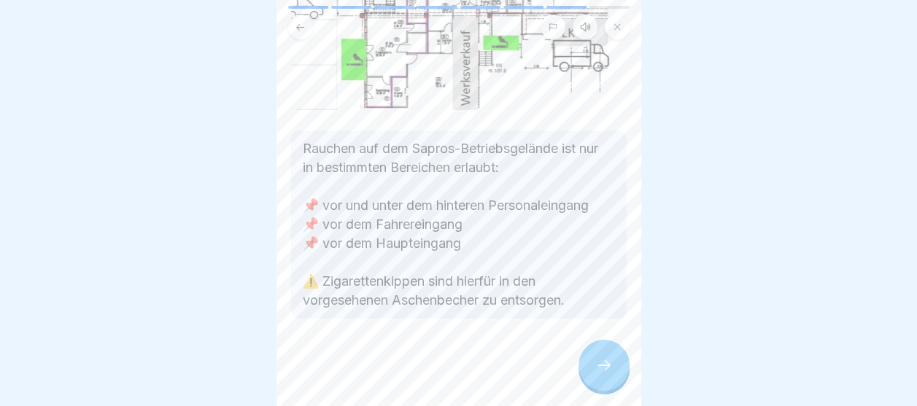
click at [603, 363] on div at bounding box center [604, 365] width 51 height 51
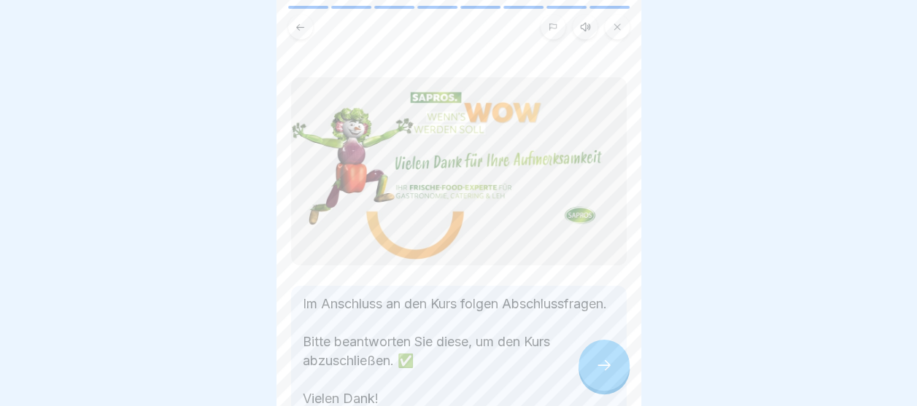
scroll to position [73, 0]
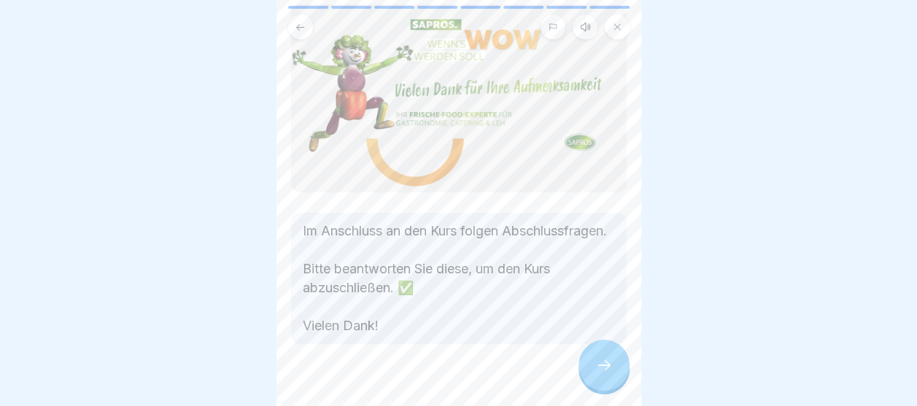
click at [598, 374] on icon at bounding box center [604, 366] width 18 height 18
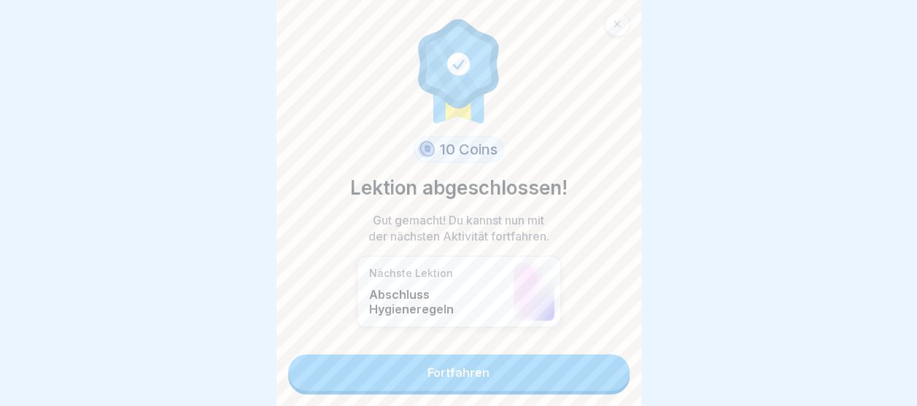
click at [592, 376] on link "Fortfahren" at bounding box center [458, 373] width 341 height 36
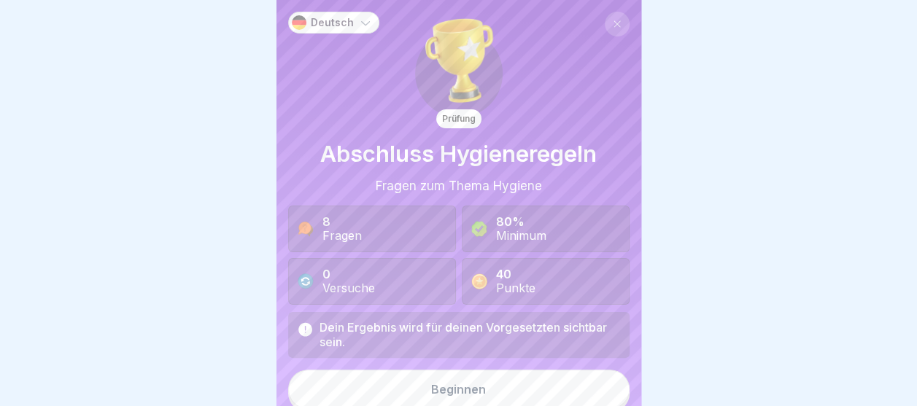
click at [538, 359] on div "Dein Ergebnis wird für deinen Vorgesetzten sichtbar sein. Beginnen" at bounding box center [458, 362] width 341 height 100
click at [536, 378] on button "Beginnen" at bounding box center [458, 389] width 341 height 39
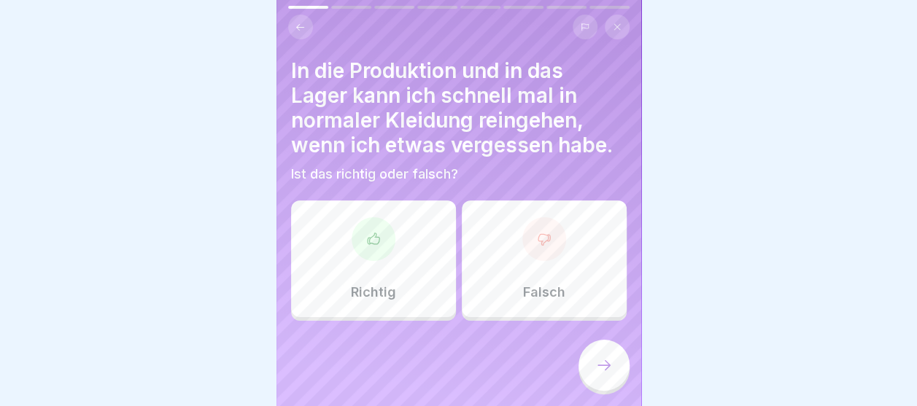
click at [578, 255] on div "Falsch" at bounding box center [544, 259] width 165 height 117
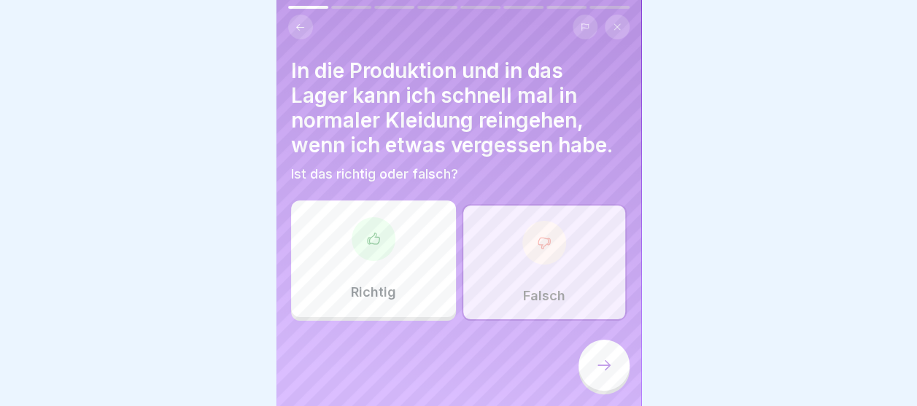
click at [592, 371] on div at bounding box center [604, 365] width 51 height 51
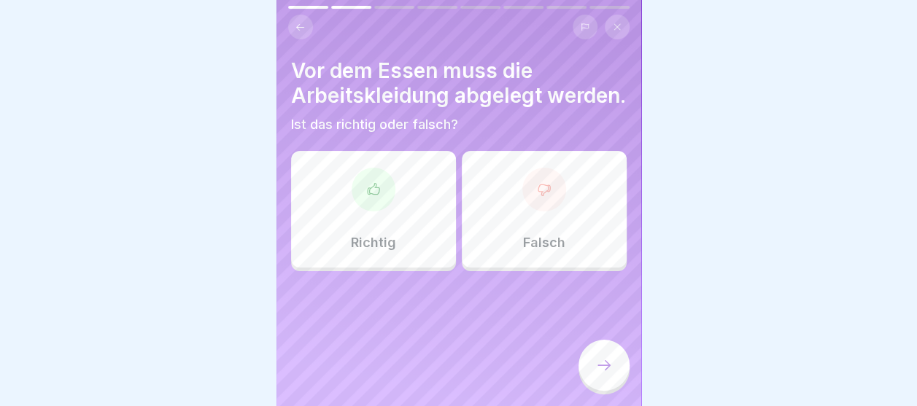
click at [395, 228] on div "Richtig" at bounding box center [373, 209] width 165 height 117
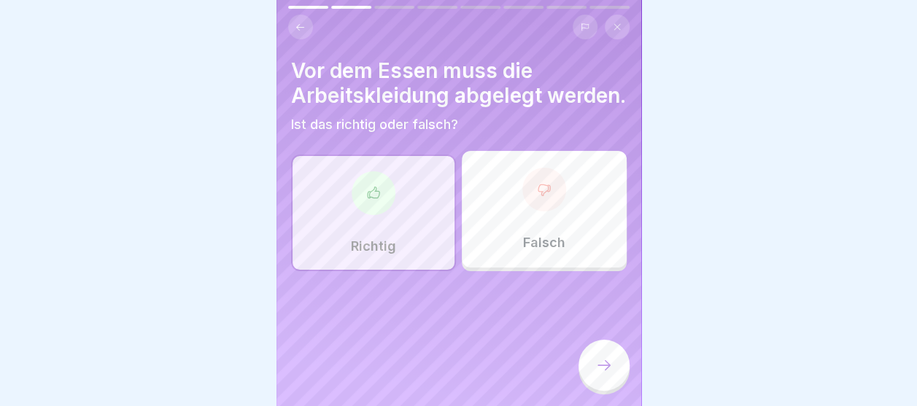
click at [589, 359] on div at bounding box center [604, 365] width 51 height 51
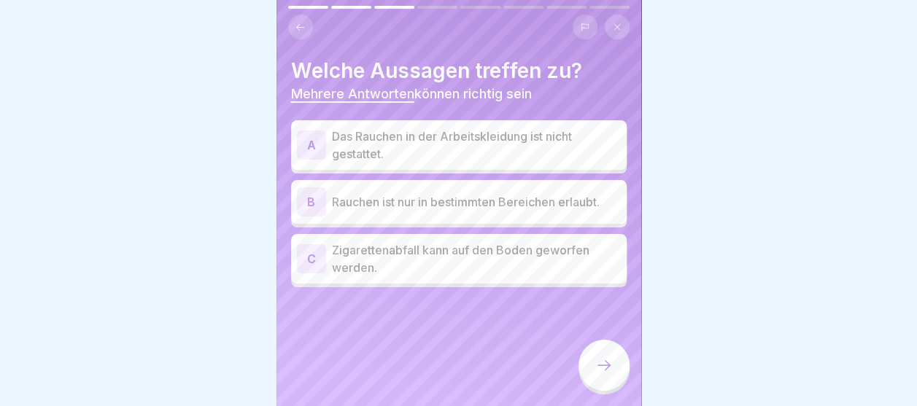
click at [425, 206] on p "Rauchen ist nur in bestimmten Bereichen erlaubt." at bounding box center [476, 202] width 289 height 18
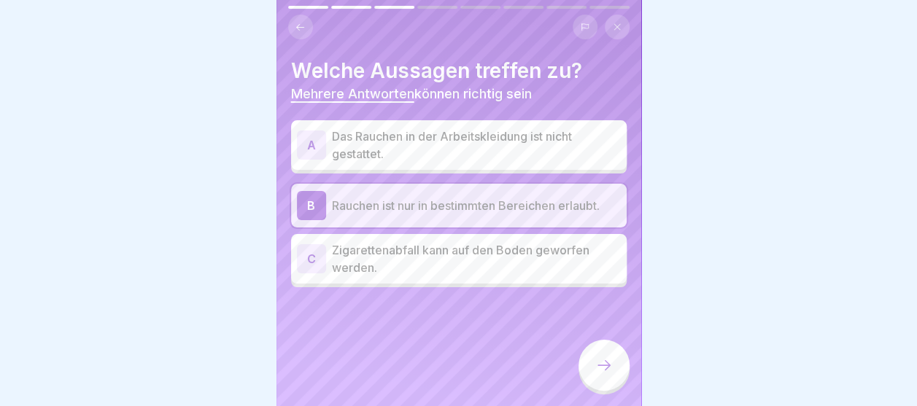
click at [500, 138] on p "Das Rauchen in der Arbeitskleidung ist nicht gestattet." at bounding box center [476, 145] width 289 height 35
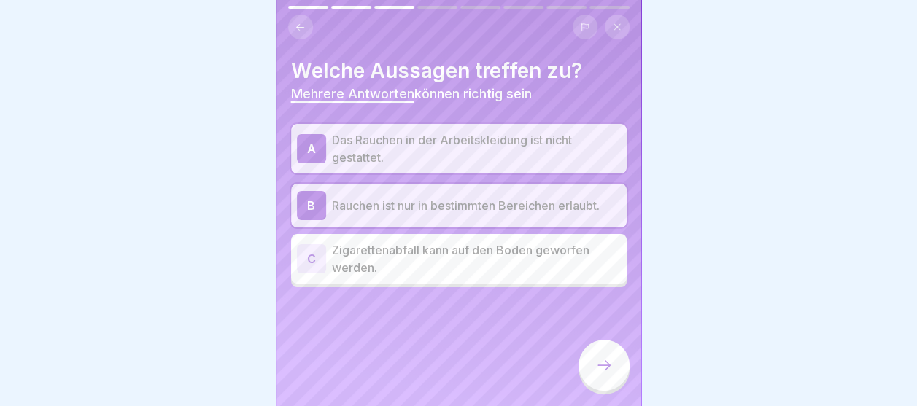
click at [604, 368] on div at bounding box center [604, 365] width 51 height 51
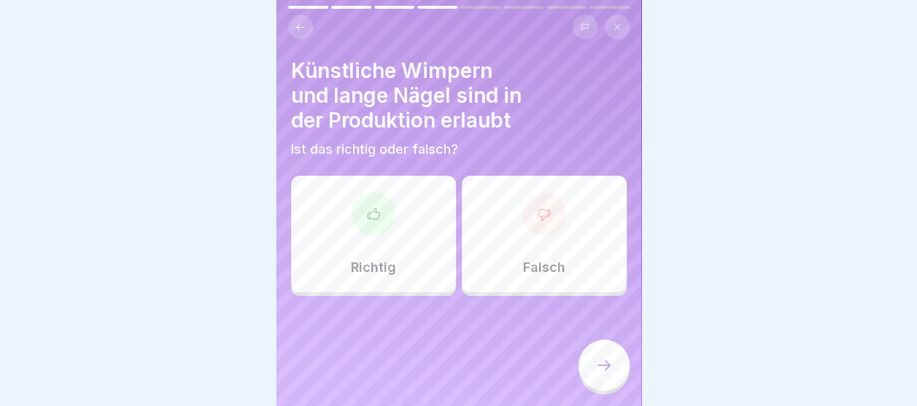
click at [522, 204] on div at bounding box center [544, 215] width 44 height 44
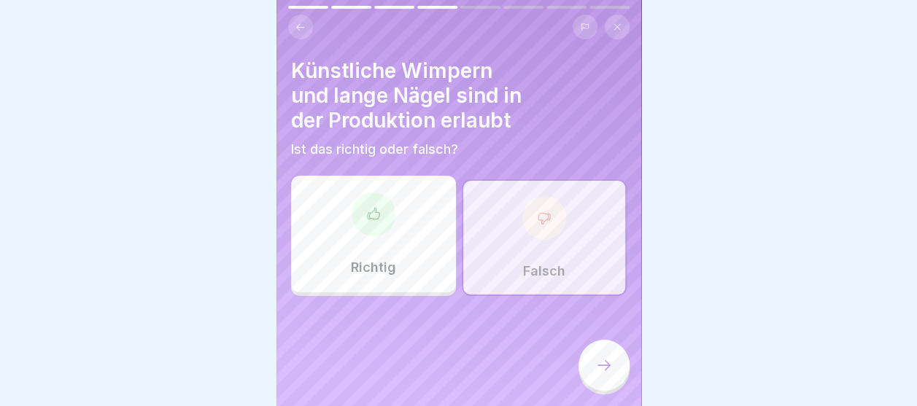
click at [594, 366] on div at bounding box center [604, 365] width 51 height 51
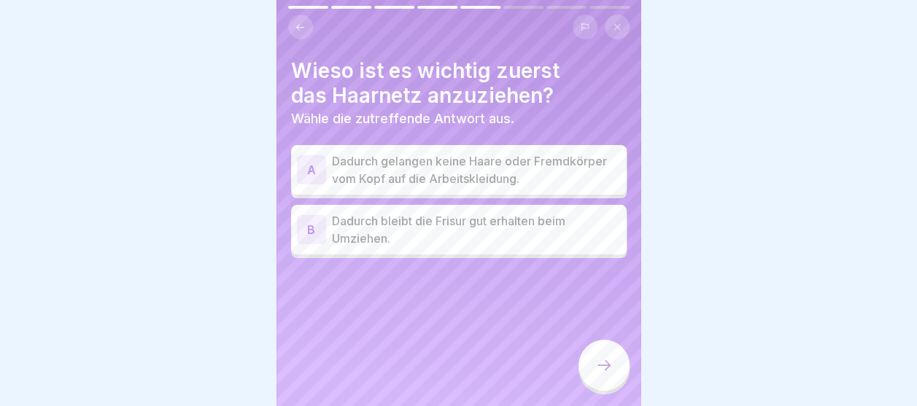
click at [469, 163] on p "Dadurch gelangen keine Haare oder Fremdkörper vom Kopf auf die Arbeitskleidung." at bounding box center [476, 169] width 289 height 35
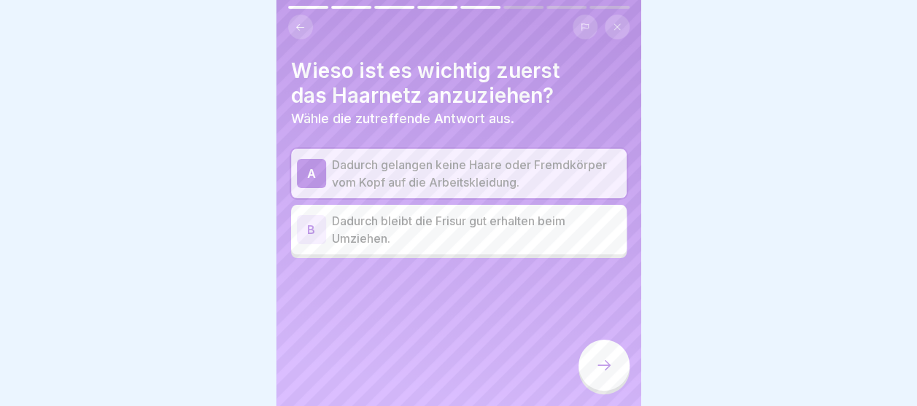
click at [595, 367] on div at bounding box center [604, 365] width 51 height 51
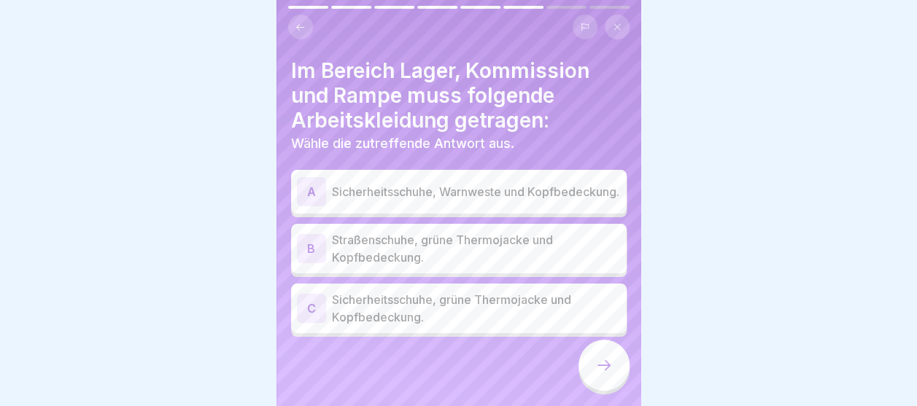
click at [449, 321] on p "Sicherheitsschuhe, grüne Thermojacke und Kopfbedeckung." at bounding box center [476, 308] width 289 height 35
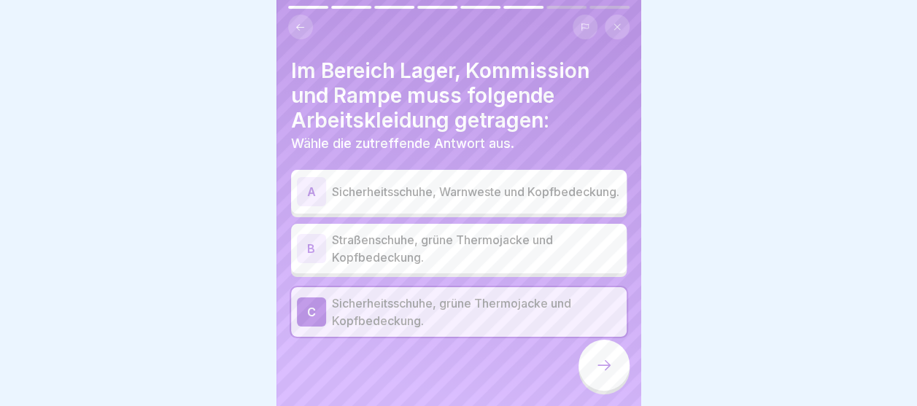
click at [458, 238] on p "Straßenschuhe, grüne Thermojacke und Kopfbedeckung." at bounding box center [476, 248] width 289 height 35
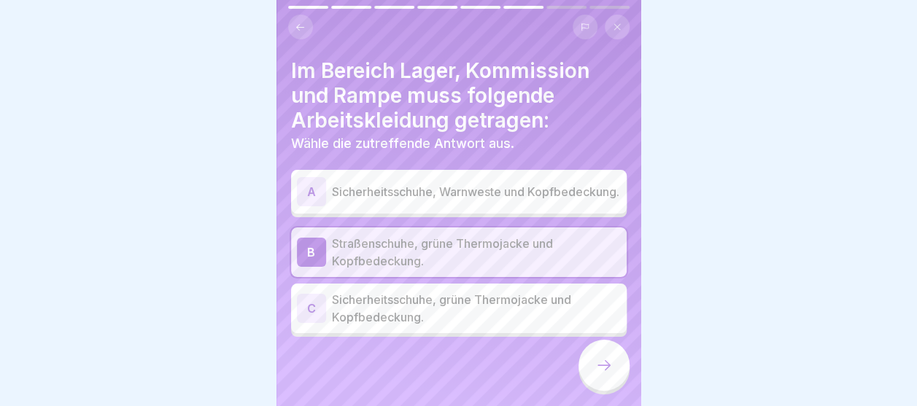
click at [432, 318] on p "Sicherheitsschuhe, grüne Thermojacke und Kopfbedeckung." at bounding box center [476, 308] width 289 height 35
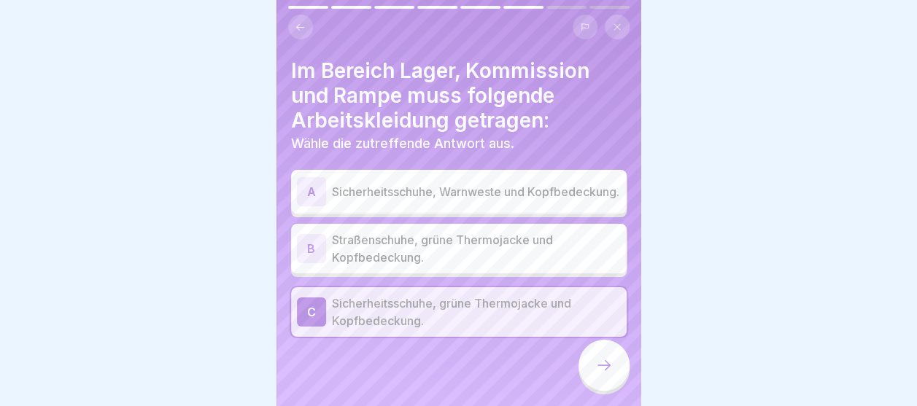
click at [601, 374] on icon at bounding box center [604, 366] width 18 height 18
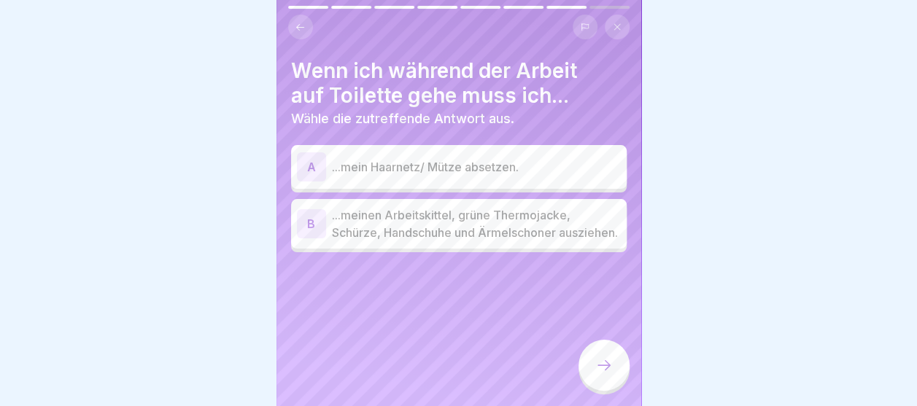
click at [533, 159] on p "...mein Haarnetz/ Mütze absetzen." at bounding box center [476, 167] width 289 height 18
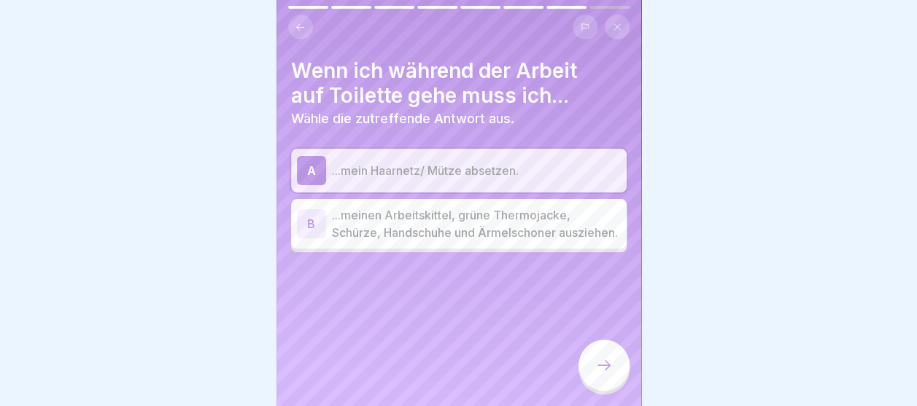
click at [522, 225] on p "...meinen Arbeitskittel, grüne Thermojacke, Schürze, Handschuhe und Ärmelschone…" at bounding box center [476, 223] width 289 height 35
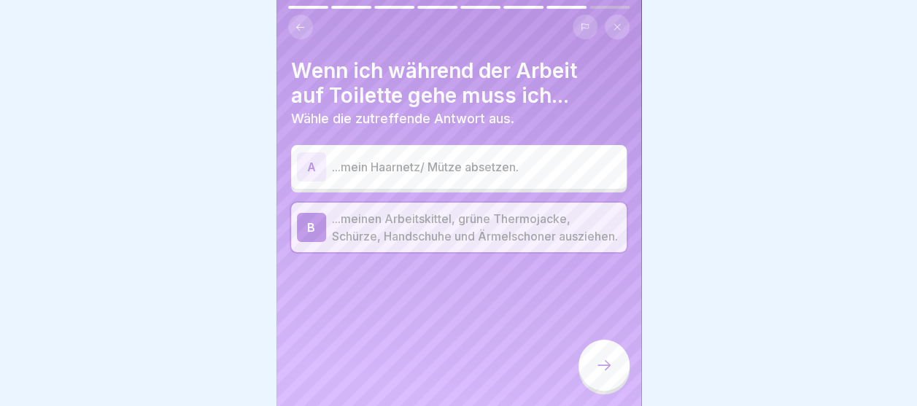
click at [595, 390] on div at bounding box center [604, 365] width 51 height 51
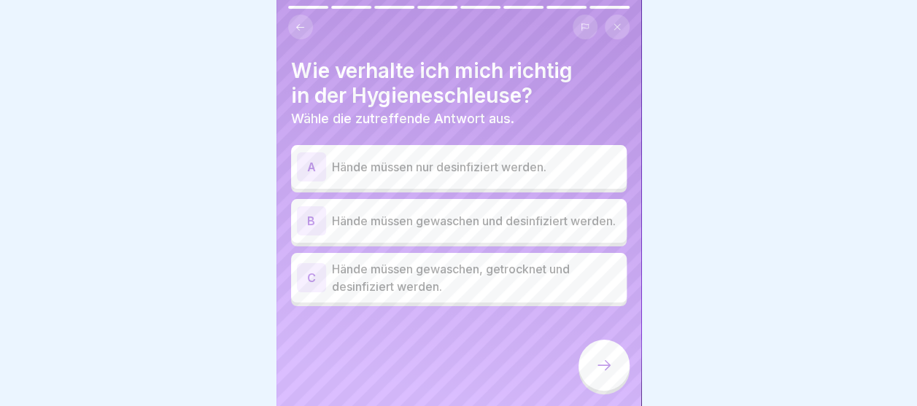
click at [447, 219] on p "Hände müssen gewaschen und desinfiziert werden." at bounding box center [476, 221] width 289 height 18
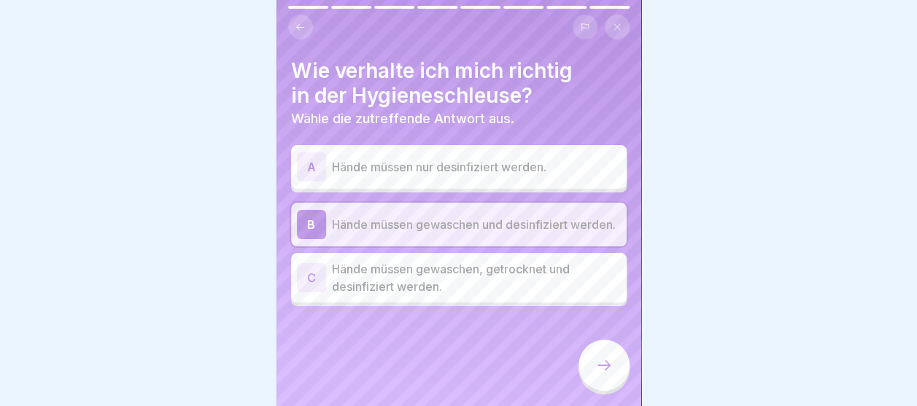
click at [460, 290] on p "Hände müssen gewaschen, getrocknet und desinfiziert werden." at bounding box center [476, 277] width 289 height 35
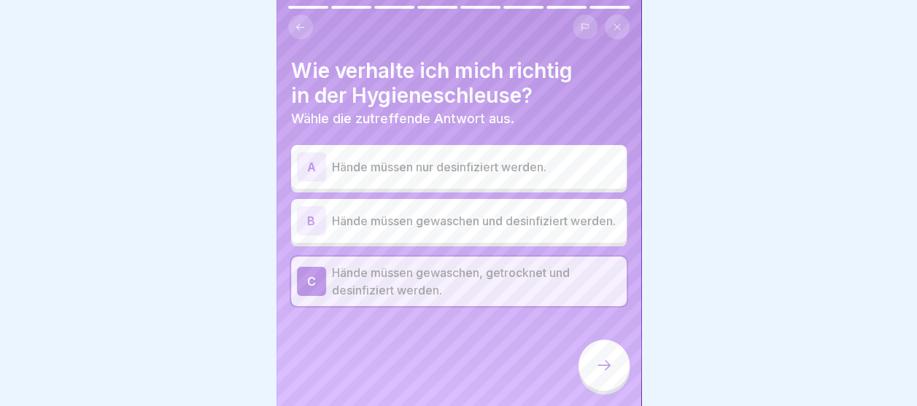
click at [620, 384] on div at bounding box center [604, 365] width 51 height 51
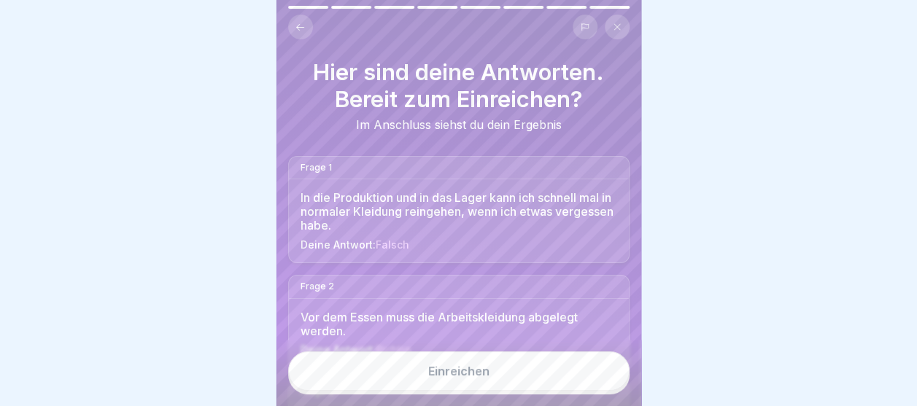
click at [498, 380] on button "Einreichen" at bounding box center [458, 371] width 341 height 39
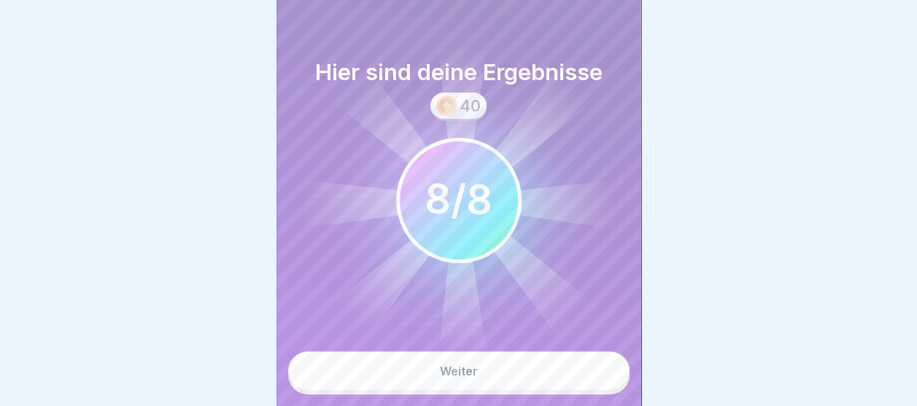
click at [498, 380] on button "Weiter" at bounding box center [458, 371] width 341 height 39
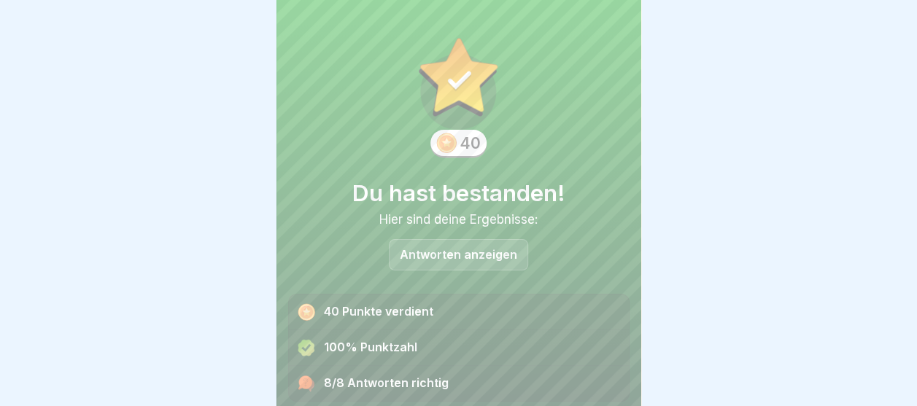
scroll to position [49, 0]
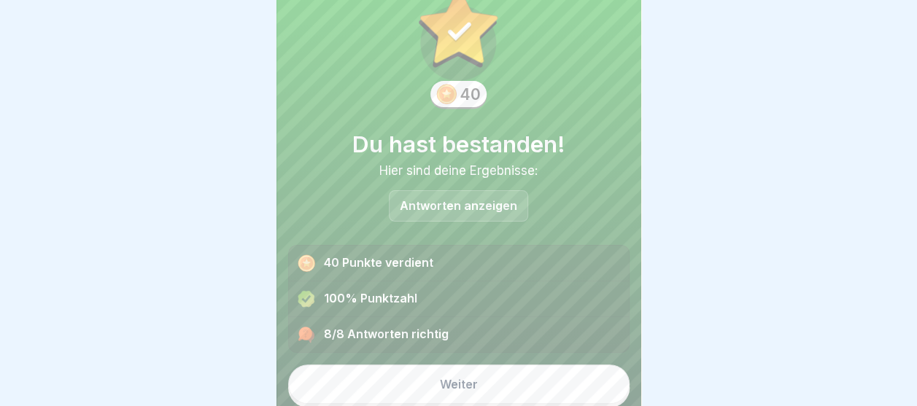
click at [493, 367] on button "Weiter" at bounding box center [458, 384] width 341 height 39
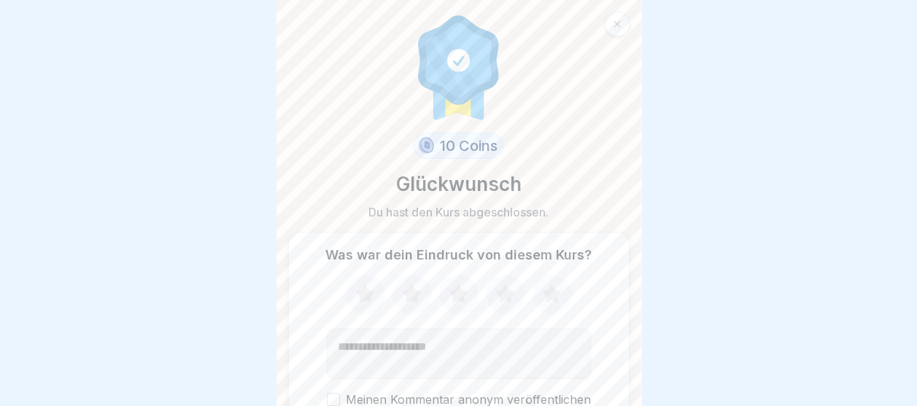
scroll to position [69, 0]
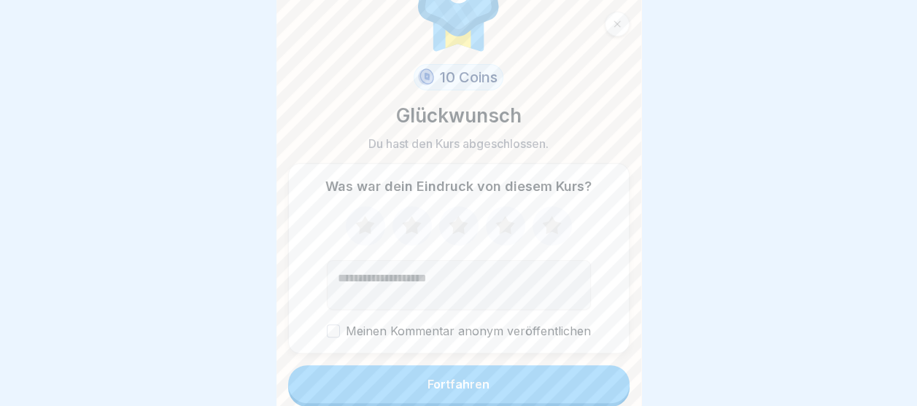
click at [477, 380] on div "Fortfahren" at bounding box center [459, 384] width 62 height 13
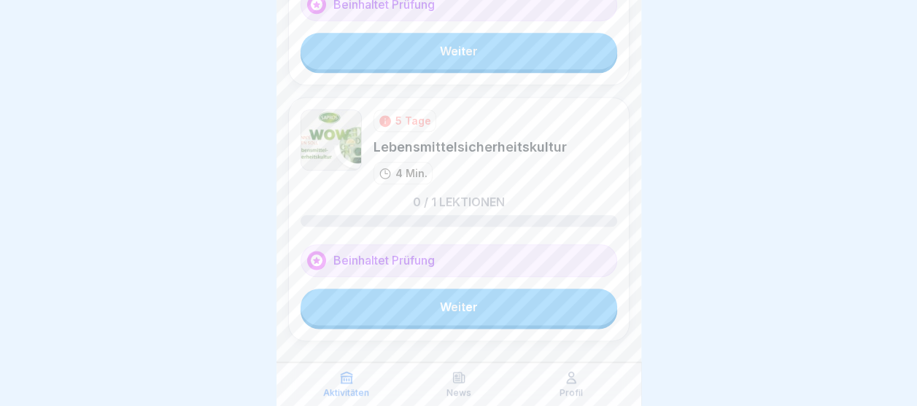
scroll to position [745, 0]
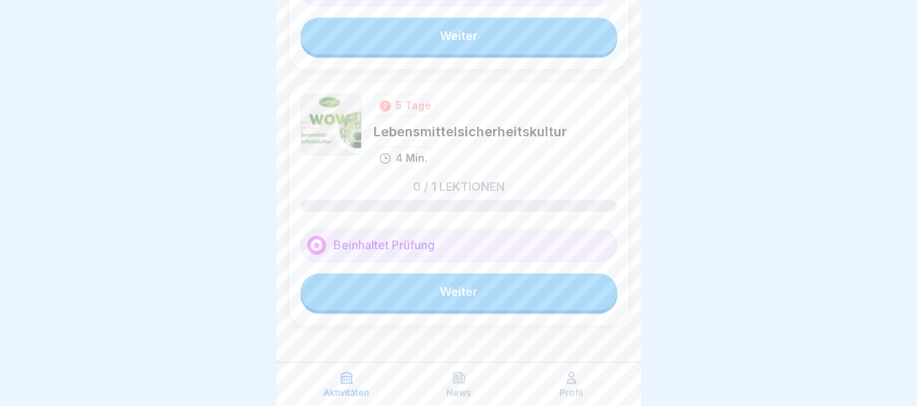
click at [465, 293] on link "Weiter" at bounding box center [459, 292] width 317 height 36
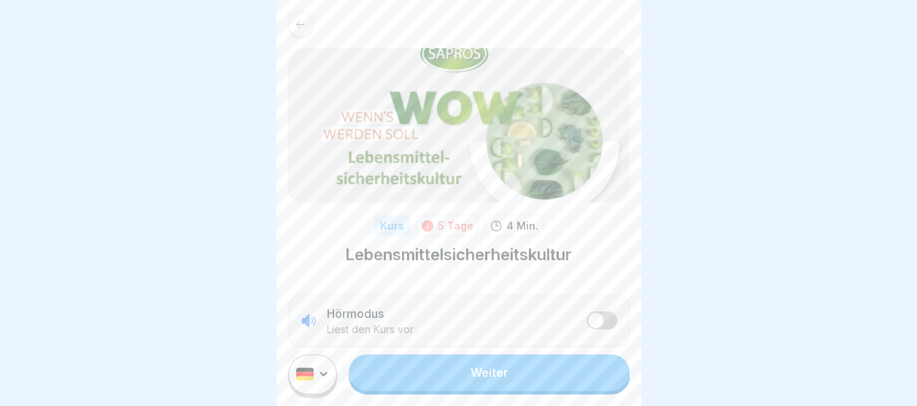
click at [476, 371] on link "Weiter" at bounding box center [489, 373] width 280 height 36
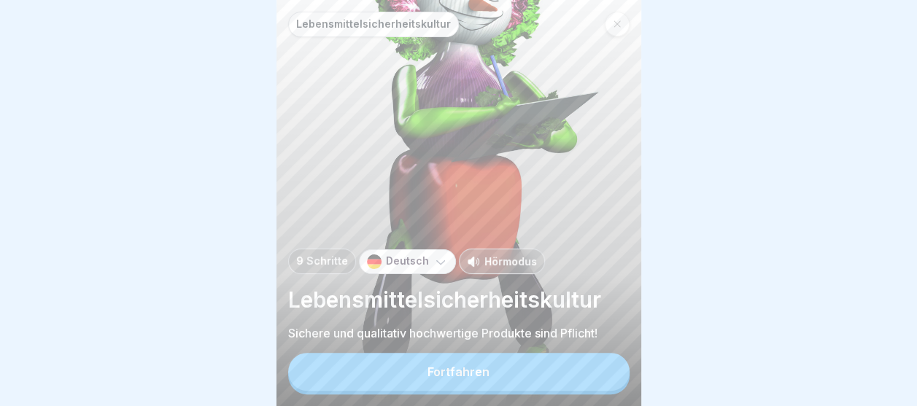
click at [477, 391] on button "Fortfahren" at bounding box center [458, 372] width 341 height 38
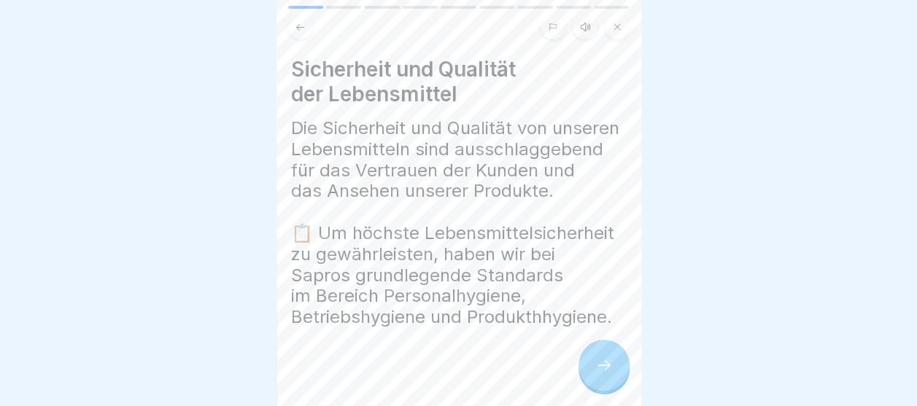
click at [607, 371] on icon at bounding box center [604, 365] width 13 height 10
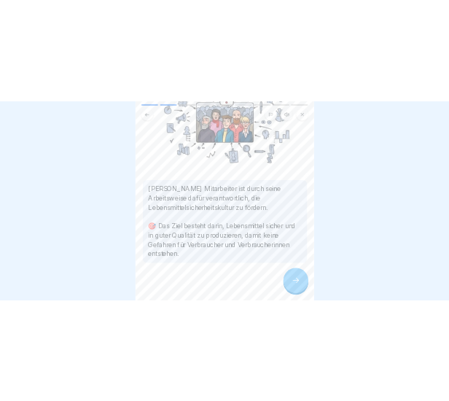
scroll to position [257, 0]
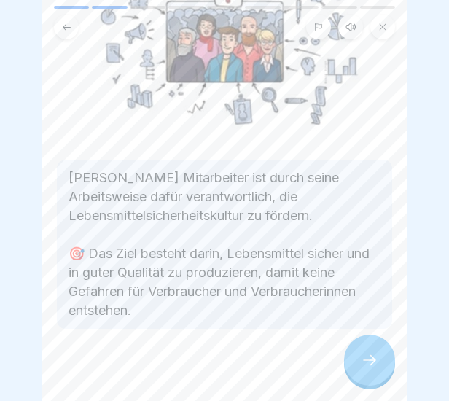
click at [164, 374] on div at bounding box center [225, 373] width 336 height 88
click at [372, 363] on div at bounding box center [369, 360] width 51 height 51
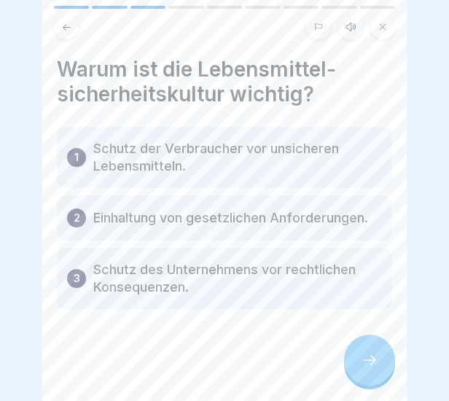
click at [220, 161] on p "Schutz der Verbraucher vor unsicheren Lebensmitteln." at bounding box center [237, 157] width 289 height 35
click at [138, 225] on p "Einhaltung von gesetzlichen Anforderungen." at bounding box center [230, 218] width 275 height 18
click at [172, 296] on p "Schutz des Unternehmens vor rechtlichen Konsequenzen." at bounding box center [237, 278] width 289 height 35
click at [360, 375] on div at bounding box center [369, 360] width 51 height 51
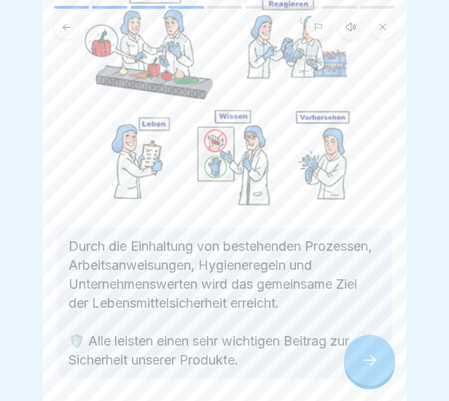
scroll to position [195, 0]
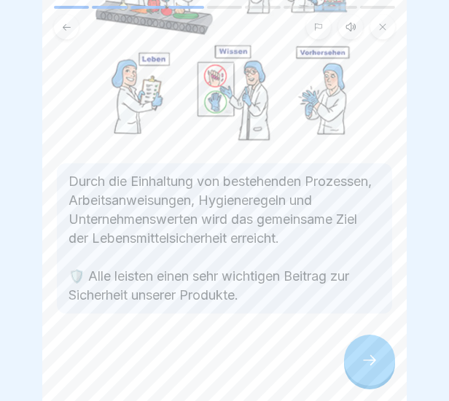
click at [376, 368] on icon at bounding box center [370, 361] width 18 height 18
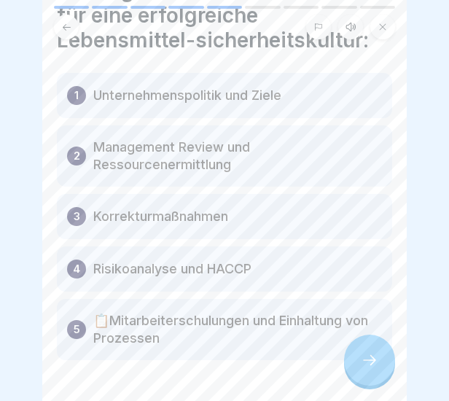
scroll to position [125, 0]
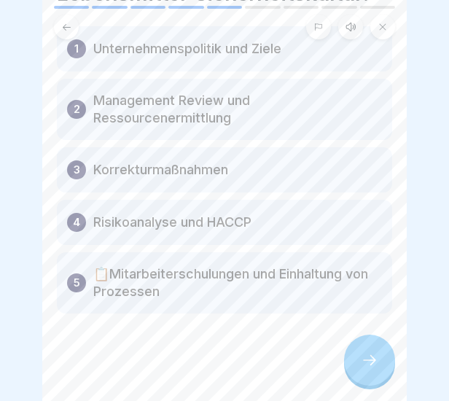
click at [365, 357] on div at bounding box center [369, 360] width 51 height 51
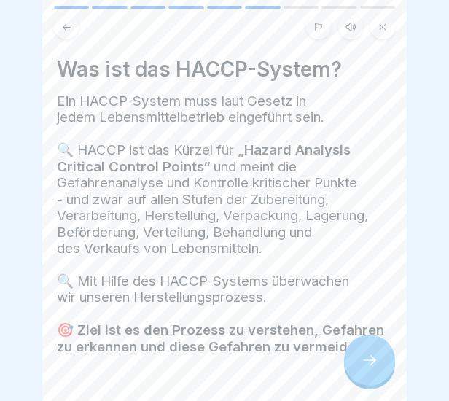
click at [382, 360] on div at bounding box center [369, 360] width 51 height 51
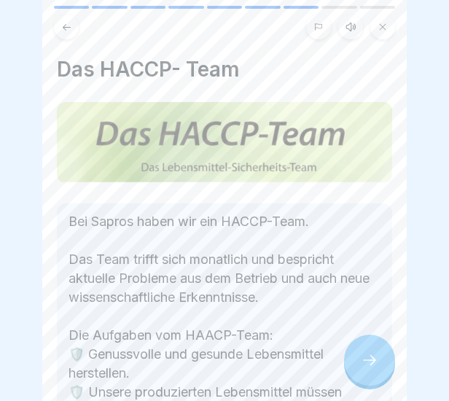
click at [379, 363] on div at bounding box center [369, 360] width 51 height 51
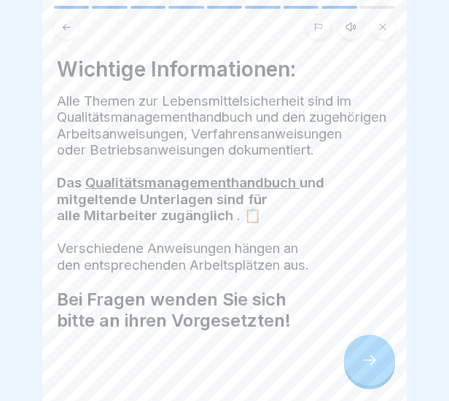
click at [378, 362] on div at bounding box center [369, 360] width 51 height 51
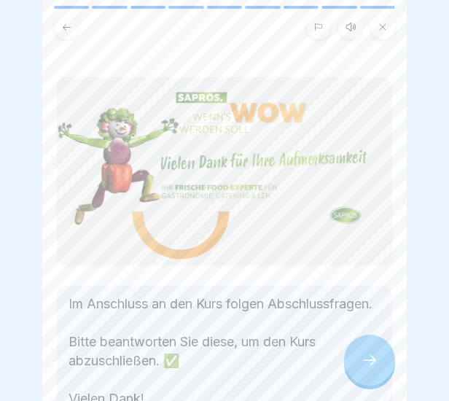
click at [378, 362] on div at bounding box center [369, 360] width 51 height 51
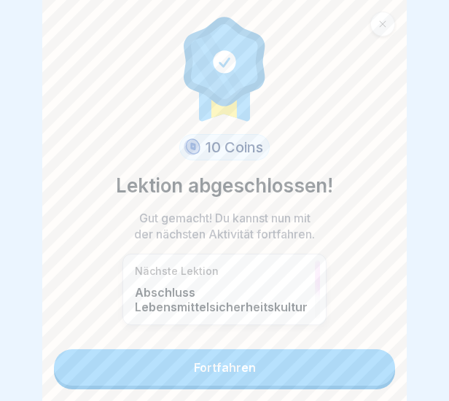
click at [357, 364] on link "Fortfahren" at bounding box center [224, 367] width 341 height 36
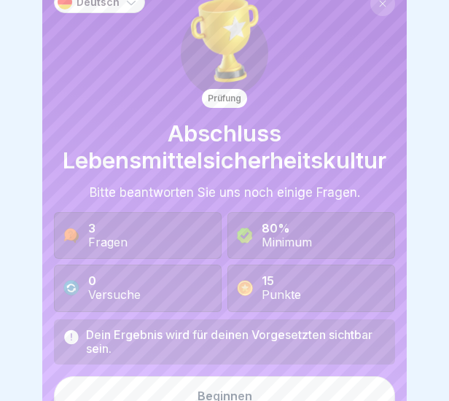
scroll to position [37, 0]
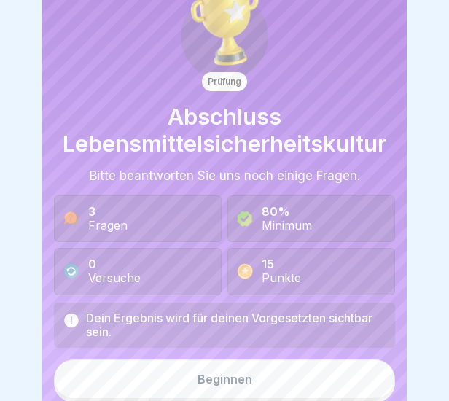
click at [268, 366] on button "Beginnen" at bounding box center [224, 379] width 341 height 39
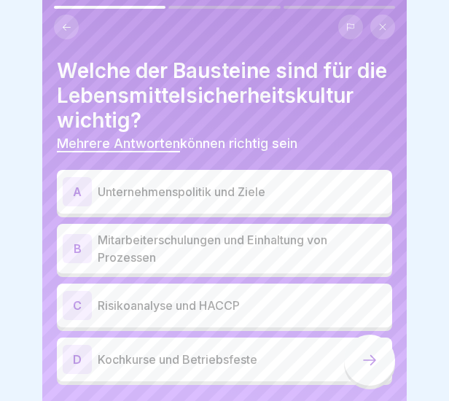
click at [250, 201] on p "Unternehmenspolitik und Ziele" at bounding box center [242, 192] width 289 height 18
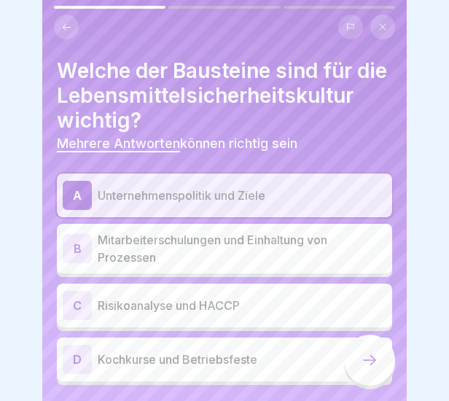
click at [248, 266] on p "Mitarbeiterschulungen und Einhaltung von Prozessen" at bounding box center [242, 248] width 289 height 35
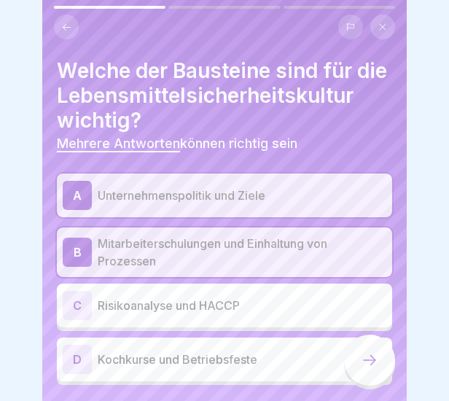
scroll to position [66, 0]
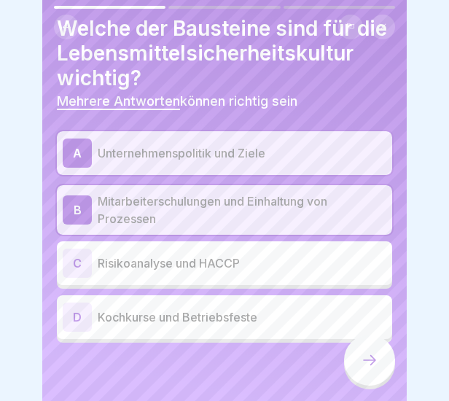
click at [248, 261] on p "Risikoanalyse und HACCP" at bounding box center [242, 264] width 289 height 18
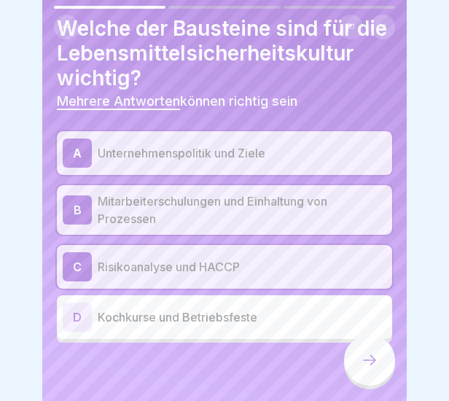
click at [366, 369] on icon at bounding box center [370, 361] width 18 height 18
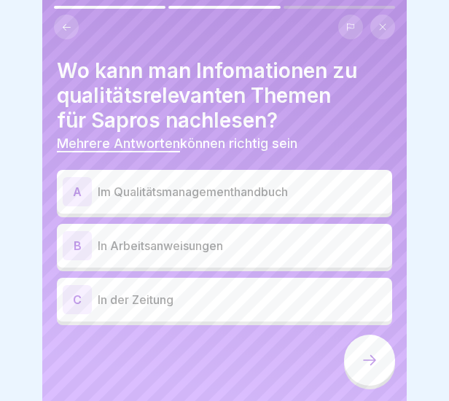
click at [231, 210] on div "A Im Qualitätsmanagementhandbuch" at bounding box center [225, 192] width 336 height 44
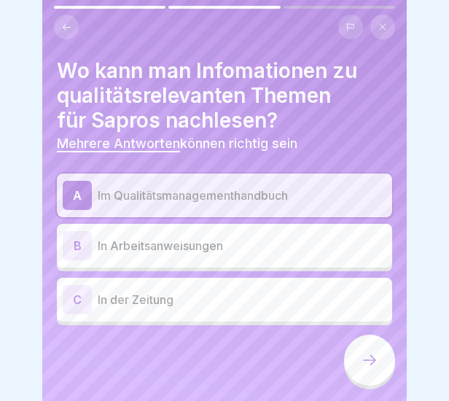
click at [229, 254] on p "In Arbeitsanweisungen" at bounding box center [242, 246] width 289 height 18
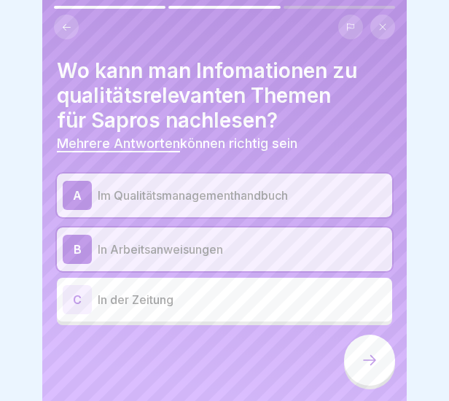
click at [377, 382] on div at bounding box center [369, 360] width 51 height 51
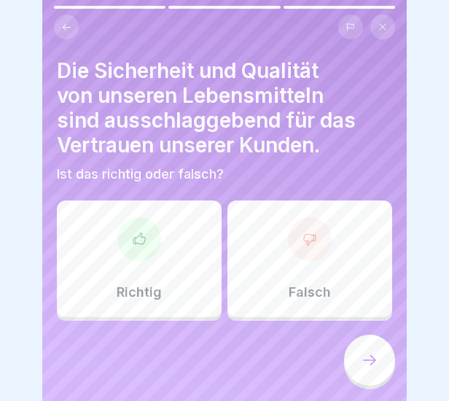
click at [157, 225] on div "Richtig" at bounding box center [139, 259] width 165 height 117
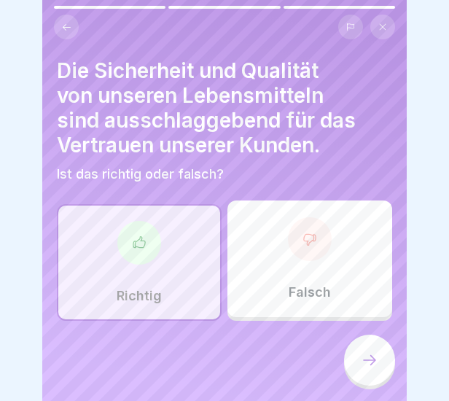
click at [378, 369] on icon at bounding box center [370, 361] width 18 height 18
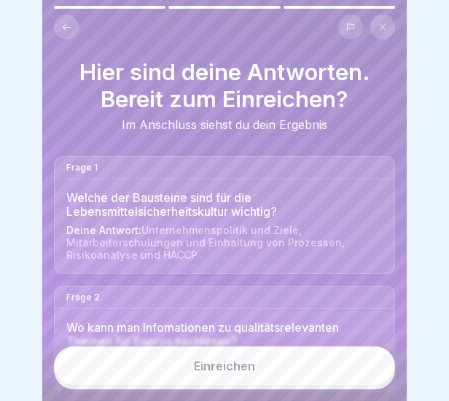
click at [352, 370] on button "Einreichen" at bounding box center [224, 366] width 341 height 39
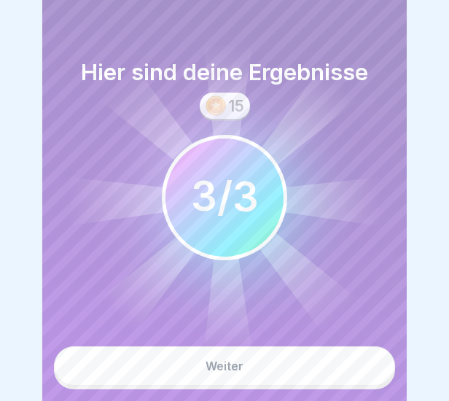
click at [350, 371] on button "Weiter" at bounding box center [224, 366] width 341 height 39
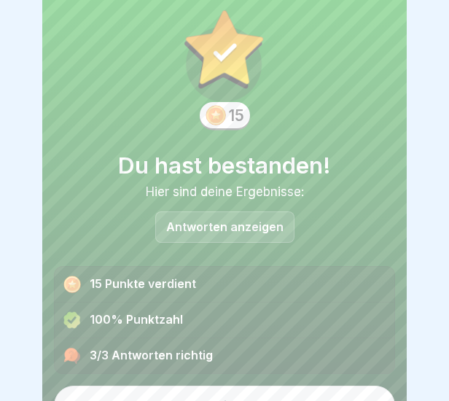
scroll to position [54, 0]
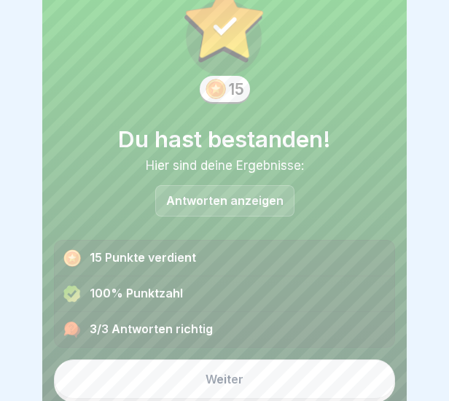
click at [249, 368] on button "Weiter" at bounding box center [224, 379] width 341 height 39
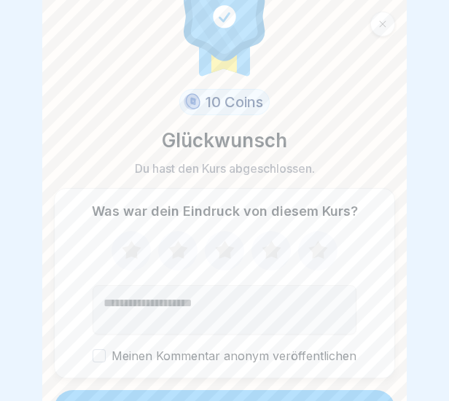
scroll to position [73, 0]
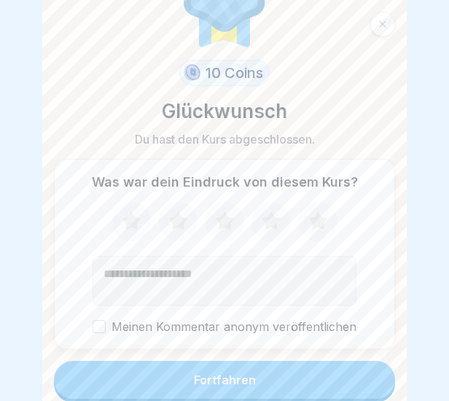
click at [206, 388] on button "Fortfahren" at bounding box center [224, 380] width 341 height 38
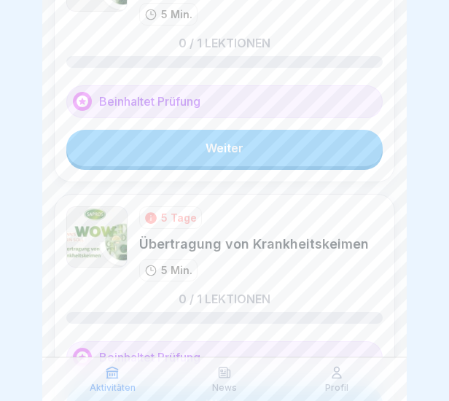
scroll to position [496, 0]
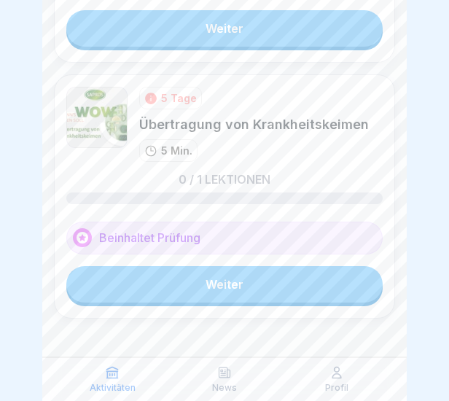
click at [206, 274] on link "Weiter" at bounding box center [224, 284] width 317 height 36
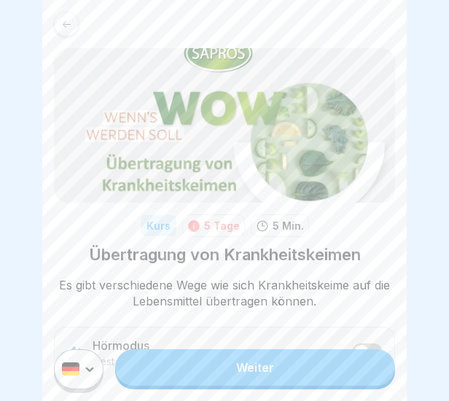
click at [231, 384] on link "Weiter" at bounding box center [255, 367] width 280 height 36
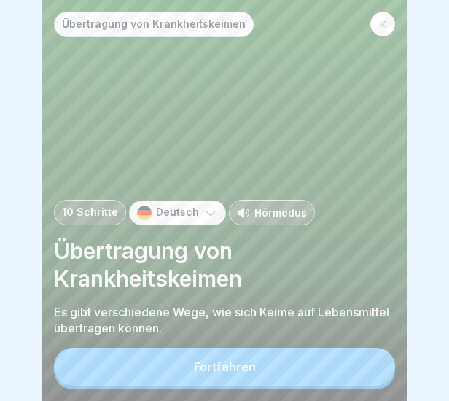
click at [236, 368] on button "Fortfahren" at bounding box center [224, 367] width 341 height 38
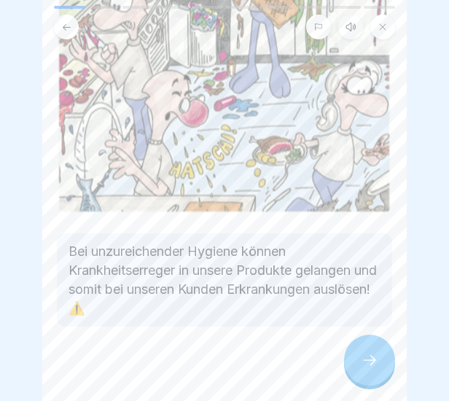
scroll to position [233, 0]
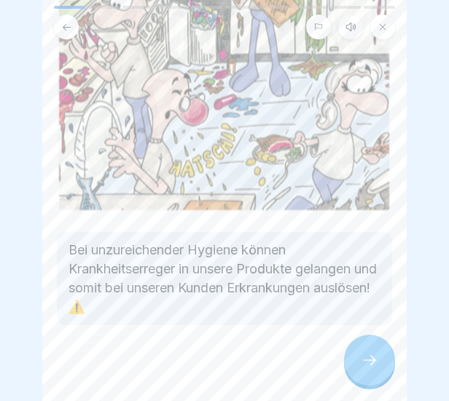
click at [377, 364] on icon at bounding box center [370, 361] width 18 height 18
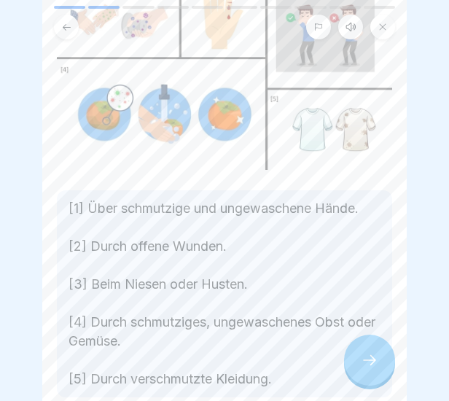
scroll to position [219, 0]
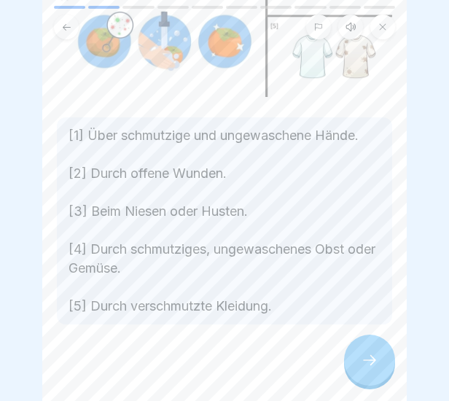
click at [363, 369] on icon at bounding box center [370, 361] width 18 height 18
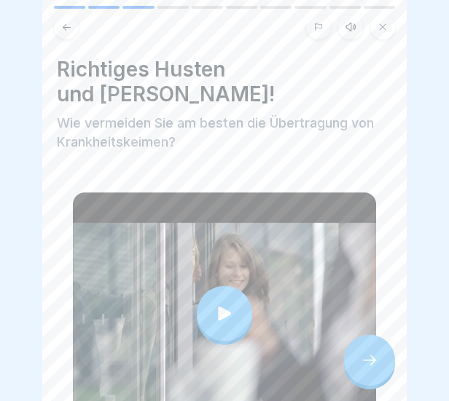
click at [376, 381] on div at bounding box center [369, 360] width 51 height 51
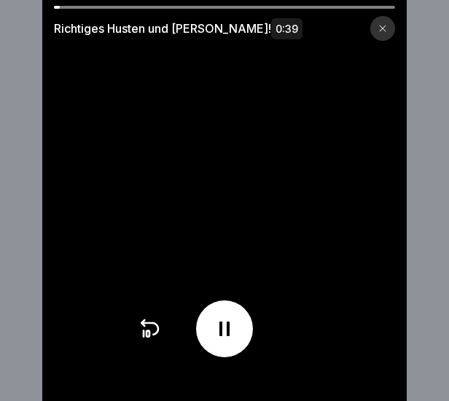
scroll to position [11, 0]
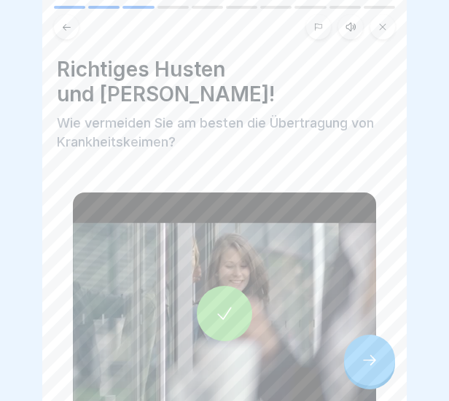
click at [372, 363] on icon at bounding box center [370, 361] width 18 height 18
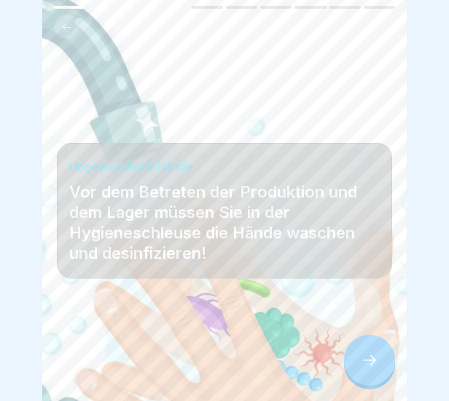
click at [368, 361] on icon at bounding box center [370, 361] width 18 height 18
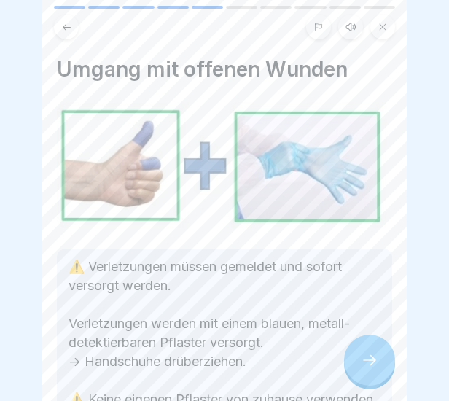
click at [368, 361] on icon at bounding box center [370, 361] width 18 height 18
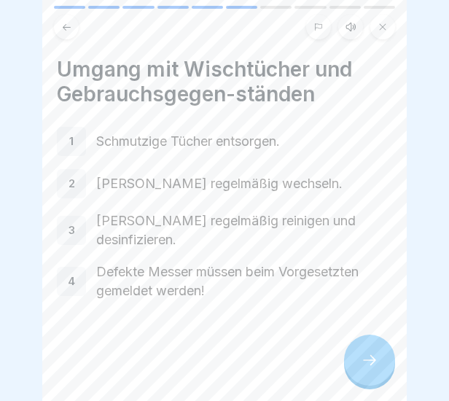
click at [368, 362] on icon at bounding box center [370, 361] width 18 height 18
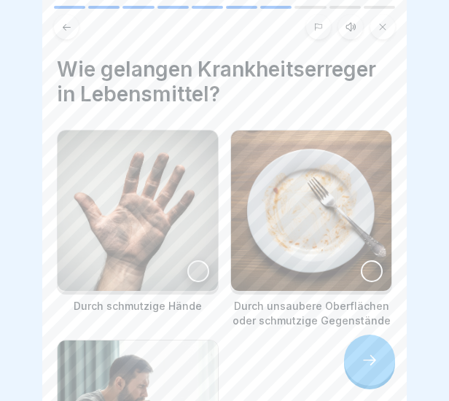
click at [381, 362] on div at bounding box center [369, 360] width 51 height 51
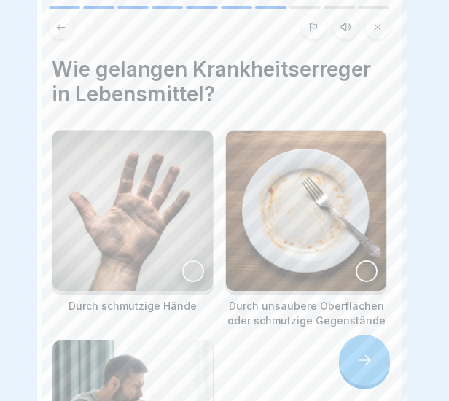
scroll to position [0, 0]
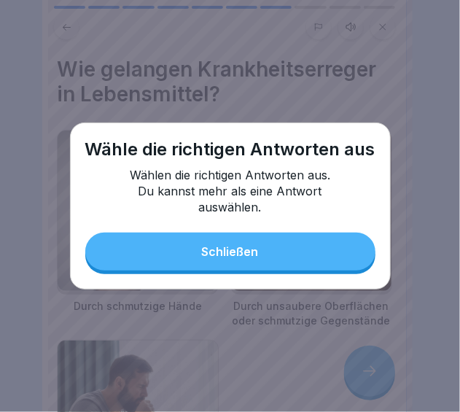
click at [289, 220] on div "Wähle die richtigen Antworten aus Wählen die richtigen Antworten aus. Du kannst…" at bounding box center [230, 206] width 321 height 167
click at [284, 241] on button "Schließen" at bounding box center [230, 252] width 290 height 38
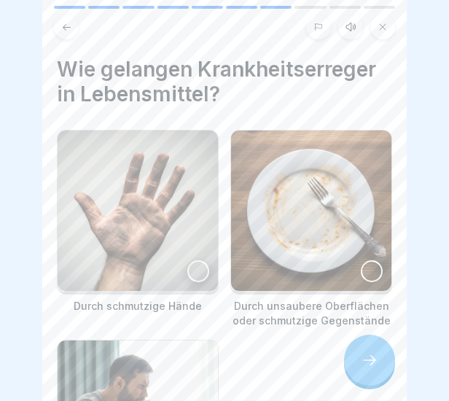
click at [197, 262] on div at bounding box center [198, 271] width 22 height 22
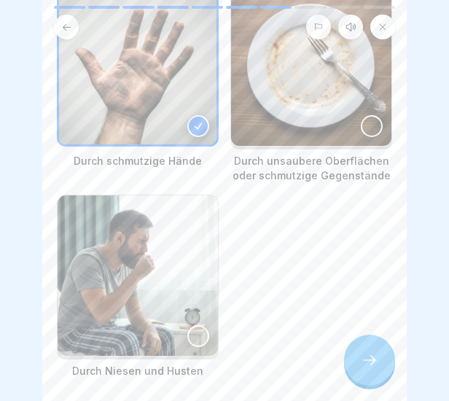
scroll to position [146, 0]
click at [355, 101] on img at bounding box center [311, 65] width 161 height 161
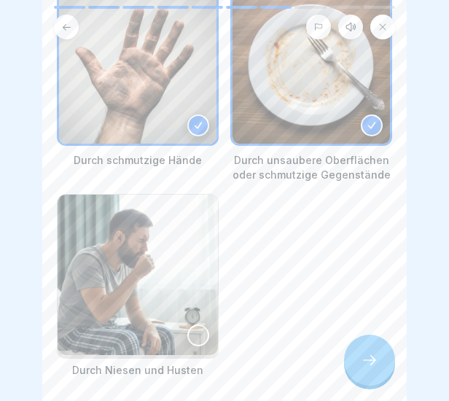
click at [201, 326] on div at bounding box center [198, 336] width 22 height 22
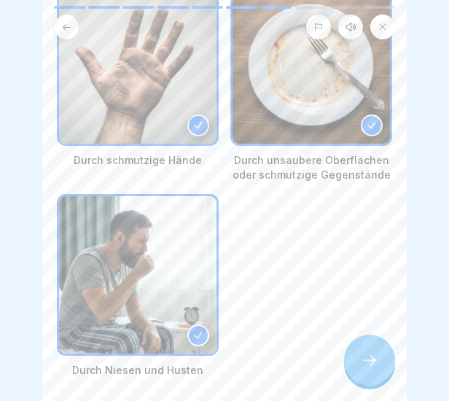
click at [383, 367] on div at bounding box center [369, 360] width 51 height 51
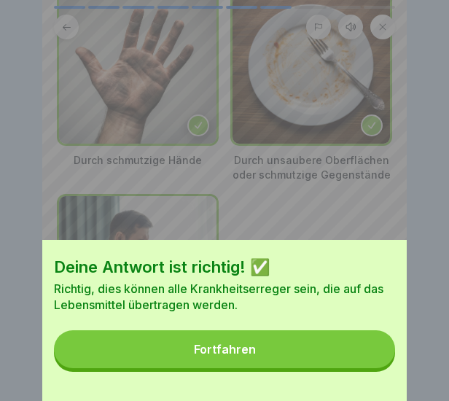
click at [372, 347] on button "Fortfahren" at bounding box center [224, 349] width 341 height 38
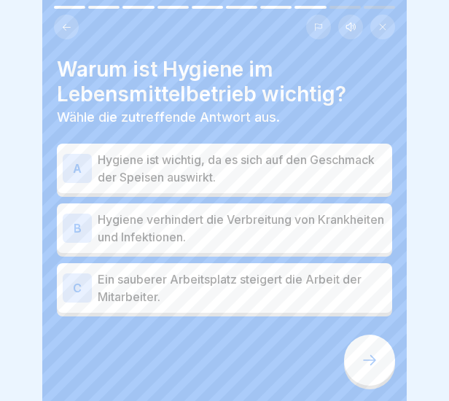
click at [246, 223] on p "Hygiene verhindert die Verbreitung von Krankheiten und Infektionen." at bounding box center [242, 228] width 289 height 35
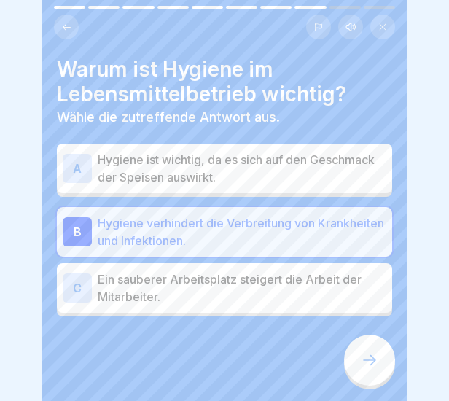
click at [212, 297] on p "Ein sauberer Arbeitsplatz steigert die Arbeit der Mitarbeiter." at bounding box center [242, 288] width 289 height 35
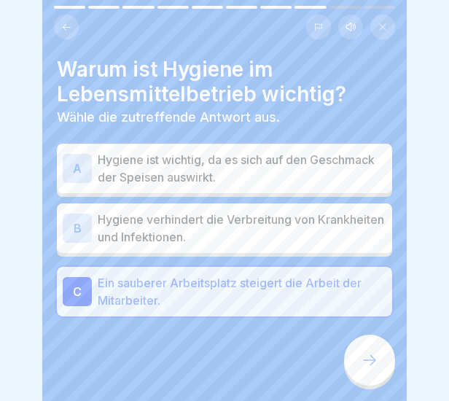
click at [271, 212] on p "Hygiene verhindert die Verbreitung von Krankheiten und Infektionen." at bounding box center [242, 228] width 289 height 35
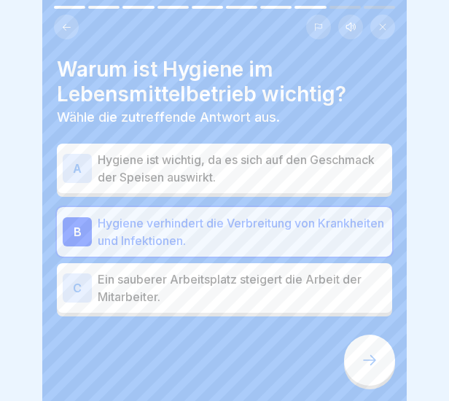
click at [360, 366] on div at bounding box center [369, 360] width 51 height 51
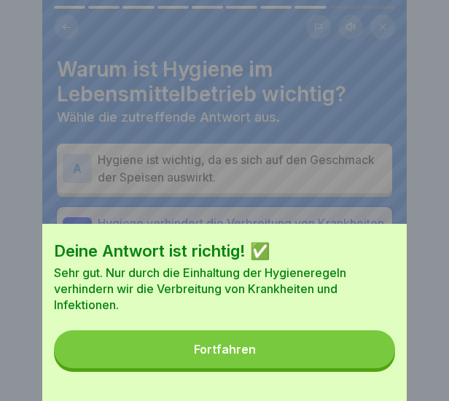
click at [338, 368] on button "Fortfahren" at bounding box center [224, 349] width 341 height 38
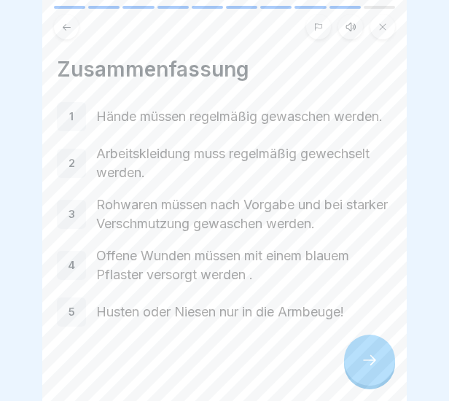
click at [369, 367] on icon at bounding box center [370, 361] width 18 height 18
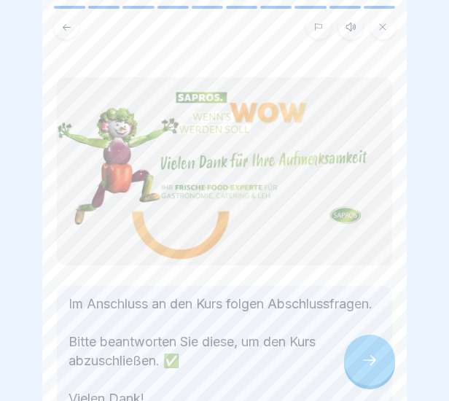
click at [368, 358] on div at bounding box center [369, 360] width 51 height 51
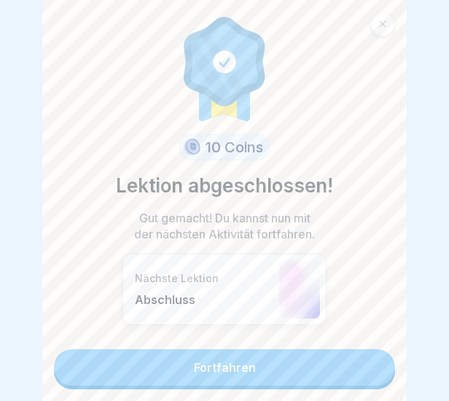
click at [343, 355] on link "Fortfahren" at bounding box center [224, 367] width 341 height 36
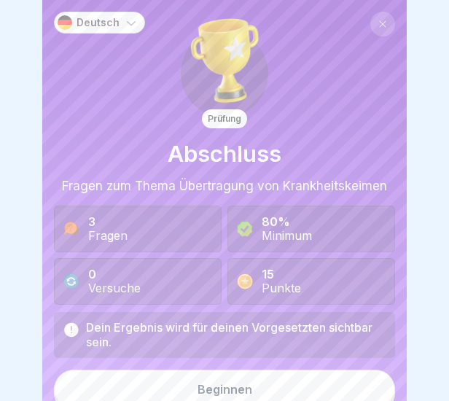
click at [287, 400] on button "Beginnen" at bounding box center [224, 389] width 341 height 39
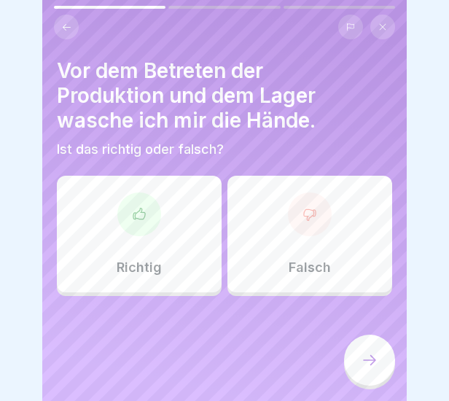
click at [167, 254] on div "Richtig" at bounding box center [139, 234] width 165 height 117
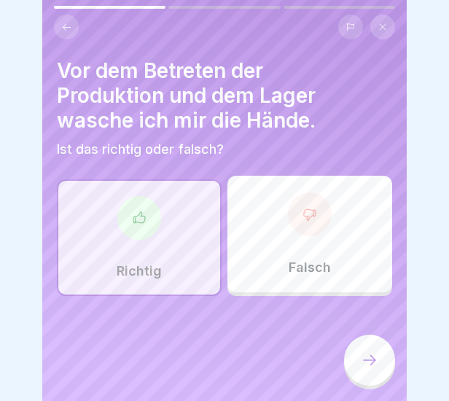
click at [382, 386] on div at bounding box center [369, 360] width 51 height 51
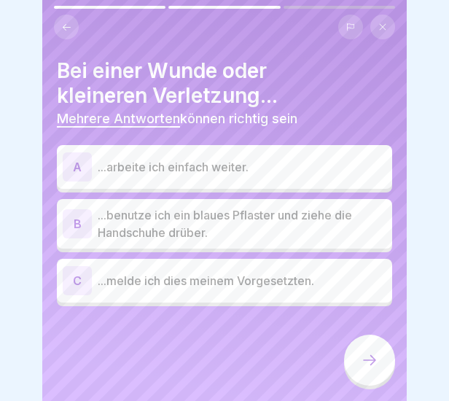
click at [264, 232] on p "...benutze ich ein blaues Pflaster und ziehe die Handschuhe drüber." at bounding box center [242, 223] width 289 height 35
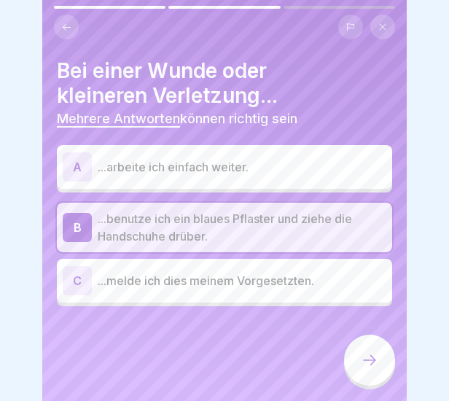
click at [324, 263] on div "C ...melde ich dies meinem Vorgesetzten." at bounding box center [225, 281] width 336 height 44
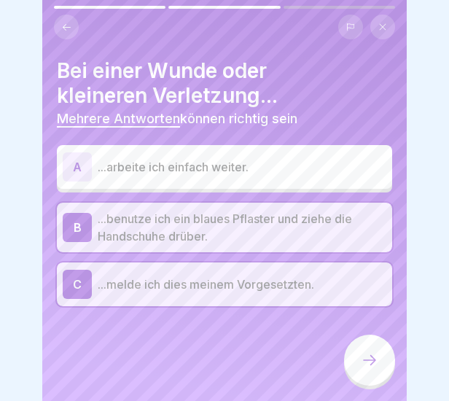
click at [352, 366] on div at bounding box center [369, 360] width 51 height 51
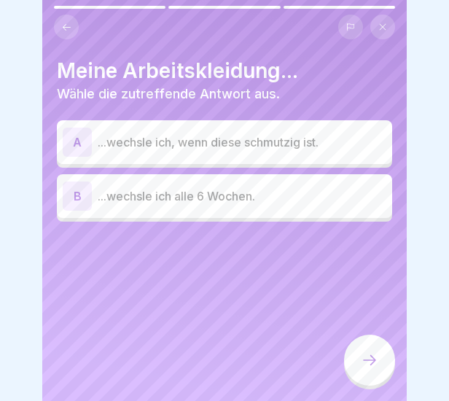
click at [233, 152] on div "A ...wechsle ich, wenn diese schmutzig ist." at bounding box center [225, 142] width 324 height 29
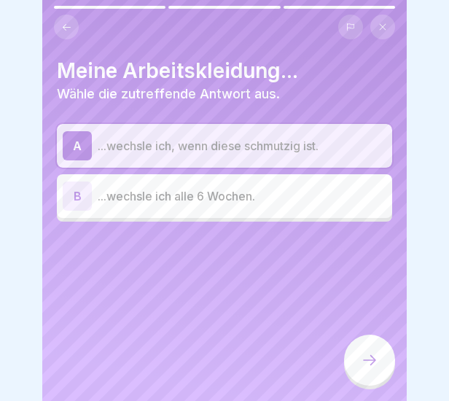
click at [365, 369] on icon at bounding box center [370, 361] width 18 height 18
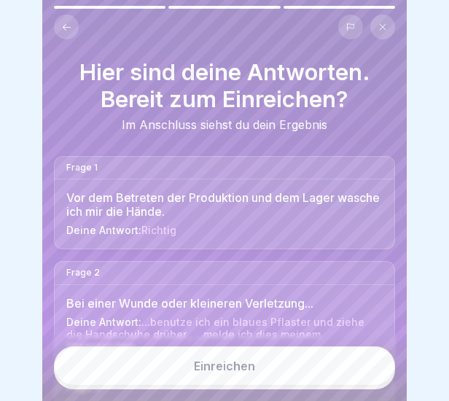
click at [357, 378] on button "Einreichen" at bounding box center [224, 366] width 341 height 39
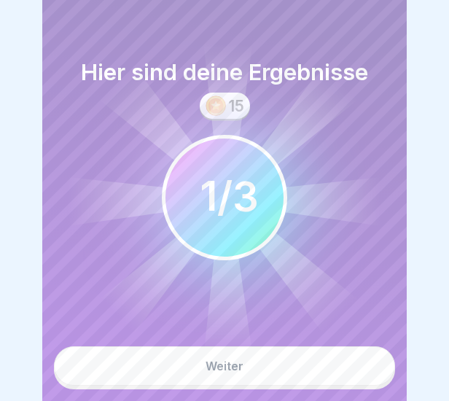
click at [351, 383] on button "Weiter" at bounding box center [224, 366] width 341 height 39
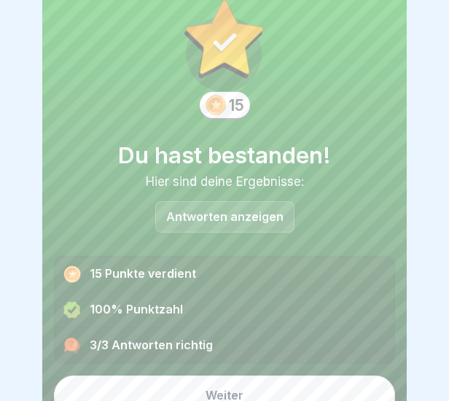
scroll to position [54, 0]
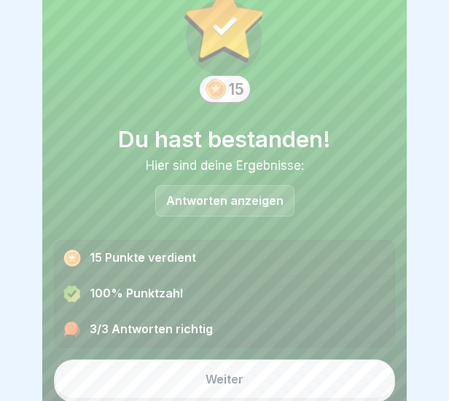
click at [263, 376] on button "Weiter" at bounding box center [224, 379] width 341 height 39
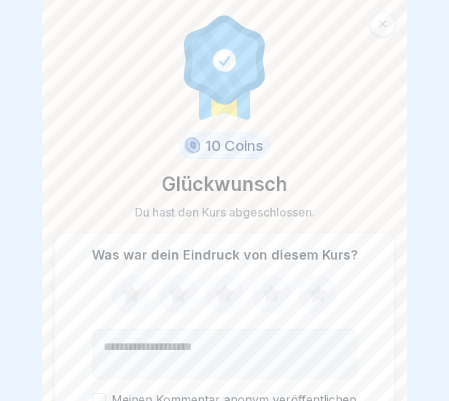
scroll to position [73, 0]
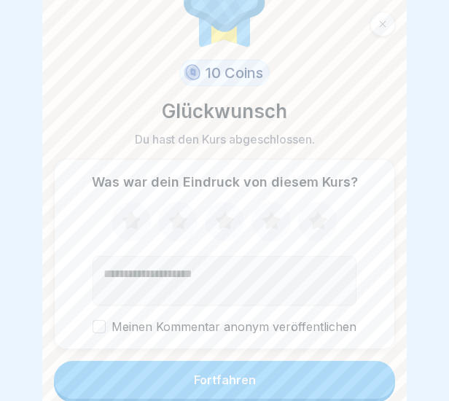
click at [249, 375] on button "Fortfahren" at bounding box center [224, 380] width 341 height 38
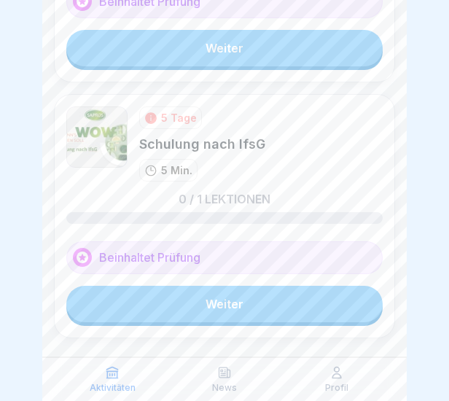
scroll to position [241, 0]
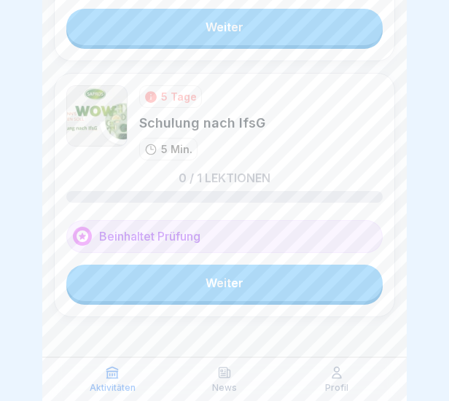
click at [231, 290] on link "Weiter" at bounding box center [224, 283] width 317 height 36
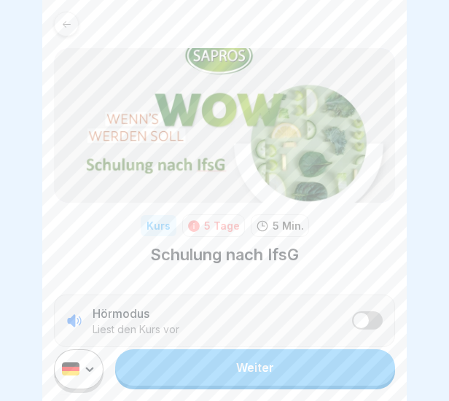
click at [223, 366] on link "Weiter" at bounding box center [255, 367] width 280 height 36
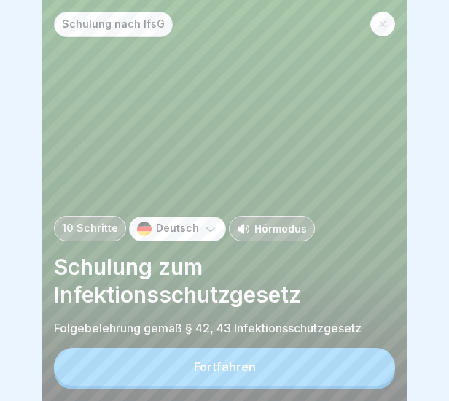
click at [223, 366] on button "Fortfahren" at bounding box center [224, 367] width 341 height 38
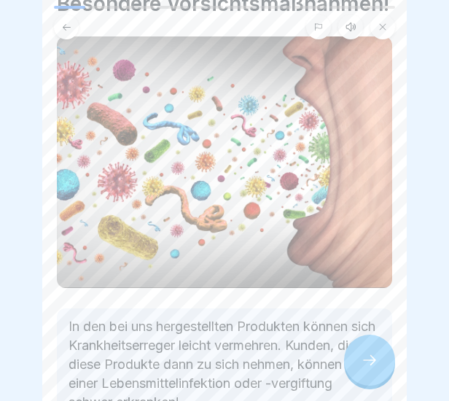
scroll to position [219, 0]
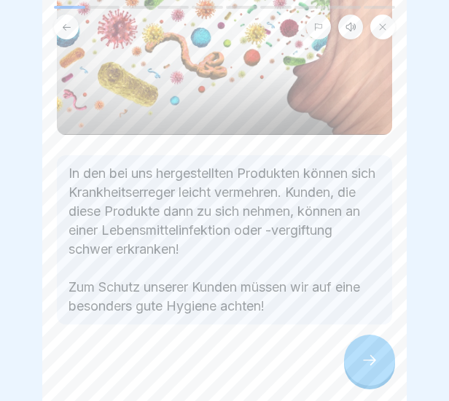
click at [384, 366] on div at bounding box center [369, 360] width 51 height 51
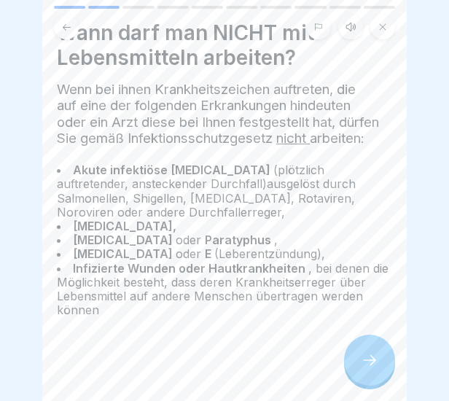
scroll to position [57, 0]
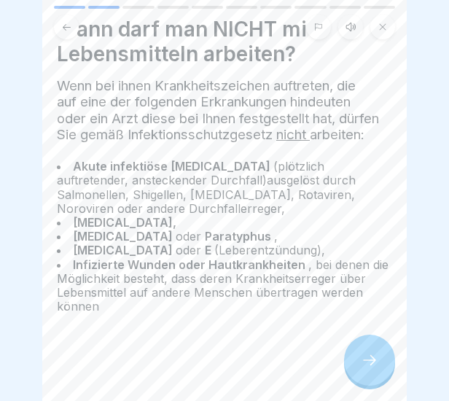
click at [371, 369] on icon at bounding box center [370, 361] width 18 height 18
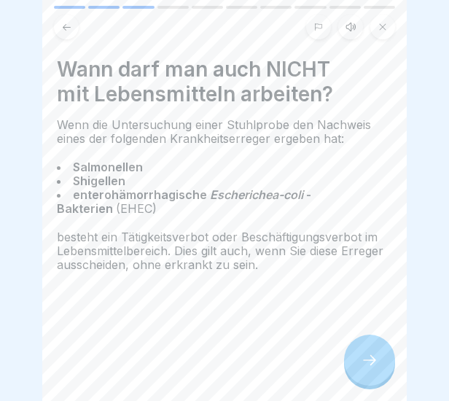
click at [367, 369] on icon at bounding box center [370, 361] width 18 height 18
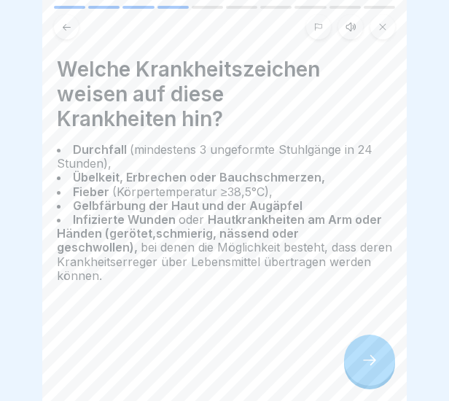
click at [355, 371] on div at bounding box center [369, 360] width 51 height 51
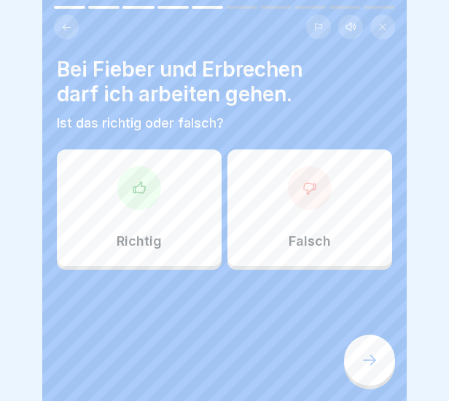
click at [267, 209] on div "Falsch" at bounding box center [310, 208] width 165 height 117
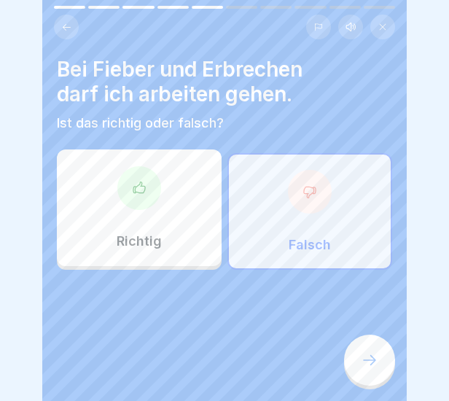
click at [382, 382] on div at bounding box center [369, 360] width 51 height 51
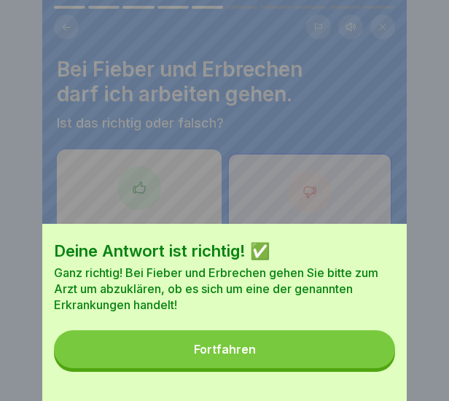
click at [309, 368] on button "Fortfahren" at bounding box center [224, 349] width 341 height 38
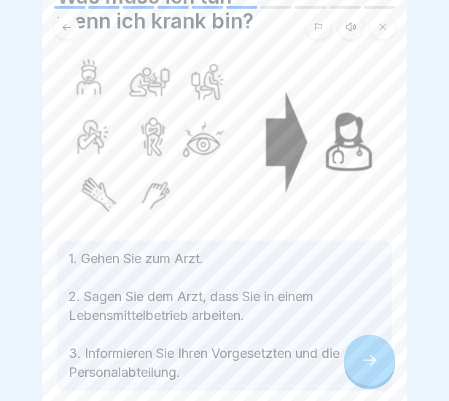
scroll to position [144, 0]
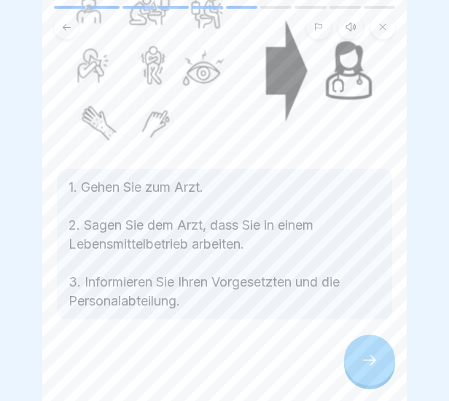
click at [366, 367] on icon at bounding box center [370, 361] width 18 height 18
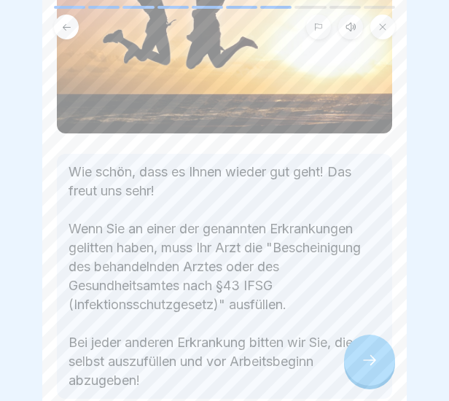
scroll to position [219, 0]
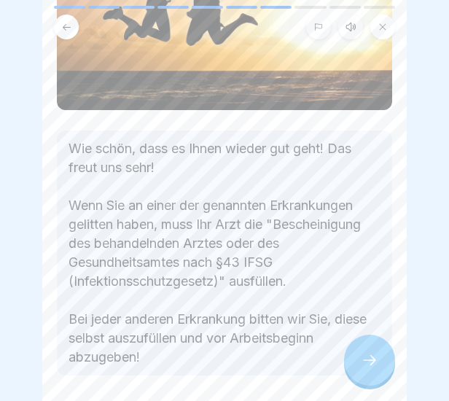
click at [367, 369] on icon at bounding box center [370, 361] width 18 height 18
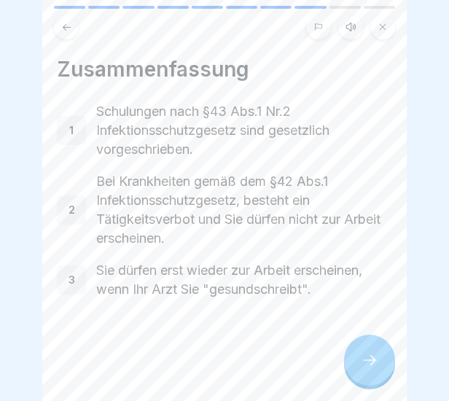
click at [367, 369] on icon at bounding box center [370, 361] width 18 height 18
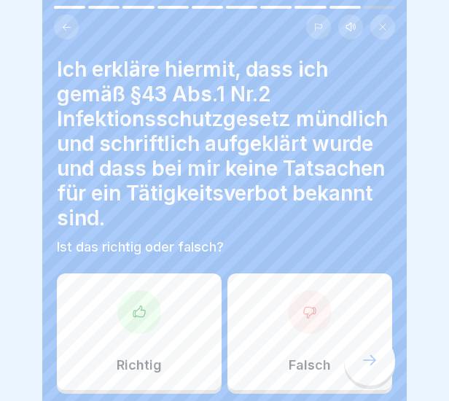
click at [136, 349] on div "Richtig" at bounding box center [139, 332] width 165 height 117
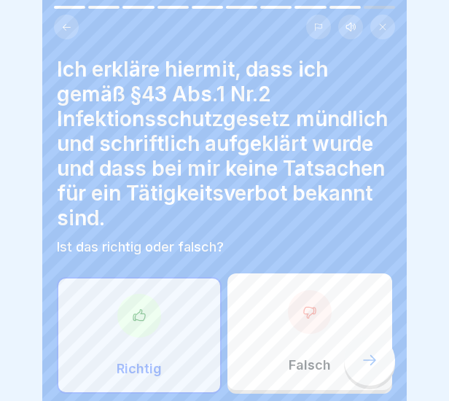
click at [360, 368] on div at bounding box center [369, 360] width 51 height 51
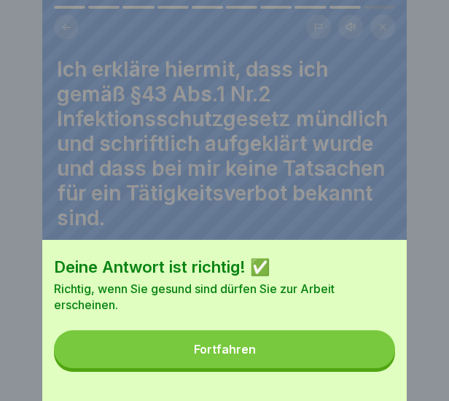
click at [350, 368] on button "Fortfahren" at bounding box center [224, 349] width 341 height 38
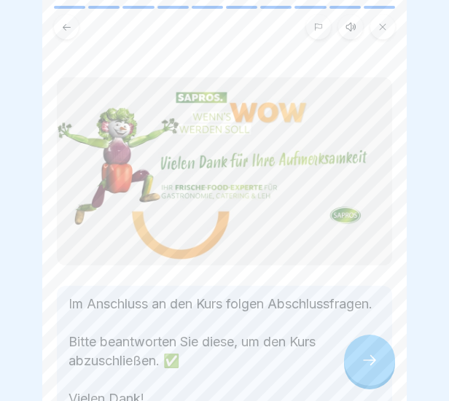
click at [359, 371] on div at bounding box center [369, 360] width 51 height 51
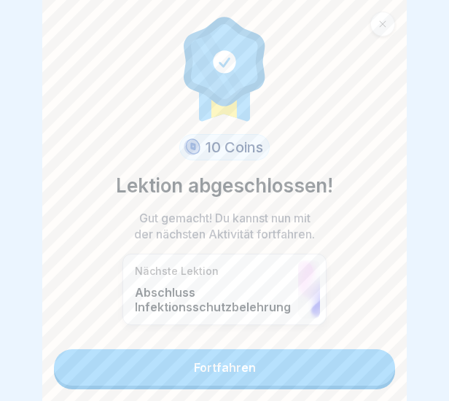
click at [359, 371] on link "Fortfahren" at bounding box center [224, 367] width 341 height 36
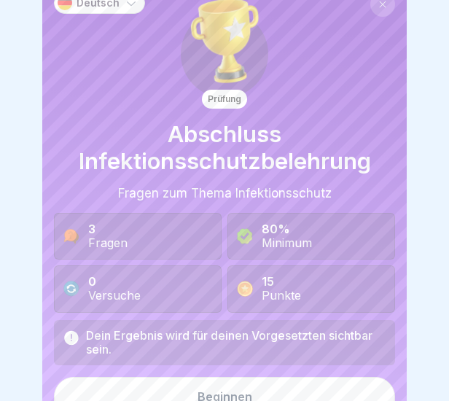
scroll to position [37, 0]
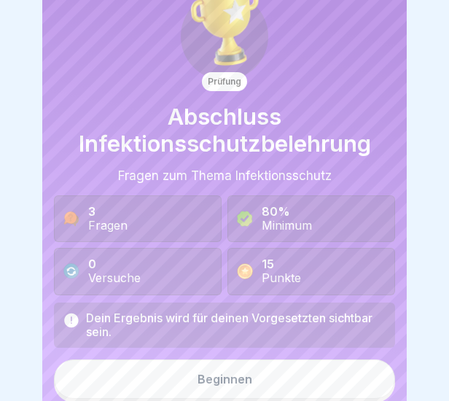
click at [257, 372] on button "Beginnen" at bounding box center [224, 379] width 341 height 39
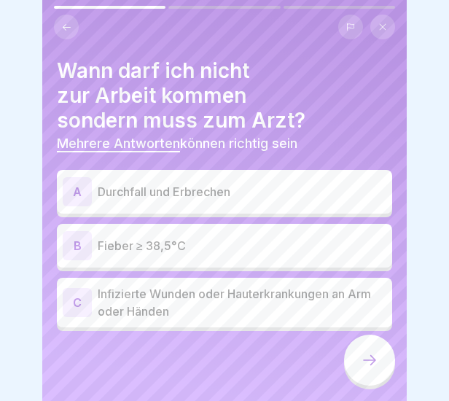
click at [177, 190] on p "Durchfall und Erbrechen" at bounding box center [242, 192] width 289 height 18
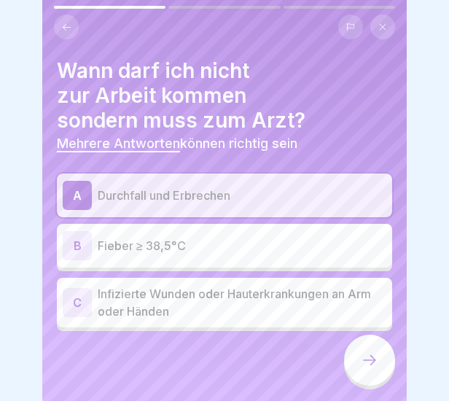
click at [163, 250] on p "Fieber ≥ 38,5°C" at bounding box center [242, 246] width 289 height 18
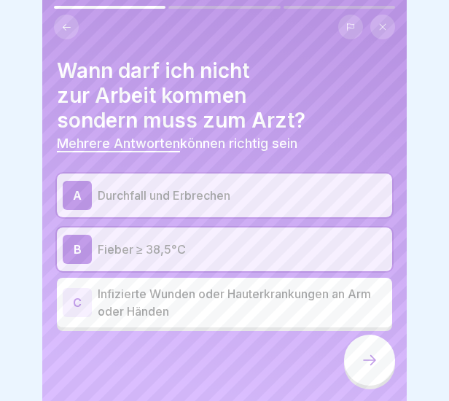
click at [165, 311] on p "Infizierte Wunden oder Hauterkrankungen an Arm oder Händen" at bounding box center [242, 302] width 289 height 35
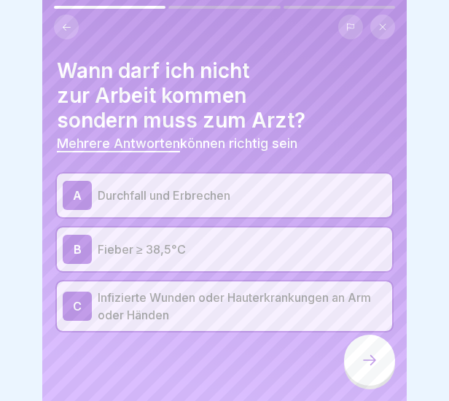
click at [356, 371] on div at bounding box center [369, 360] width 51 height 51
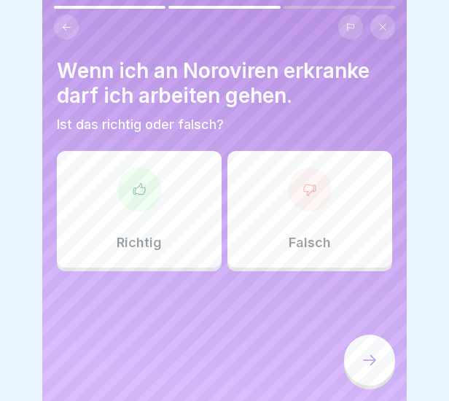
click at [334, 196] on div "Falsch" at bounding box center [310, 209] width 165 height 117
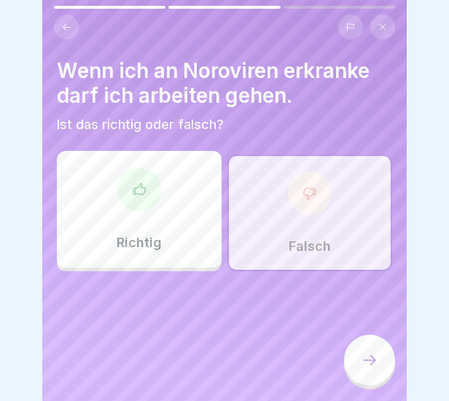
click at [347, 373] on div at bounding box center [369, 360] width 51 height 51
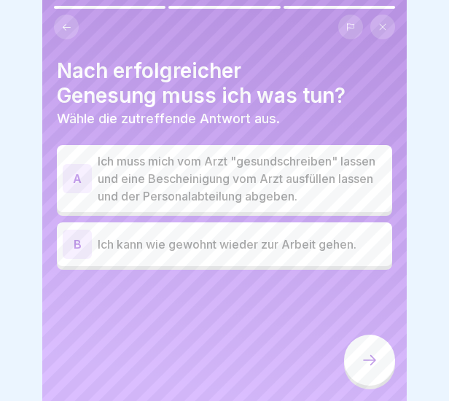
click at [168, 205] on p "Ich muss mich vom Arzt "gesundschreiben" lassen und eine Bescheinigung vom Arzt…" at bounding box center [242, 178] width 289 height 53
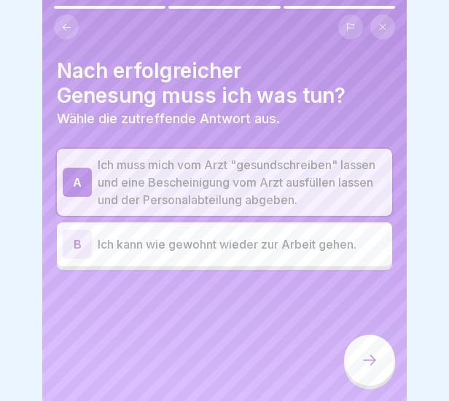
click at [371, 369] on icon at bounding box center [370, 361] width 18 height 18
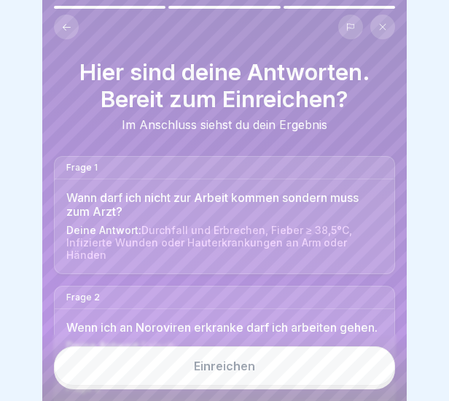
click at [347, 373] on button "Einreichen" at bounding box center [224, 366] width 341 height 39
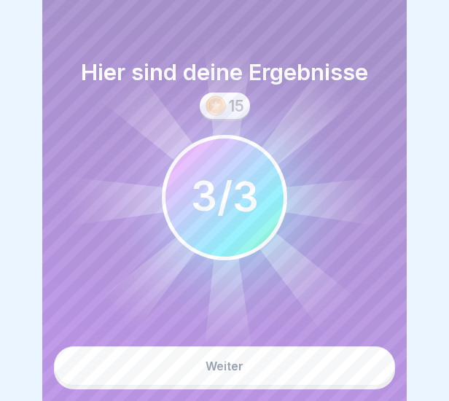
click at [347, 373] on button "Weiter" at bounding box center [224, 366] width 341 height 39
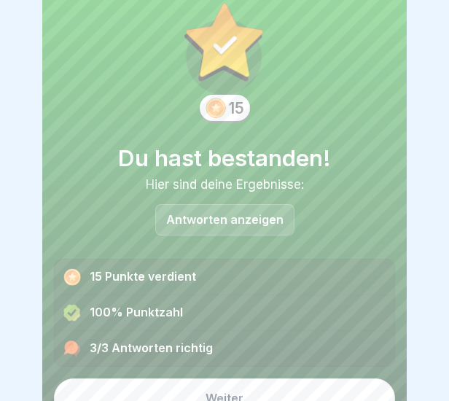
scroll to position [54, 0]
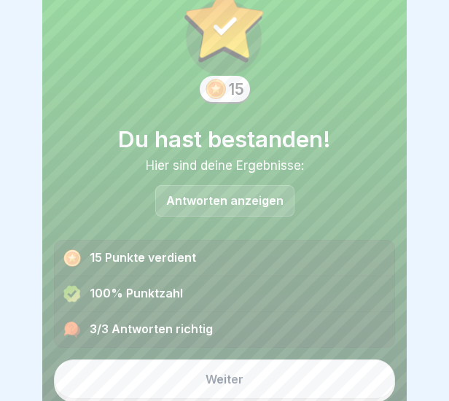
click at [275, 354] on div "Weiter" at bounding box center [224, 375] width 341 height 55
click at [284, 374] on button "Weiter" at bounding box center [224, 379] width 341 height 39
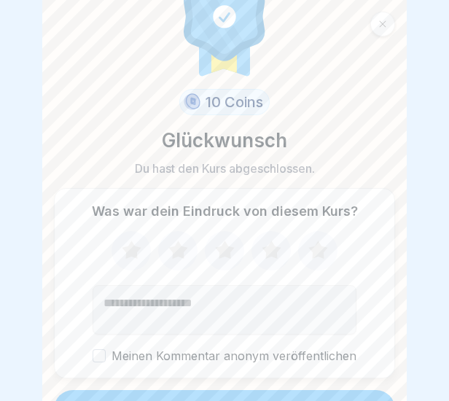
scroll to position [73, 0]
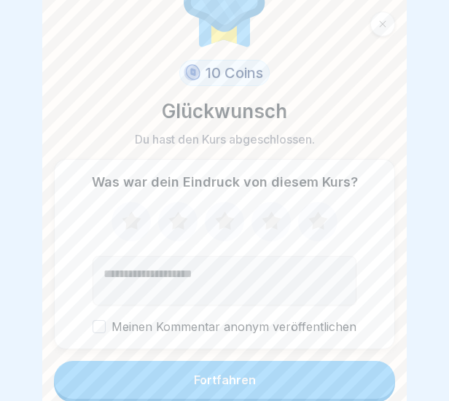
click at [249, 374] on button "Fortfahren" at bounding box center [224, 380] width 341 height 38
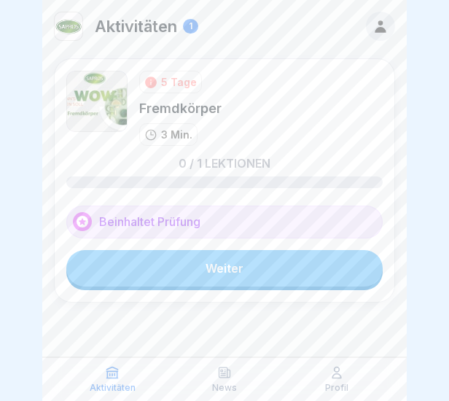
click at [228, 268] on link "Weiter" at bounding box center [224, 268] width 317 height 36
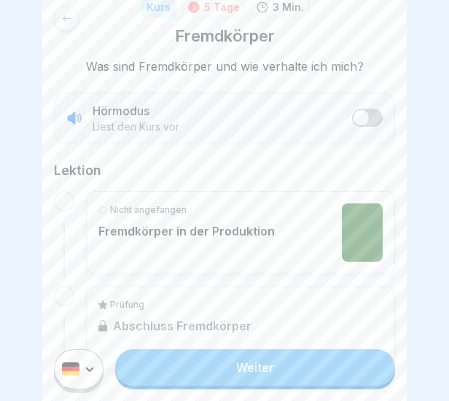
scroll to position [260, 0]
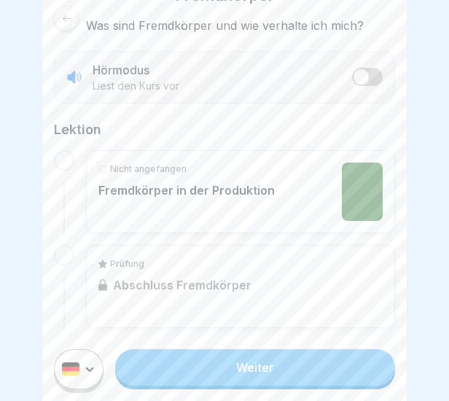
click at [225, 371] on link "Weiter" at bounding box center [255, 367] width 280 height 36
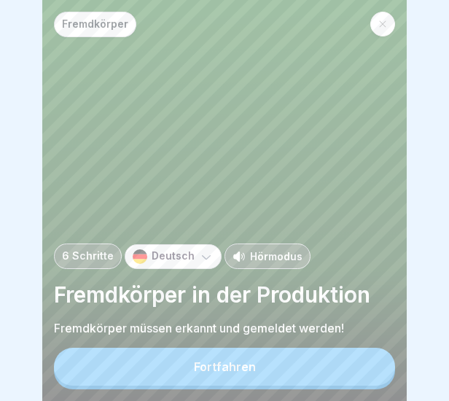
click at [221, 374] on div "Fortfahren" at bounding box center [225, 366] width 62 height 13
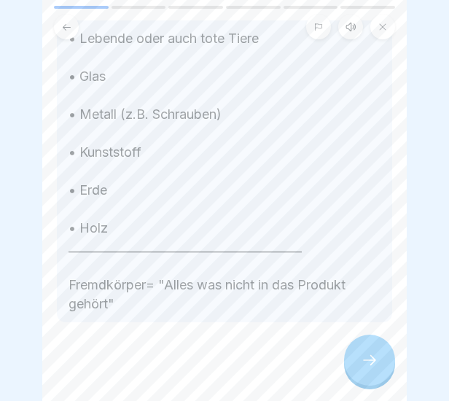
scroll to position [276, 0]
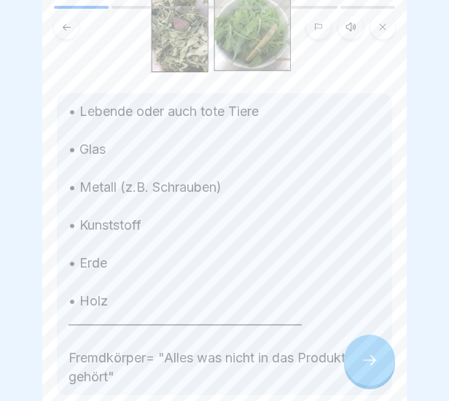
click at [372, 367] on icon at bounding box center [370, 361] width 18 height 18
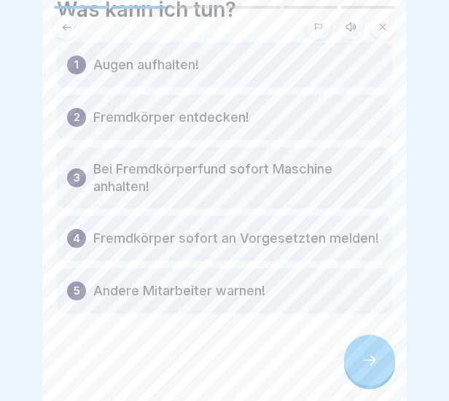
scroll to position [76, 0]
click at [384, 371] on div at bounding box center [369, 360] width 51 height 51
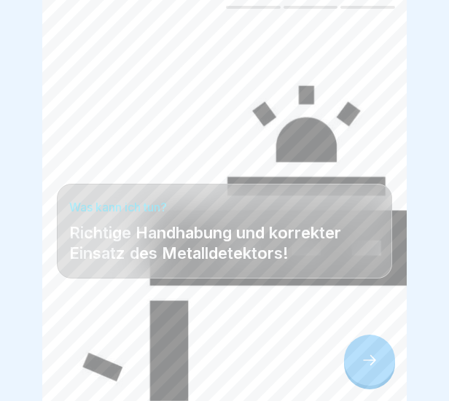
scroll to position [11, 0]
click at [367, 373] on div at bounding box center [369, 360] width 51 height 51
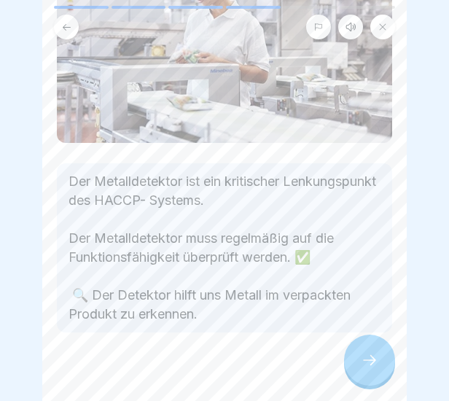
scroll to position [185, 0]
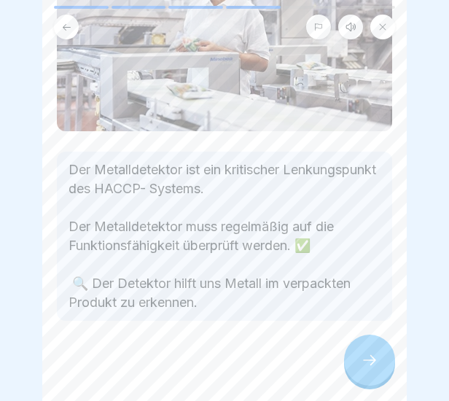
click at [366, 370] on div at bounding box center [369, 360] width 51 height 51
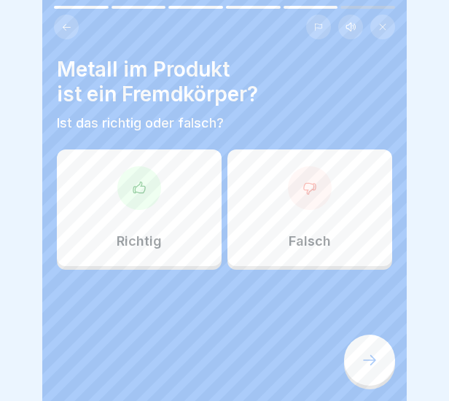
click at [174, 212] on div "Richtig" at bounding box center [139, 208] width 165 height 117
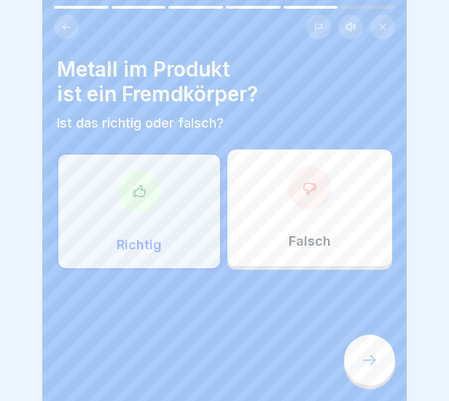
click at [369, 380] on div at bounding box center [369, 360] width 51 height 51
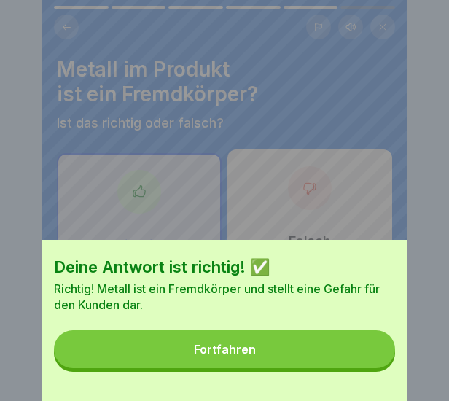
click at [333, 357] on button "Fortfahren" at bounding box center [224, 349] width 341 height 38
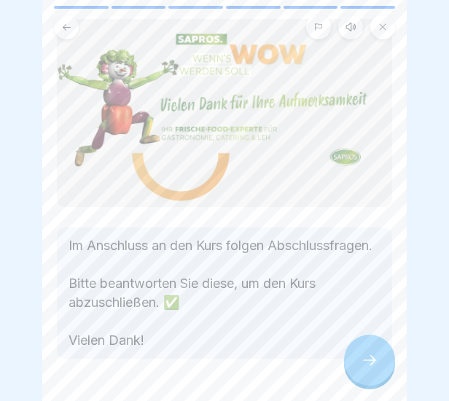
scroll to position [116, 0]
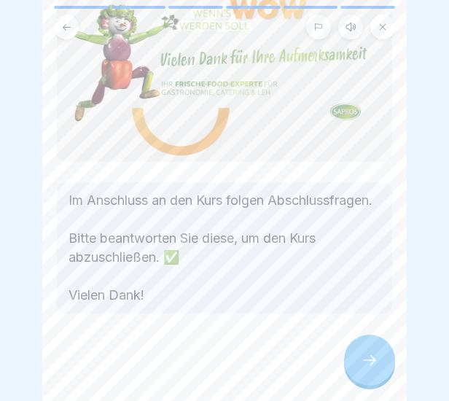
click at [374, 365] on icon at bounding box center [370, 361] width 18 height 18
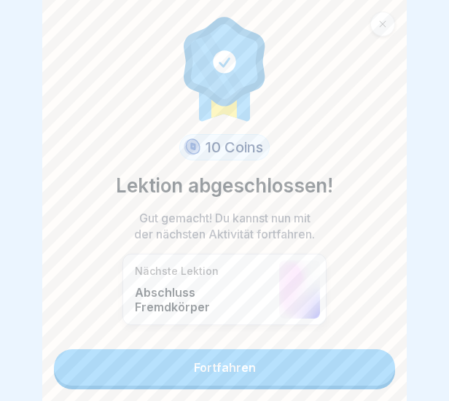
click at [318, 374] on link "Fortfahren" at bounding box center [224, 367] width 341 height 36
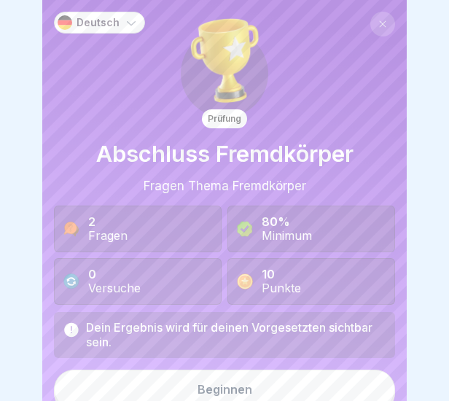
click at [263, 374] on button "Beginnen" at bounding box center [224, 389] width 341 height 39
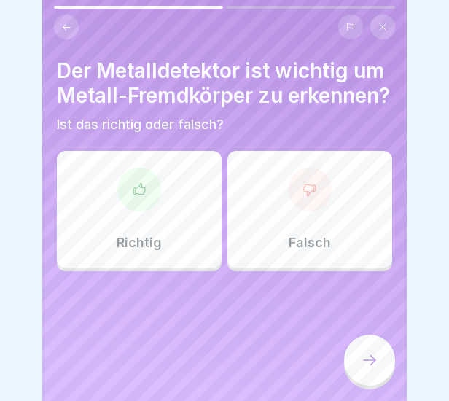
click at [144, 212] on div at bounding box center [139, 190] width 44 height 44
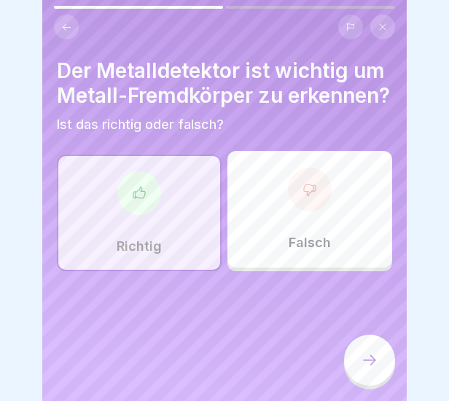
click at [375, 369] on icon at bounding box center [370, 361] width 18 height 18
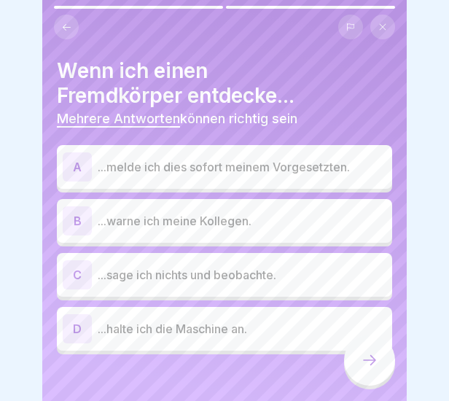
click at [198, 171] on p "...melde ich dies sofort meinem Vorgesetzten." at bounding box center [242, 167] width 289 height 18
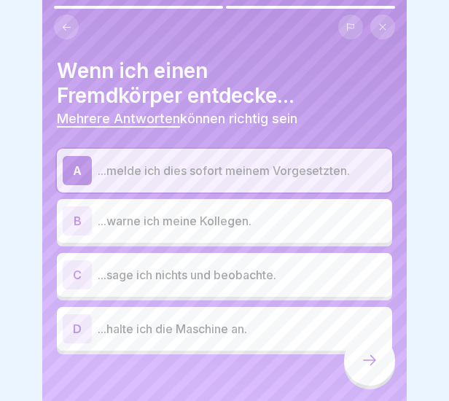
click at [204, 214] on p "...warne ich meine Kollegen." at bounding box center [242, 221] width 289 height 18
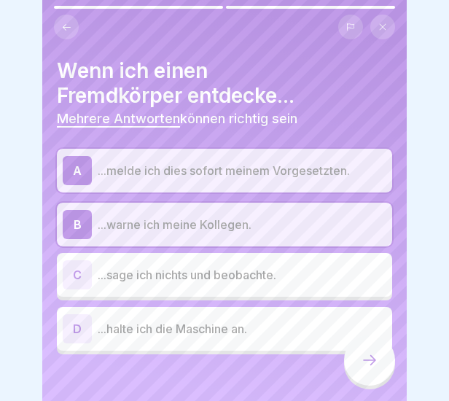
click at [204, 266] on p "...sage ich nichts und beobachte." at bounding box center [242, 275] width 289 height 18
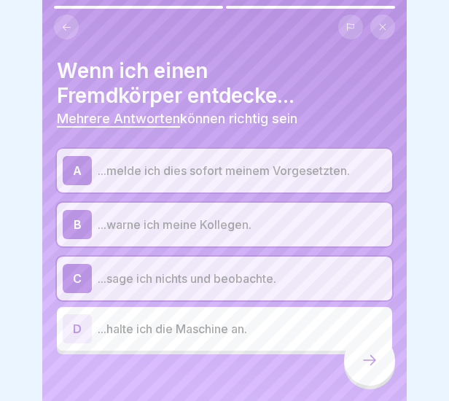
click at [202, 291] on div "C ...sage ich nichts und beobachte." at bounding box center [225, 278] width 324 height 29
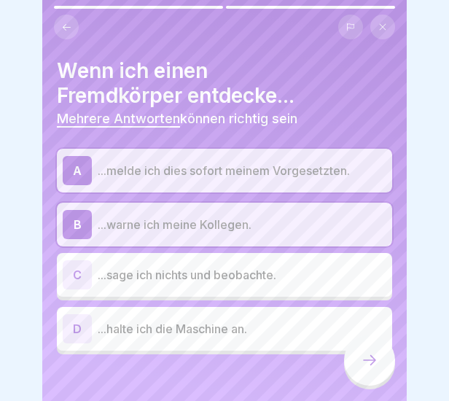
click at [196, 327] on p "...halte ich die Maschine an." at bounding box center [242, 329] width 289 height 18
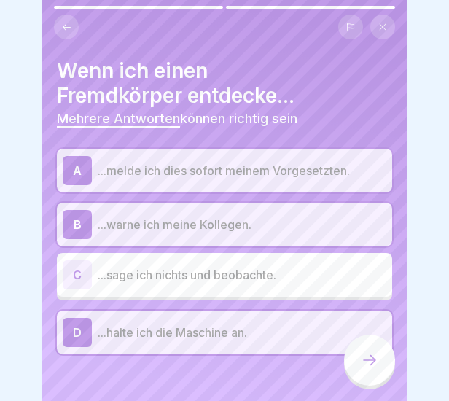
click at [382, 365] on div at bounding box center [369, 360] width 51 height 51
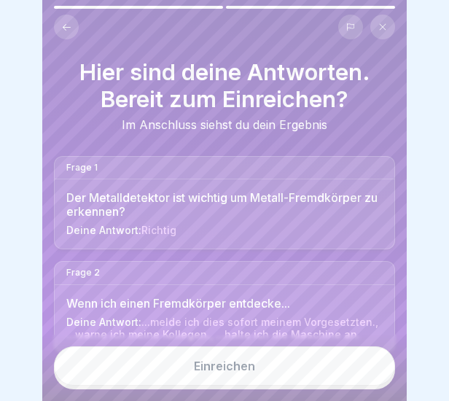
click at [260, 365] on button "Einreichen" at bounding box center [224, 366] width 341 height 39
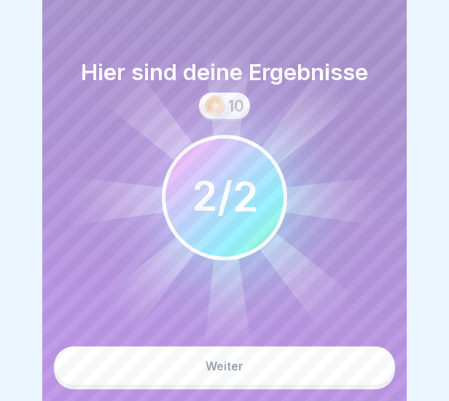
click at [260, 365] on button "Weiter" at bounding box center [224, 366] width 341 height 39
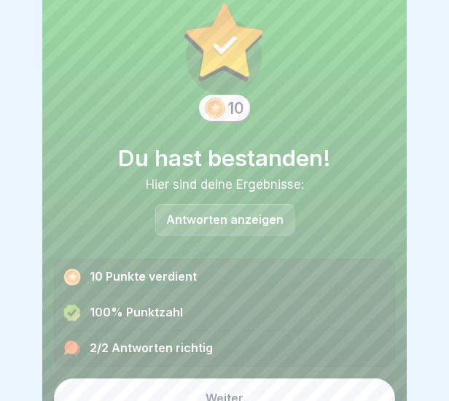
scroll to position [54, 0]
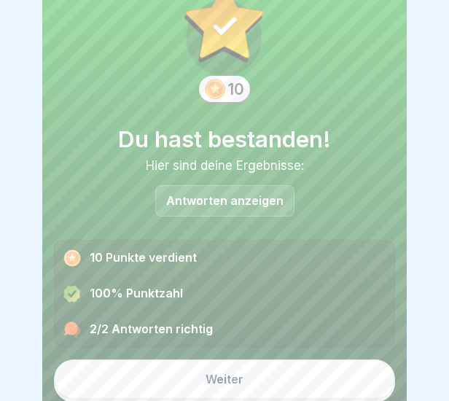
click at [256, 360] on button "Weiter" at bounding box center [224, 379] width 341 height 39
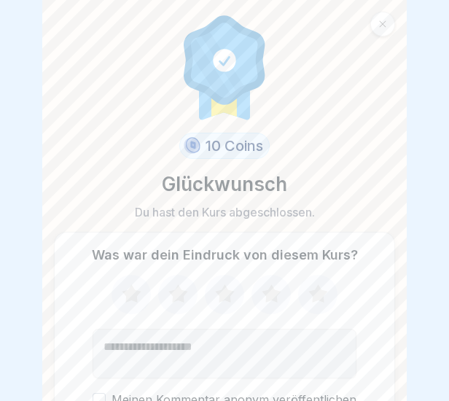
scroll to position [73, 0]
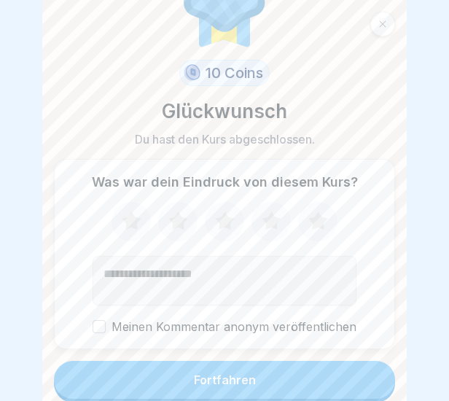
click at [240, 379] on div "Fortfahren" at bounding box center [225, 380] width 62 height 13
